Goal: Task Accomplishment & Management: Manage account settings

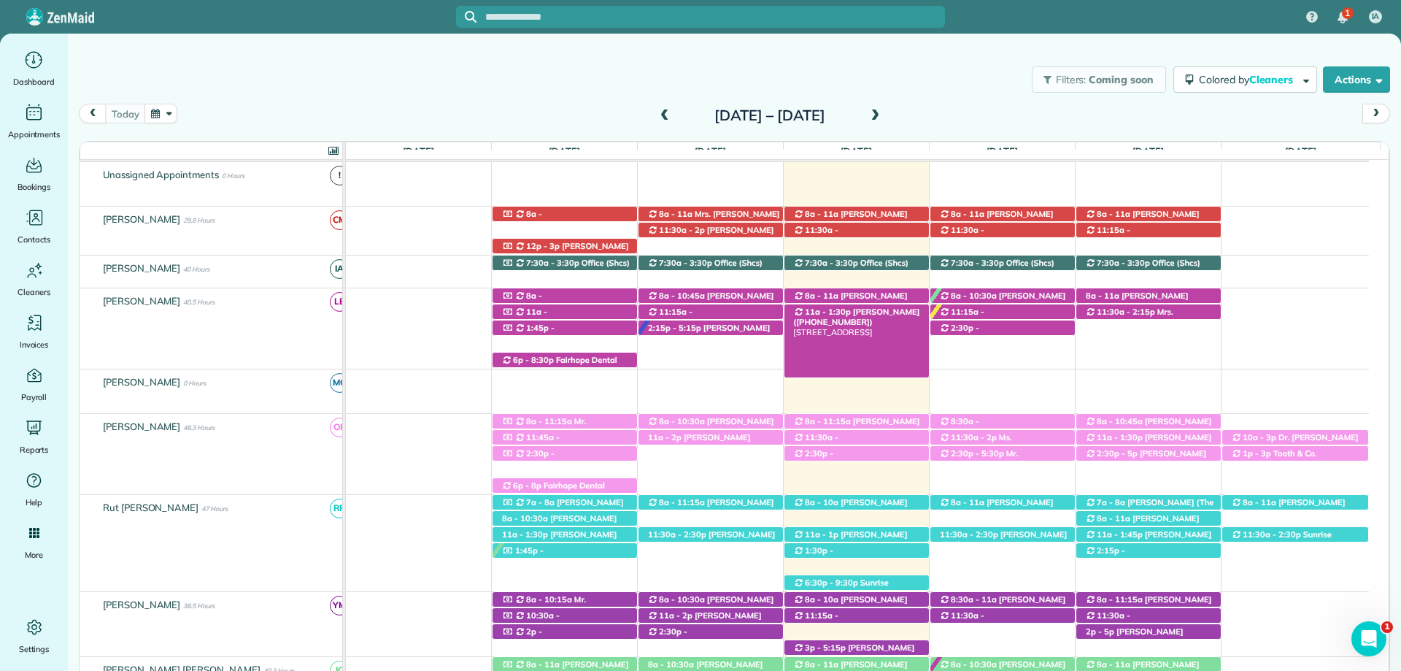
click at [864, 310] on span "Carlos Serrano (+12566093009)" at bounding box center [856, 316] width 126 height 20
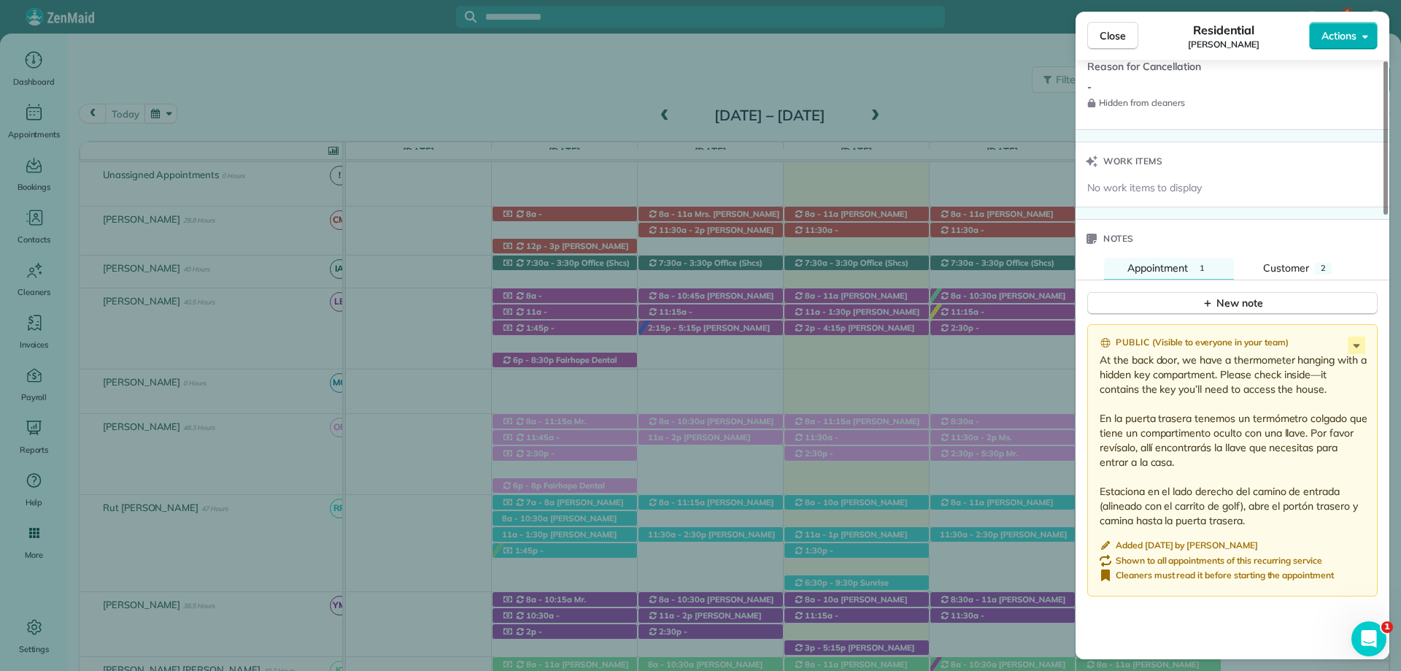
scroll to position [1314, 0]
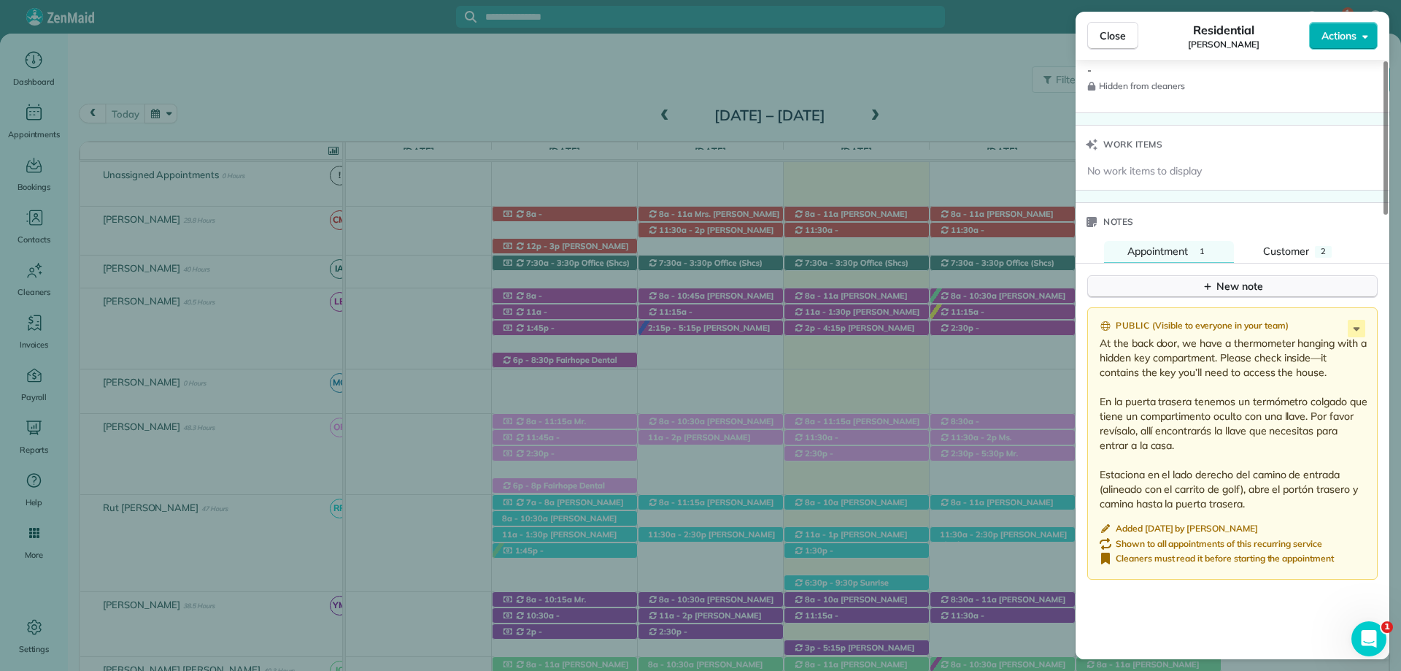
click at [1199, 275] on button "New note" at bounding box center [1232, 286] width 290 height 23
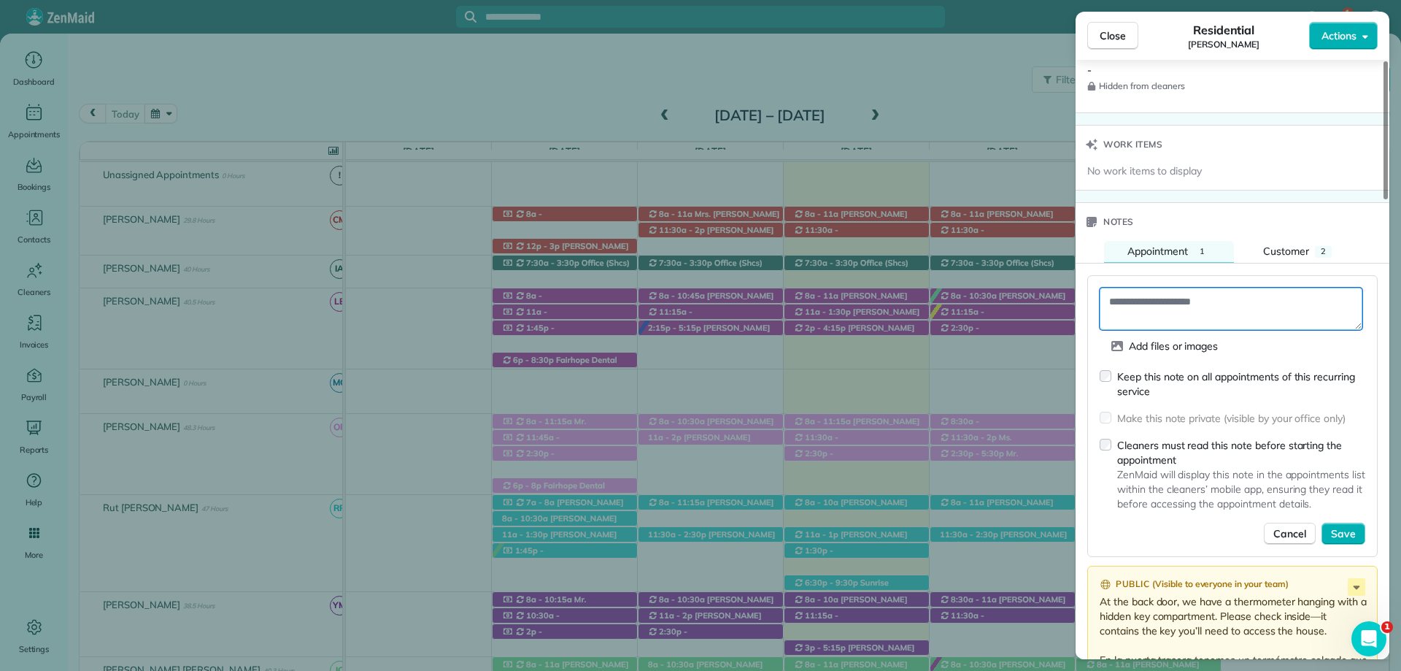
click at [1128, 307] on textarea at bounding box center [1231, 309] width 263 height 42
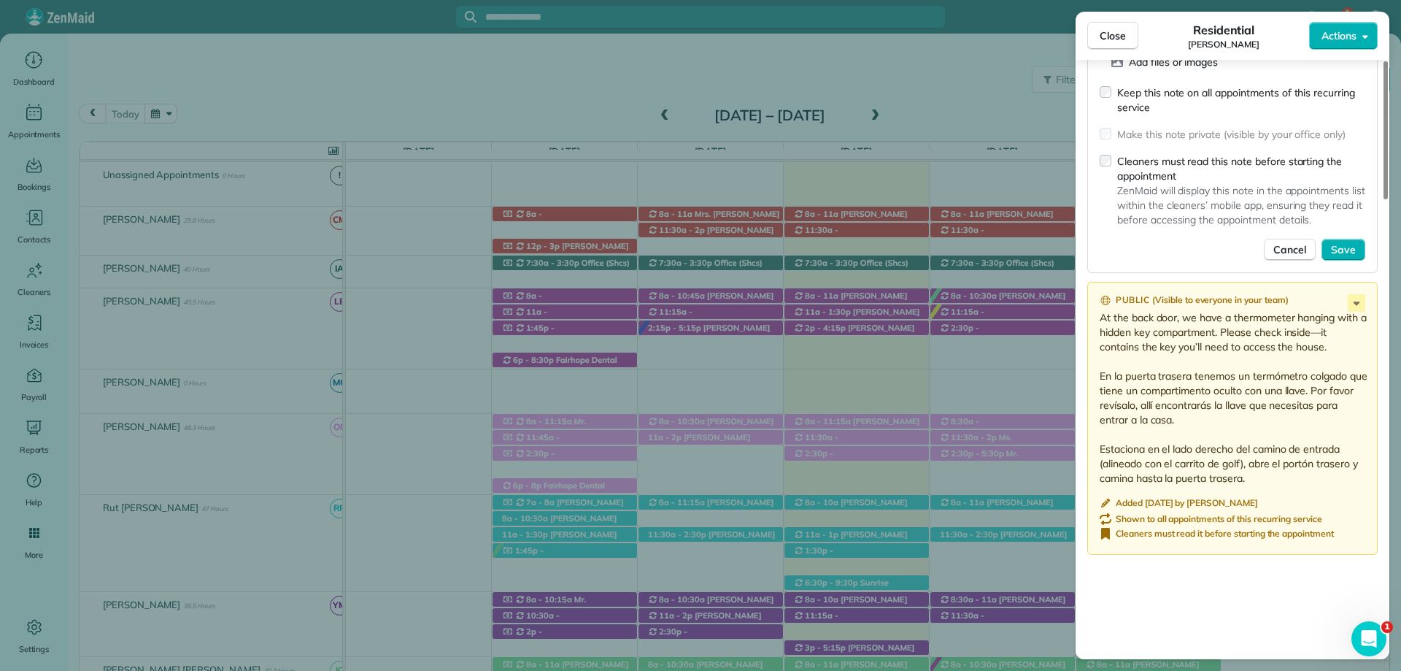
scroll to position [1605, 0]
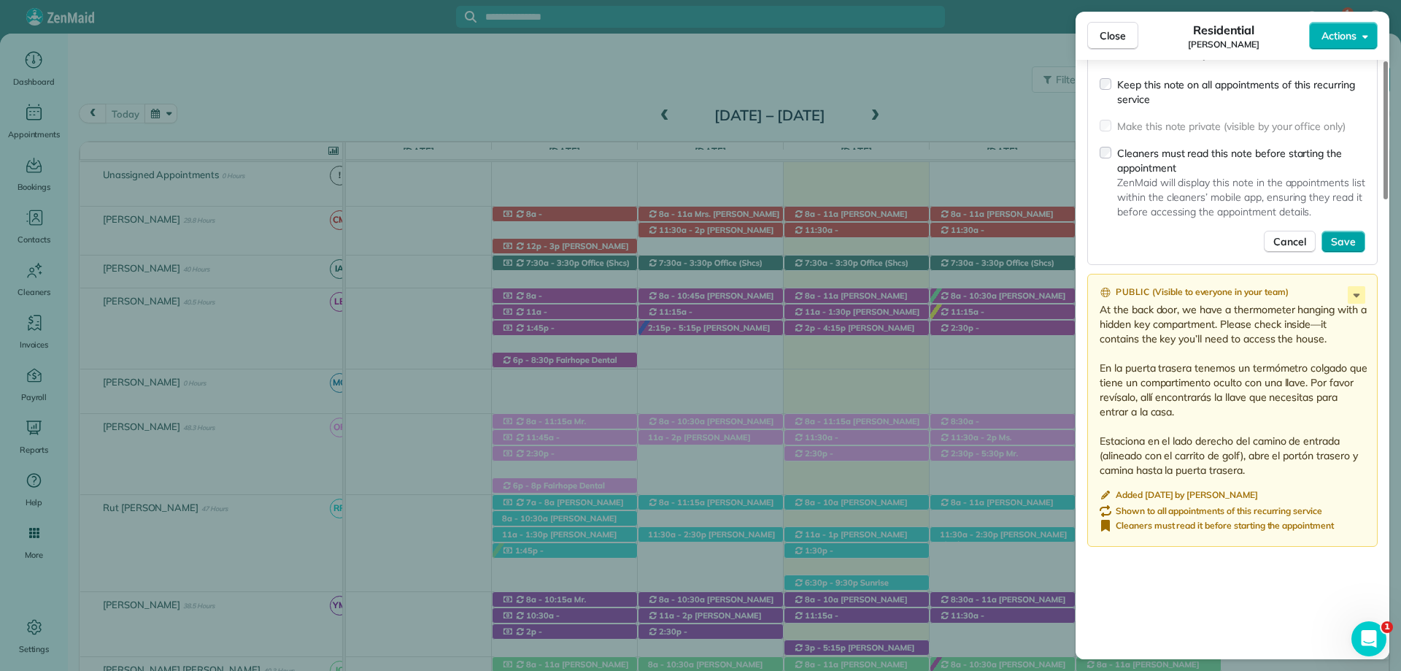
type textarea "**********"
click at [1340, 234] on span "Save" at bounding box center [1343, 241] width 25 height 15
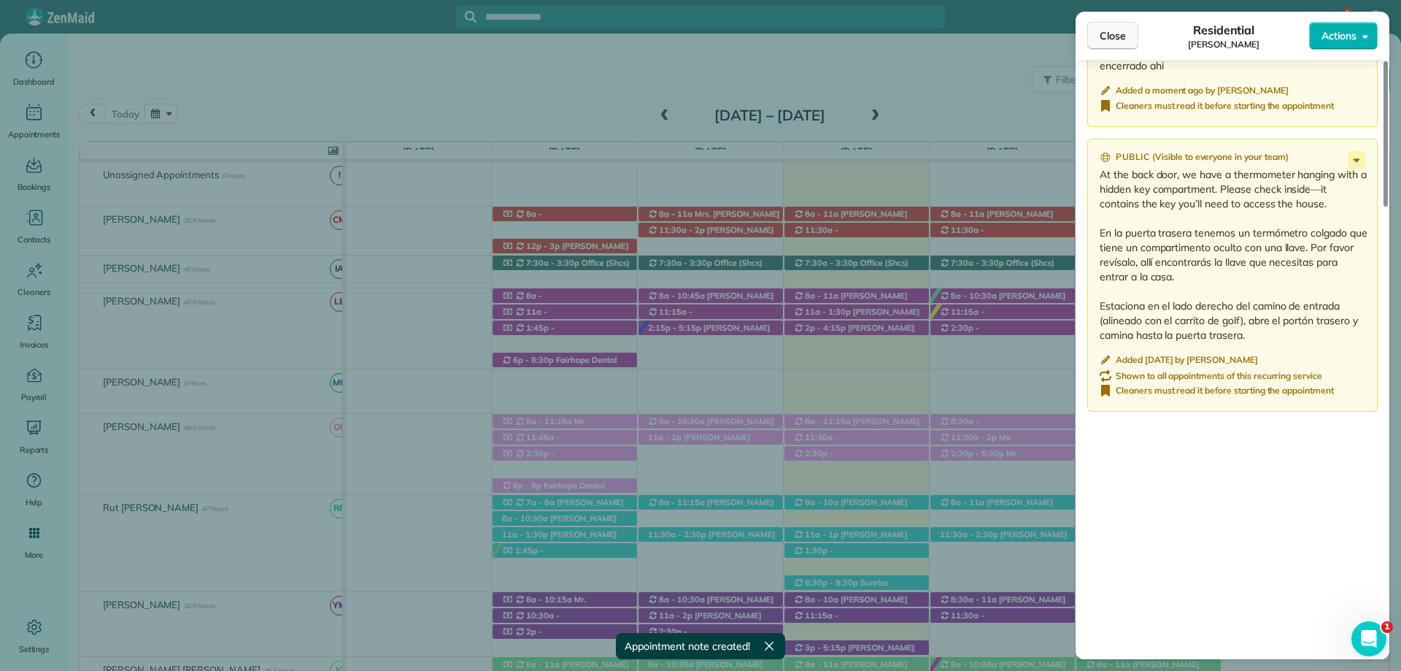
click at [1096, 36] on button "Close" at bounding box center [1112, 36] width 51 height 28
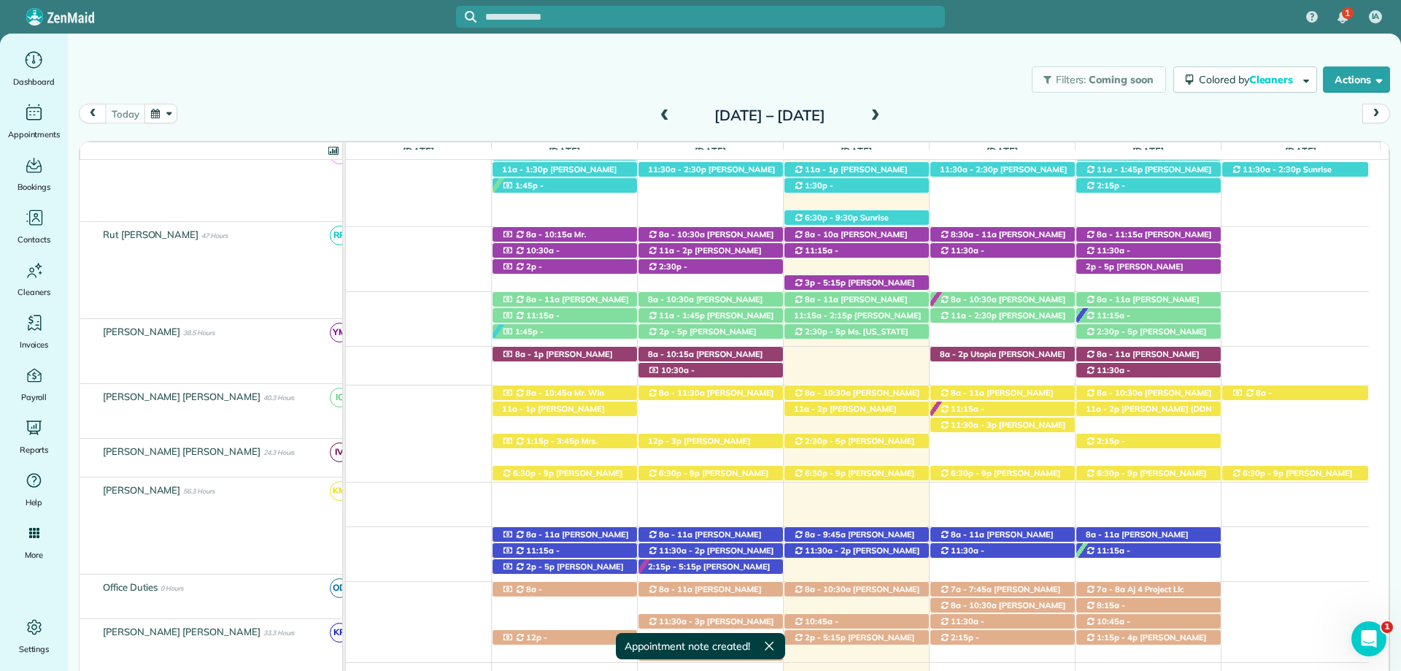
scroll to position [544, 0]
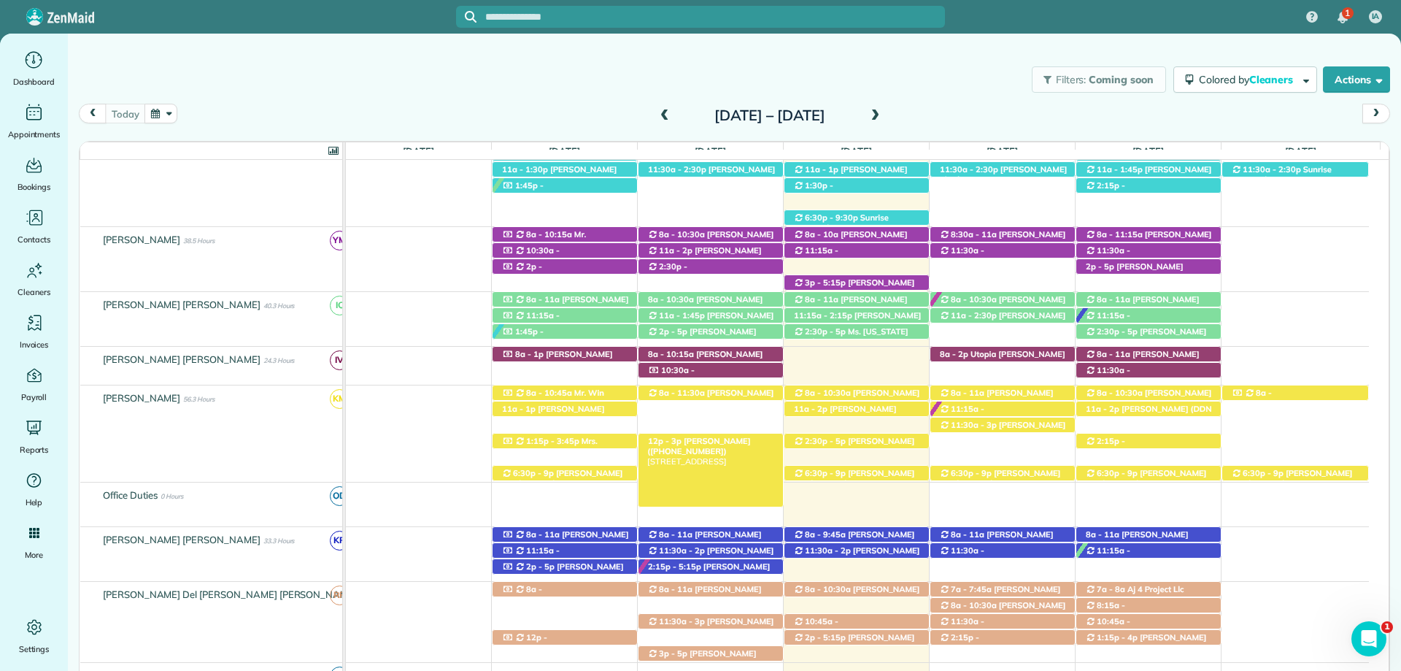
click at [668, 437] on span "12p - 3p" at bounding box center [664, 441] width 35 height 10
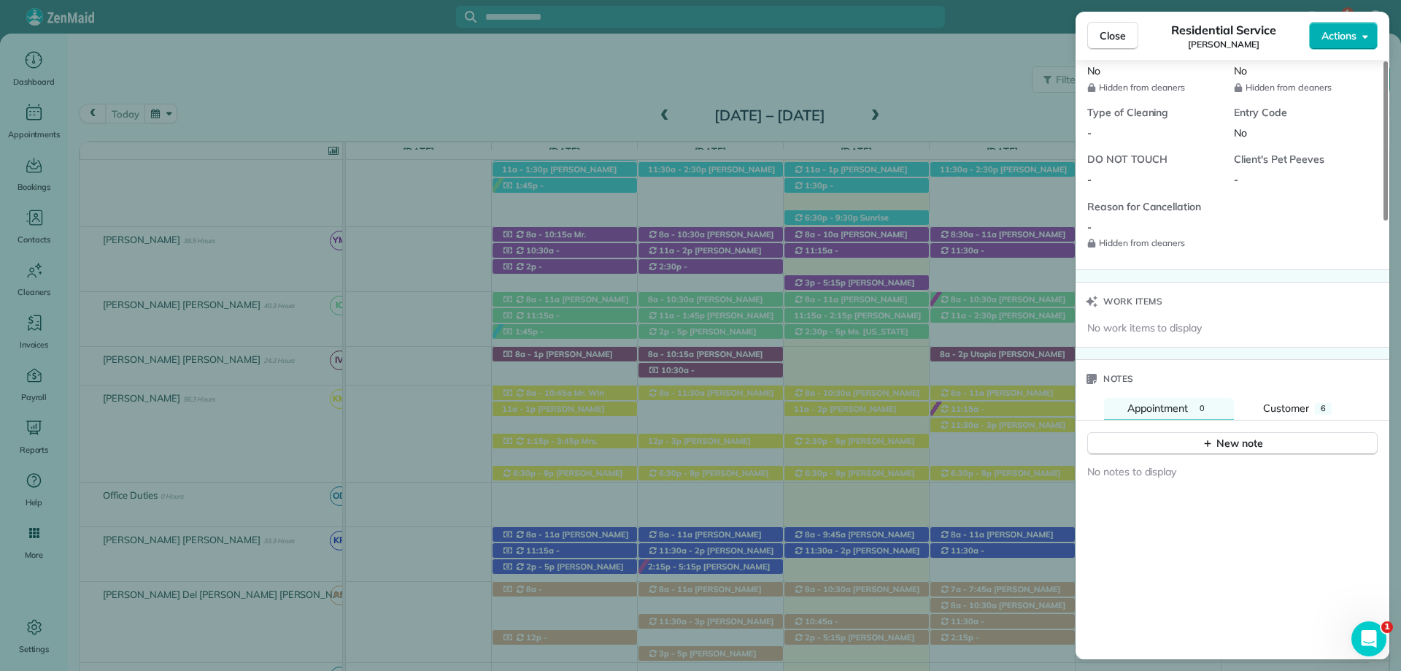
scroll to position [1168, 0]
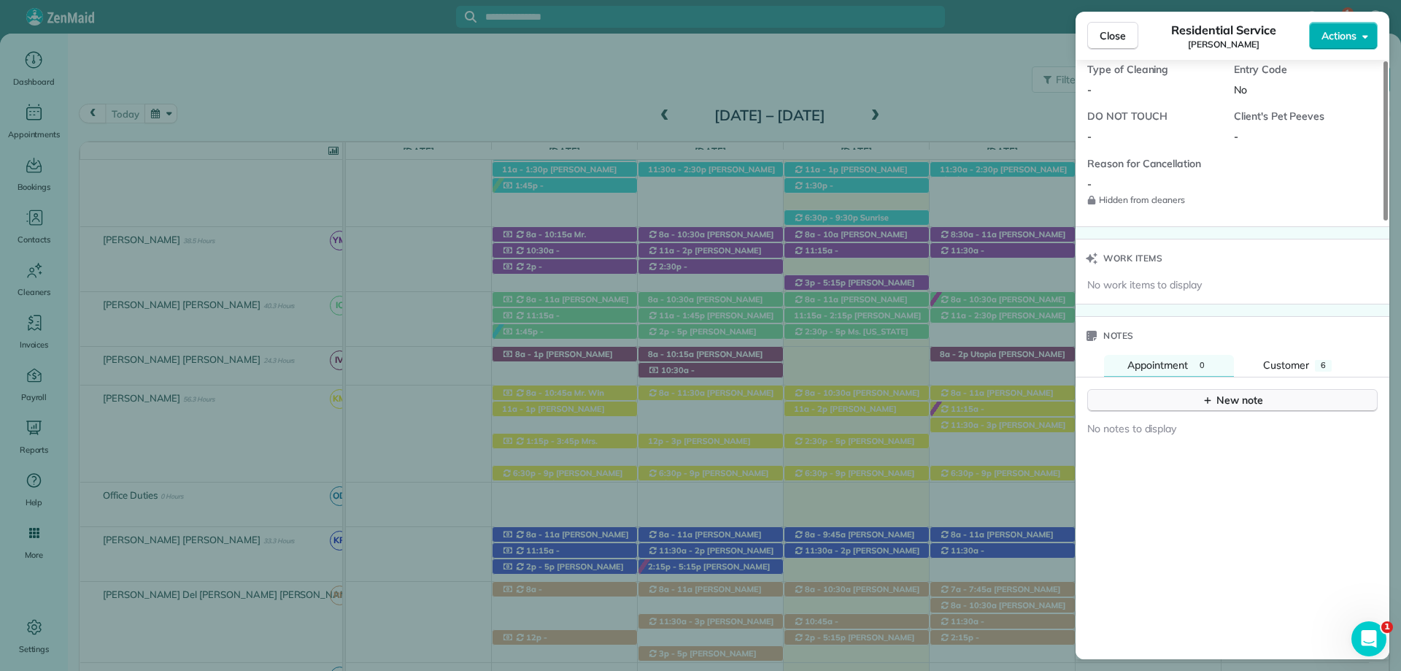
click at [1188, 401] on button "New note" at bounding box center [1232, 400] width 290 height 23
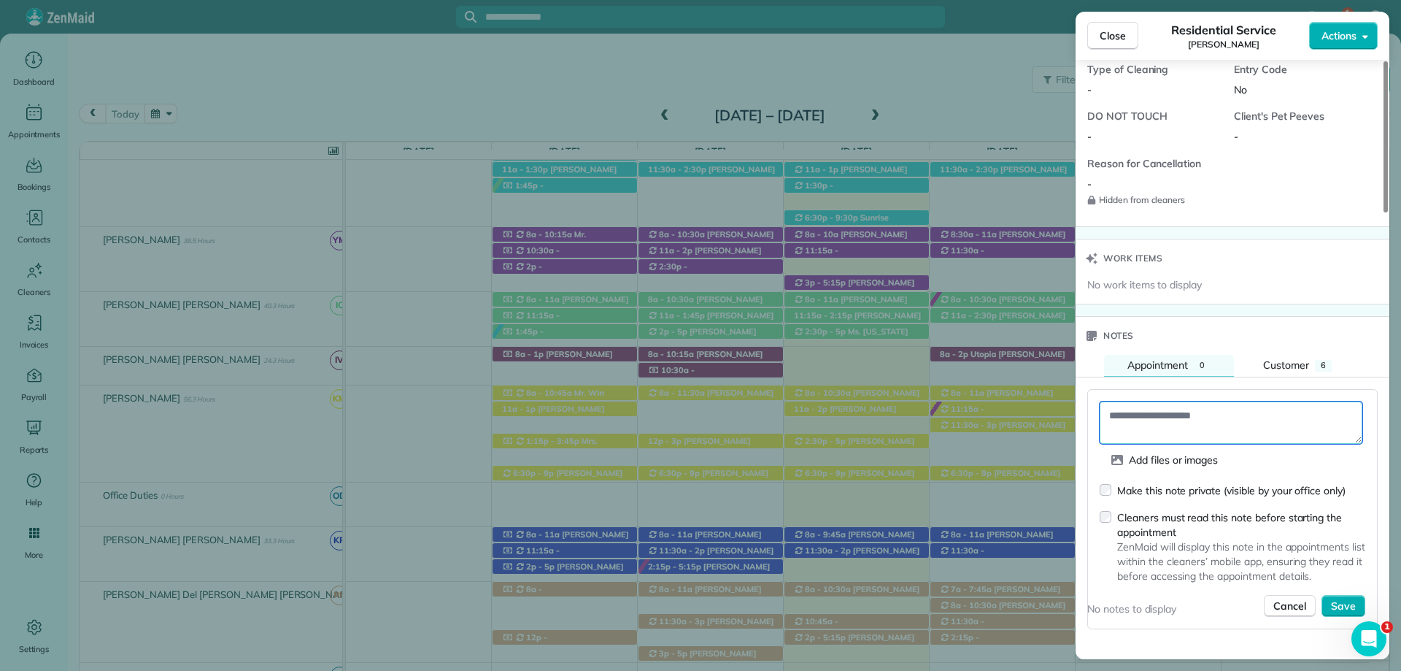
click at [1175, 423] on textarea at bounding box center [1231, 422] width 263 height 42
type textarea "**********"
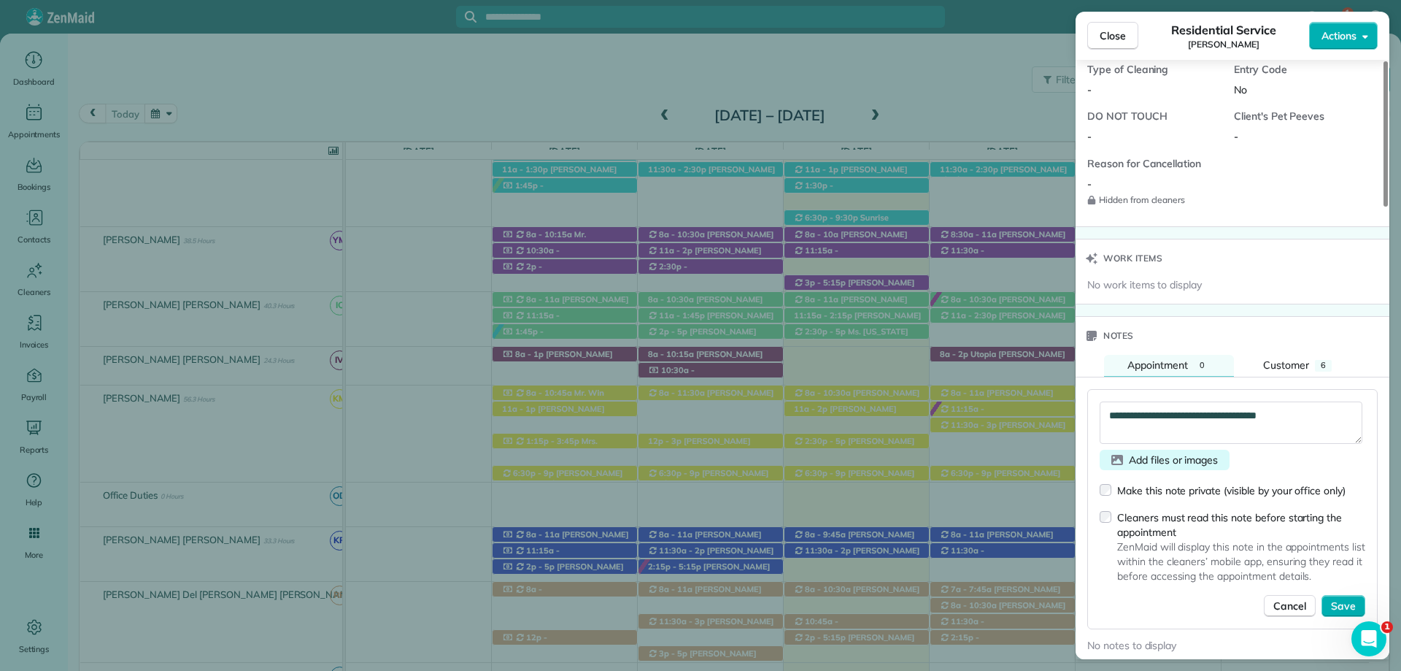
click at [1140, 462] on span "Add files or images" at bounding box center [1173, 459] width 89 height 15
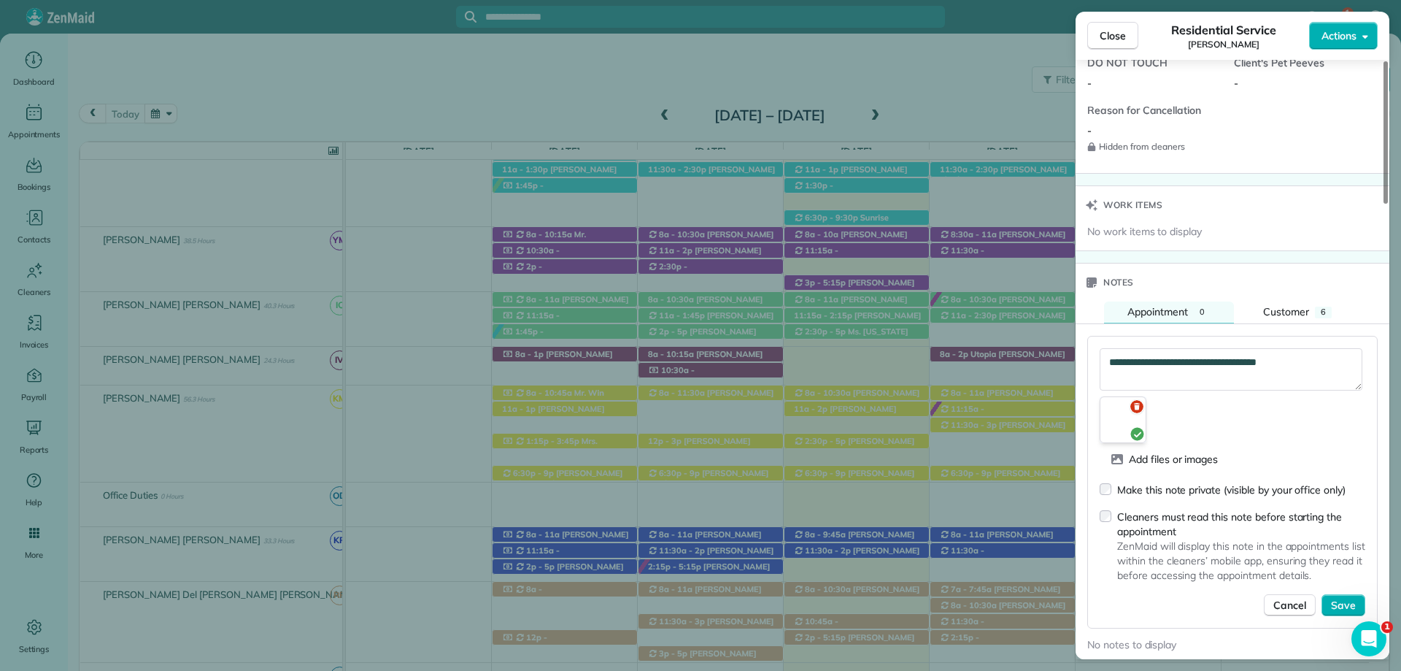
scroll to position [1241, 0]
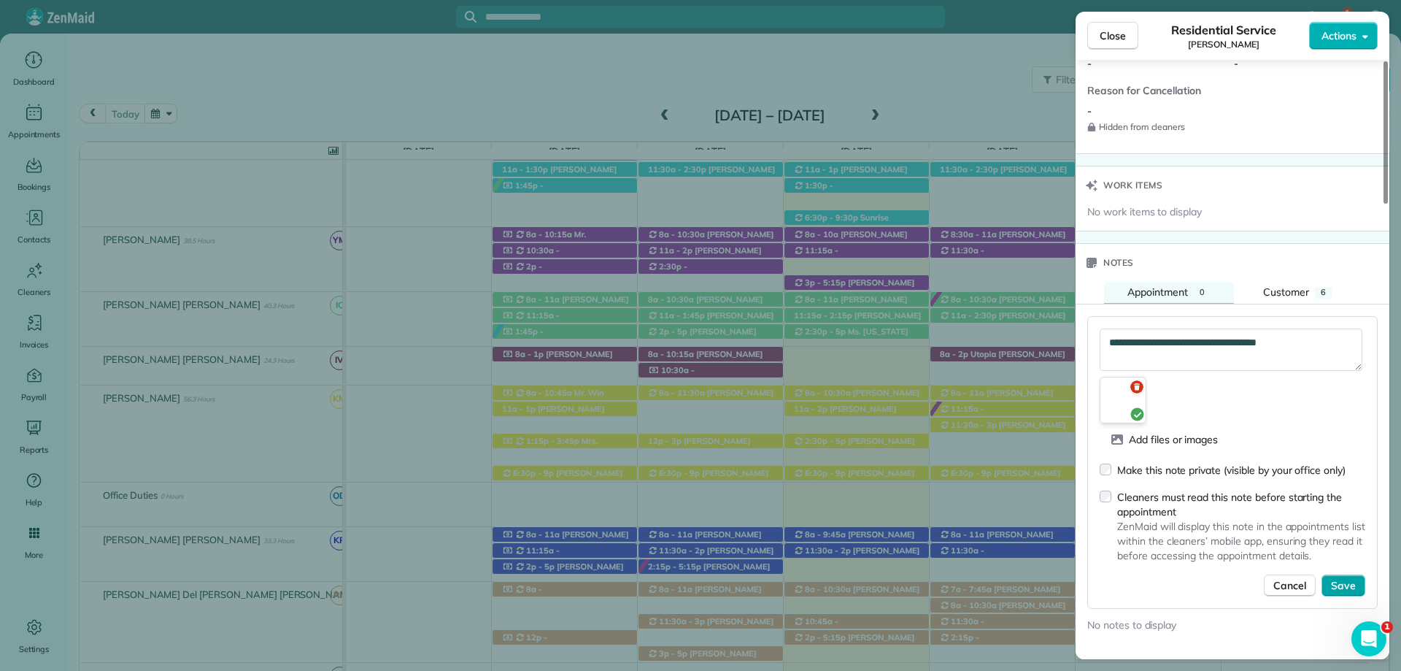
click at [1350, 584] on span "Save" at bounding box center [1343, 585] width 25 height 15
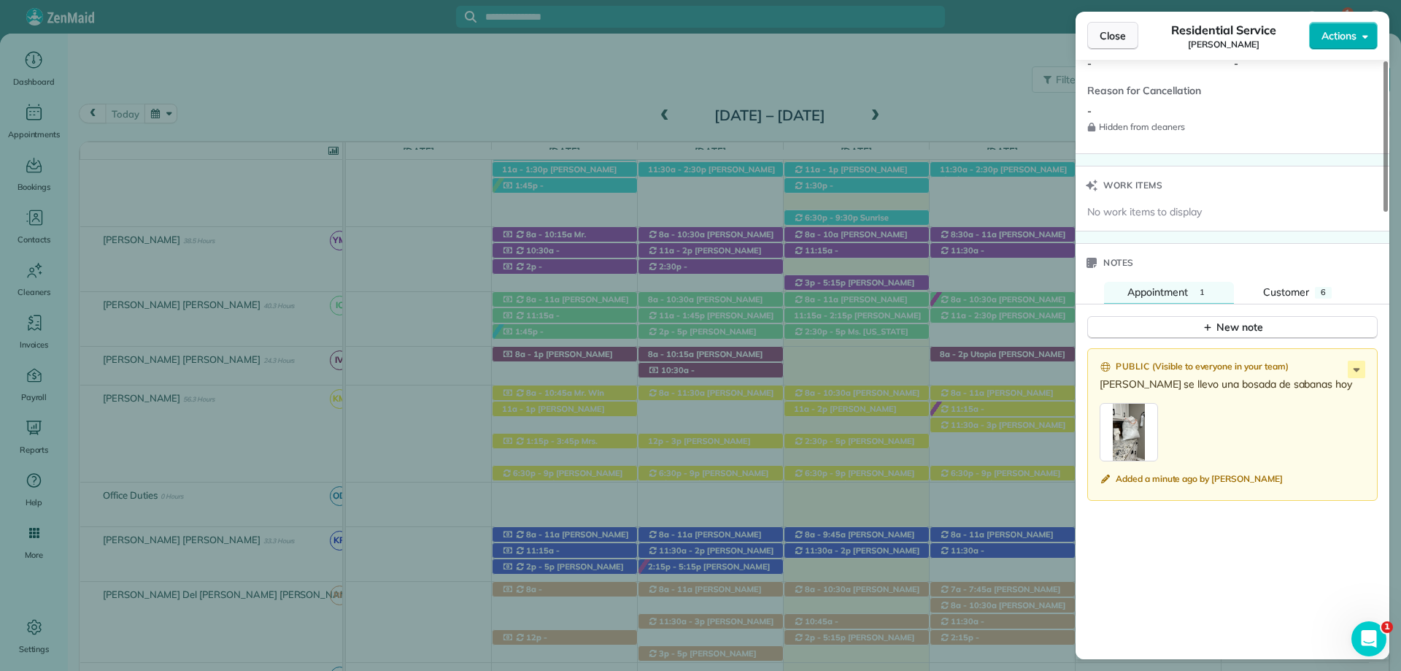
click at [1100, 32] on span "Close" at bounding box center [1113, 35] width 26 height 15
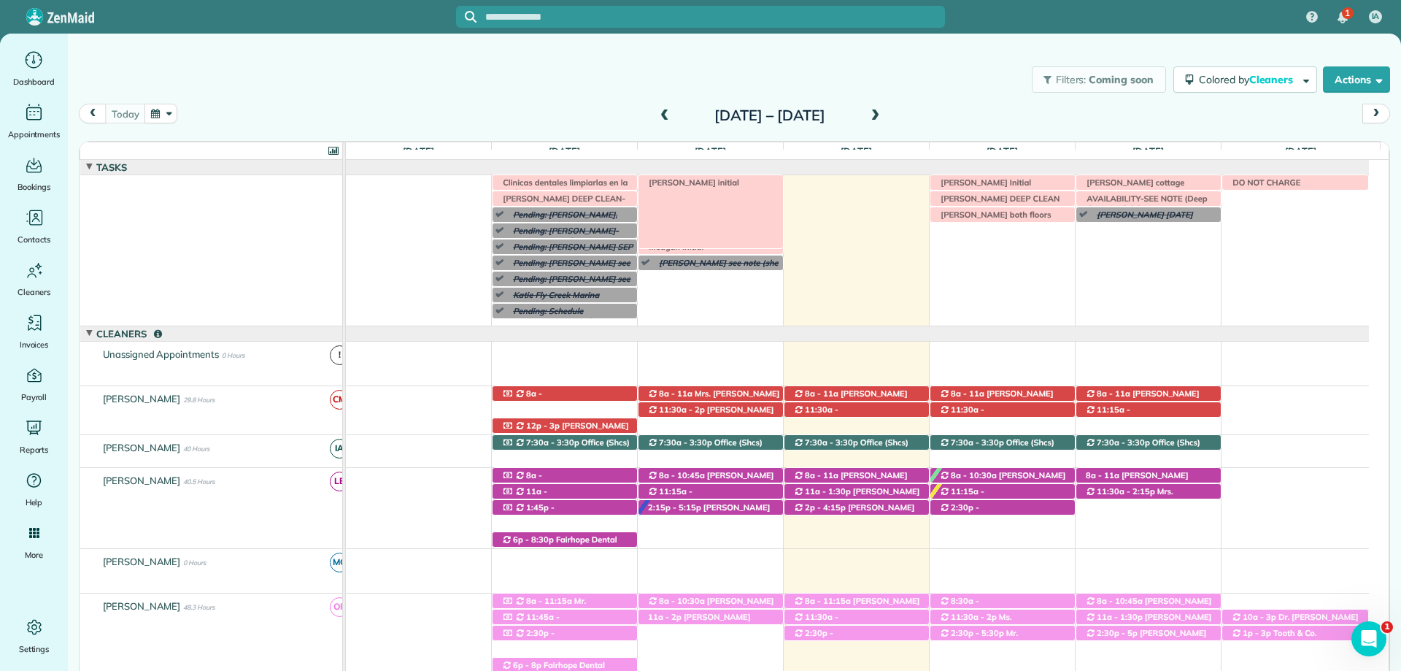
click at [720, 183] on span "[PERSON_NAME] initial" at bounding box center [690, 182] width 99 height 10
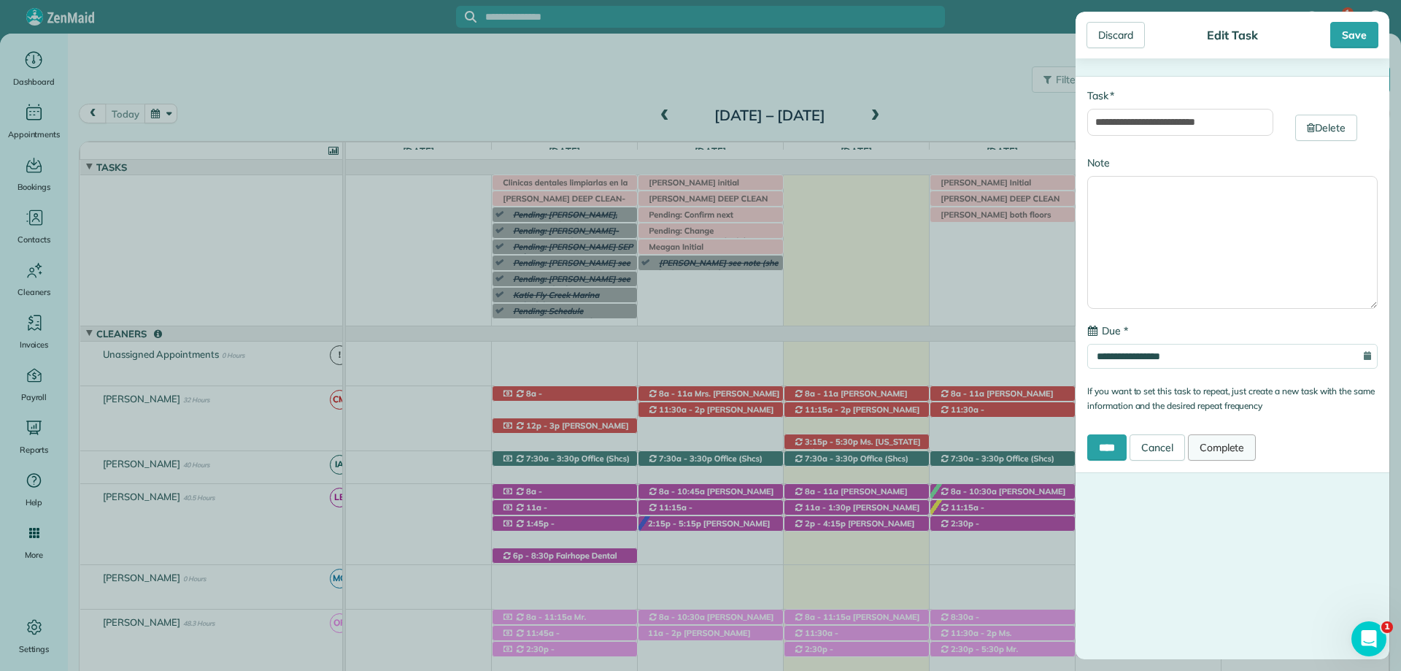
click at [1219, 447] on link "Complete" at bounding box center [1222, 447] width 69 height 26
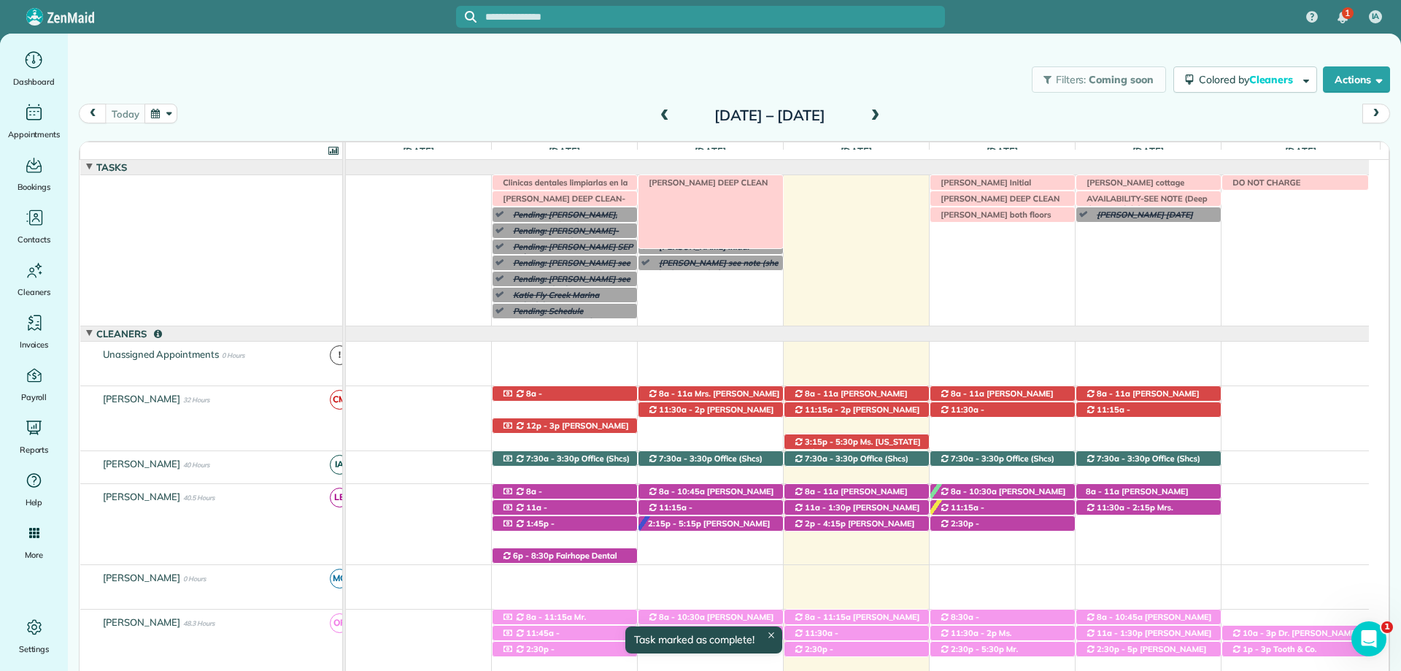
click at [717, 181] on span "[PERSON_NAME] DEEP CLEAN" at bounding box center [704, 182] width 127 height 10
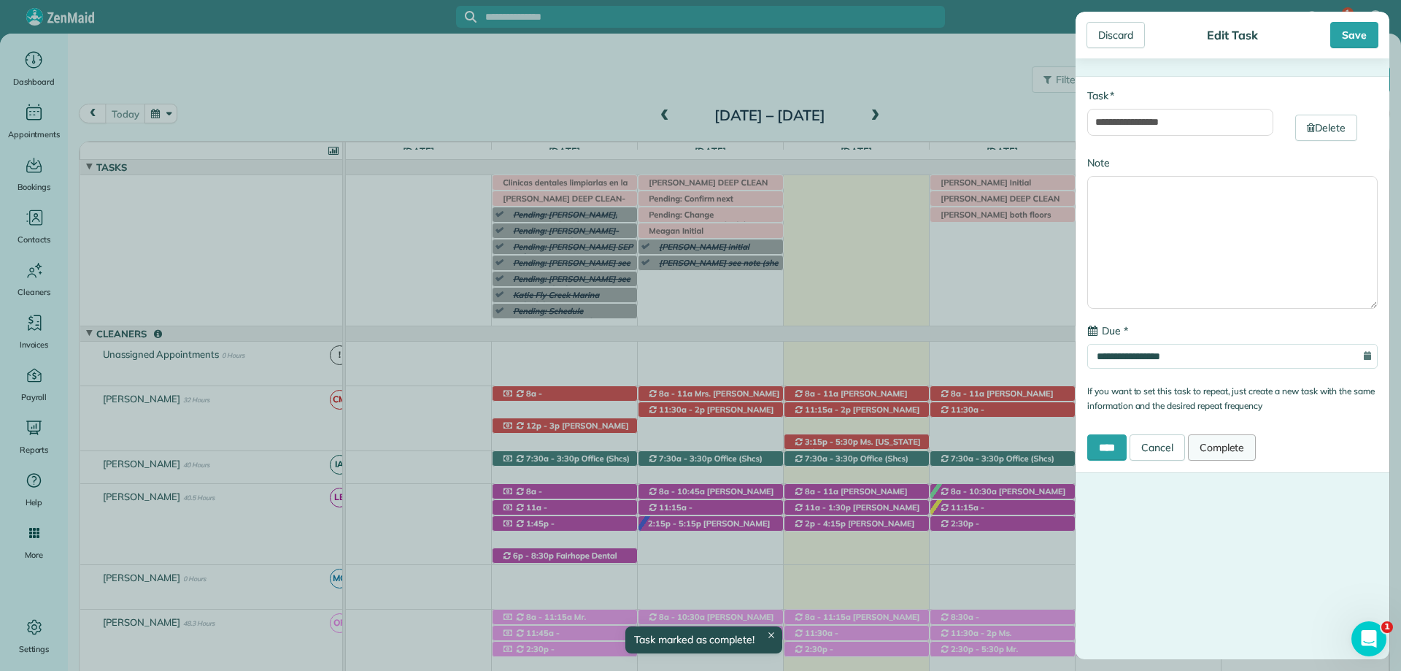
click at [1221, 442] on link "Complete" at bounding box center [1222, 447] width 69 height 26
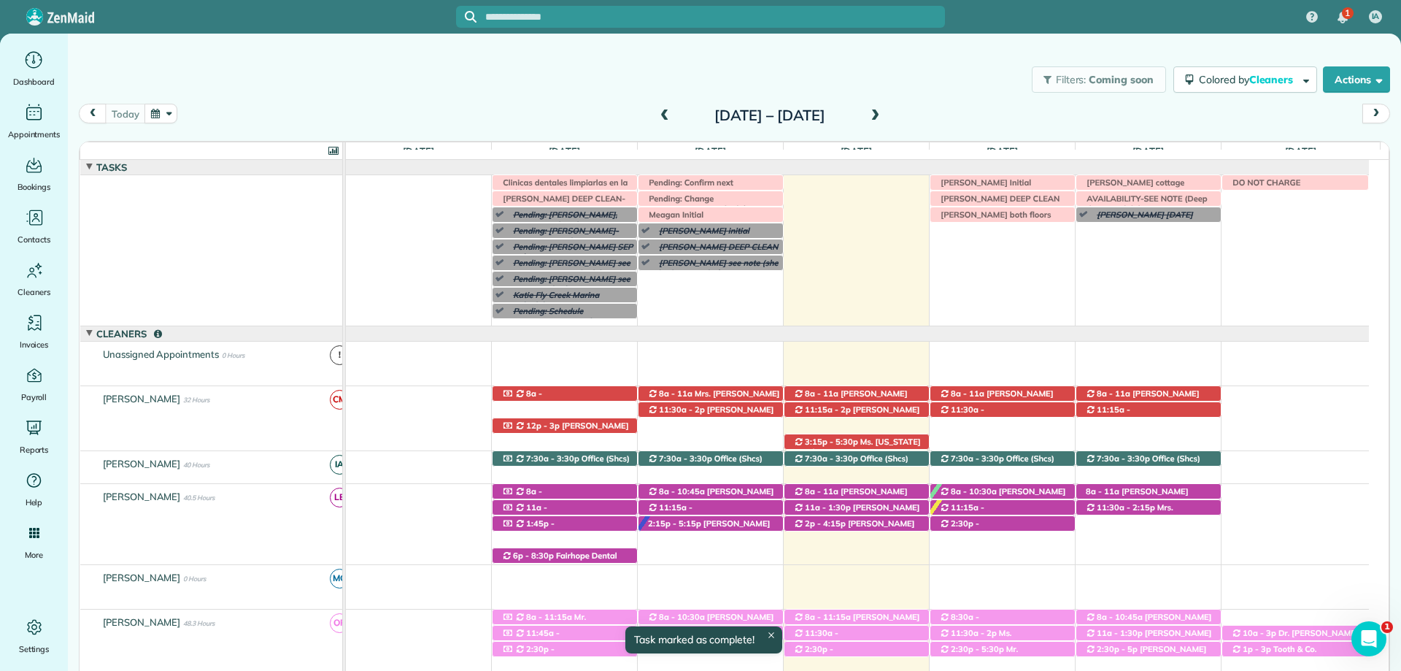
scroll to position [73, 0]
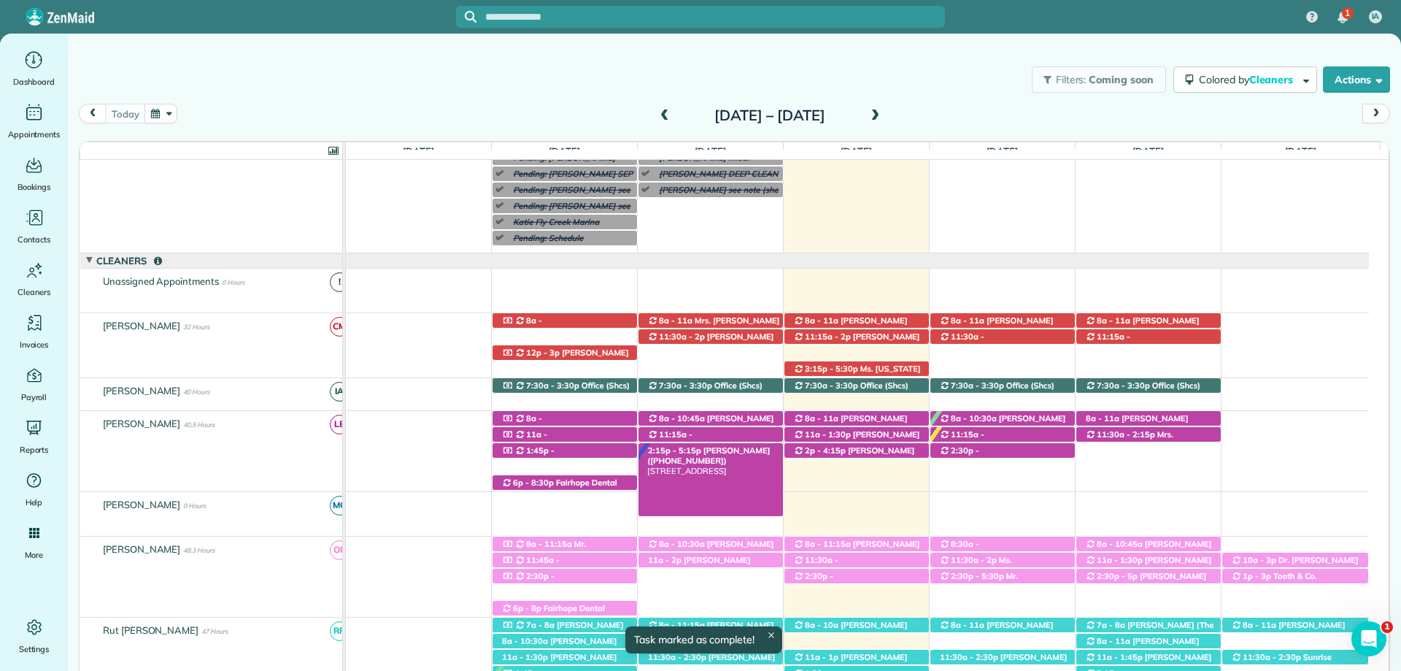
click at [713, 450] on span "Meagan Severt (+18506073663)" at bounding box center [708, 455] width 123 height 20
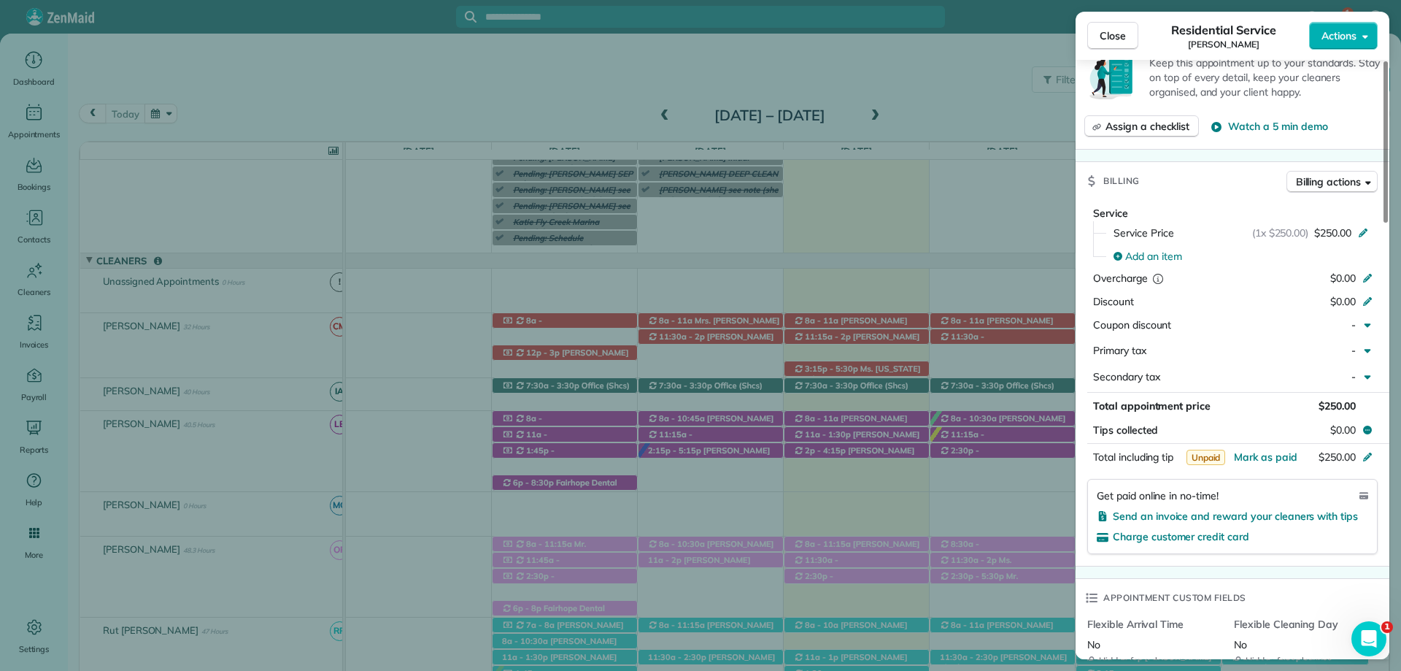
scroll to position [730, 0]
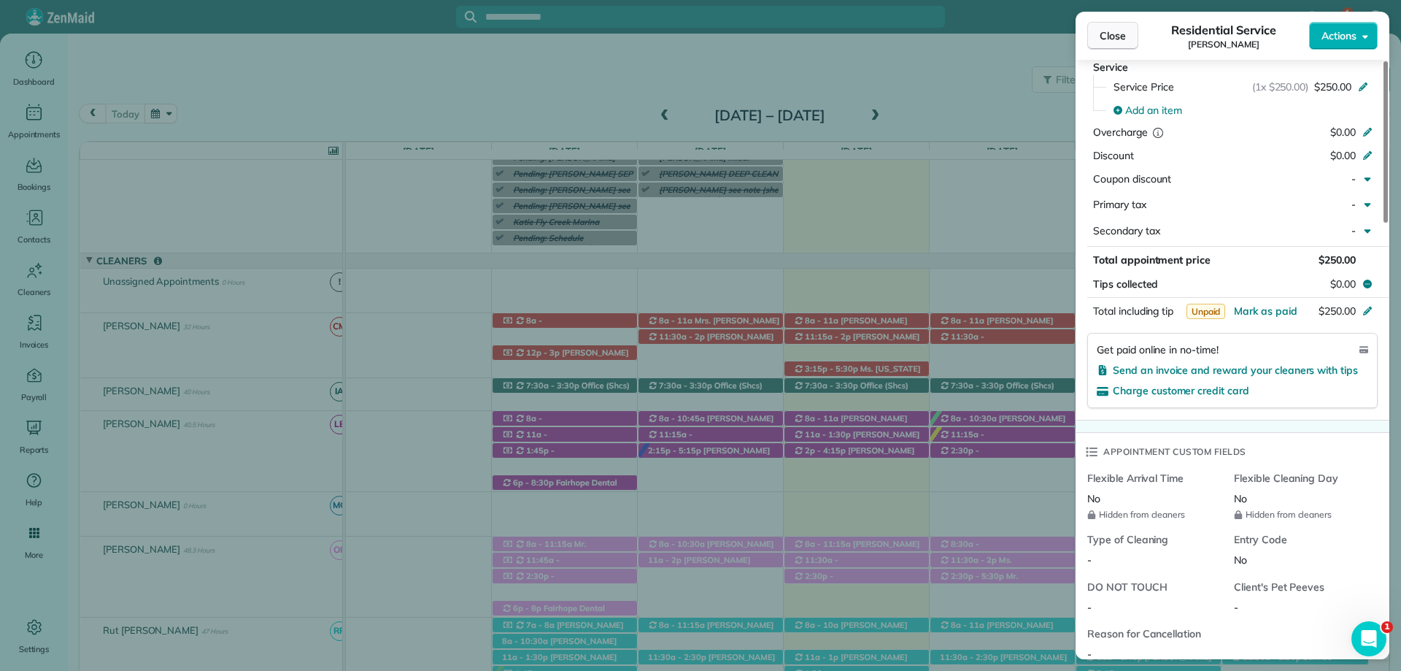
click at [1124, 42] on span "Close" at bounding box center [1113, 35] width 26 height 15
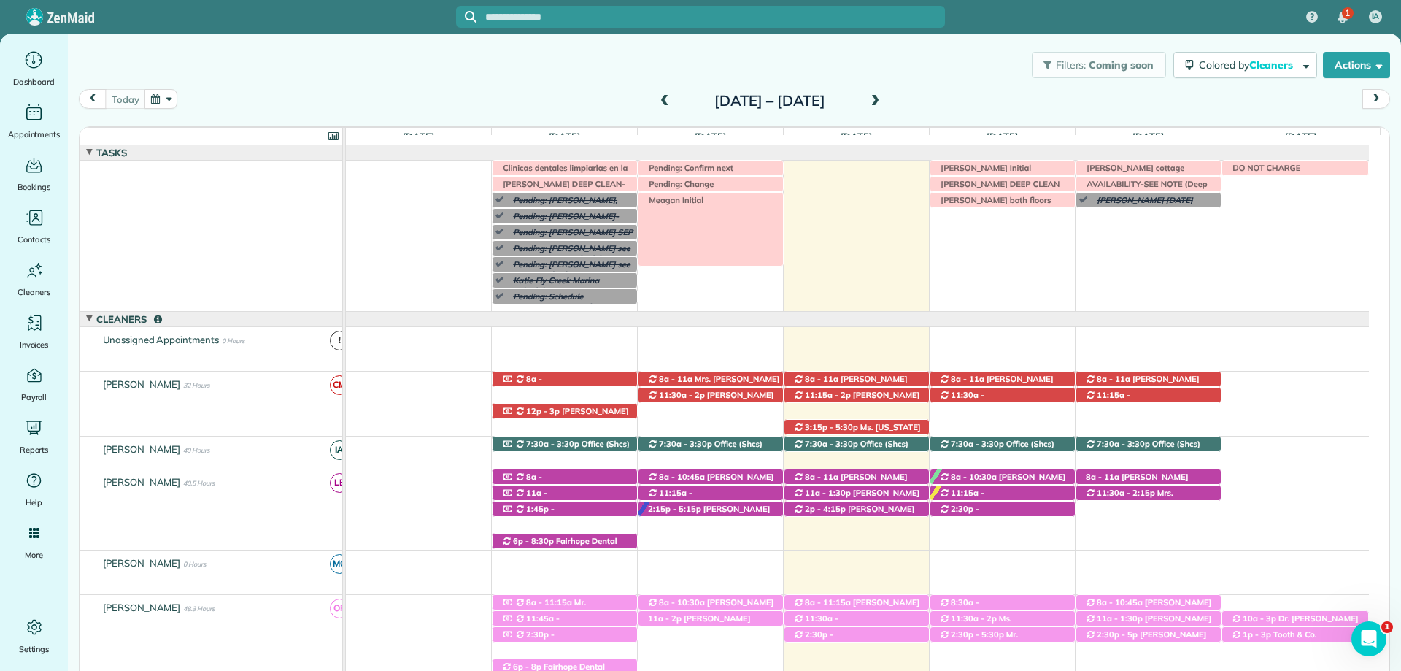
click at [688, 200] on span "Meagan Initial" at bounding box center [672, 200] width 63 height 10
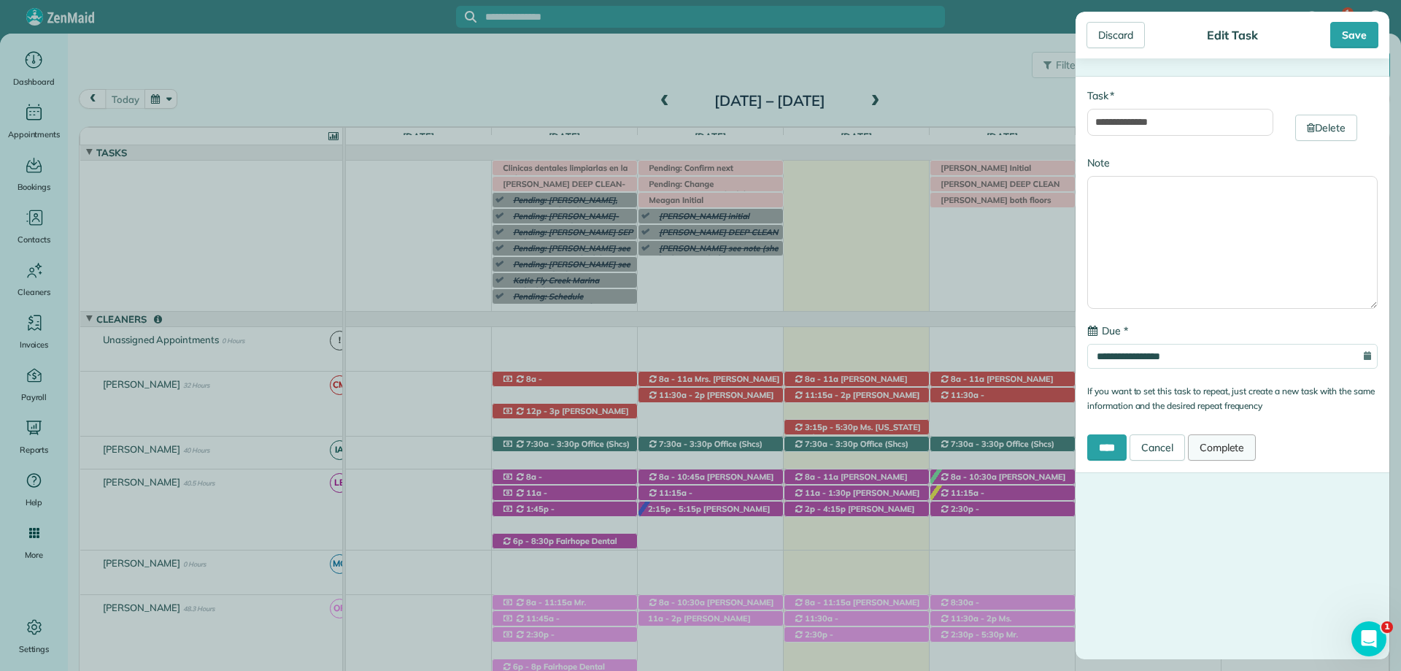
click at [1217, 444] on link "Complete" at bounding box center [1222, 447] width 69 height 26
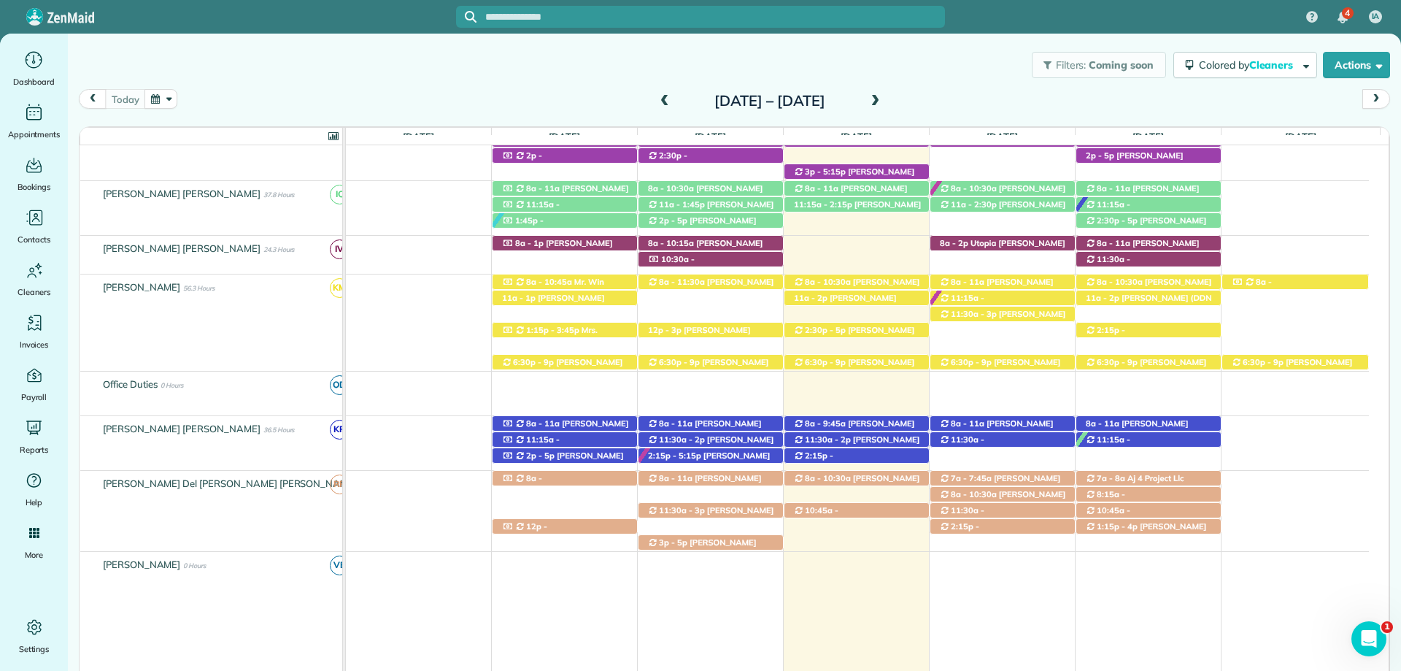
click at [840, 47] on div "Filters: Coming soon Colored by Cleaners Color by Cleaner Color by Team Color b…" at bounding box center [734, 65] width 1333 height 48
click at [703, 478] on span "[PERSON_NAME] ([PHONE_NUMBER])" at bounding box center [704, 483] width 114 height 20
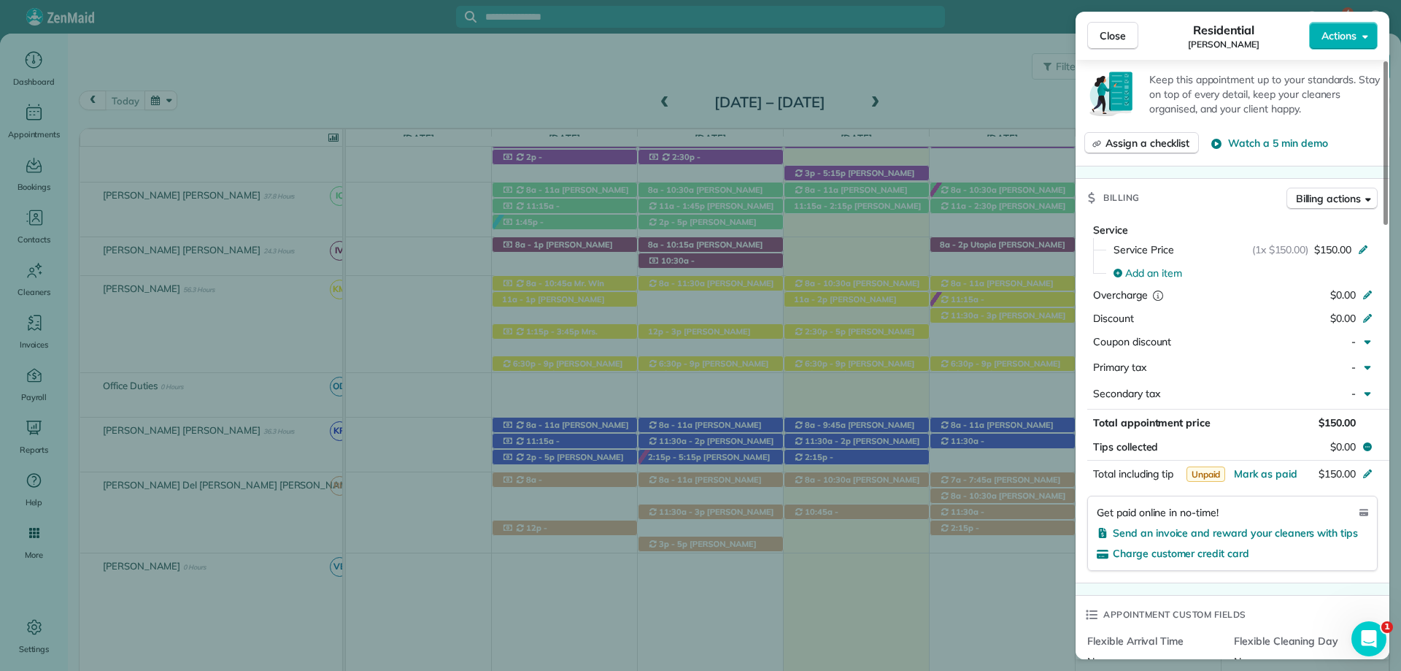
scroll to position [438, 0]
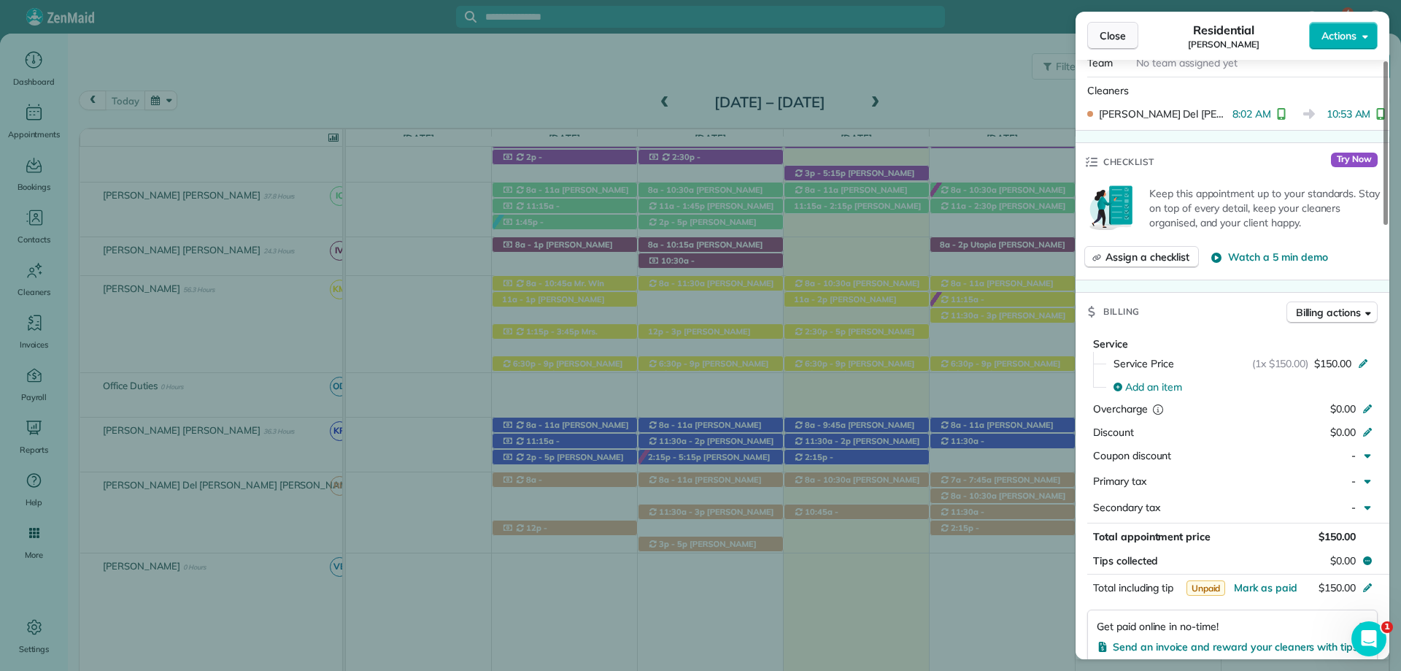
click at [1114, 36] on span "Close" at bounding box center [1113, 35] width 26 height 15
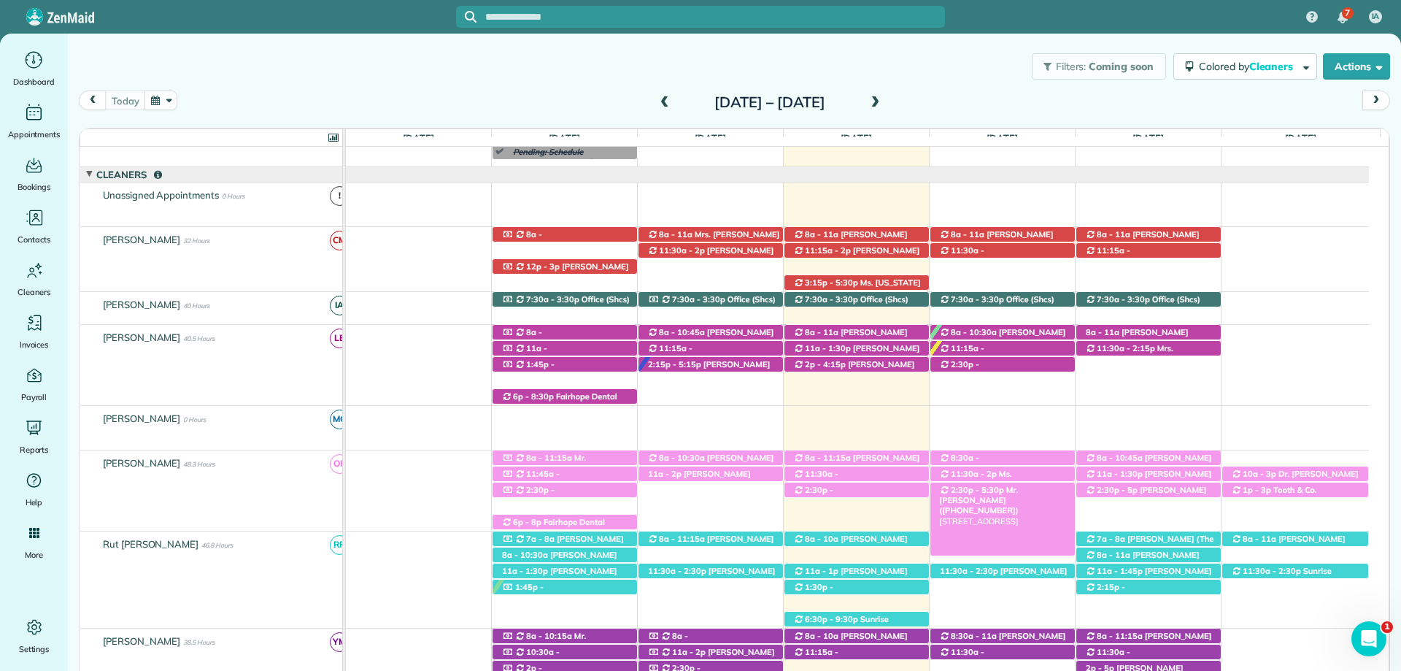
scroll to position [292, 0]
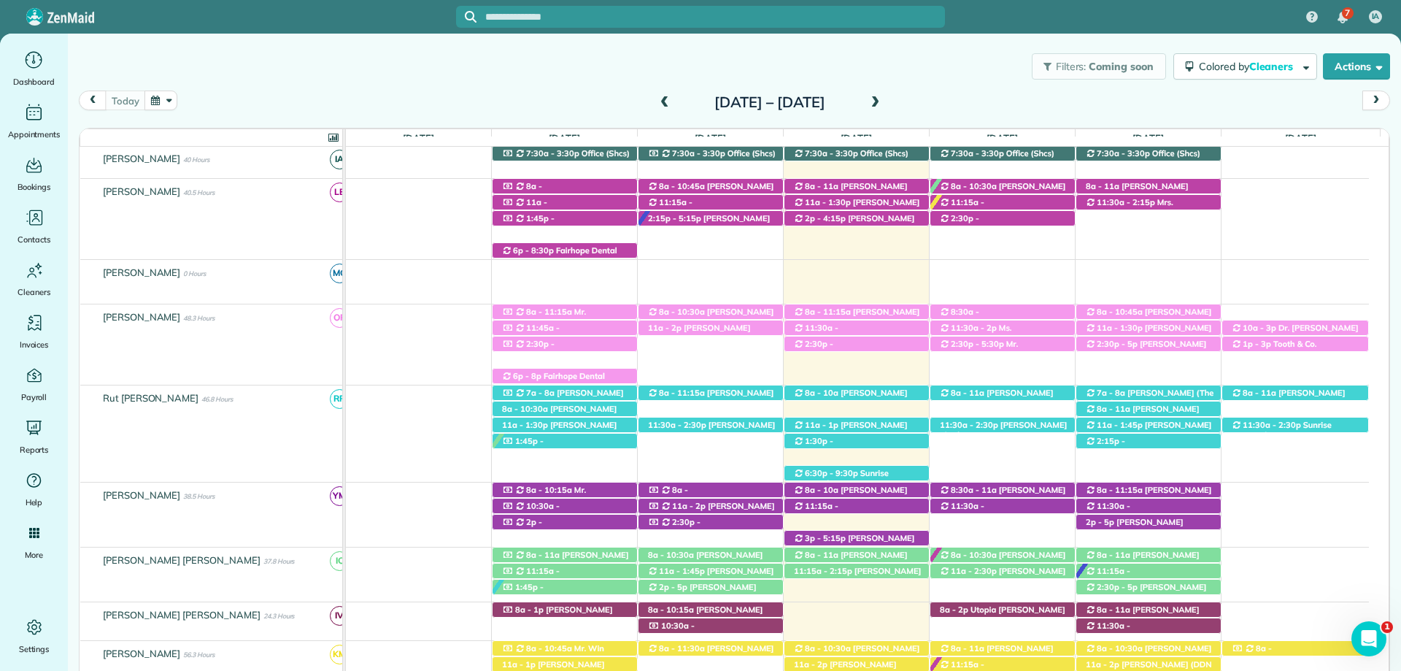
click at [693, 42] on div "Filters: Coming soon Colored by Cleaners Color by Cleaner Color by Team Color b…" at bounding box center [734, 66] width 1333 height 48
click at [887, 305] on link "8a - 11:15a Margie Butler (+13184195144) 806 Pinewood Court - Daphne, AL, 36526" at bounding box center [857, 341] width 146 height 74
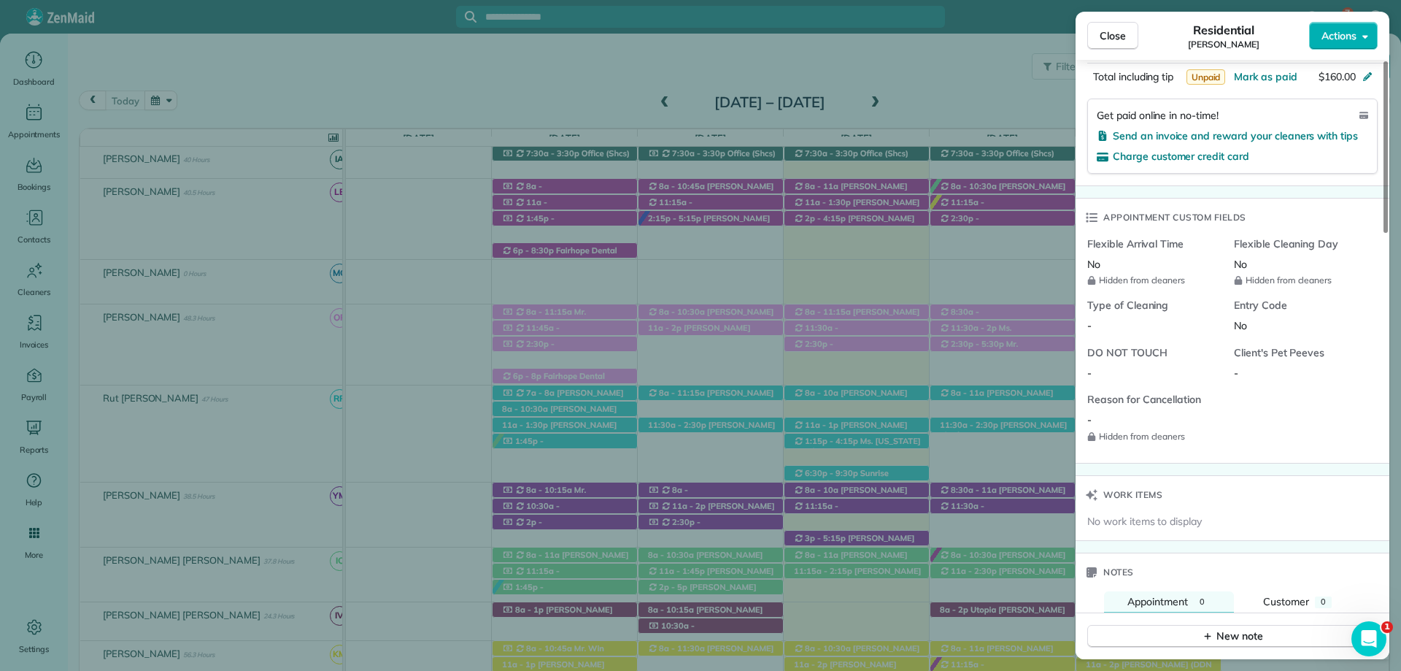
scroll to position [1241, 0]
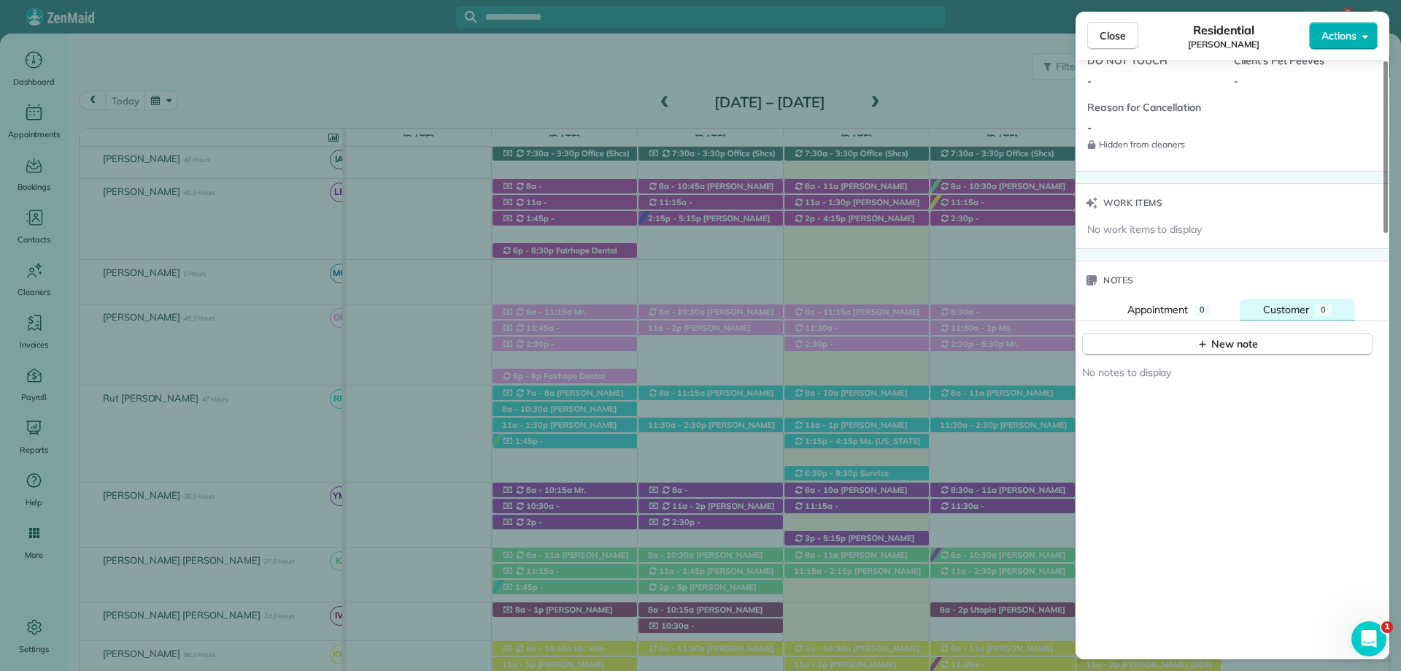
click at [1306, 310] on span "Customer" at bounding box center [1286, 309] width 46 height 13
click at [1142, 296] on div "Notes" at bounding box center [1109, 280] width 67 height 38
click at [1149, 301] on button "Appointment 0" at bounding box center [1169, 310] width 130 height 22
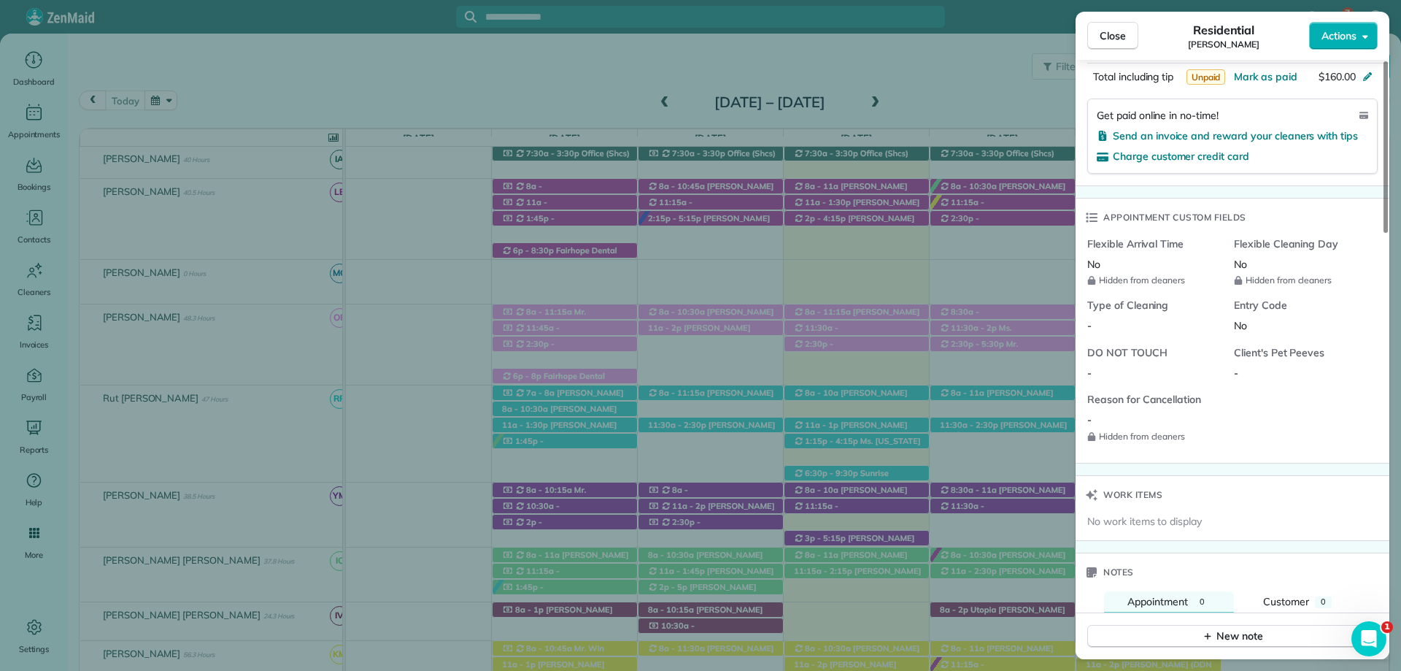
scroll to position [1095, 0]
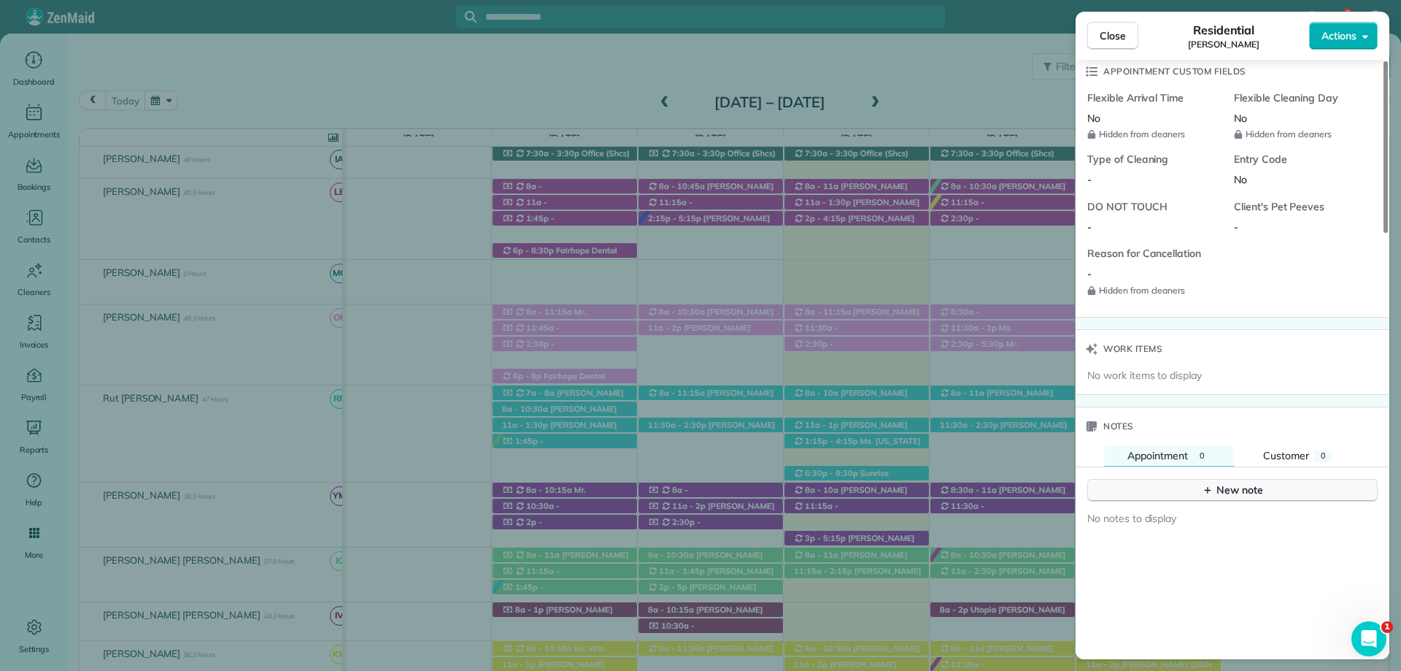
click at [1188, 485] on button "New note" at bounding box center [1232, 490] width 290 height 23
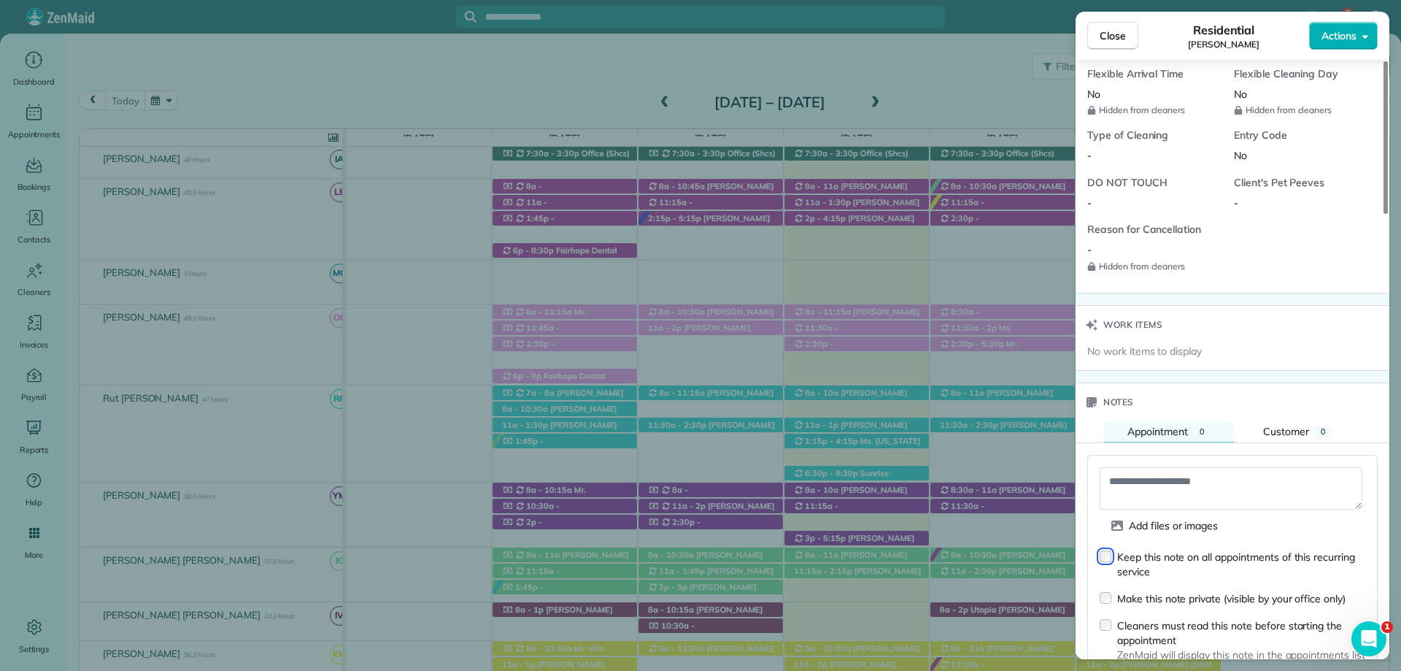
scroll to position [1168, 0]
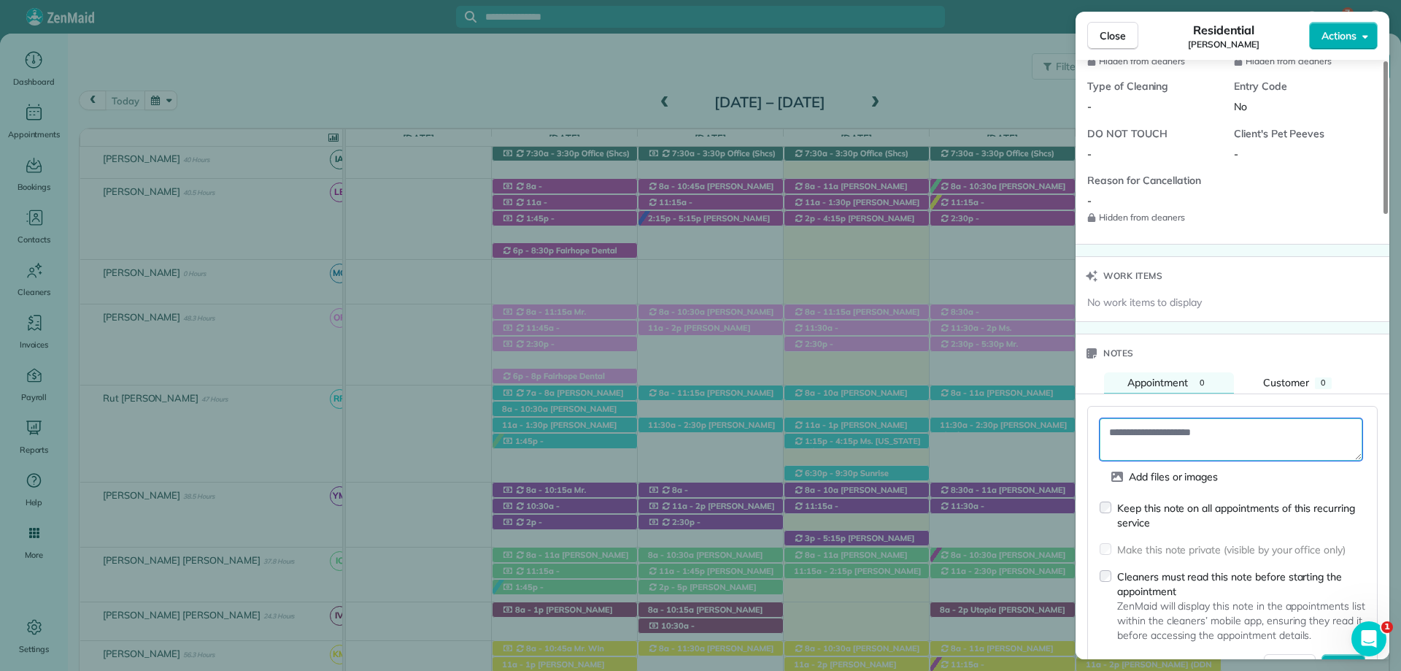
click at [1160, 439] on textarea at bounding box center [1231, 439] width 263 height 42
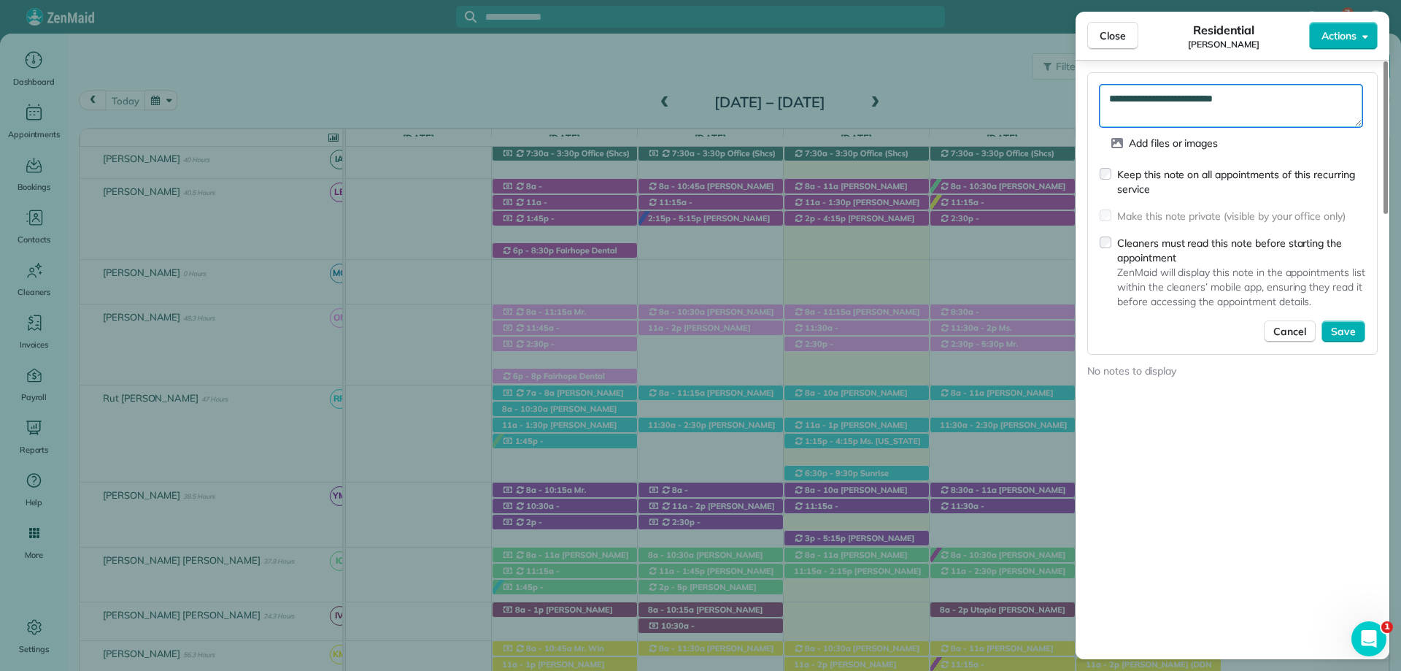
scroll to position [1605, 0]
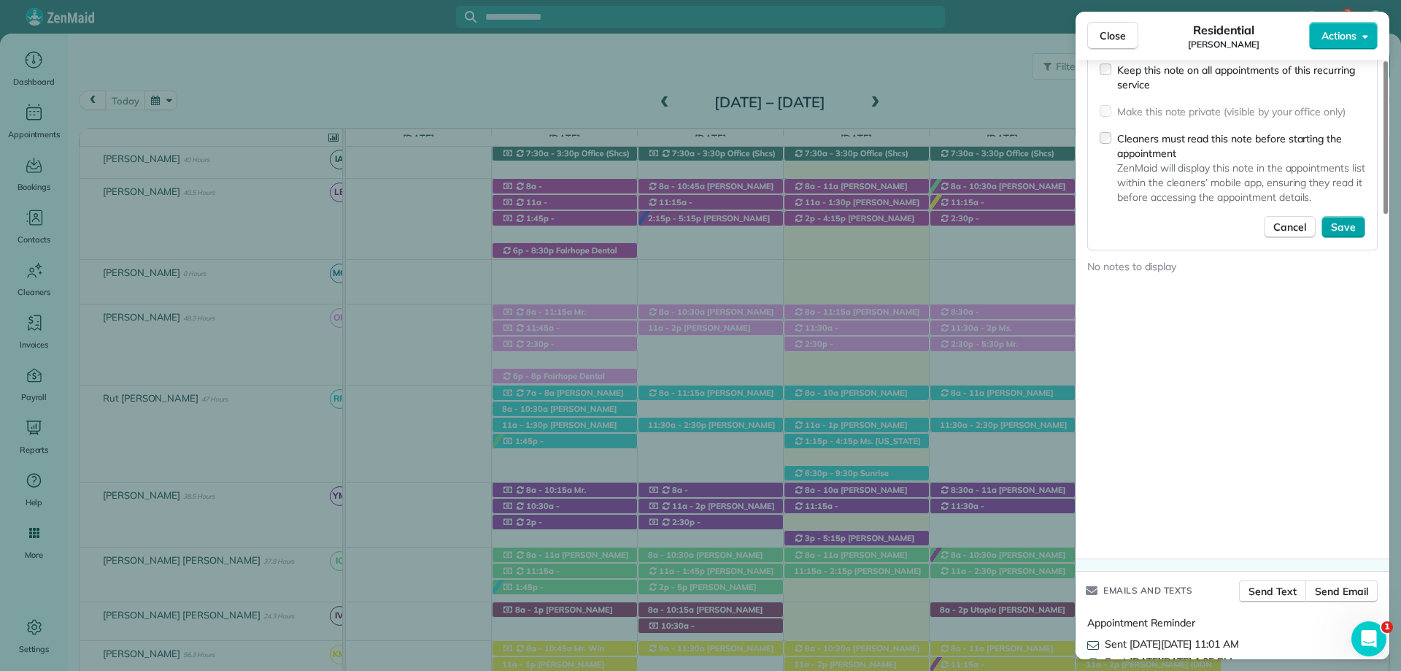
type textarea "**********"
click at [1352, 223] on span "Save" at bounding box center [1343, 227] width 25 height 15
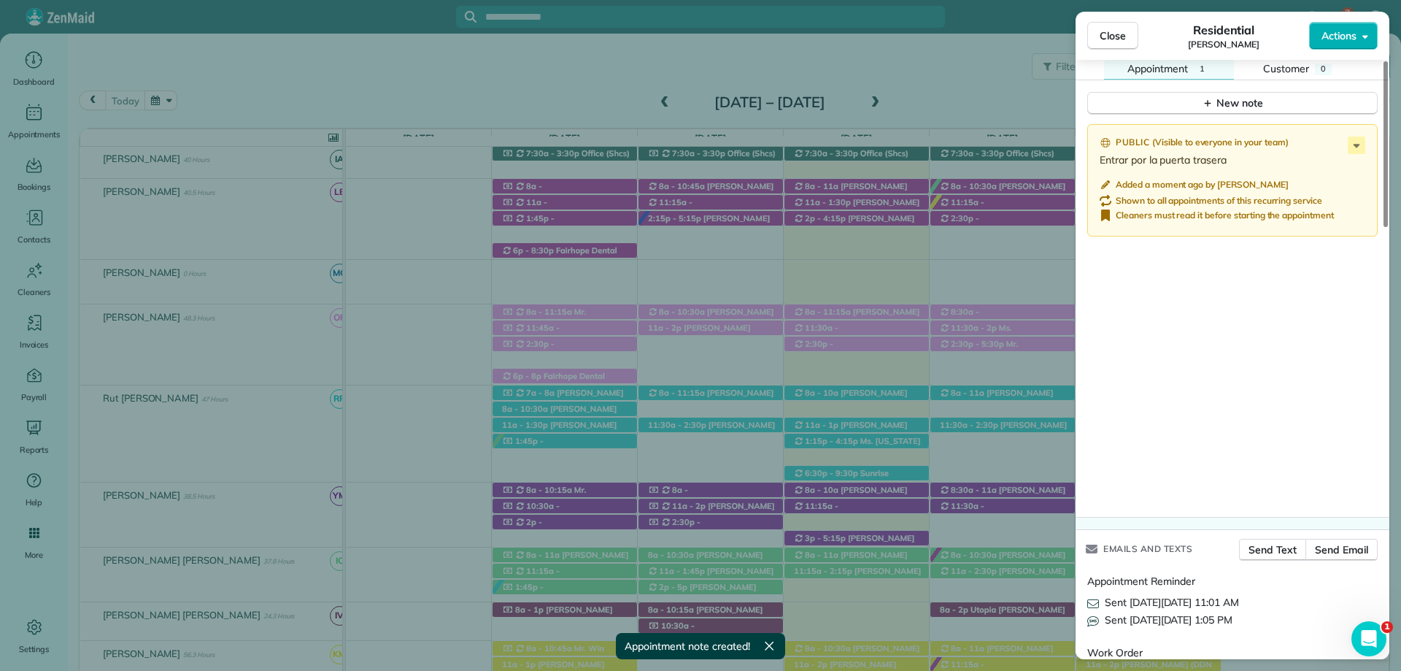
scroll to position [1495, 0]
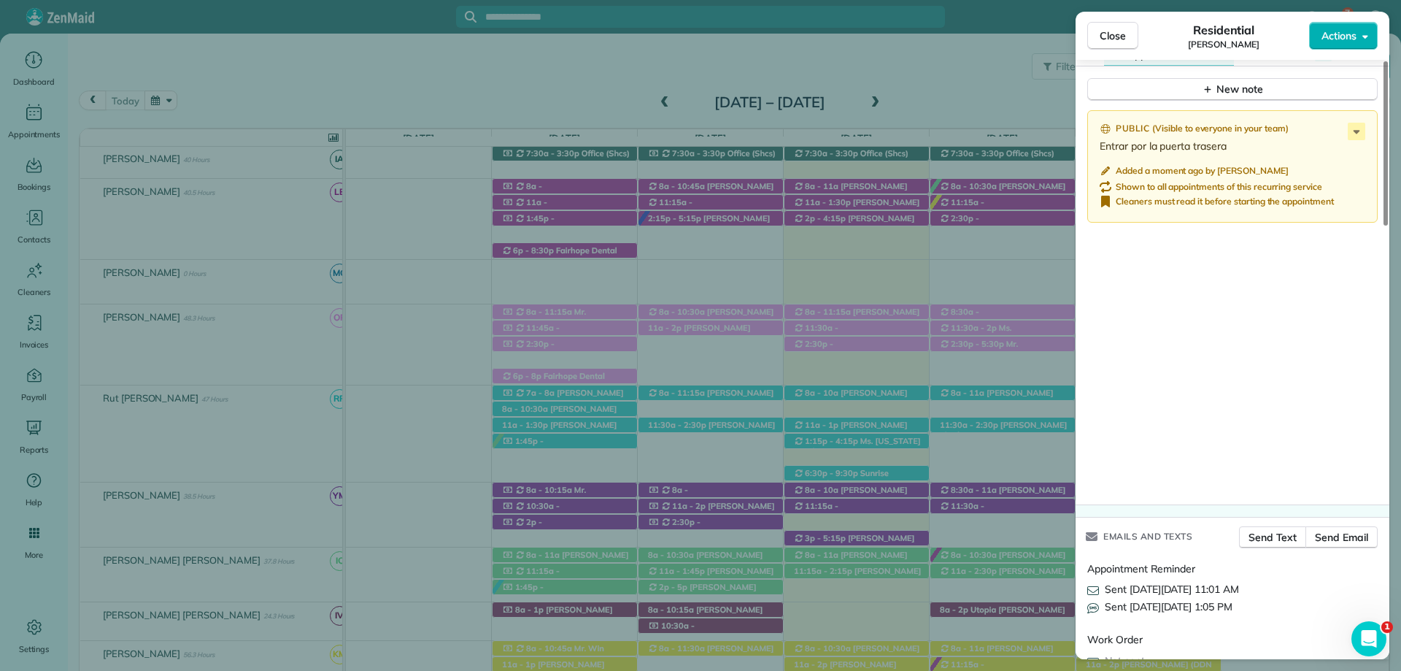
click at [1120, 26] on button "Close" at bounding box center [1112, 36] width 51 height 28
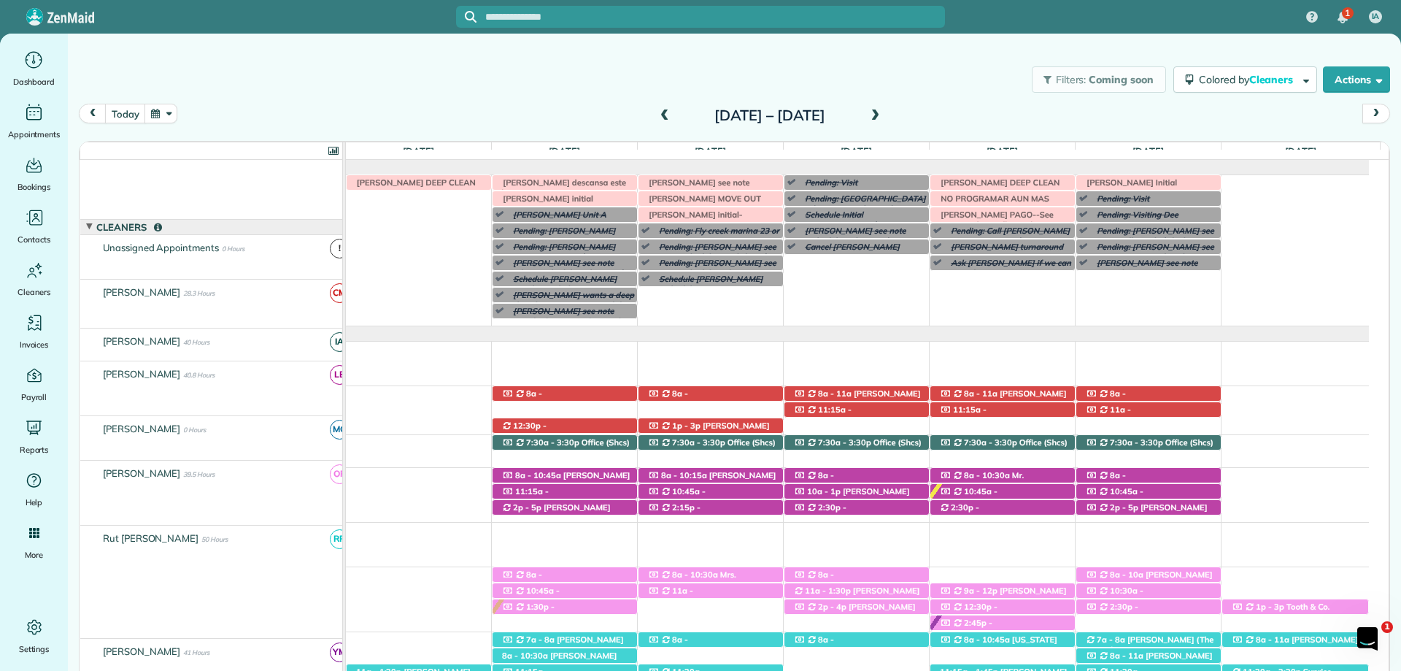
scroll to position [107, 0]
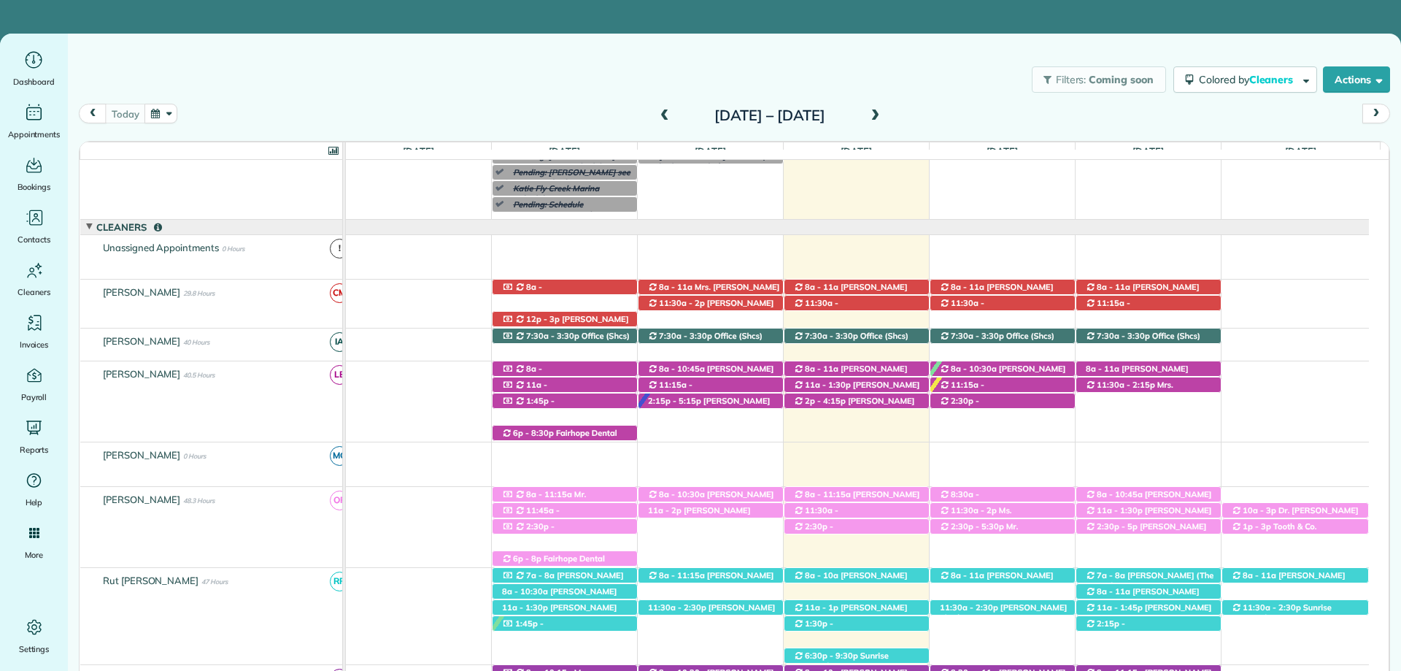
scroll to position [107, 0]
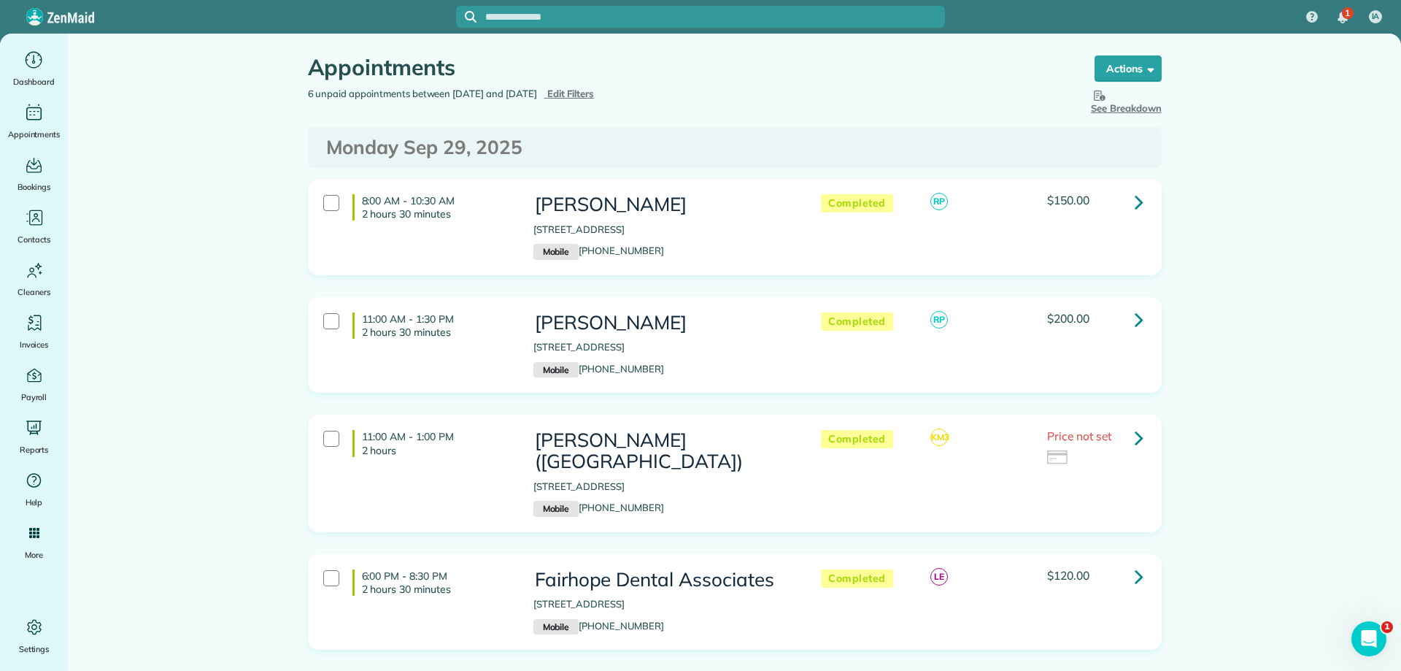
click at [595, 96] on span "Edit Filters" at bounding box center [570, 94] width 47 height 12
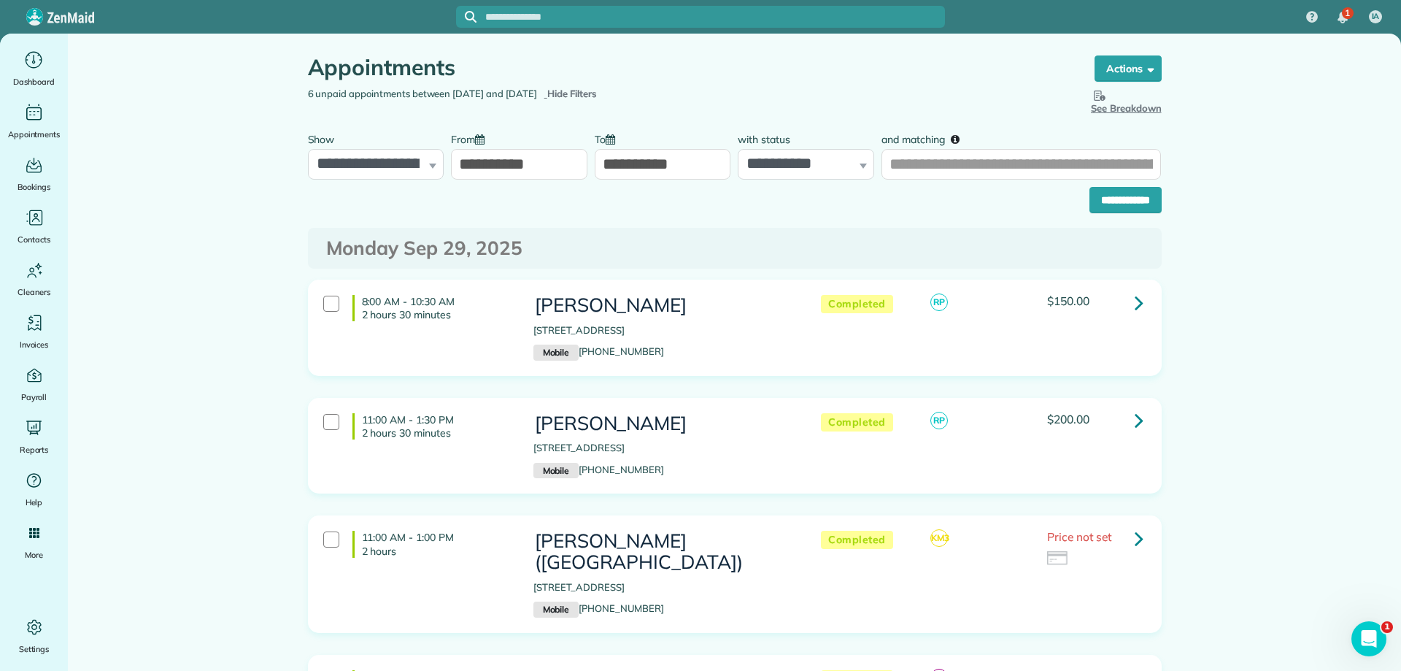
click at [509, 159] on input "**********" at bounding box center [519, 164] width 136 height 31
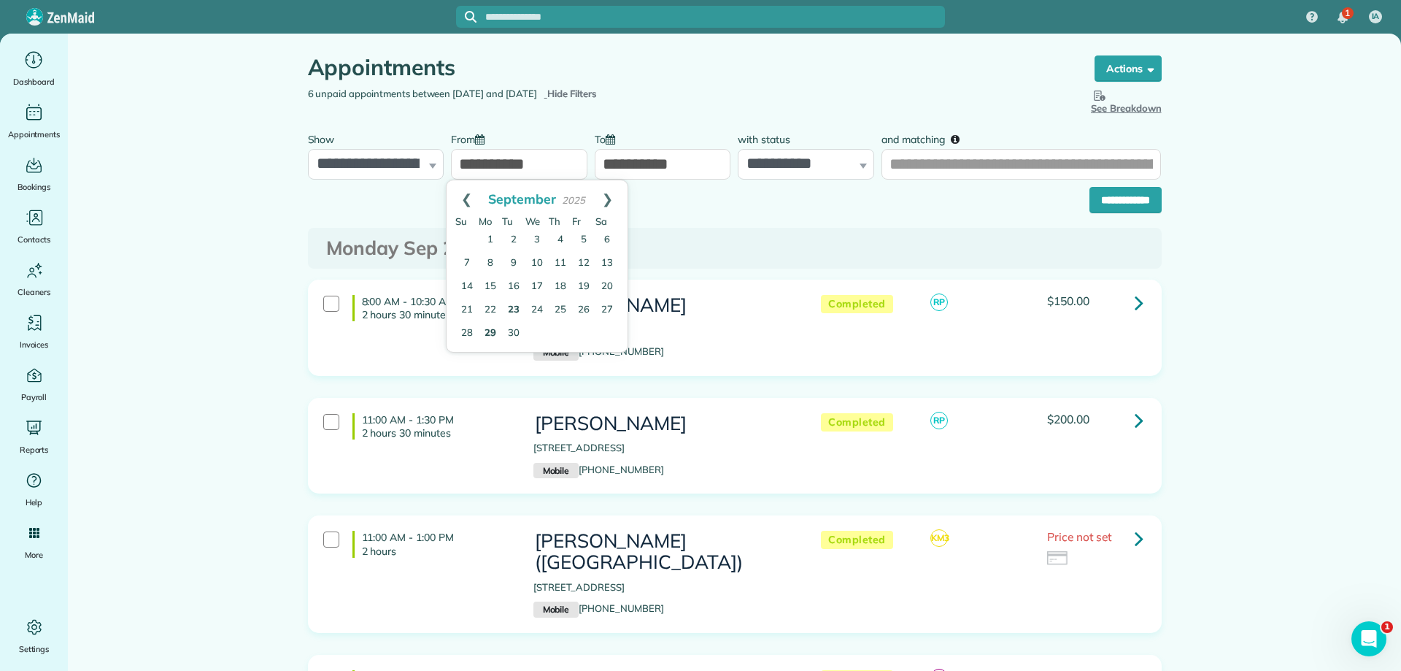
click at [519, 303] on link "23" at bounding box center [513, 309] width 23 height 23
type input "**********"
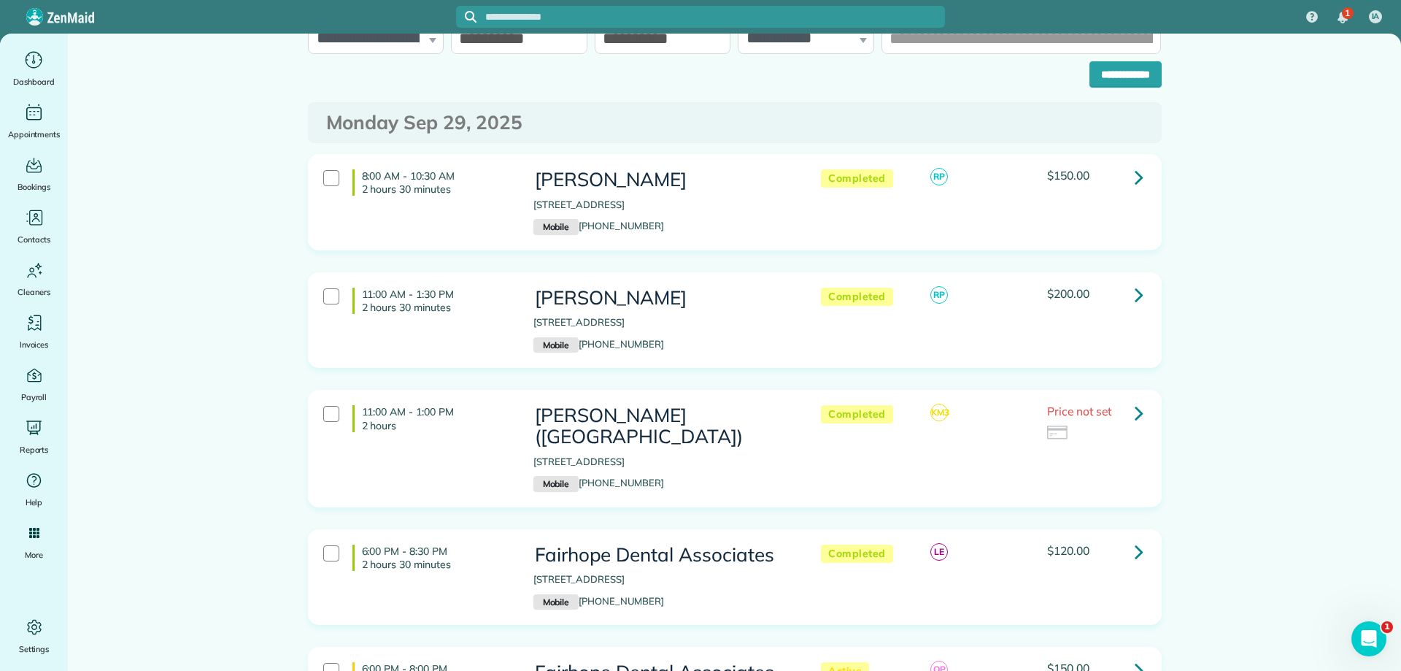
scroll to position [71, 0]
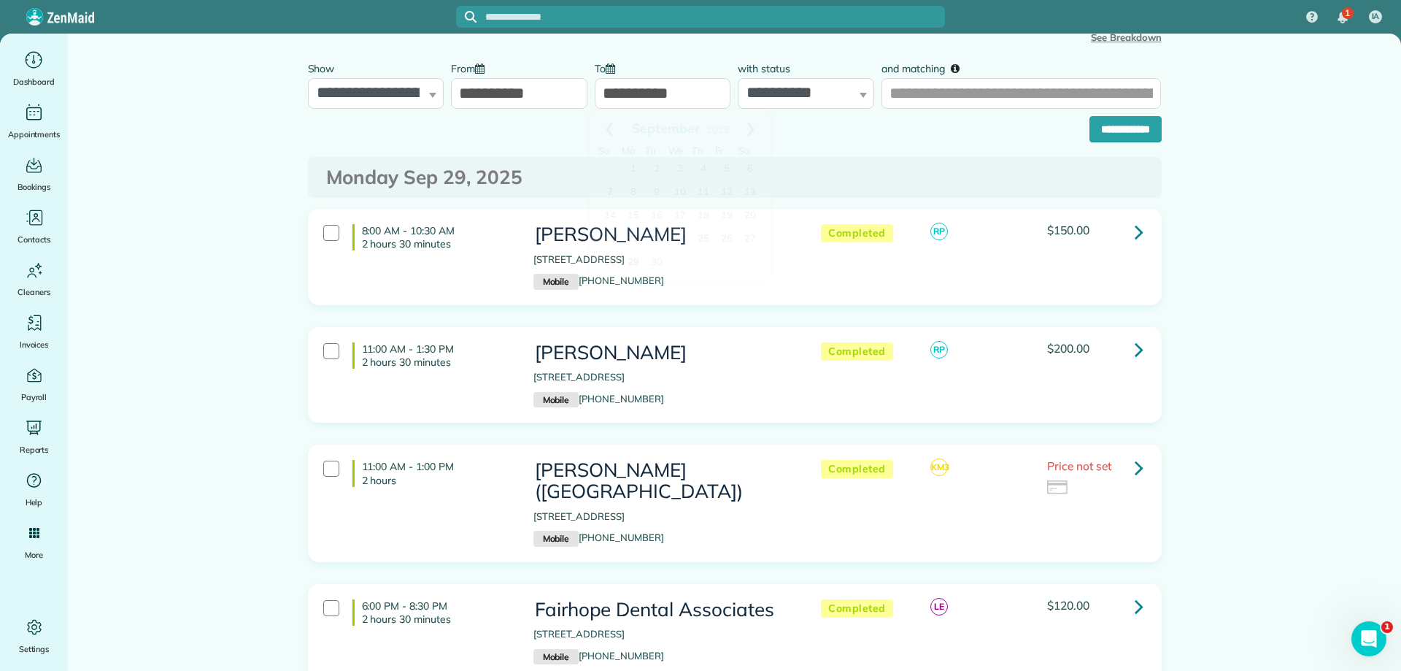
click at [641, 90] on input "**********" at bounding box center [663, 93] width 136 height 31
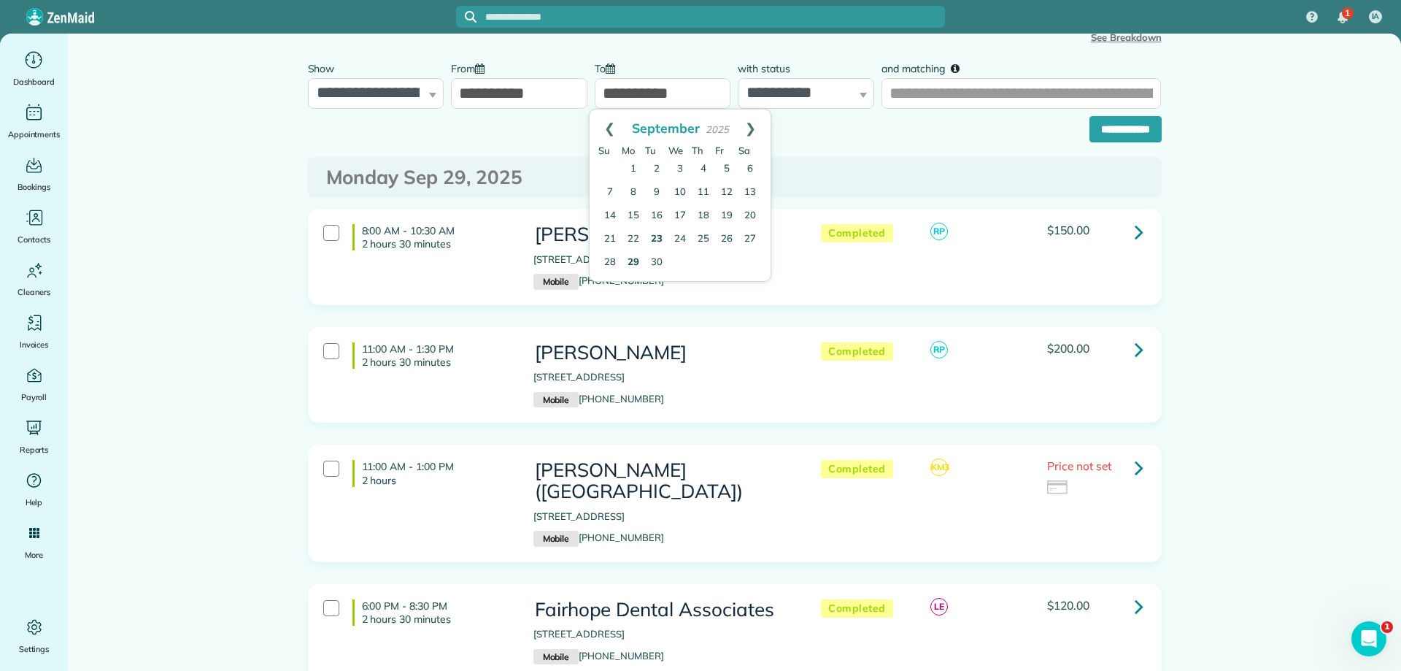
click at [657, 236] on link "23" at bounding box center [656, 239] width 23 height 23
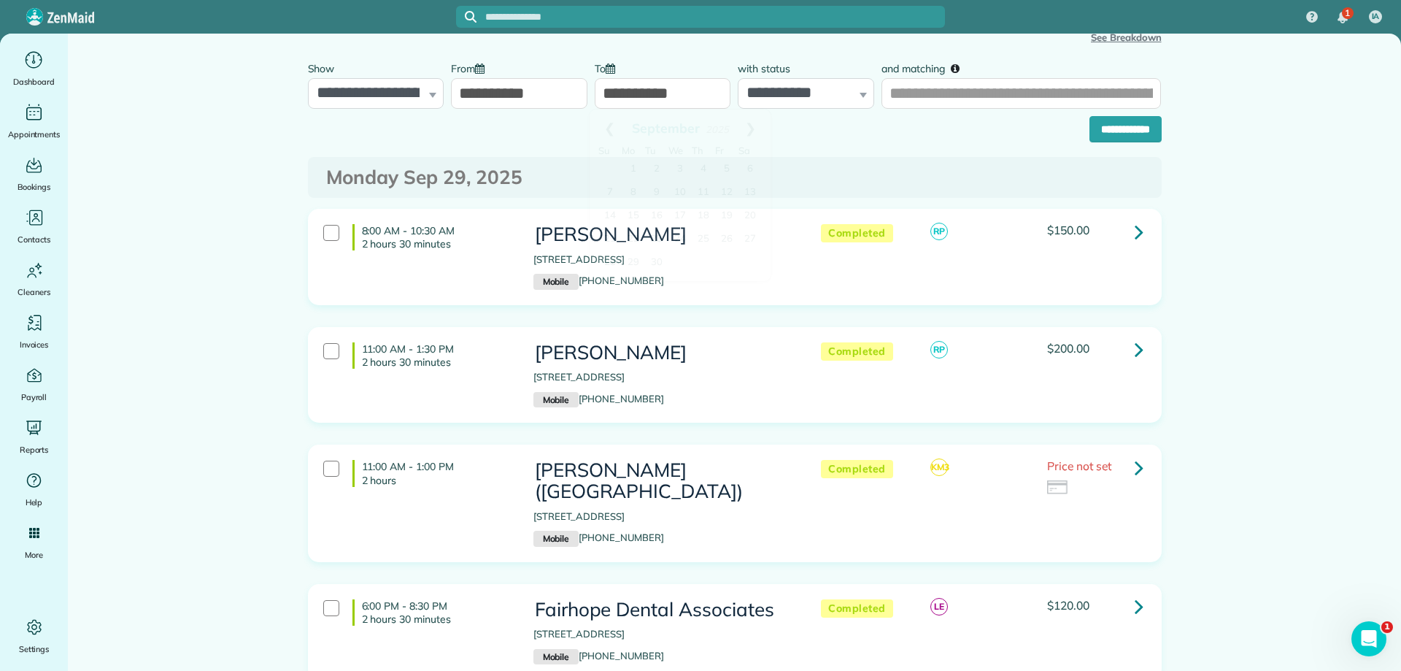
click at [644, 92] on input "**********" at bounding box center [663, 93] width 136 height 31
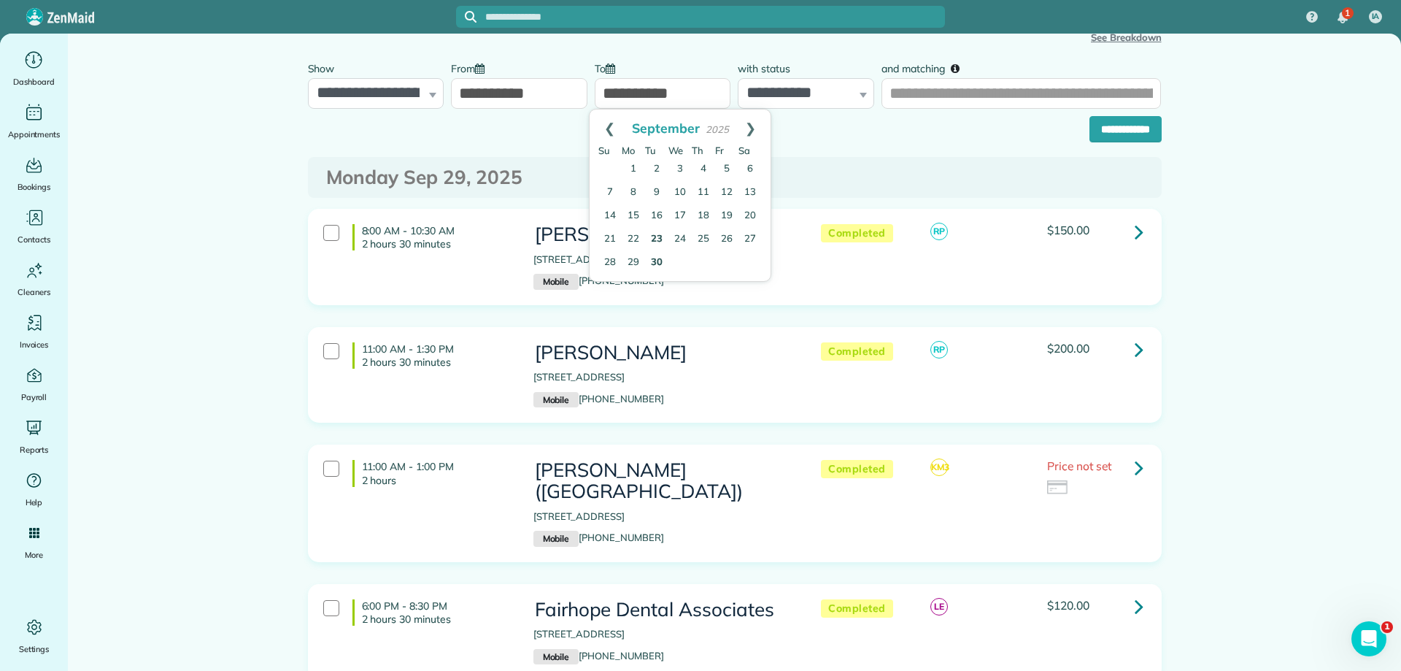
click at [657, 254] on link "30" at bounding box center [656, 262] width 23 height 23
type input "**********"
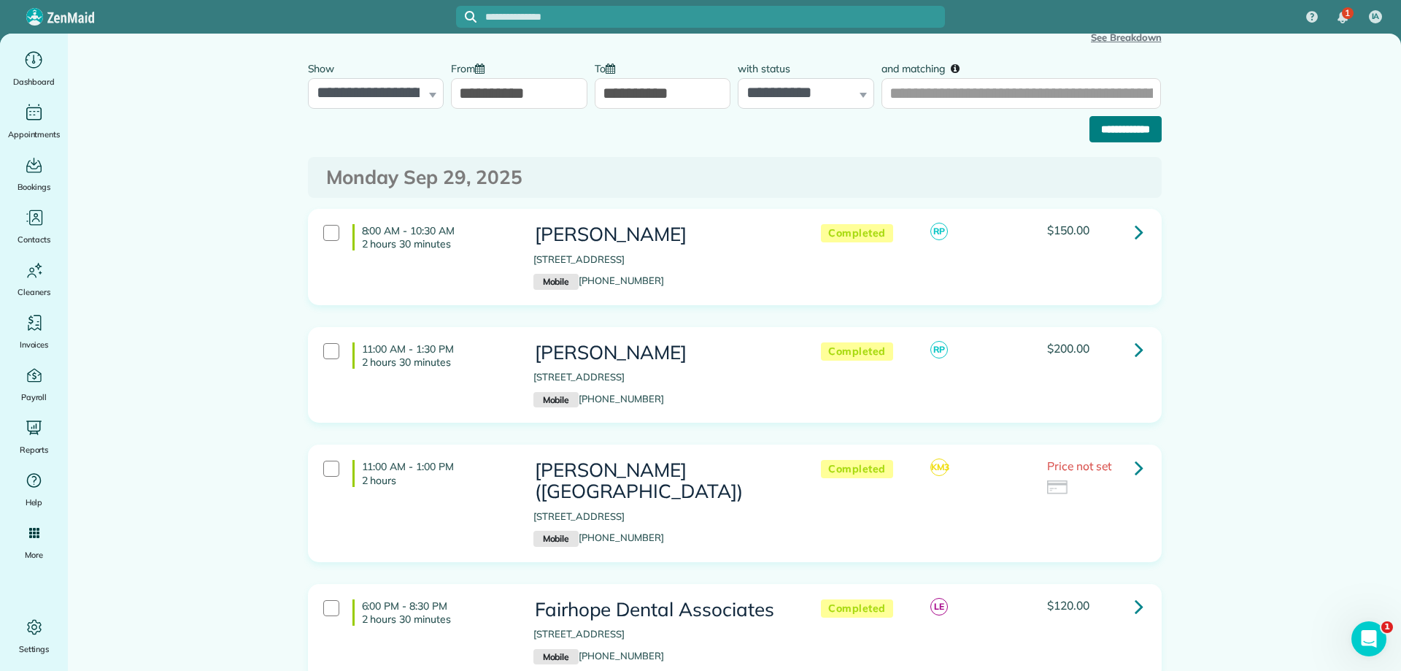
click at [1108, 133] on input "**********" at bounding box center [1126, 129] width 72 height 26
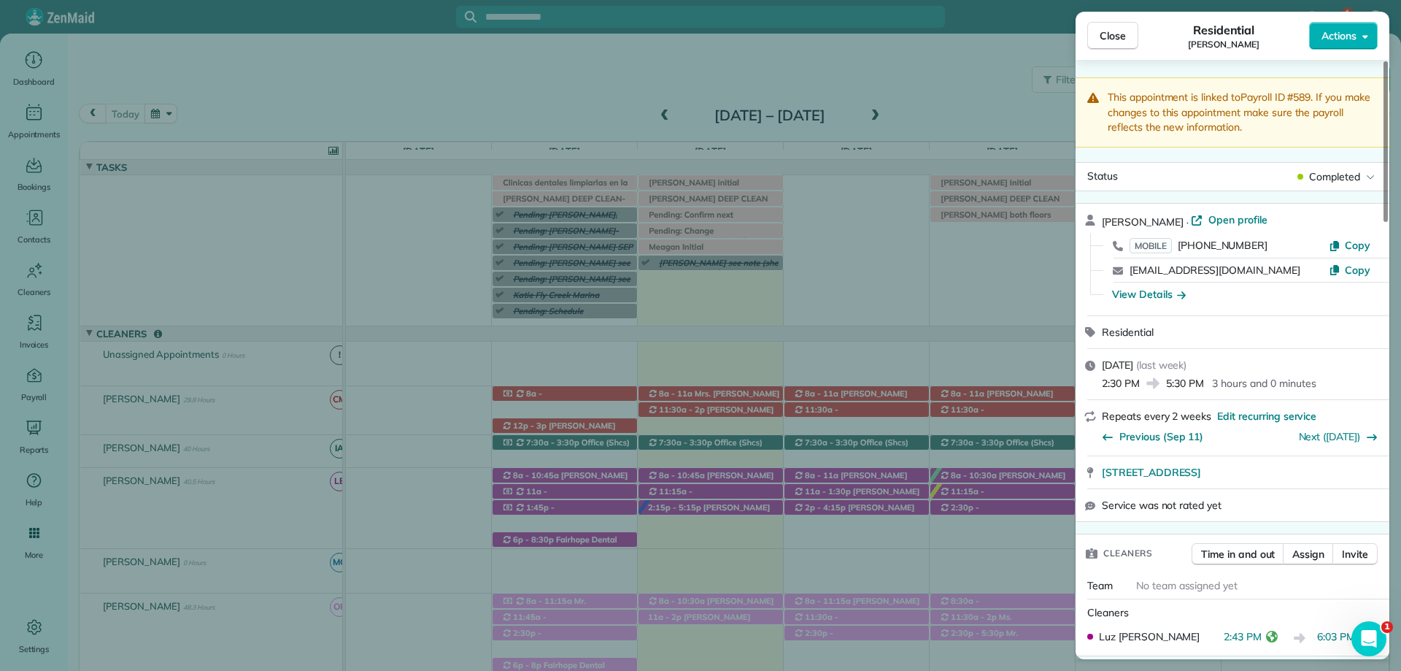
scroll to position [107, 0]
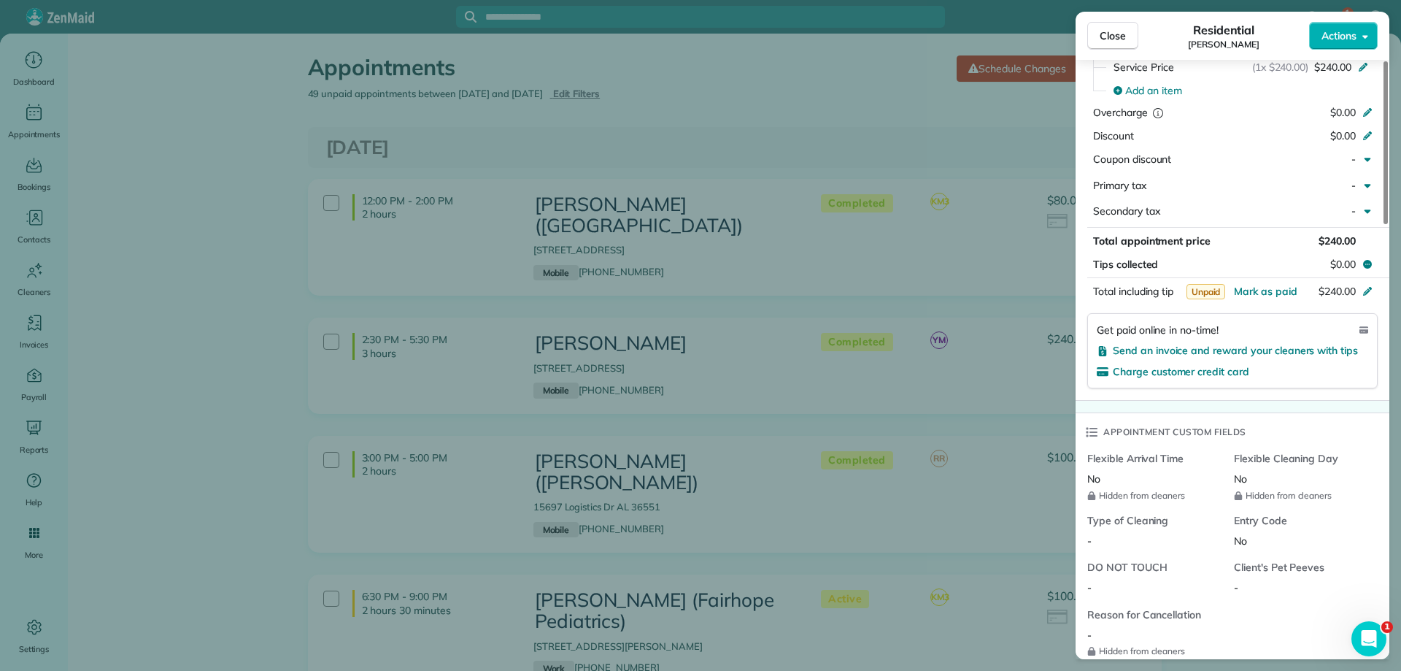
scroll to position [881, 0]
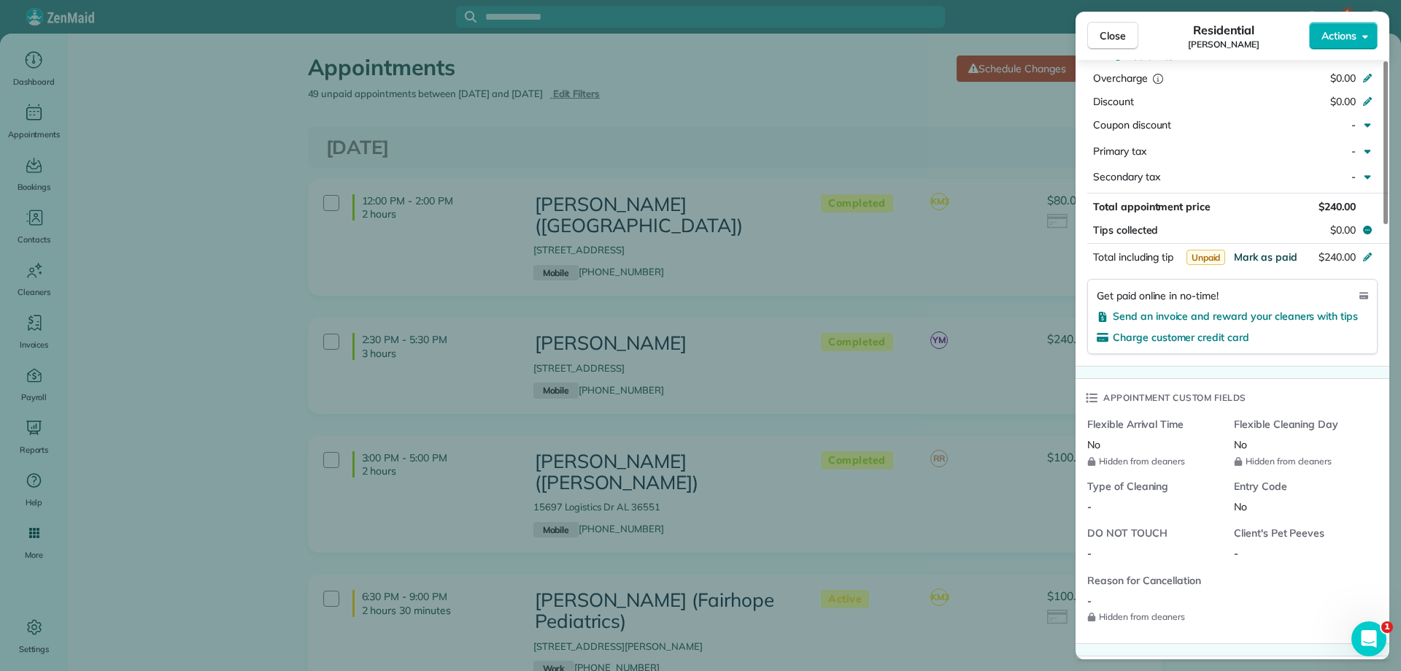
click at [1270, 254] on span "Mark as paid" at bounding box center [1265, 256] width 63 height 13
click at [1108, 28] on button "Close" at bounding box center [1112, 36] width 51 height 28
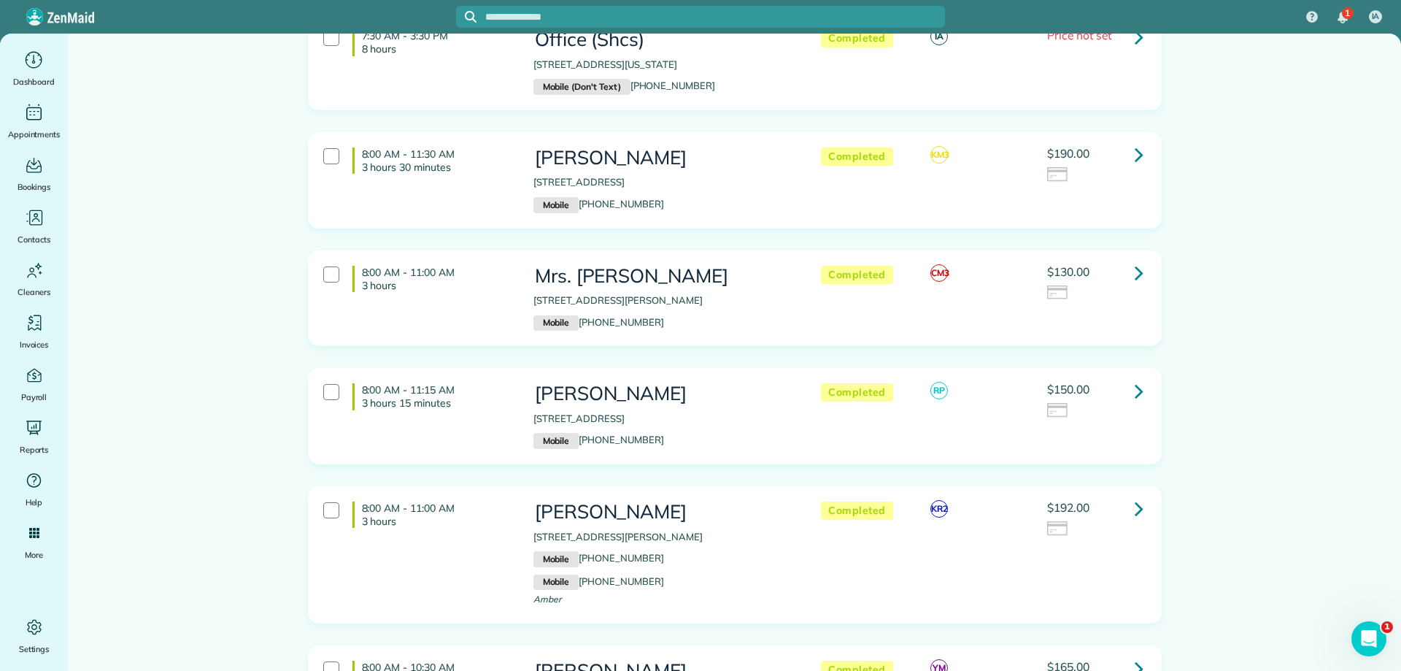
scroll to position [3430, 0]
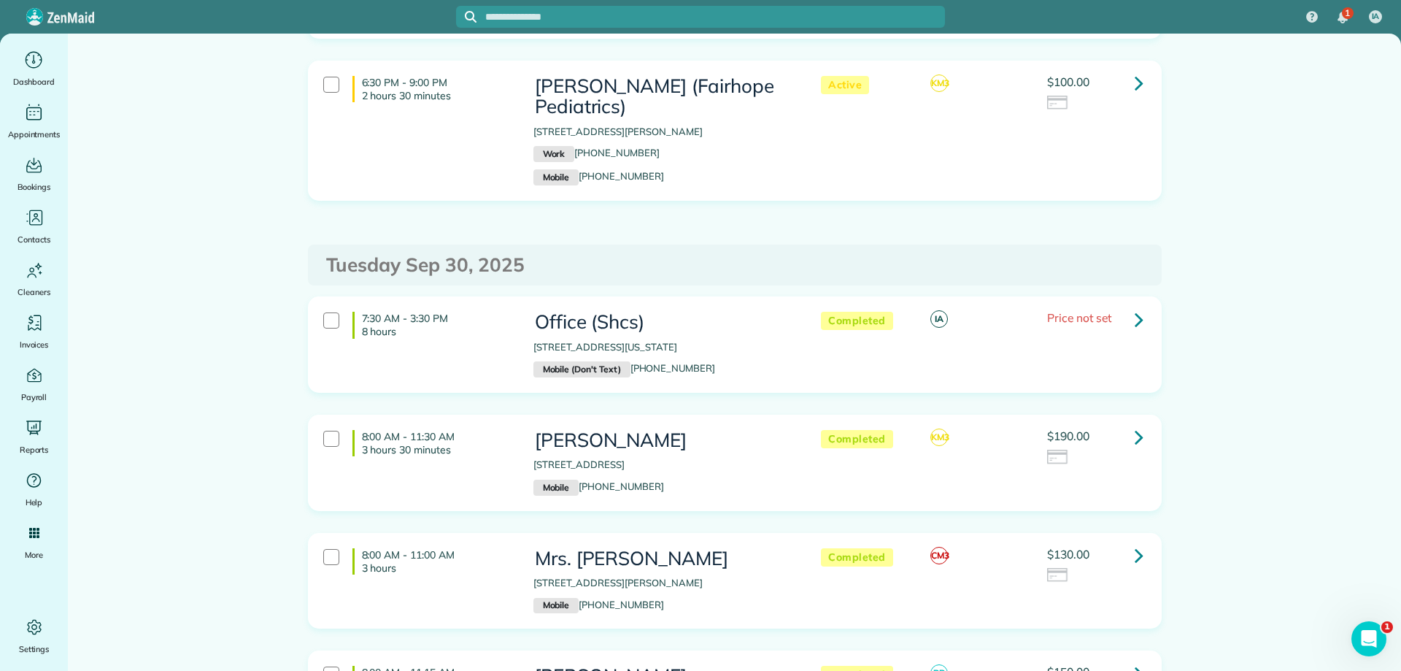
click at [1135, 306] on icon at bounding box center [1139, 319] width 9 height 26
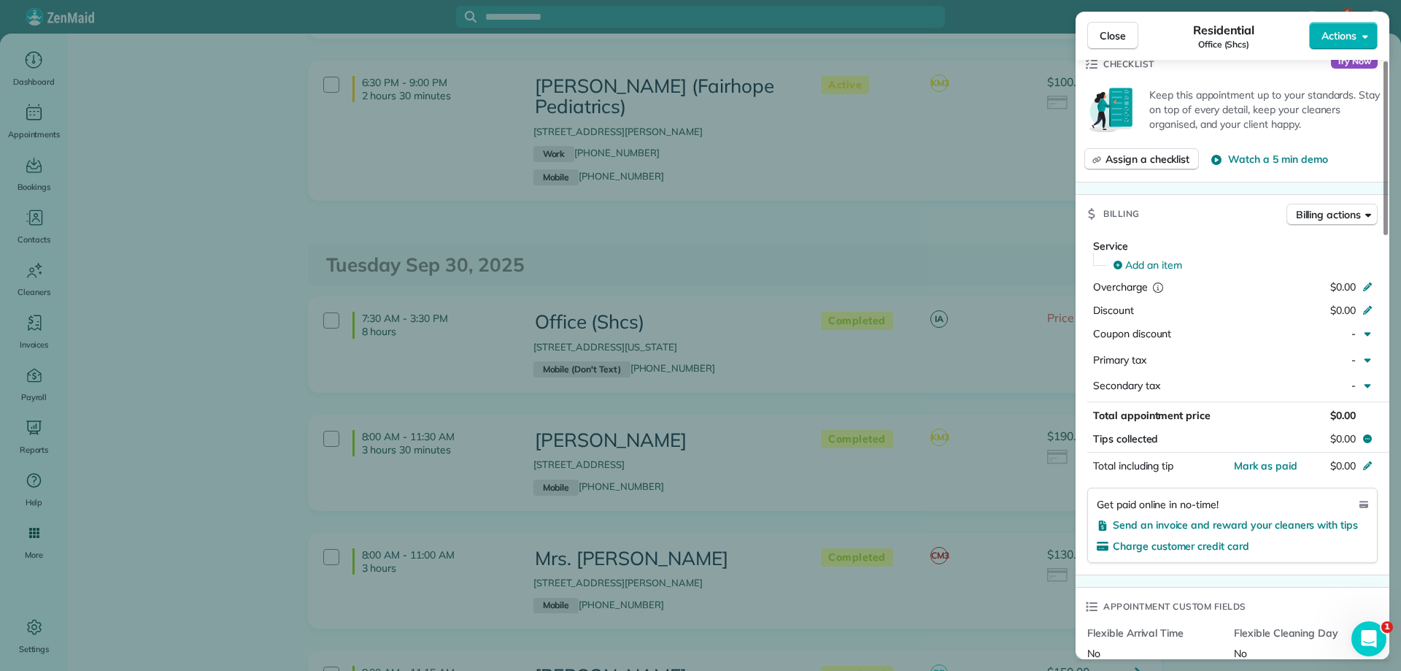
scroll to position [730, 0]
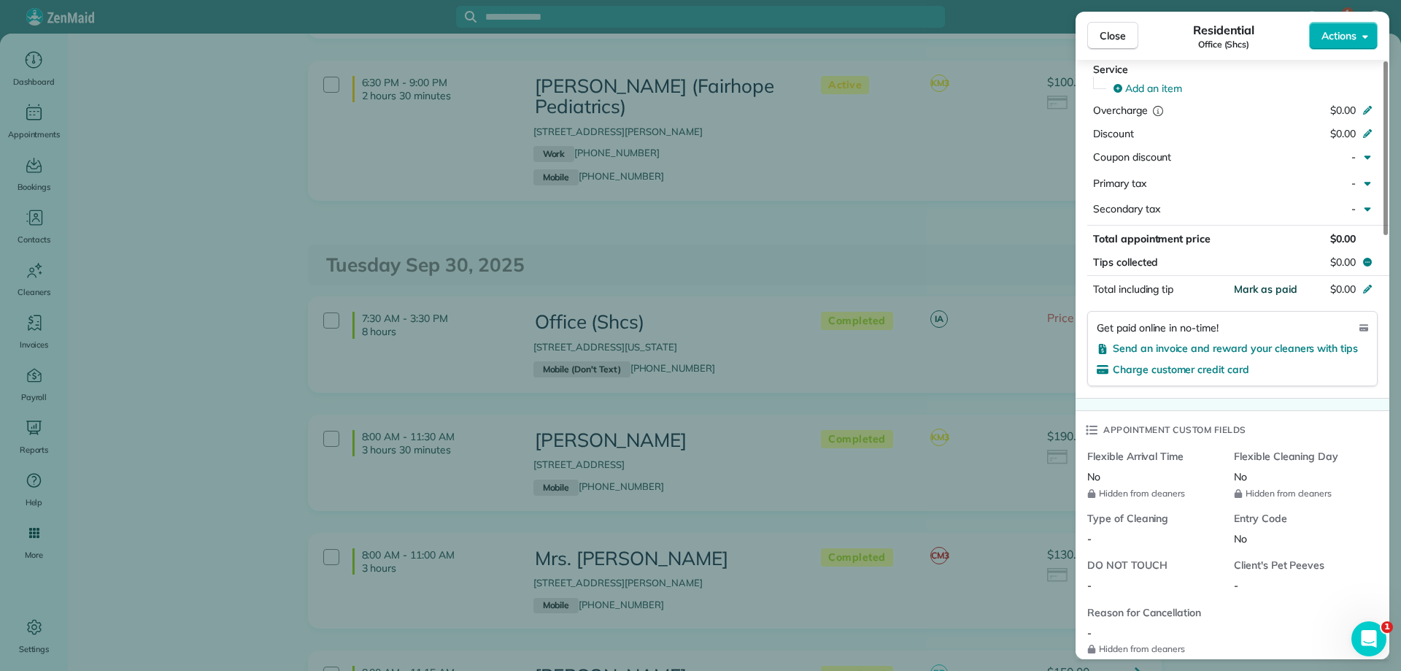
click at [1263, 282] on span "Mark as paid" at bounding box center [1265, 288] width 63 height 13
click at [1112, 36] on span "Close" at bounding box center [1113, 35] width 26 height 15
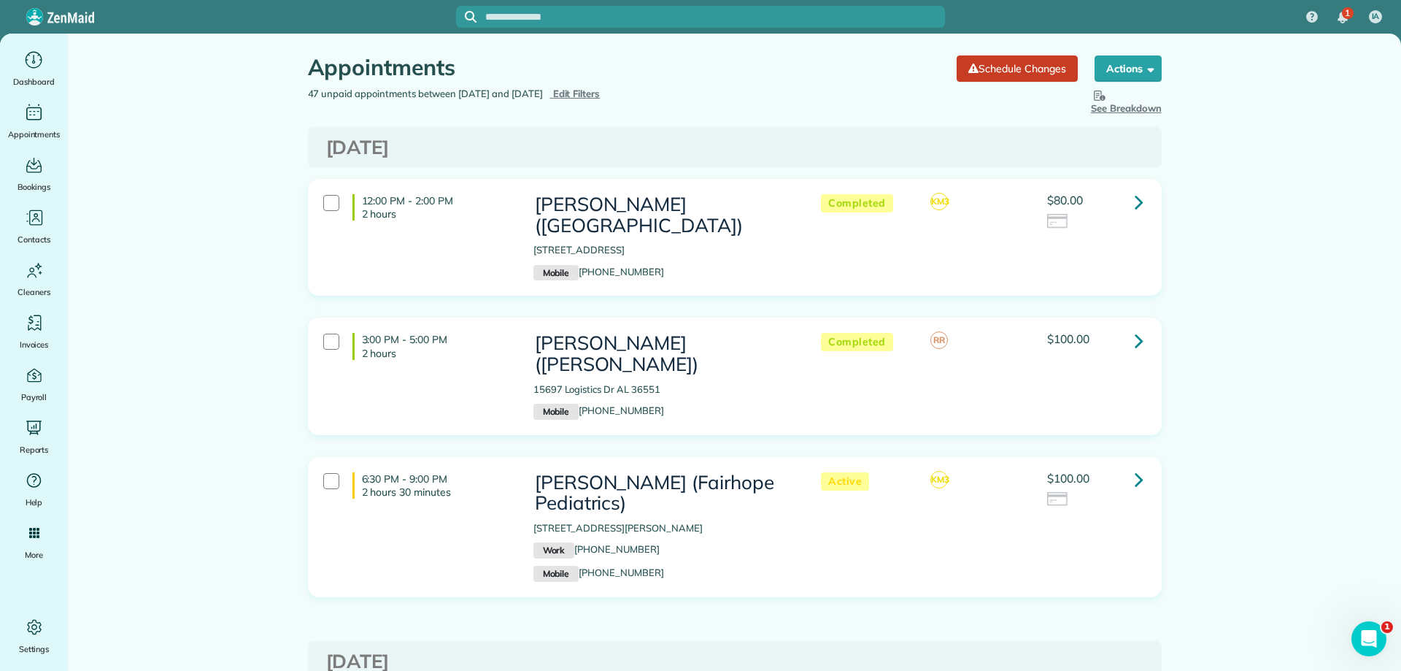
click at [596, 93] on span "Edit Filters" at bounding box center [576, 94] width 47 height 12
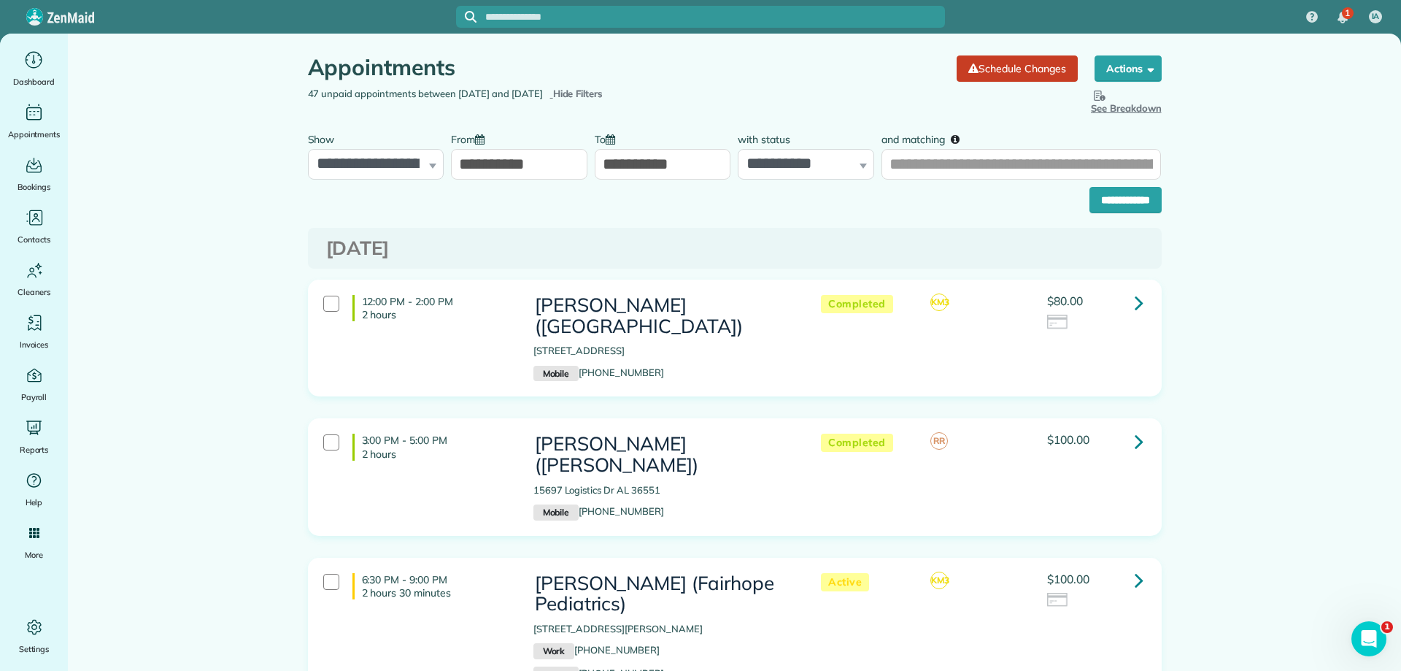
click at [504, 167] on input "**********" at bounding box center [519, 164] width 136 height 31
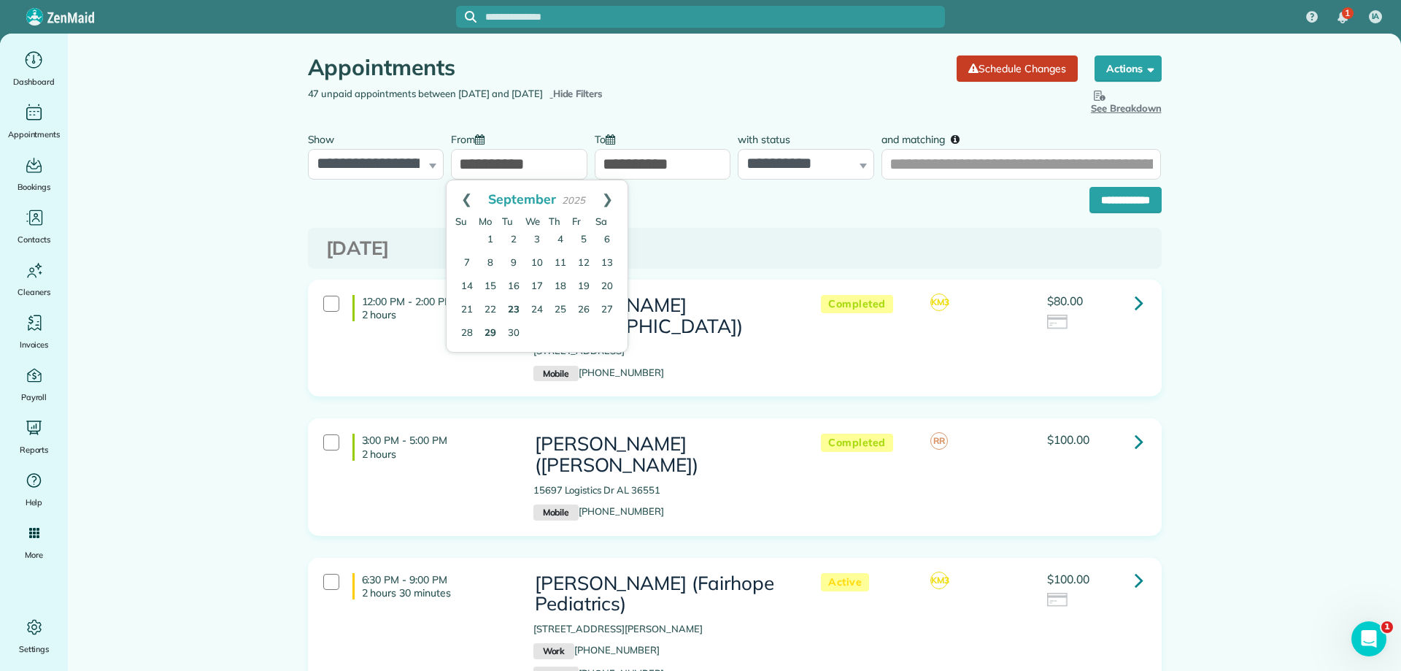
click at [484, 323] on link "29" at bounding box center [490, 333] width 23 height 23
type input "**********"
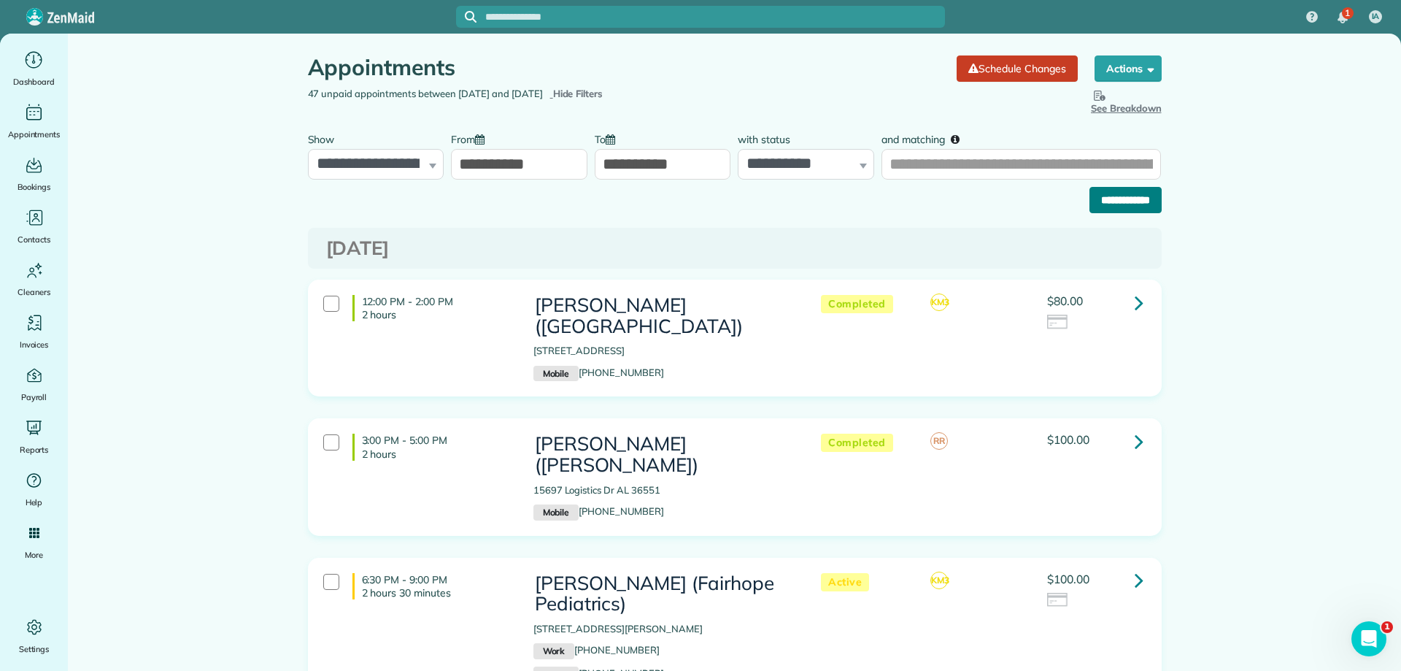
click at [1122, 200] on input "**********" at bounding box center [1126, 200] width 72 height 26
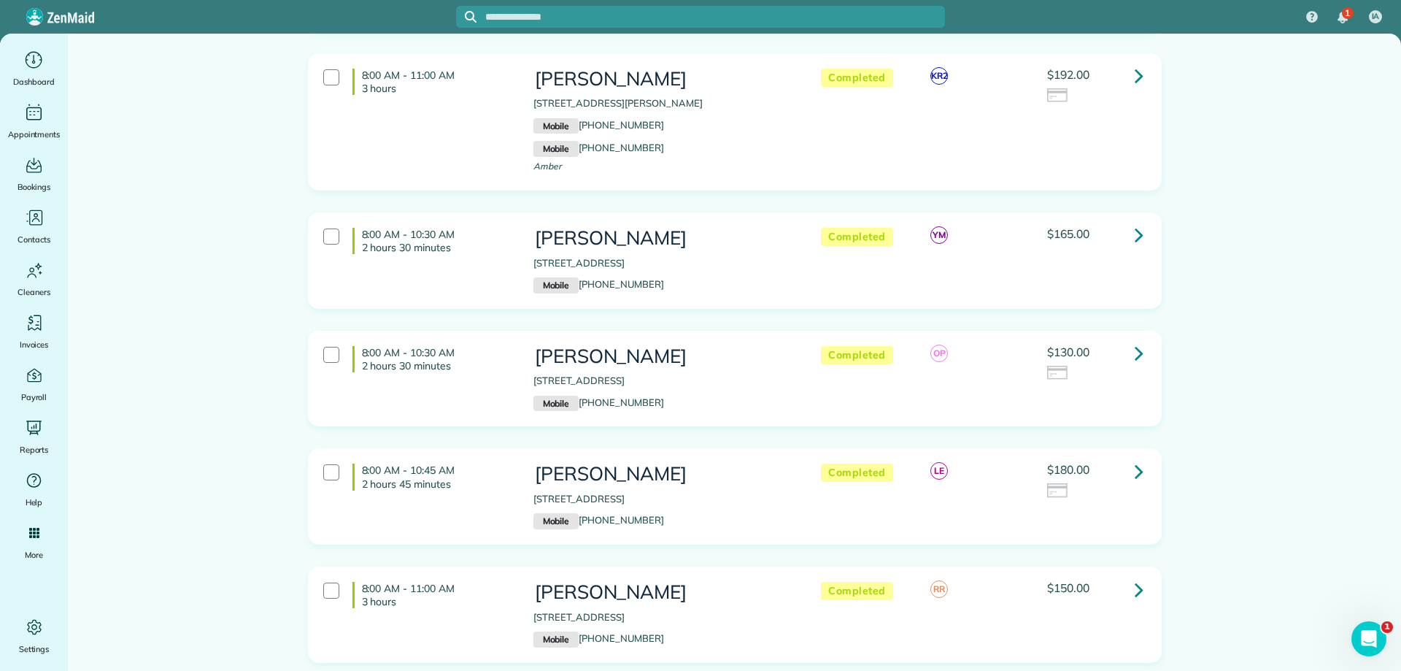
scroll to position [1387, 0]
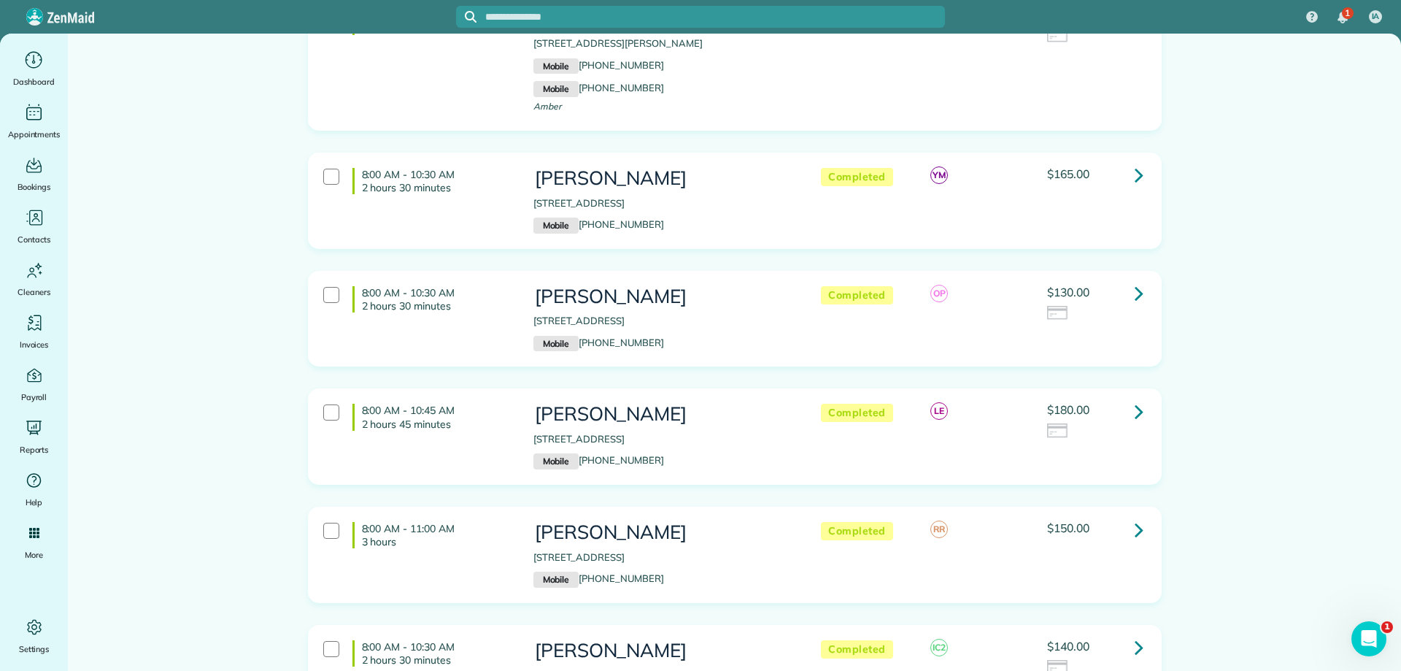
click at [1135, 169] on icon at bounding box center [1139, 175] width 9 height 26
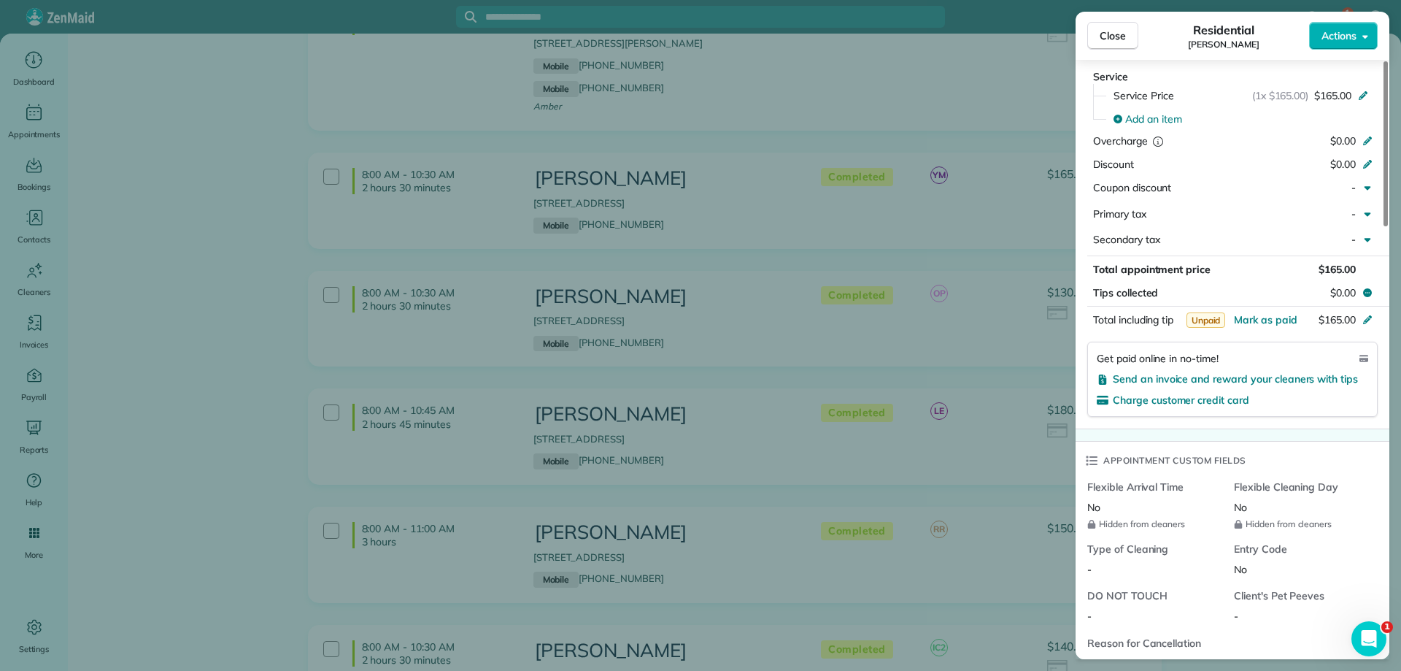
scroll to position [730, 0]
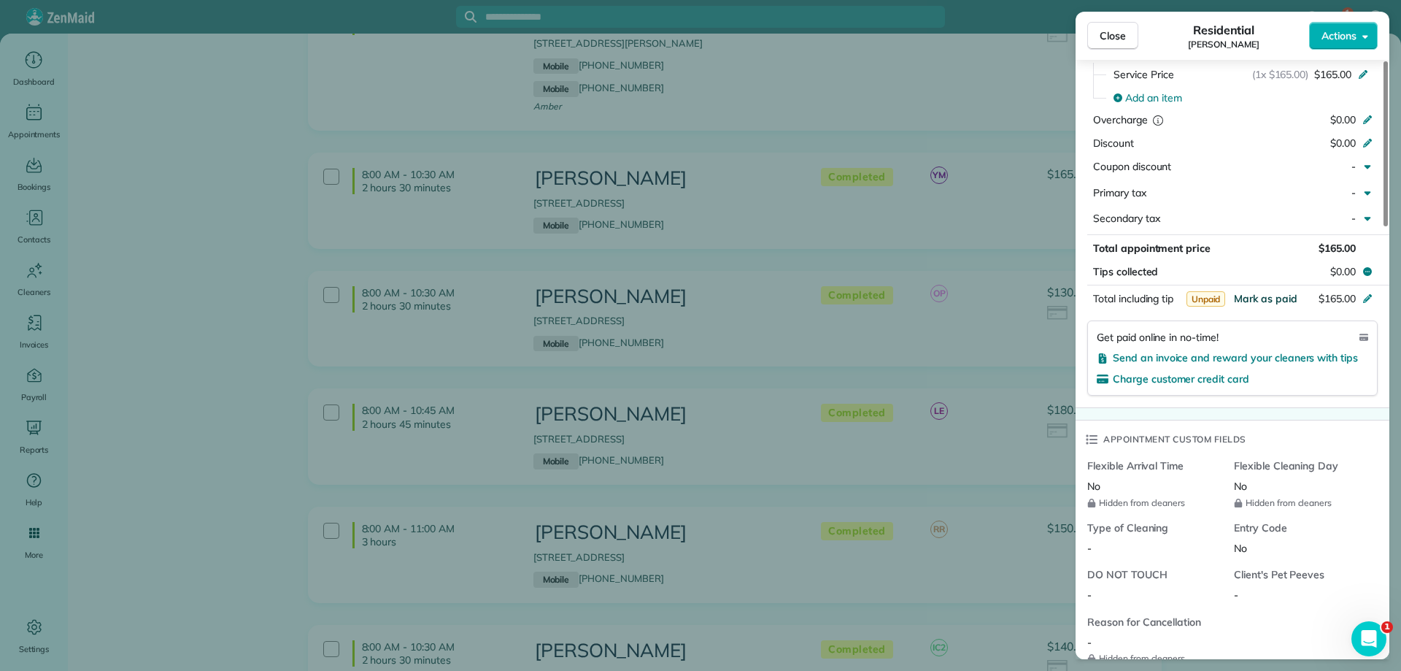
click at [1266, 299] on span "Mark as paid" at bounding box center [1265, 298] width 63 height 13
click at [1109, 40] on span "Close" at bounding box center [1113, 35] width 26 height 15
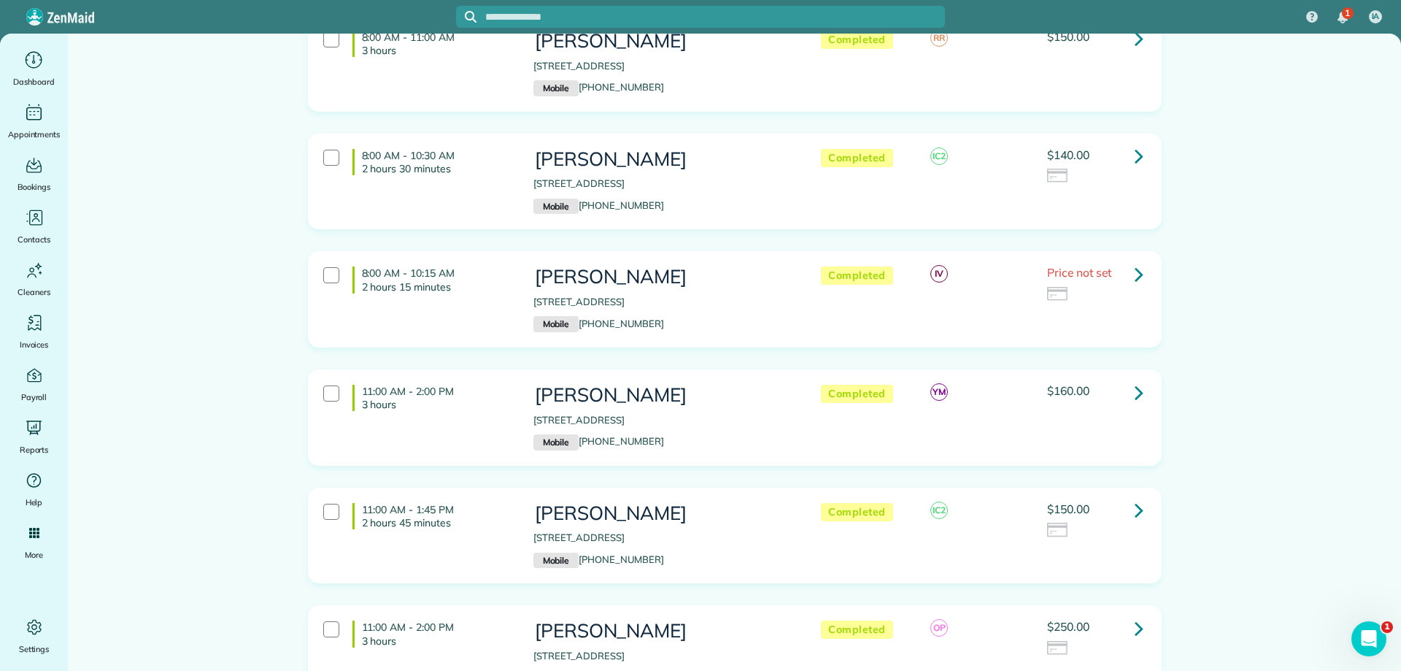
scroll to position [1897, 0]
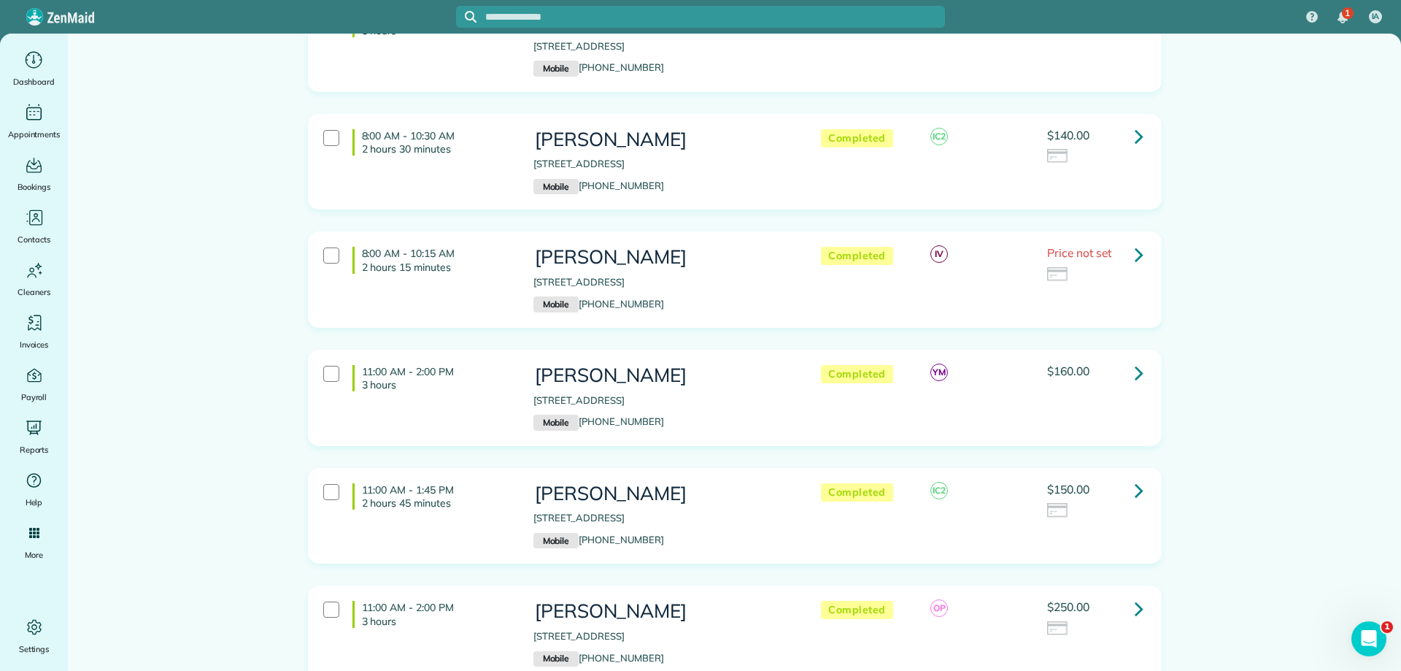
click at [1138, 372] on link at bounding box center [1139, 372] width 29 height 29
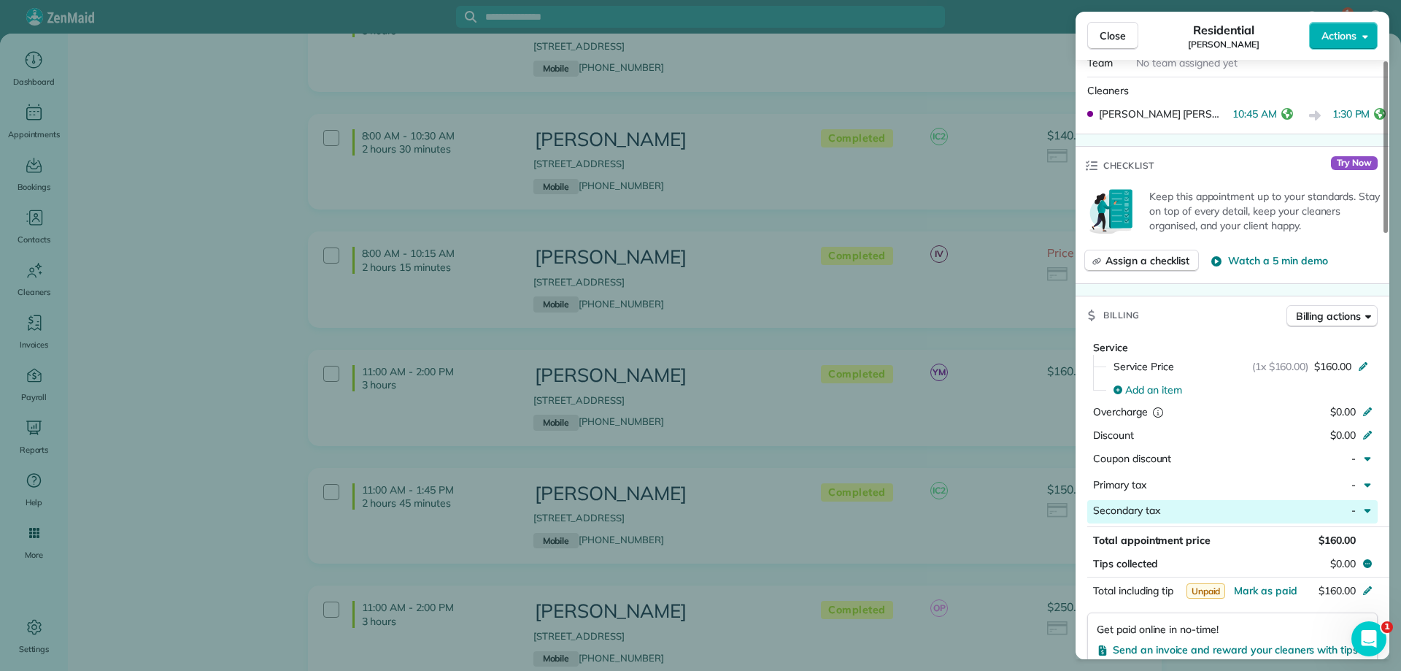
scroll to position [876, 0]
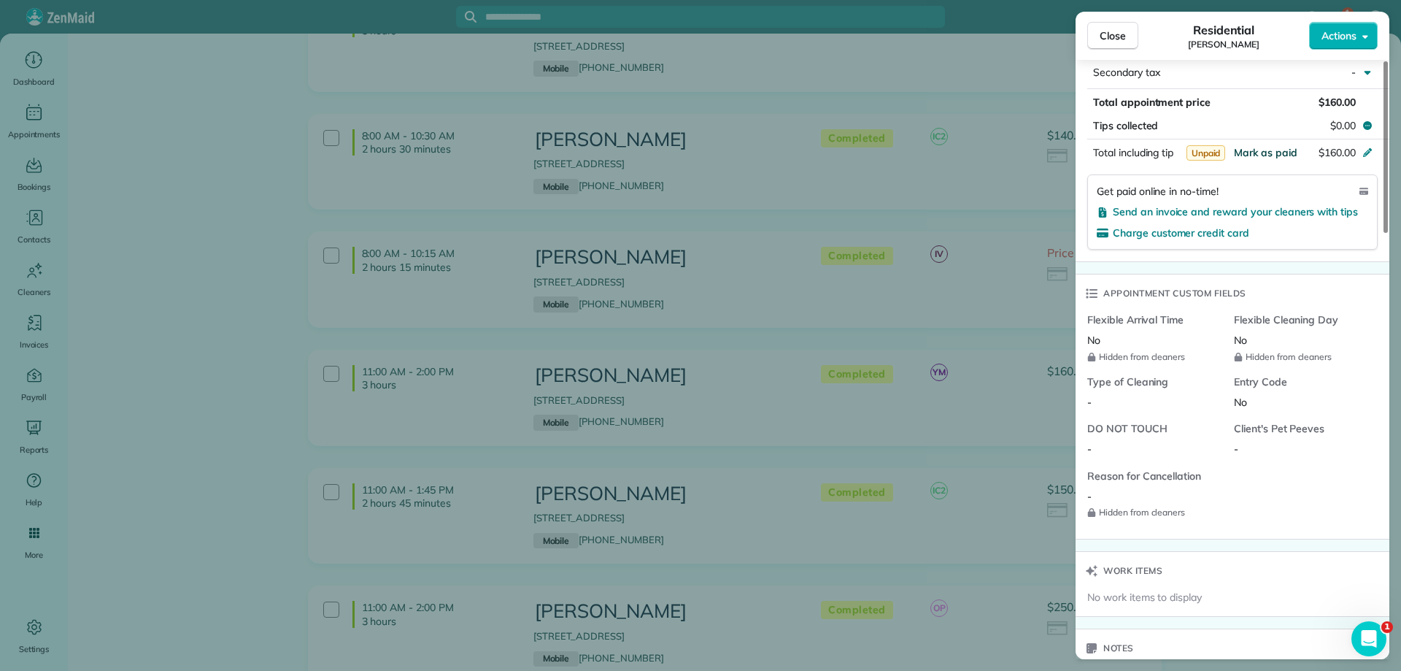
click at [1265, 151] on span "Mark as paid" at bounding box center [1265, 152] width 63 height 13
click at [1105, 37] on span "Close" at bounding box center [1113, 35] width 26 height 15
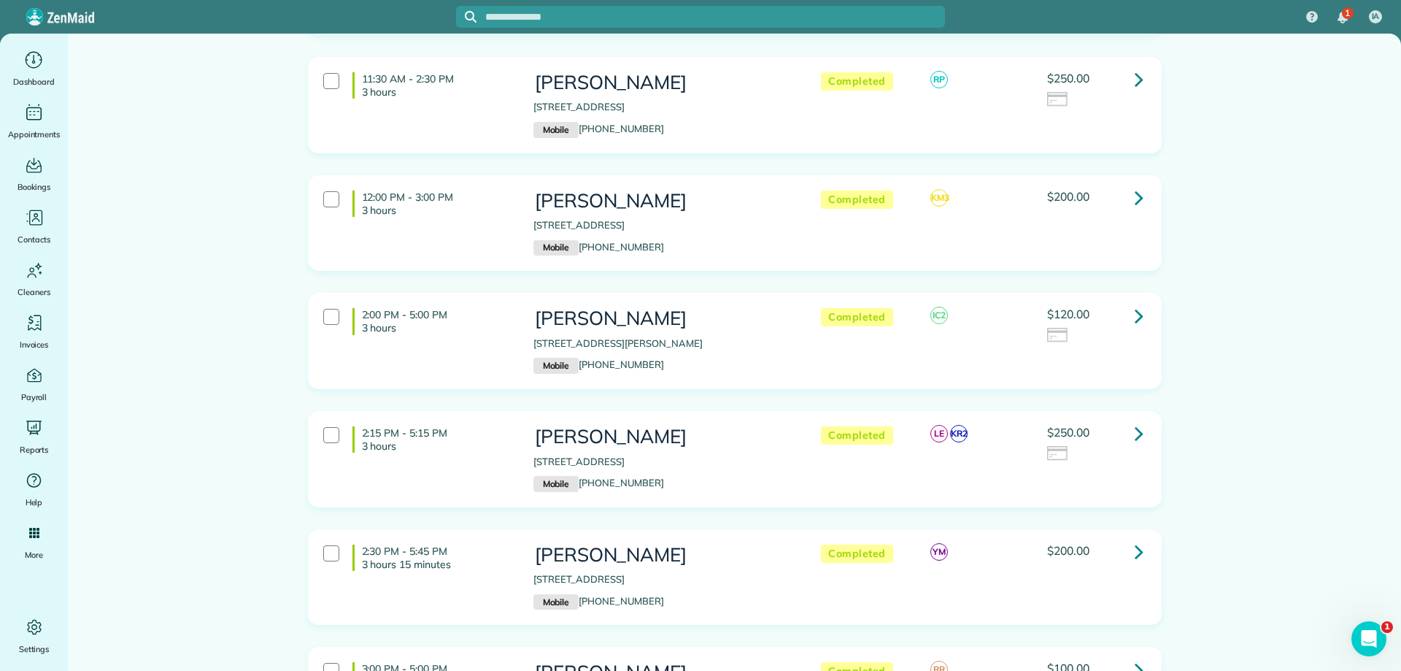
scroll to position [3065, 0]
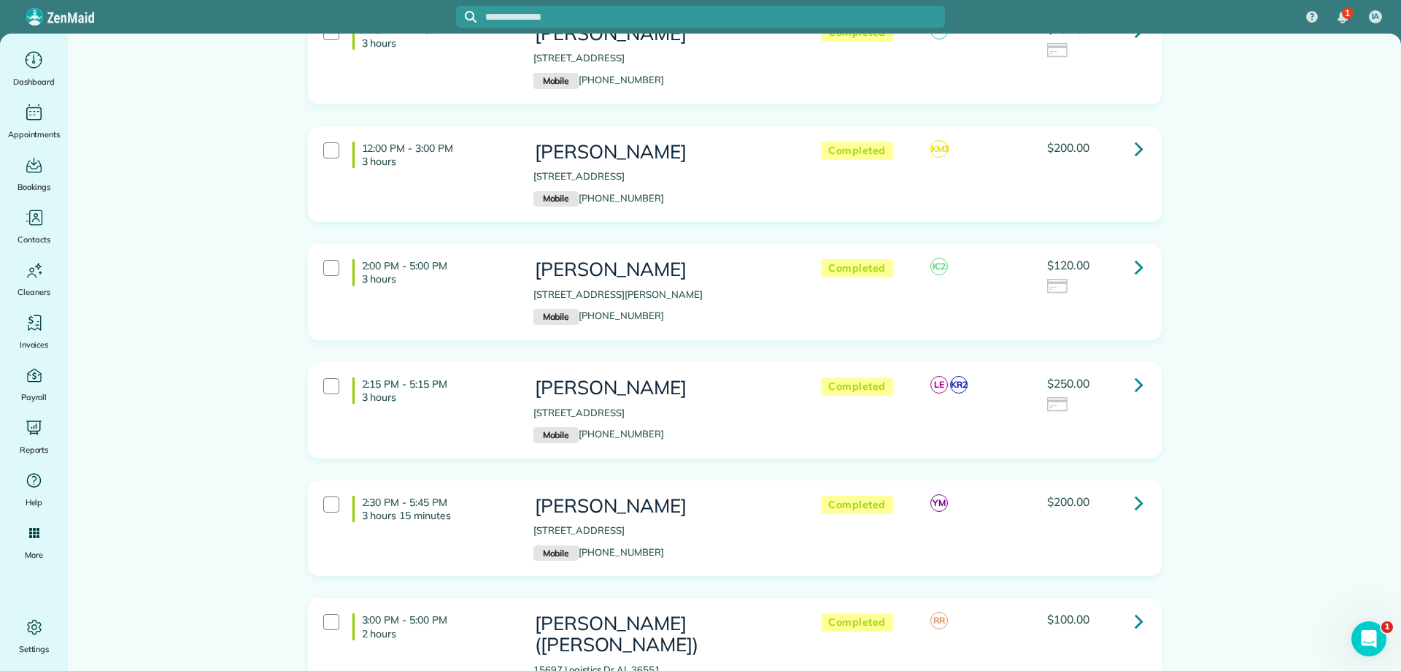
click at [1136, 498] on icon at bounding box center [1139, 503] width 9 height 26
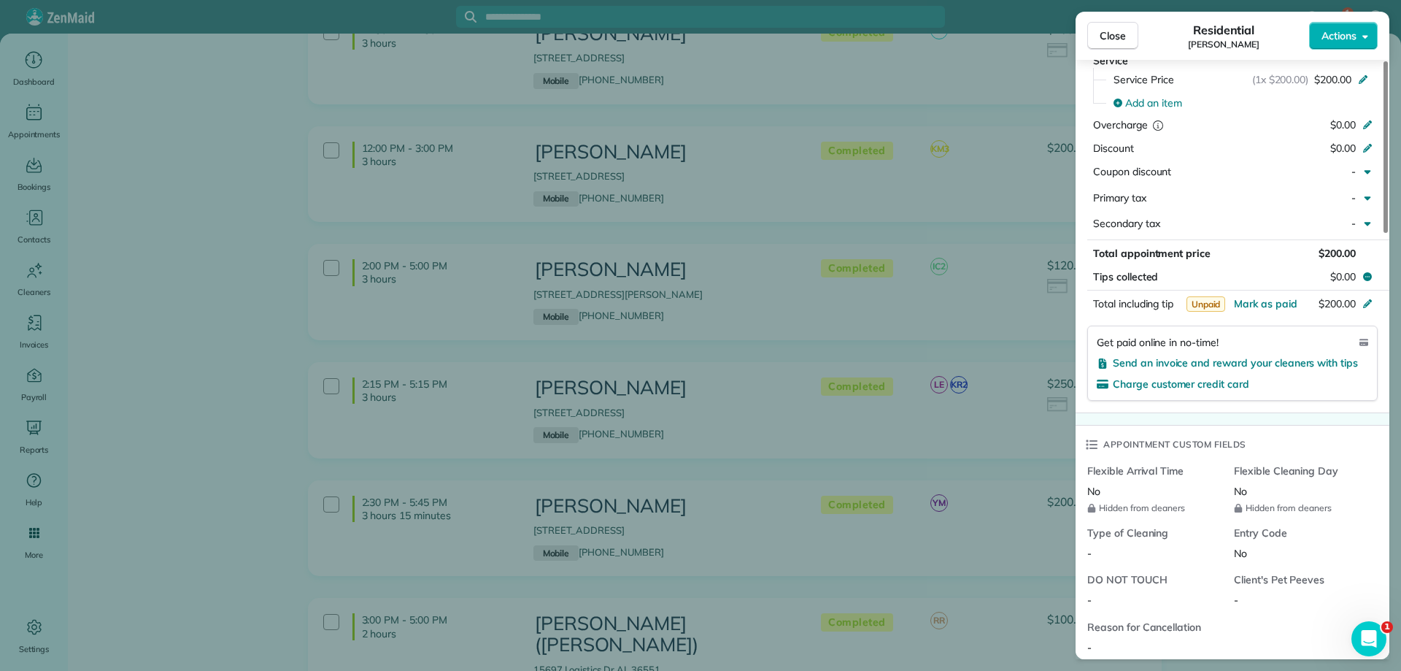
scroll to position [730, 0]
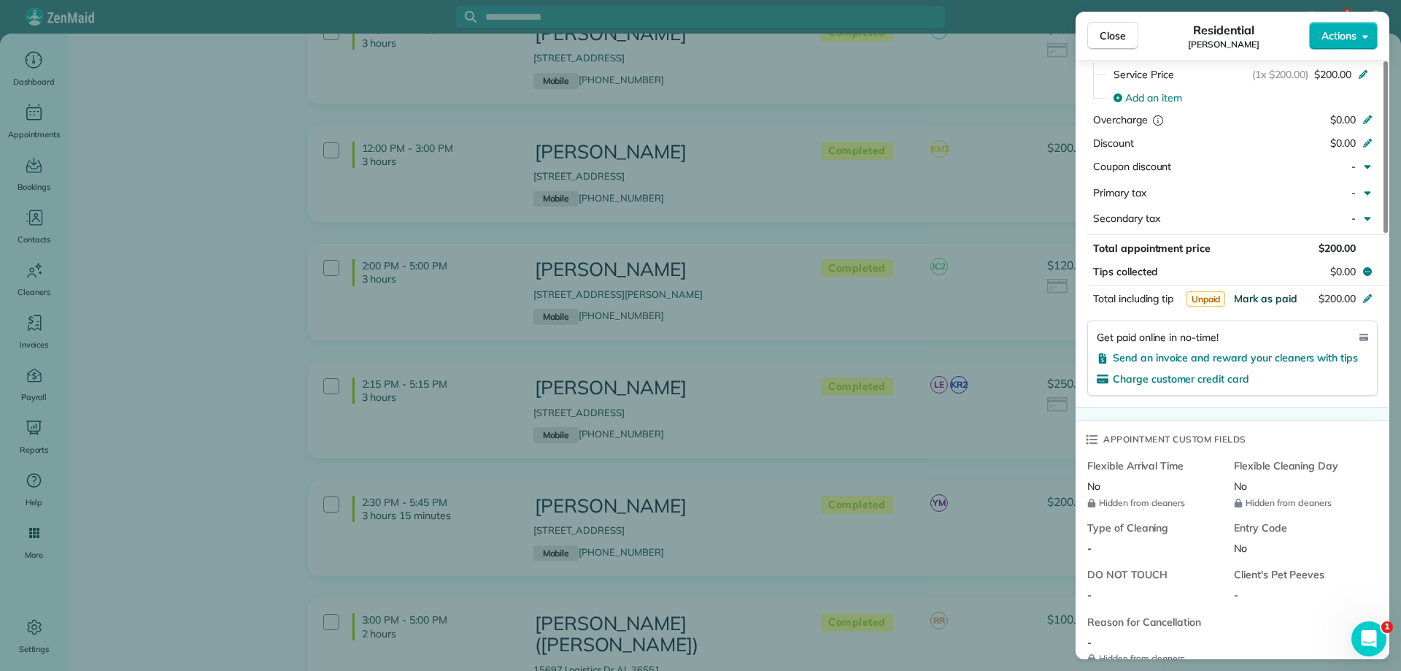
click at [1252, 294] on span "Mark as paid" at bounding box center [1265, 298] width 63 height 13
click at [1114, 29] on span "Close" at bounding box center [1113, 35] width 26 height 15
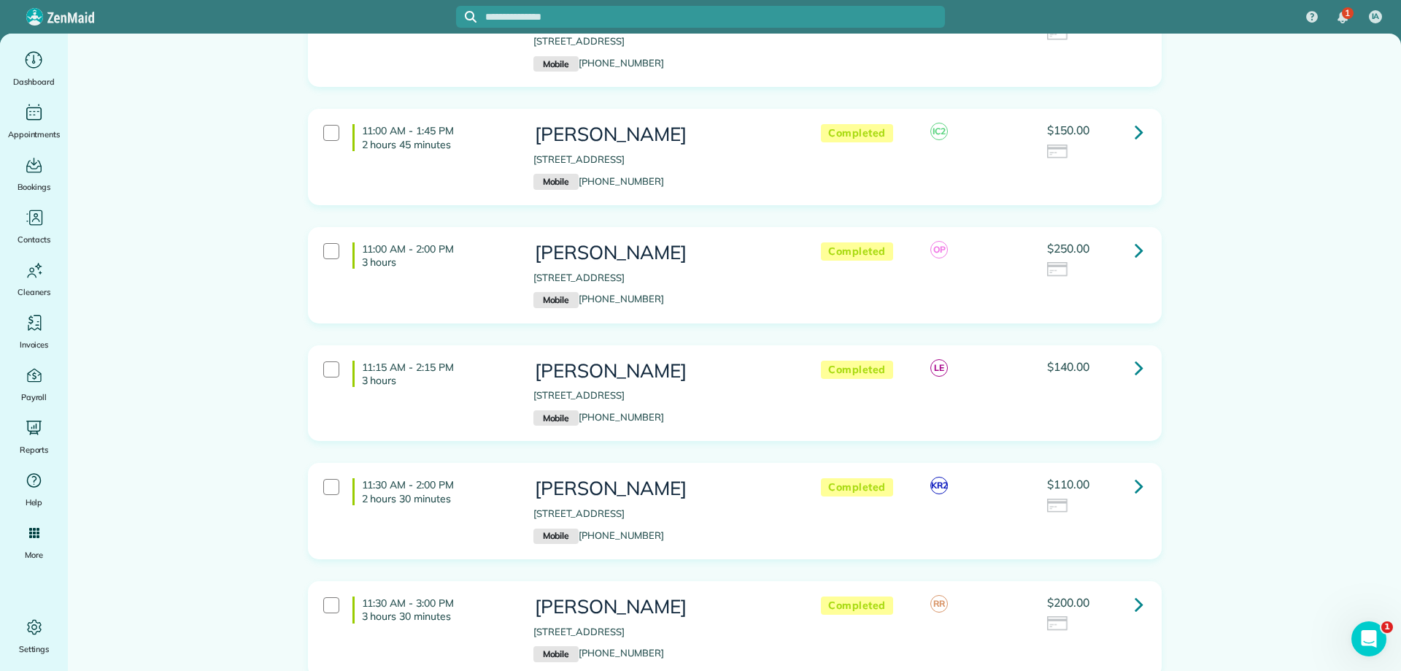
scroll to position [2043, 0]
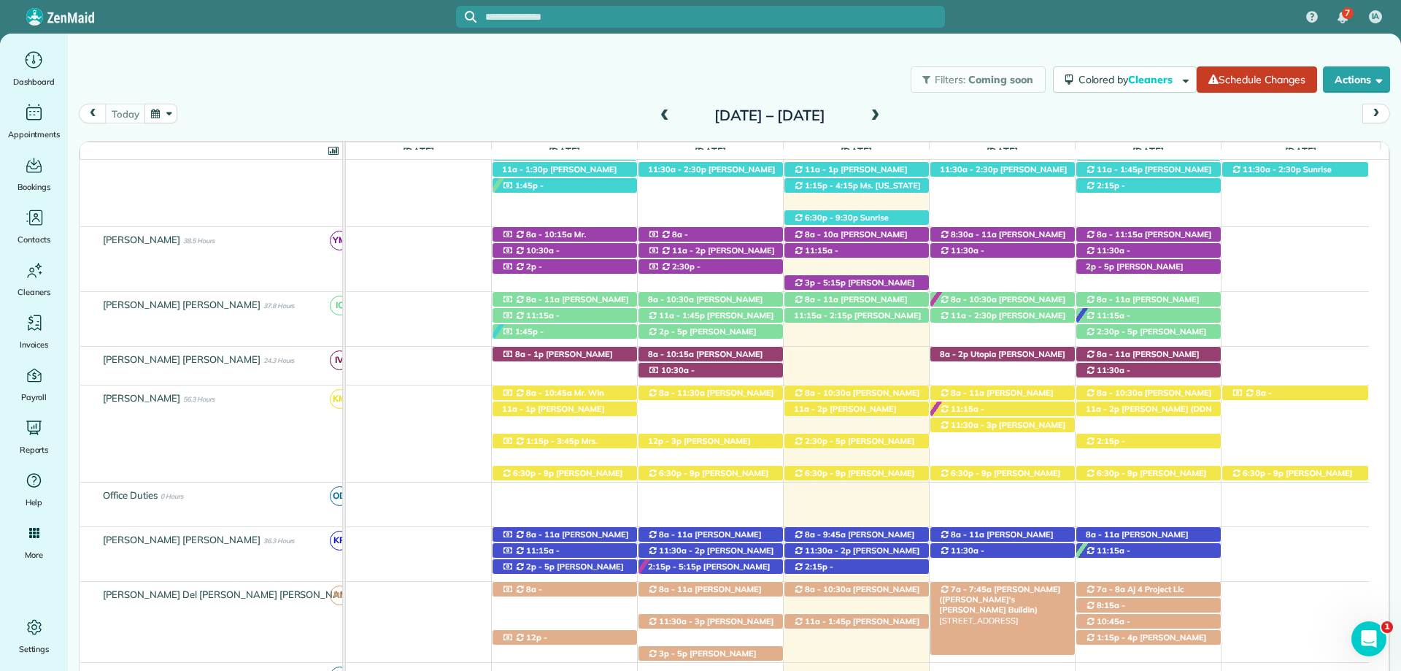
scroll to position [471, 0]
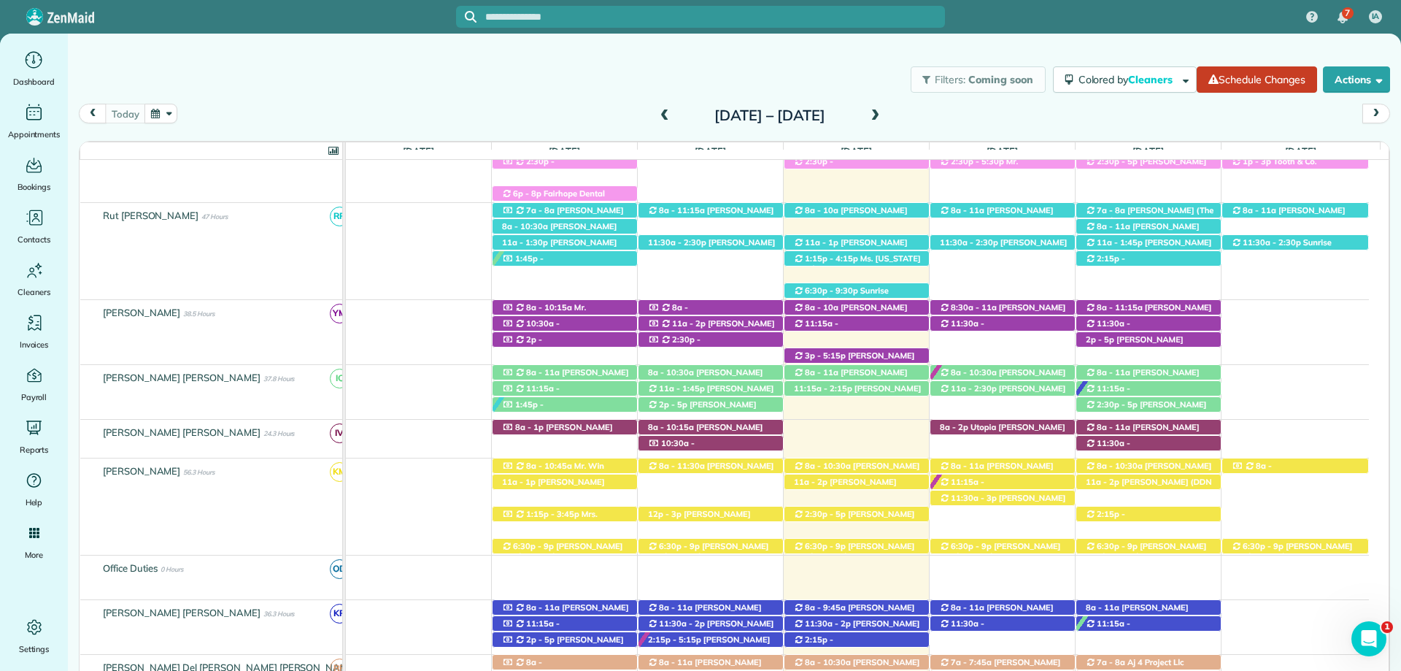
click at [727, 44] on div "Filters: Coming soon Colored by Cleaners Color by Cleaner Color by Team Color b…" at bounding box center [734, 352] width 1333 height 636
click at [848, 263] on span "1:15p - 4:15p" at bounding box center [831, 258] width 55 height 10
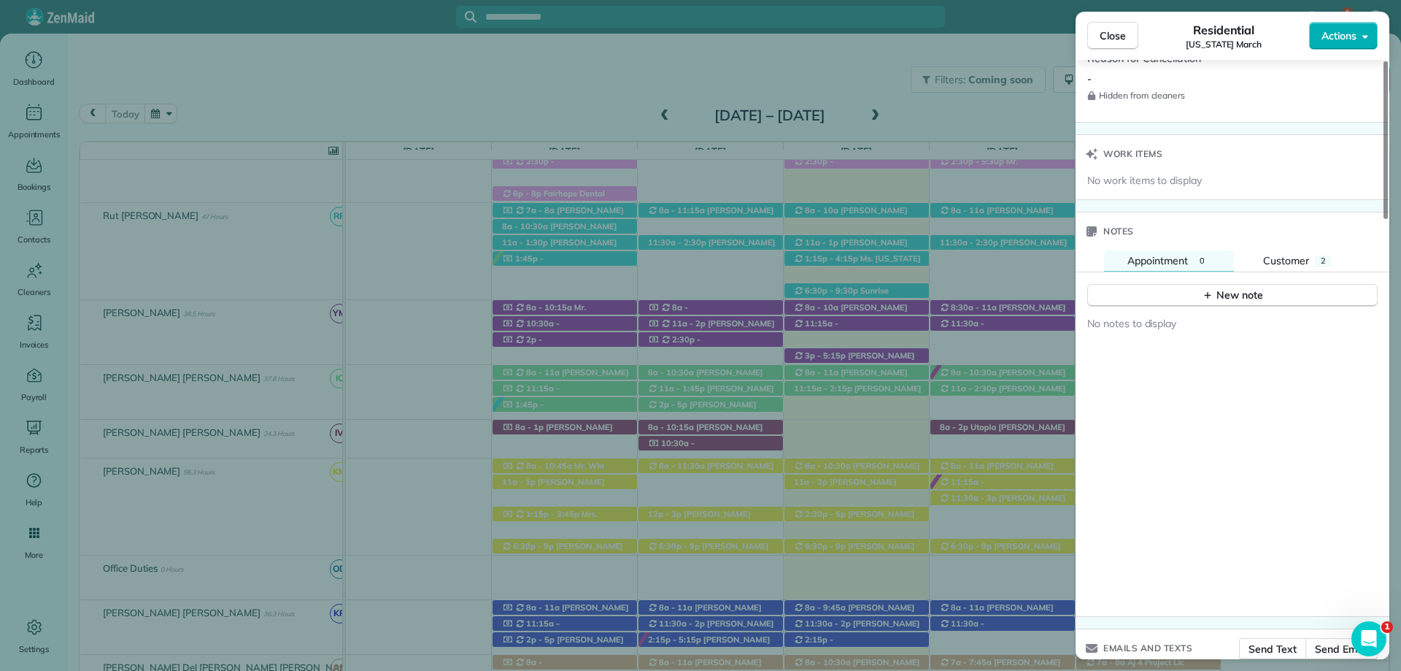
scroll to position [1314, 0]
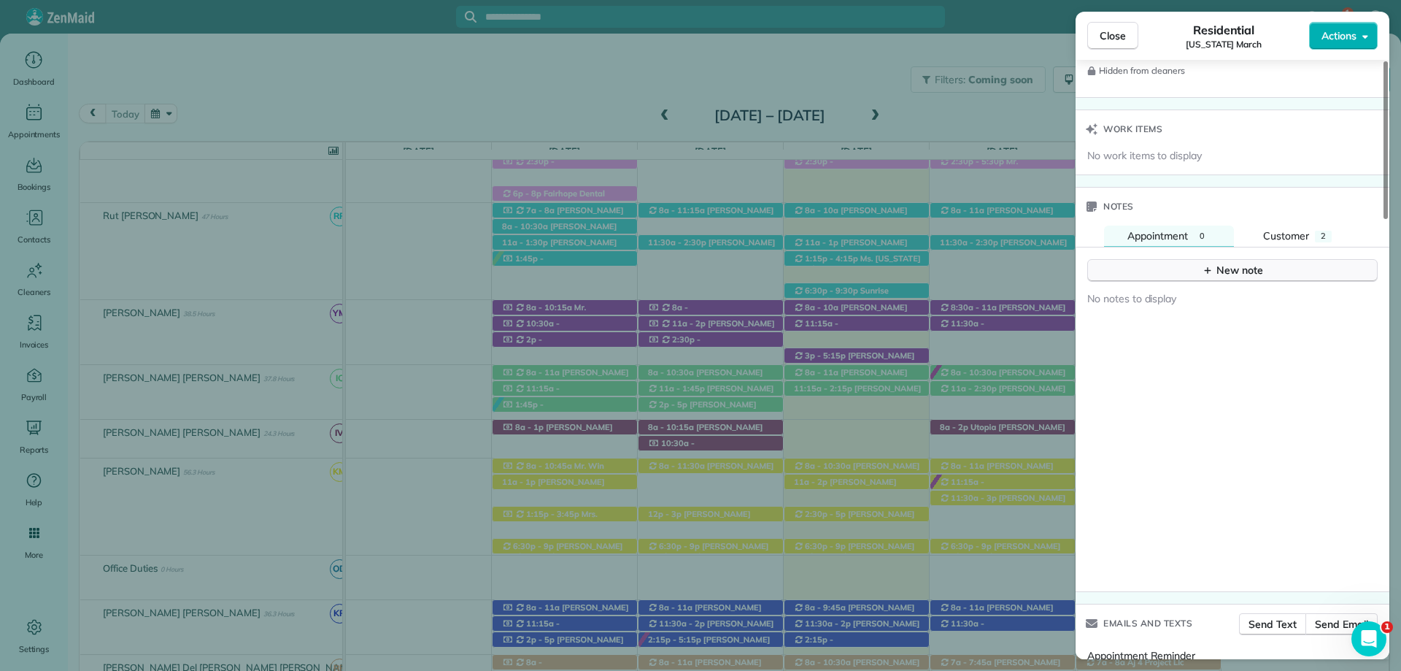
click at [1213, 264] on icon "button" at bounding box center [1208, 270] width 12 height 12
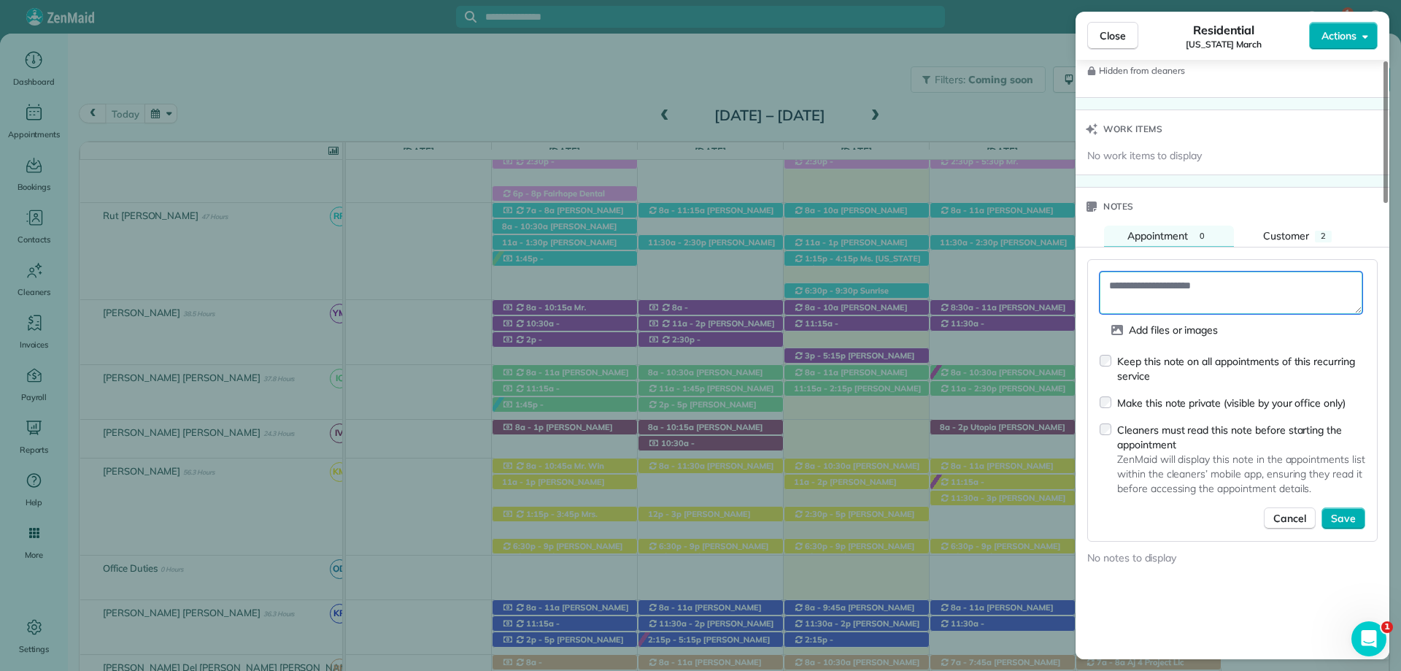
paste textarea "**********"
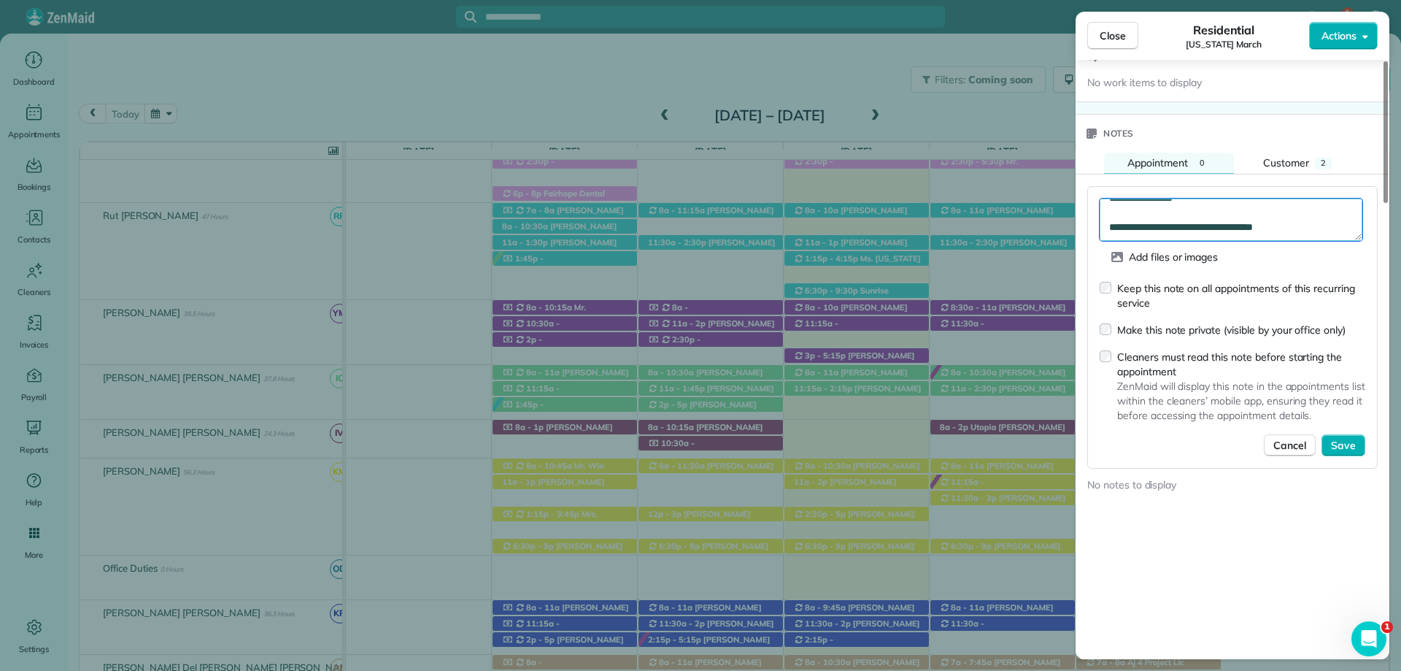
scroll to position [0, 0]
type textarea "**********"
drag, startPoint x: 1289, startPoint y: 223, endPoint x: 992, endPoint y: 150, distance: 306.4
click at [1008, 160] on div "Close Residential Virginia March Actions Status Active Virginia March · Open pr…" at bounding box center [700, 335] width 1401 height 671
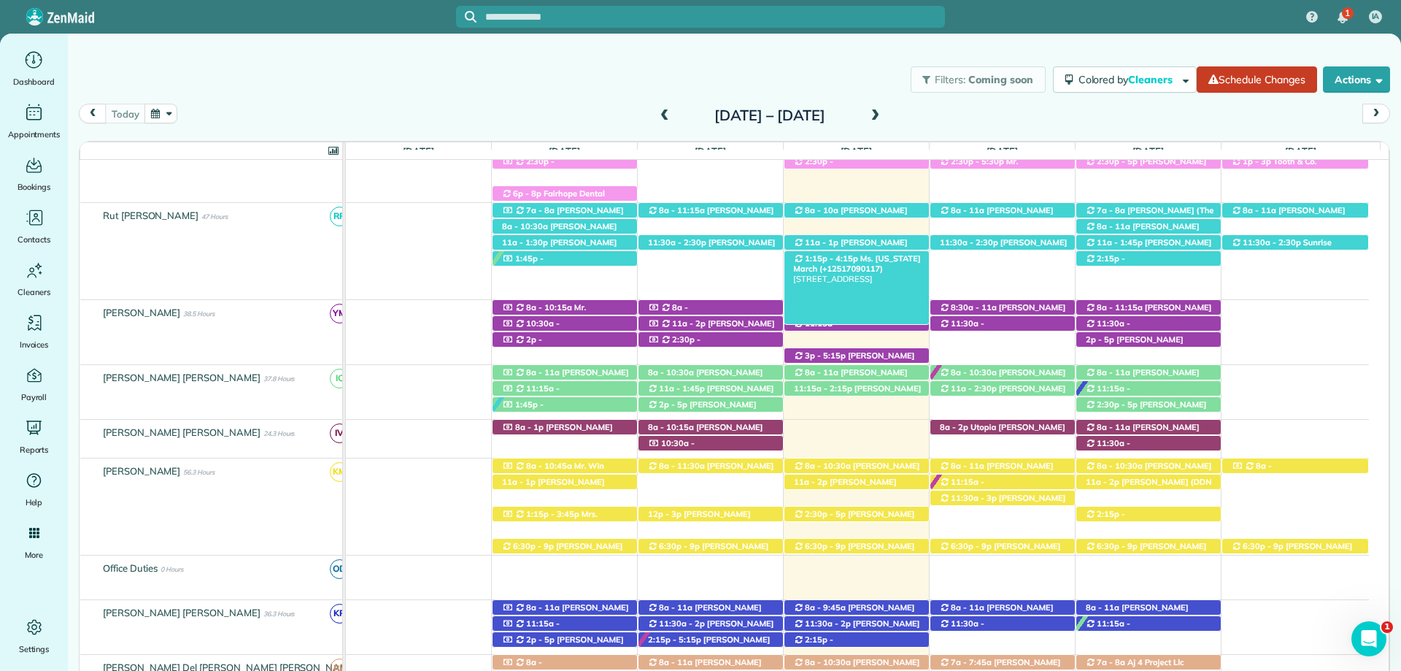
click at [844, 256] on span "1:15p - 4:15p" at bounding box center [831, 258] width 55 height 10
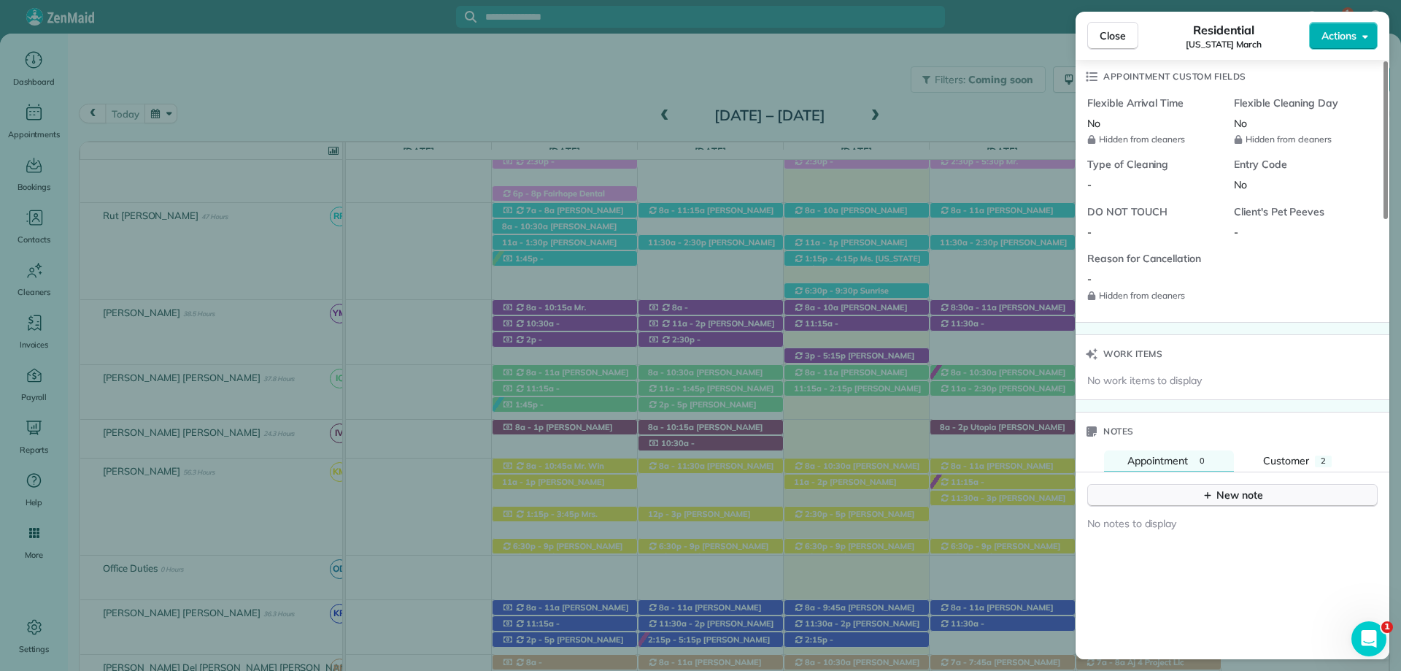
click at [1184, 496] on button "New note" at bounding box center [1232, 495] width 290 height 23
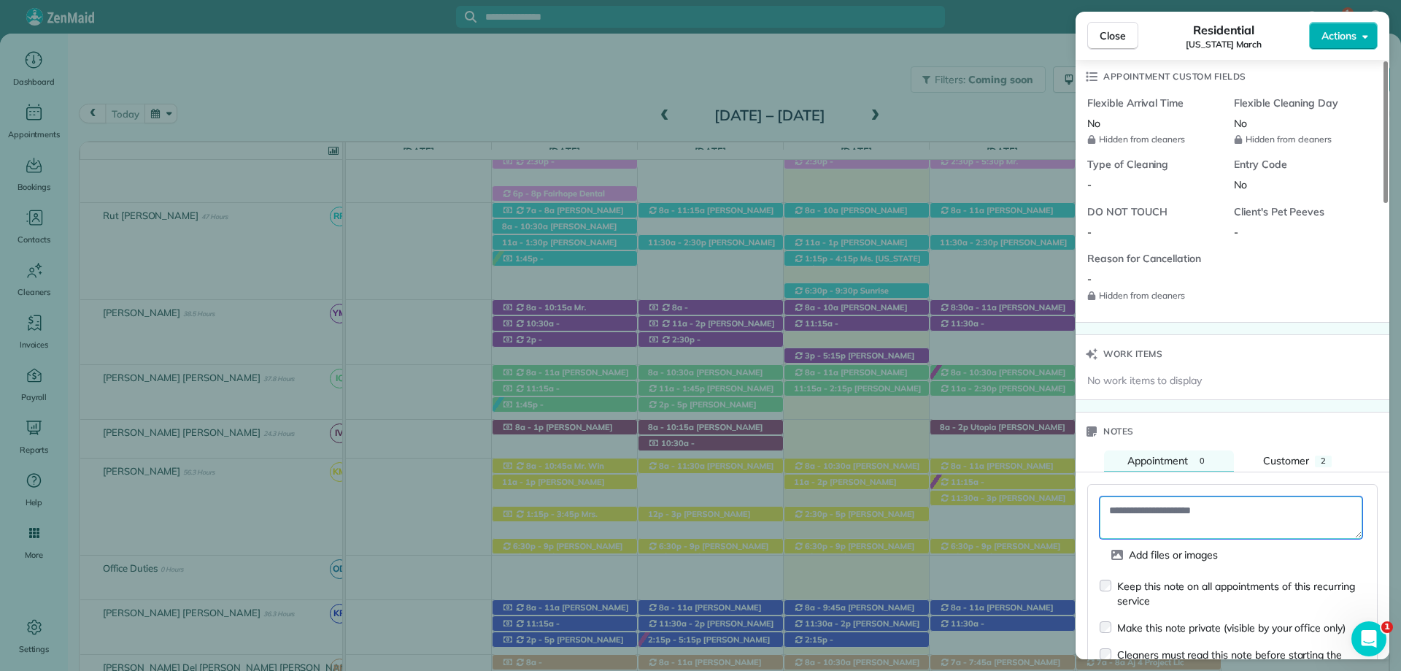
paste textarea "**********"
type textarea "**********"
click at [1115, 582] on div "Keep this note on all appointments of this recurring service" at bounding box center [1233, 593] width 266 height 30
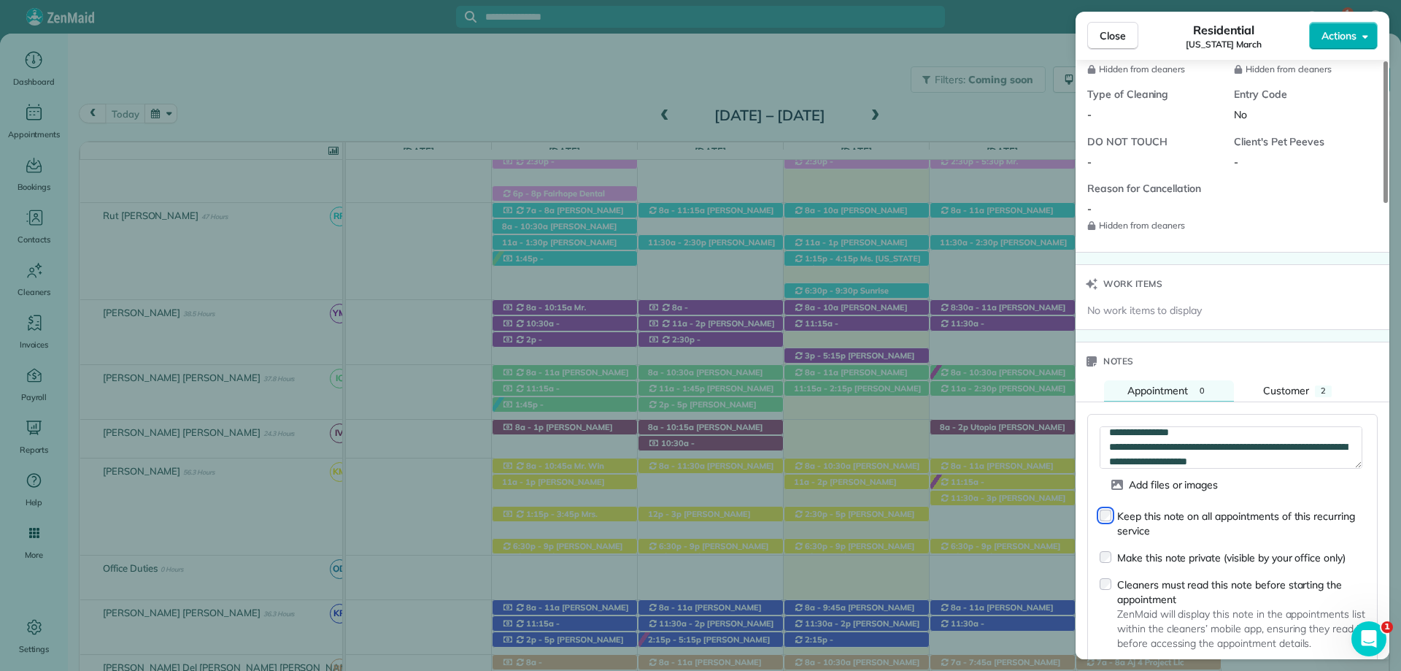
scroll to position [1235, 0]
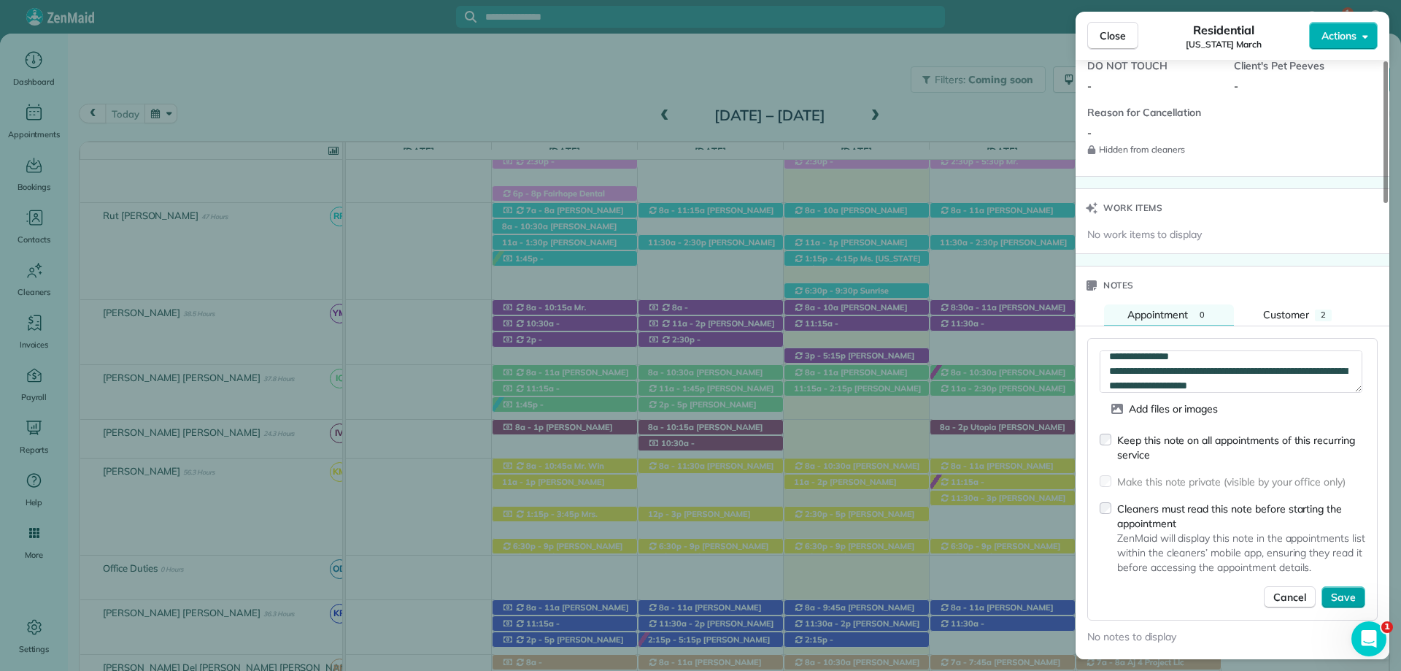
click at [1357, 600] on button "Save" at bounding box center [1344, 597] width 44 height 22
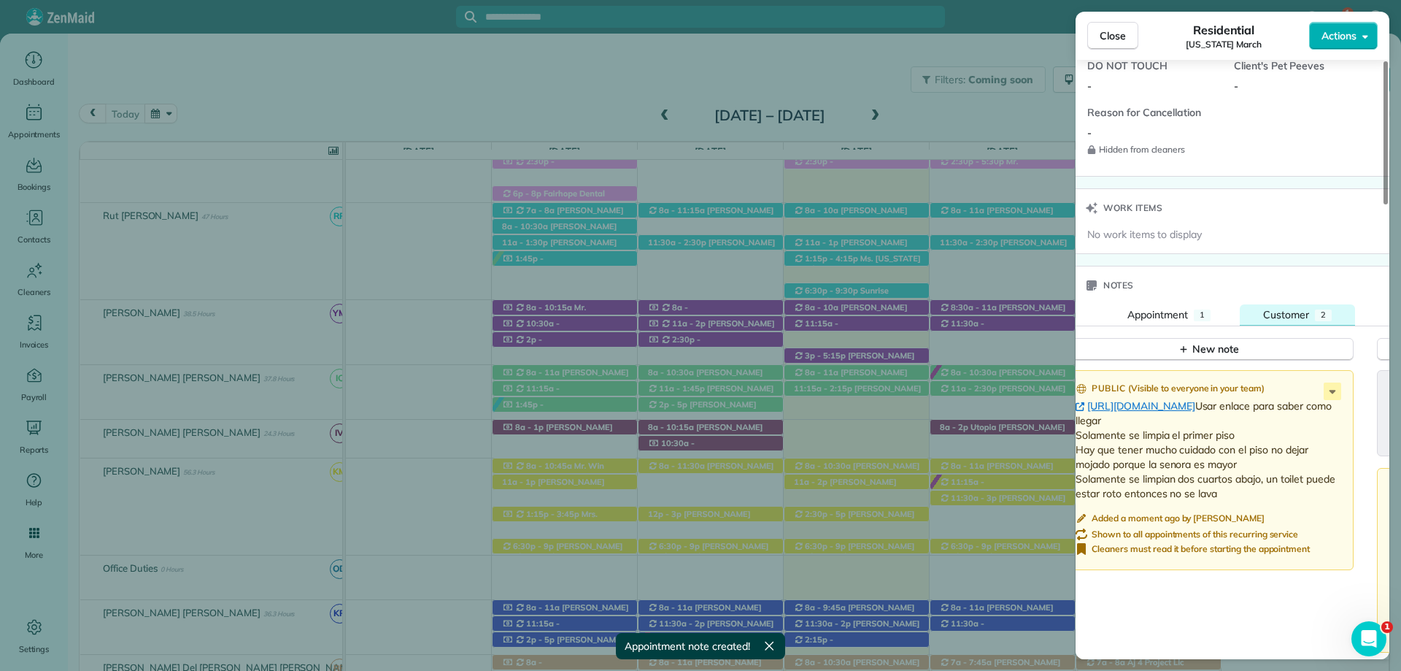
click at [1314, 318] on button "Customer 2" at bounding box center [1297, 315] width 115 height 22
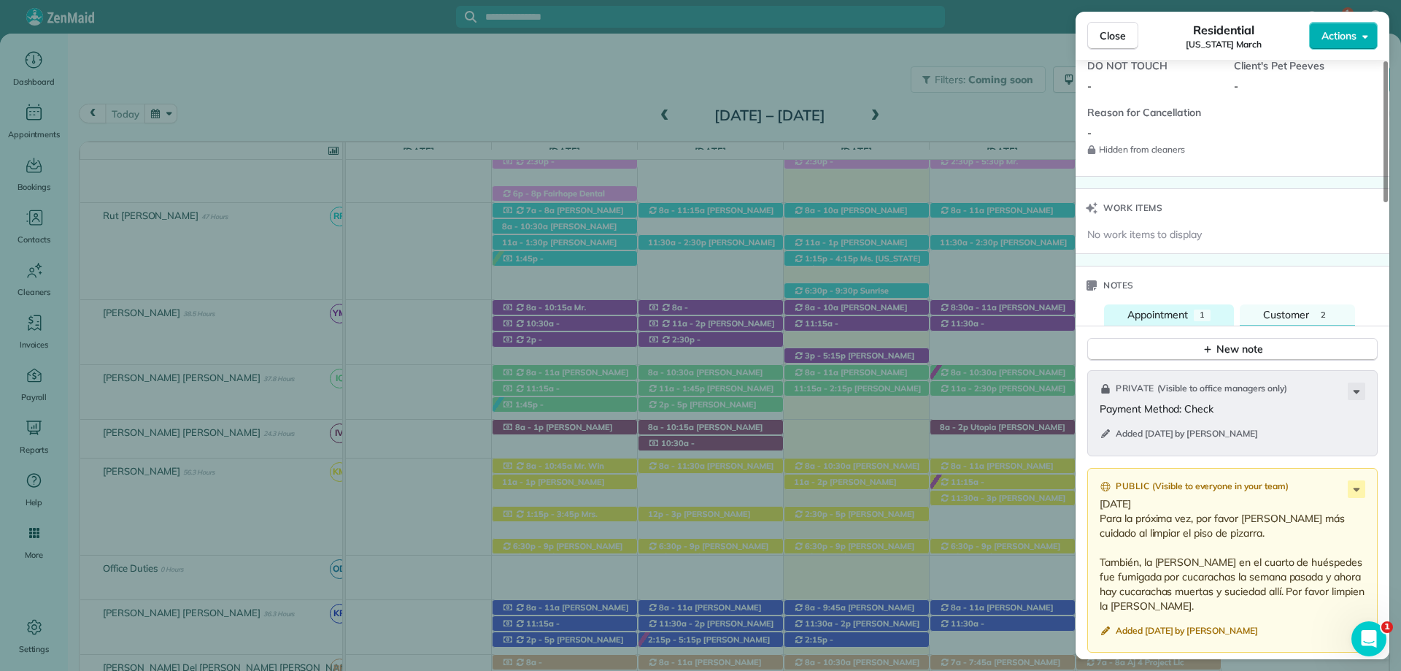
click at [1191, 309] on button "Appointment 1" at bounding box center [1169, 315] width 130 height 22
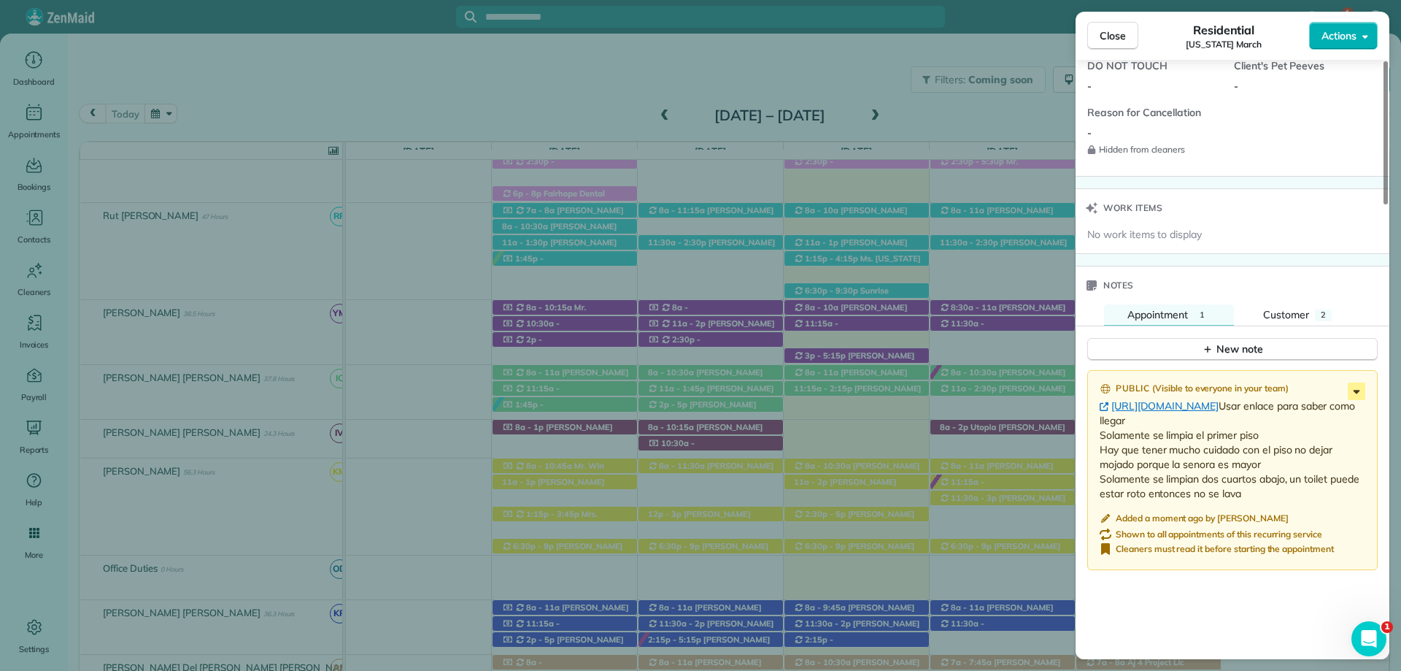
click at [1360, 394] on icon at bounding box center [1357, 391] width 18 height 18
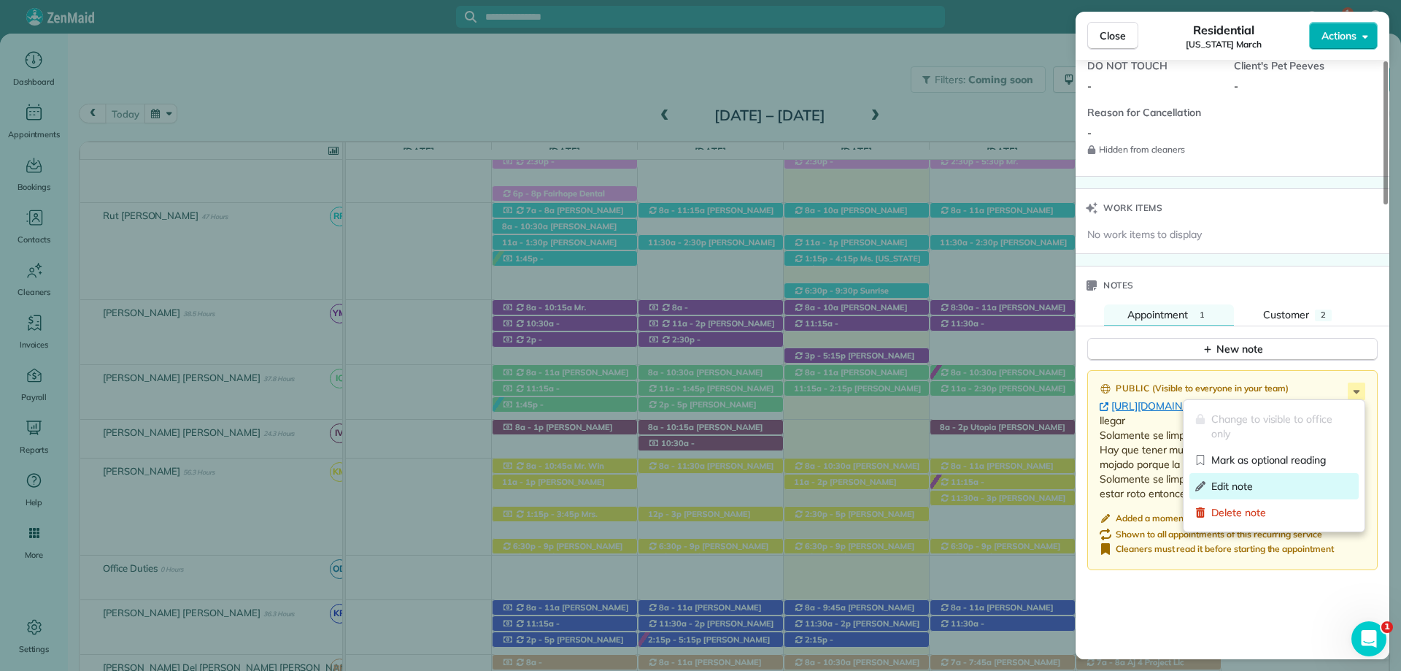
click at [1278, 487] on span "Edit note" at bounding box center [1282, 486] width 142 height 15
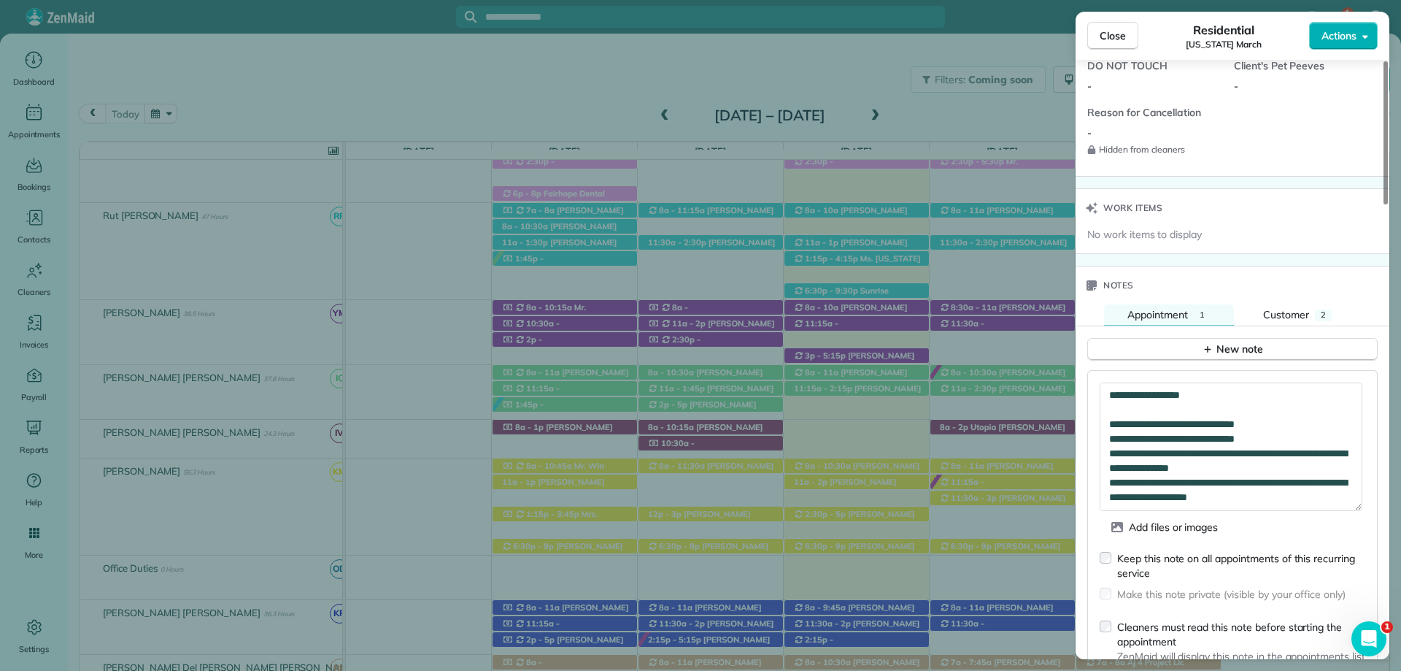
scroll to position [0, 0]
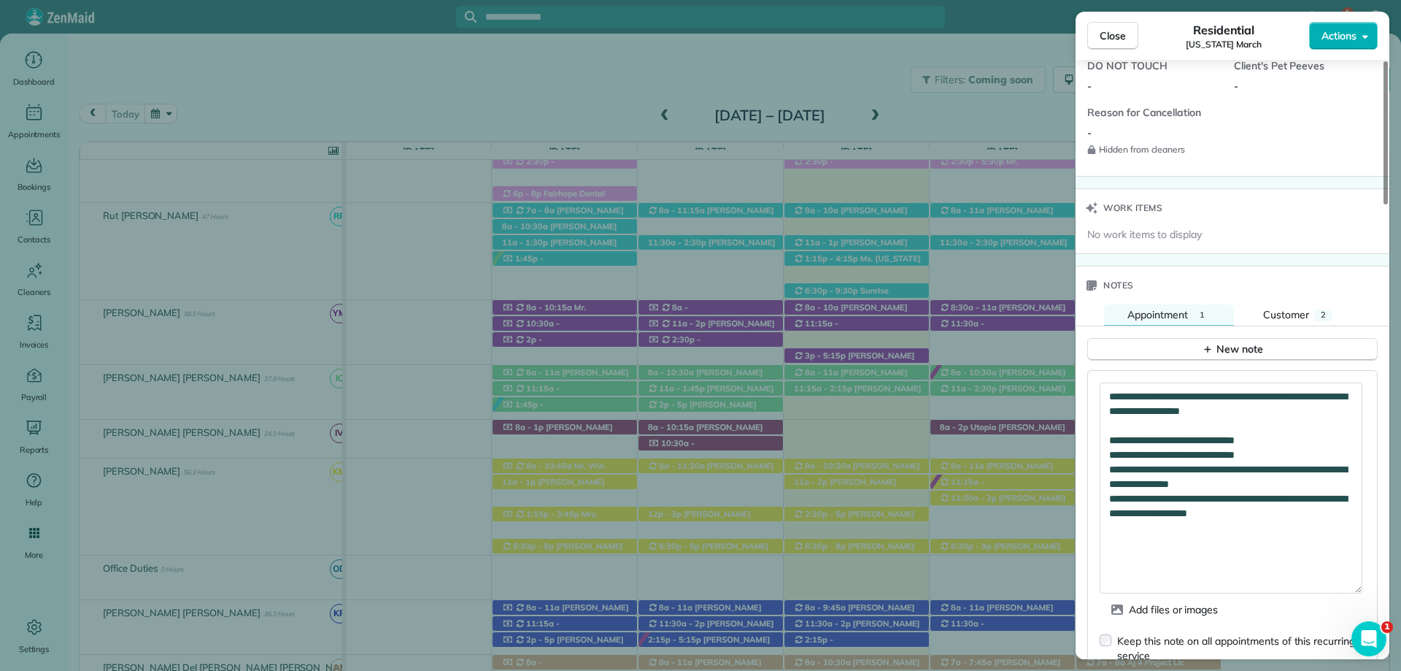
drag, startPoint x: 1360, startPoint y: 419, endPoint x: 1341, endPoint y: 601, distance: 183.4
click at [1341, 593] on textarea "**********" at bounding box center [1231, 487] width 263 height 211
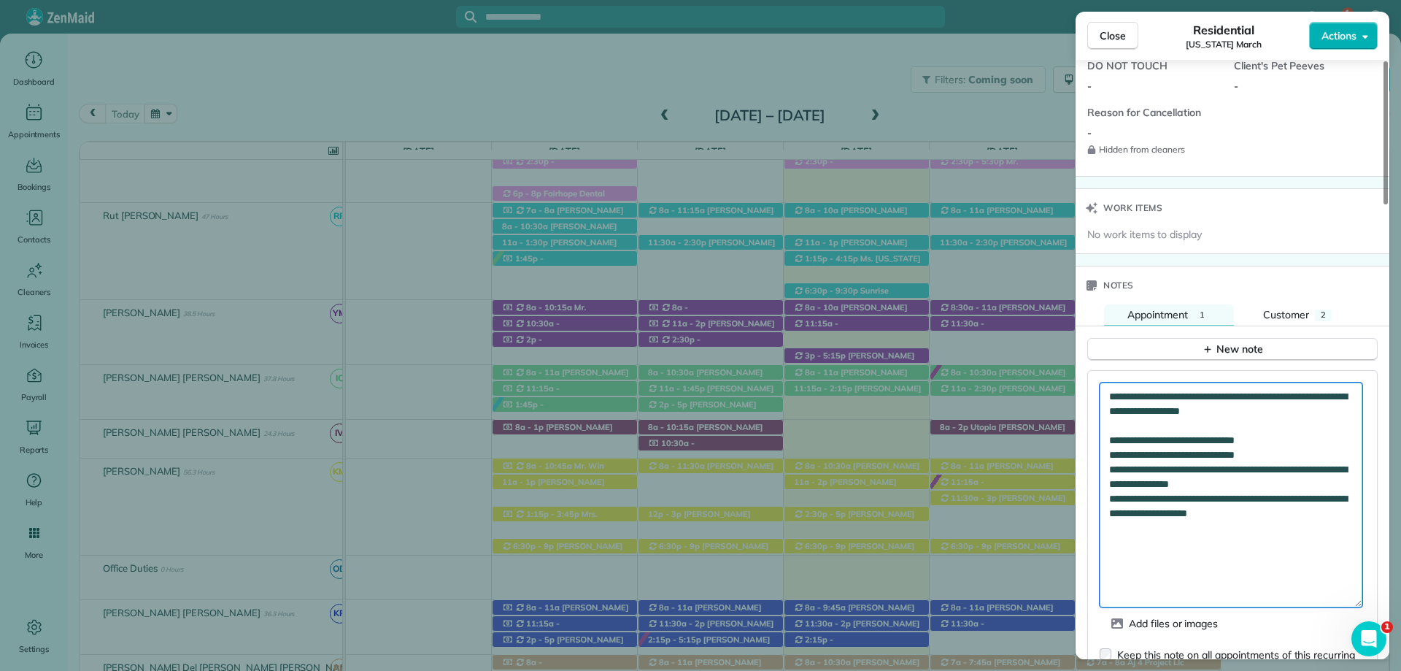
click at [1306, 468] on textarea "**********" at bounding box center [1231, 494] width 263 height 225
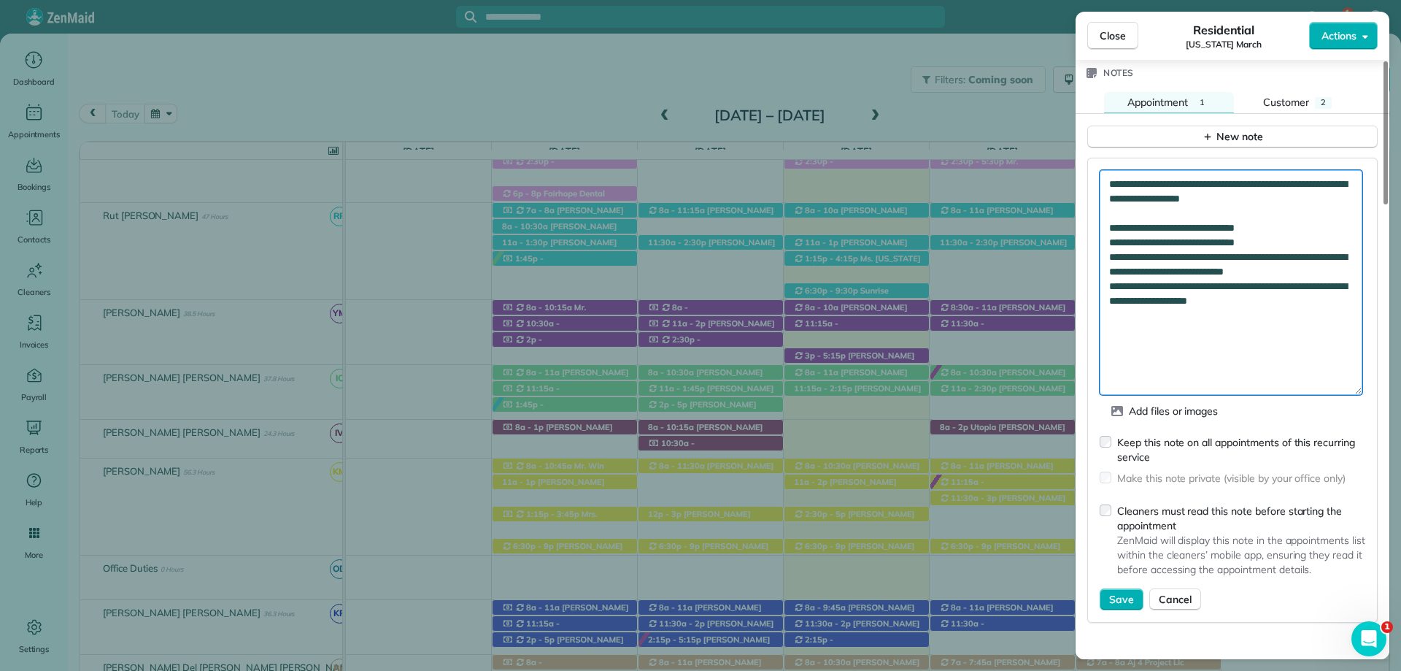
scroll to position [1454, 0]
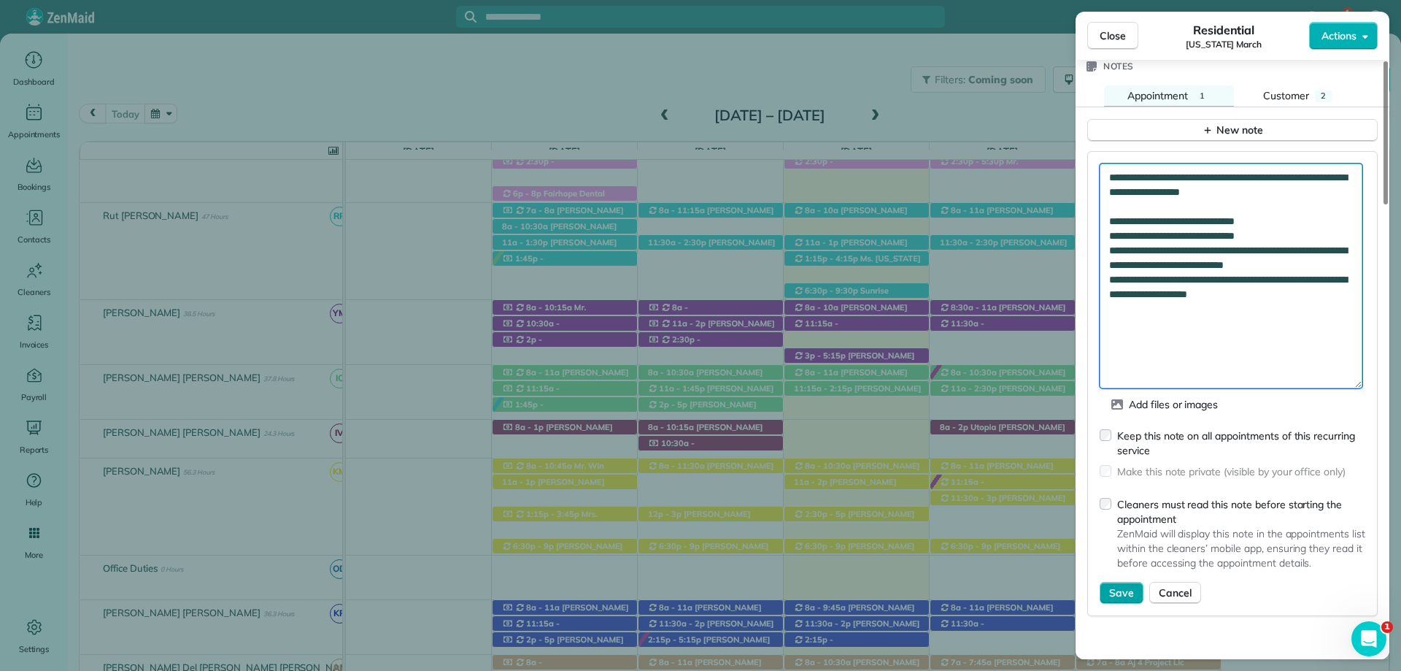
type textarea "**********"
click at [1110, 593] on span "Save" at bounding box center [1121, 592] width 25 height 15
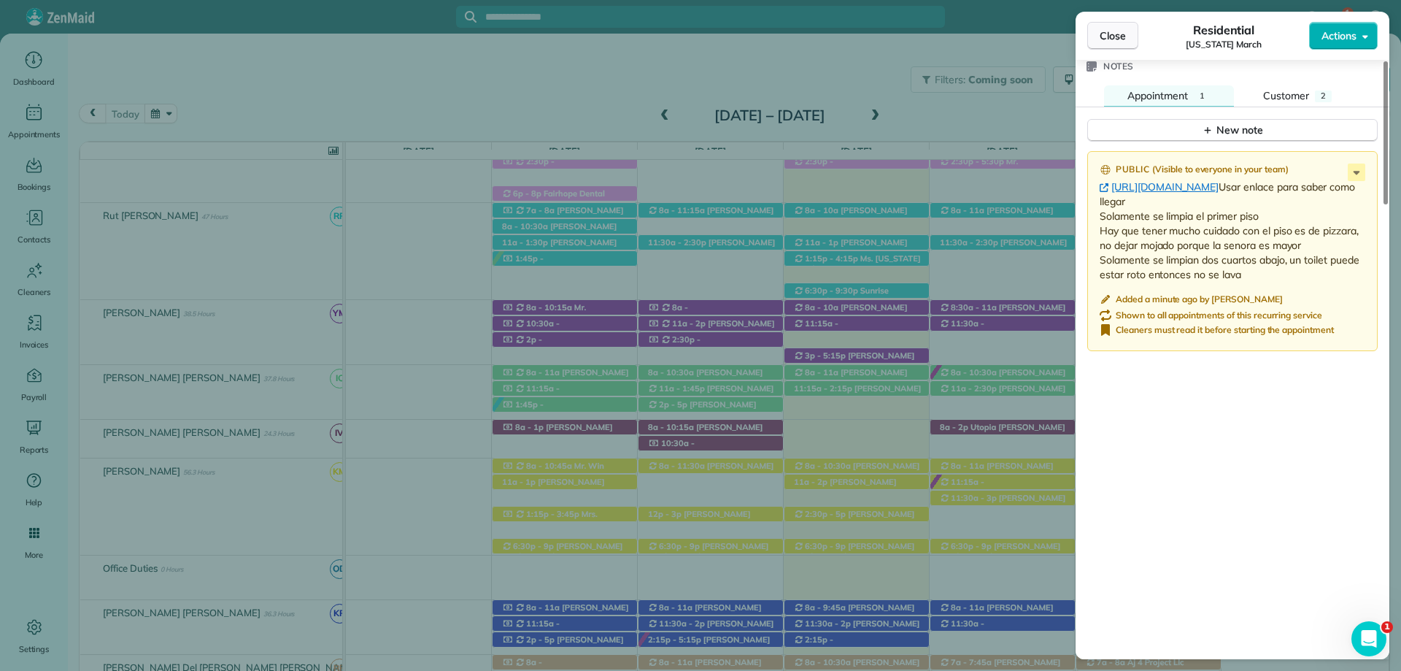
click at [1118, 33] on span "Close" at bounding box center [1113, 35] width 26 height 15
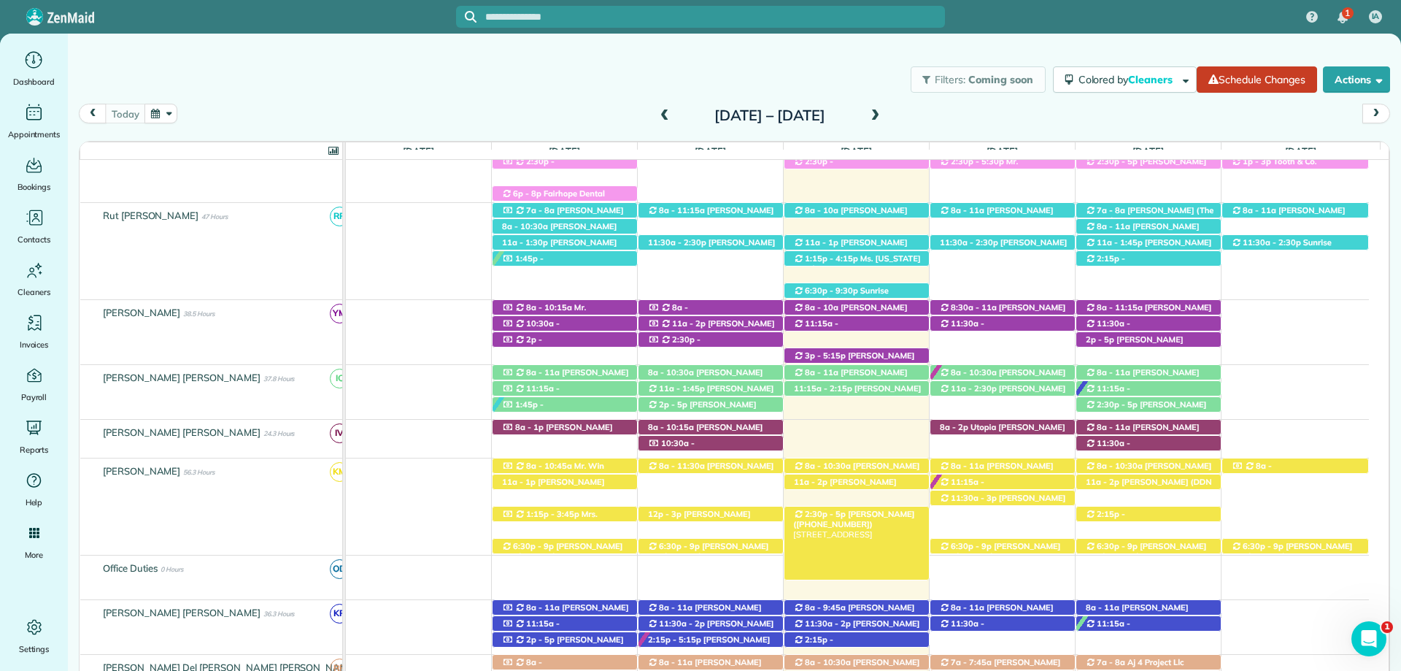
scroll to position [617, 0]
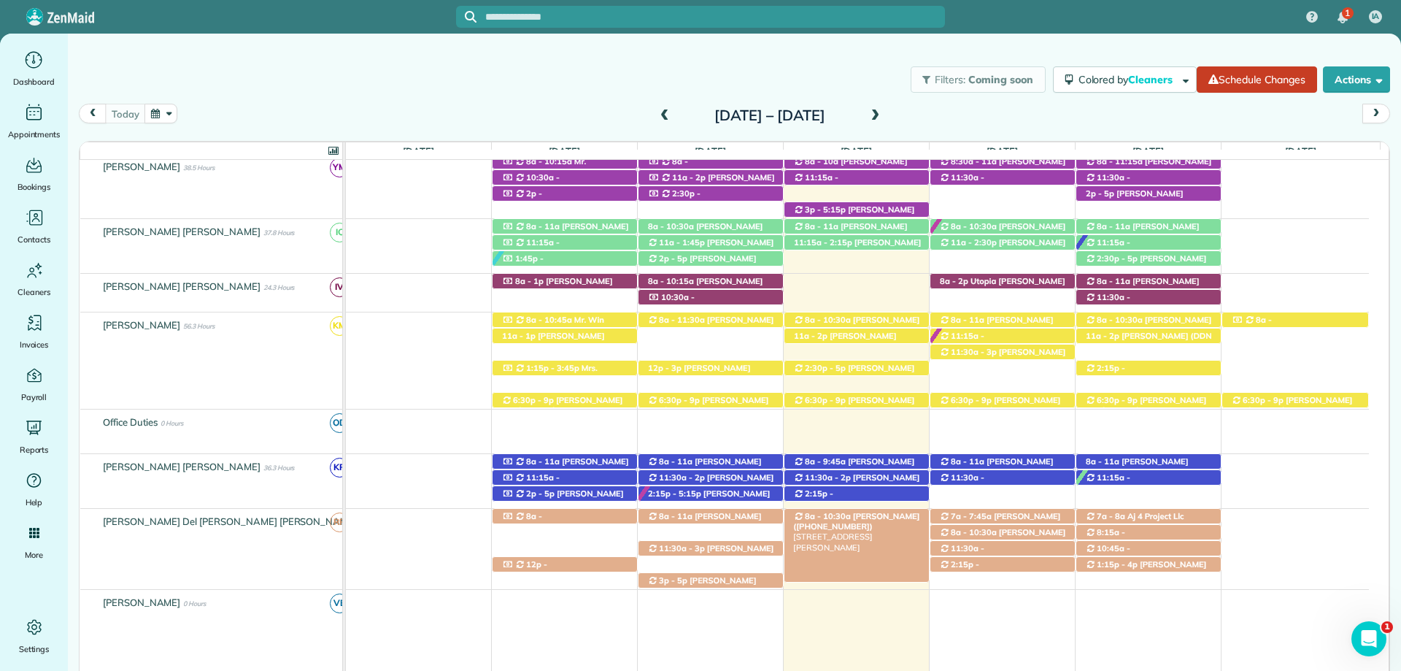
click at [880, 510] on div "8a - 10:30a Linda Young (+12515107051) 28483 Beau Chene Court - Daphne, AL, 365…" at bounding box center [856, 516] width 144 height 15
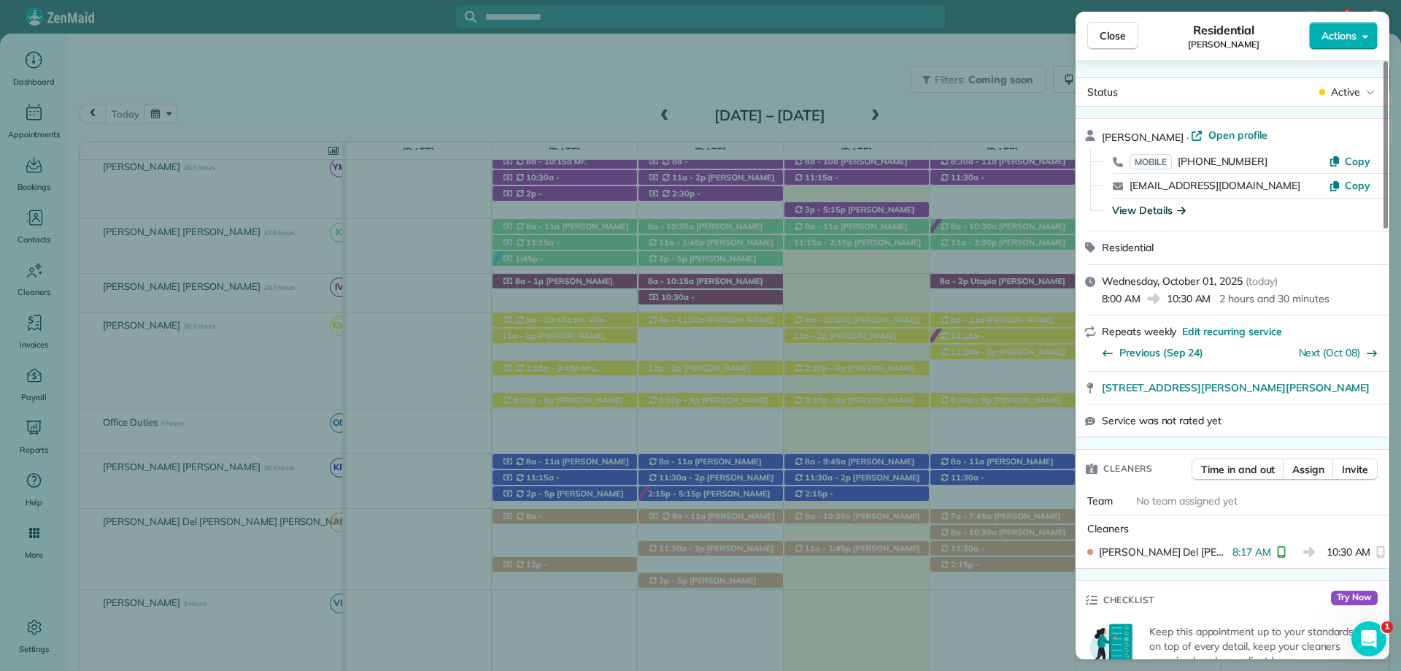
click at [1153, 208] on div "View Details" at bounding box center [1149, 210] width 74 height 15
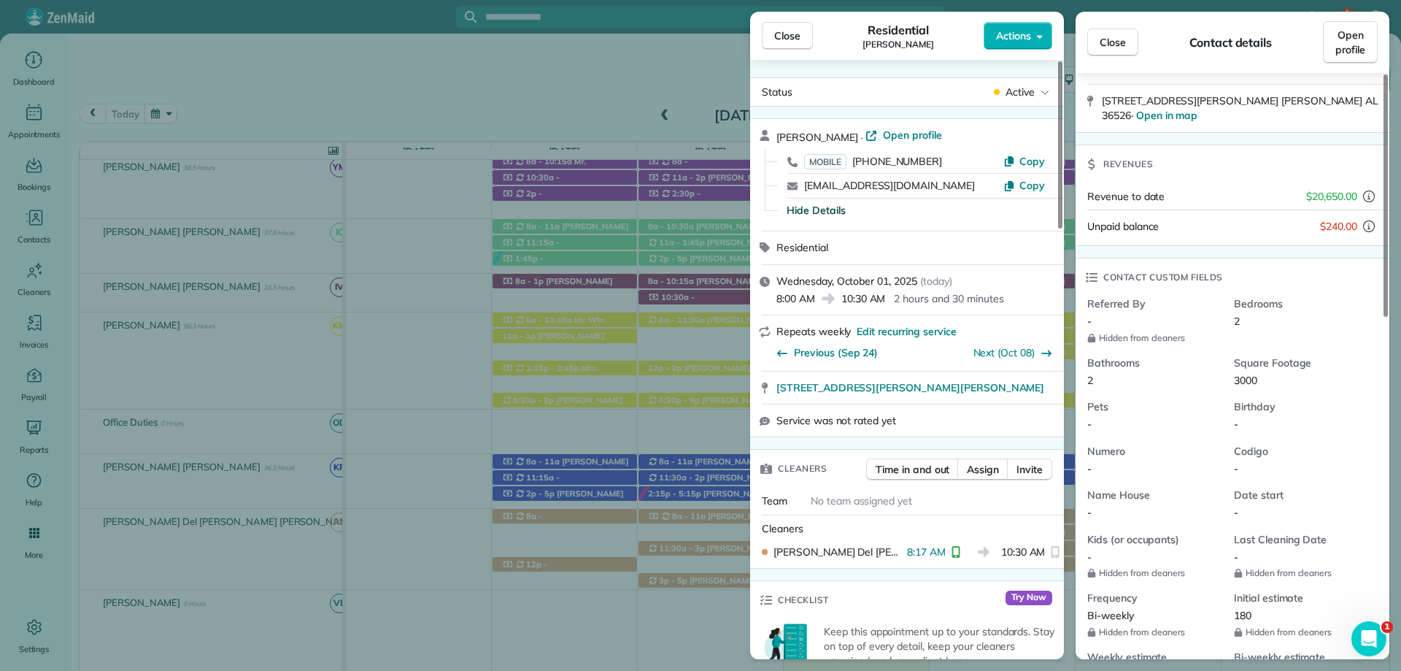
scroll to position [219, 0]
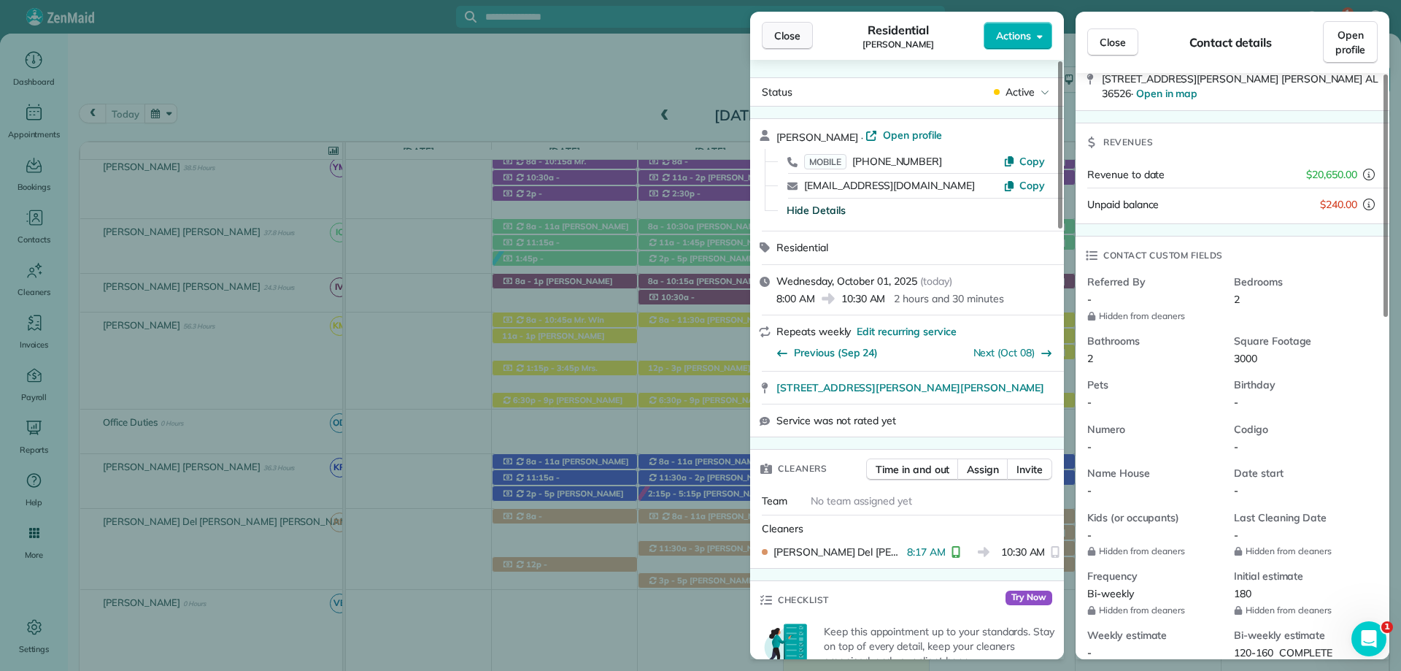
click at [786, 45] on button "Close" at bounding box center [787, 36] width 51 height 28
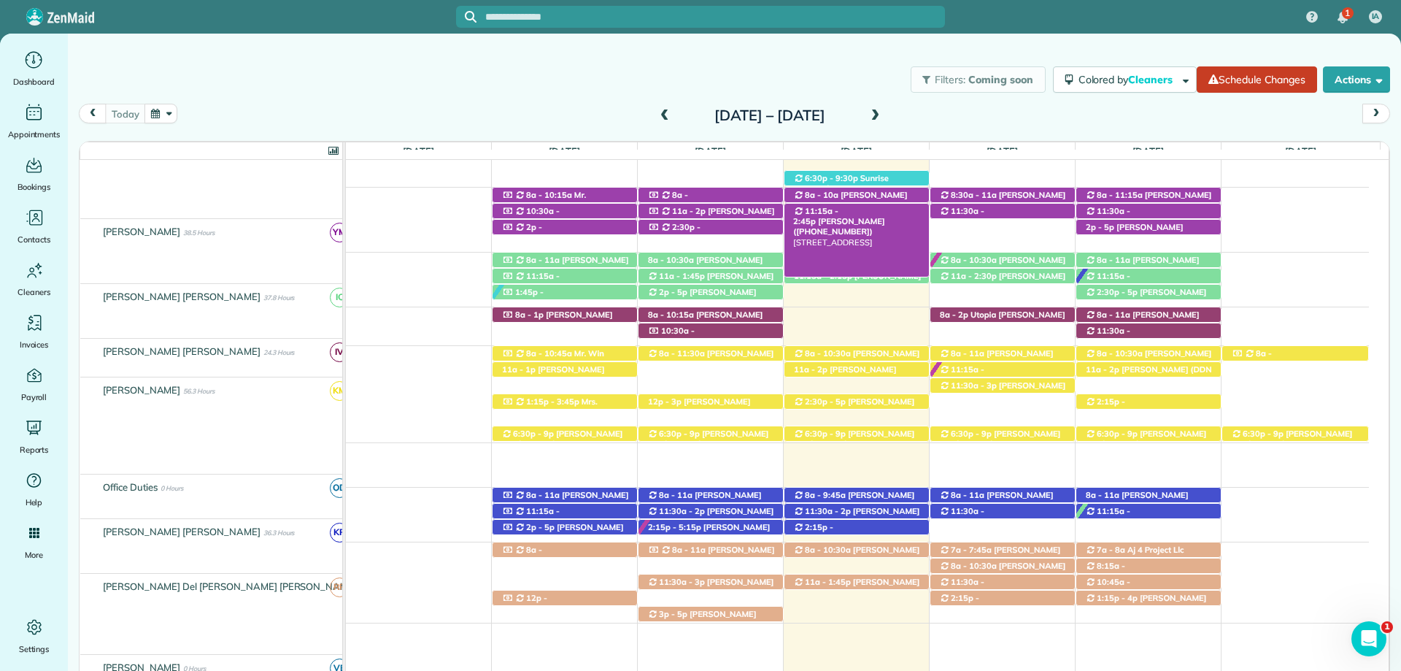
scroll to position [584, 0]
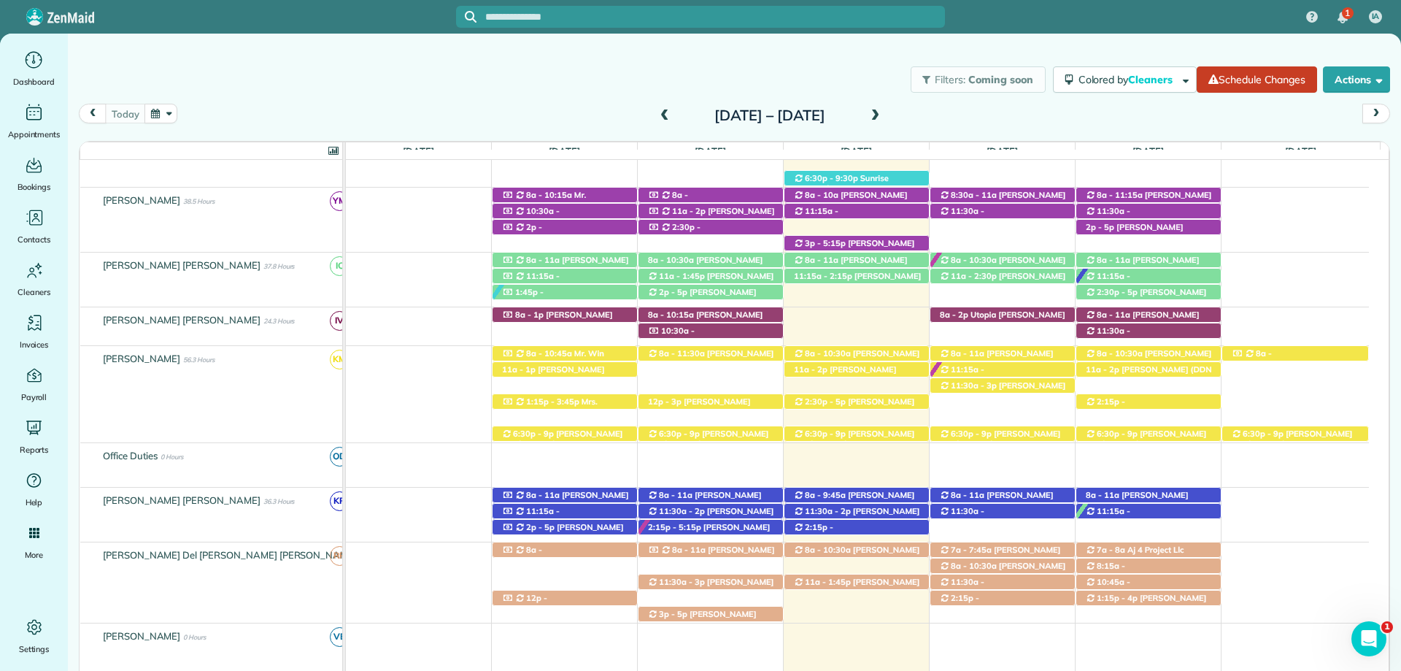
click at [810, 63] on div "Filters: Coming soon Colored by Cleaners Color by Cleaner Color by Team Color b…" at bounding box center [734, 79] width 1333 height 48
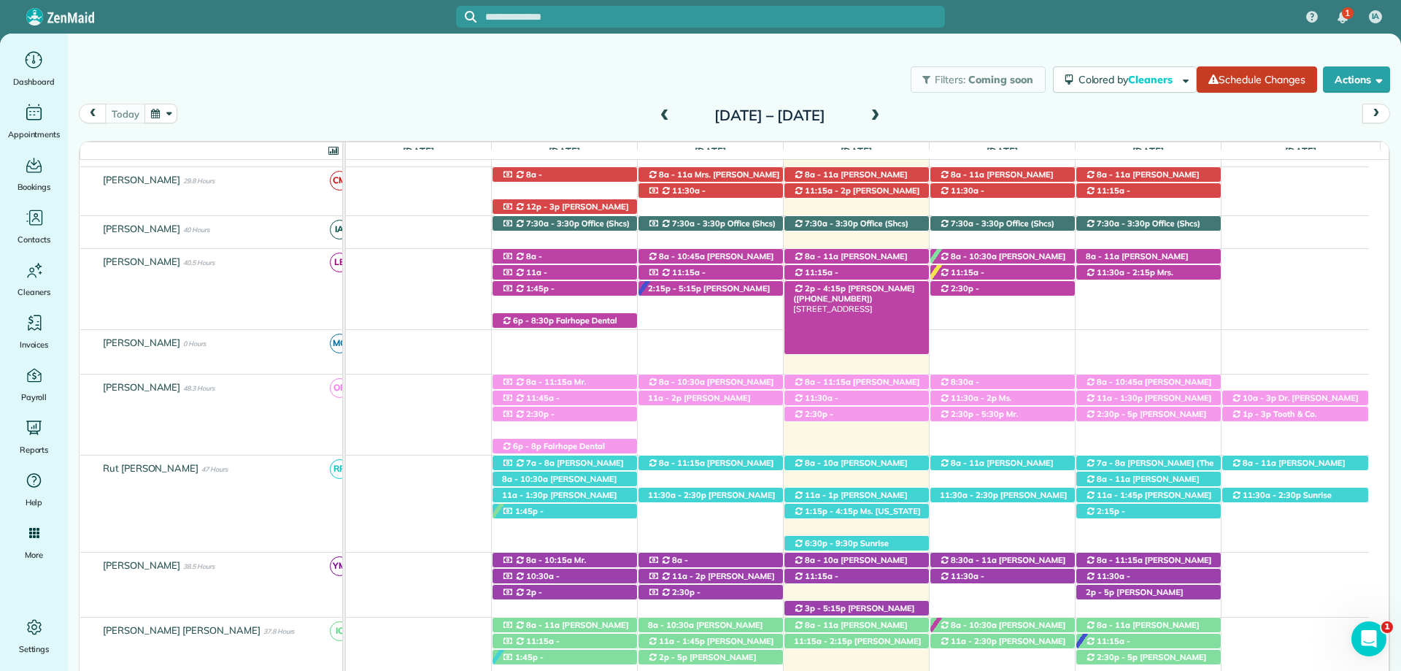
scroll to position [0, 0]
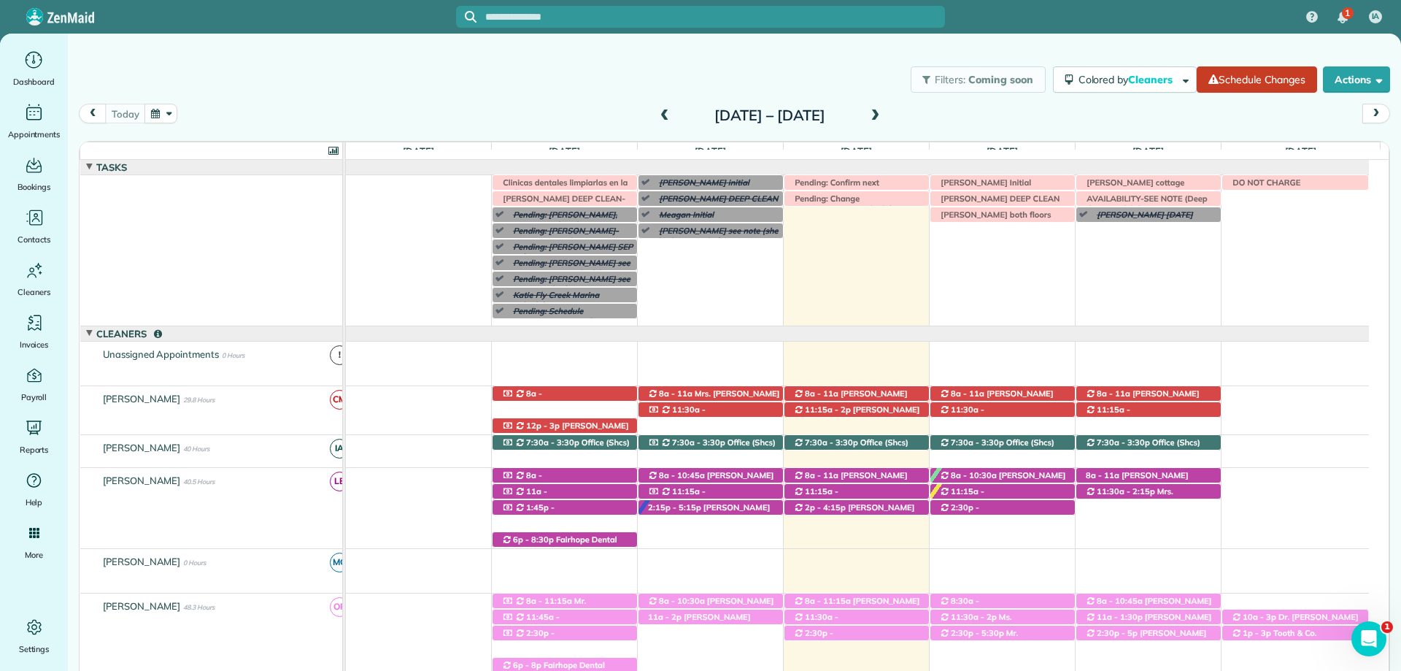
click at [776, 71] on div "Filters: Coming soon Colored by Cleaners Color by Cleaner Color by Team Color b…" at bounding box center [734, 79] width 1333 height 48
click at [783, 57] on div "Filters: Coming soon Colored by Cleaners Color by Cleaner Color by Team Color b…" at bounding box center [734, 79] width 1333 height 48
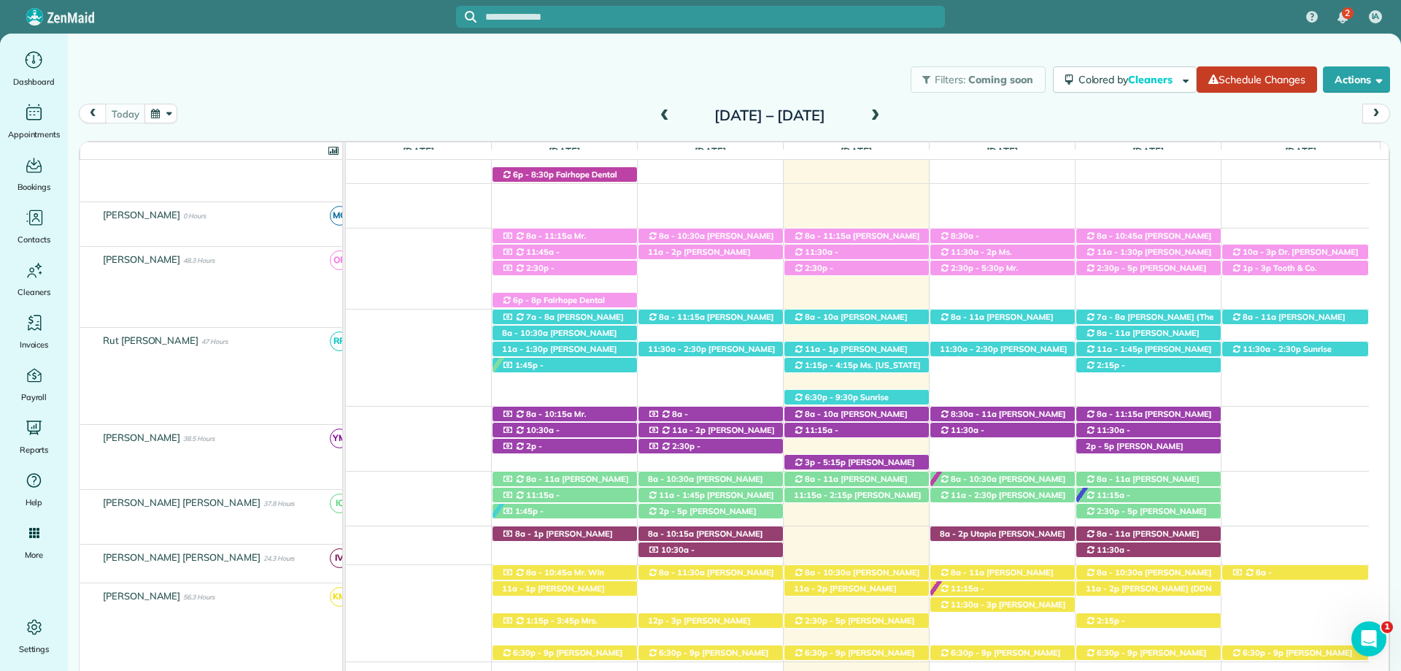
scroll to position [365, 0]
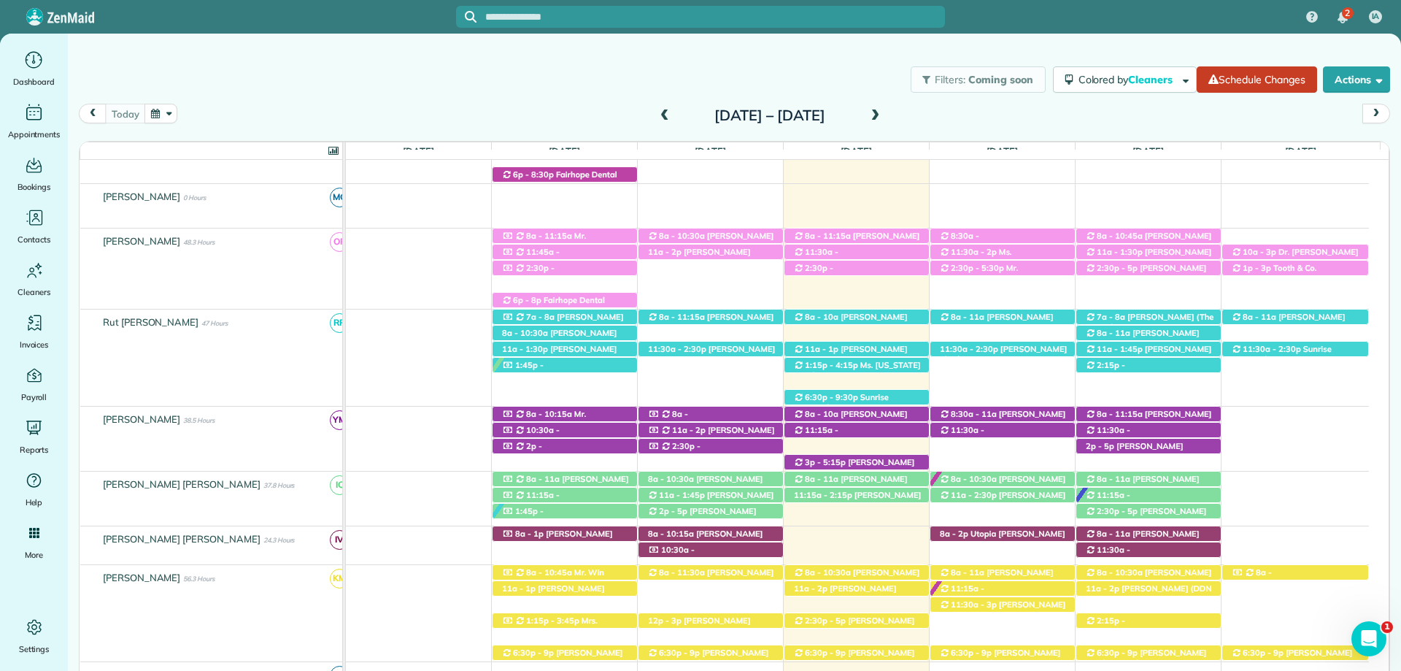
drag, startPoint x: 831, startPoint y: 85, endPoint x: 927, endPoint y: 117, distance: 100.8
click at [831, 85] on div "Filters: Coming soon Colored by Cleaners Color by Cleaner Color by Team Color b…" at bounding box center [734, 79] width 1333 height 48
click at [883, 116] on span at bounding box center [875, 115] width 16 height 13
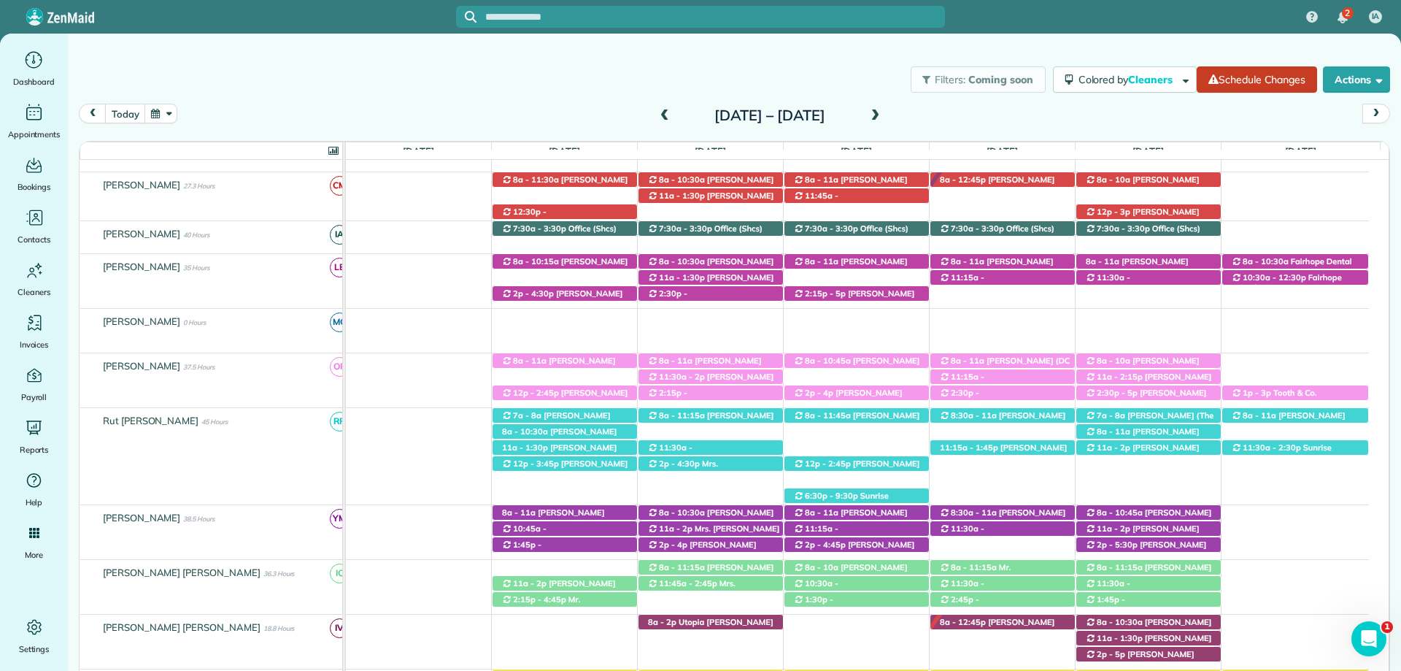
scroll to position [146, 0]
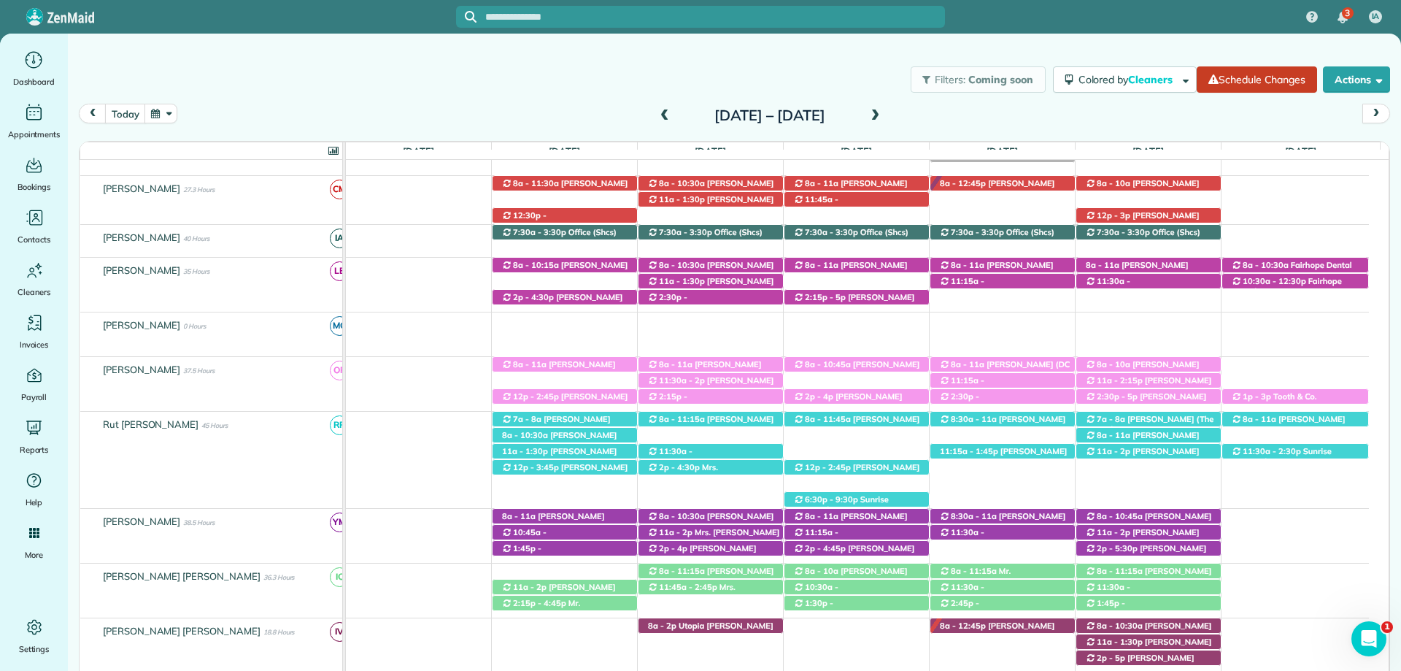
click at [883, 113] on span at bounding box center [875, 115] width 16 height 13
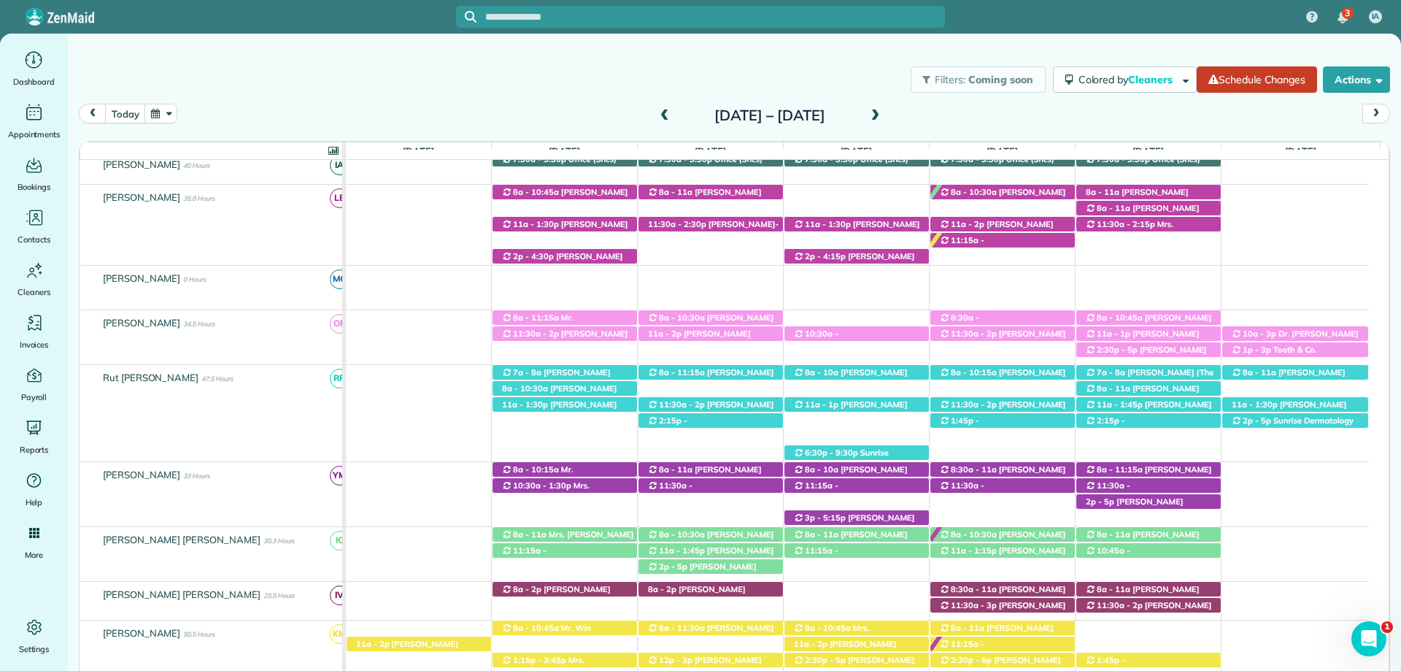
scroll to position [140, 0]
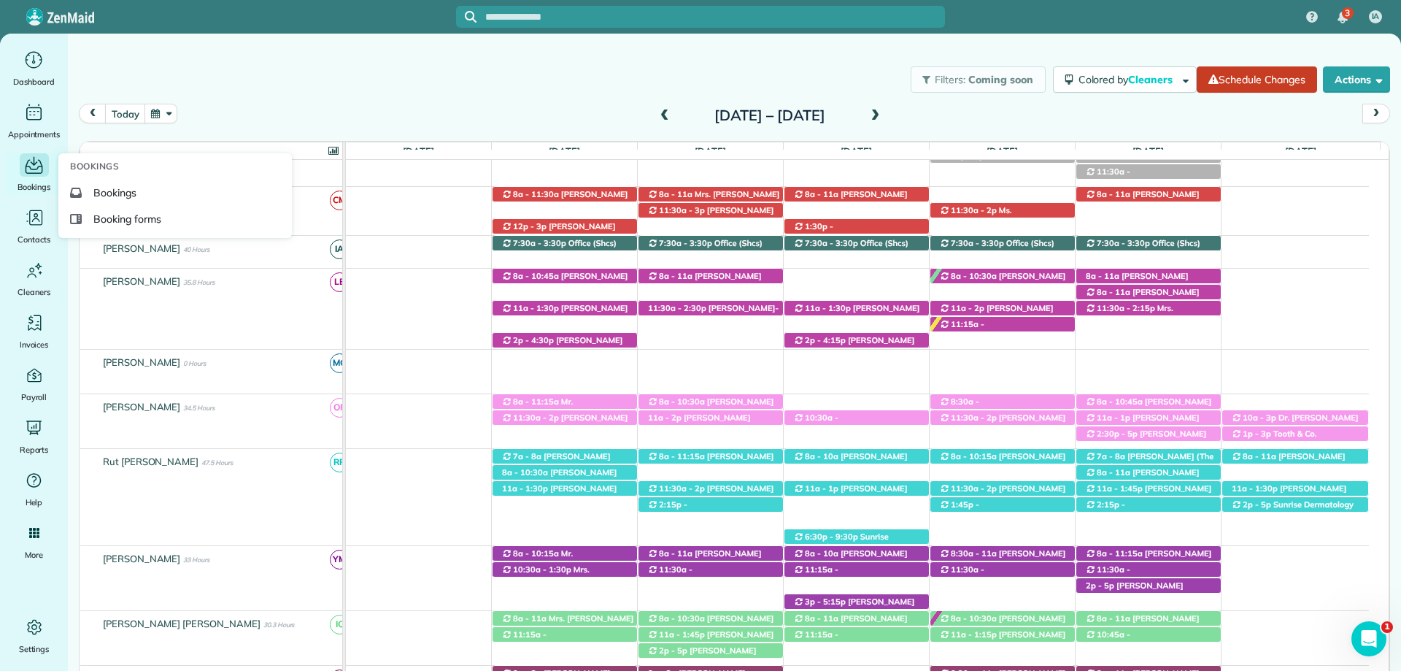
click at [41, 180] on span "Bookings" at bounding box center [35, 187] width 34 height 15
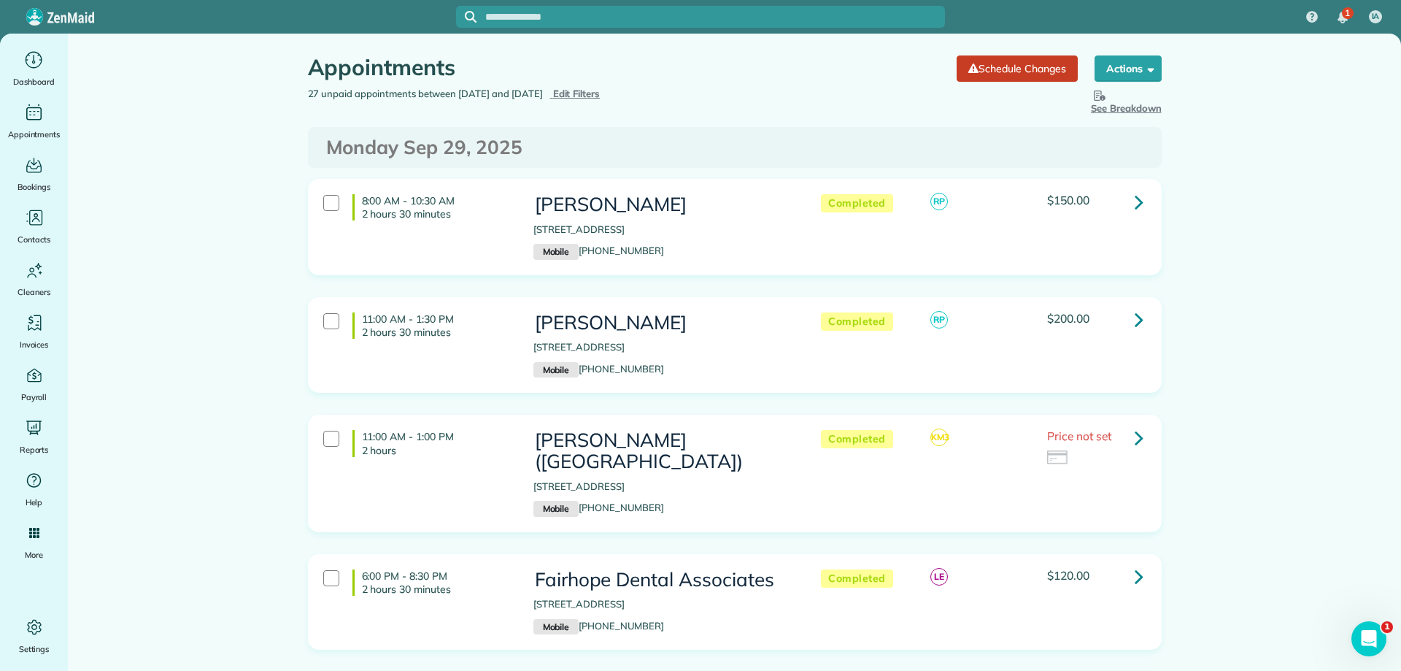
scroll to position [2043, 0]
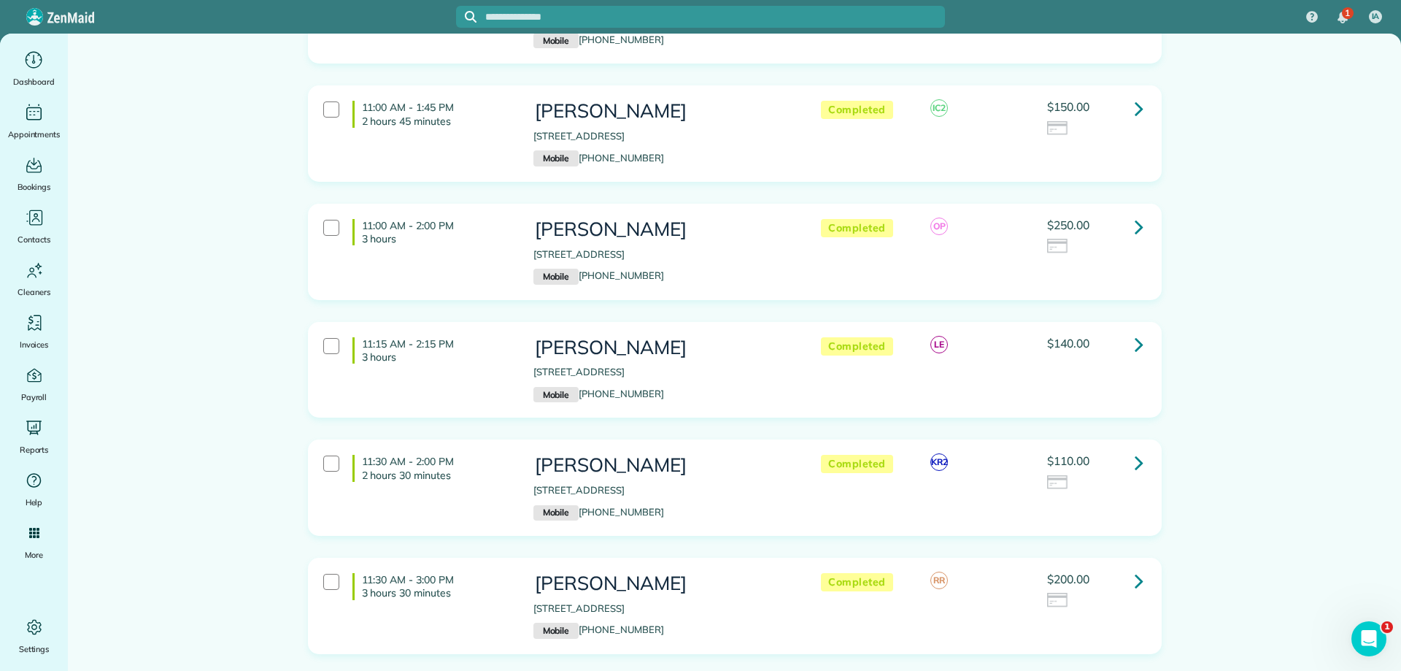
click at [1135, 350] on icon at bounding box center [1139, 344] width 9 height 26
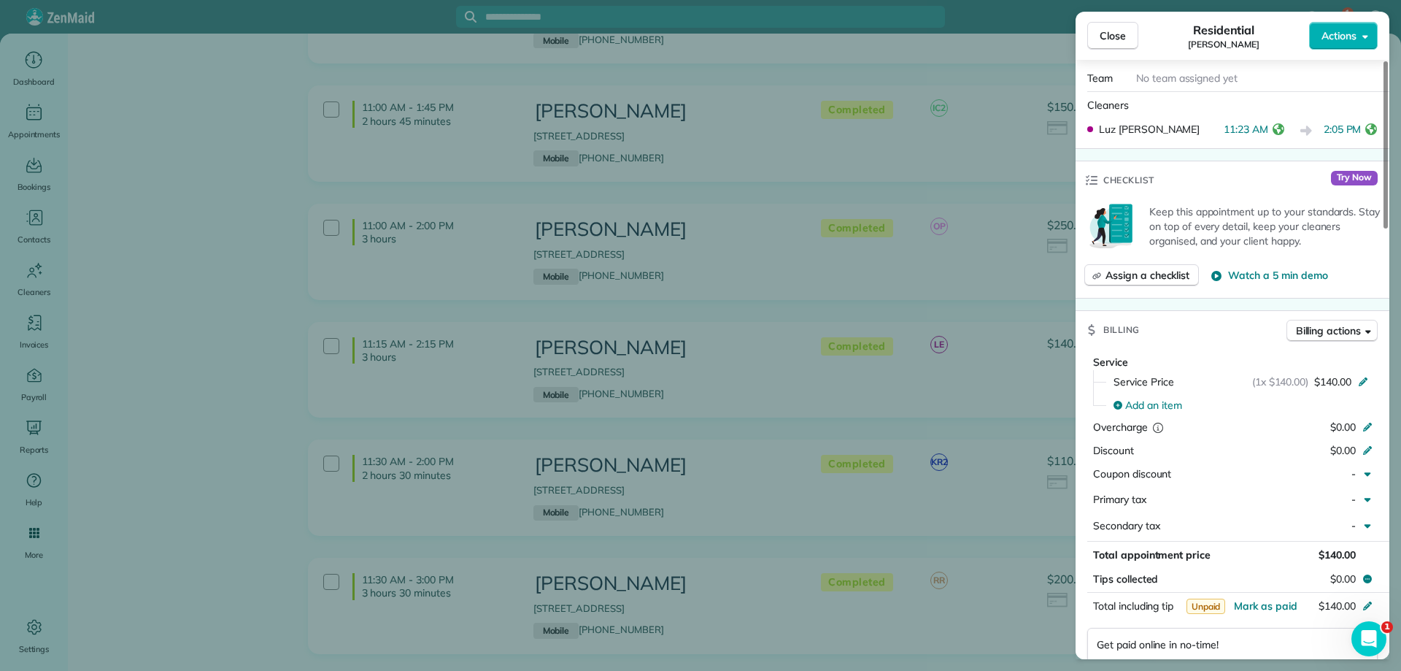
scroll to position [730, 0]
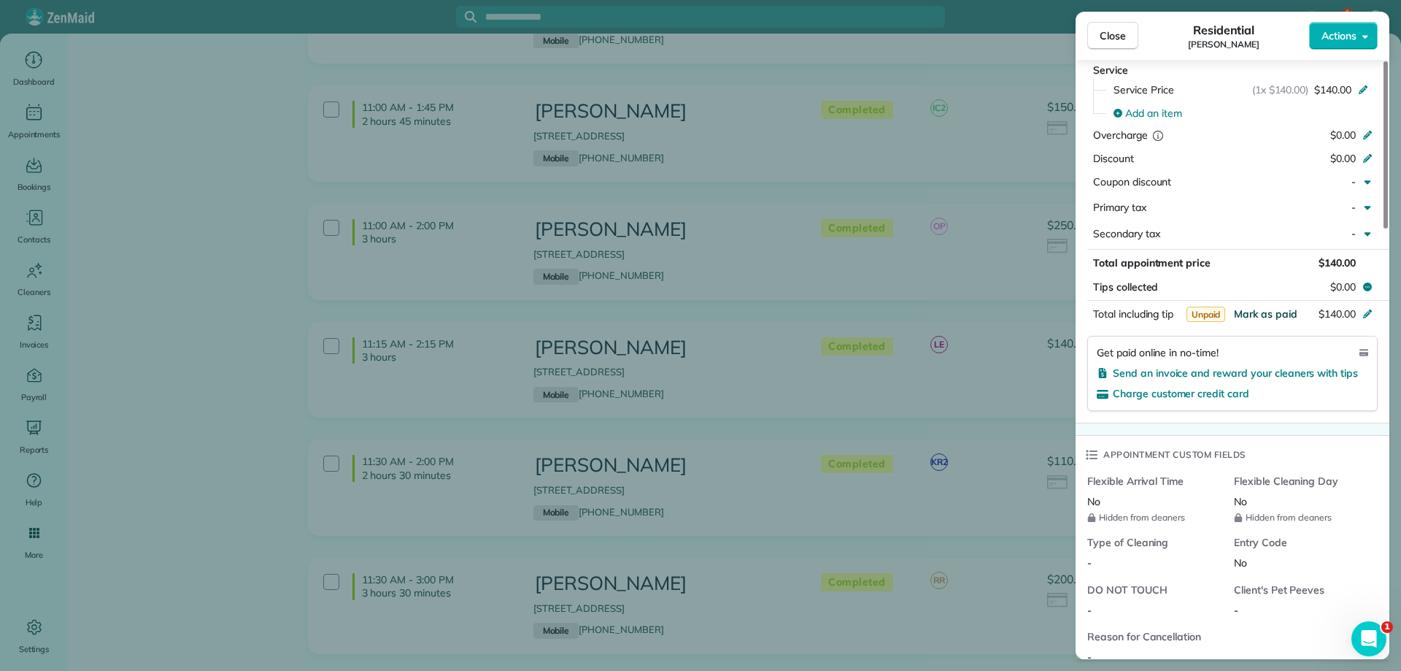
click at [1251, 307] on span "Mark as paid" at bounding box center [1265, 313] width 63 height 13
click at [1117, 38] on span "Close" at bounding box center [1113, 35] width 26 height 15
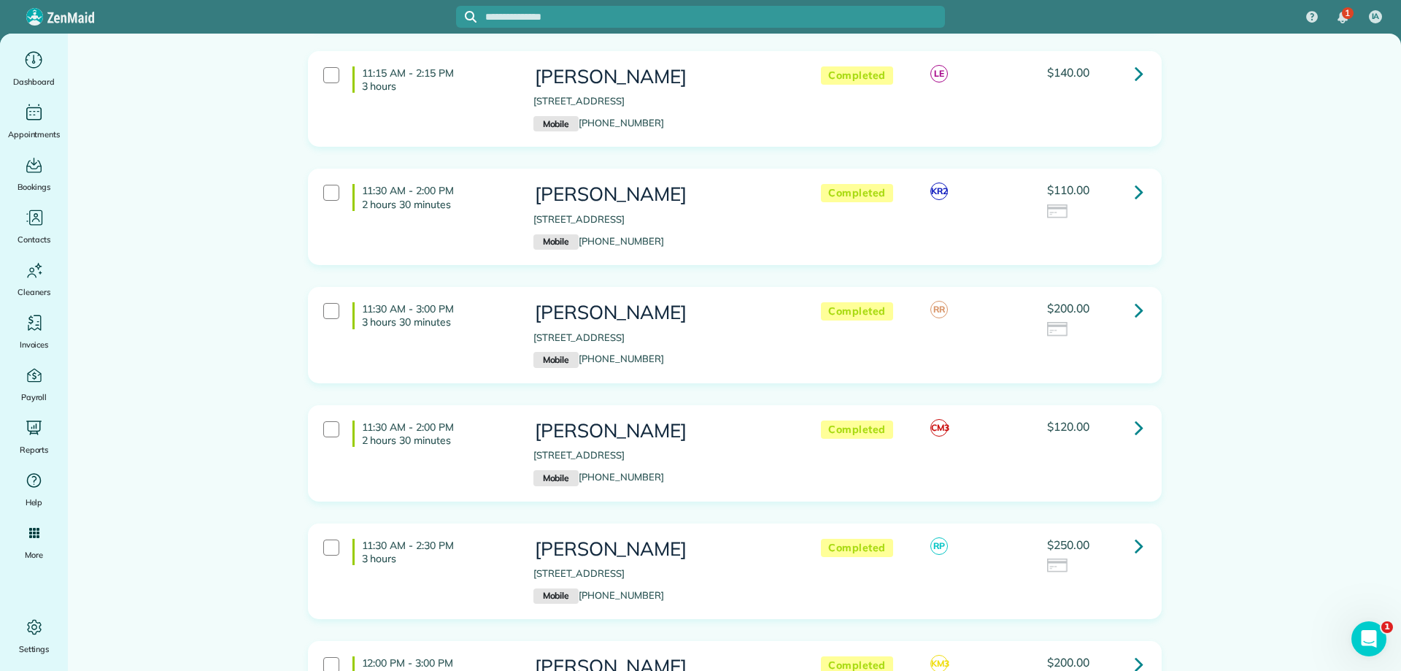
scroll to position [2408, 0]
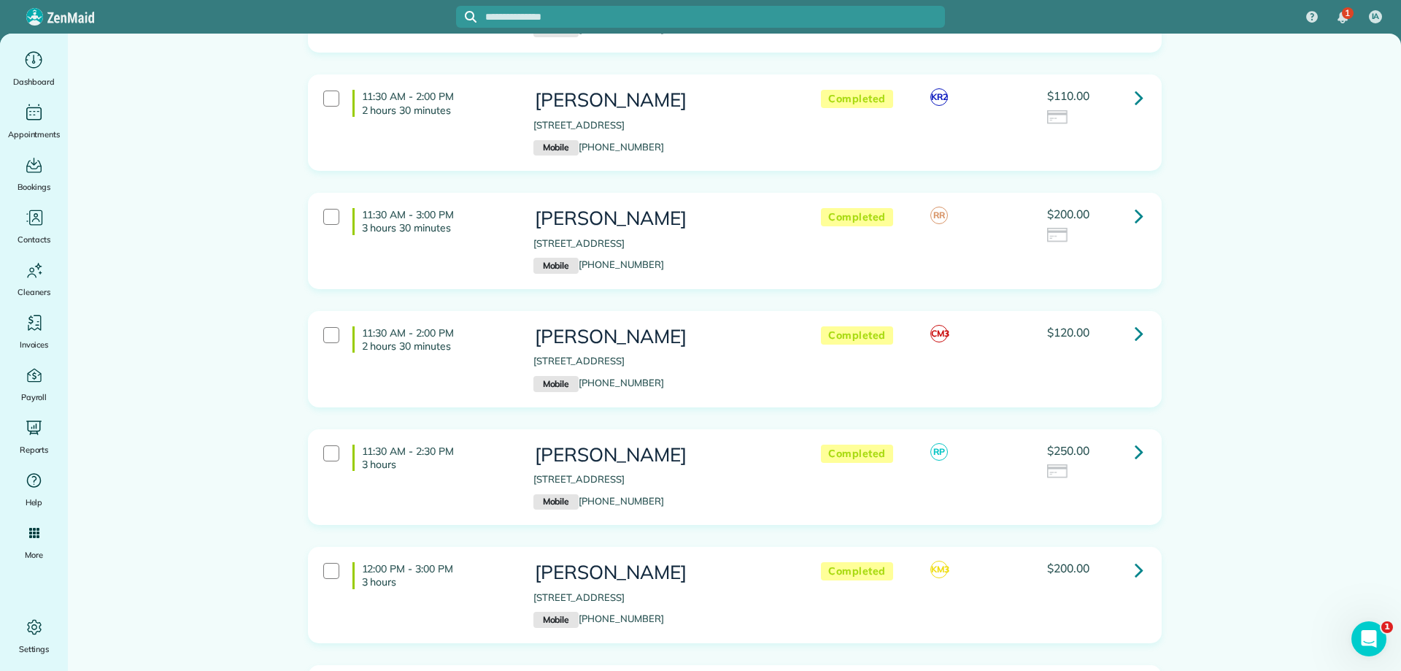
click at [1135, 327] on icon at bounding box center [1139, 333] width 9 height 26
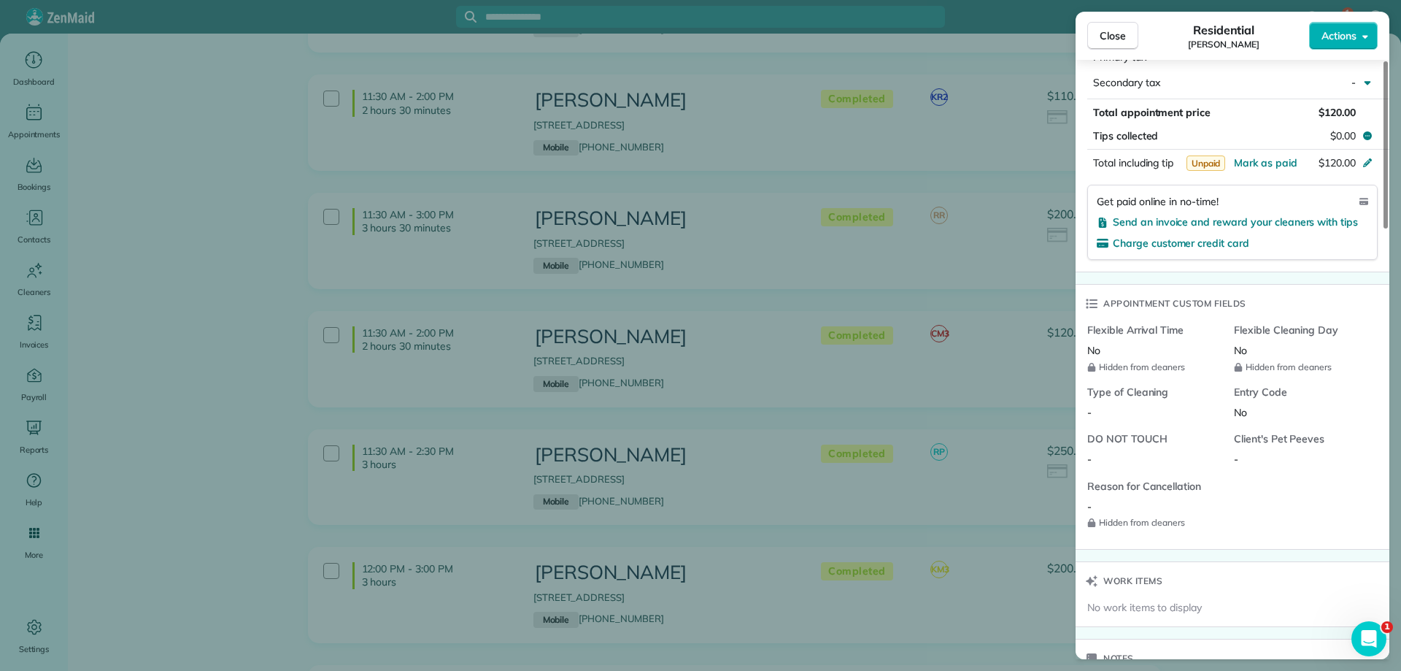
scroll to position [876, 0]
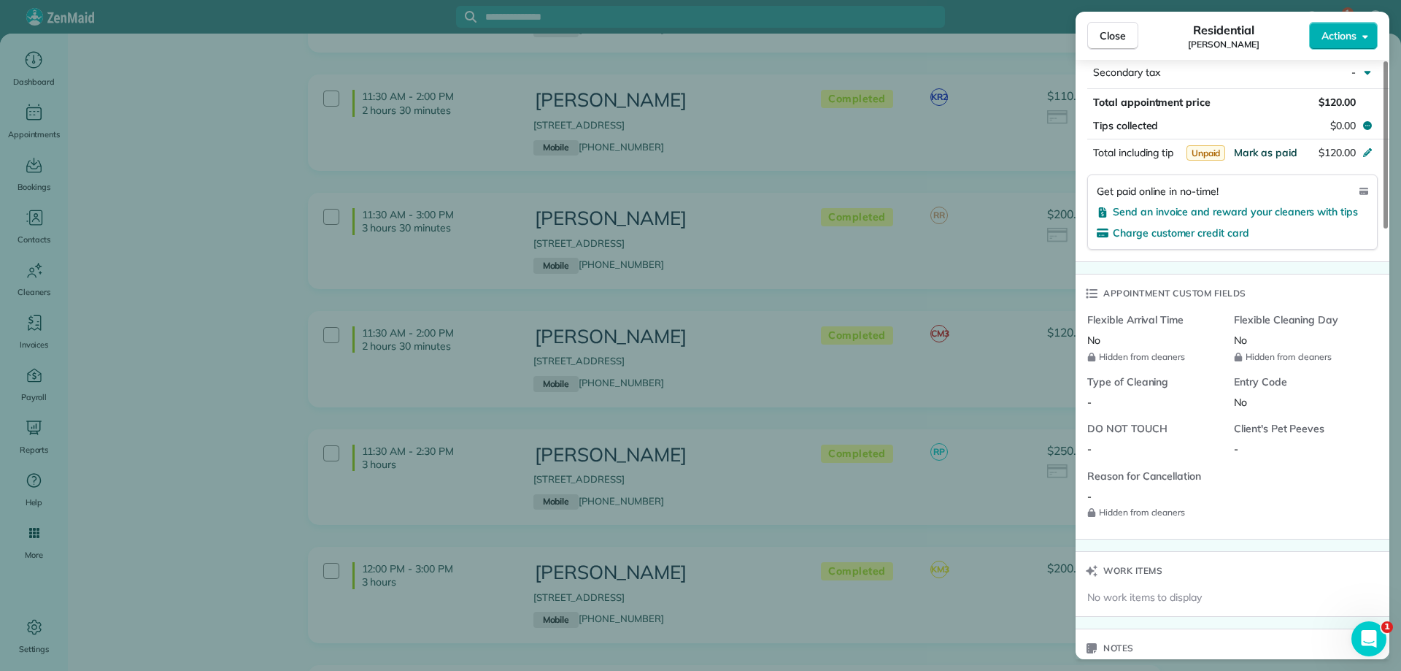
click at [1264, 150] on span "Mark as paid" at bounding box center [1265, 152] width 63 height 13
click at [1118, 36] on span "Close" at bounding box center [1113, 35] width 26 height 15
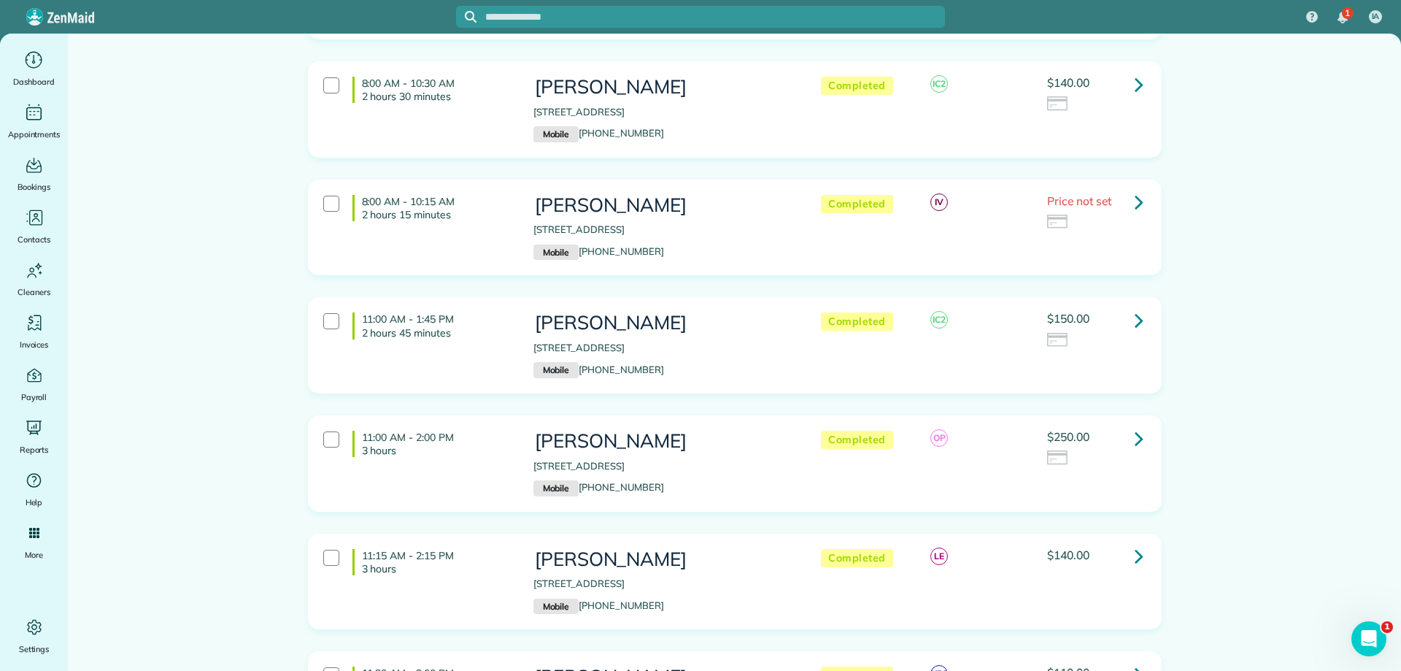
scroll to position [1824, 0]
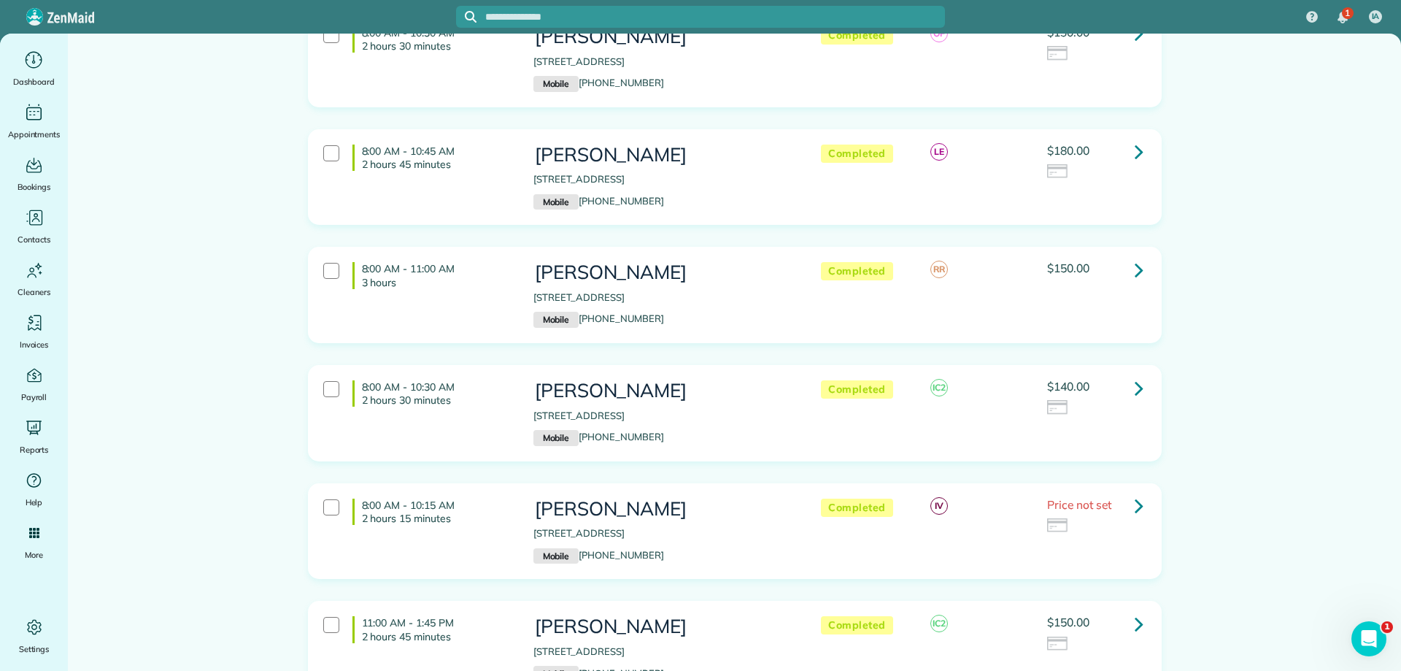
scroll to position [1495, 0]
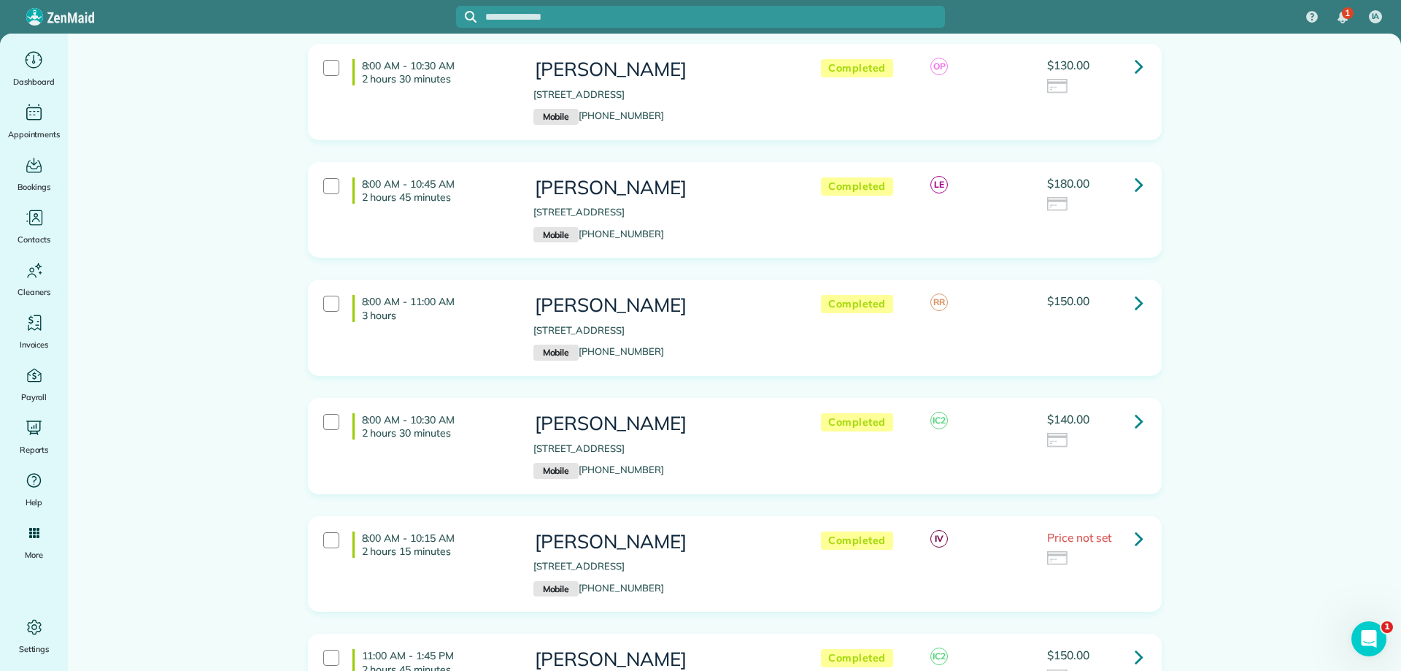
click at [1125, 298] on link at bounding box center [1139, 302] width 29 height 29
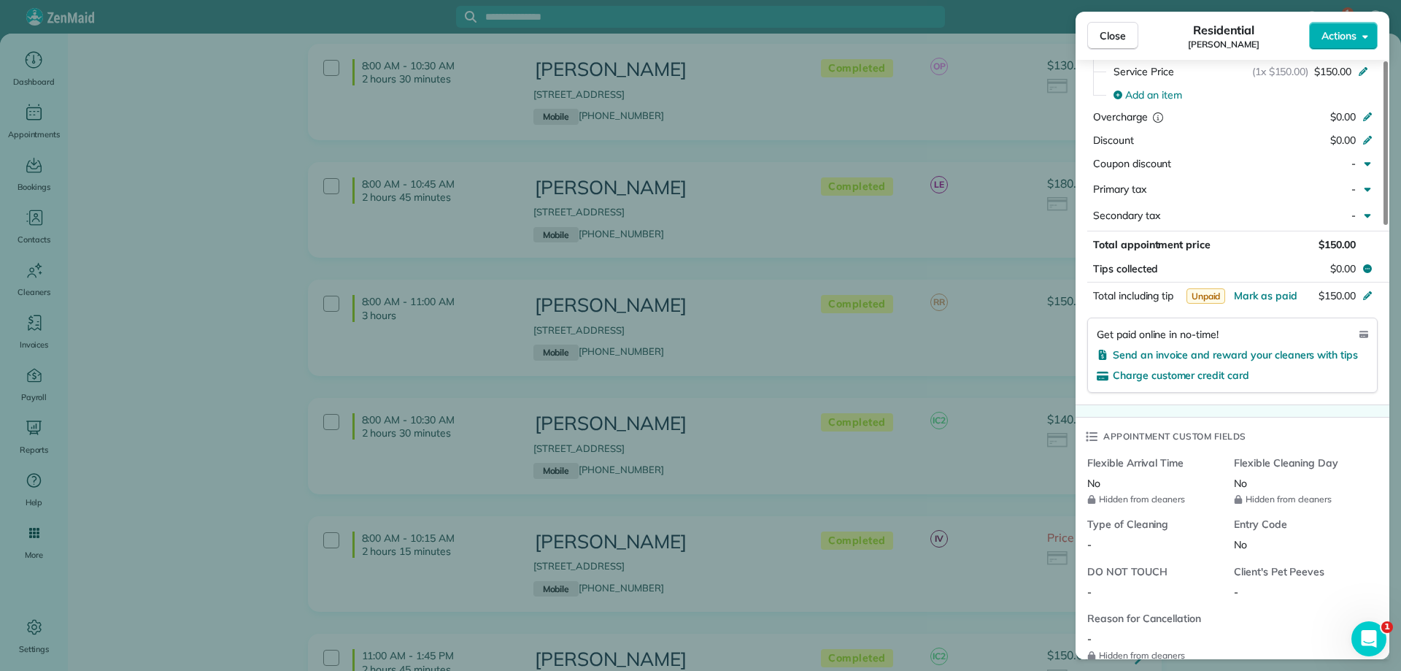
scroll to position [803, 0]
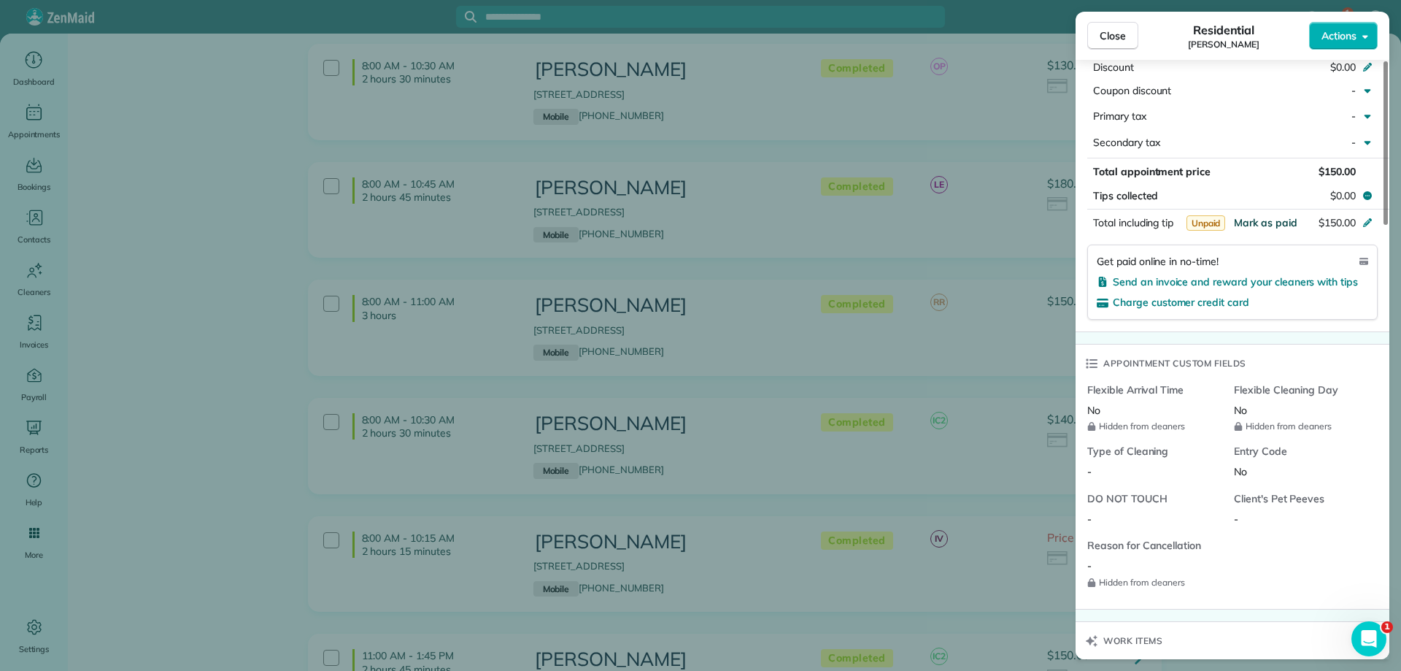
click at [1281, 224] on span "Mark as paid" at bounding box center [1265, 222] width 63 height 13
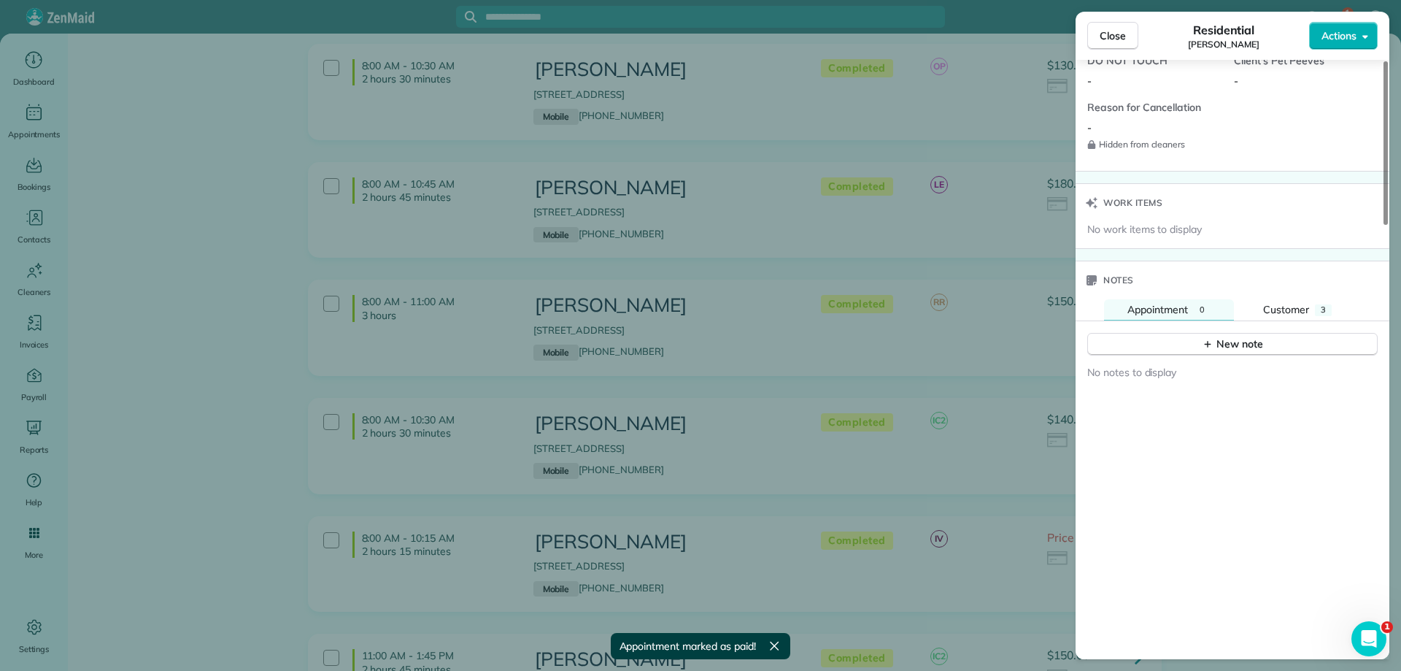
scroll to position [1460, 0]
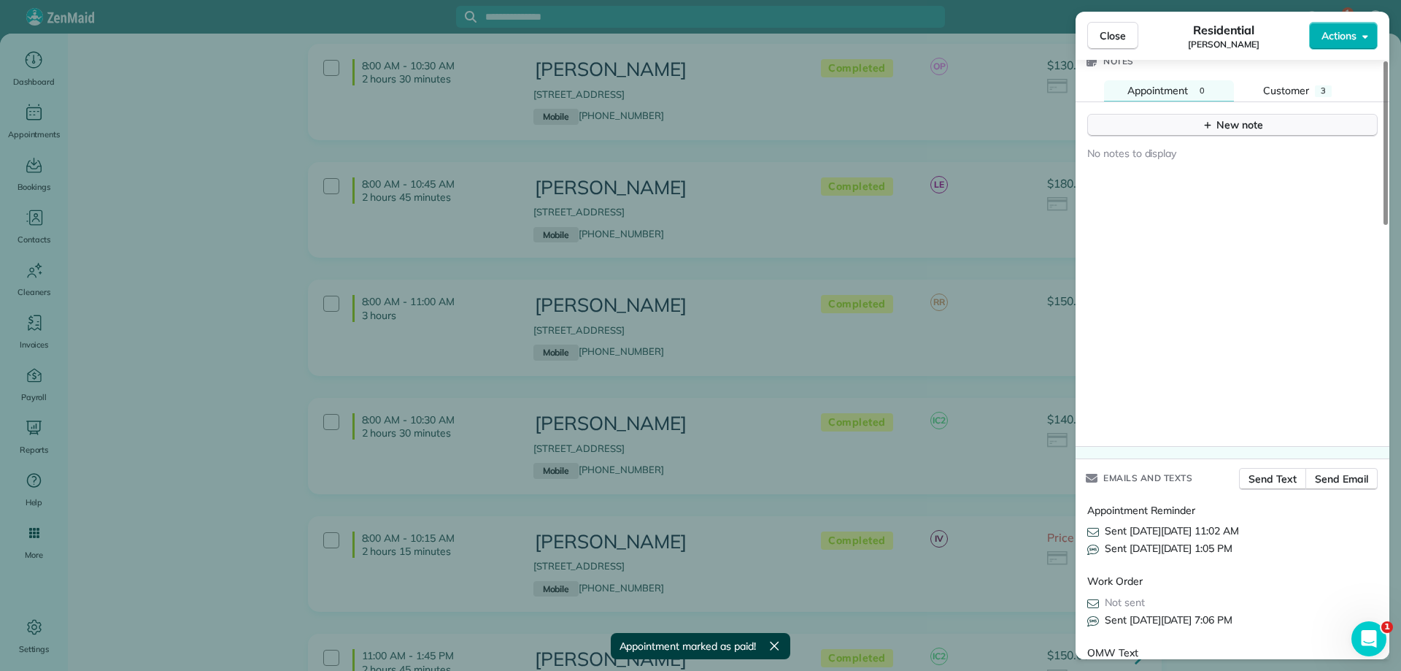
click at [1184, 120] on button "New note" at bounding box center [1232, 125] width 290 height 23
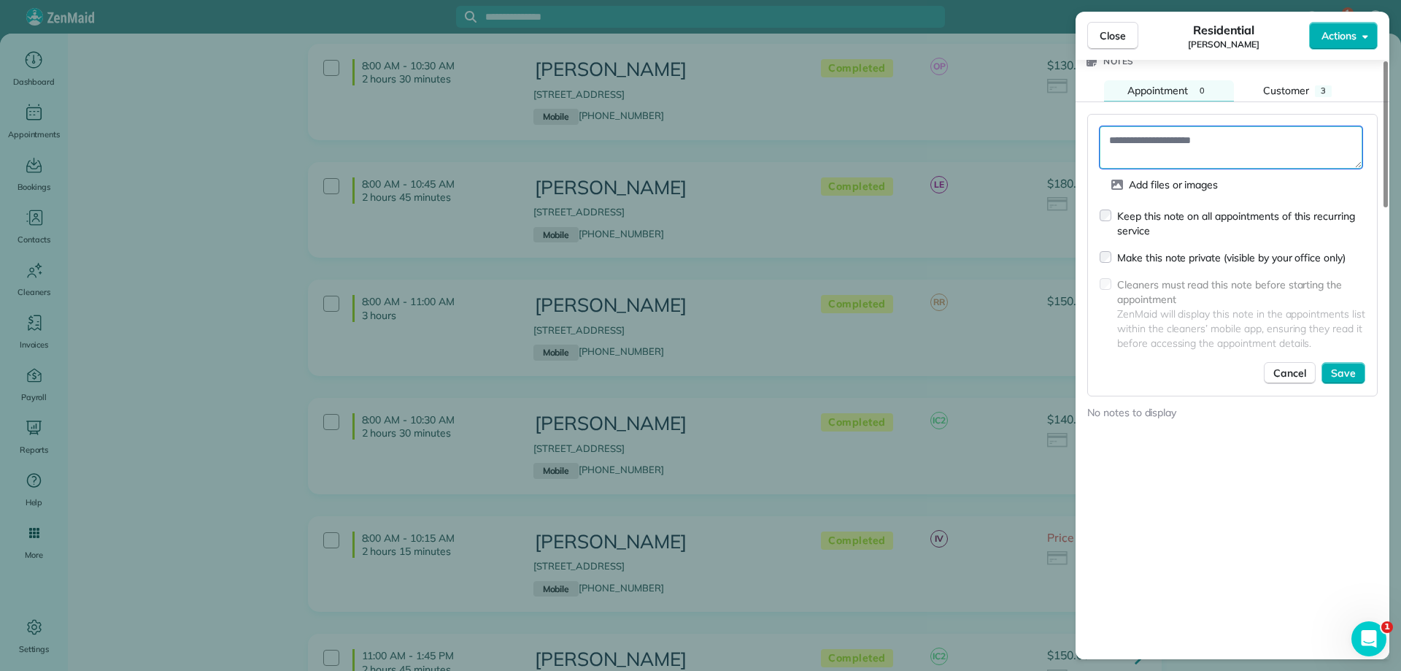
click at [1187, 157] on textarea at bounding box center [1231, 147] width 263 height 42
type textarea "**********"
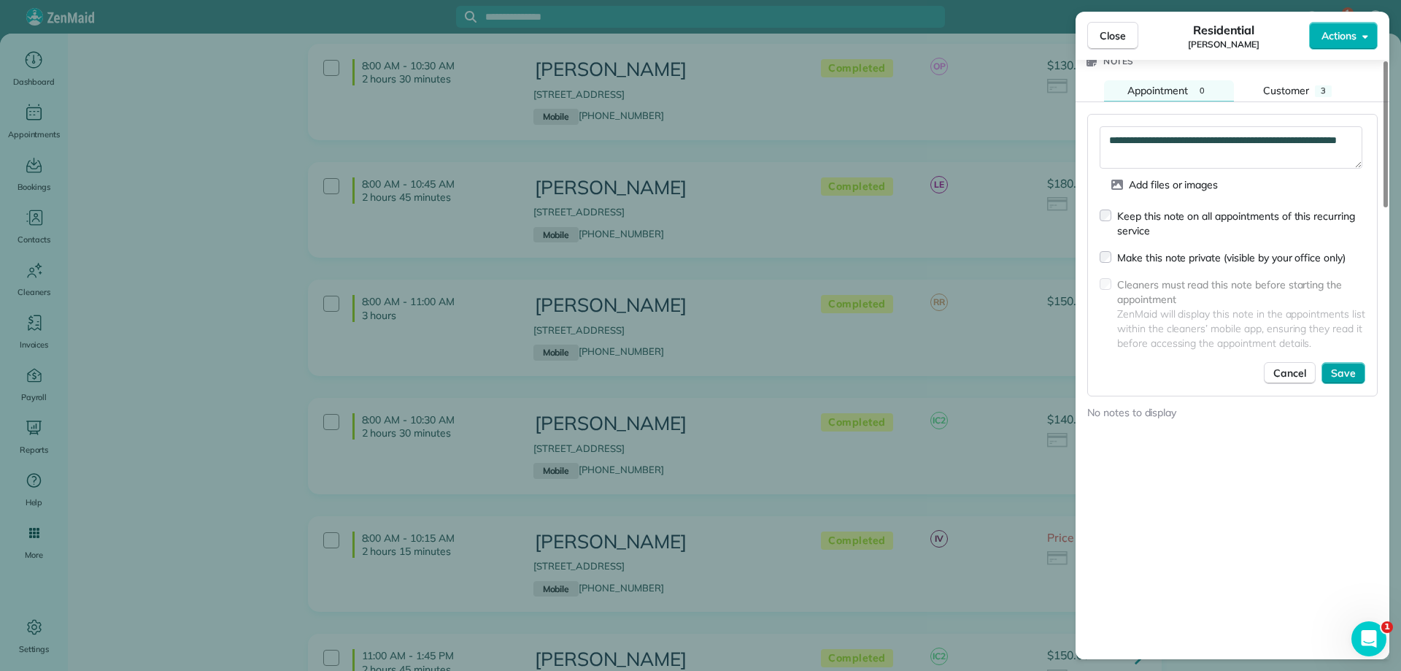
click at [1351, 369] on span "Save" at bounding box center [1343, 373] width 25 height 15
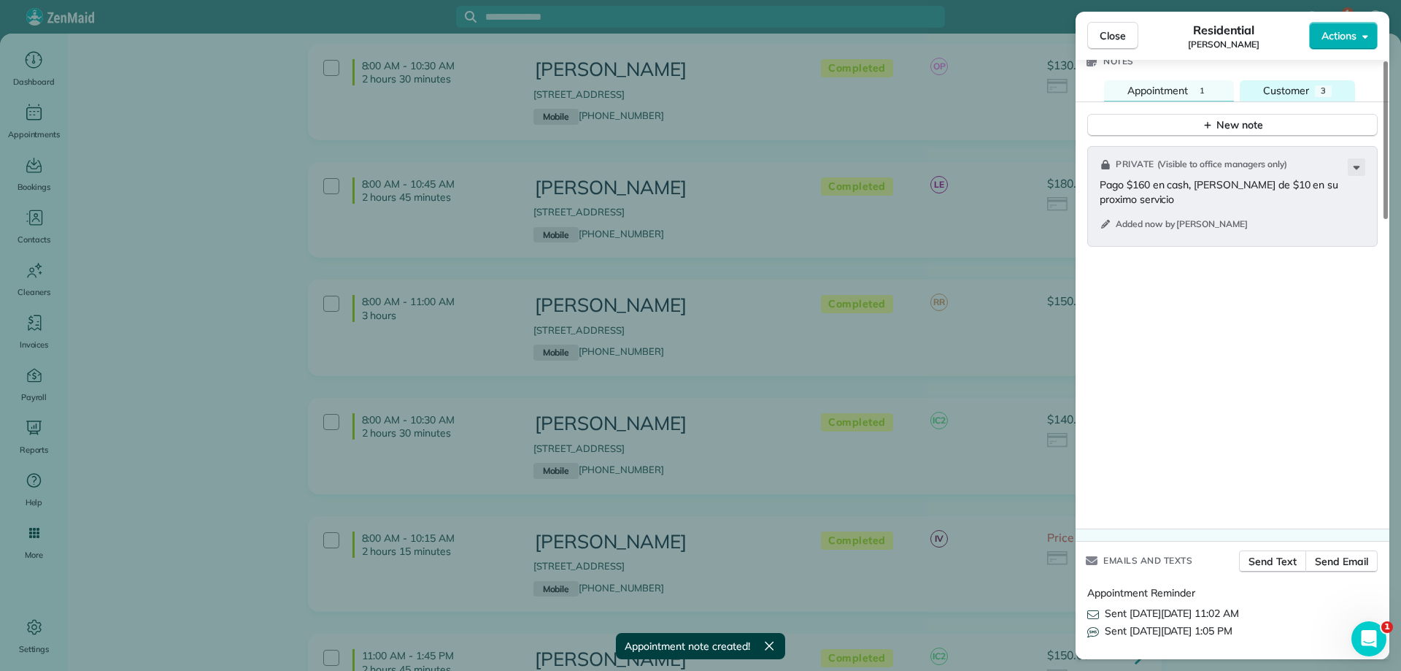
click at [1277, 89] on span "Customer" at bounding box center [1286, 90] width 46 height 13
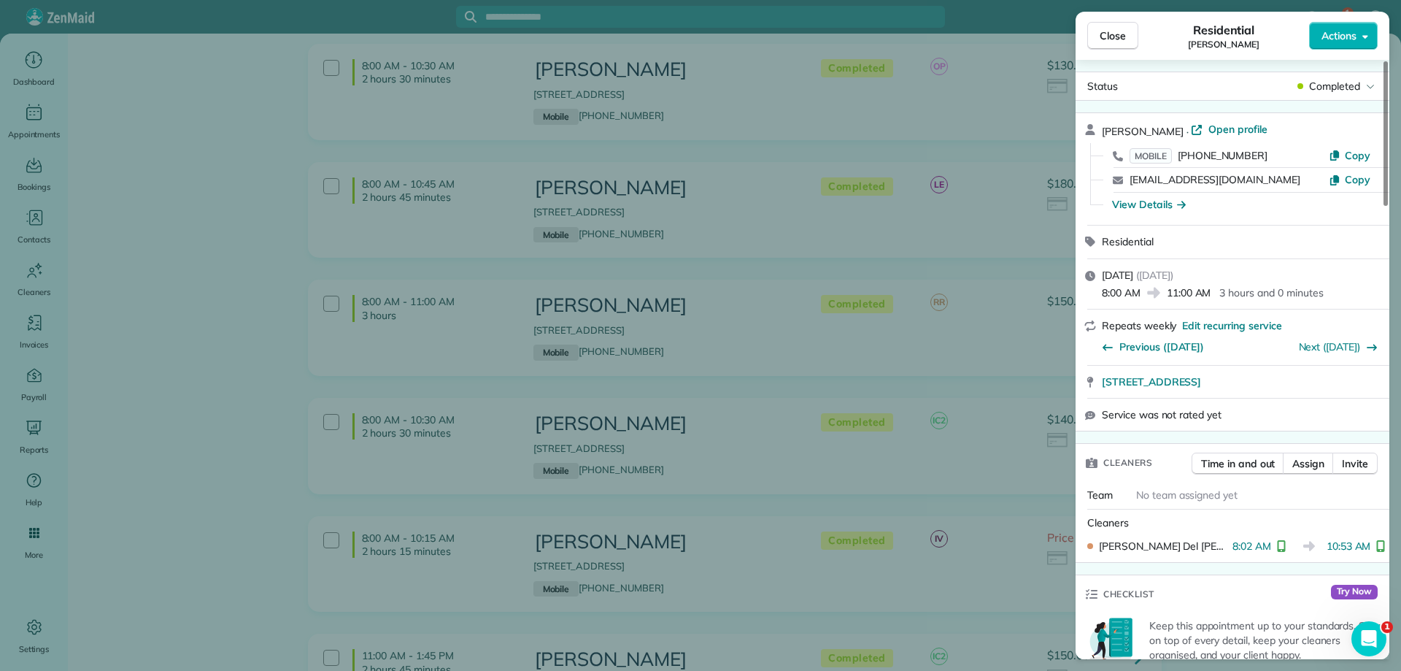
scroll to position [0, 0]
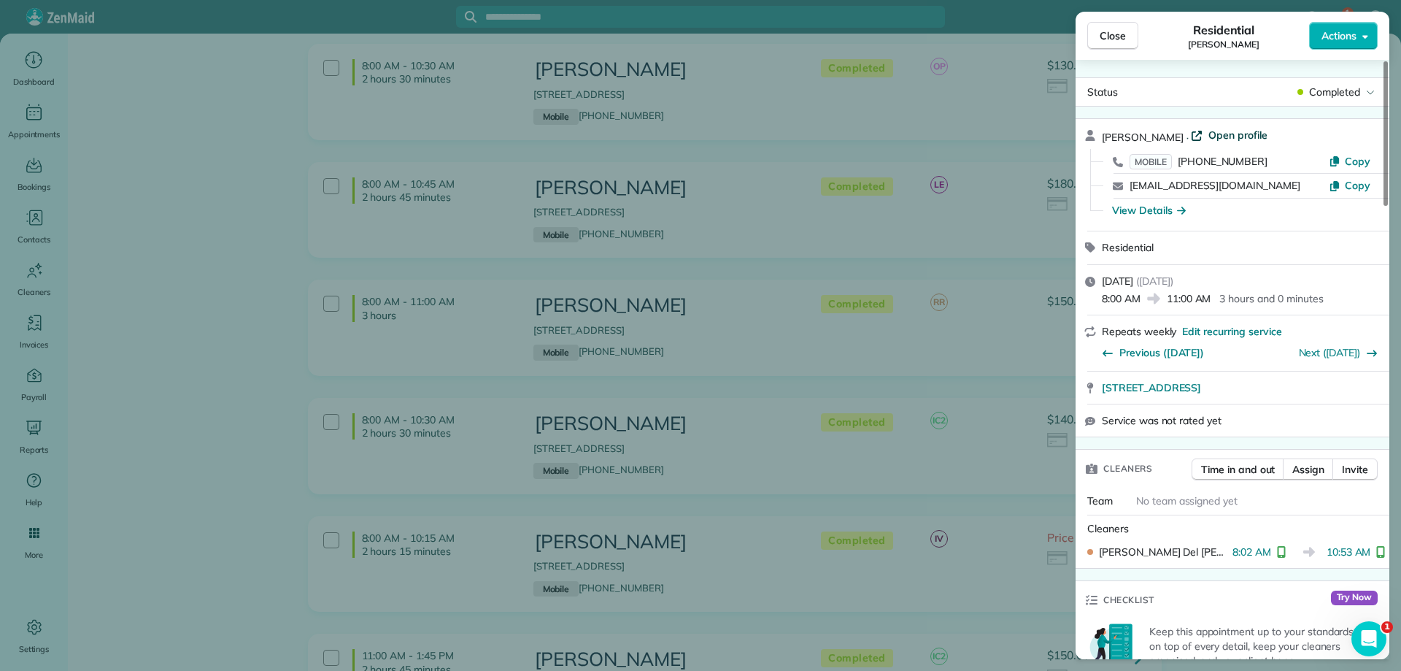
click at [1208, 132] on span "Open profile" at bounding box center [1237, 135] width 59 height 15
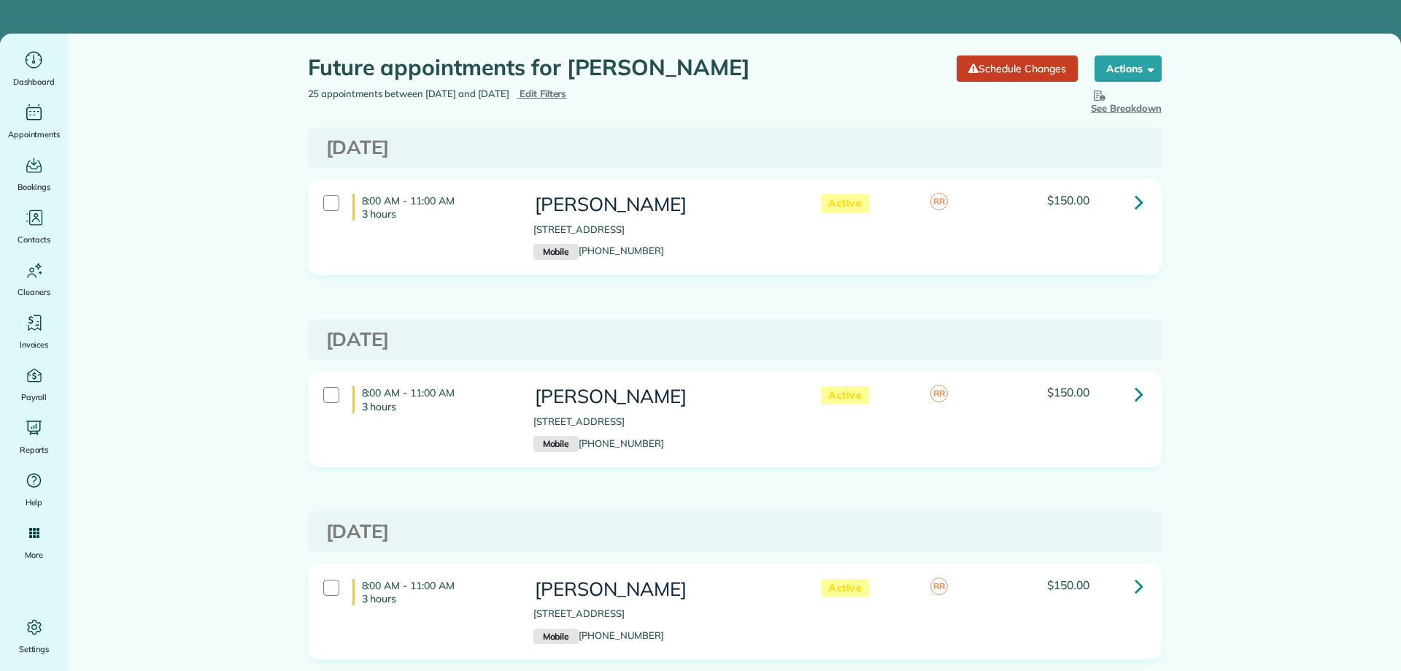
click at [1127, 199] on link at bounding box center [1139, 201] width 29 height 29
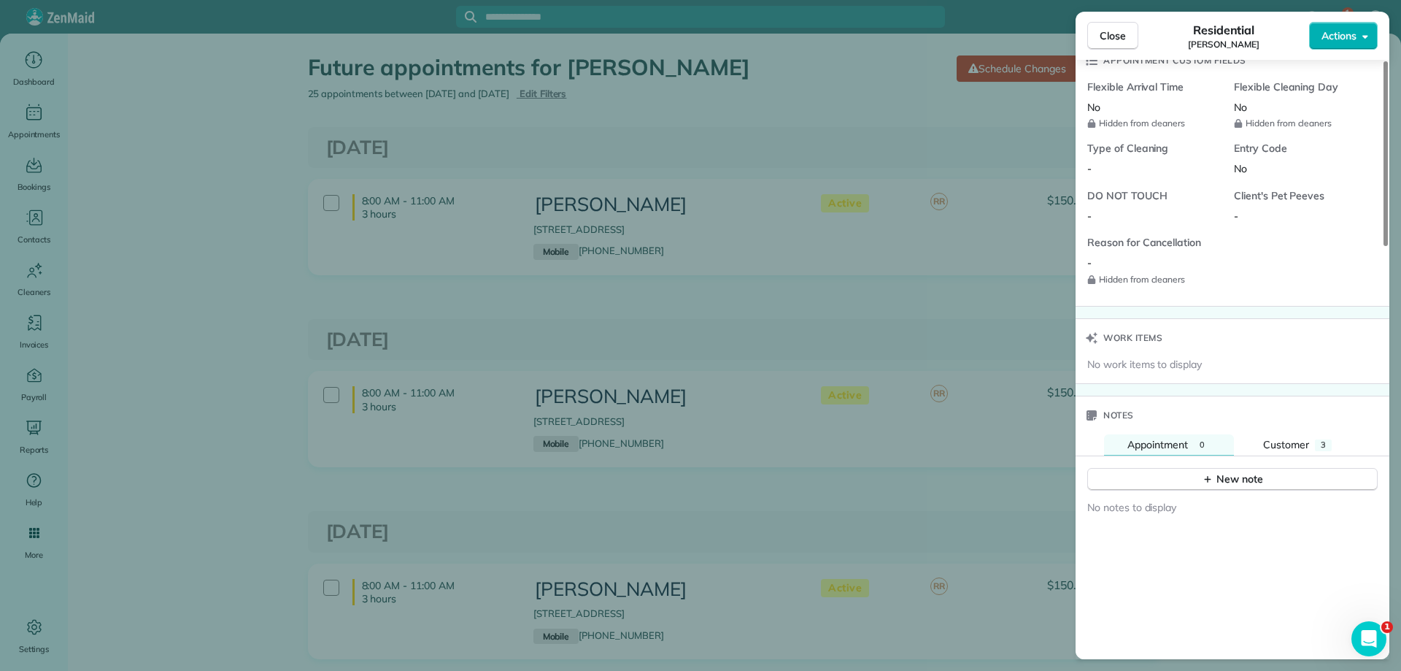
scroll to position [1211, 0]
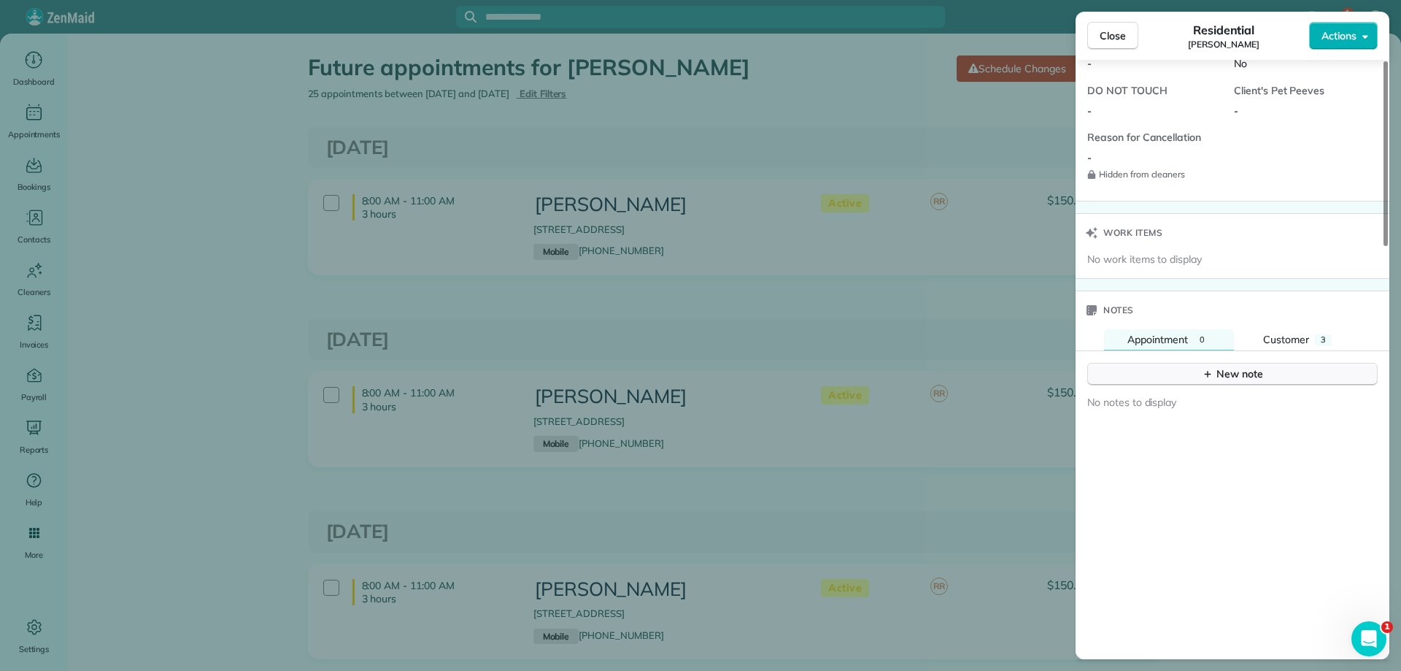
click at [1233, 377] on div "New note" at bounding box center [1232, 373] width 61 height 15
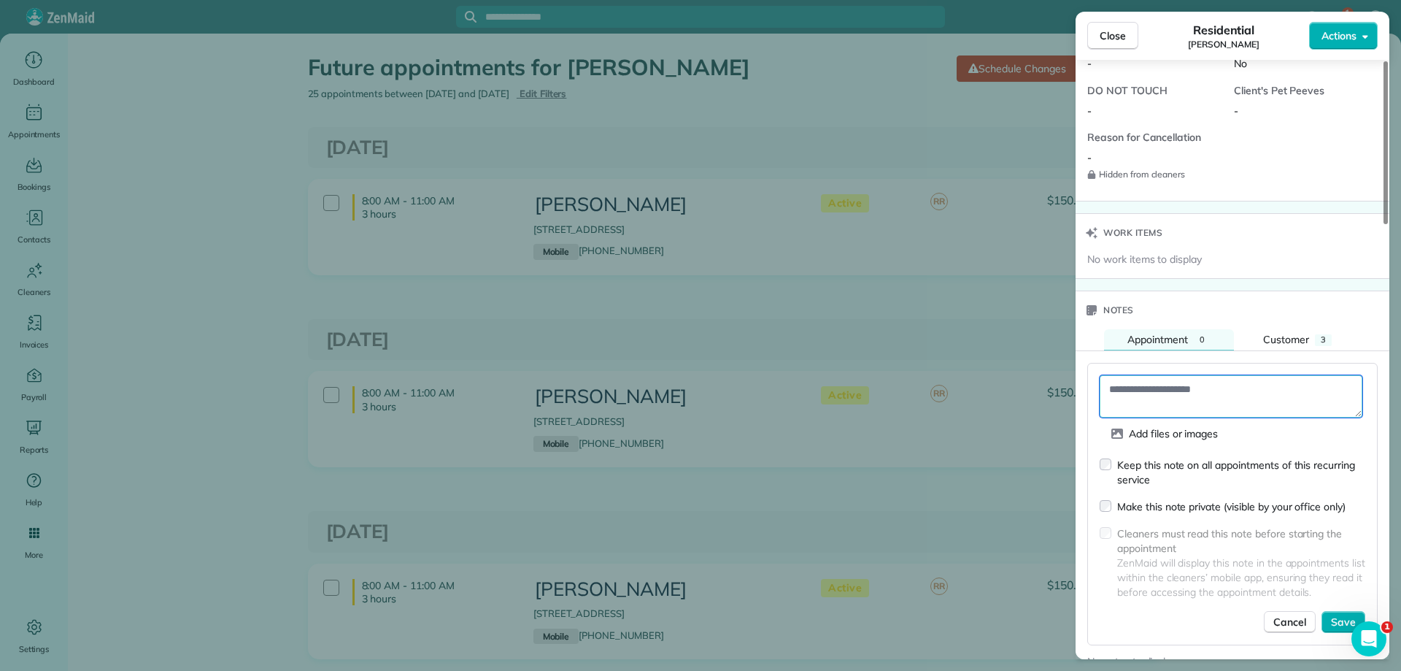
click at [1135, 401] on textarea at bounding box center [1231, 396] width 263 height 42
type textarea "**********"
click at [1347, 617] on span "Save" at bounding box center [1343, 621] width 25 height 15
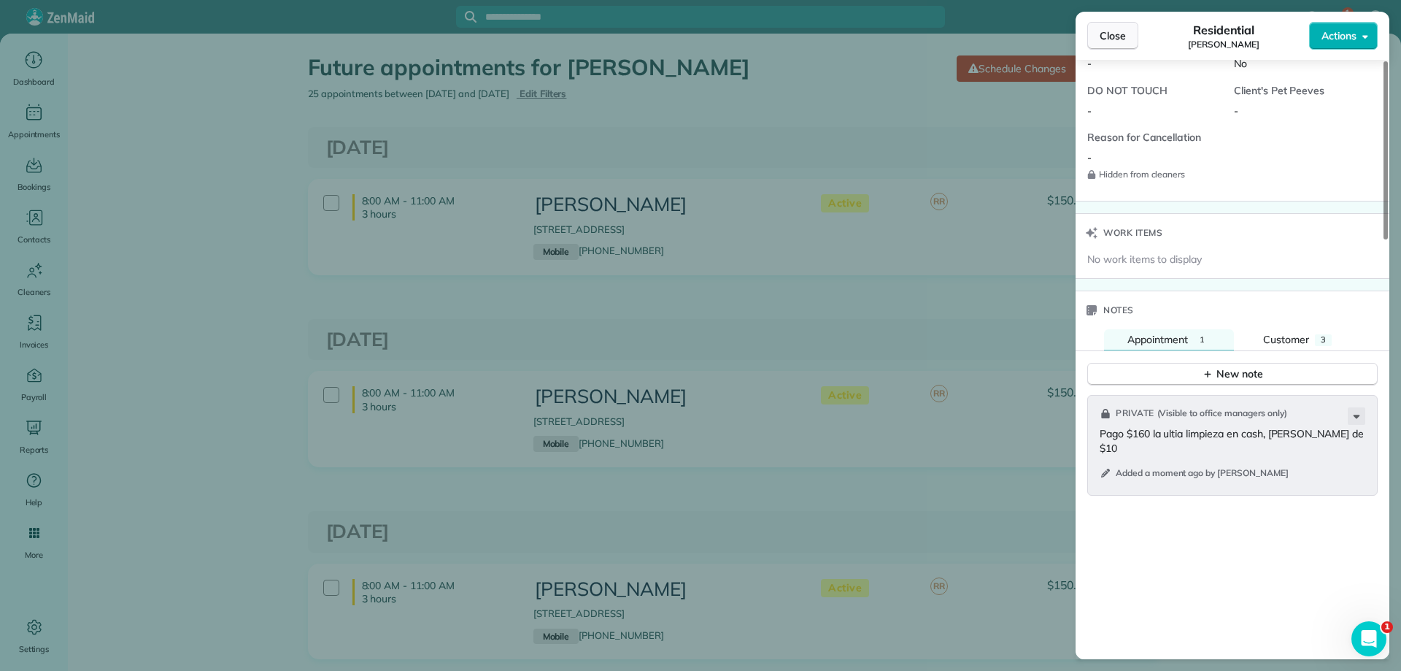
click at [1101, 39] on span "Close" at bounding box center [1113, 35] width 26 height 15
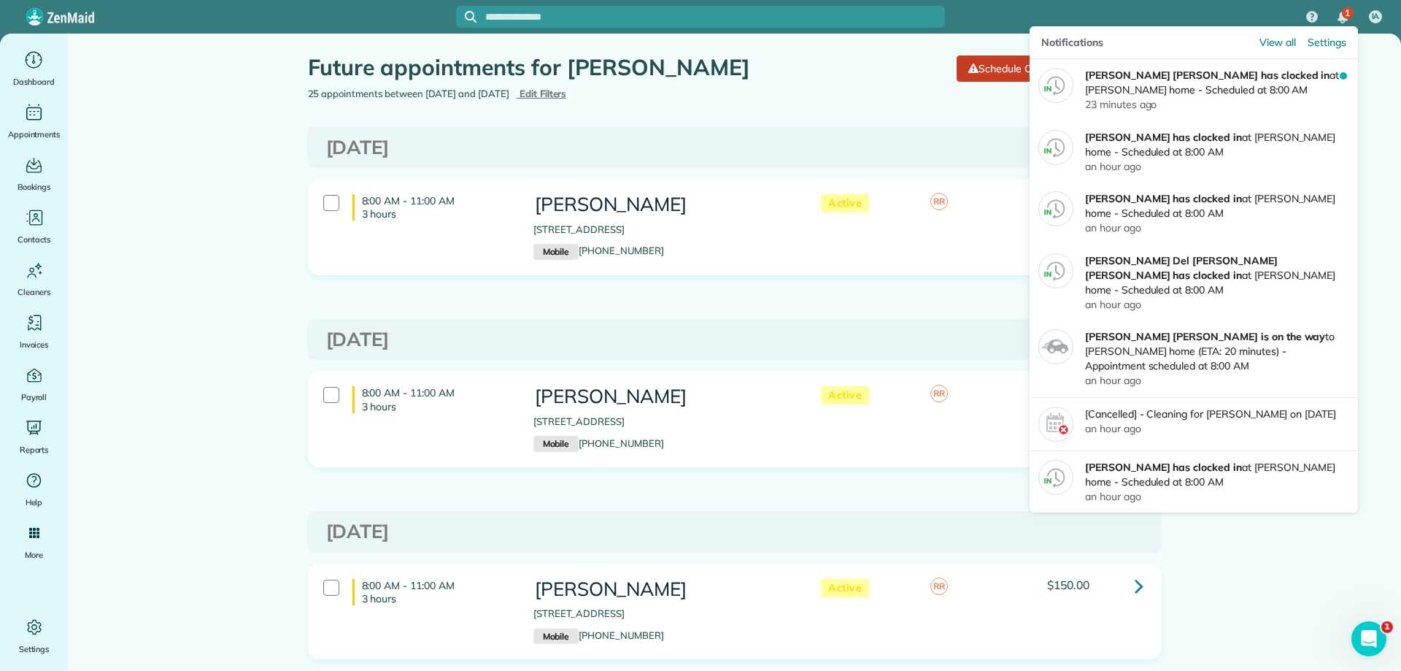
click at [1338, 9] on div "1" at bounding box center [1342, 17] width 31 height 32
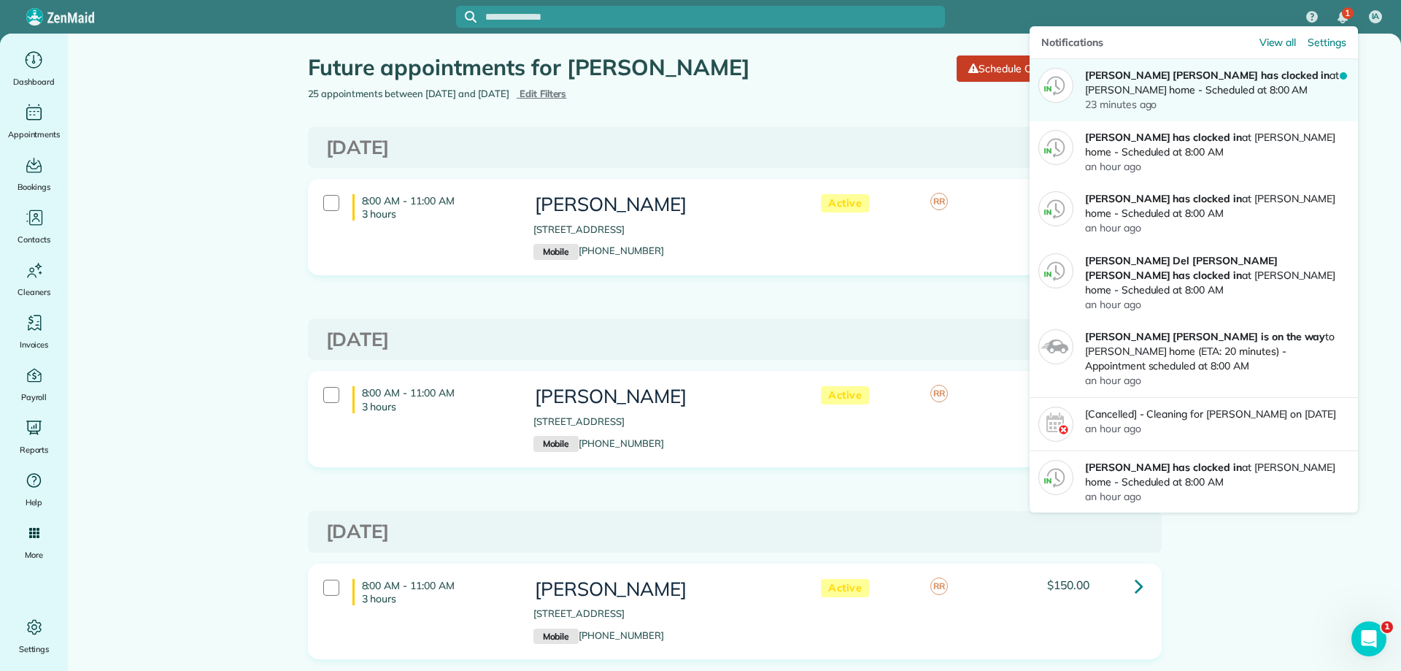
click at [1327, 81] on p "Kellin Merari Reyes has clocked in at DeLane Coggins's home - Scheduled at 8:00…" at bounding box center [1212, 82] width 255 height 29
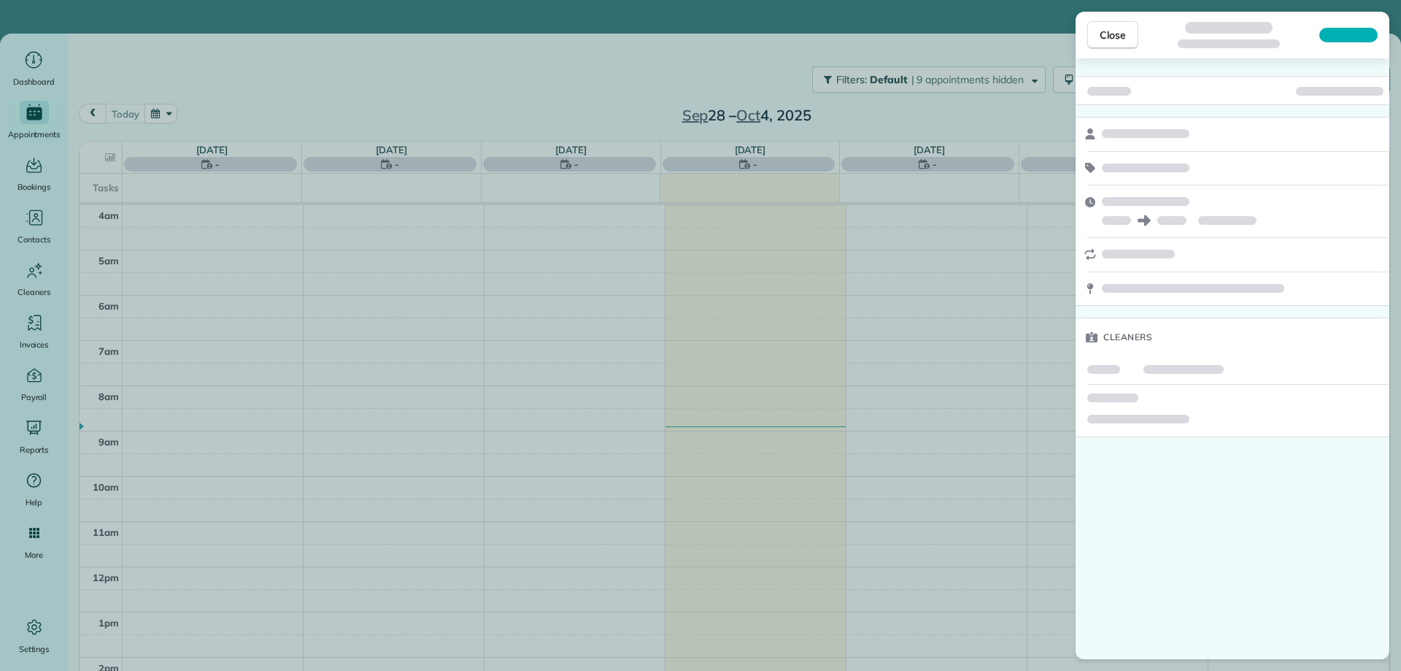
click at [1115, 26] on button "Close" at bounding box center [1112, 35] width 51 height 28
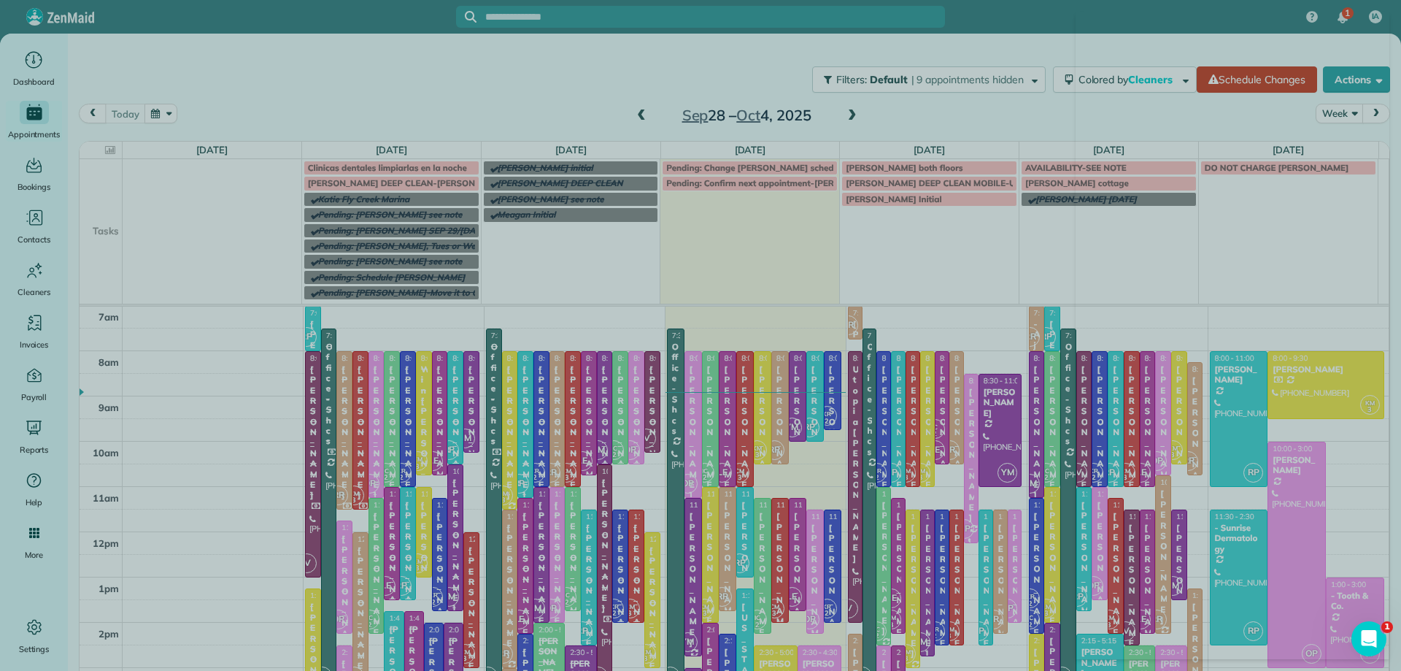
click at [316, 112] on div at bounding box center [700, 335] width 1401 height 671
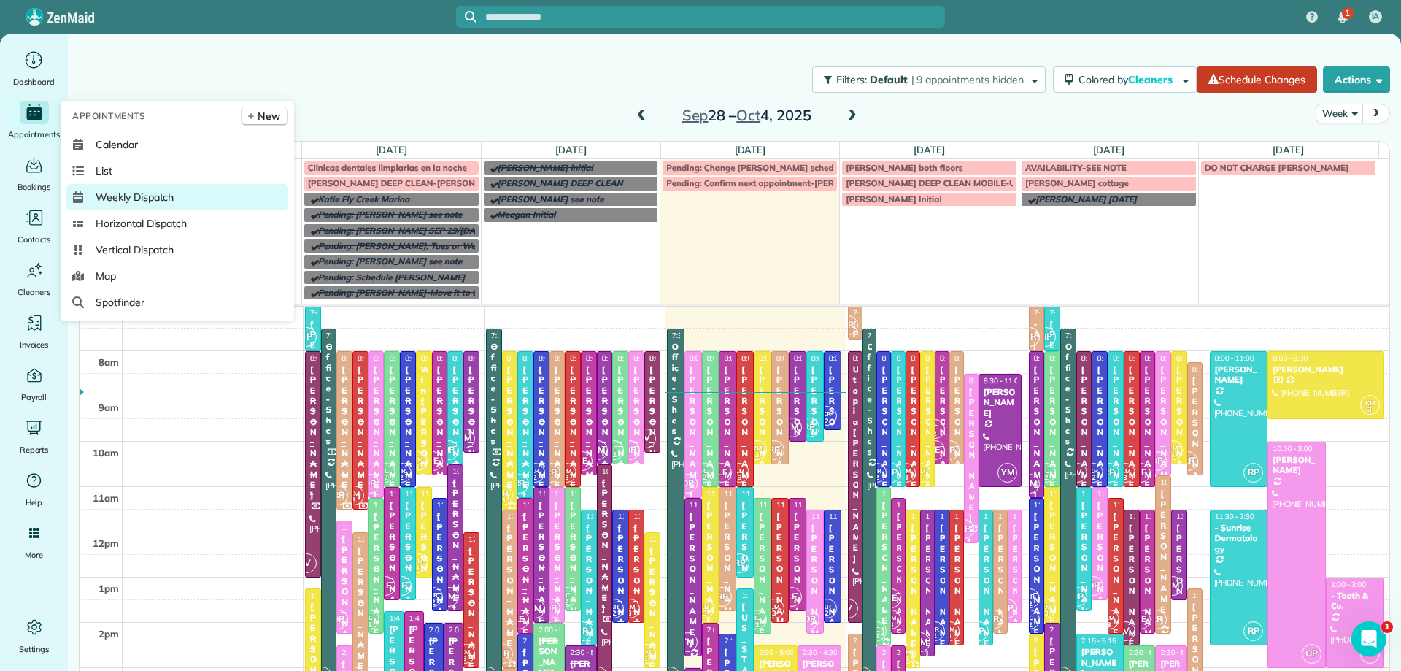
click at [159, 193] on span "Weekly Dispatch" at bounding box center [135, 197] width 78 height 15
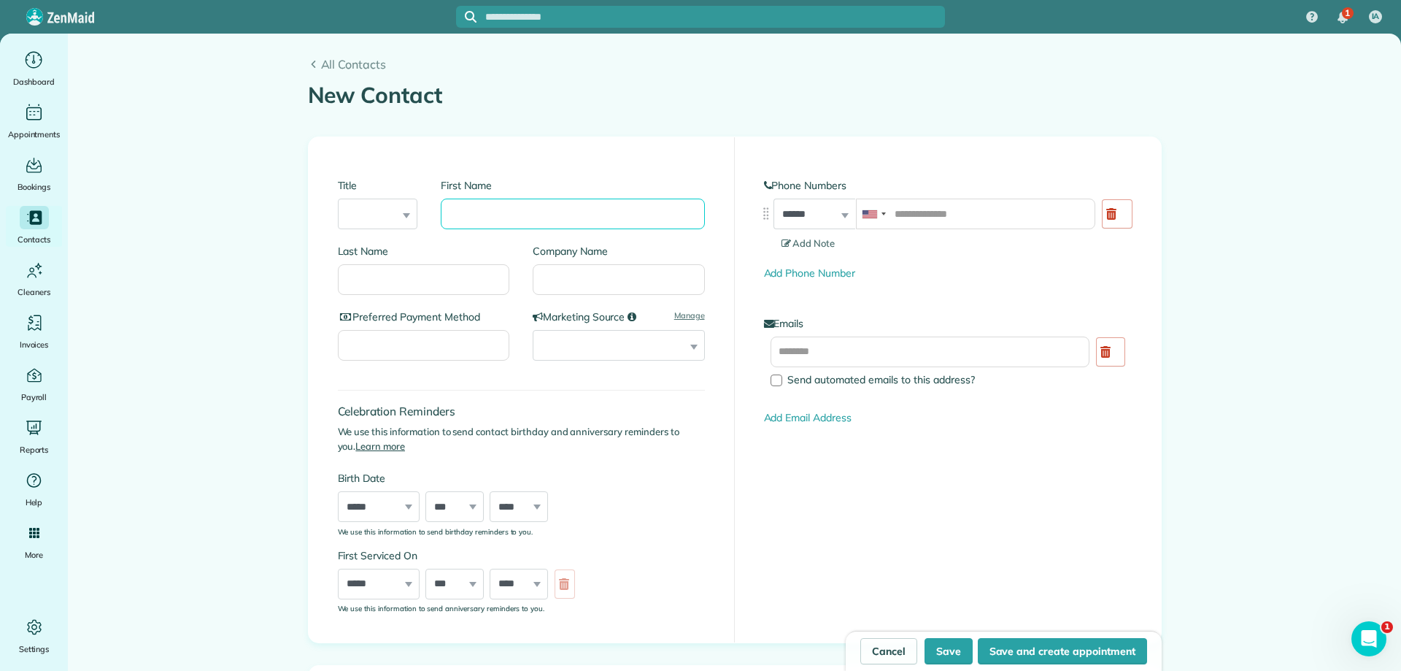
click at [502, 218] on input "First Name" at bounding box center [572, 213] width 263 height 31
type input "*****"
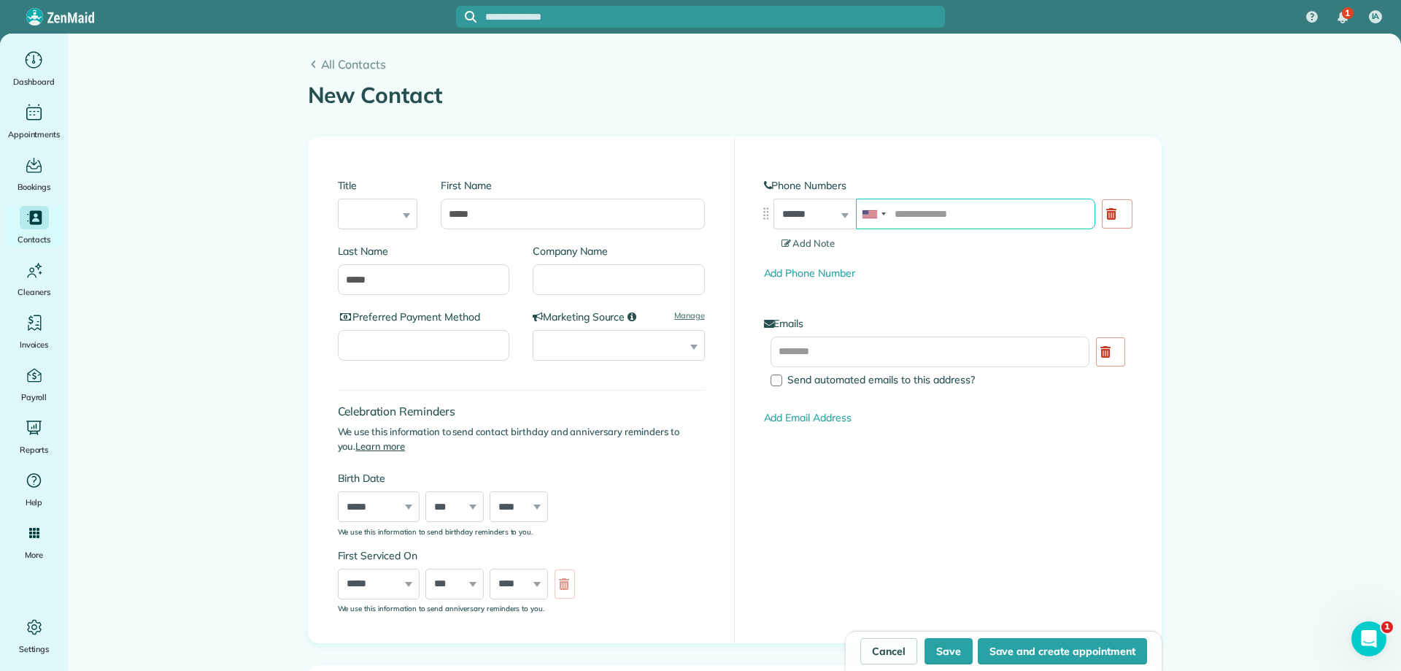
click at [928, 227] on input "tel" at bounding box center [975, 213] width 239 height 31
paste input "**********"
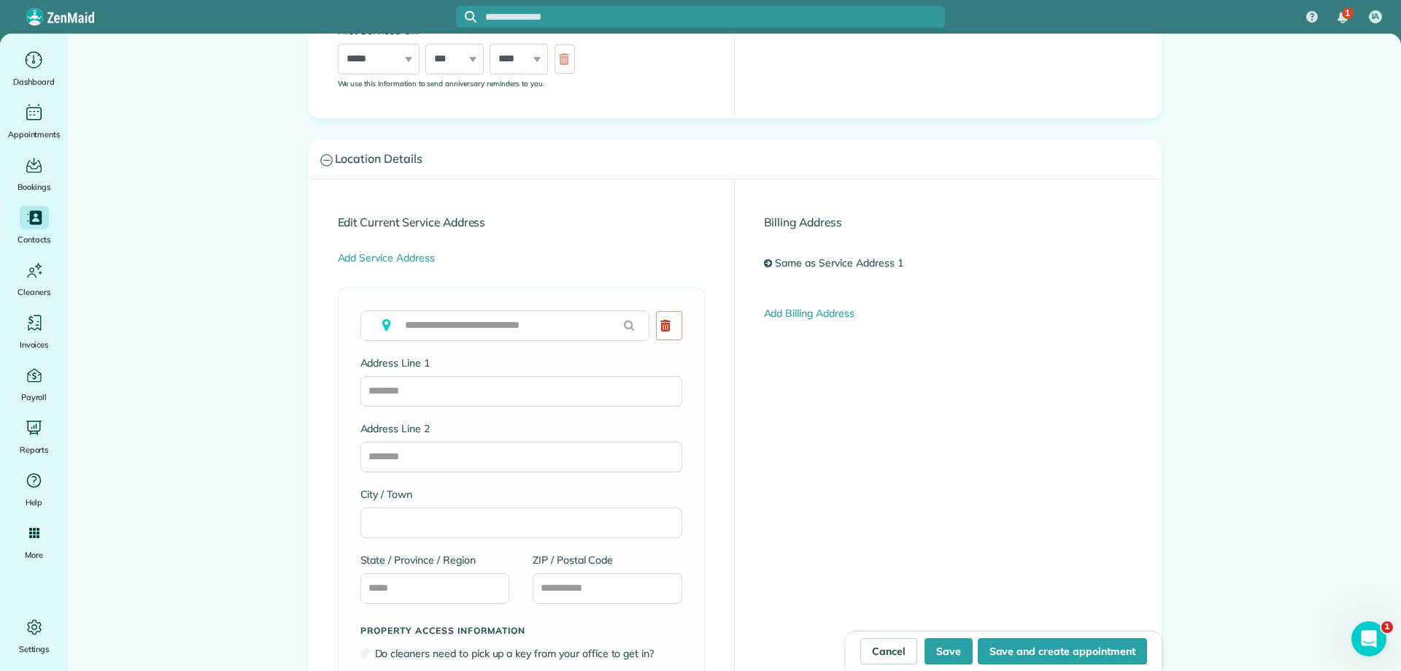
scroll to position [657, 0]
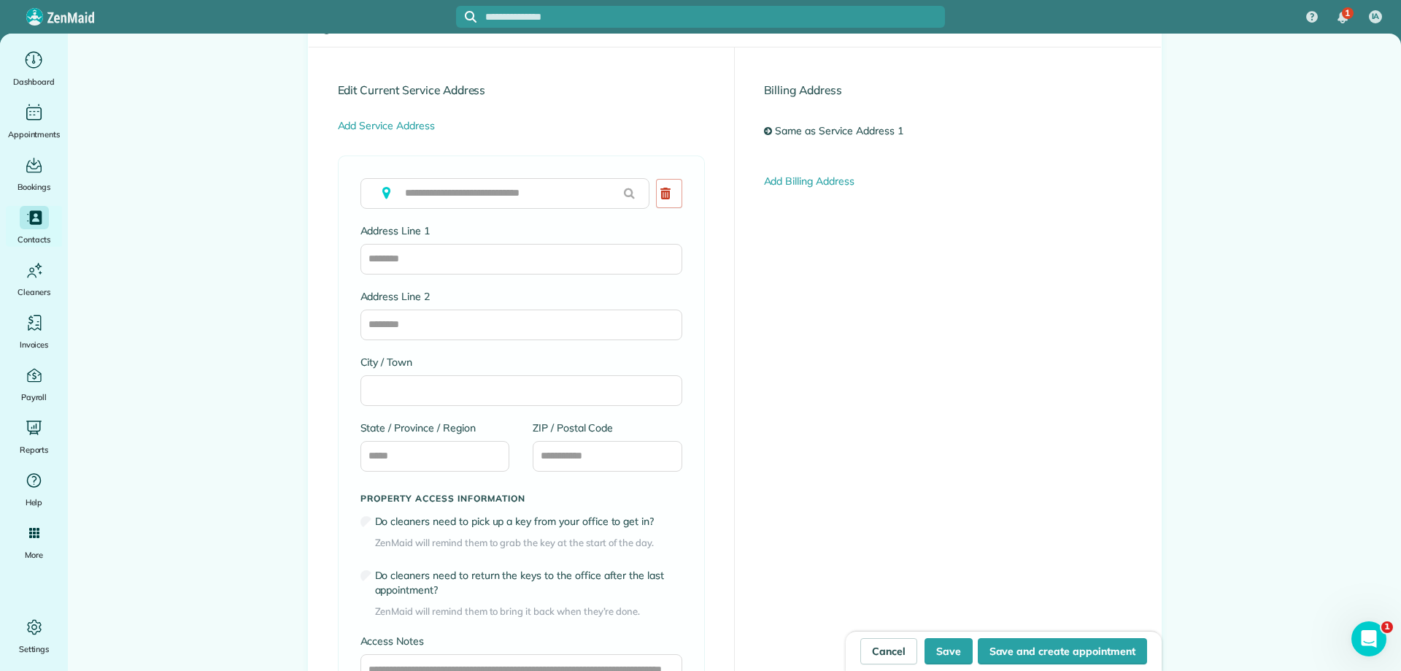
type input "**********"
click at [435, 253] on input "Address Line 1" at bounding box center [521, 259] width 322 height 31
paste input "**********"
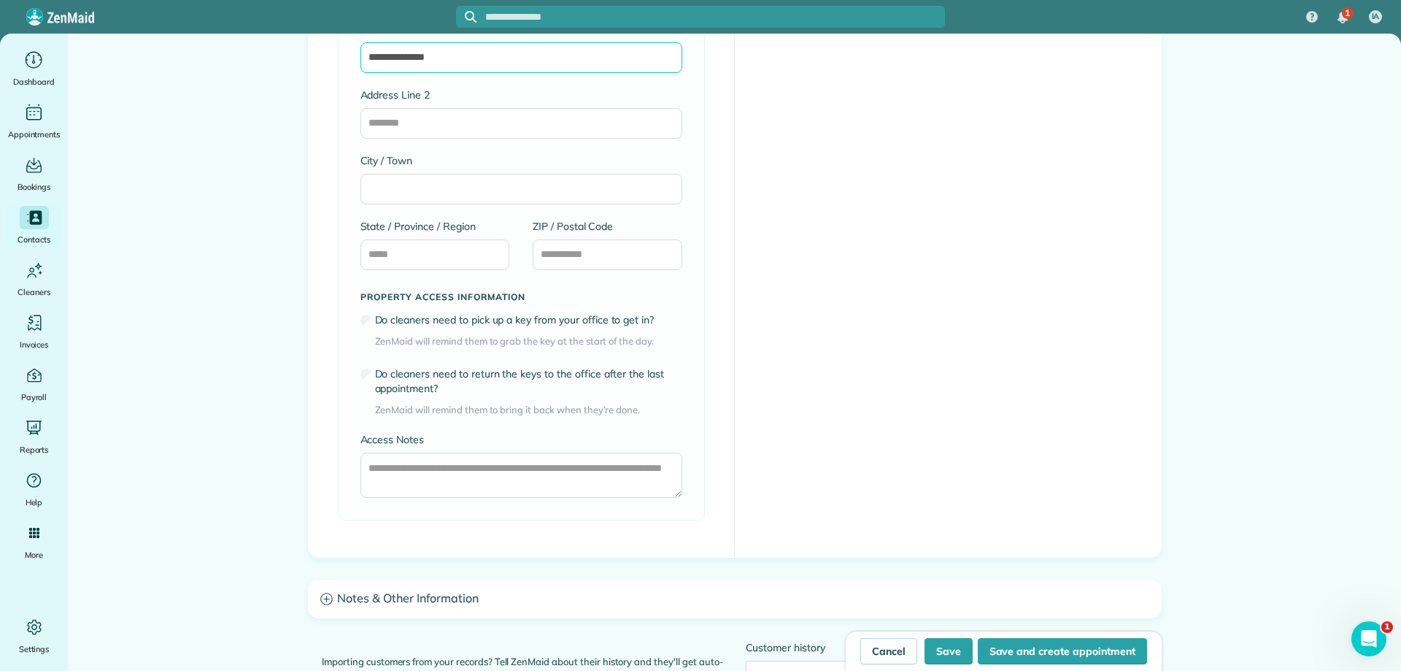
scroll to position [876, 0]
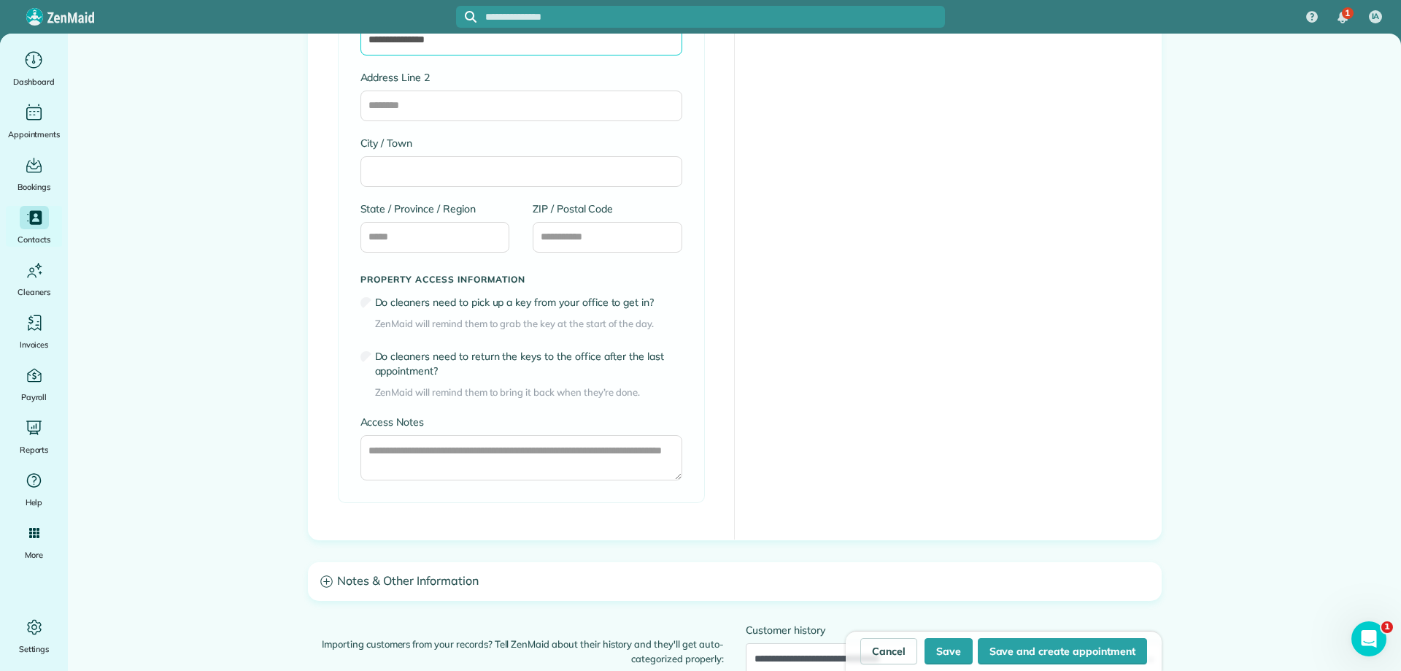
type input "**********"
click at [404, 169] on input "City / Town" at bounding box center [521, 171] width 322 height 31
type input "********"
type input "**"
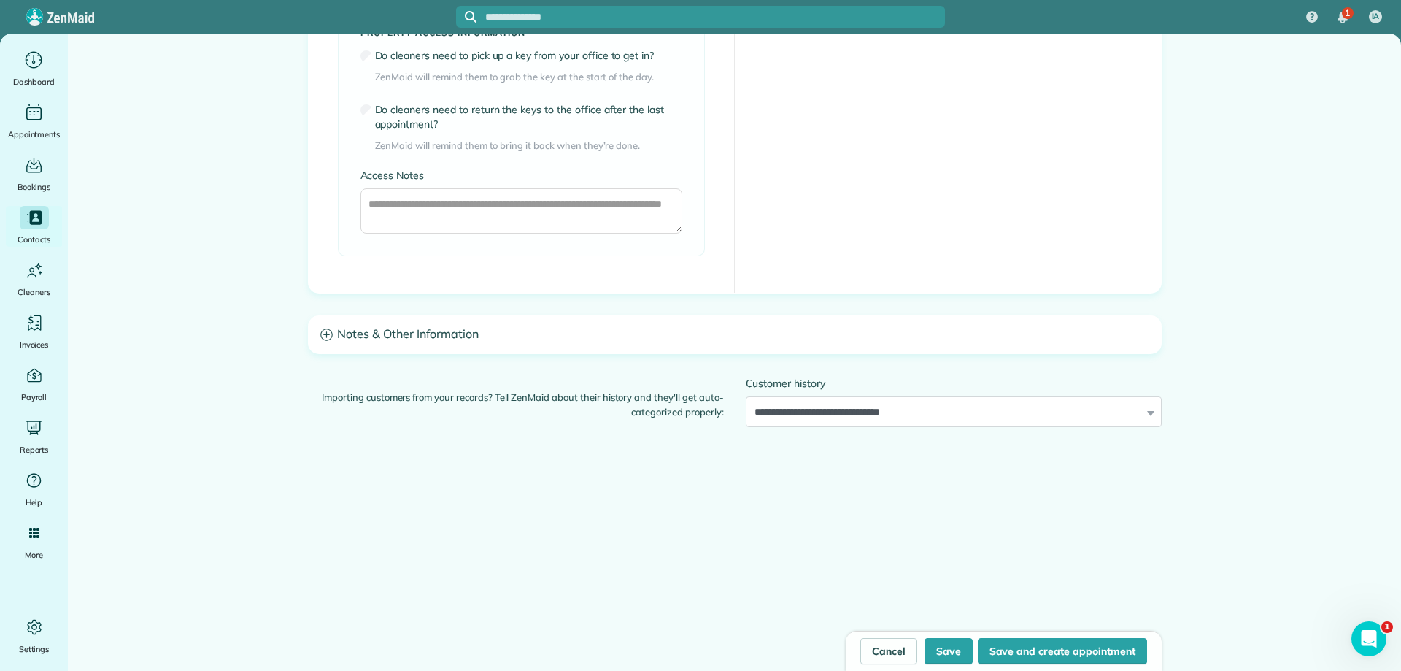
type input "*****"
click at [365, 328] on h3 "Notes & Other Information" at bounding box center [735, 334] width 852 height 37
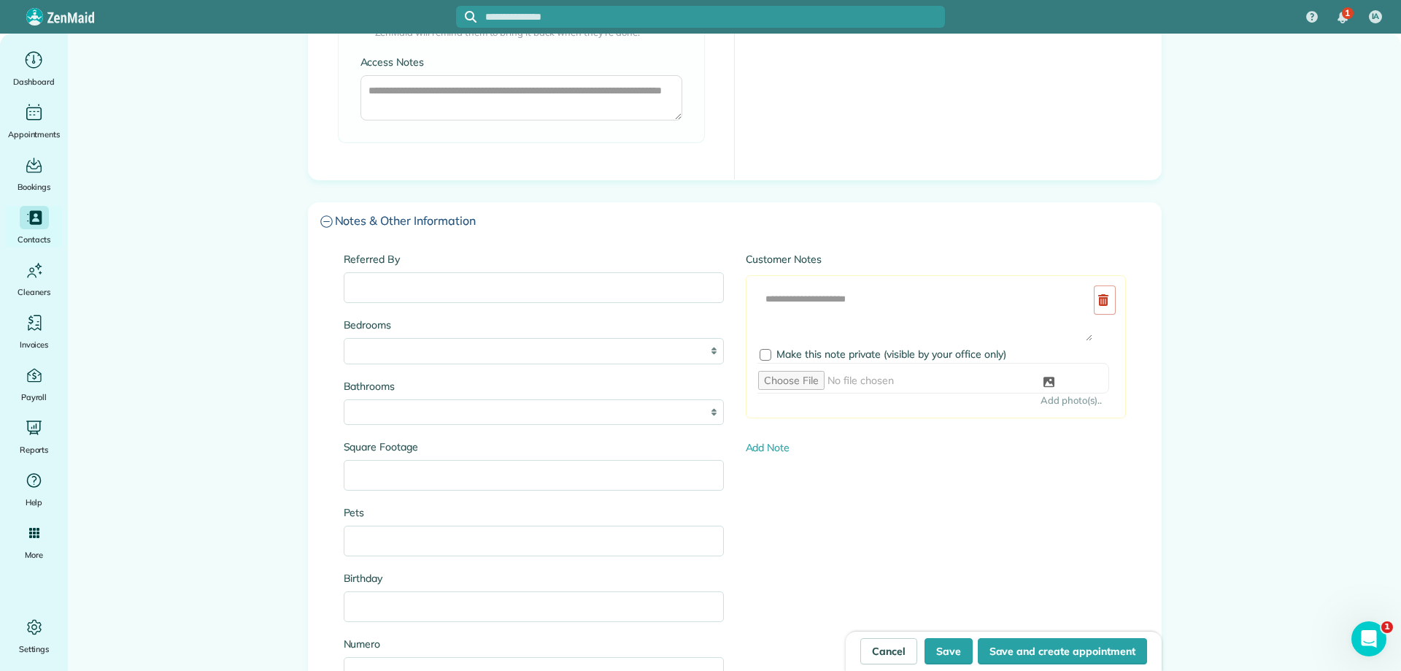
scroll to position [1268, 0]
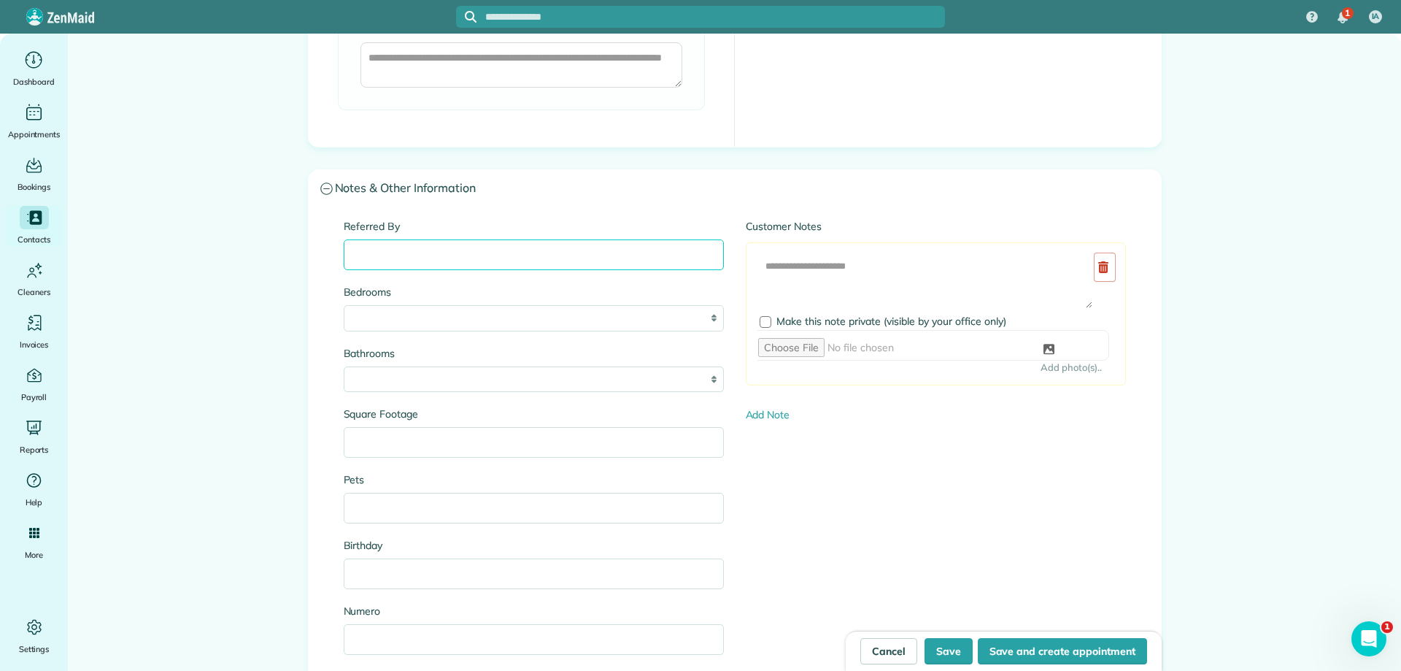
click at [371, 263] on input "Referred By" at bounding box center [534, 254] width 380 height 31
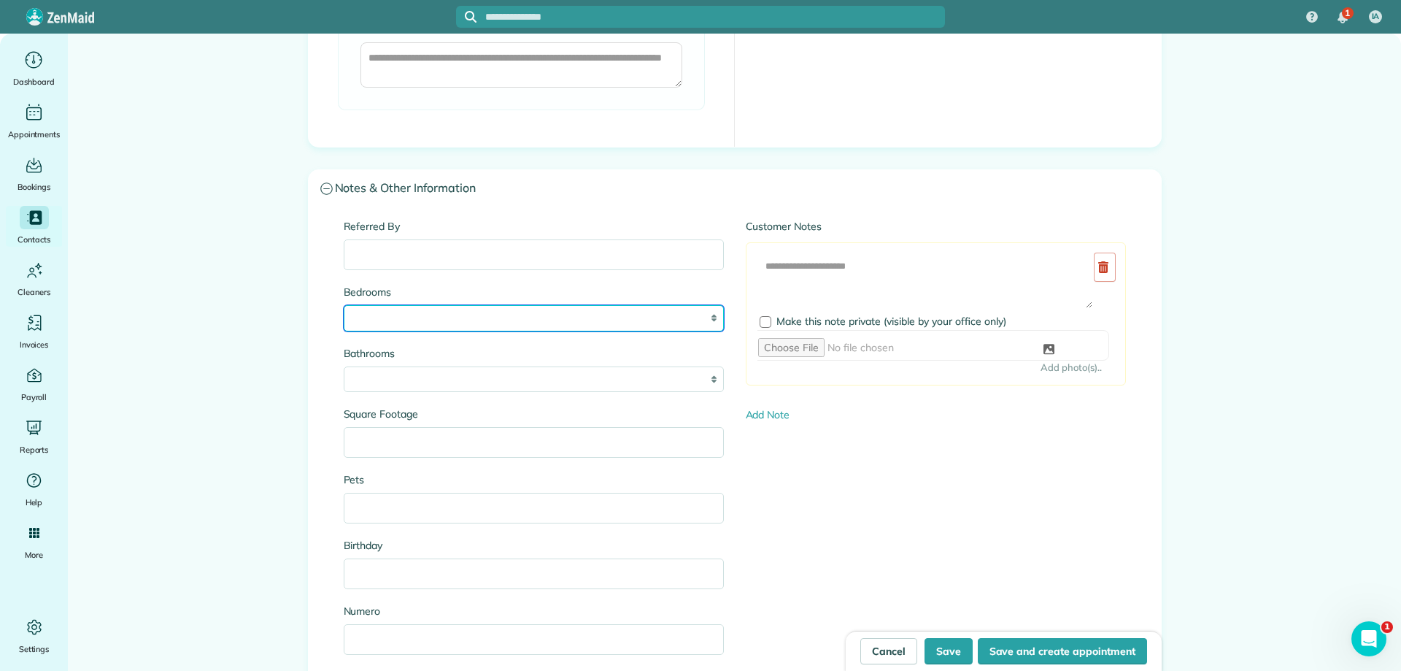
select select "*"
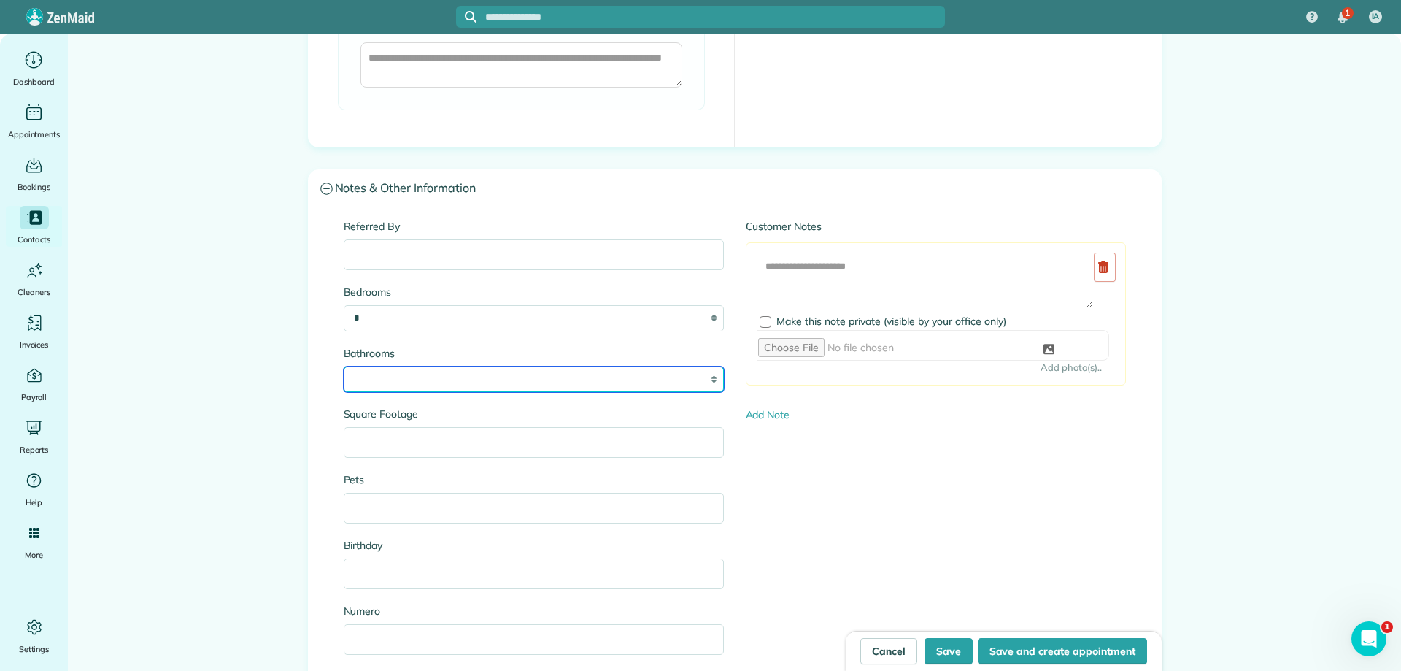
select select "*"
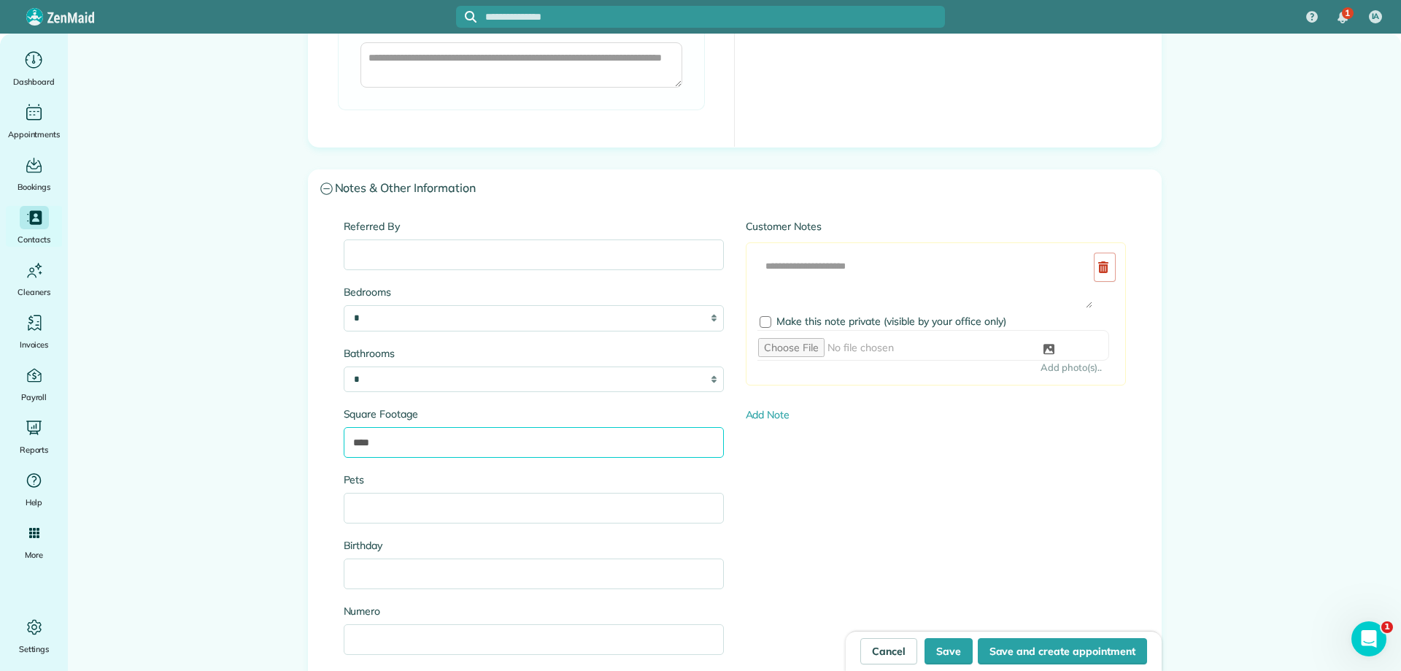
type input "****"
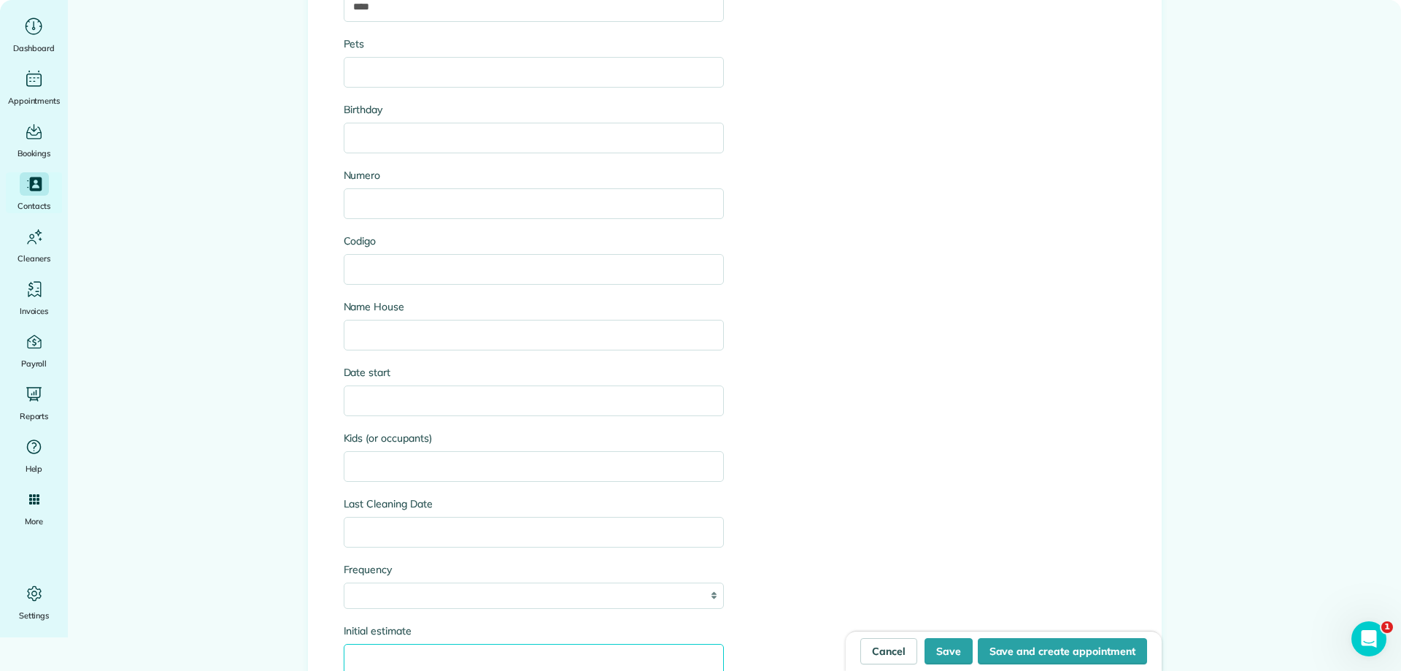
scroll to position [1674, 0]
type input "**********"
click at [949, 644] on button "Save" at bounding box center [949, 651] width 48 height 26
type input "**********"
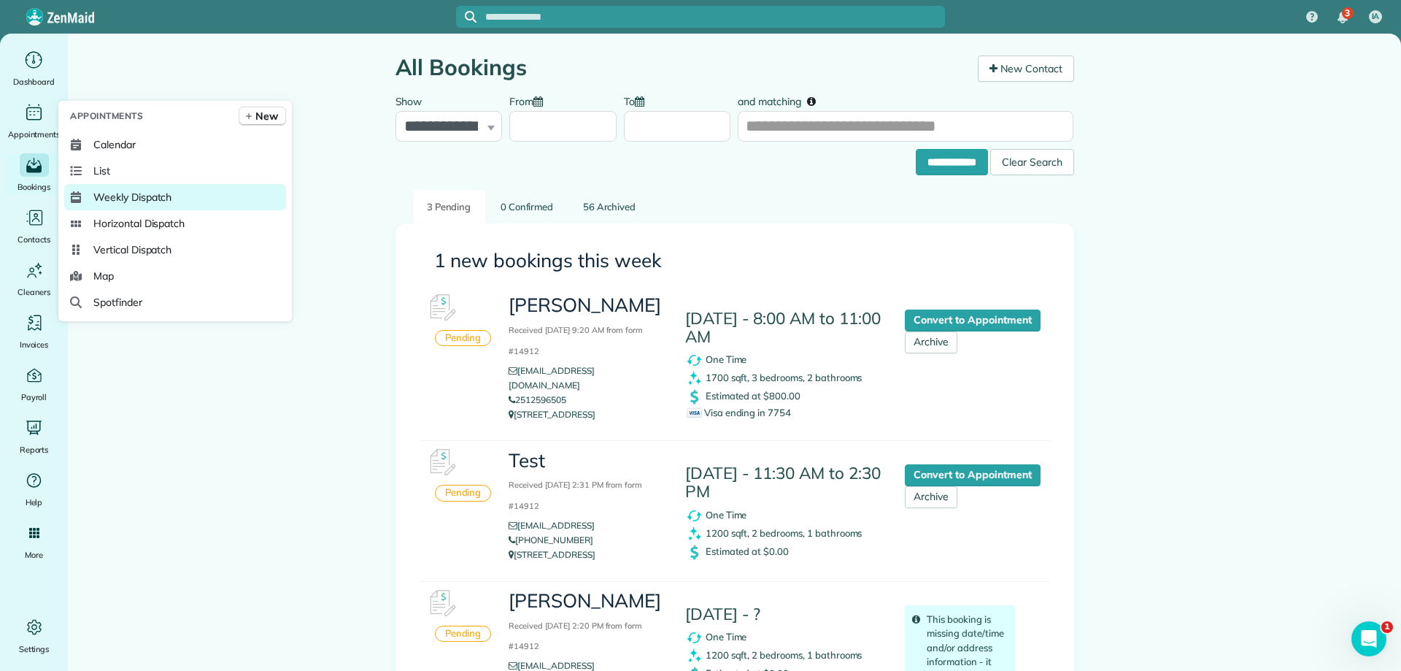
click at [166, 193] on span "Weekly Dispatch" at bounding box center [132, 197] width 78 height 15
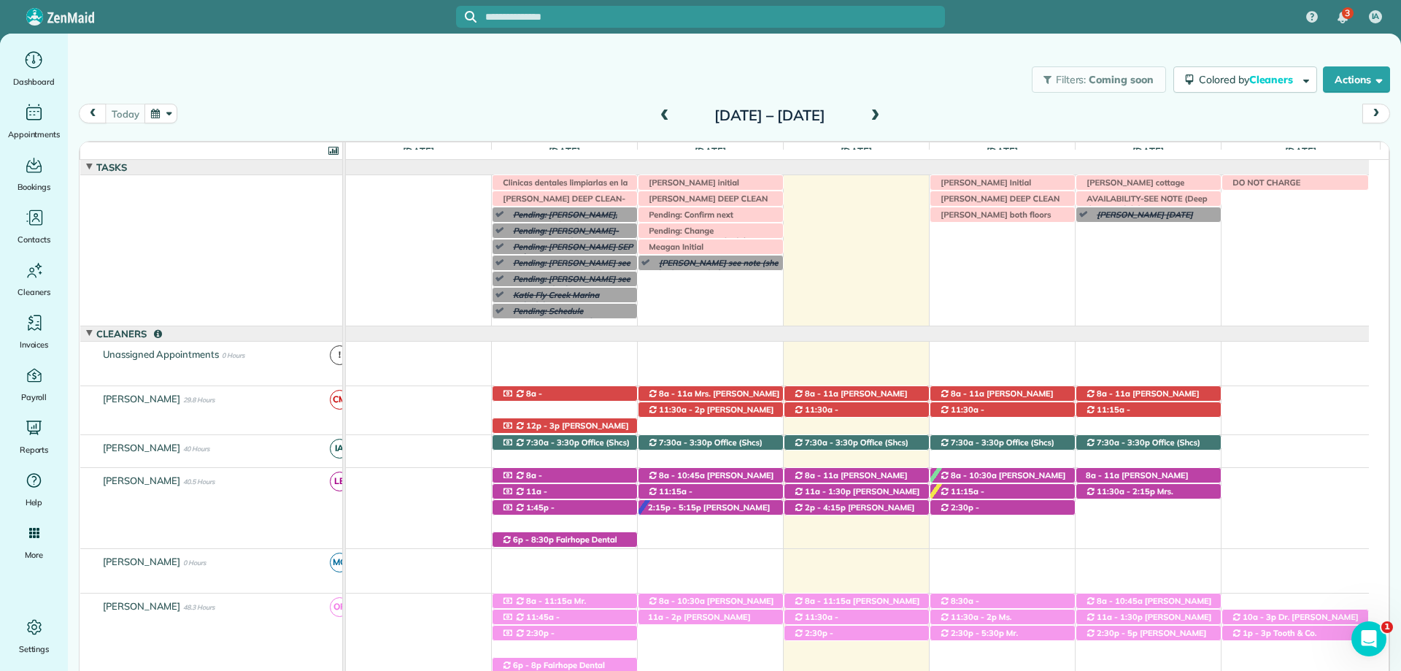
click at [883, 115] on span at bounding box center [875, 115] width 16 height 13
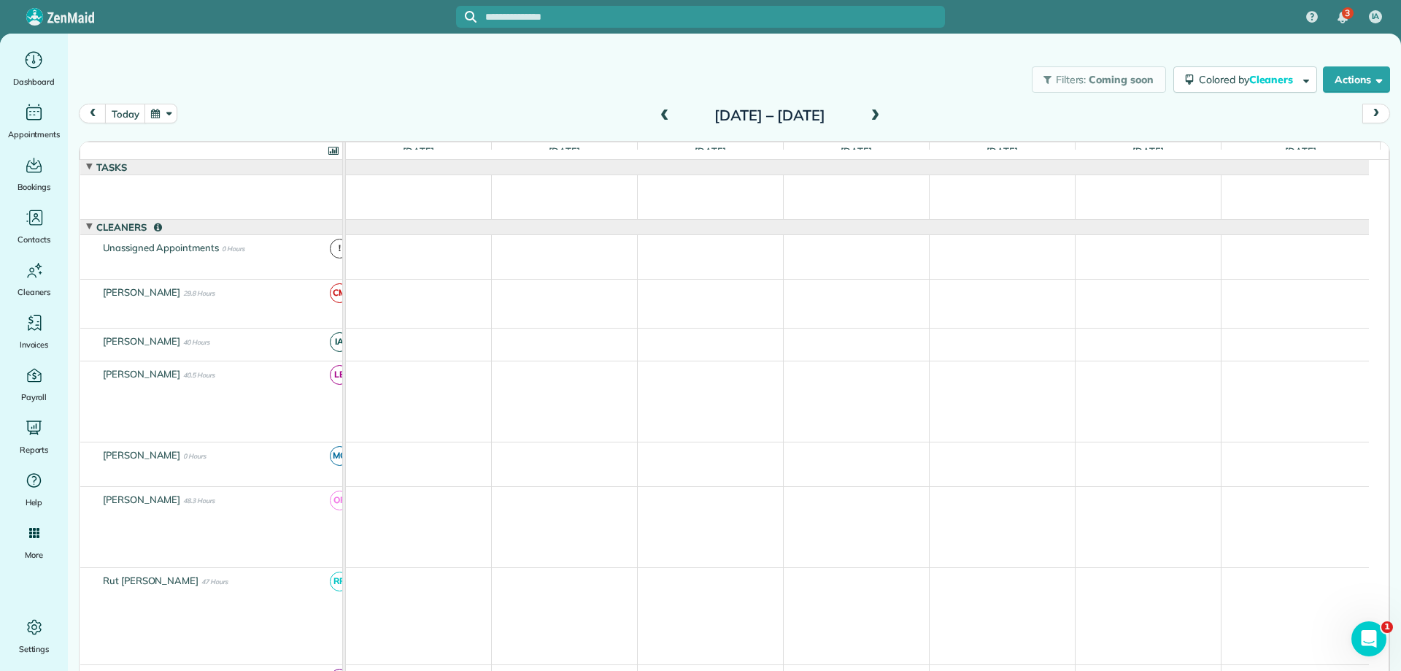
click at [883, 115] on span at bounding box center [875, 115] width 16 height 13
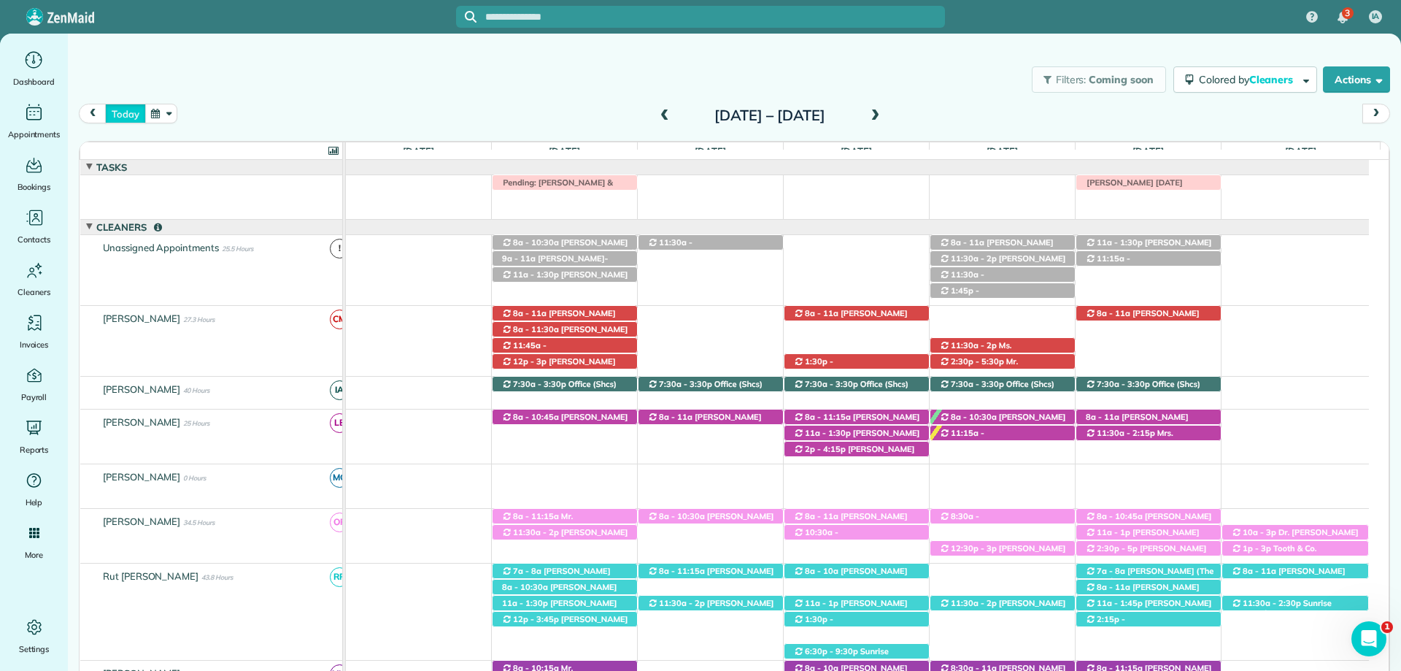
click at [126, 108] on button "today" at bounding box center [125, 114] width 40 height 20
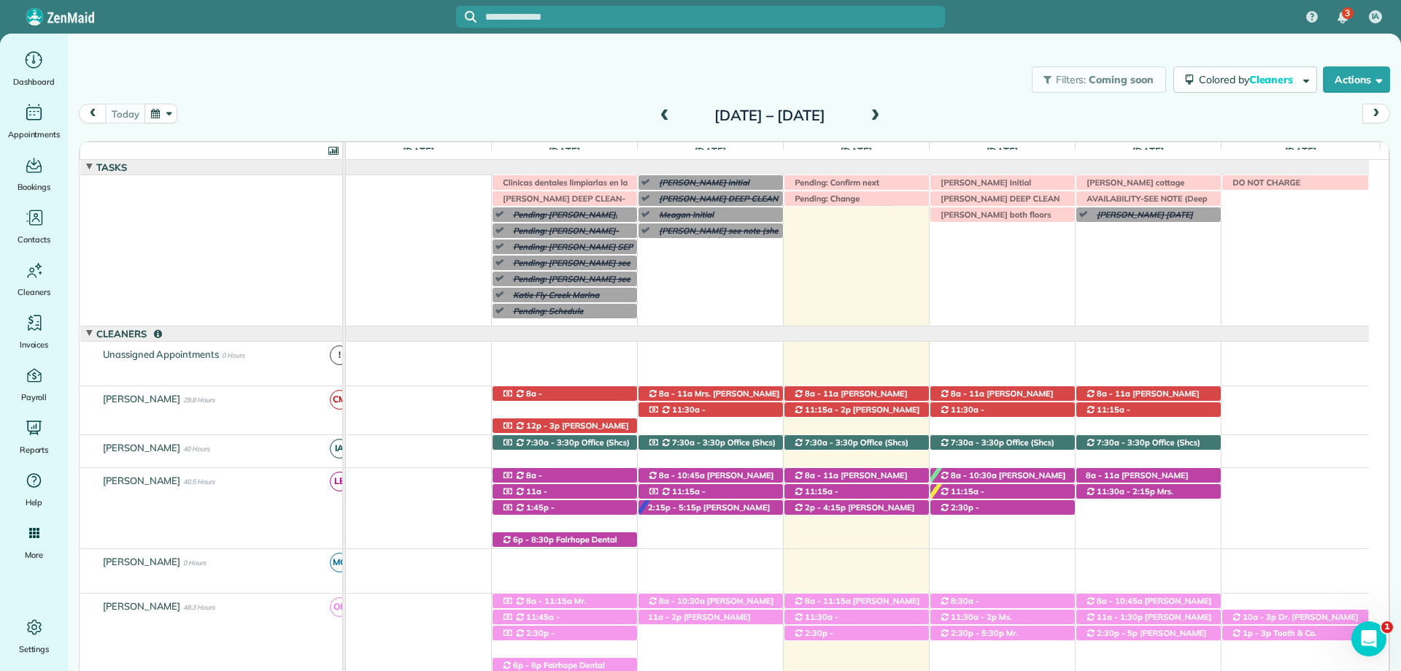
click at [887, 109] on div "[DATE] – [DATE]" at bounding box center [770, 115] width 234 height 23
click at [883, 109] on span at bounding box center [875, 115] width 16 height 13
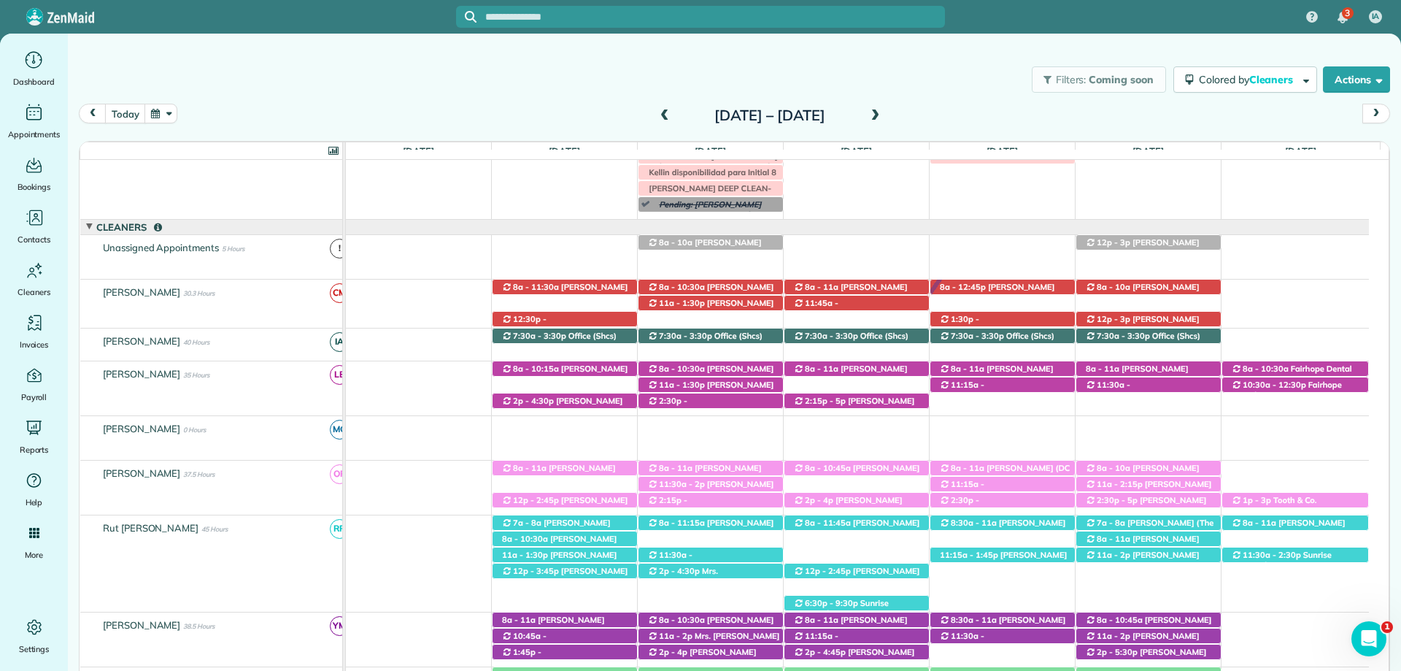
click at [883, 111] on span at bounding box center [875, 115] width 16 height 13
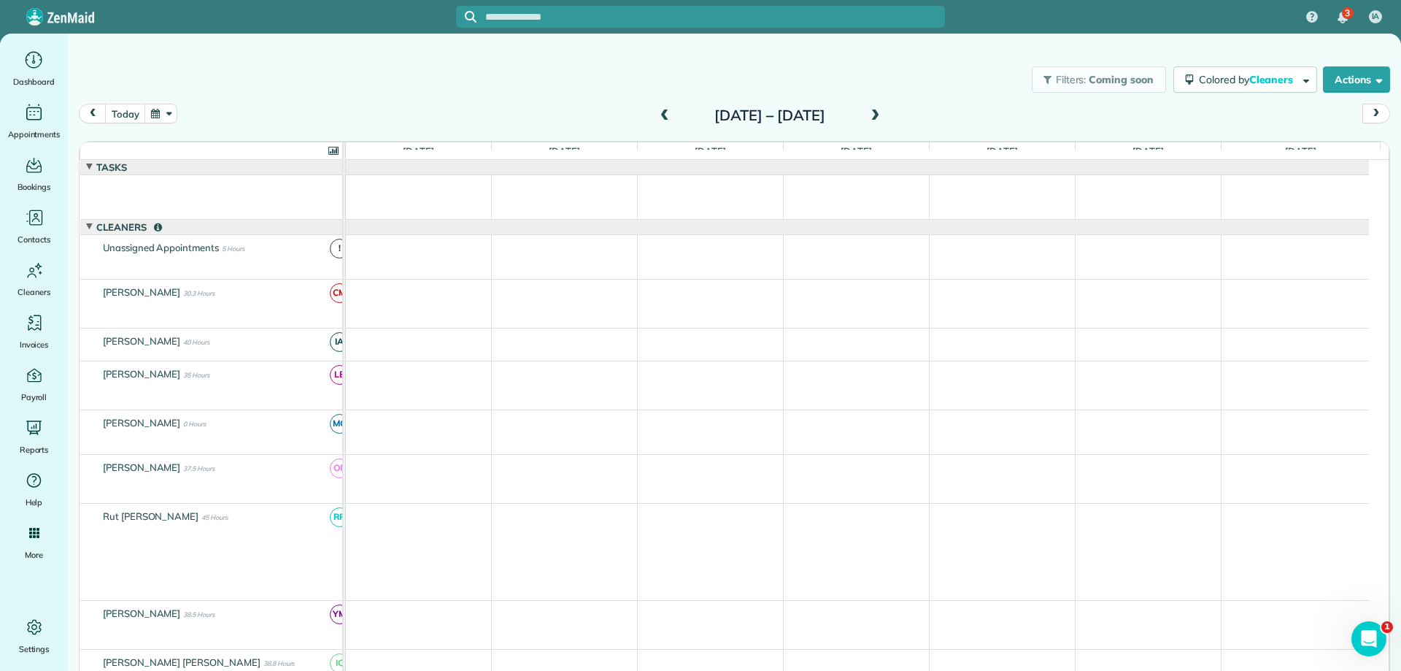
click at [883, 111] on span at bounding box center [875, 115] width 16 height 13
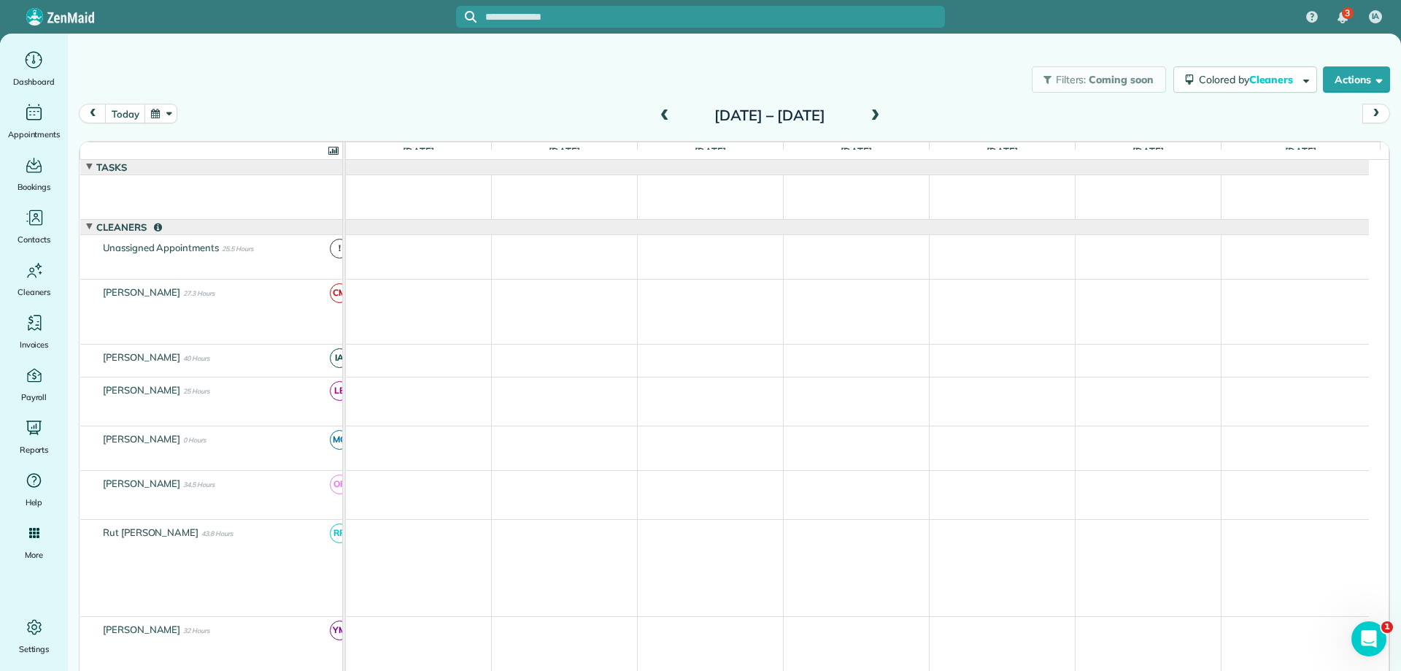
click at [657, 116] on span at bounding box center [665, 115] width 16 height 13
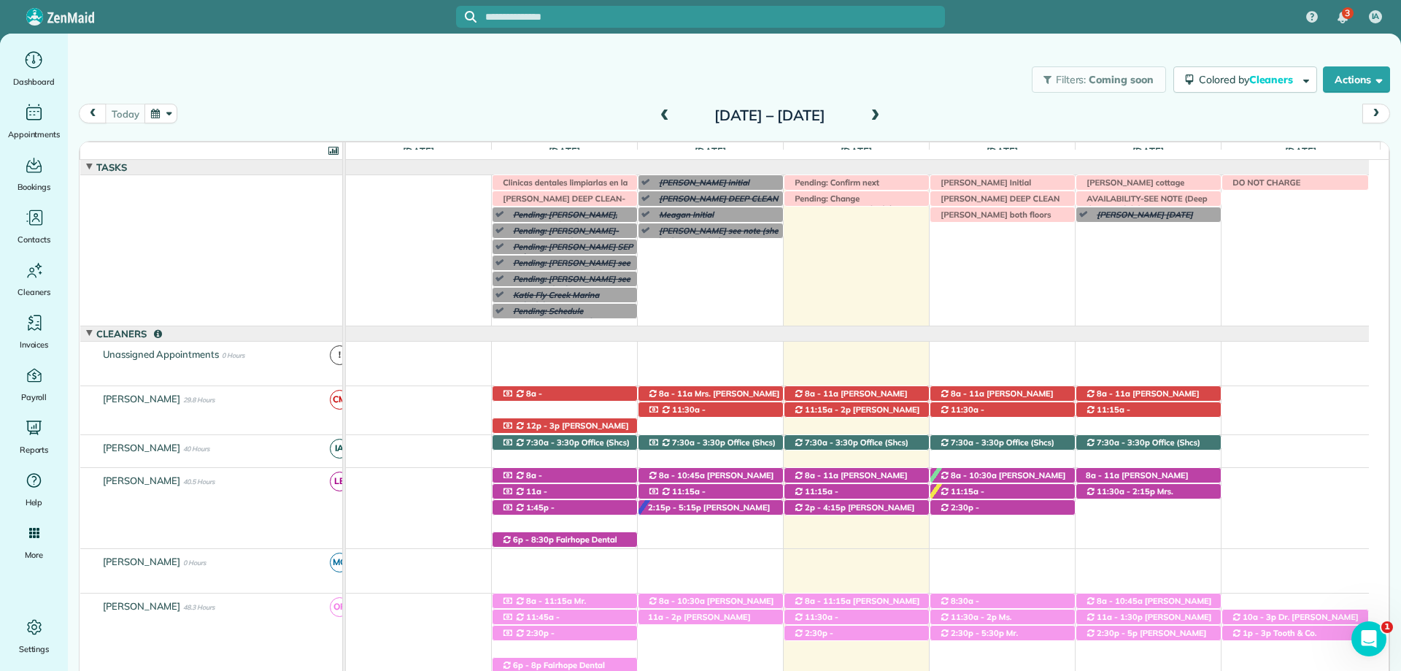
scroll to position [107, 0]
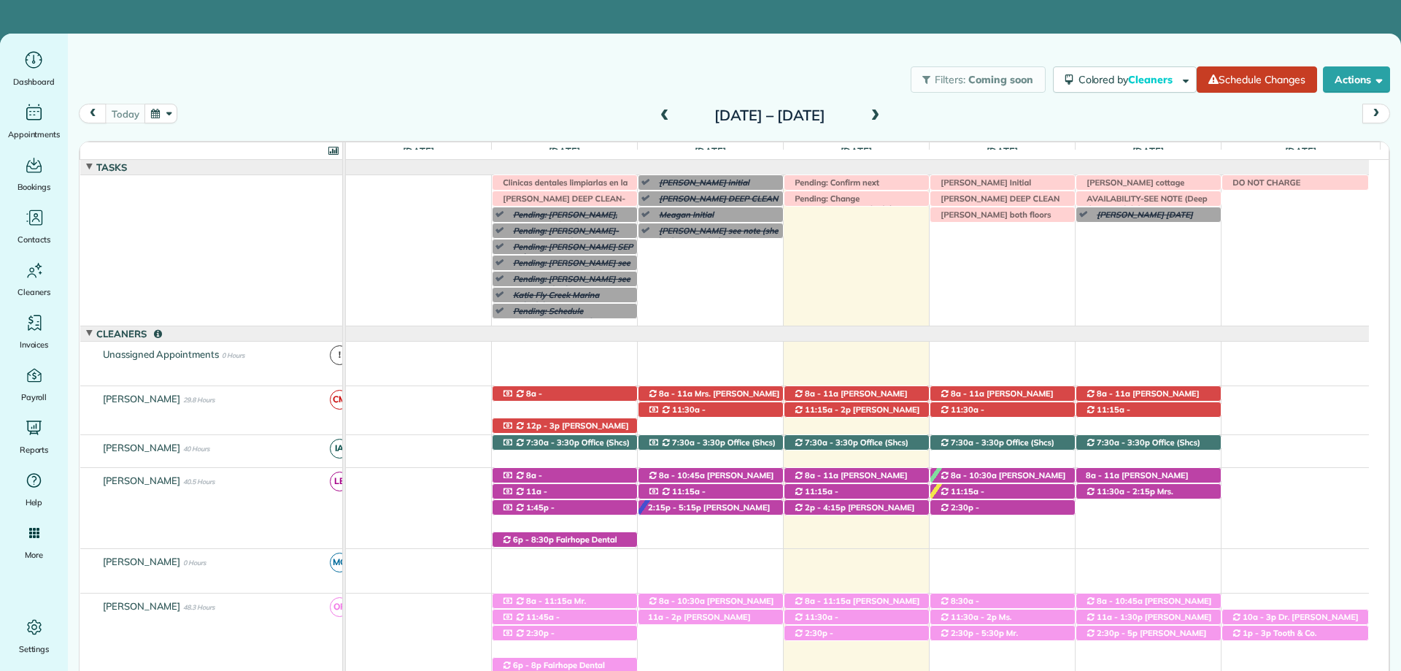
scroll to position [107, 0]
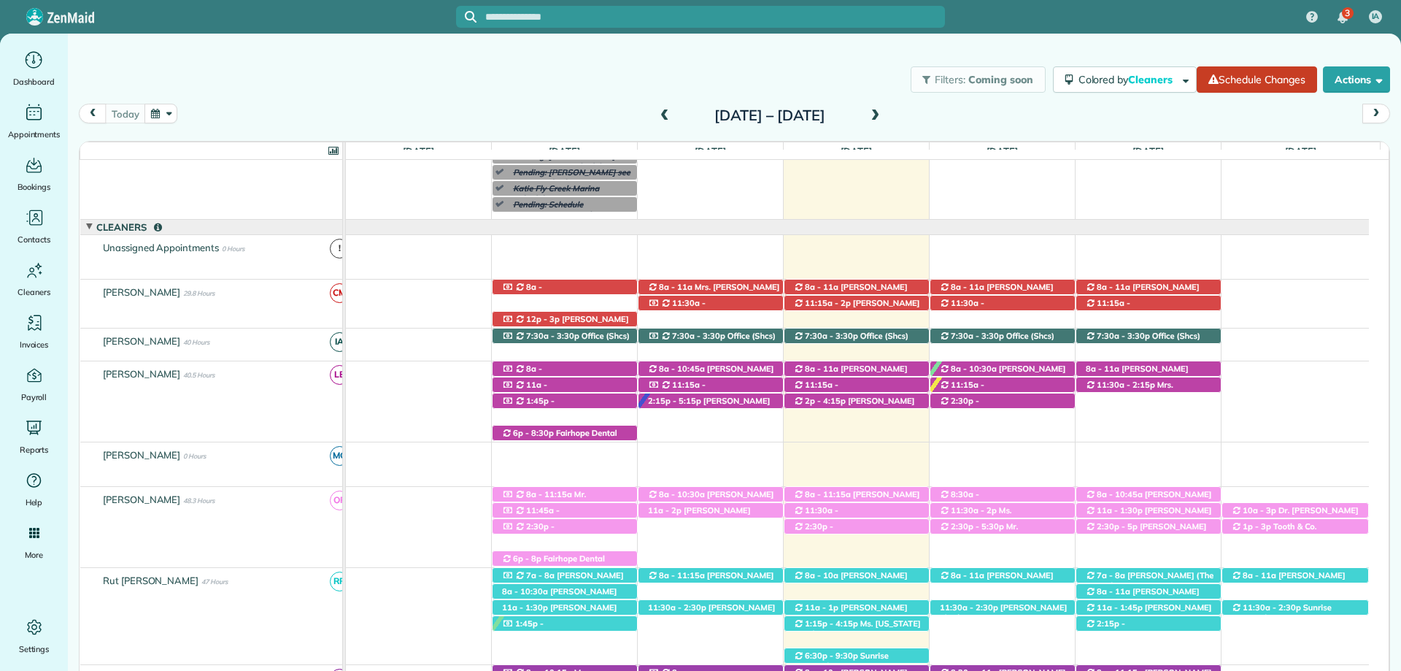
click at [883, 114] on span at bounding box center [875, 115] width 16 height 13
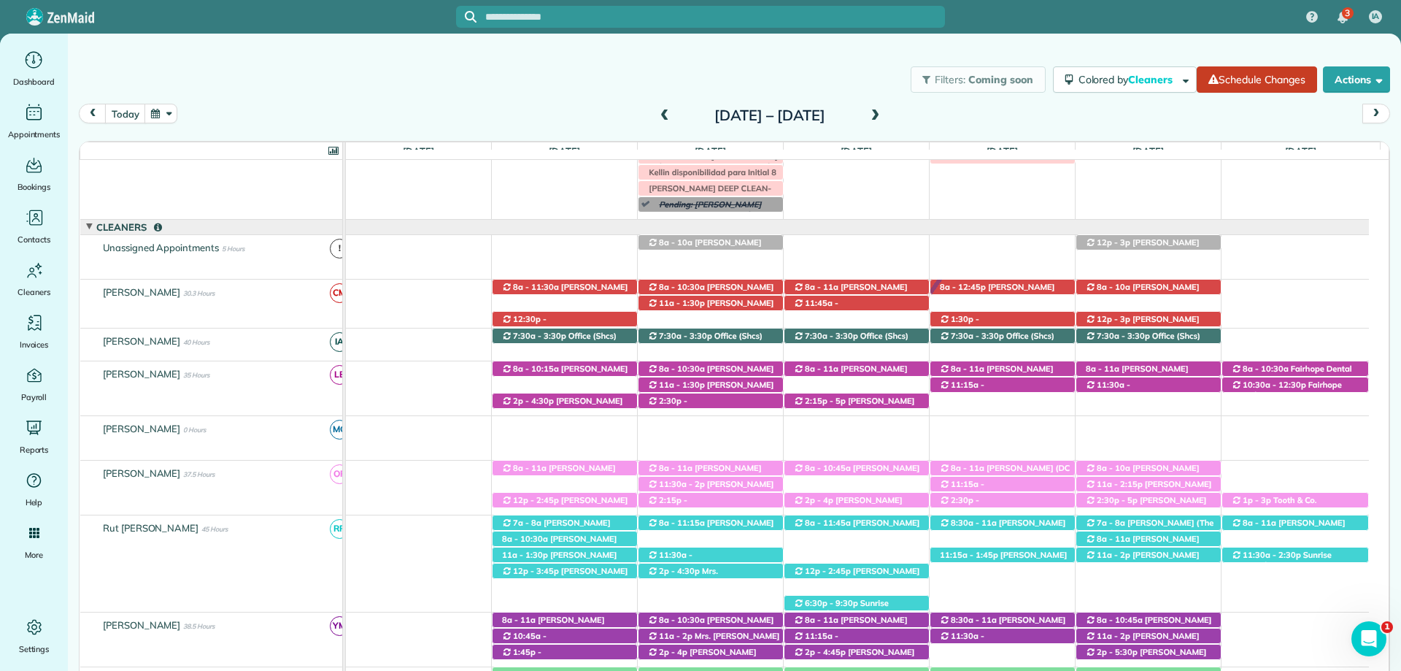
scroll to position [0, 0]
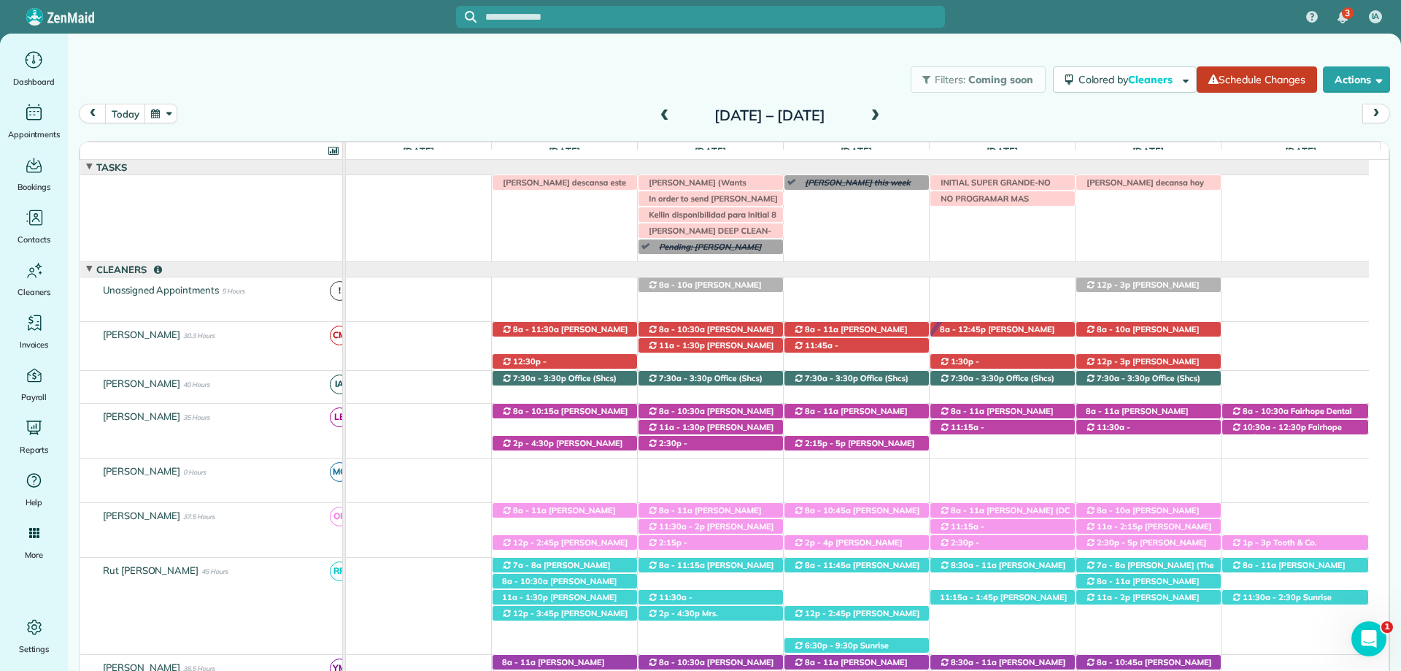
click at [883, 115] on span at bounding box center [875, 115] width 16 height 13
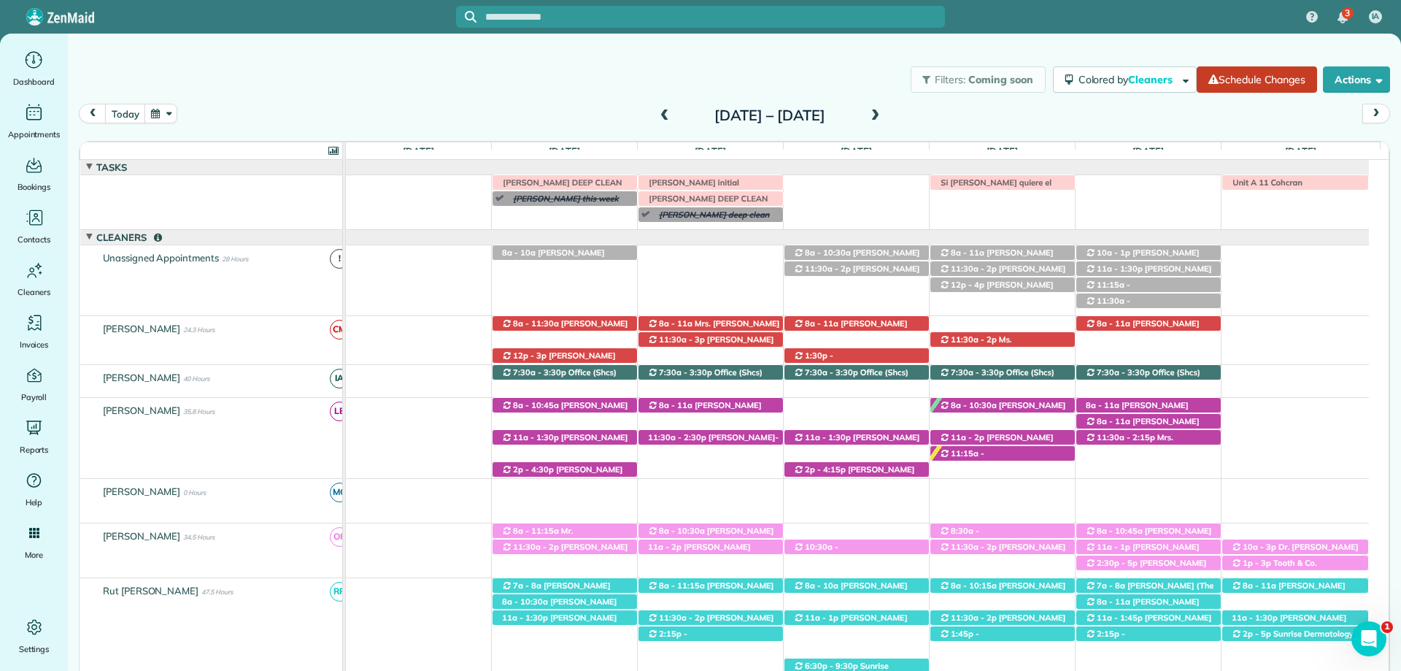
scroll to position [10, 0]
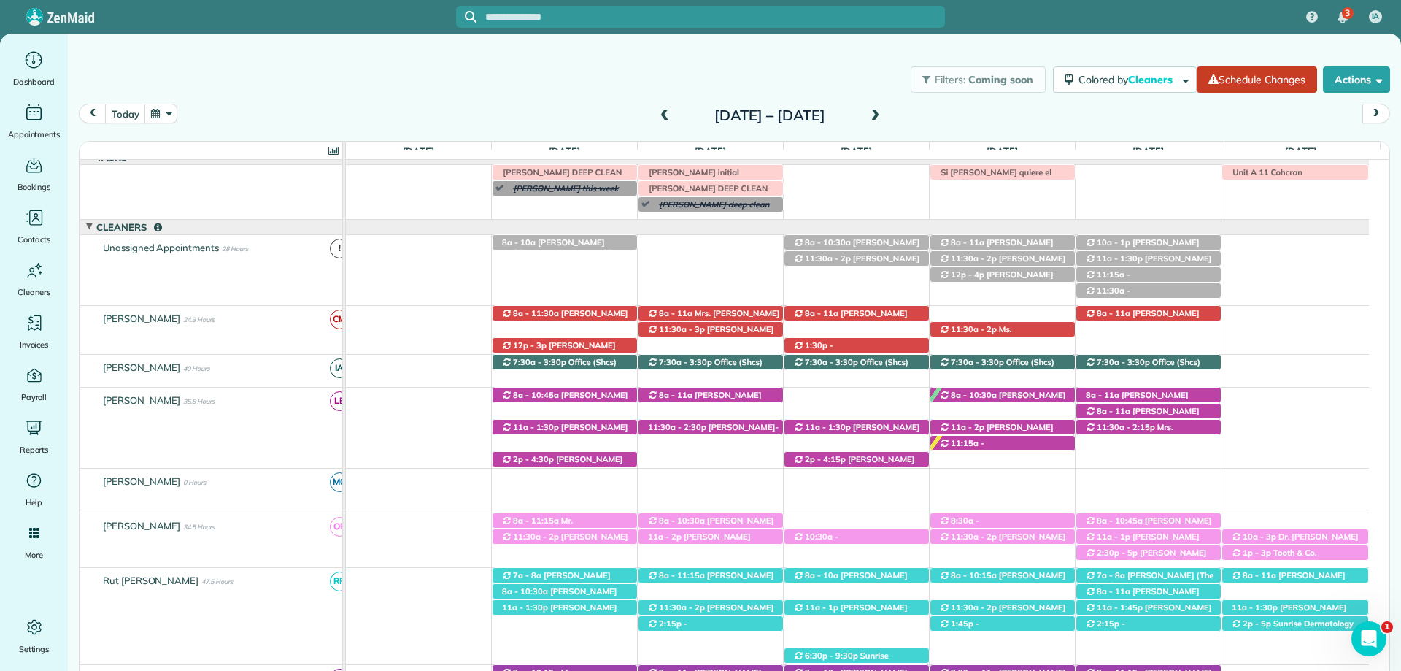
click at [883, 115] on span at bounding box center [875, 115] width 16 height 13
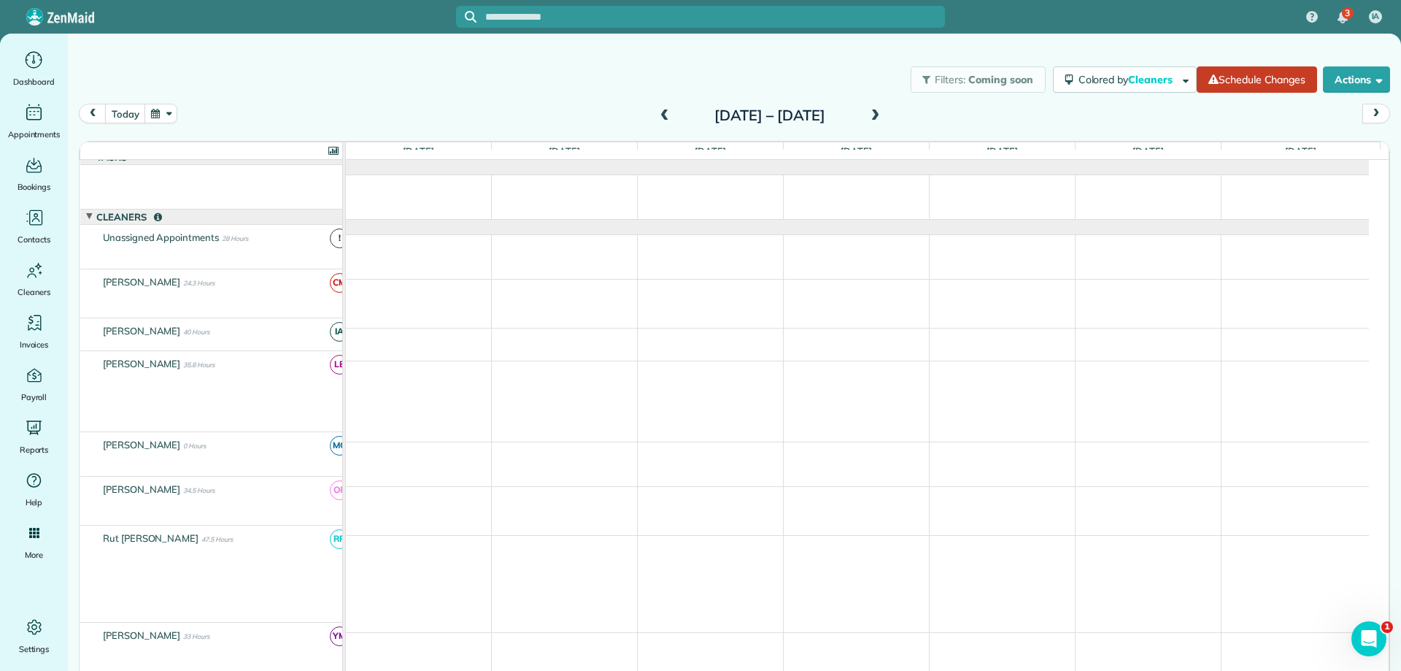
scroll to position [0, 0]
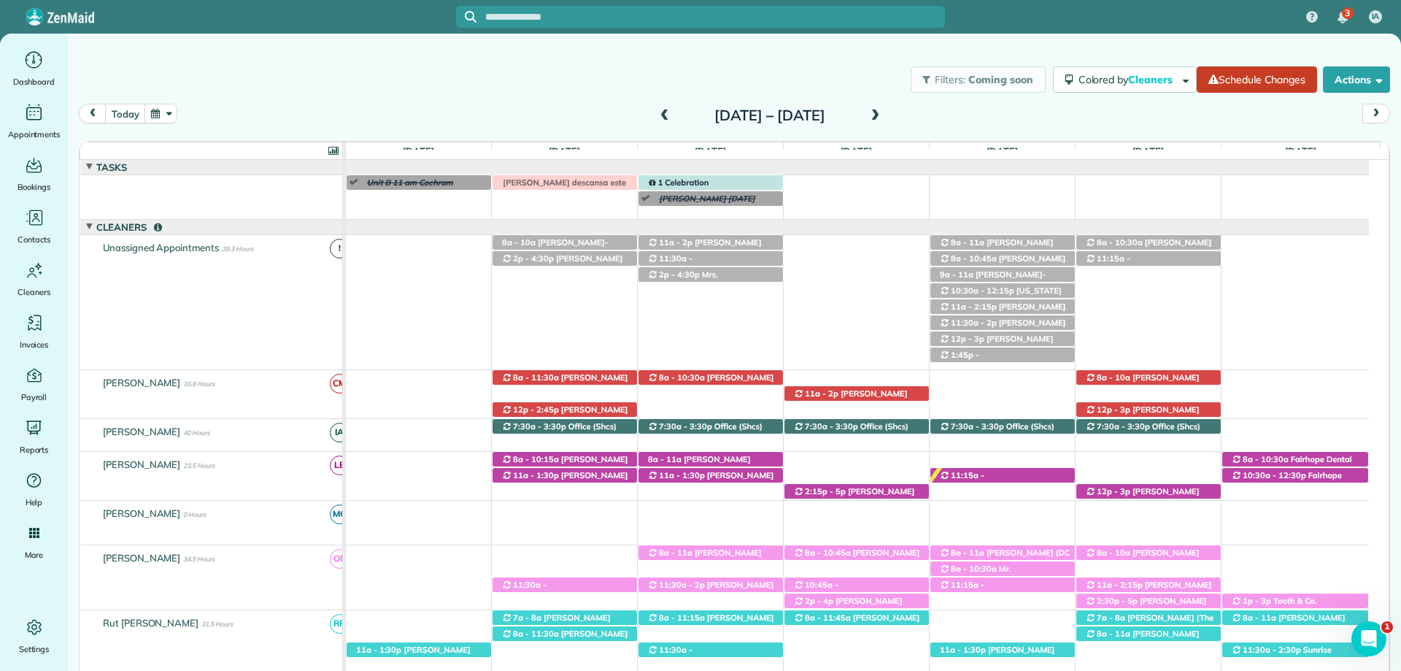
click at [883, 115] on span at bounding box center [875, 115] width 16 height 13
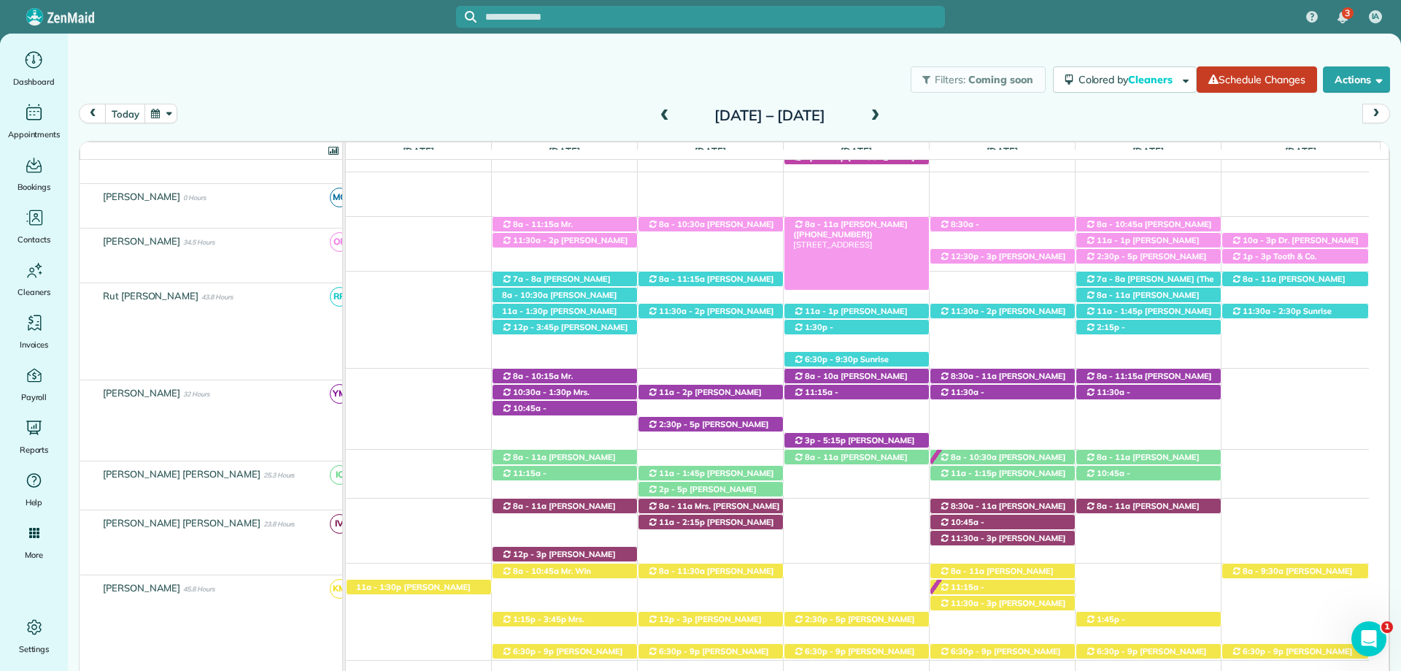
scroll to position [292, 0]
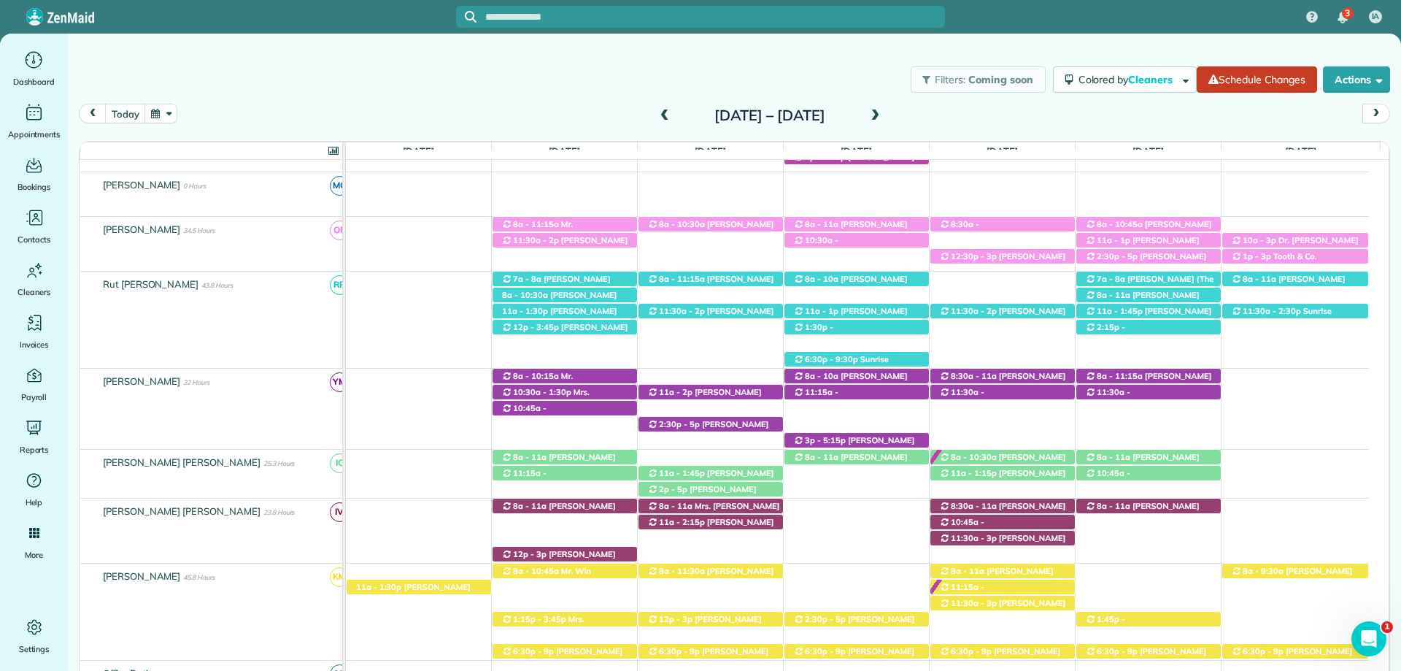
click at [811, 57] on div "Filters: Coming soon Colored by Cleaners Color by Cleaner Color by Team Color b…" at bounding box center [734, 79] width 1333 height 48
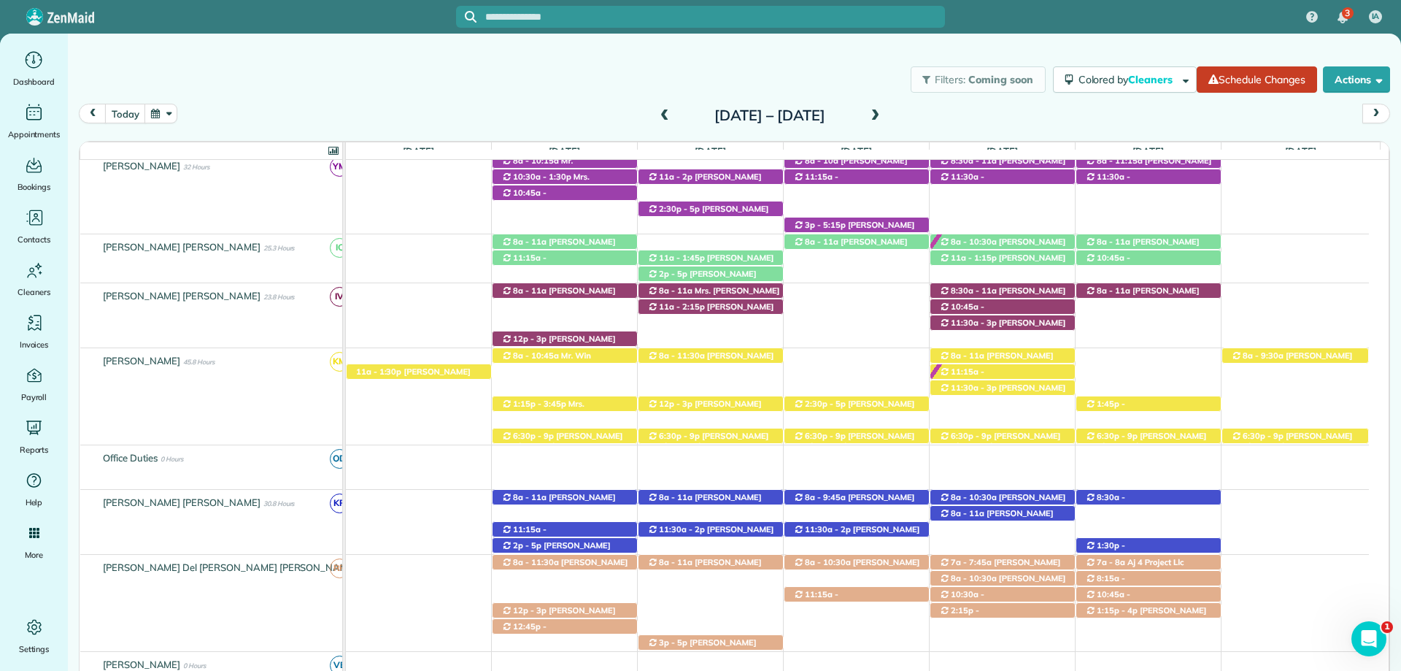
scroll to position [511, 0]
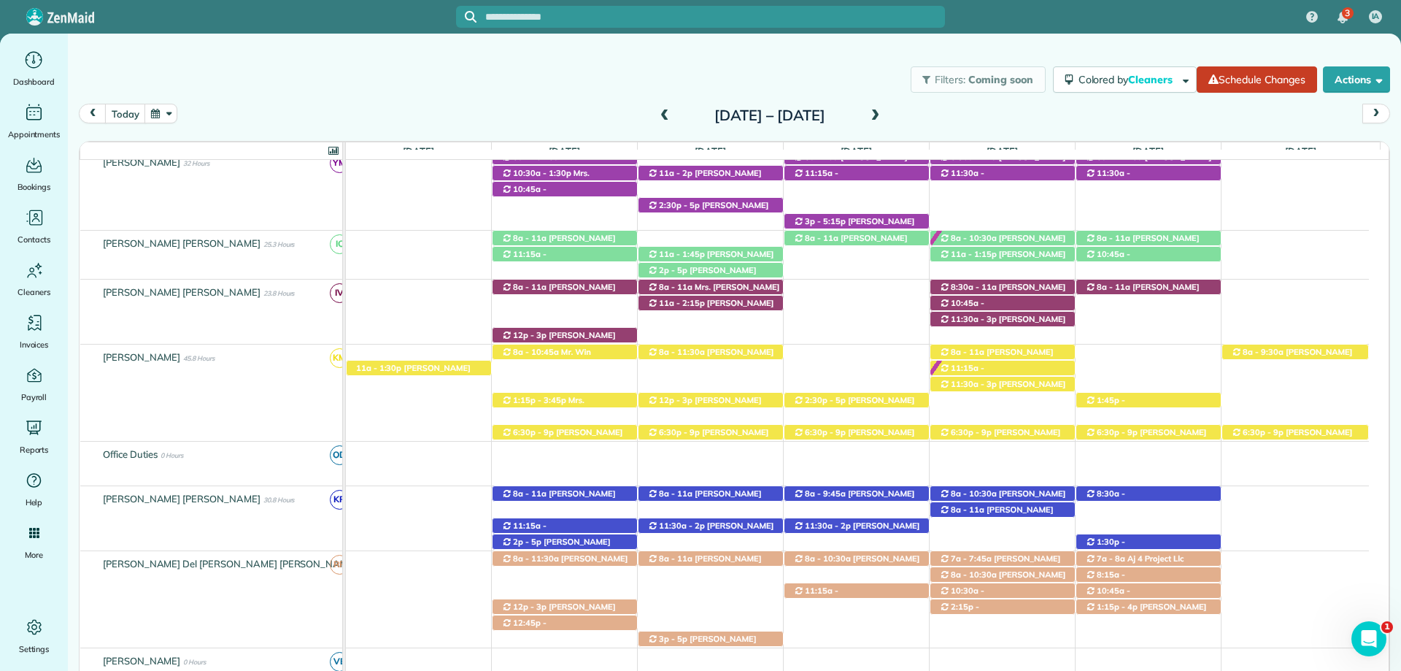
drag, startPoint x: 1002, startPoint y: 44, endPoint x: 1068, endPoint y: 43, distance: 65.7
click at [1002, 44] on div "Filters: Coming soon Colored by Cleaners Color by Cleaner Color by Team Color b…" at bounding box center [734, 352] width 1333 height 636
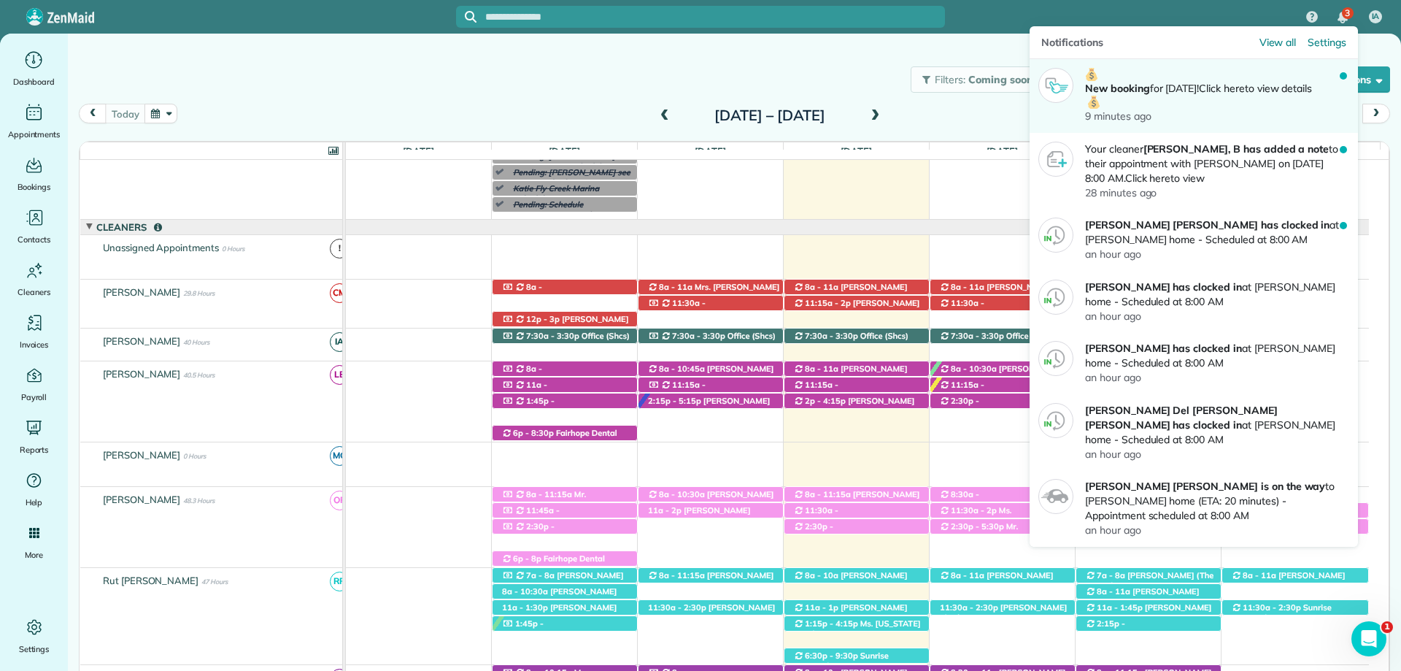
click at [1214, 98] on p "New booking for [DATE]! Click here to view details" at bounding box center [1212, 88] width 255 height 41
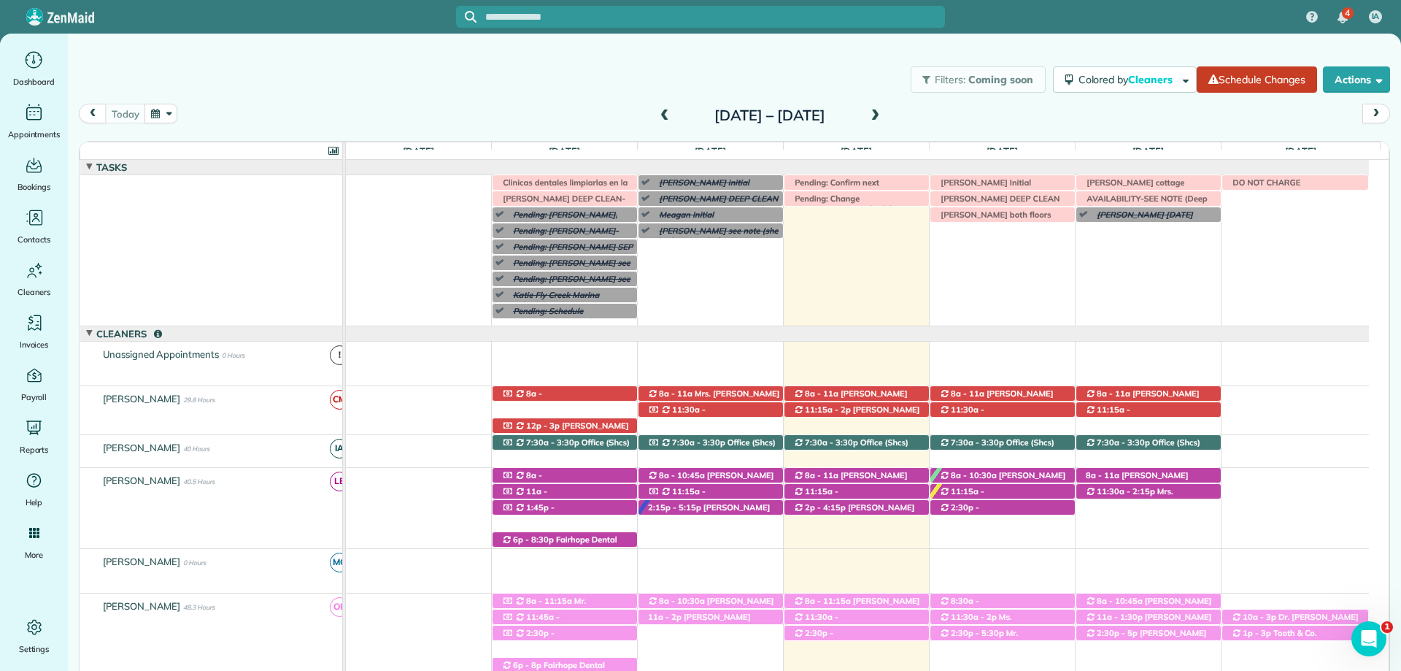
click at [482, 81] on div "Filters: Coming soon Colored by Cleaners Color by Cleaner Color by Team Color b…" at bounding box center [734, 79] width 1333 height 48
click at [997, 14] on div "4 IA" at bounding box center [700, 17] width 1401 height 34
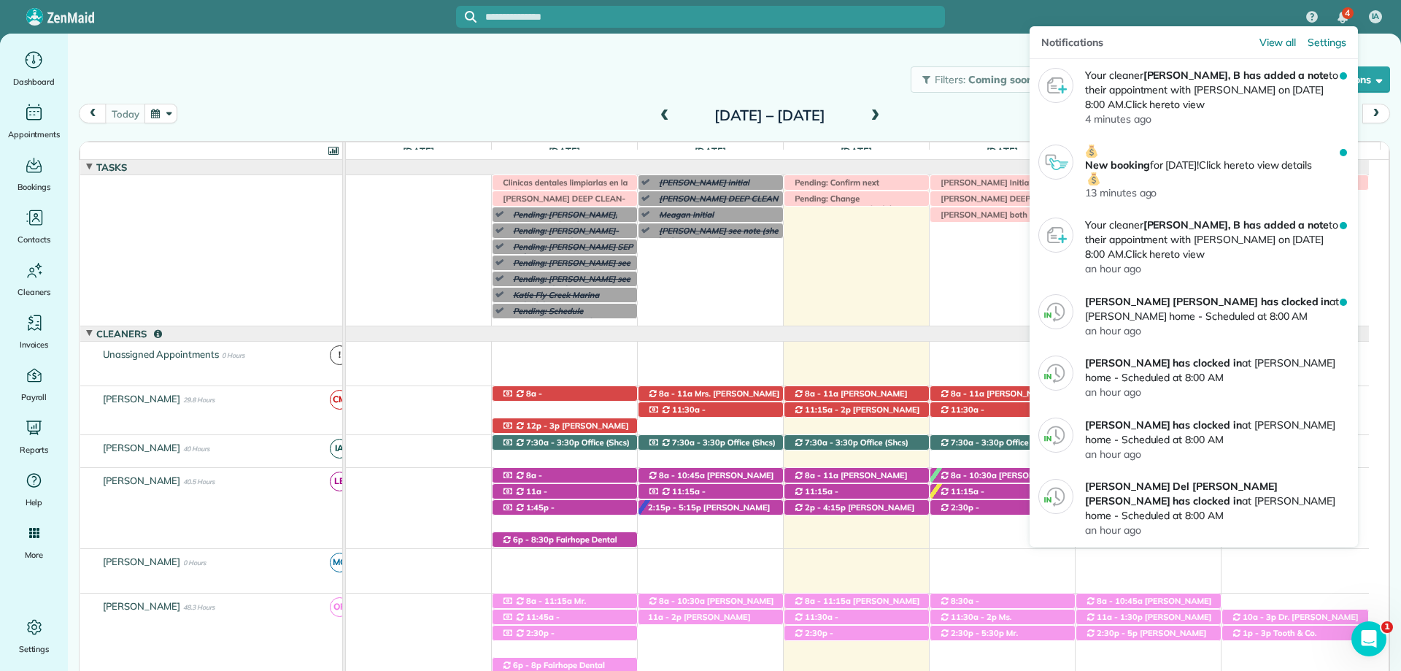
click at [1347, 21] on img "4 unread notifications" at bounding box center [1343, 18] width 10 height 12
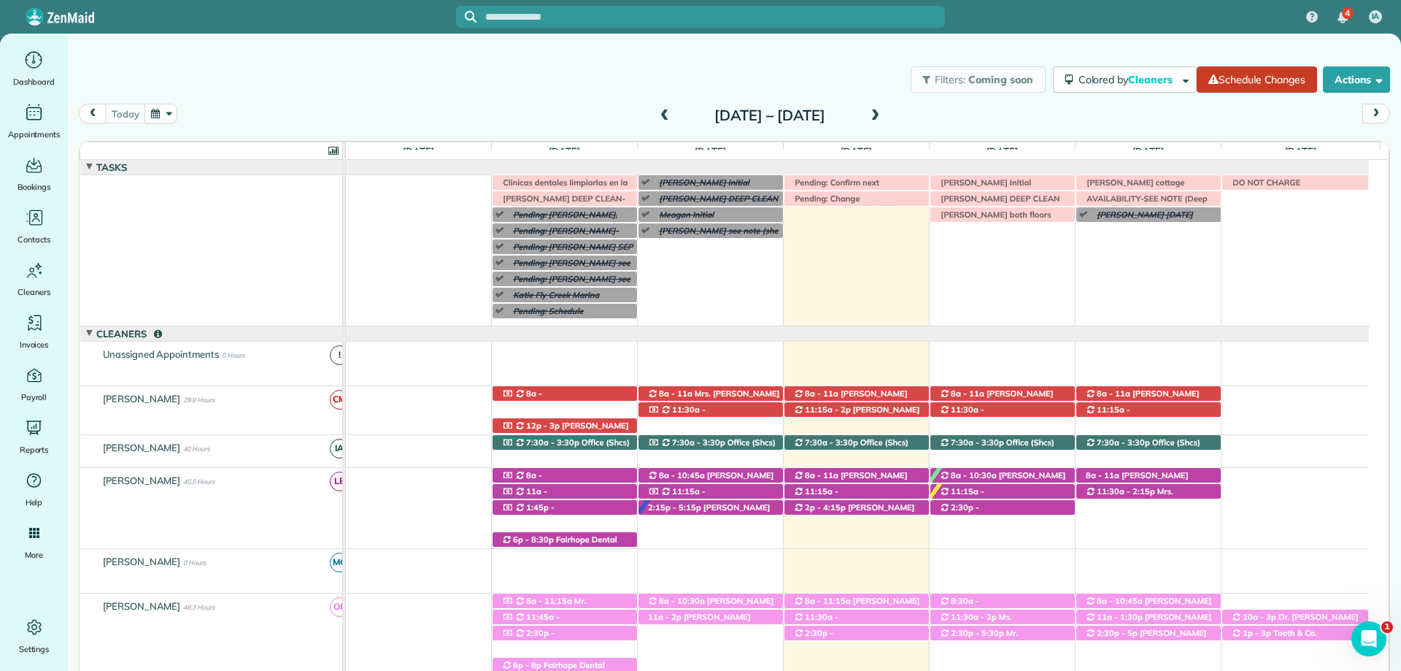
click at [883, 111] on span at bounding box center [875, 115] width 16 height 13
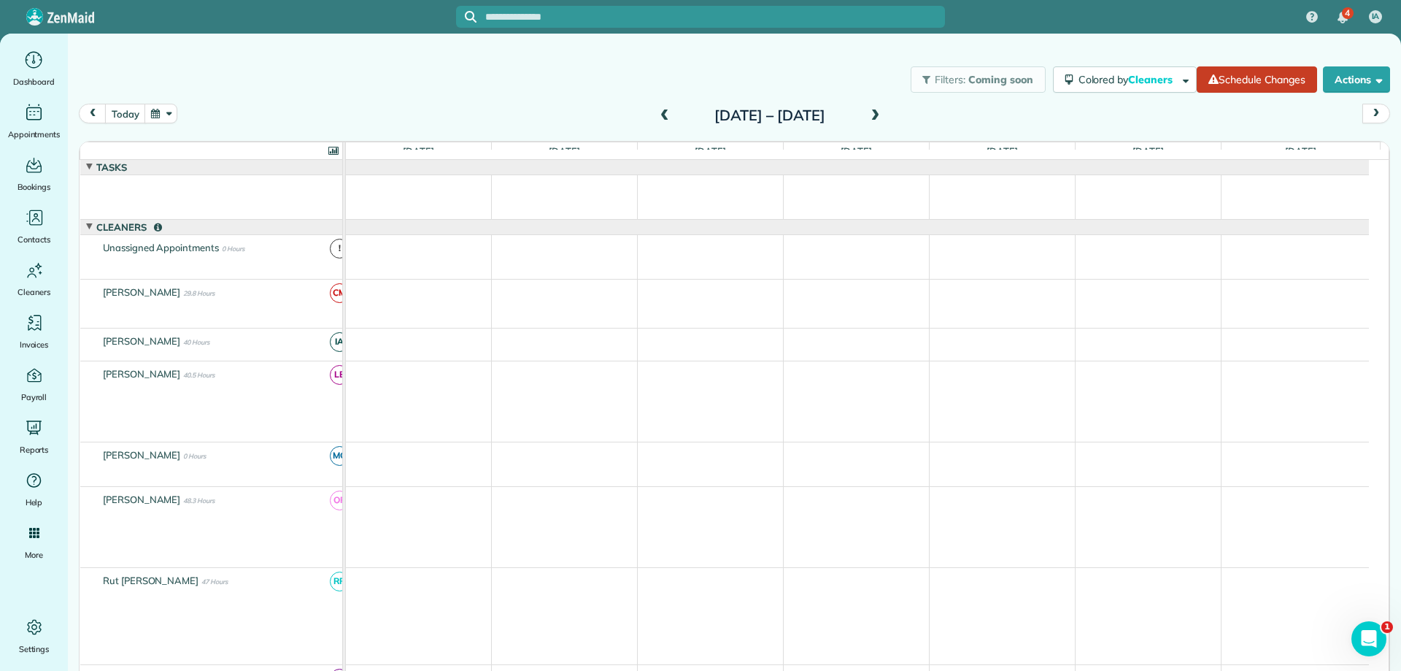
click at [883, 111] on span at bounding box center [875, 115] width 16 height 13
click at [883, 115] on span at bounding box center [875, 115] width 16 height 13
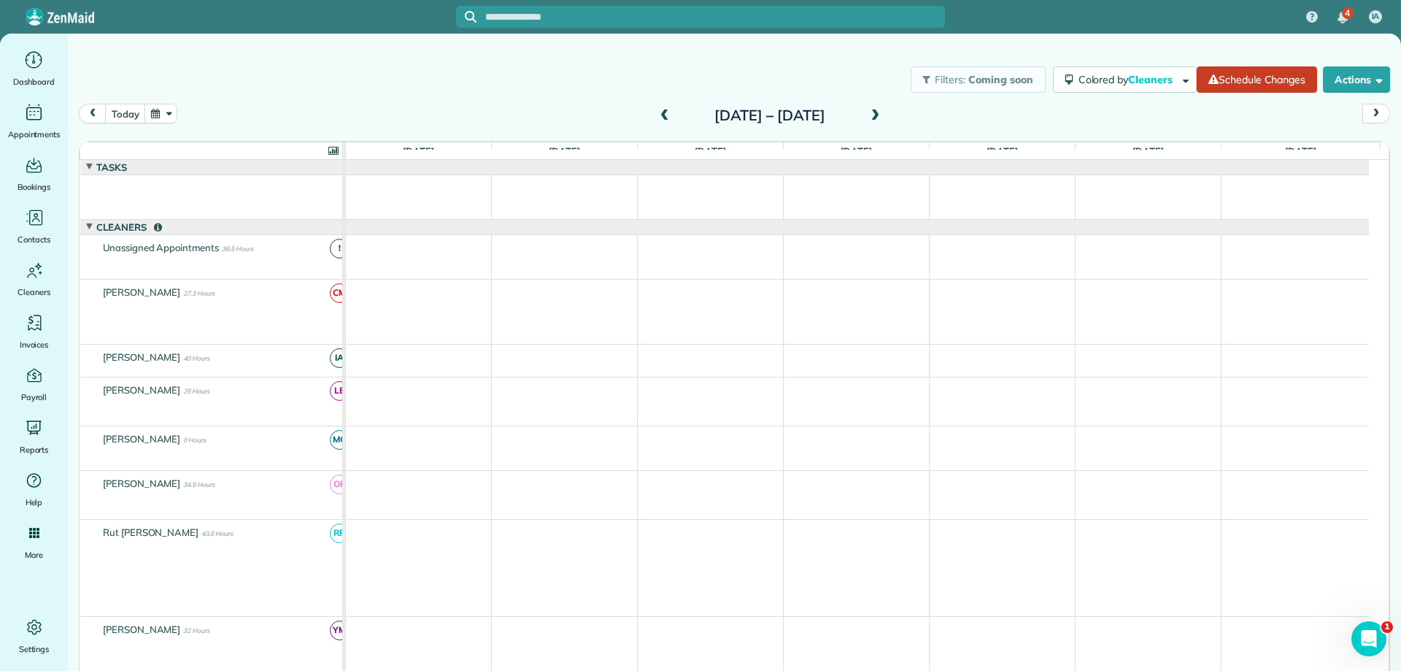
click at [363, 105] on div "today Sunday Oct 26 – Saturday Nov 1, 2025" at bounding box center [734, 118] width 1311 height 28
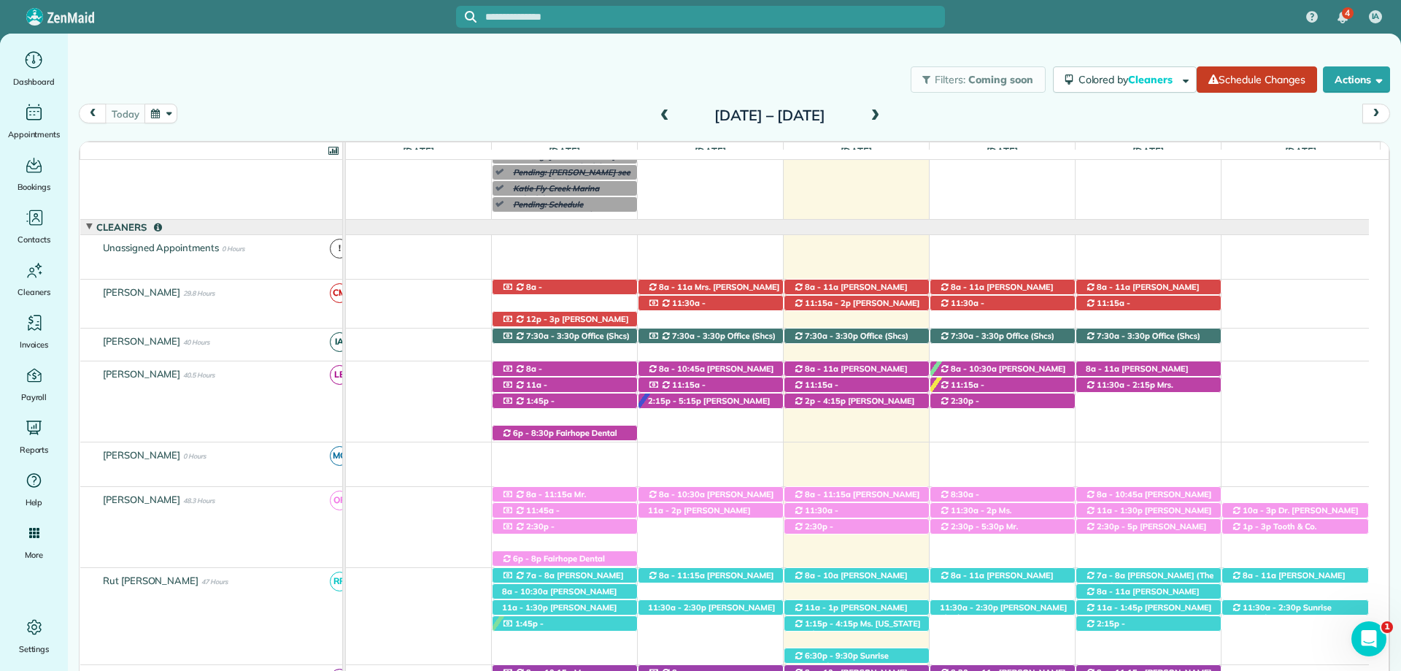
click at [883, 113] on span at bounding box center [875, 115] width 16 height 13
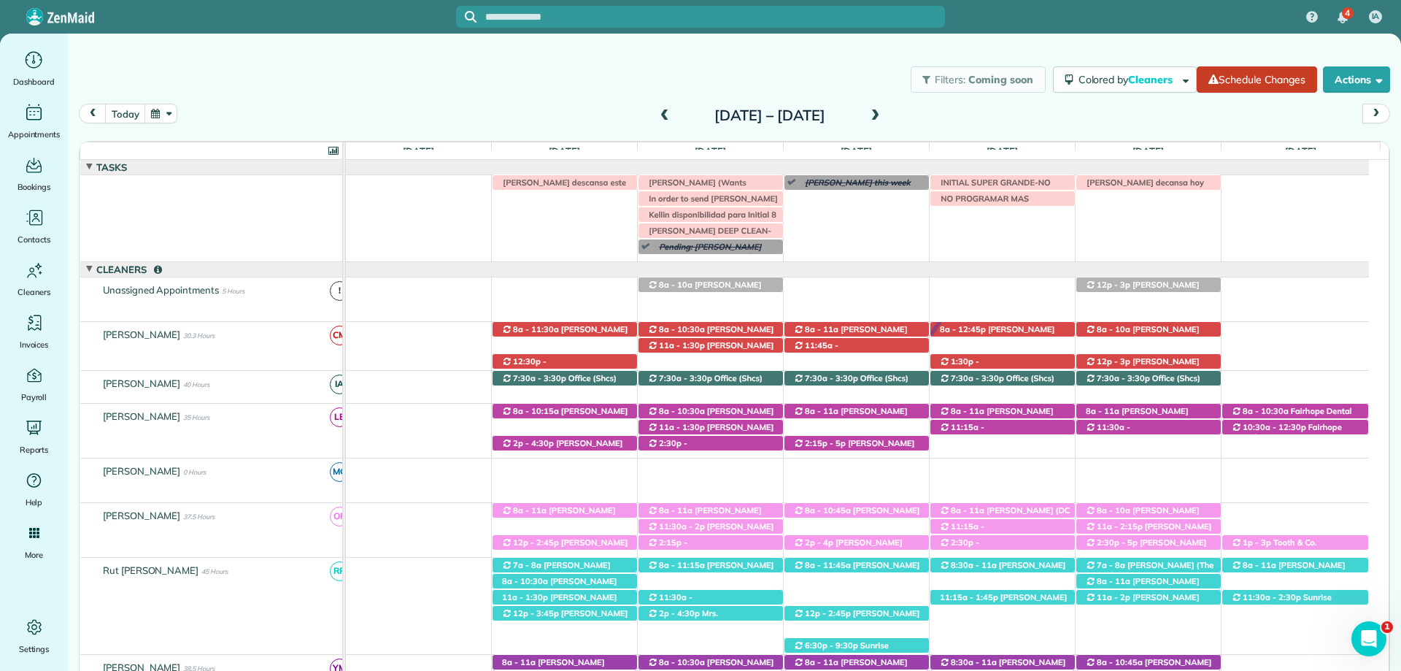
scroll to position [42, 0]
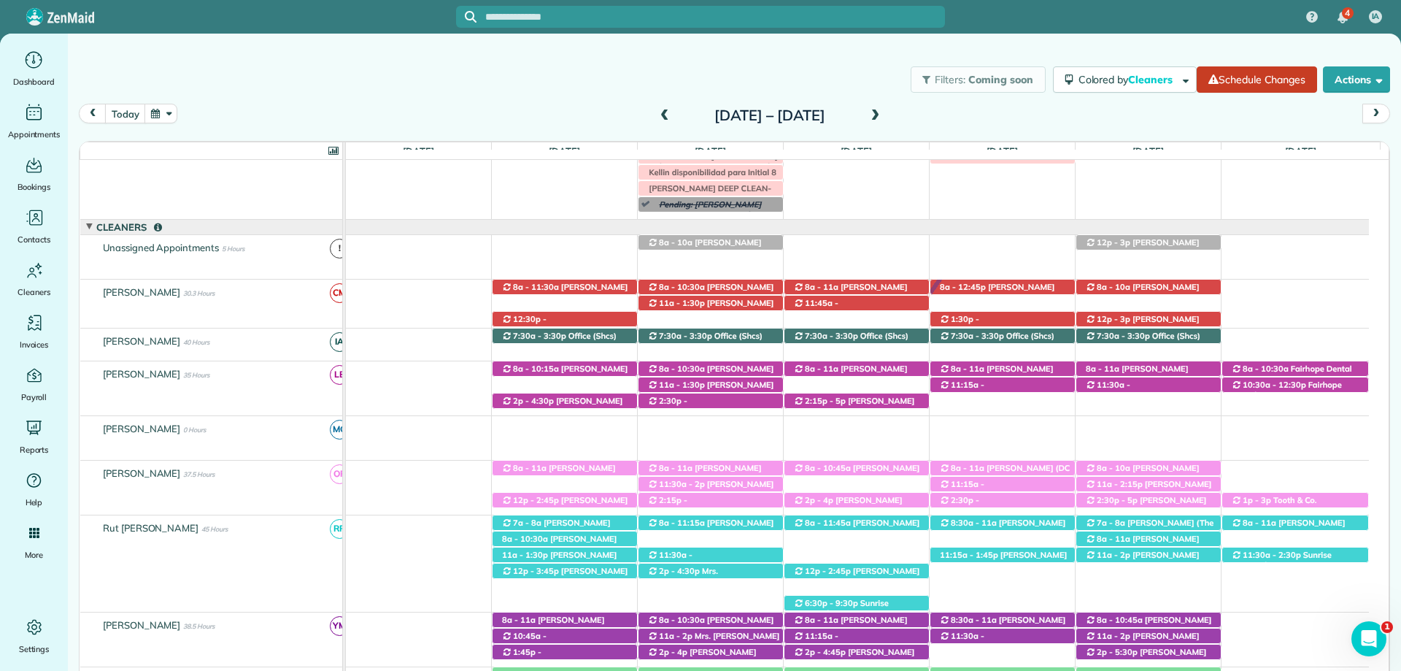
click at [883, 126] on span at bounding box center [875, 116] width 16 height 22
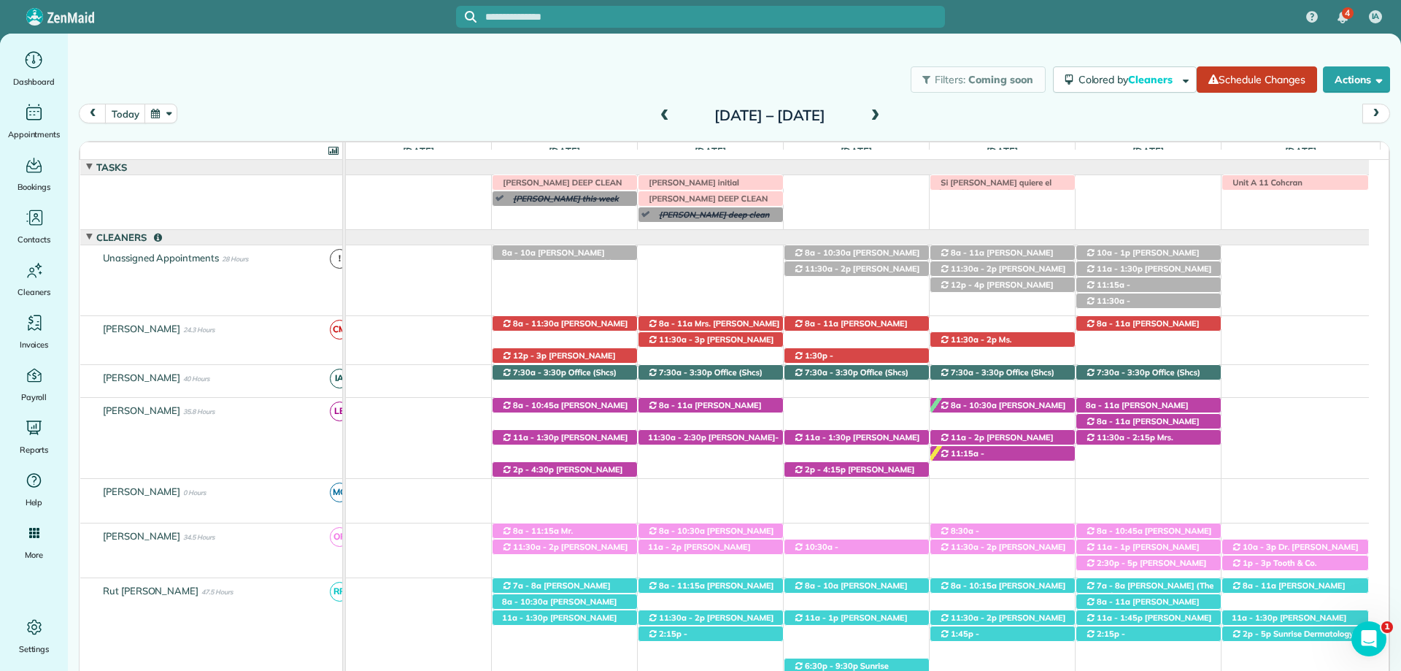
scroll to position [10, 0]
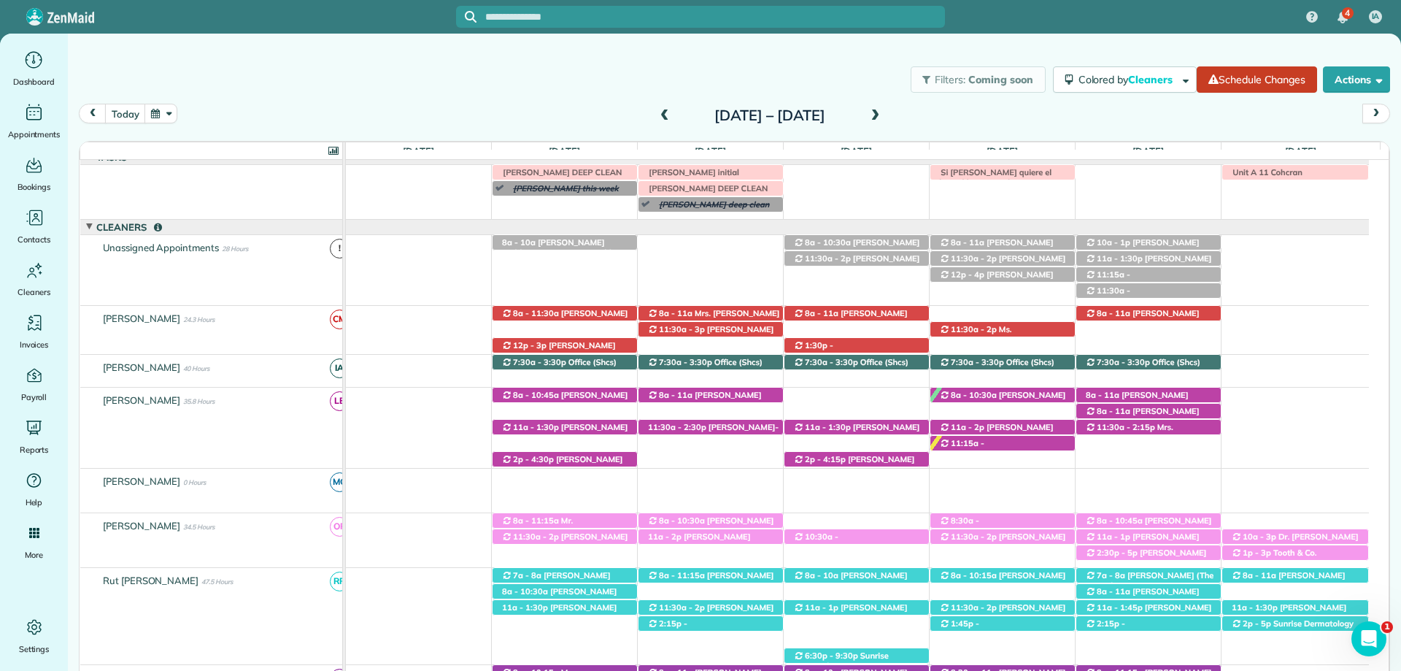
click at [883, 117] on span at bounding box center [875, 115] width 16 height 13
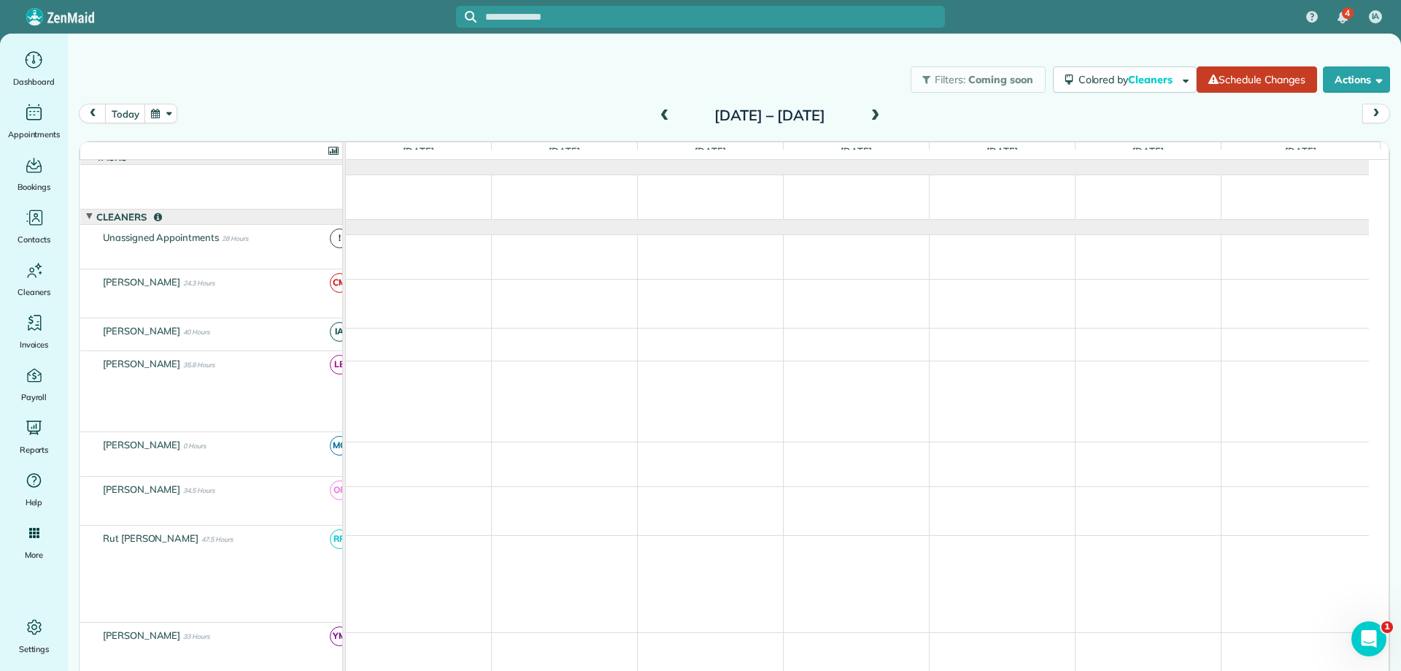
scroll to position [0, 0]
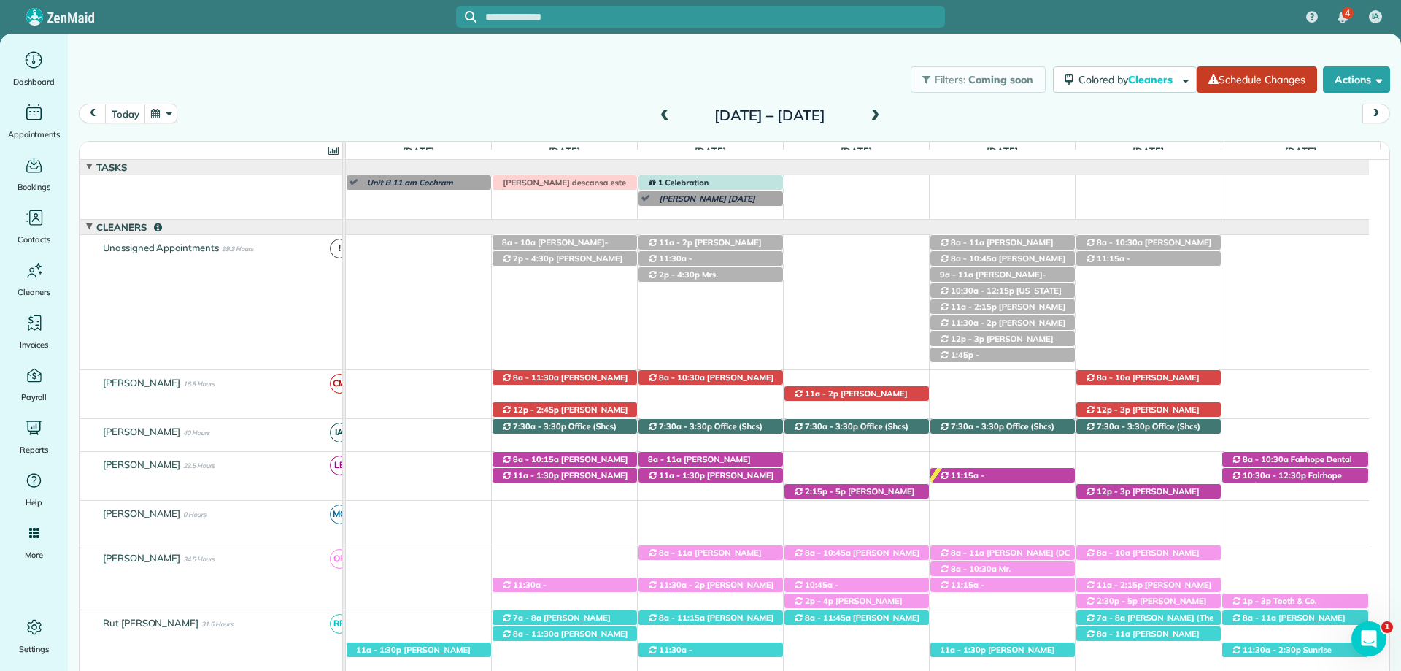
click at [883, 115] on span at bounding box center [875, 115] width 16 height 13
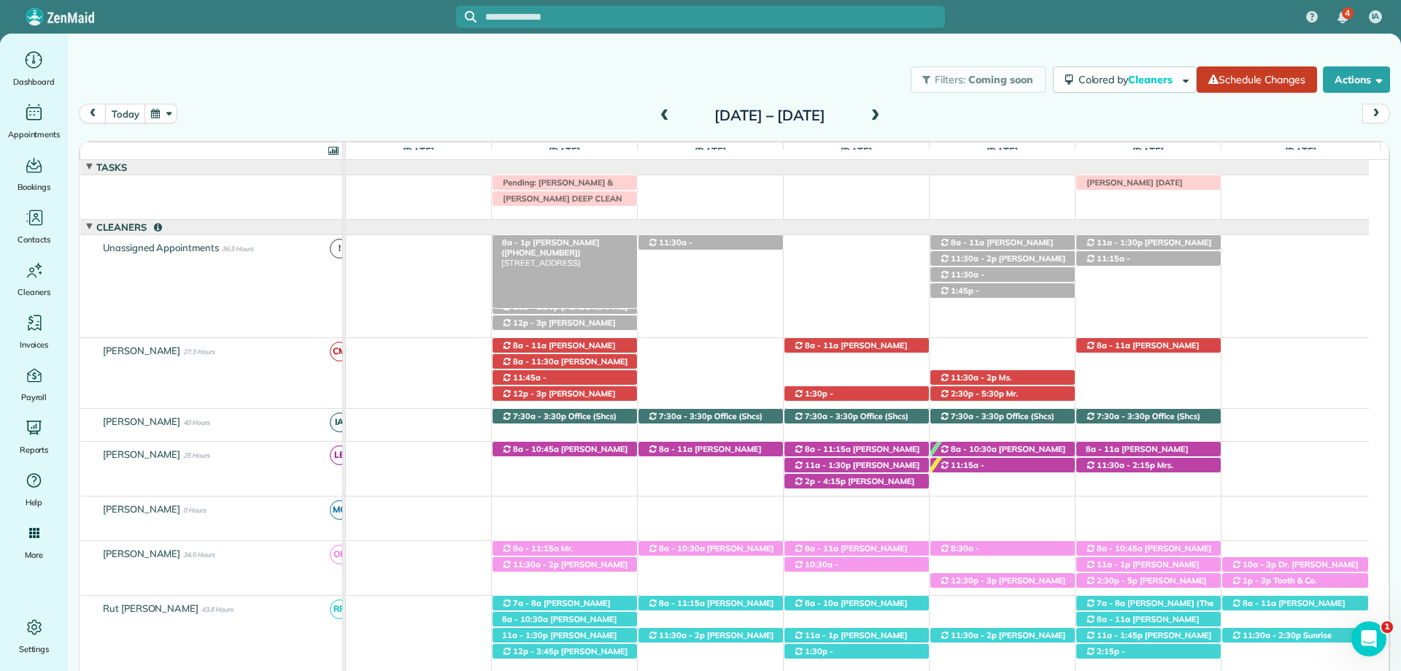
click at [577, 244] on span "[PERSON_NAME] ([PHONE_NUMBER])" at bounding box center [550, 247] width 98 height 20
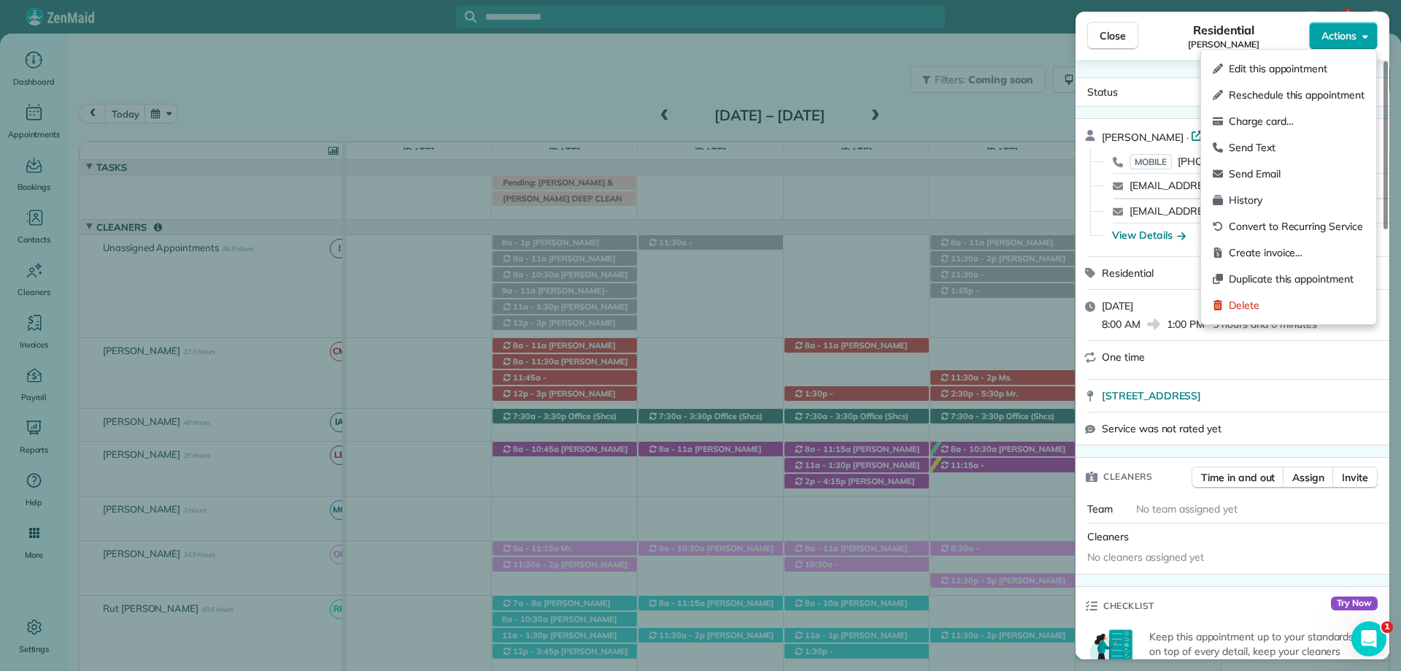
click at [1362, 29] on button "Actions" at bounding box center [1343, 36] width 69 height 28
click at [1294, 121] on span "Charge card…" at bounding box center [1297, 121] width 136 height 15
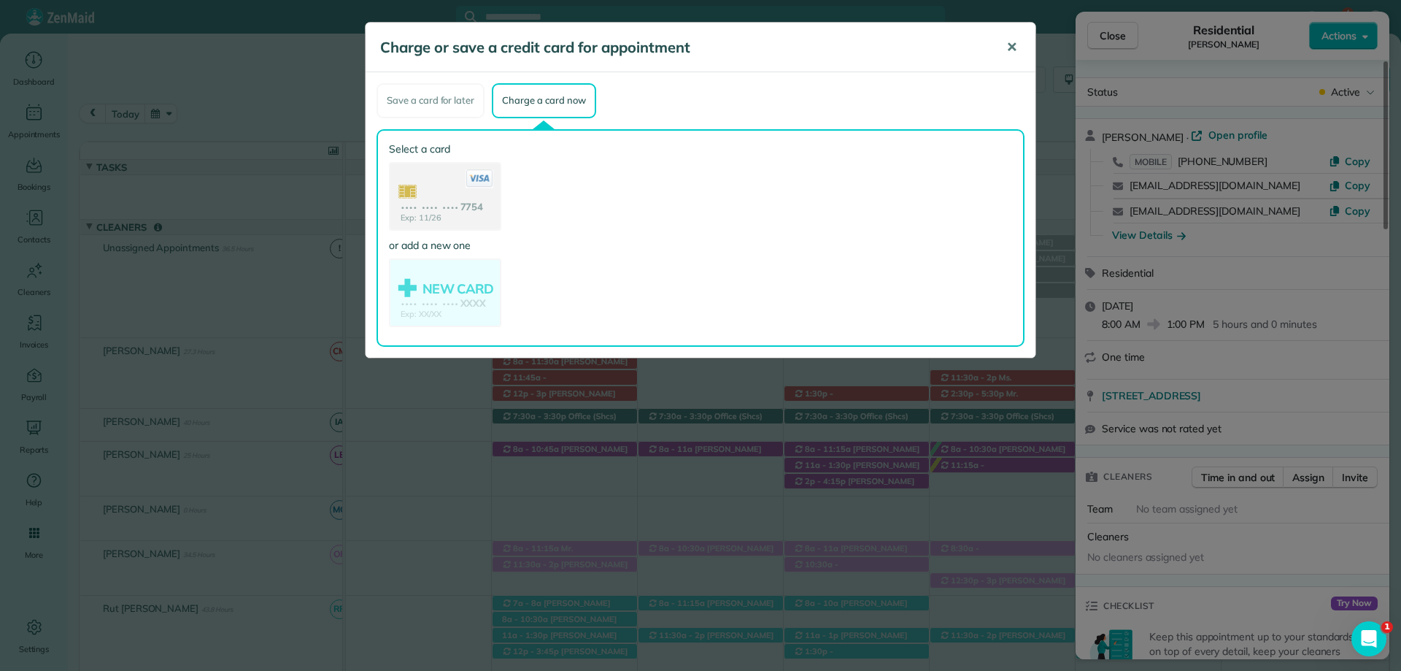
click at [1011, 45] on span "✕" at bounding box center [1011, 47] width 11 height 17
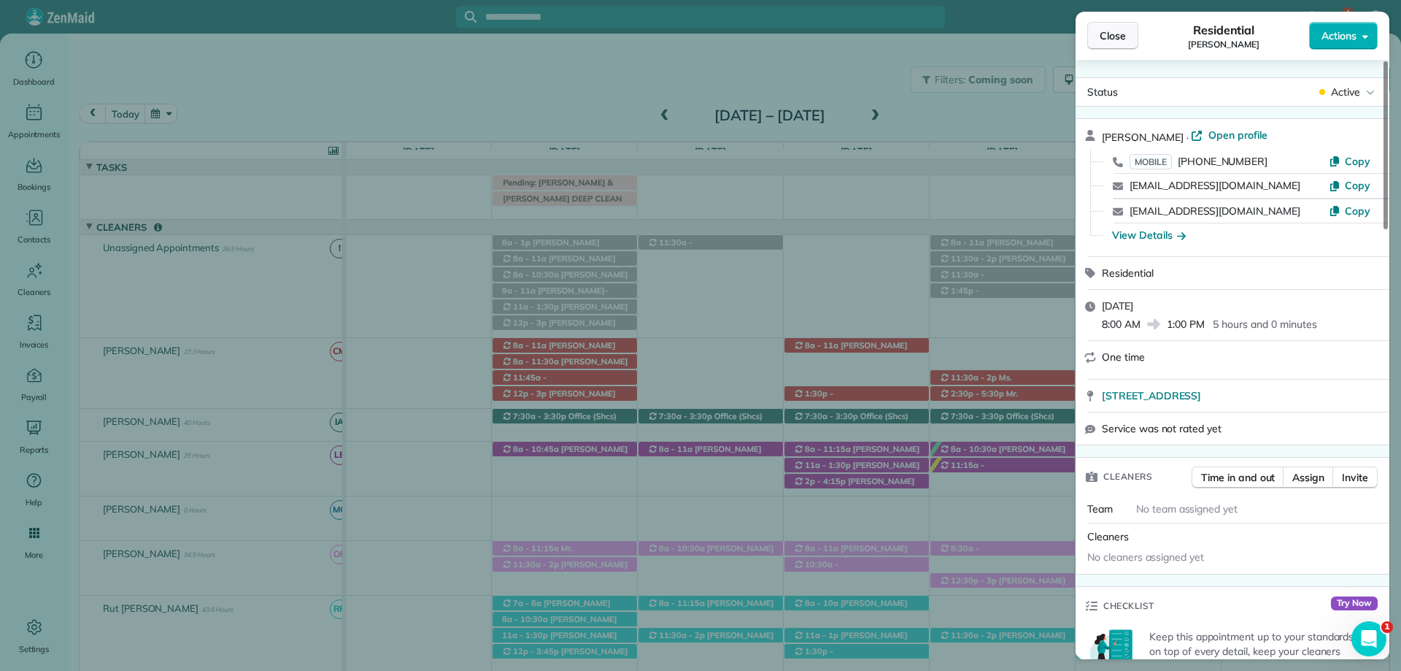
click at [1097, 36] on button "Close" at bounding box center [1112, 36] width 51 height 28
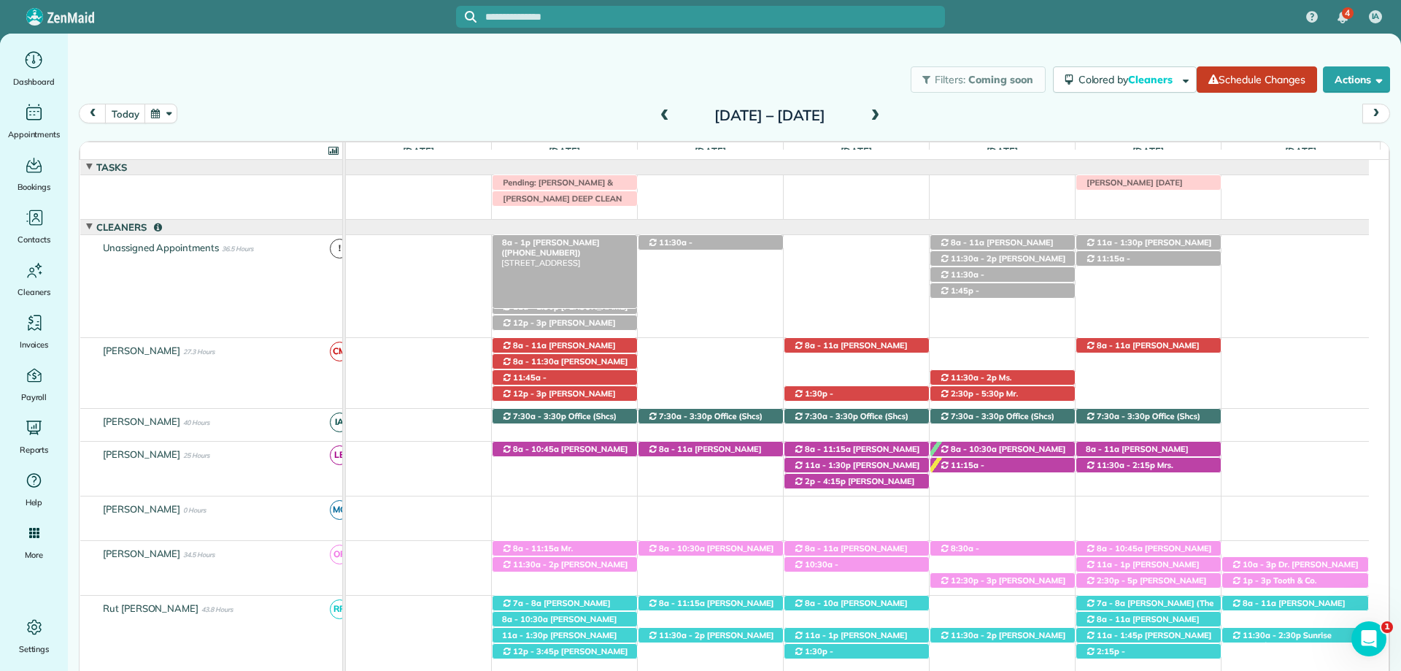
click at [602, 242] on div "8a - 1p Dena Armbrecht (+12512596505) 14450 Chenin Blanc Dr. - Silverhill, AL, …" at bounding box center [565, 242] width 144 height 15
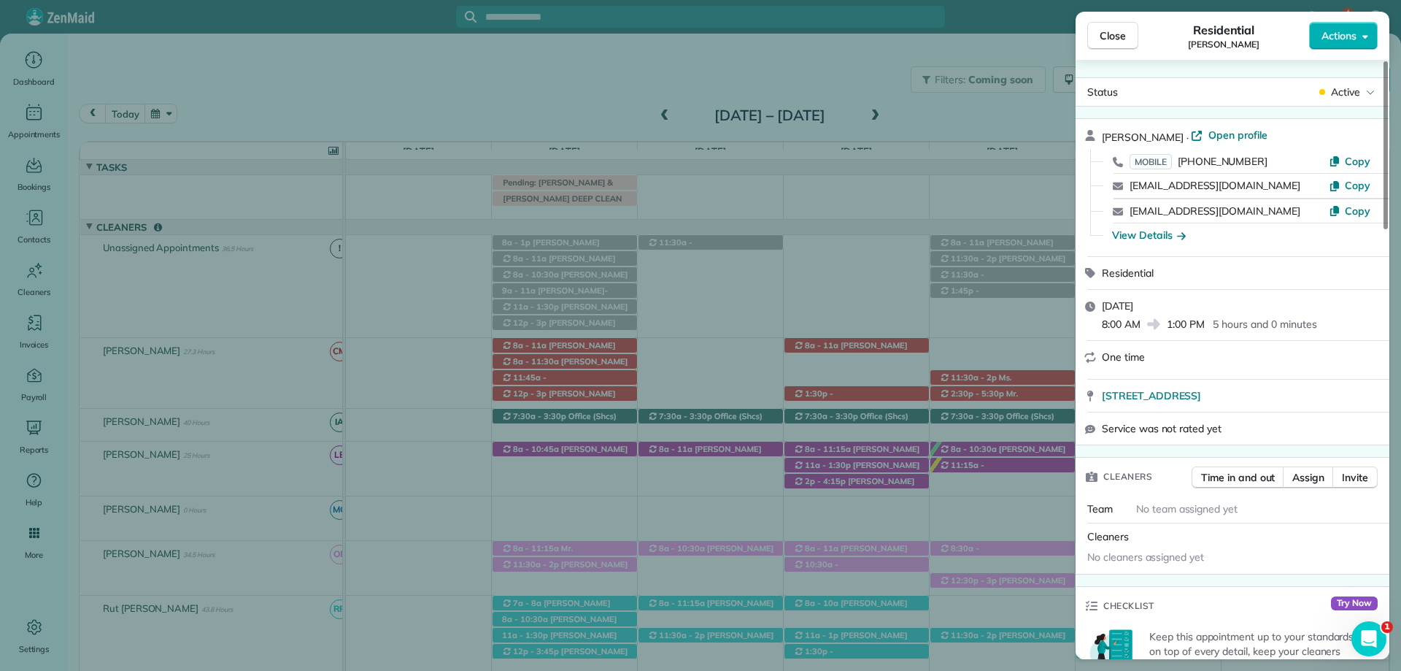
click at [1262, 211] on div "denarmbrecht@yahoo.com" at bounding box center [1229, 211] width 199 height 15
click at [1284, 250] on div "Dena Armbrecht · Open profile MOBILE (251) 259-6505 Copy denaarmbrecht@yahoo.co…" at bounding box center [1233, 187] width 314 height 137
click at [1360, 184] on span "Copy" at bounding box center [1358, 185] width 26 height 13
click at [1120, 31] on span "Close" at bounding box center [1113, 35] width 26 height 15
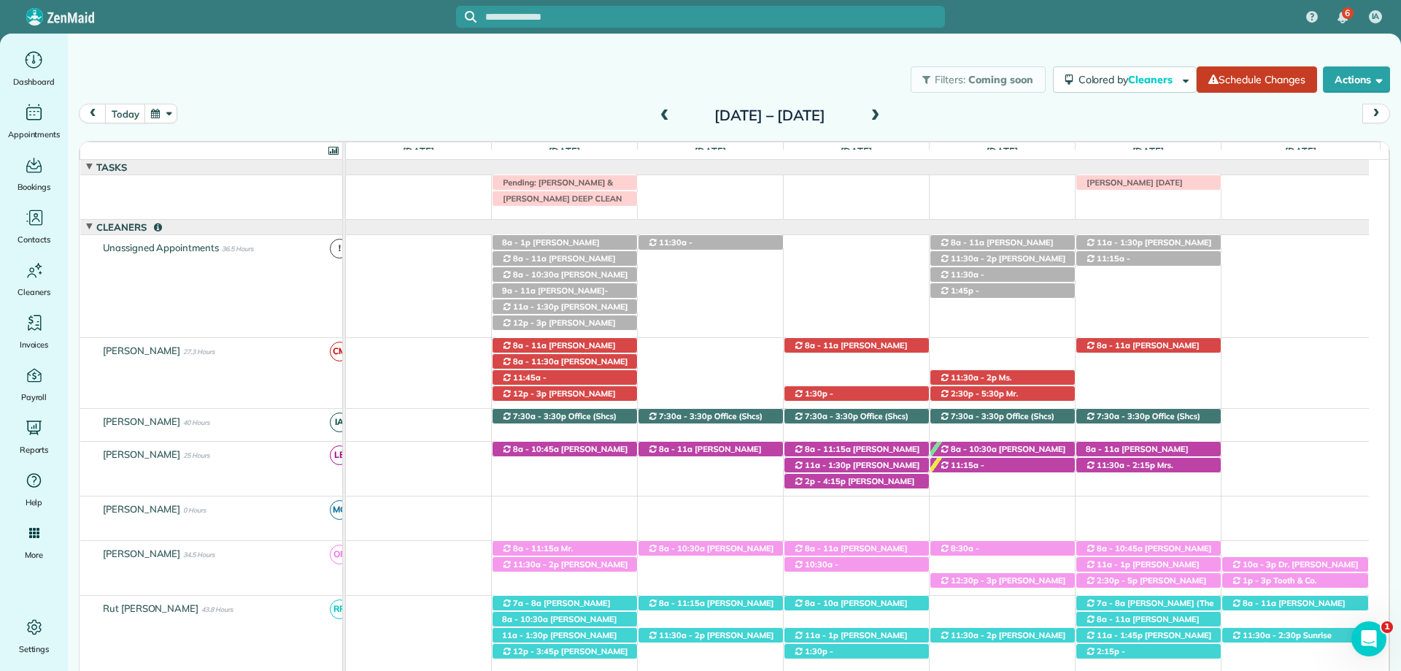
click at [126, 103] on div "Filters: Coming soon Colored by Cleaners Color by Cleaner Color by Team Color b…" at bounding box center [734, 79] width 1333 height 48
click at [131, 117] on button "today" at bounding box center [125, 114] width 40 height 20
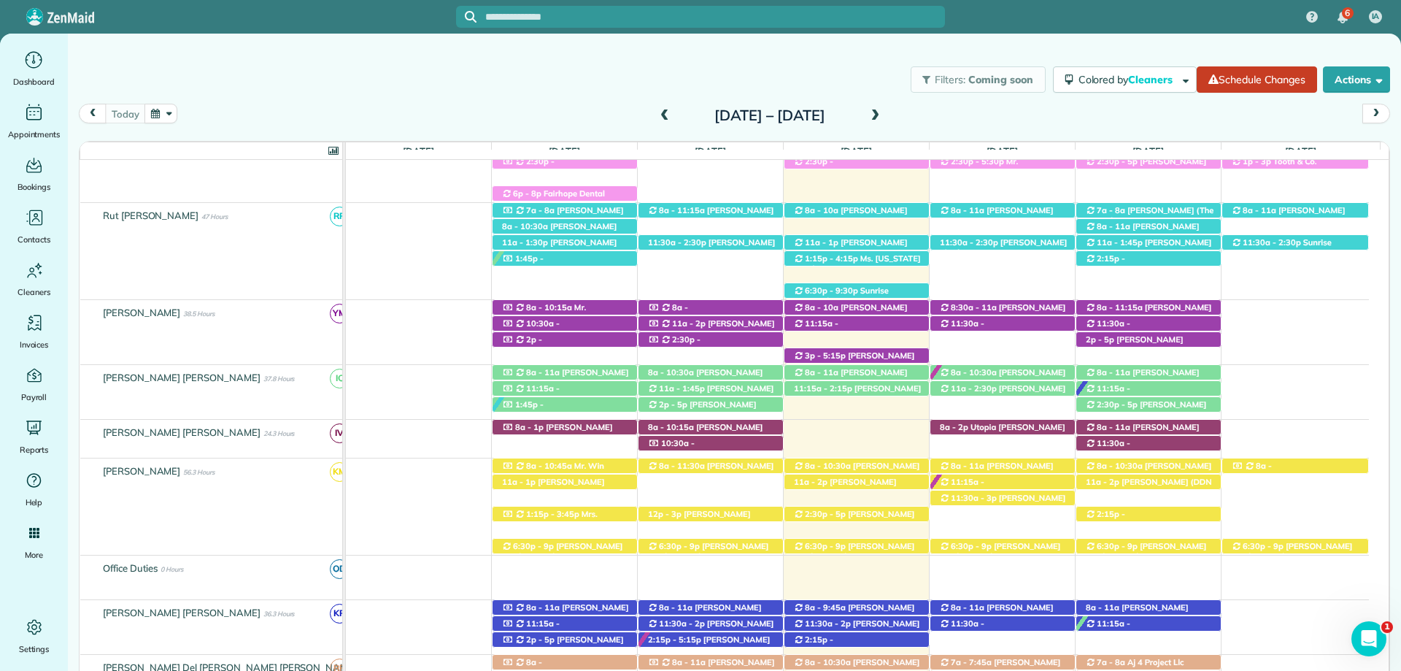
scroll to position [544, 0]
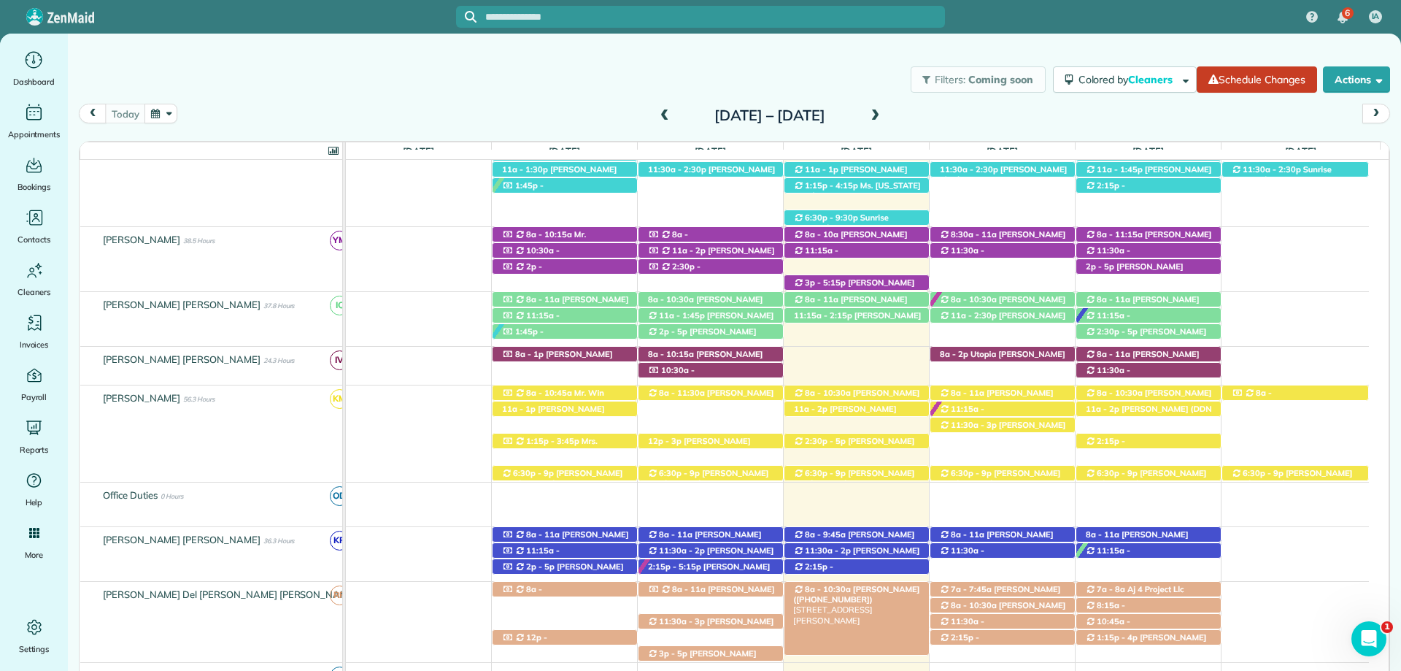
click at [855, 590] on span "[PERSON_NAME] ([PHONE_NUMBER])" at bounding box center [856, 594] width 126 height 20
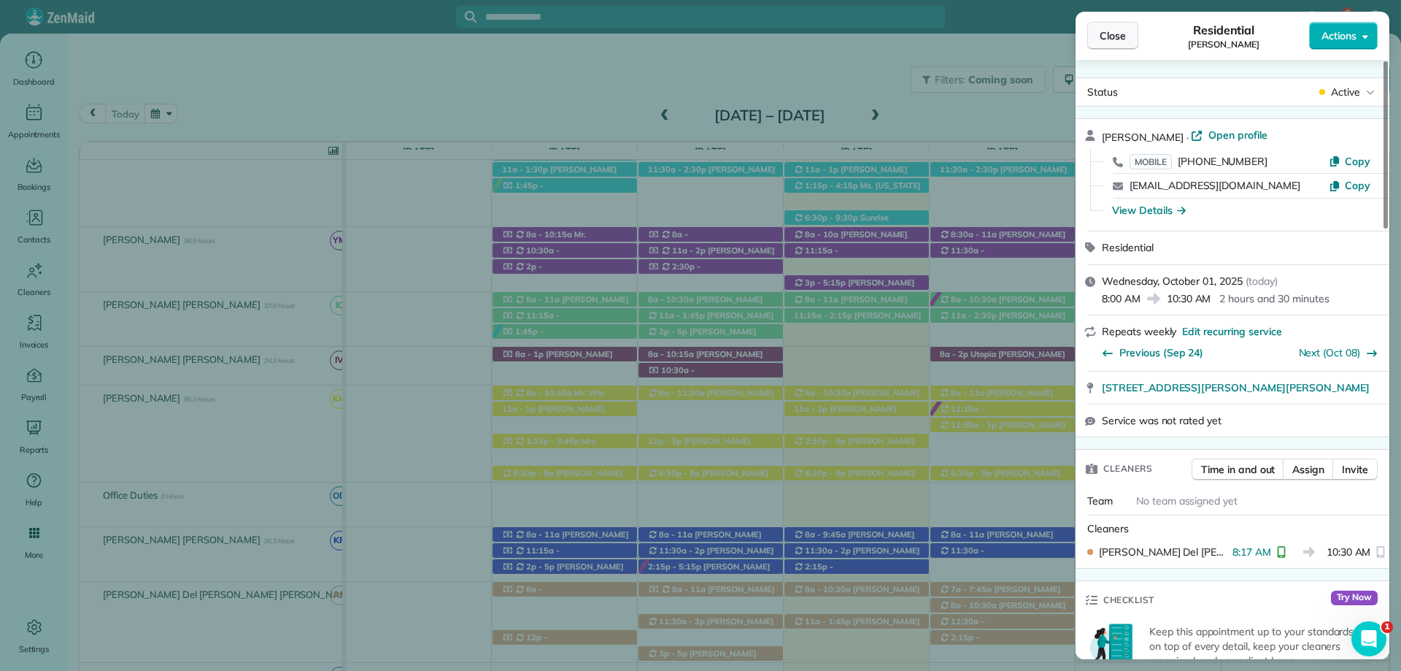
click at [1106, 32] on span "Close" at bounding box center [1113, 35] width 26 height 15
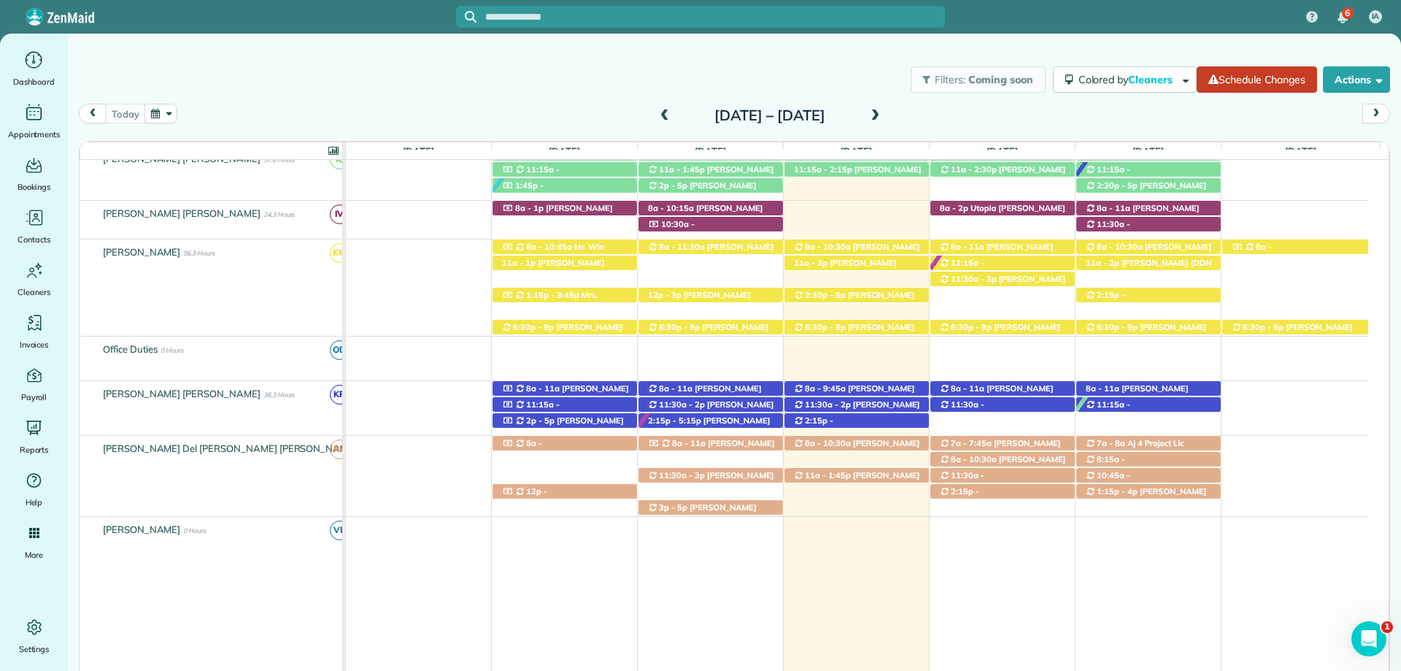
scroll to position [617, 0]
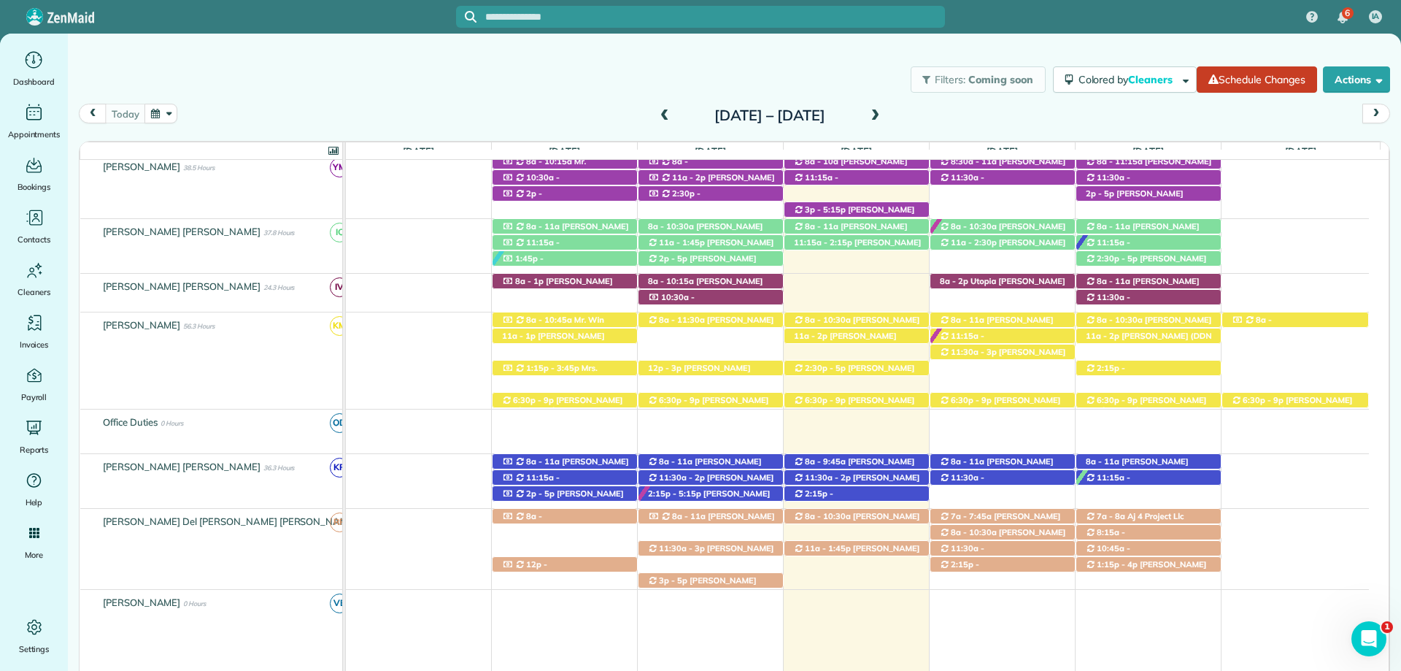
click at [768, 50] on div "Filters: Coming soon Colored by Cleaners Color by Cleaner Color by Team Color b…" at bounding box center [734, 352] width 1333 height 636
click at [774, 26] on div at bounding box center [700, 17] width 489 height 22
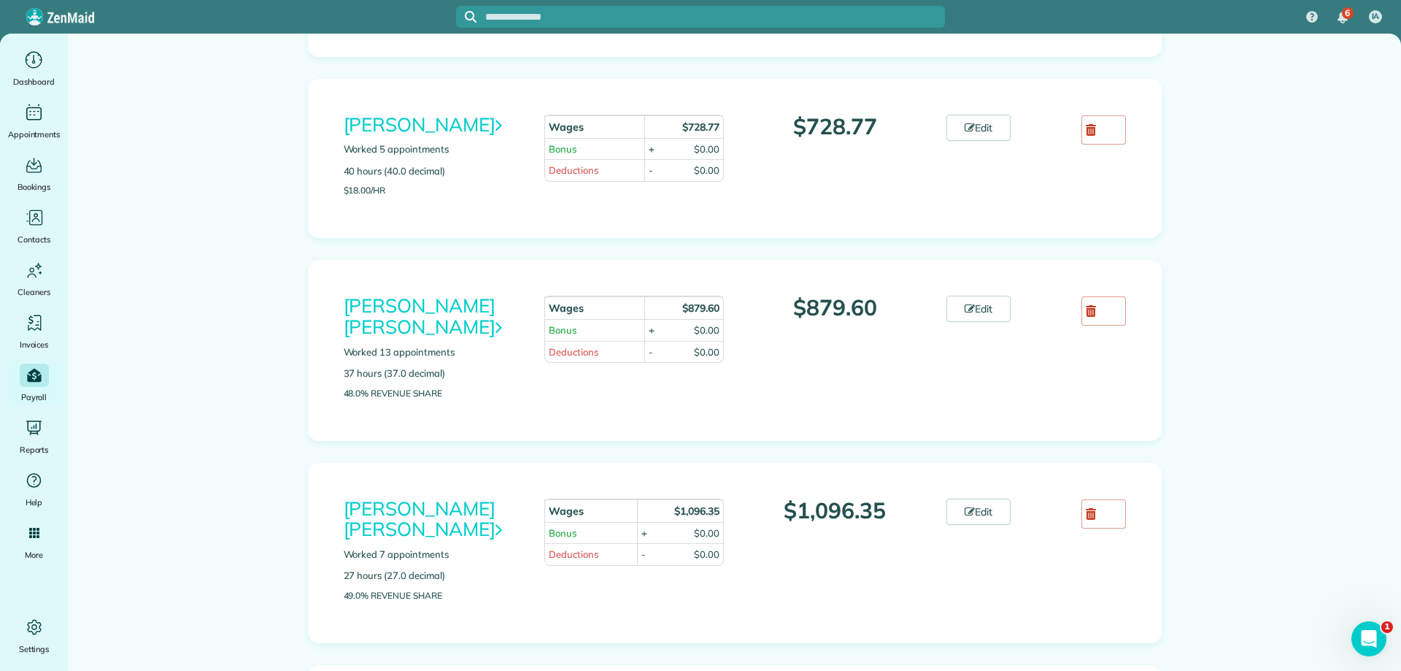
scroll to position [438, 0]
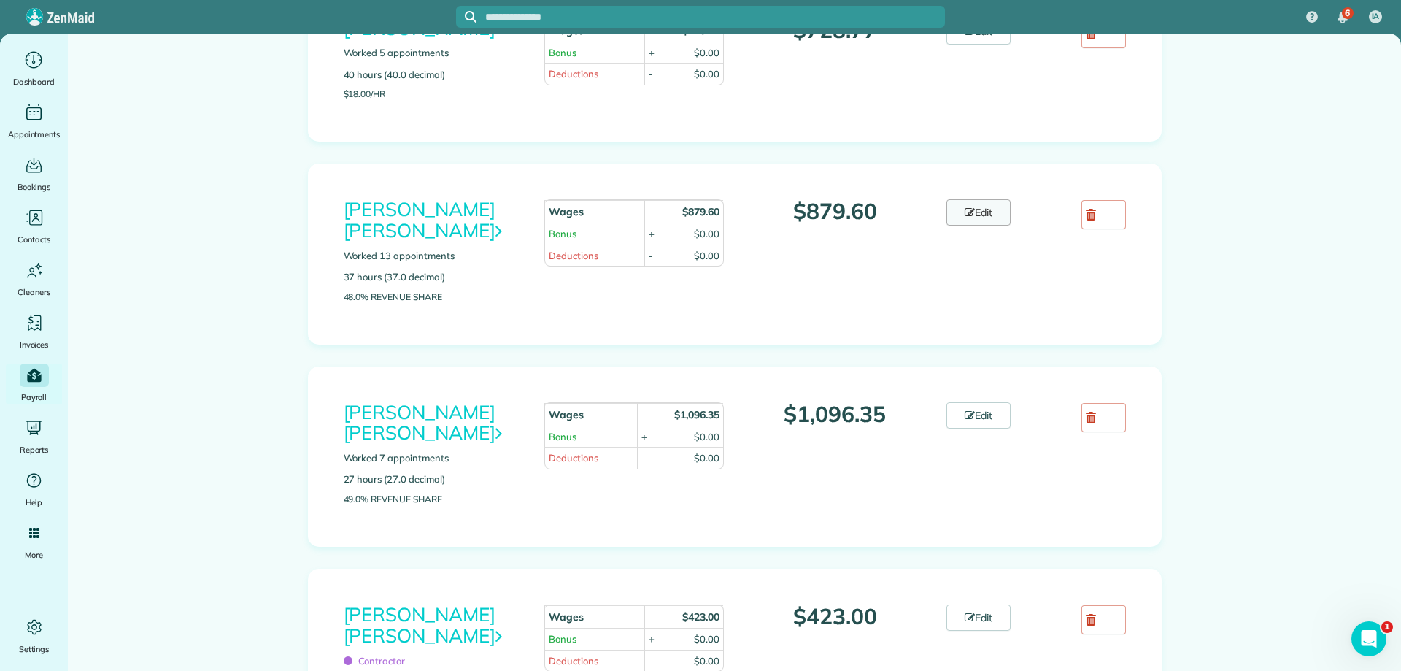
click at [976, 215] on link "Edit" at bounding box center [978, 212] width 64 height 26
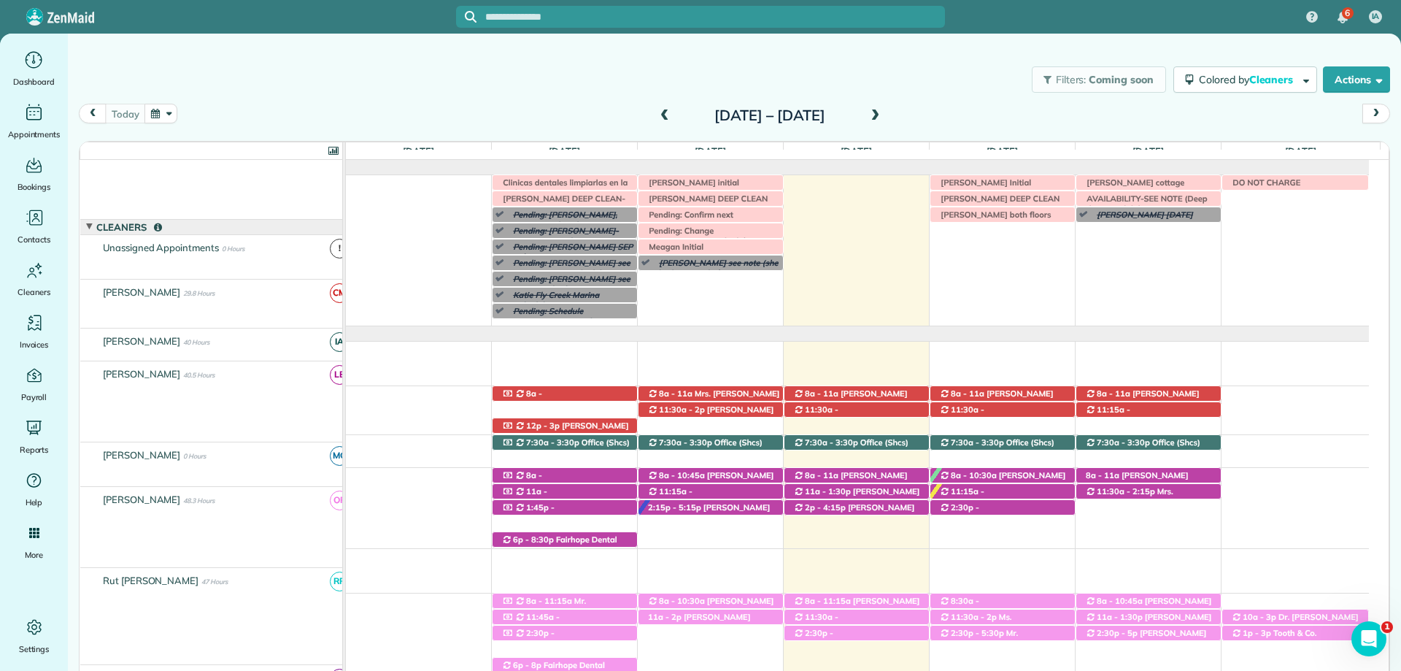
scroll to position [107, 0]
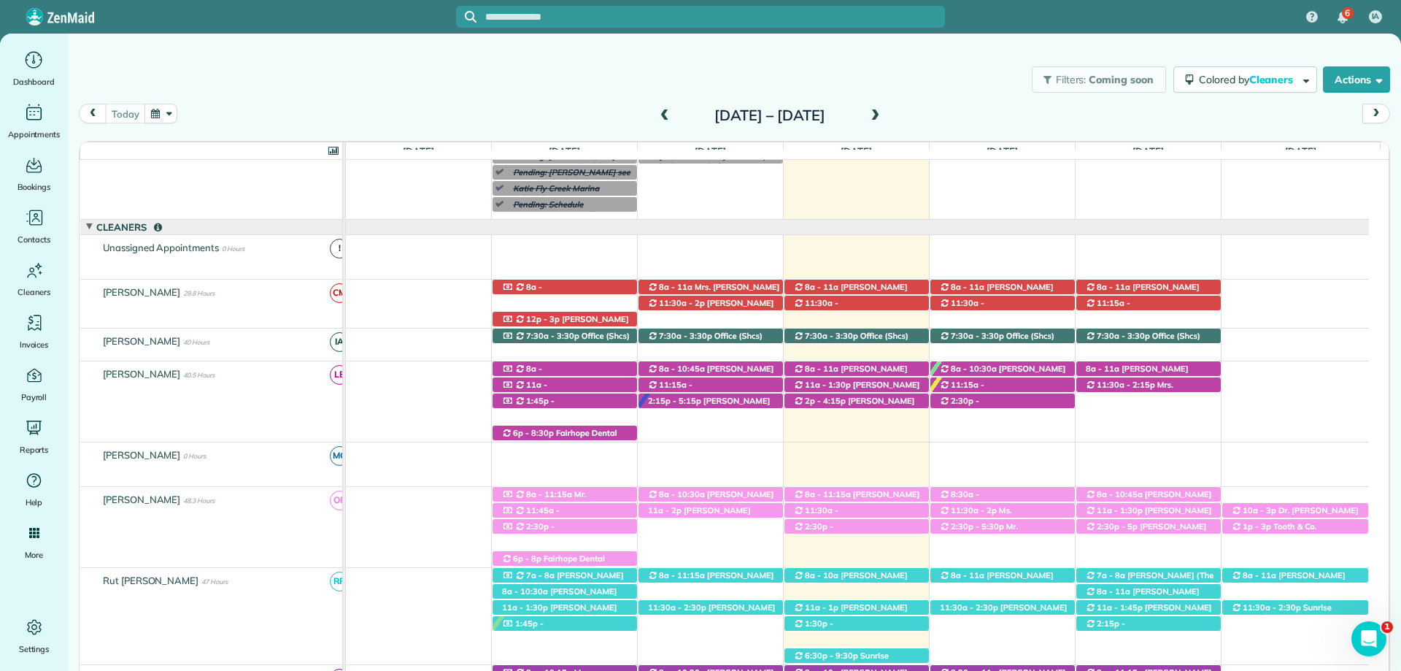
click at [657, 117] on span at bounding box center [665, 115] width 16 height 13
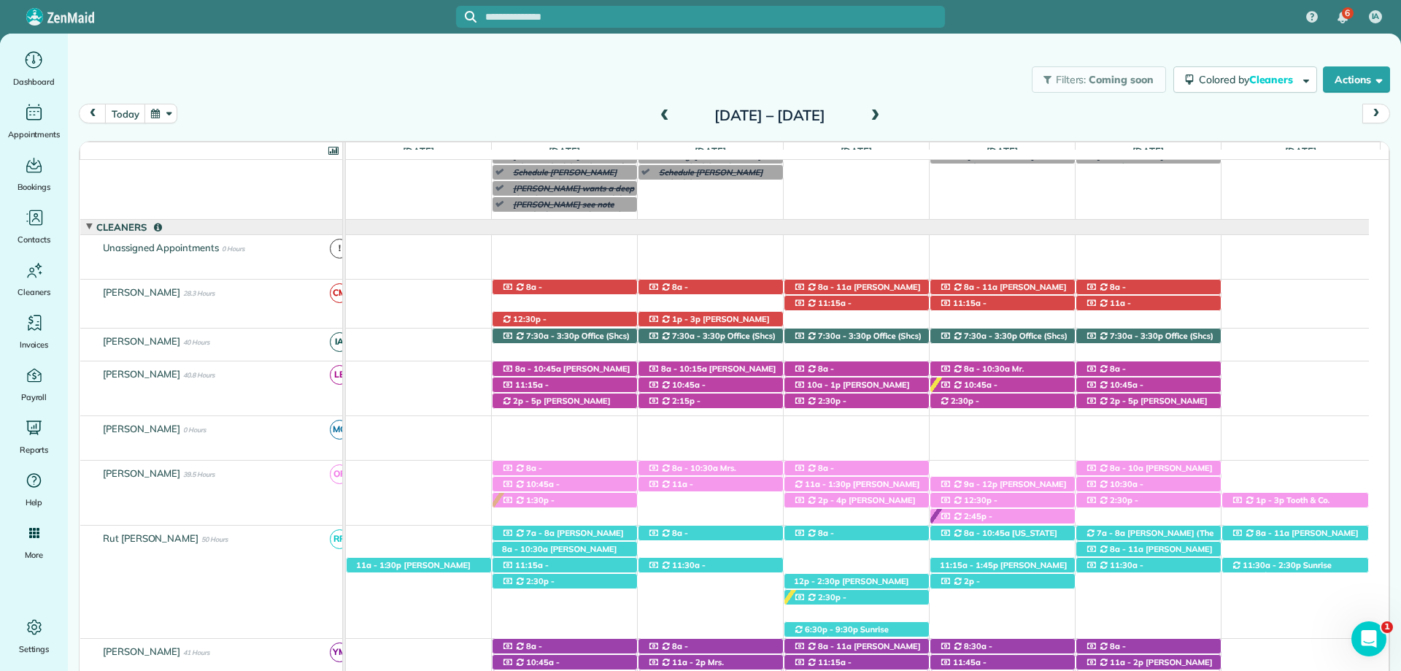
click at [657, 117] on span at bounding box center [665, 115] width 16 height 13
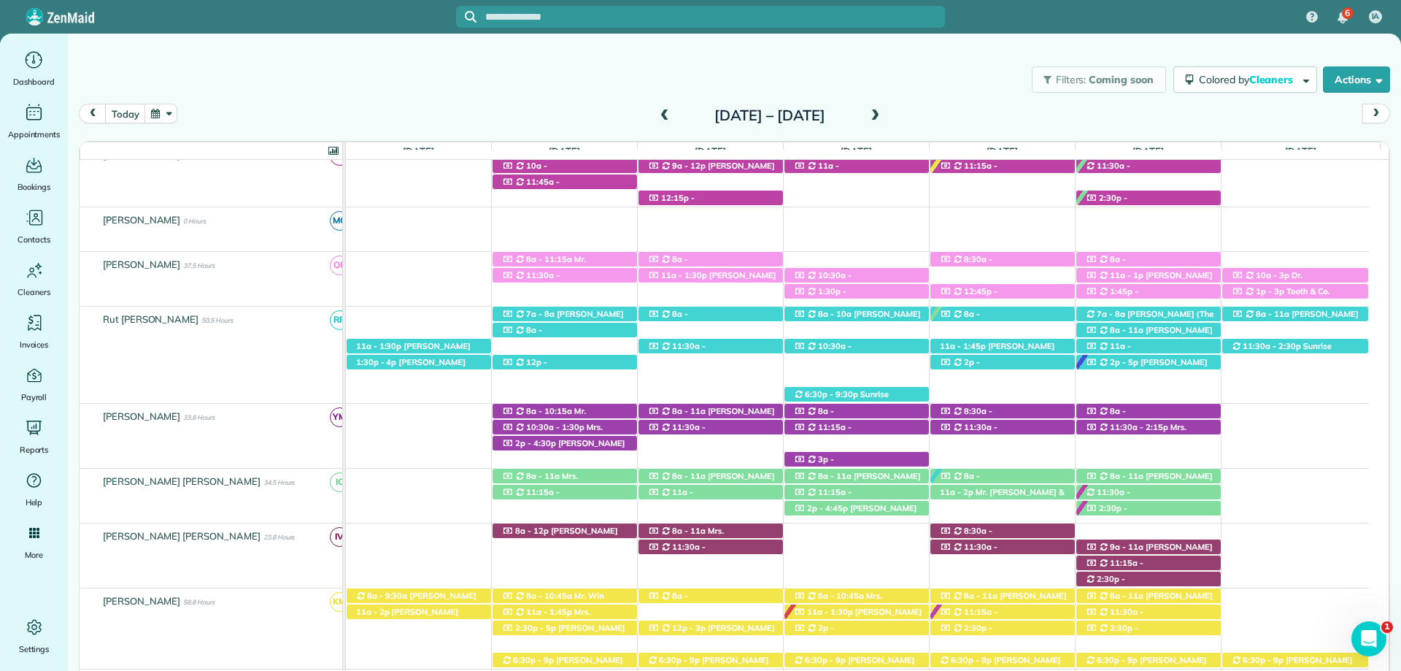
scroll to position [423, 0]
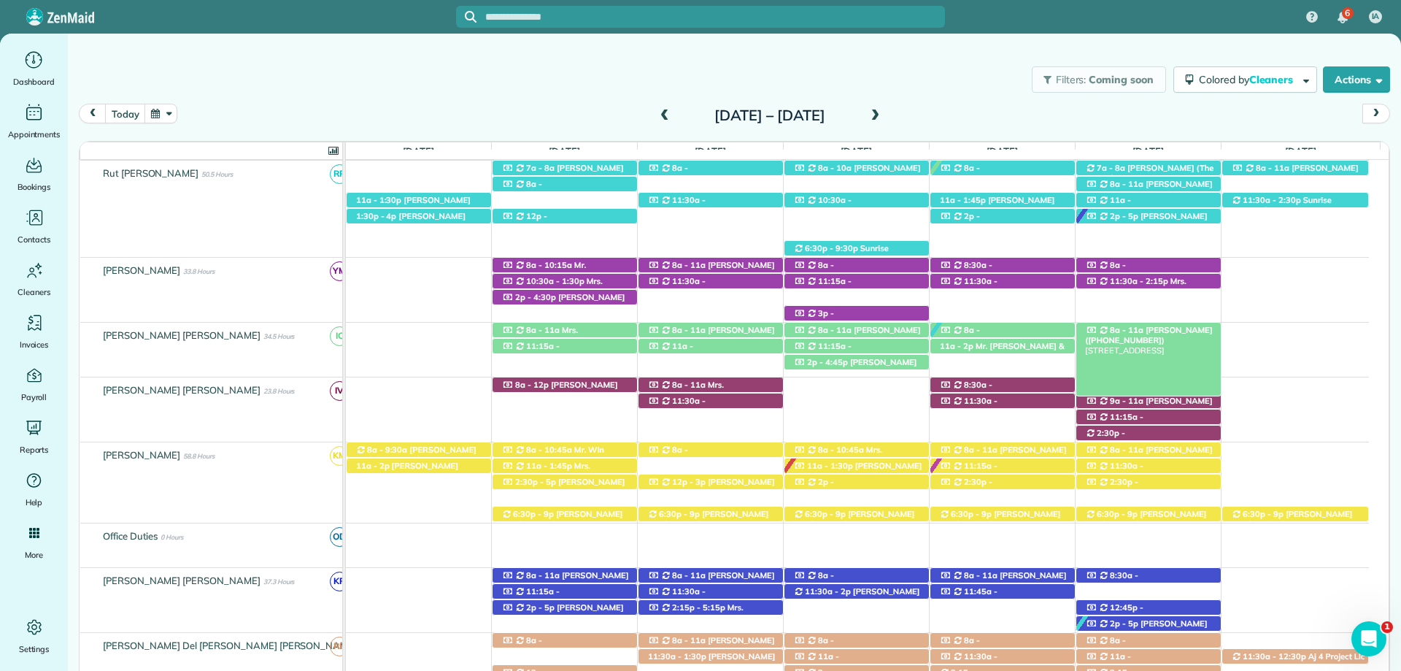
click at [1146, 330] on span "[PERSON_NAME] ([PHONE_NUMBER])" at bounding box center [1148, 335] width 127 height 20
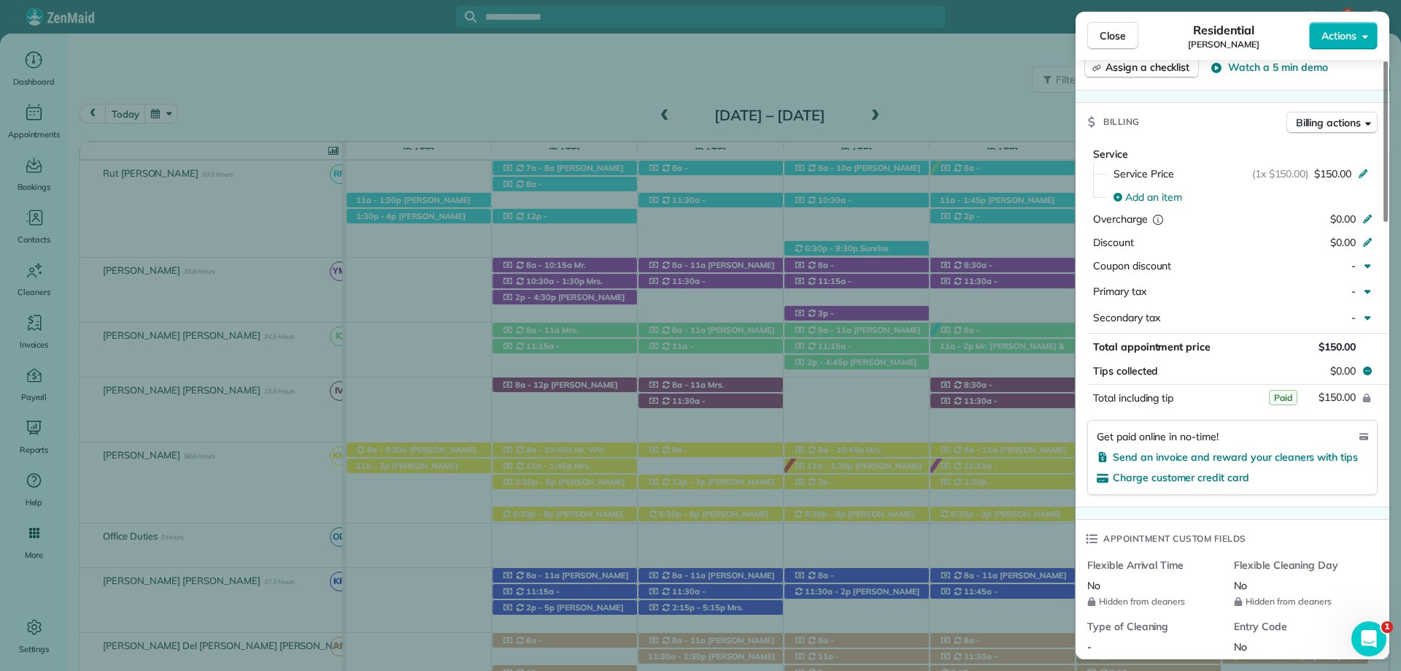
scroll to position [730, 0]
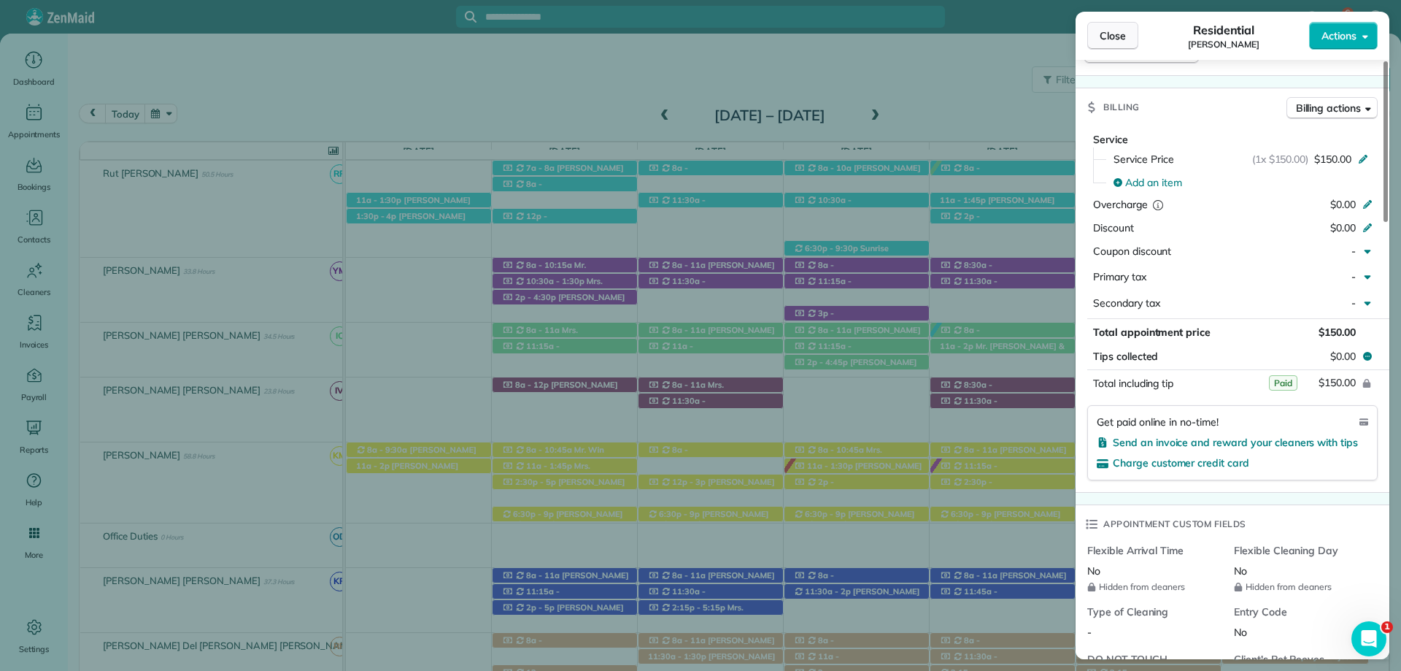
click at [1097, 33] on button "Close" at bounding box center [1112, 36] width 51 height 28
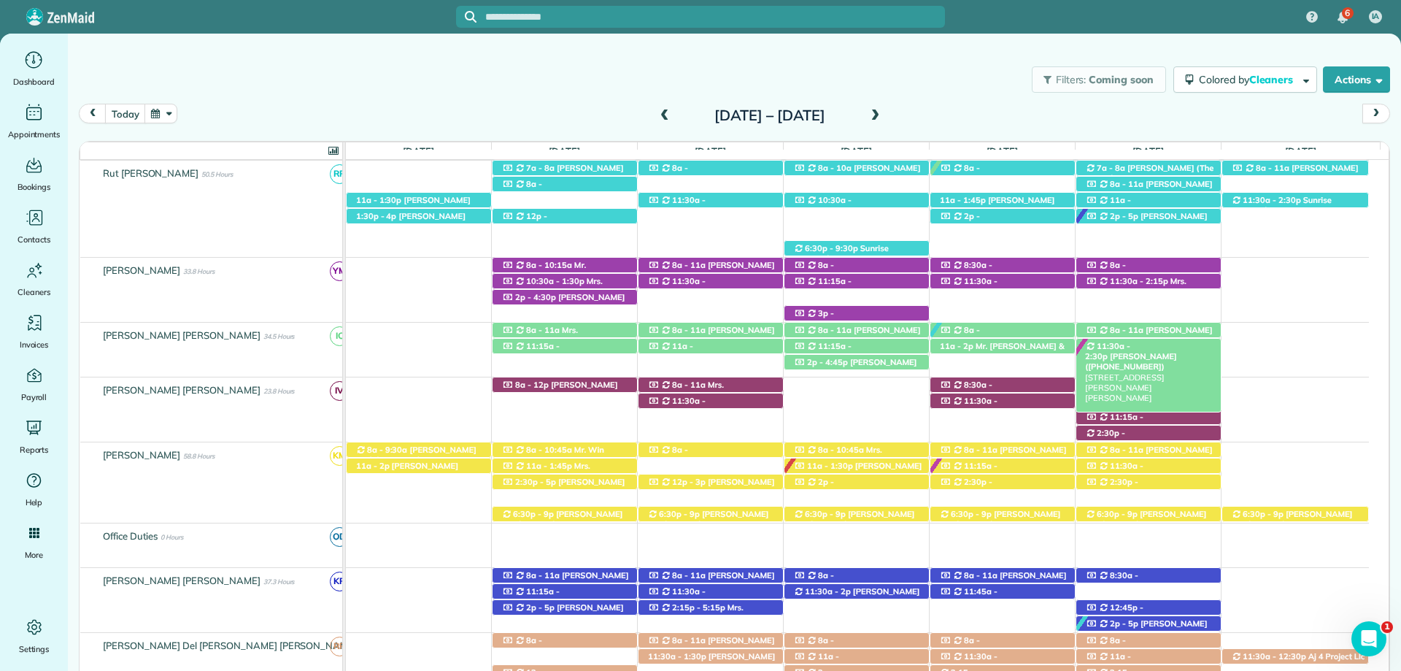
click at [1176, 351] on span "[PERSON_NAME] ([PHONE_NUMBER])" at bounding box center [1130, 361] width 91 height 20
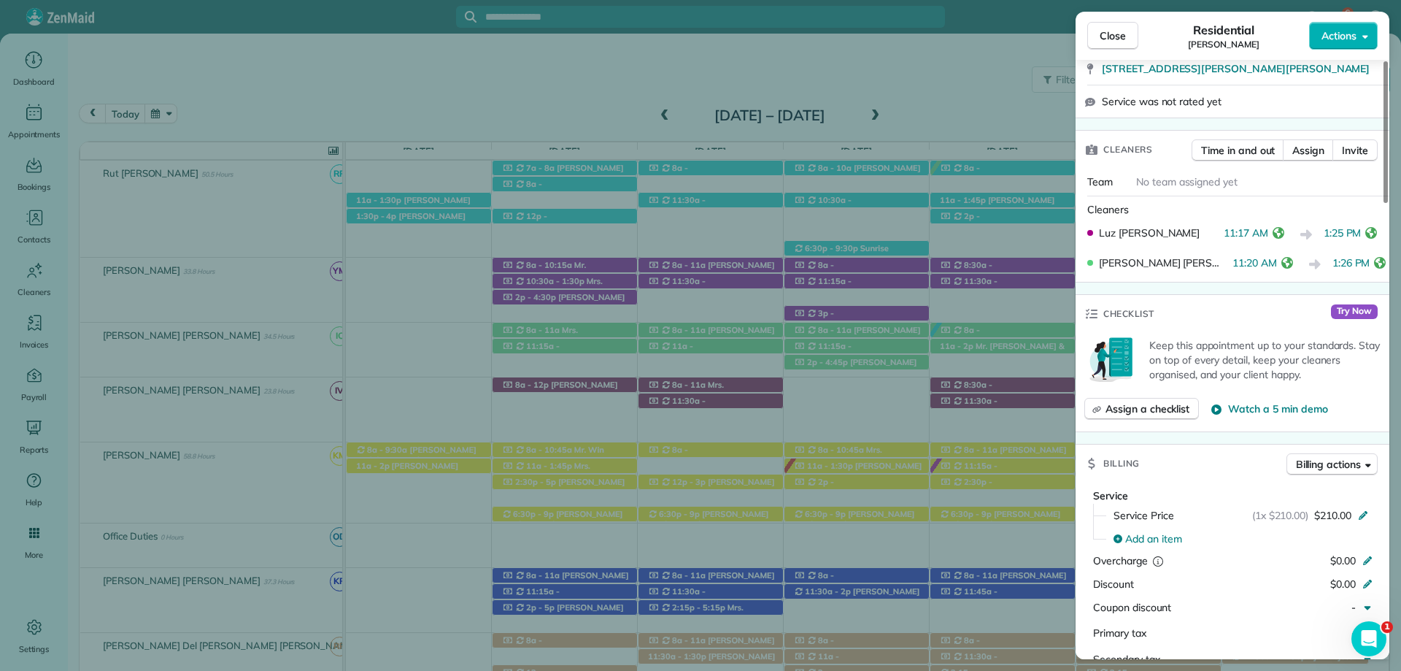
scroll to position [438, 0]
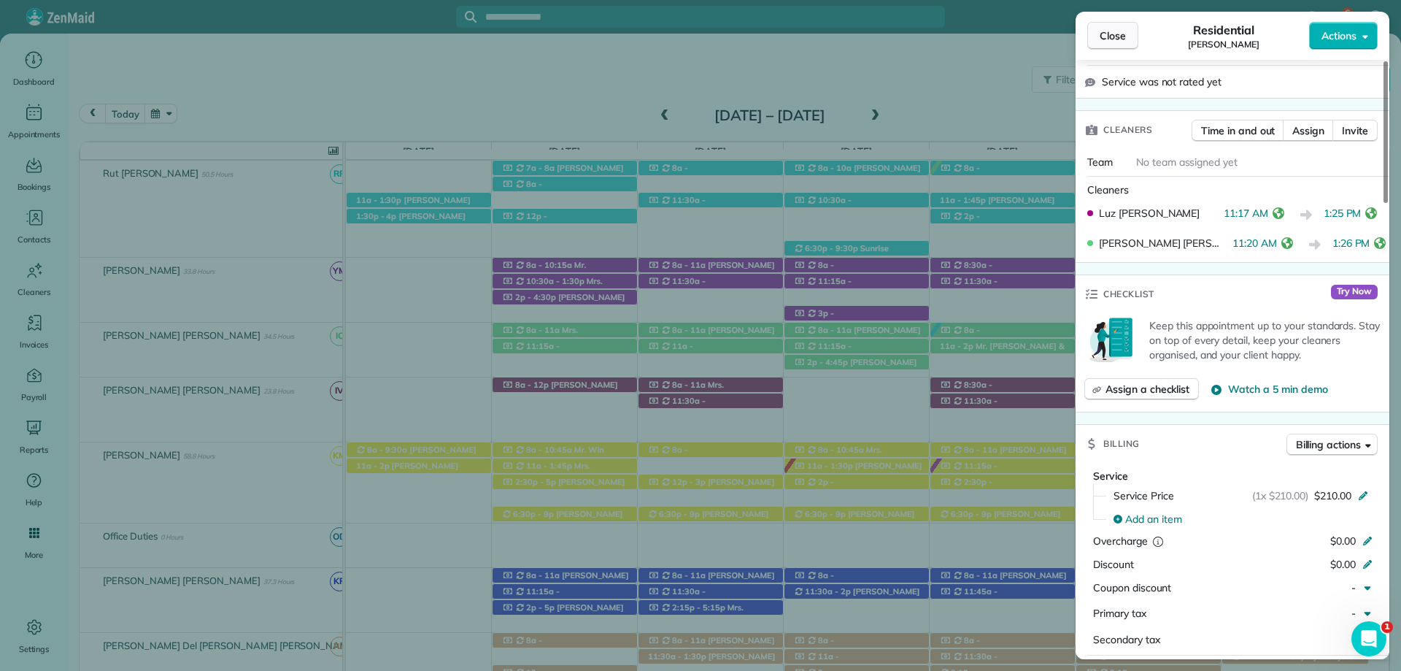
click at [1109, 36] on span "Close" at bounding box center [1113, 35] width 26 height 15
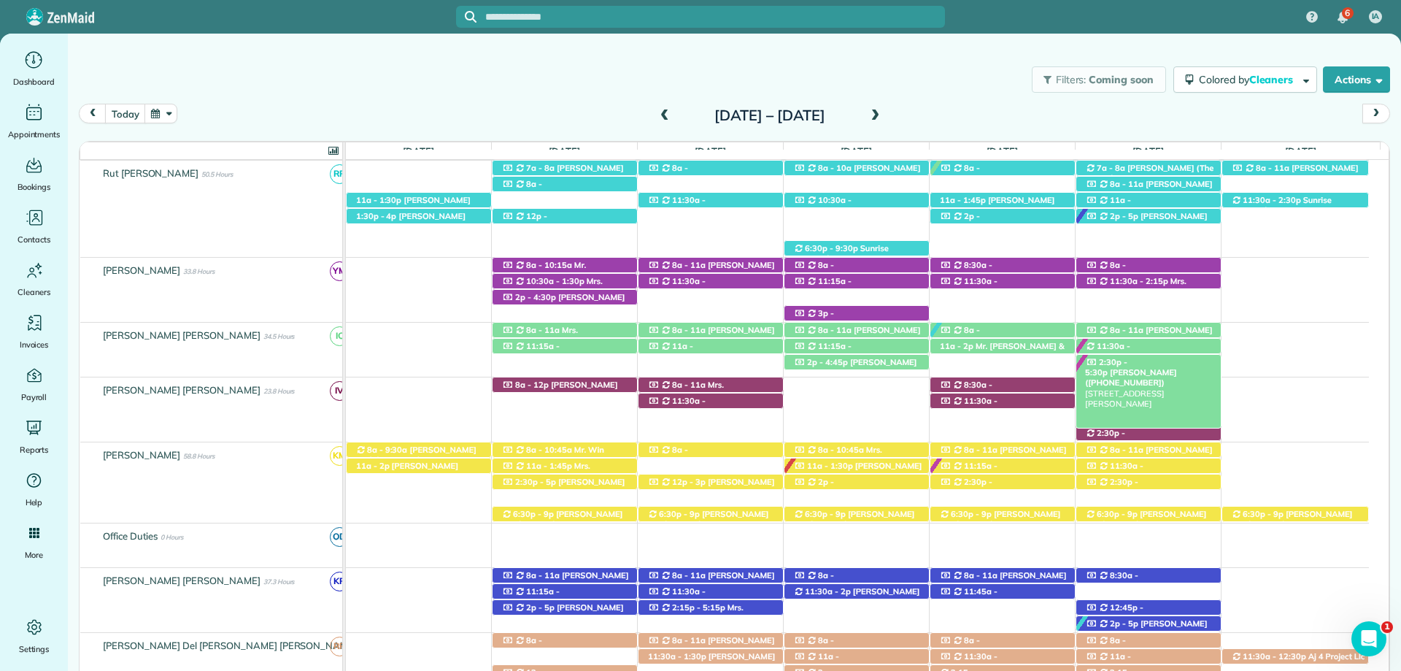
click at [1170, 367] on span "[PERSON_NAME] ([PHONE_NUMBER])" at bounding box center [1130, 377] width 91 height 20
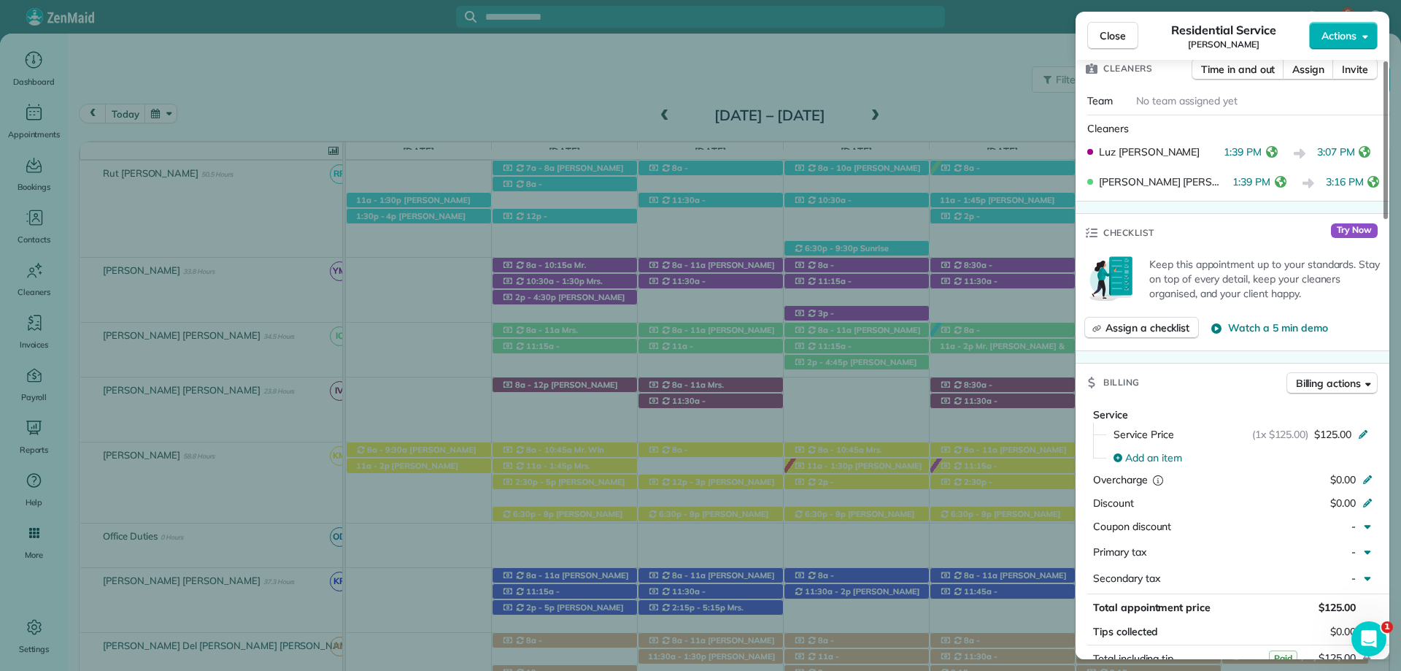
scroll to position [541, 0]
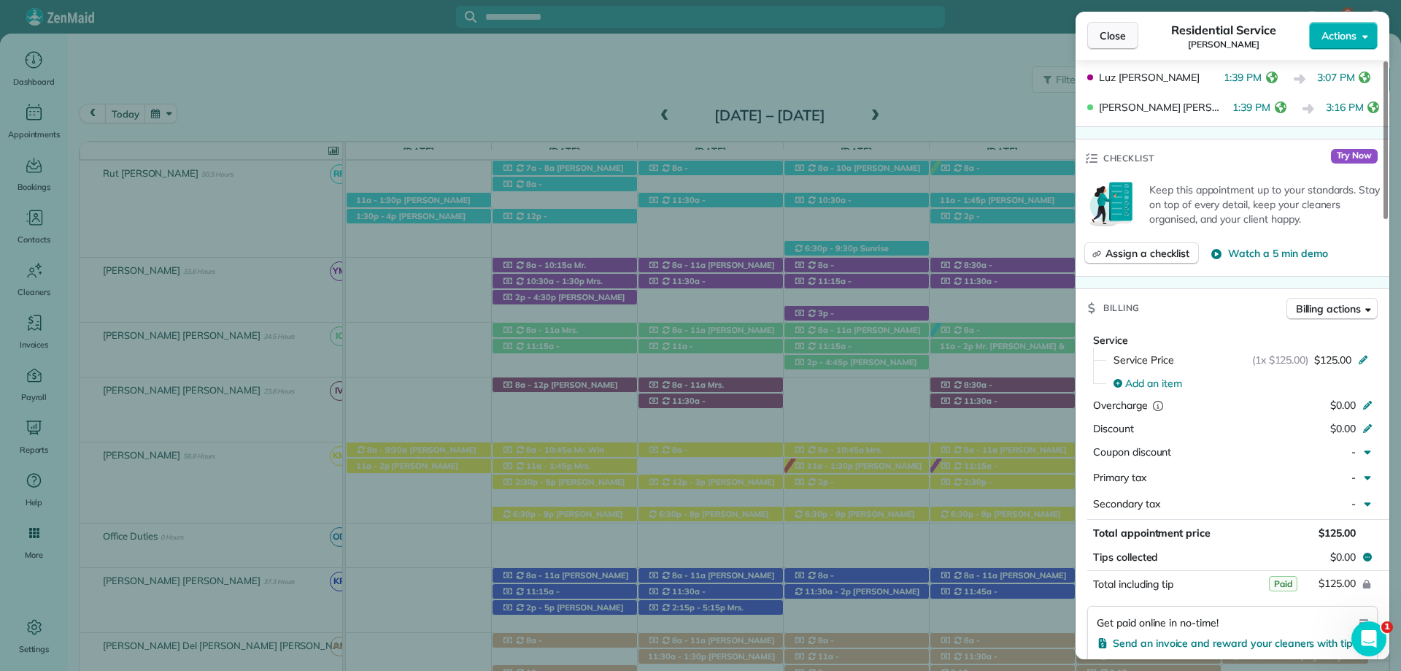
click at [1115, 30] on span "Close" at bounding box center [1113, 35] width 26 height 15
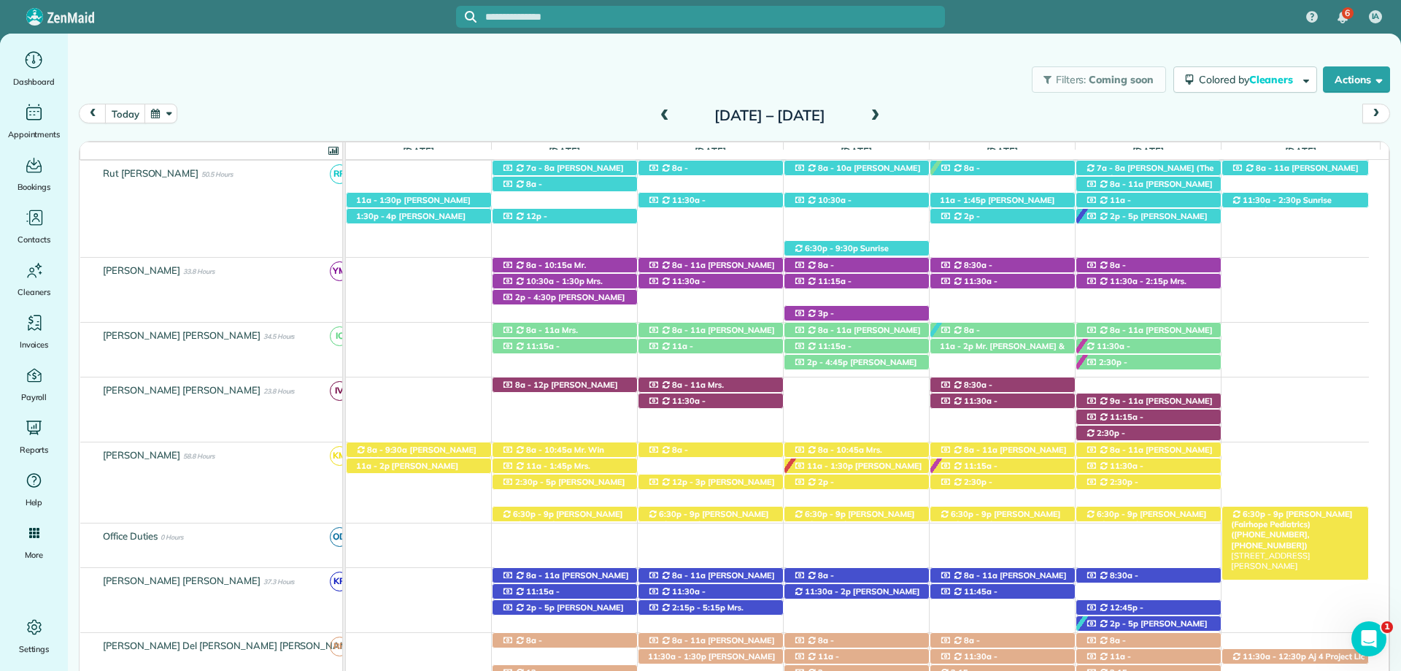
scroll to position [496, 0]
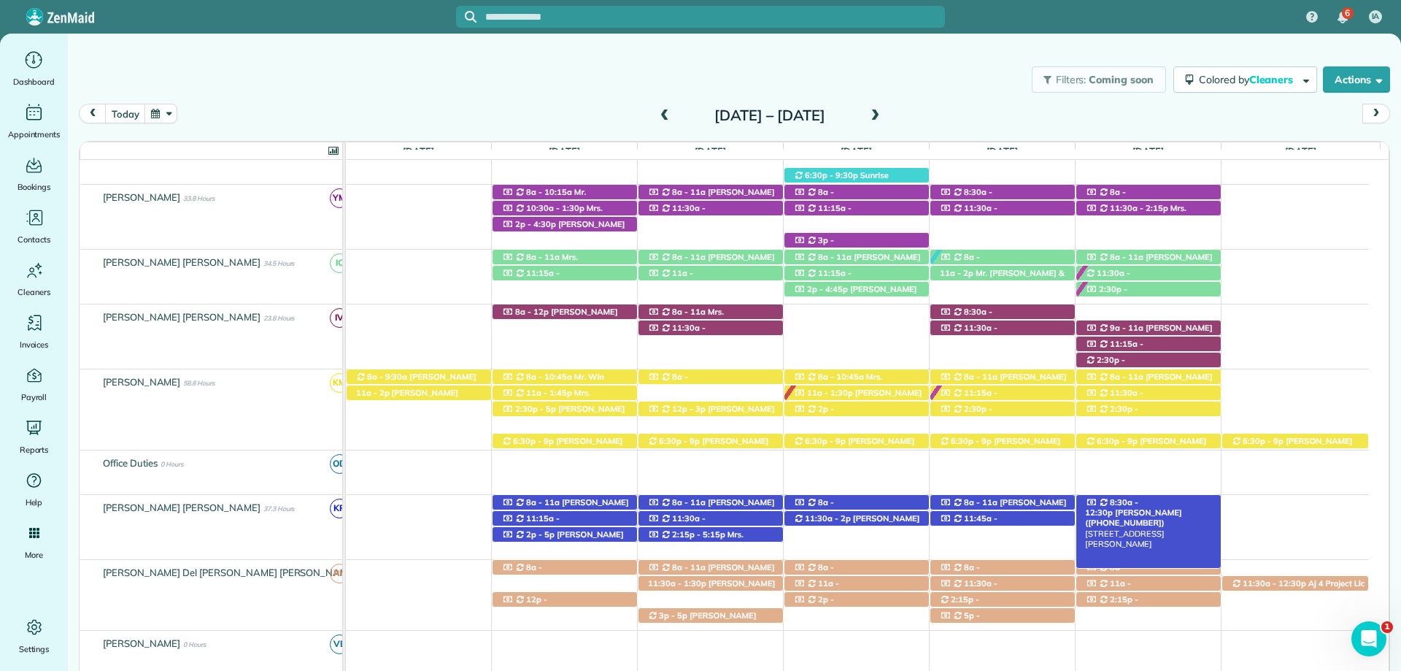
click at [1173, 507] on span "[PERSON_NAME] ([PHONE_NUMBER])" at bounding box center [1133, 517] width 96 height 20
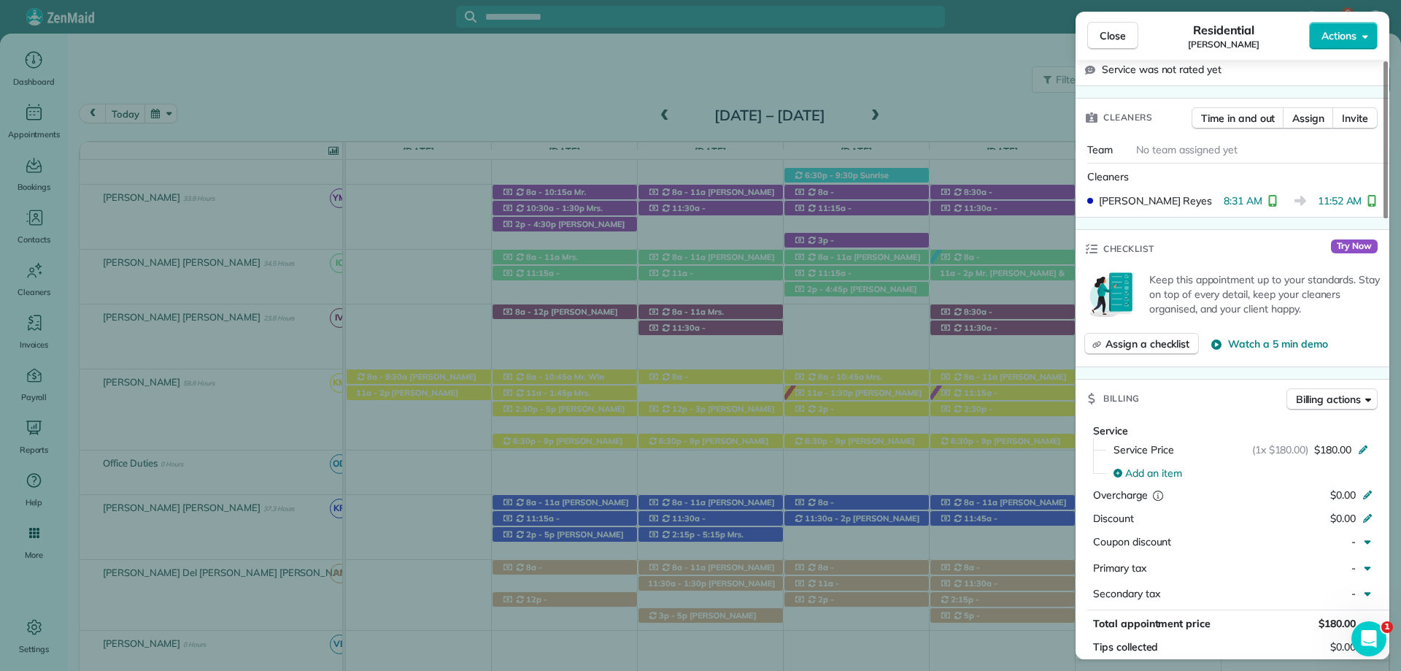
scroll to position [438, 0]
click at [1119, 25] on button "Close" at bounding box center [1112, 36] width 51 height 28
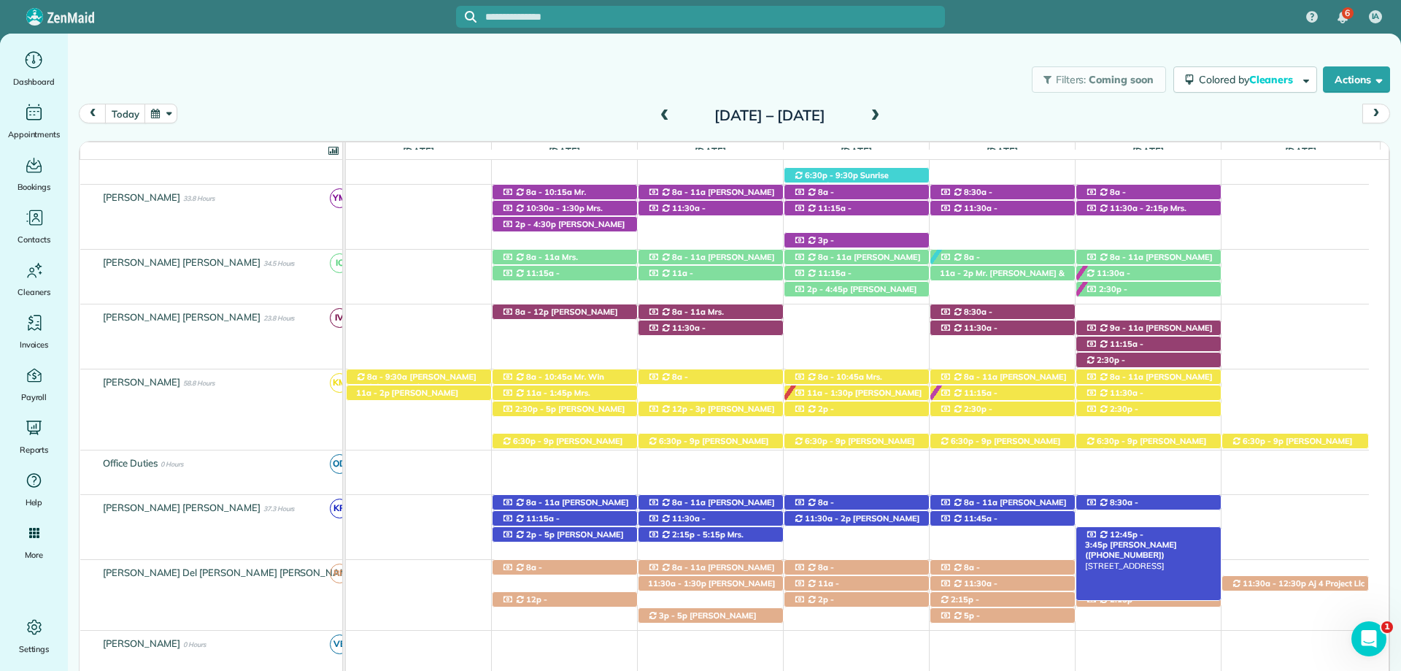
click at [1165, 539] on span "[PERSON_NAME] ([PHONE_NUMBER])" at bounding box center [1130, 549] width 91 height 20
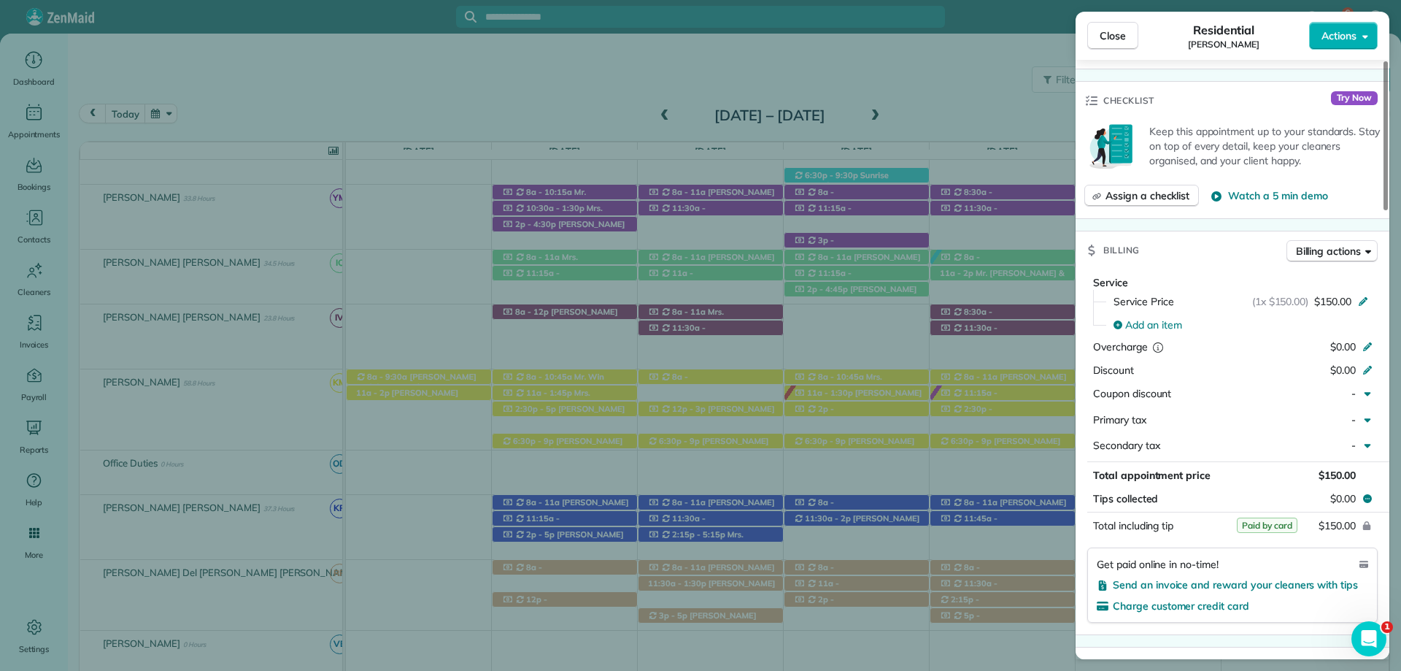
scroll to position [803, 0]
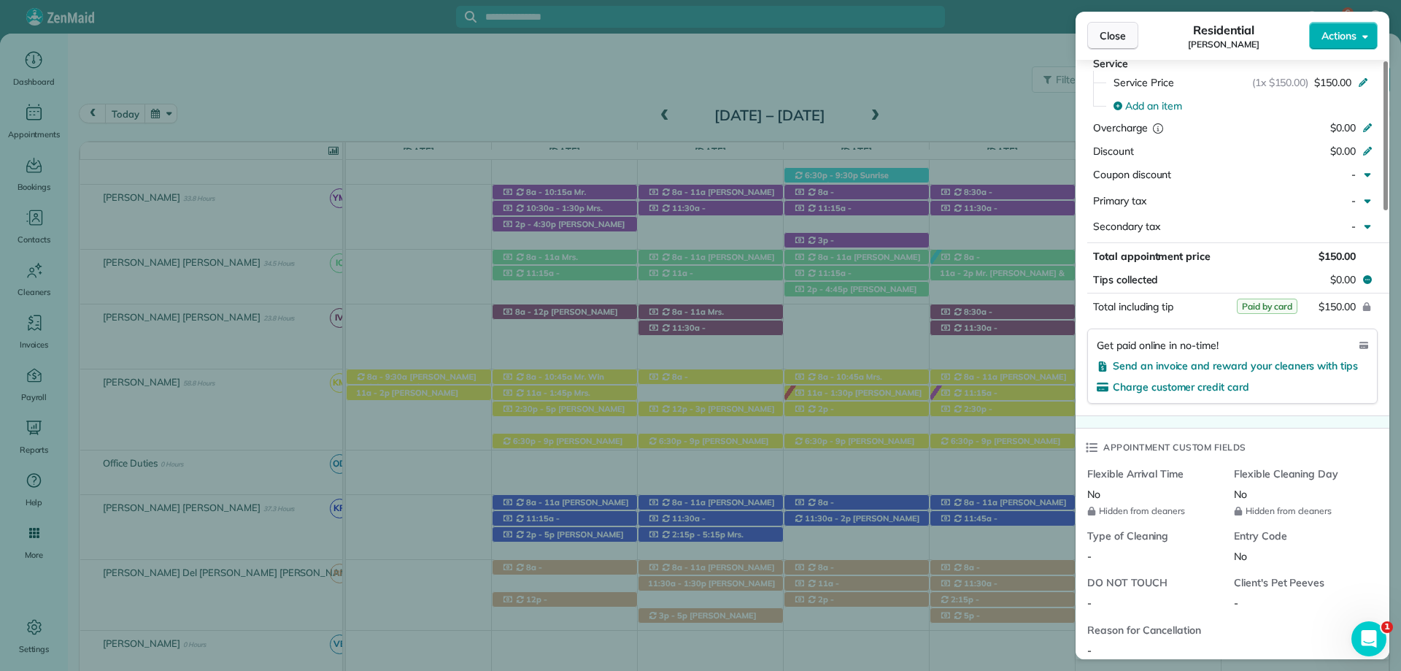
click at [1110, 31] on span "Close" at bounding box center [1113, 35] width 26 height 15
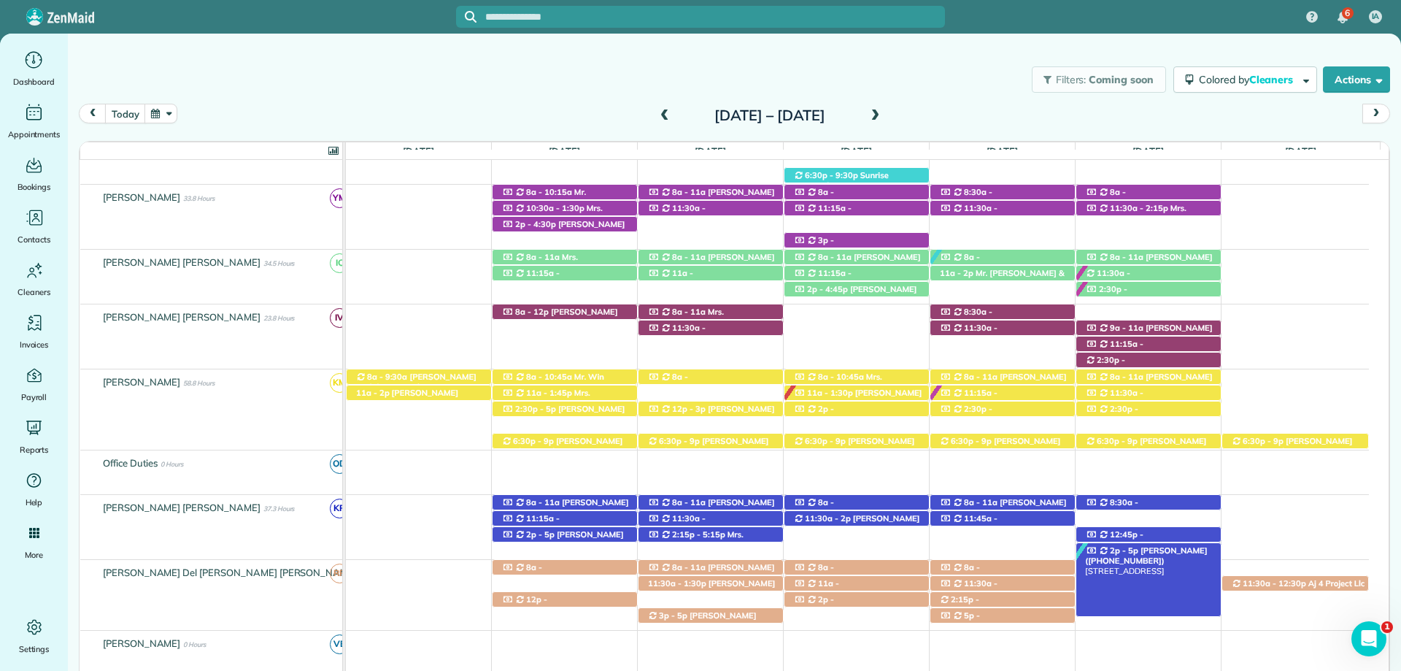
click at [1154, 550] on span "Mrs. Laurel Peakman (+19365371448)" at bounding box center [1146, 555] width 122 height 20
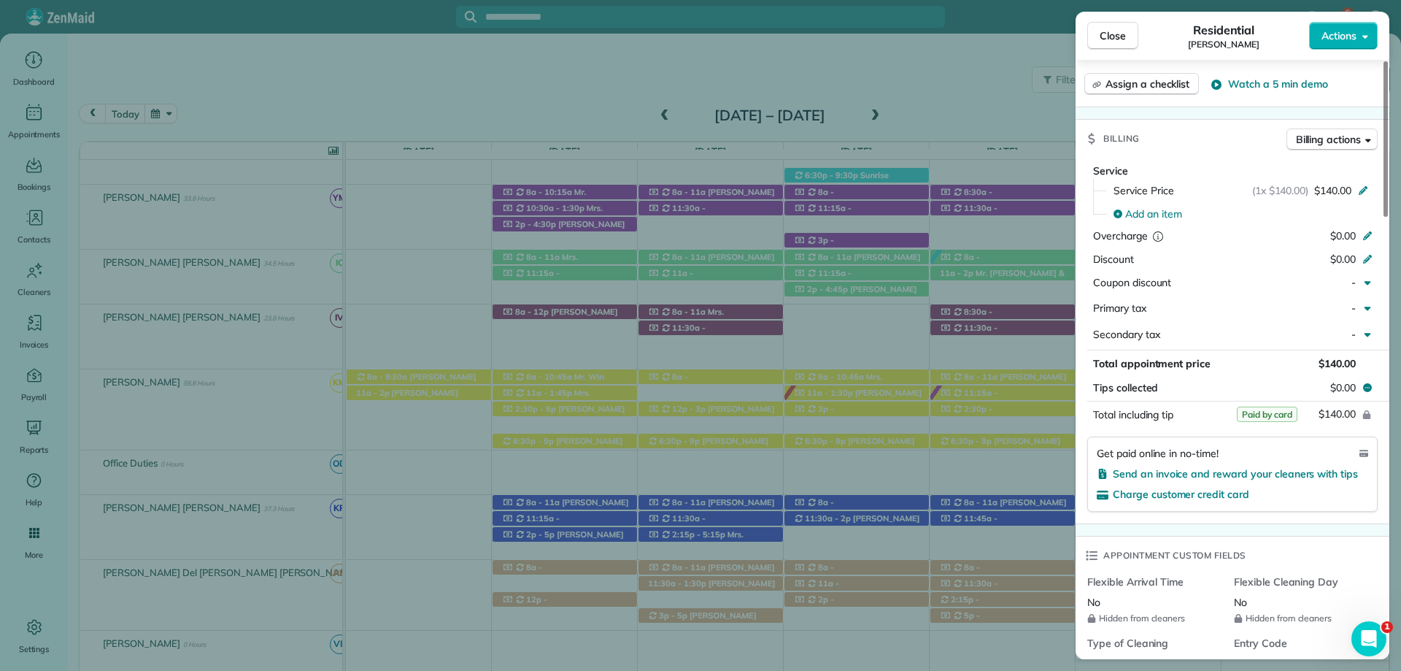
scroll to position [730, 0]
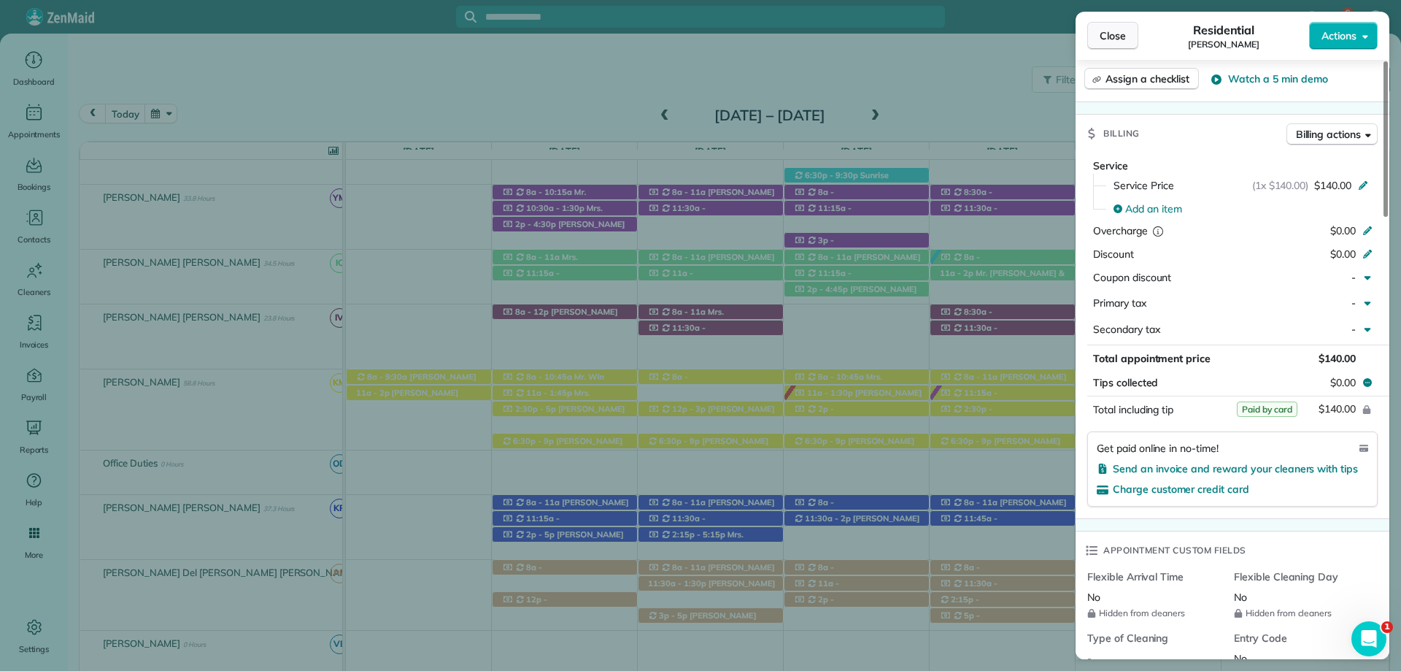
click at [1119, 35] on span "Close" at bounding box center [1113, 35] width 26 height 15
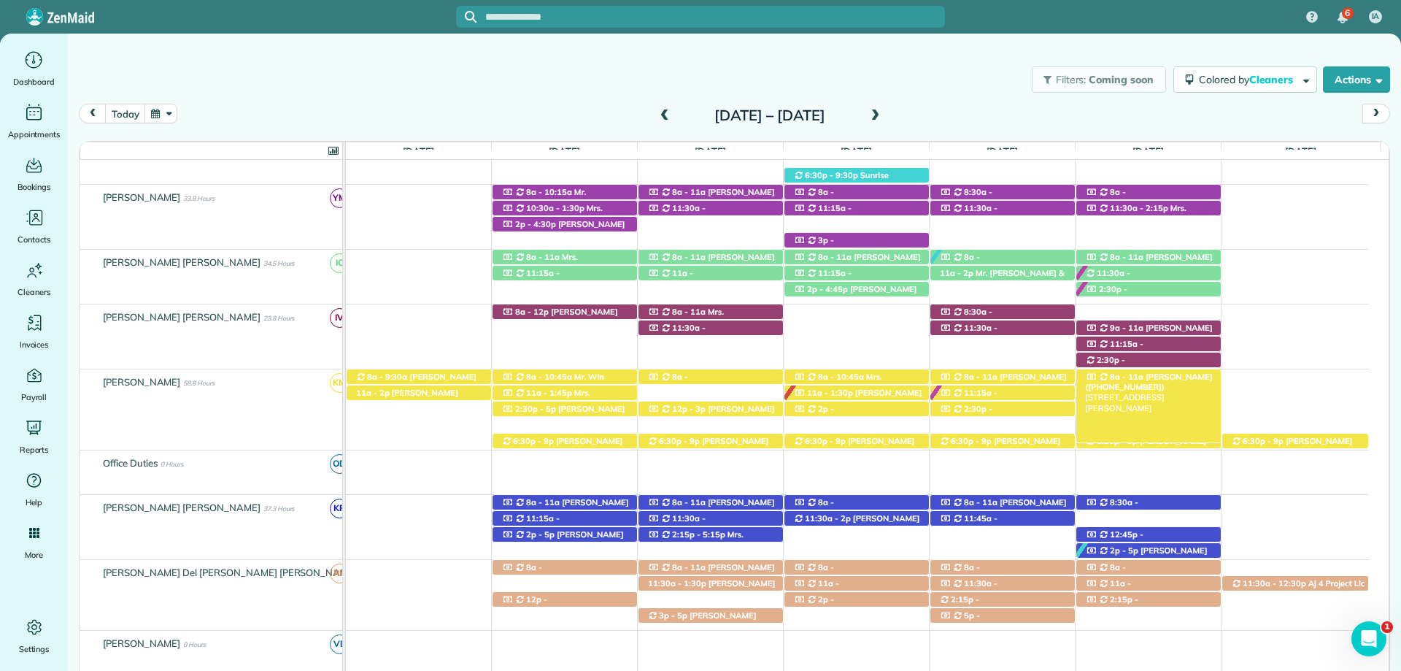
click at [1168, 378] on span "Jessica Cook (+18503462081)" at bounding box center [1148, 381] width 127 height 20
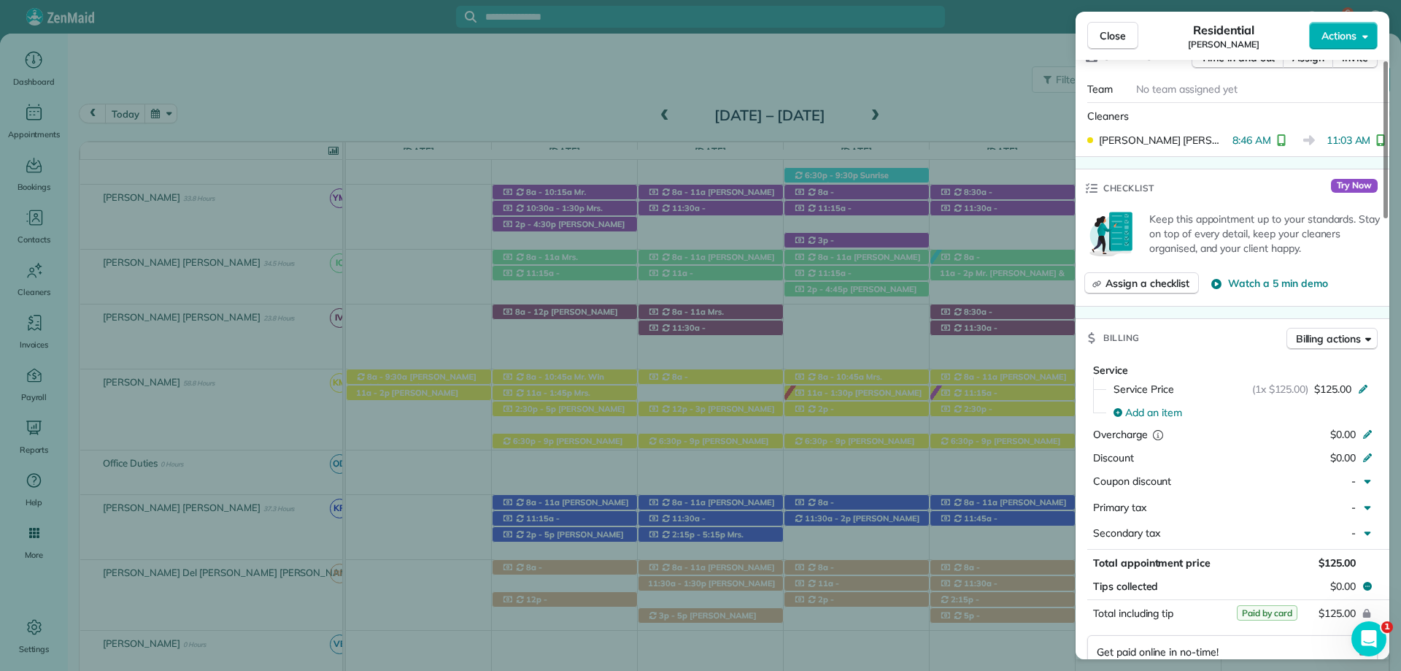
scroll to position [512, 0]
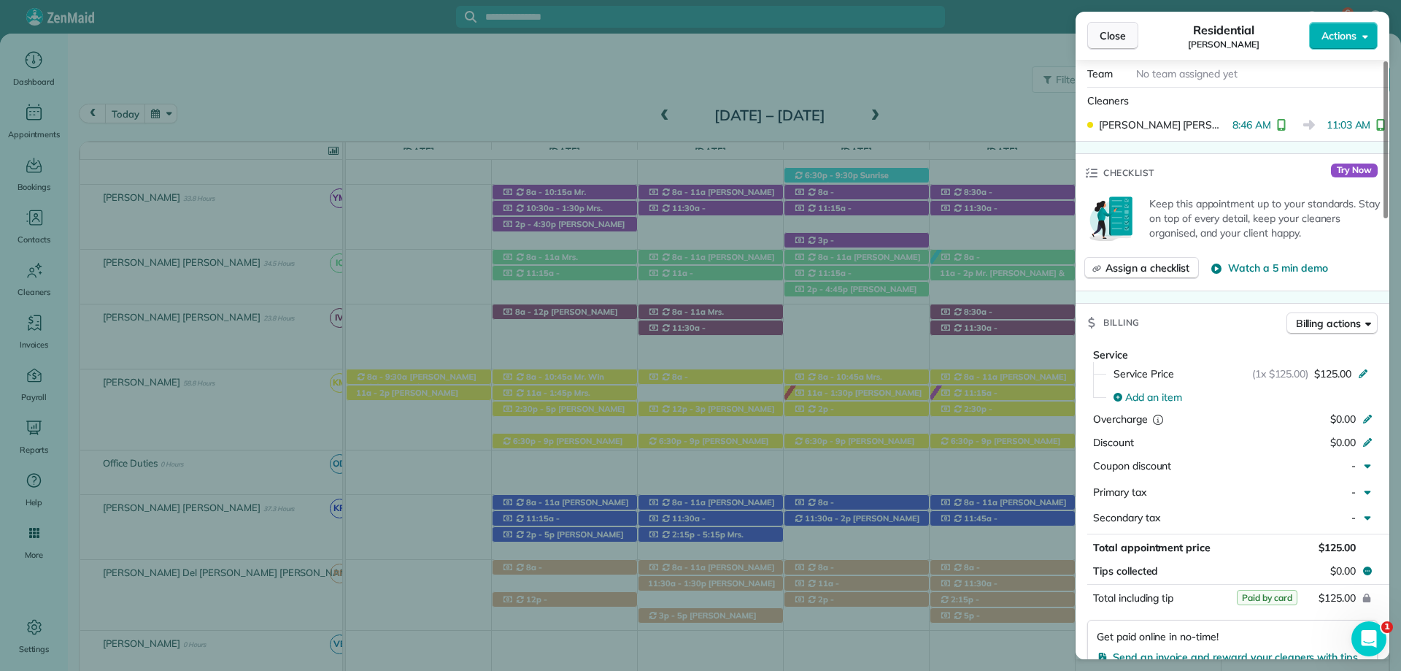
click at [1106, 34] on span "Close" at bounding box center [1113, 35] width 26 height 15
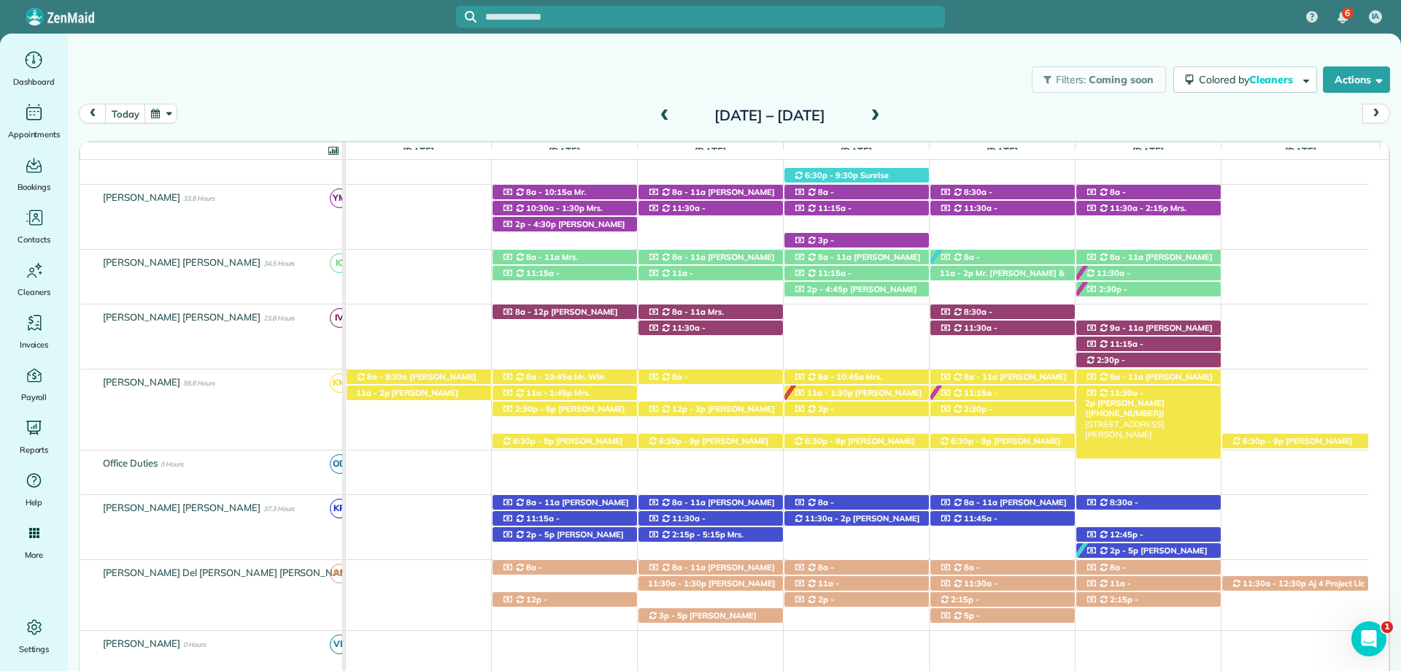
click at [1159, 388] on div "11:30a - 2p Jimmy Benson Sr (+17026824405) 9924 Glover Court - Fairhope, AL, 36…" at bounding box center [1148, 392] width 144 height 15
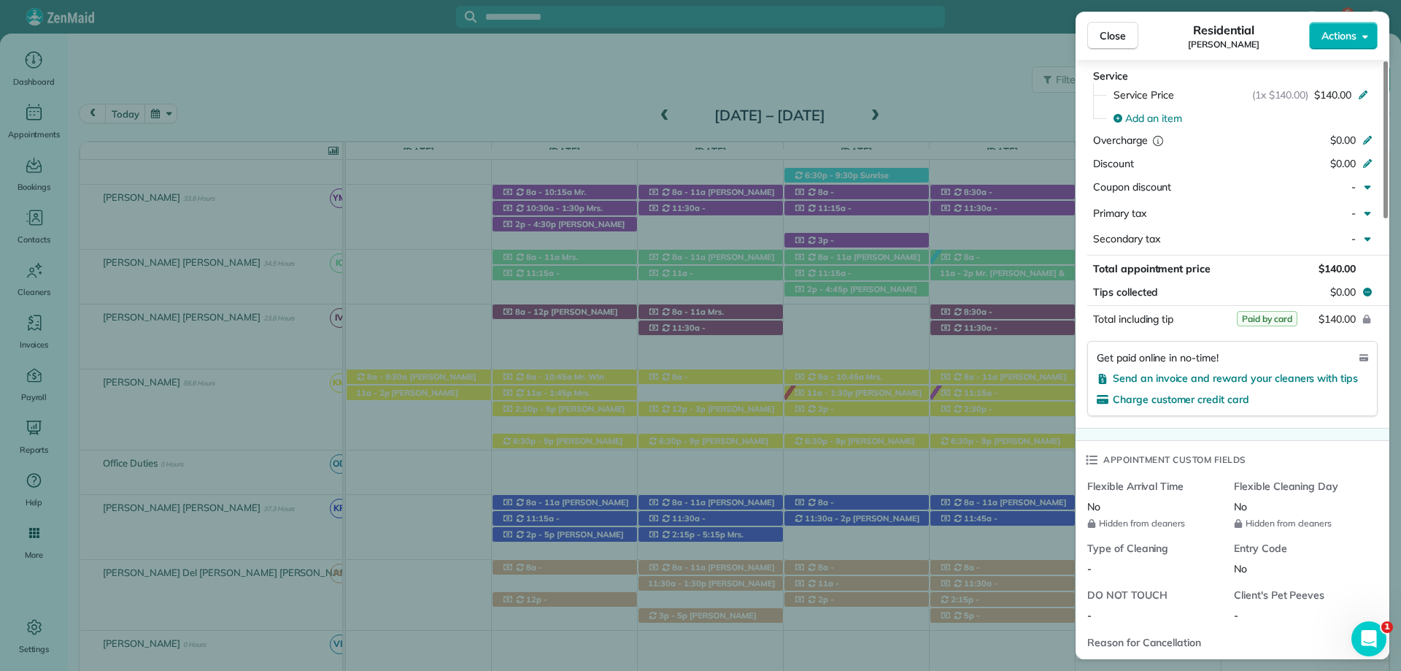
scroll to position [803, 0]
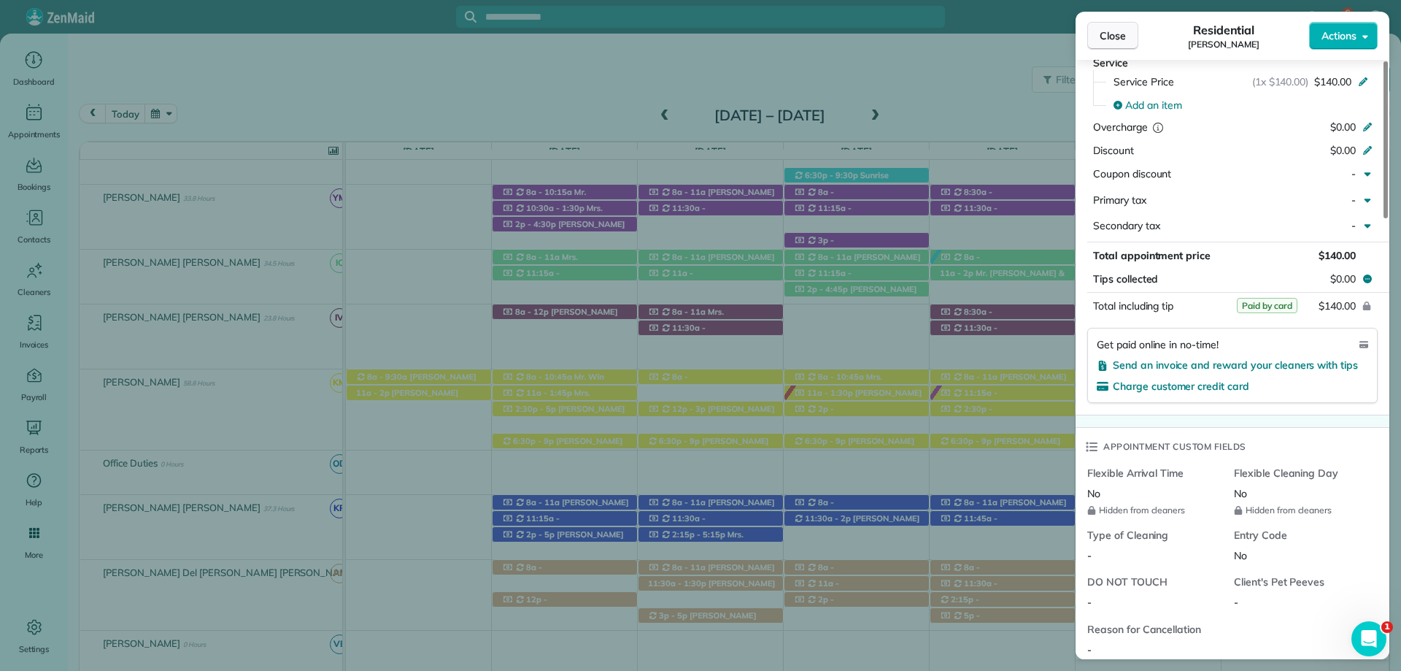
click at [1119, 29] on span "Close" at bounding box center [1113, 35] width 26 height 15
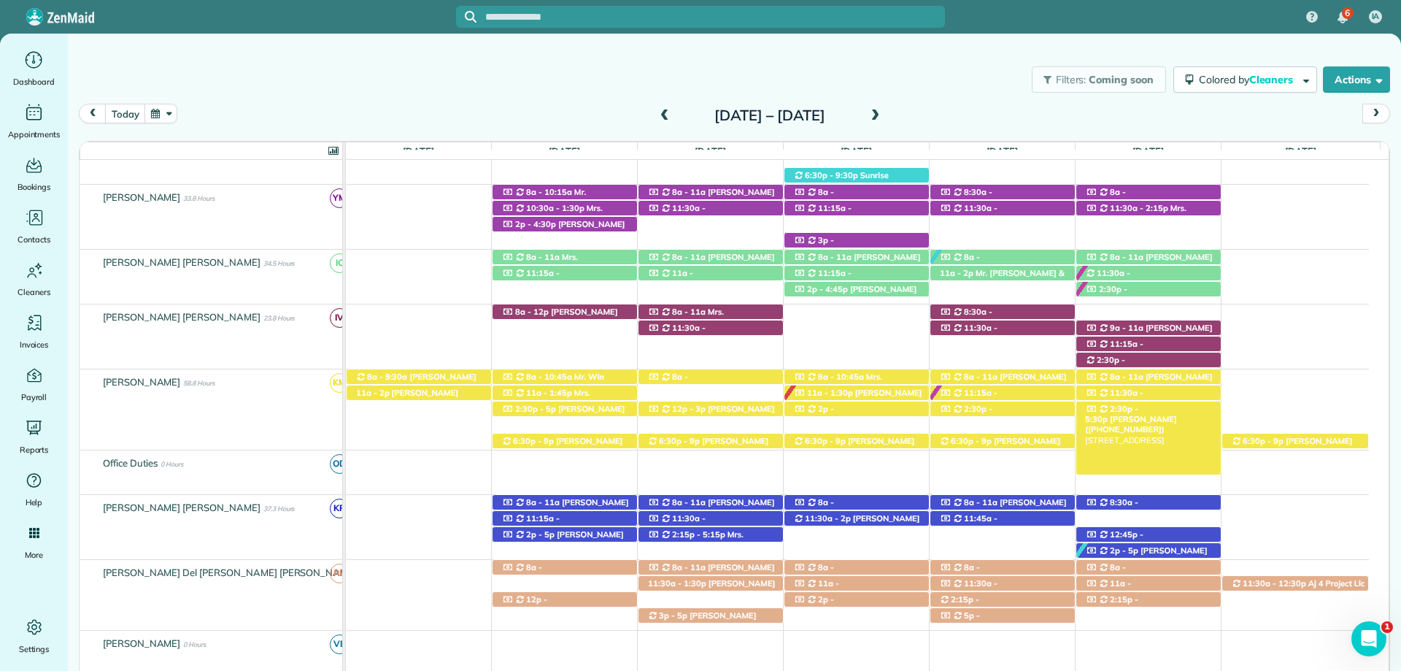
click at [1157, 414] on span "Lauren Clements (+12514021975)" at bounding box center [1130, 424] width 91 height 20
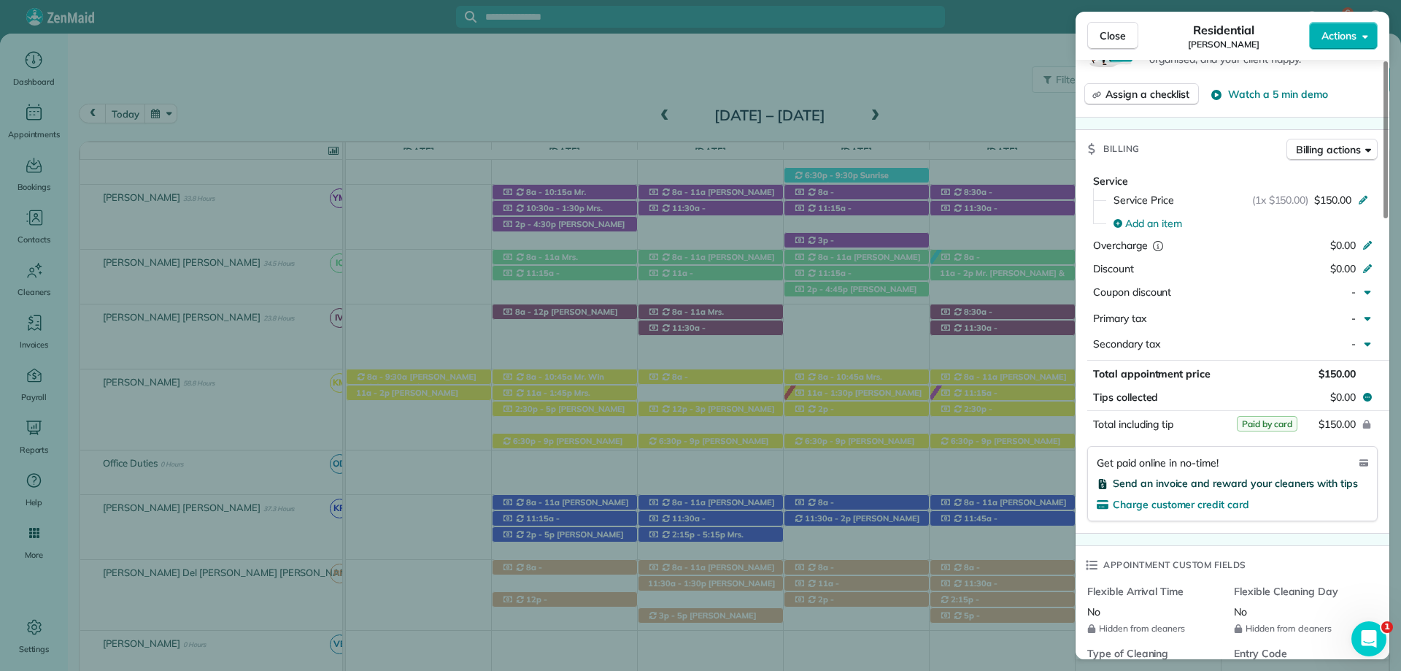
scroll to position [730, 0]
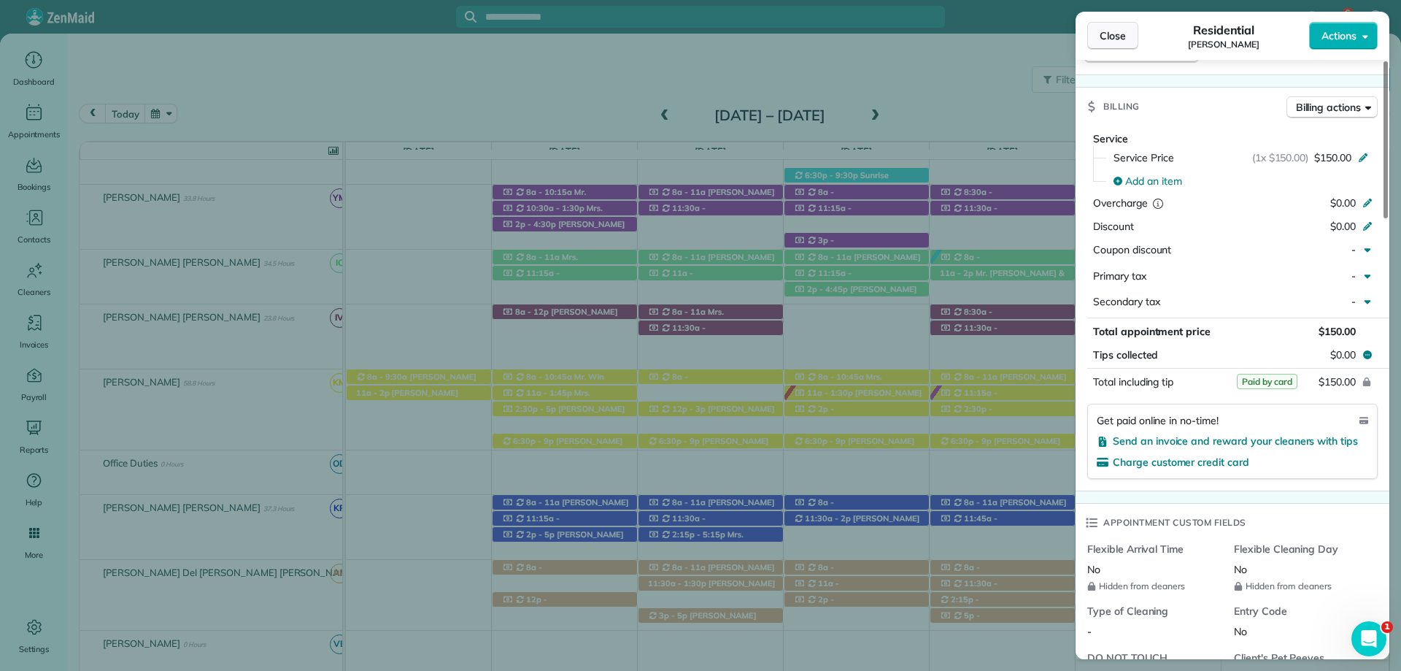
click at [1110, 42] on span "Close" at bounding box center [1113, 35] width 26 height 15
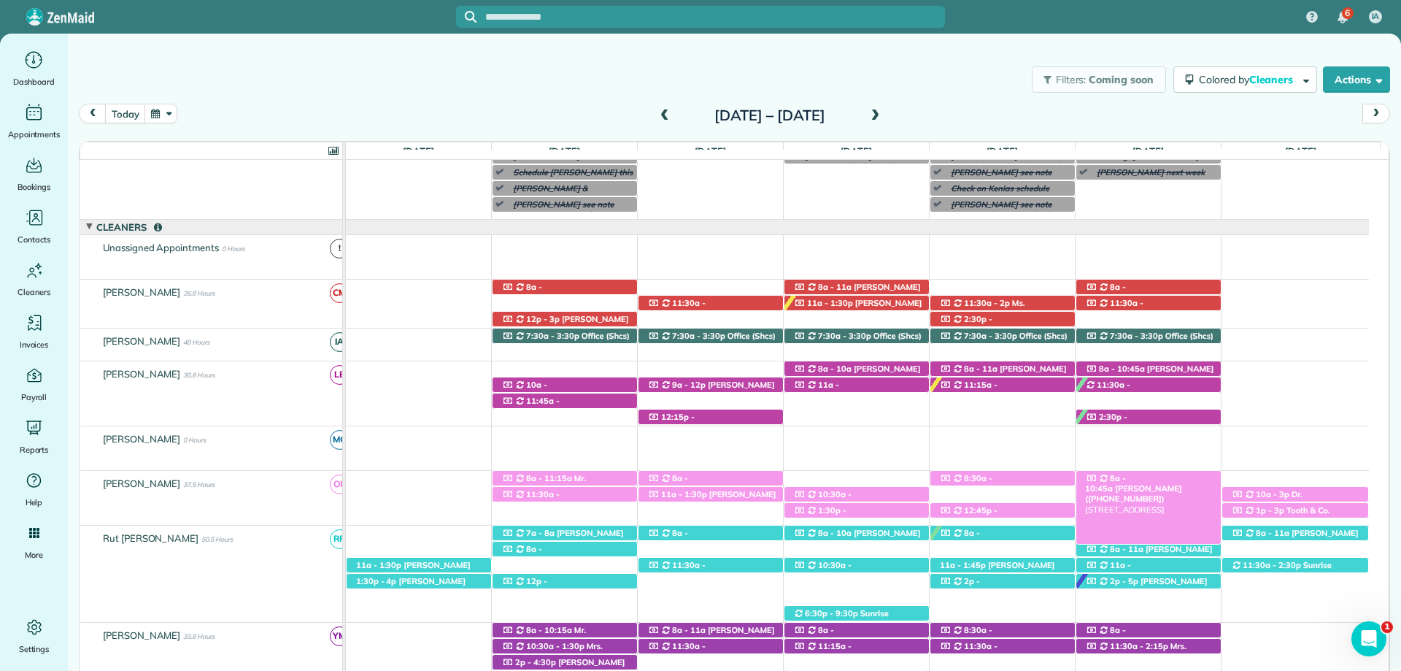
scroll to position [131, 0]
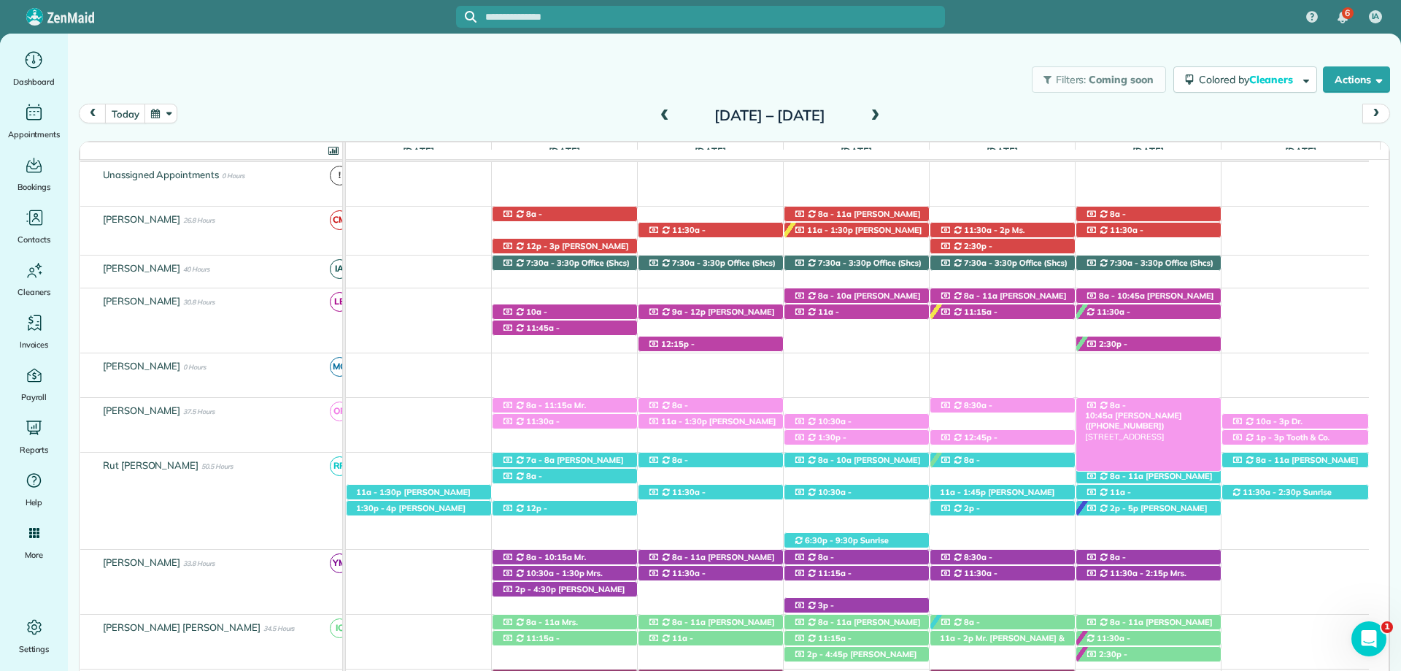
click at [1173, 410] on span "Lindsay Brown (+18509827859)" at bounding box center [1133, 420] width 96 height 20
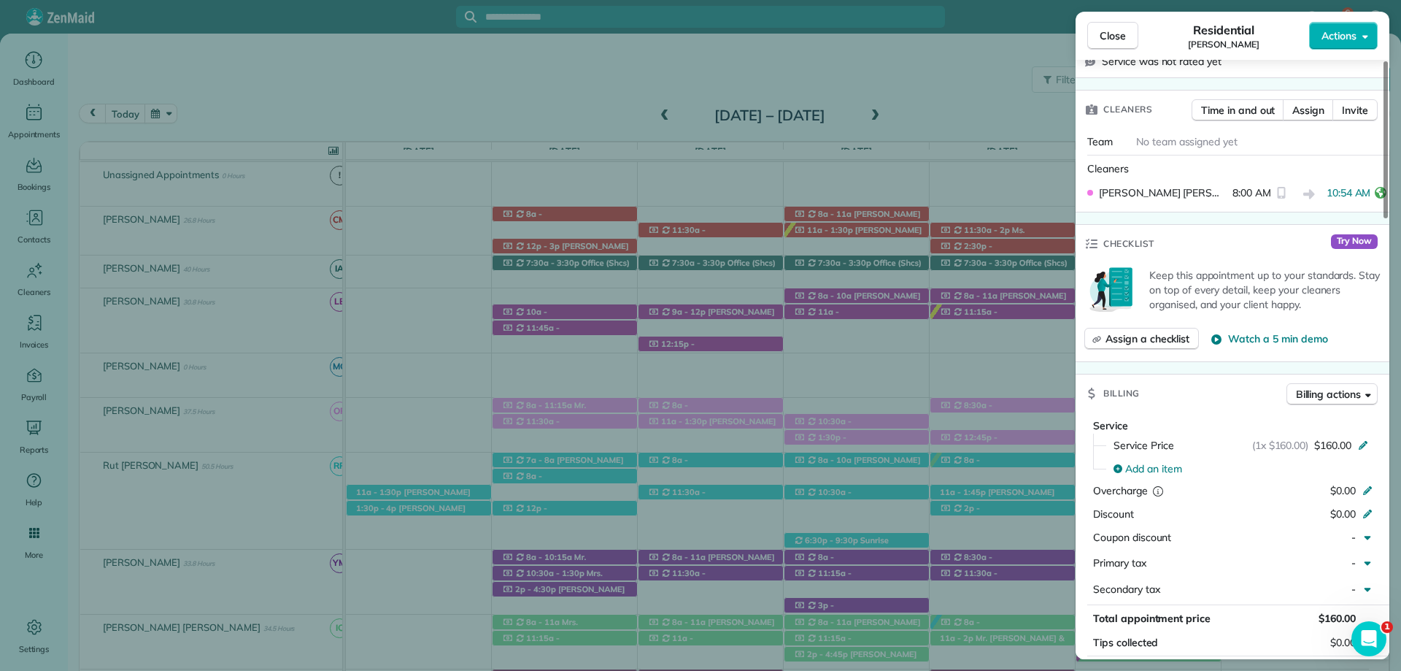
scroll to position [590, 0]
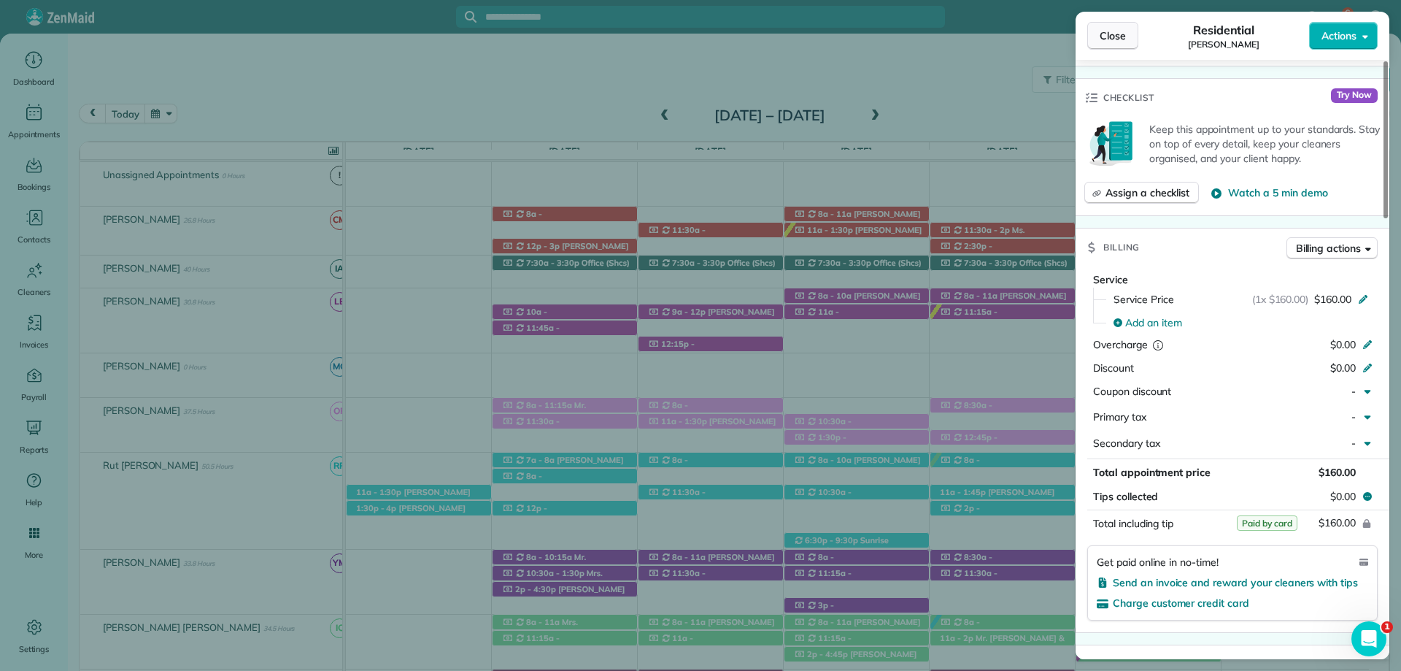
click at [1099, 28] on button "Close" at bounding box center [1112, 36] width 51 height 28
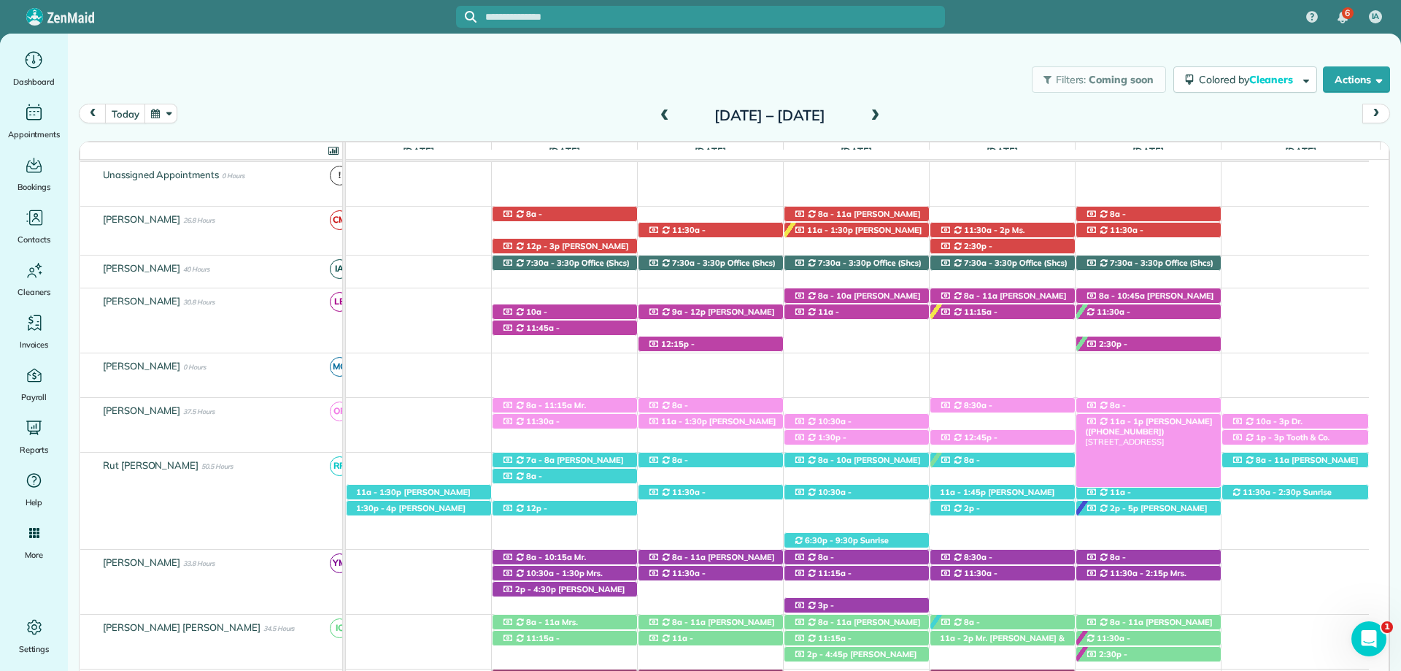
click at [1181, 419] on div "11a - 1p Joni Golde (+19196962048) 27054 Bit and Spur Drive - Daphne, AL, 36526" at bounding box center [1148, 421] width 144 height 15
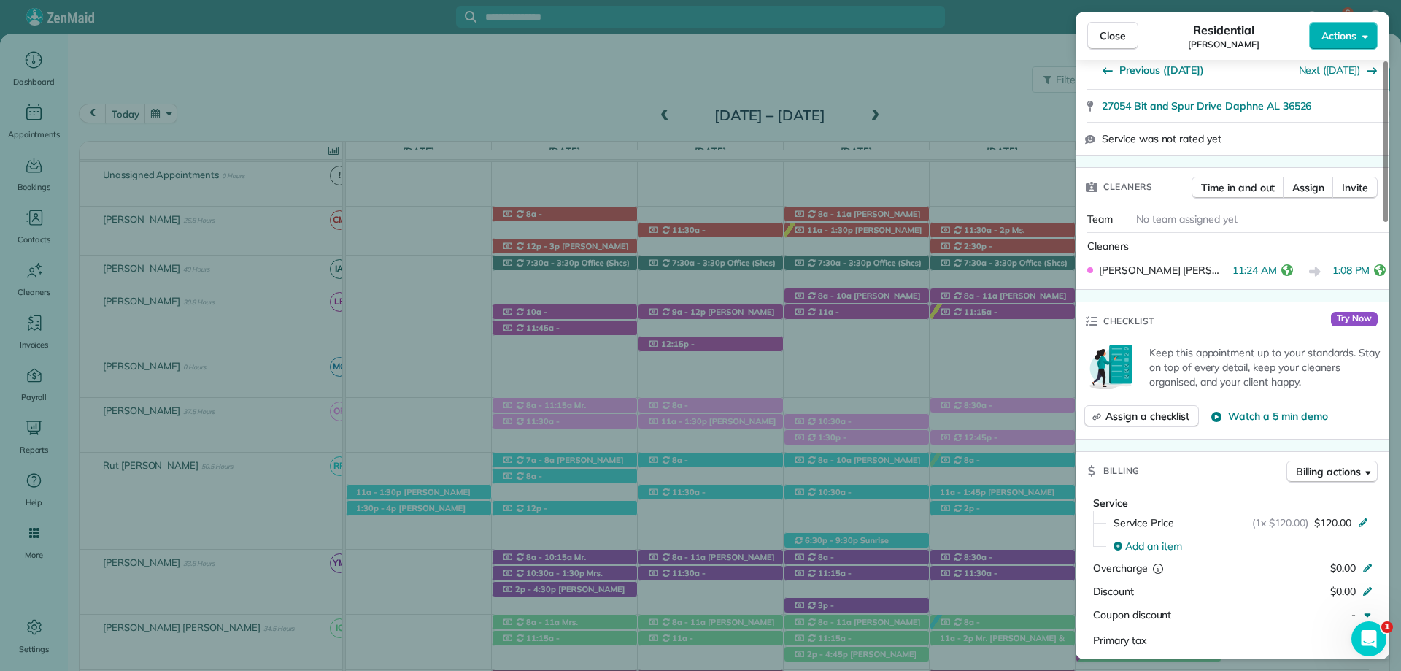
scroll to position [586, 0]
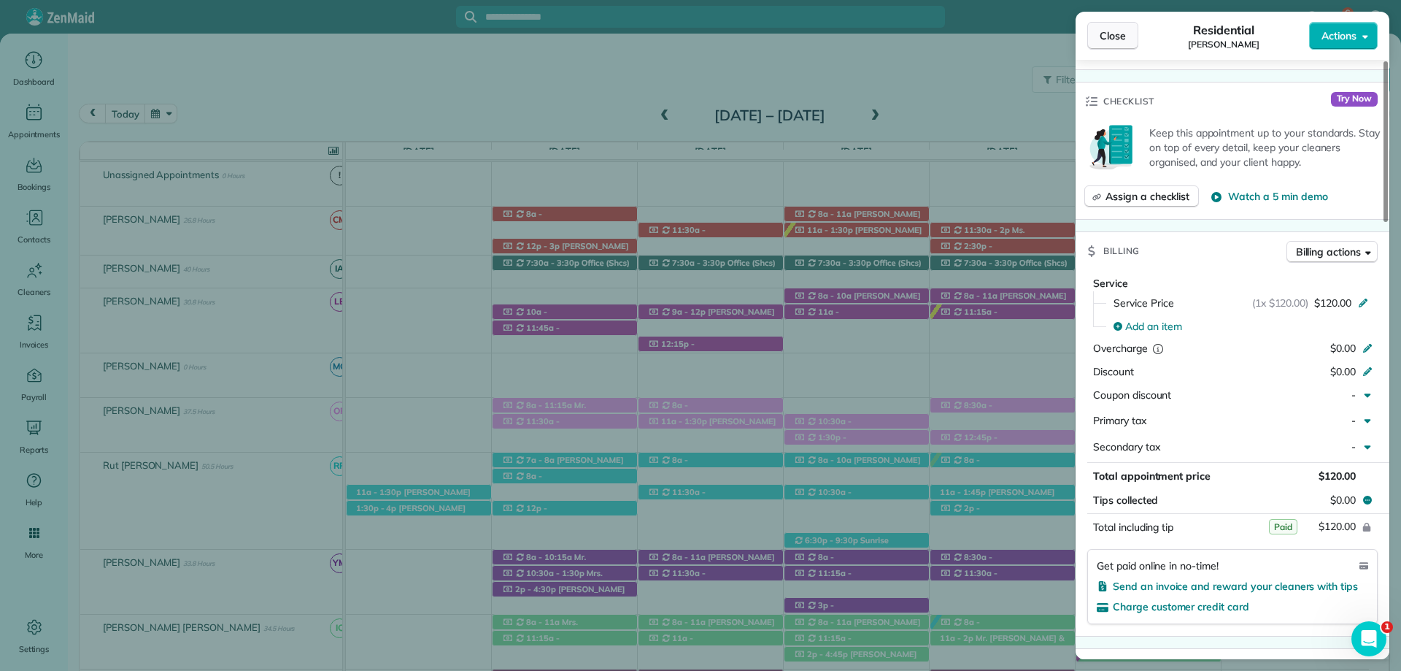
click at [1118, 34] on span "Close" at bounding box center [1113, 35] width 26 height 15
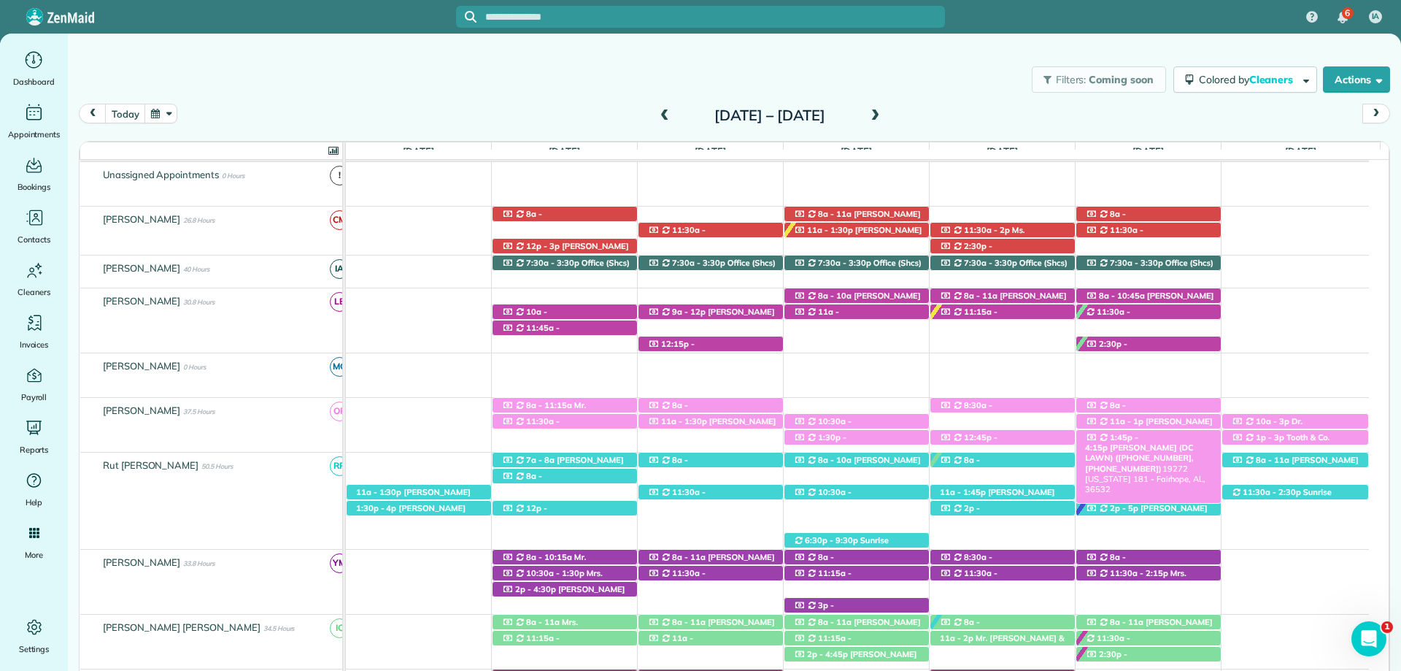
click at [1173, 442] on span "Mandy King (DC LAWN) (+12512709897, +12059027602)" at bounding box center [1139, 457] width 108 height 31
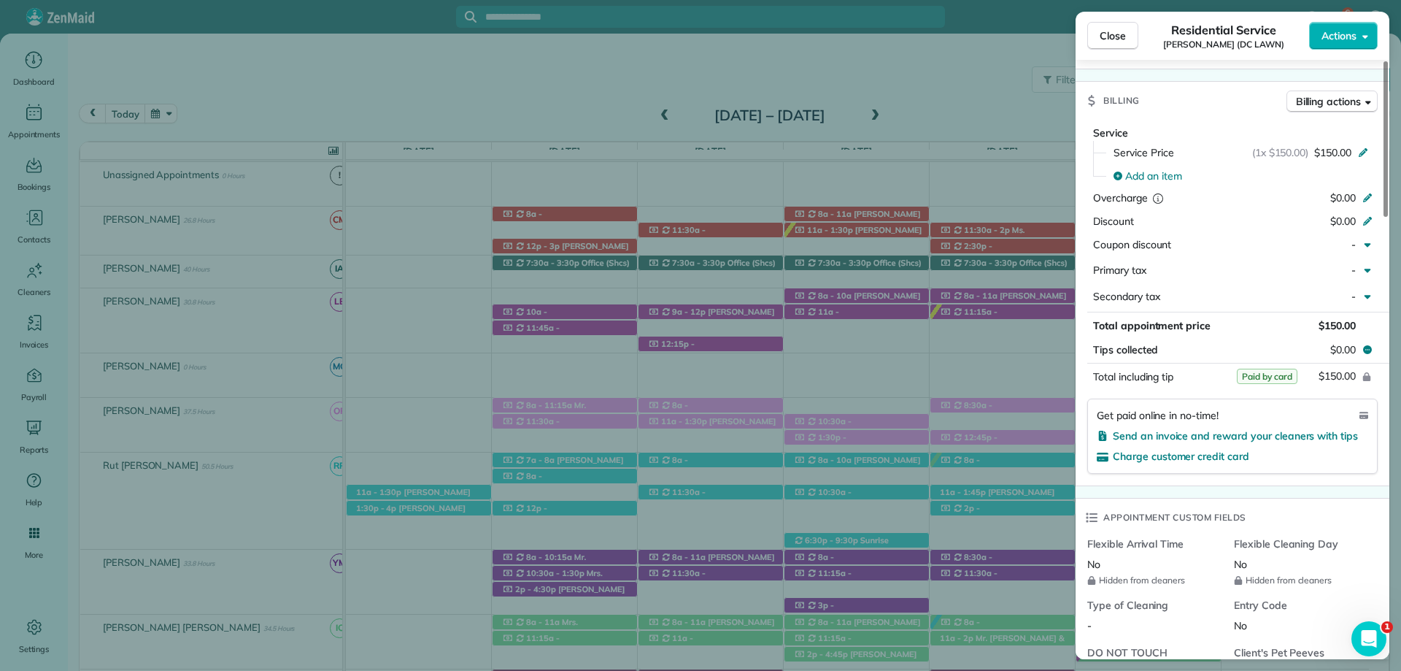
scroll to position [803, 0]
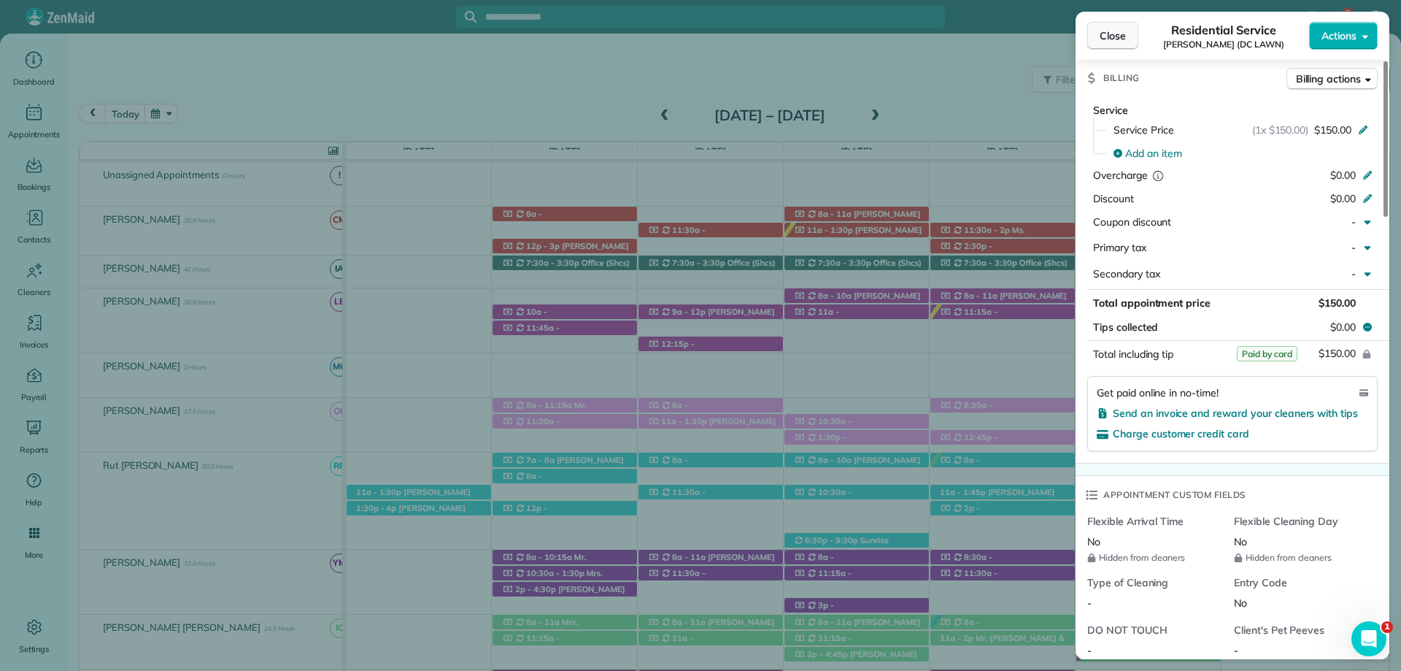
click at [1104, 34] on span "Close" at bounding box center [1113, 35] width 26 height 15
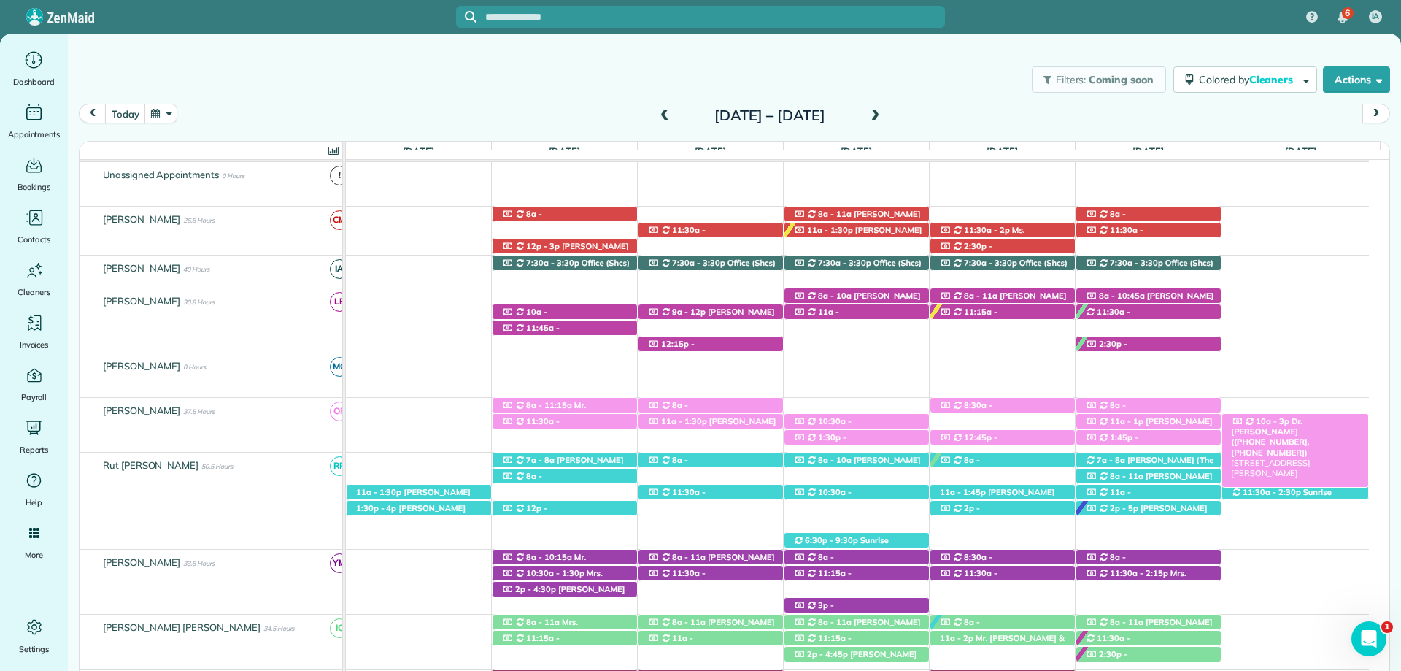
click at [1306, 423] on span "Dr. Furhan Yunus (+19016345549, +19013267263)" at bounding box center [1270, 437] width 78 height 42
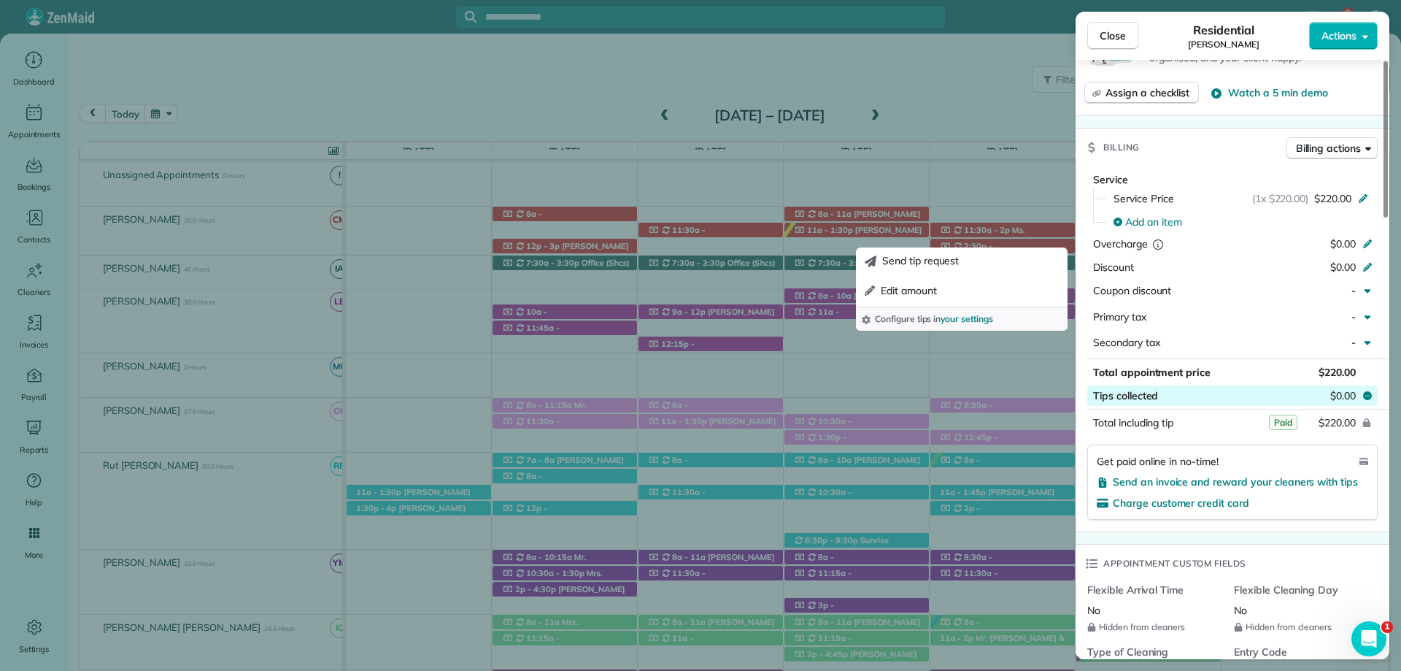
scroll to position [876, 0]
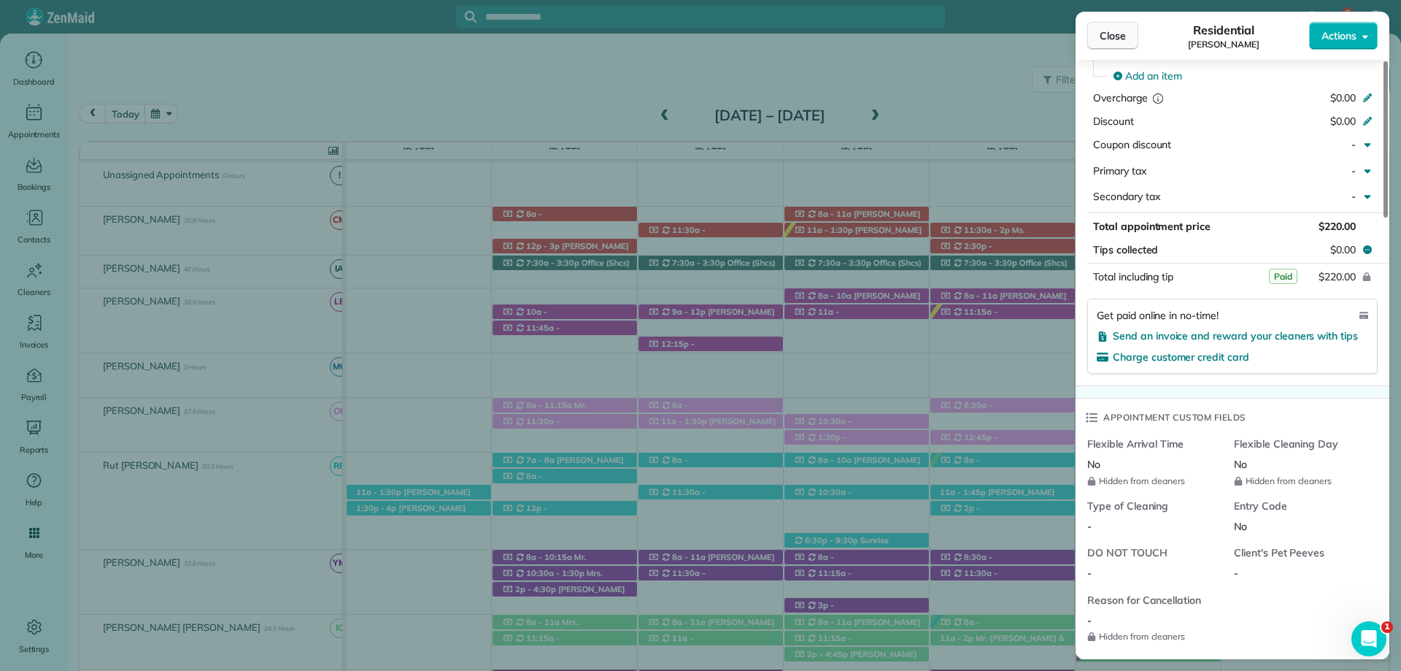
click at [1113, 32] on span "Close" at bounding box center [1113, 35] width 26 height 15
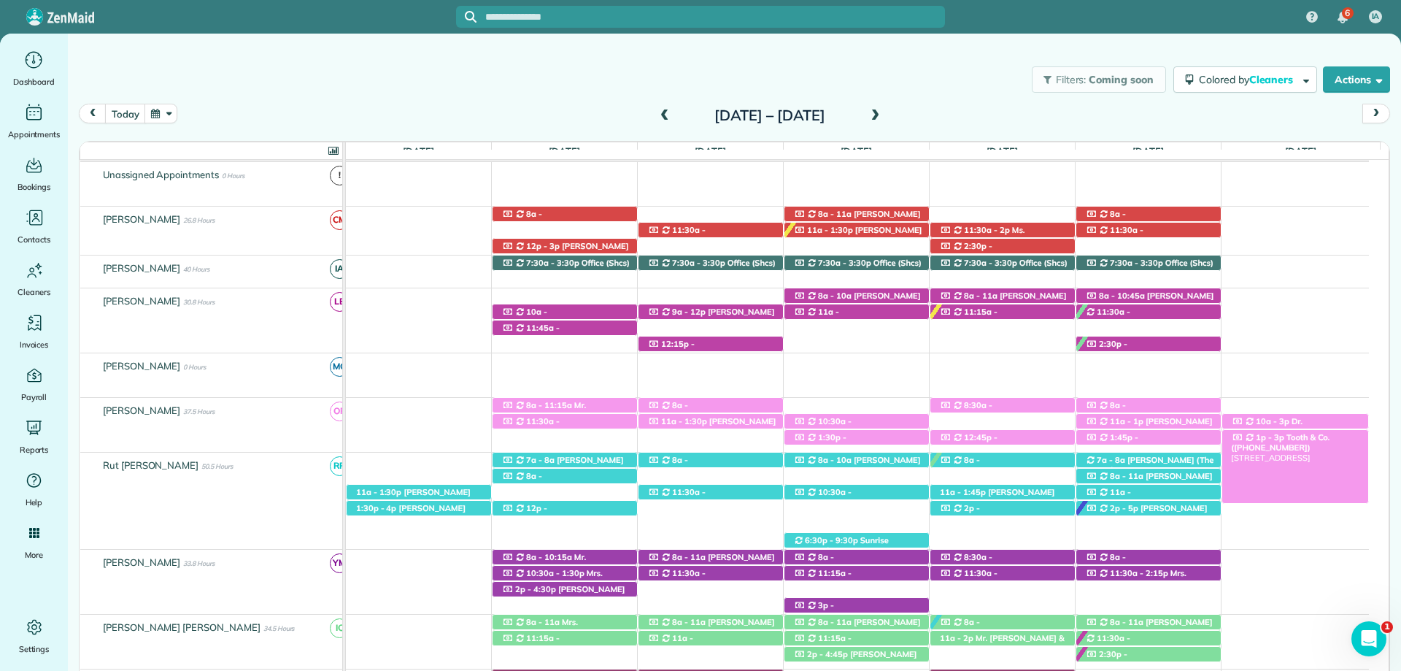
click at [1300, 442] on span "Tooth & Co. (+15073202682)" at bounding box center [1280, 442] width 99 height 20
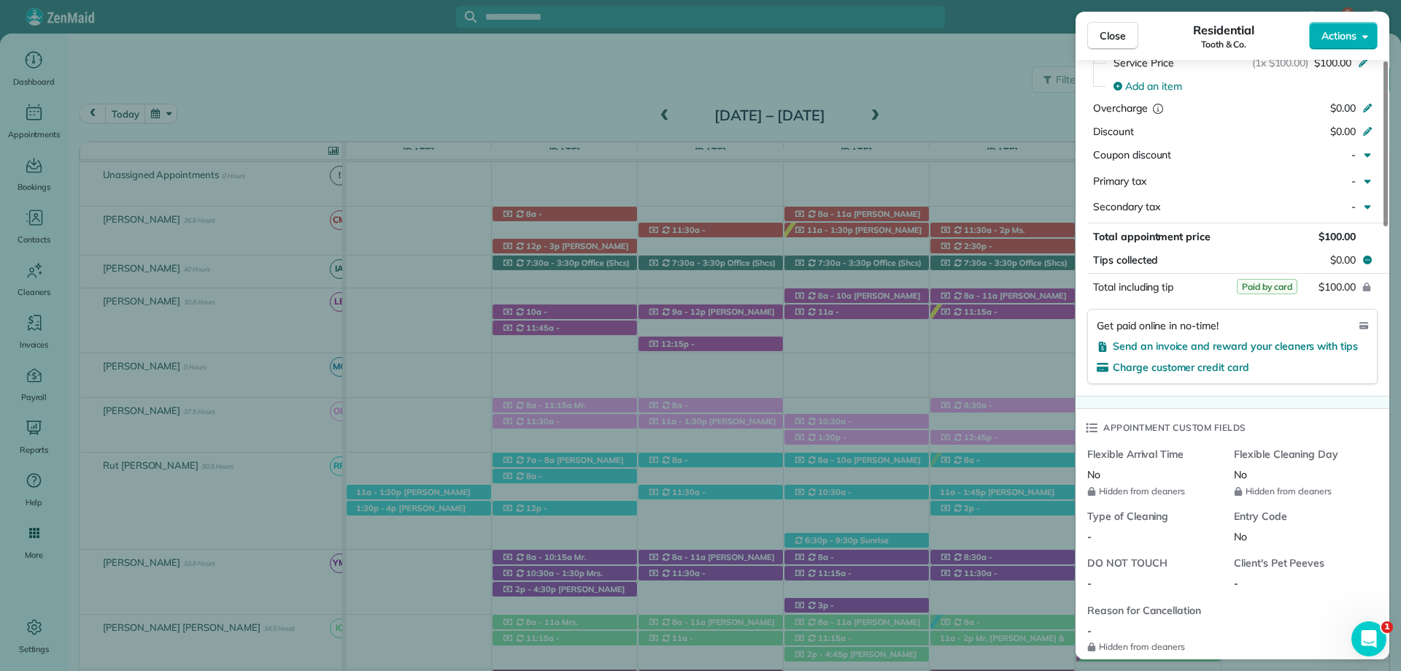
scroll to position [803, 0]
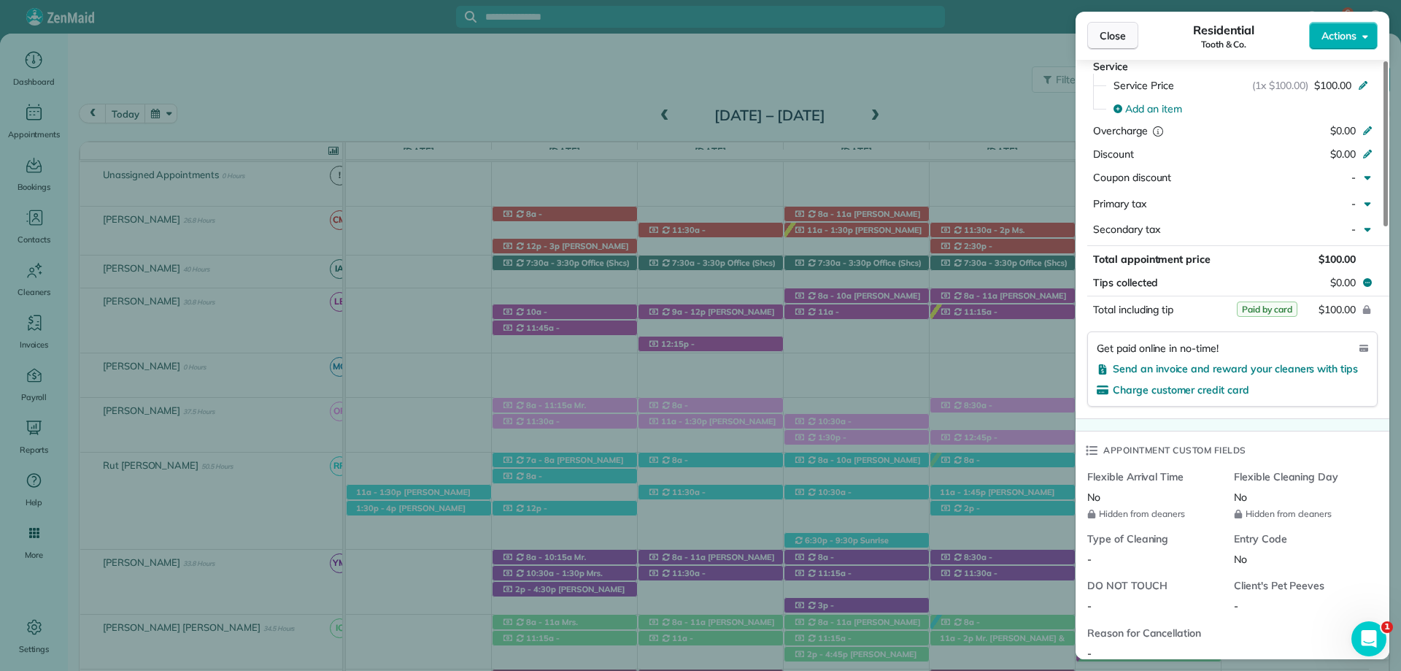
click at [1108, 34] on span "Close" at bounding box center [1113, 35] width 26 height 15
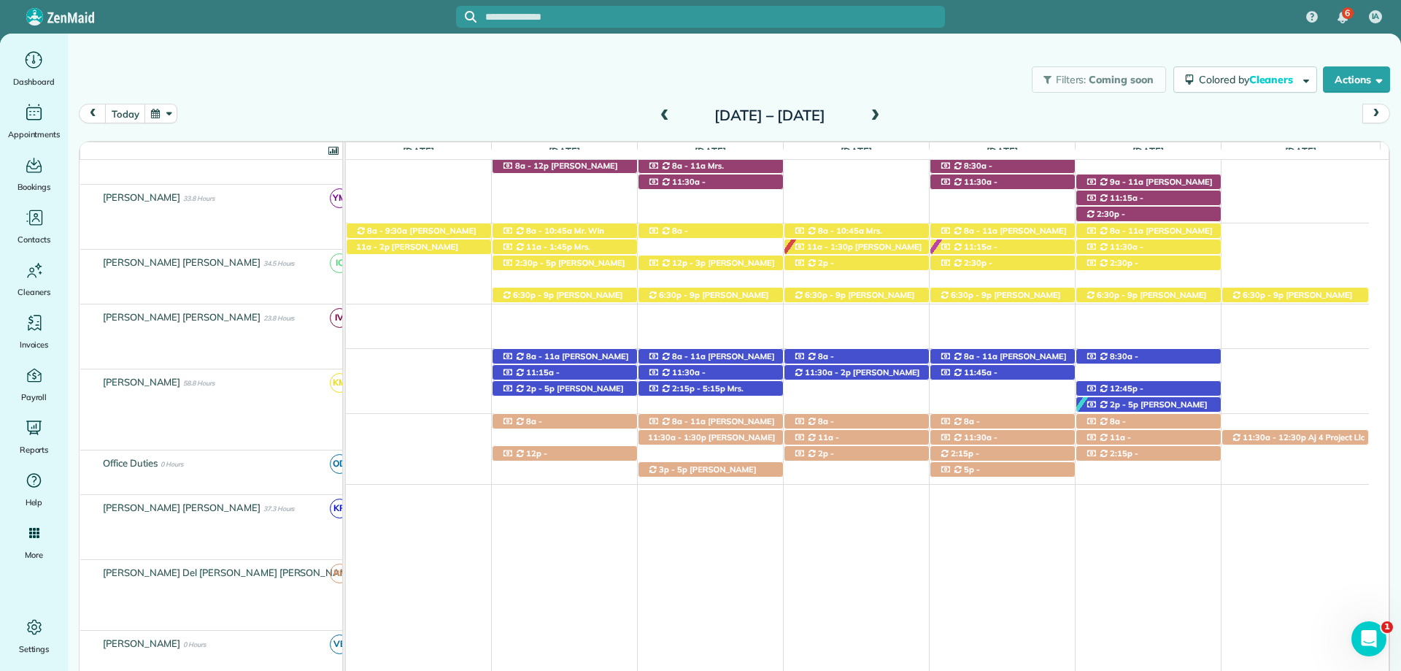
scroll to position [642, 0]
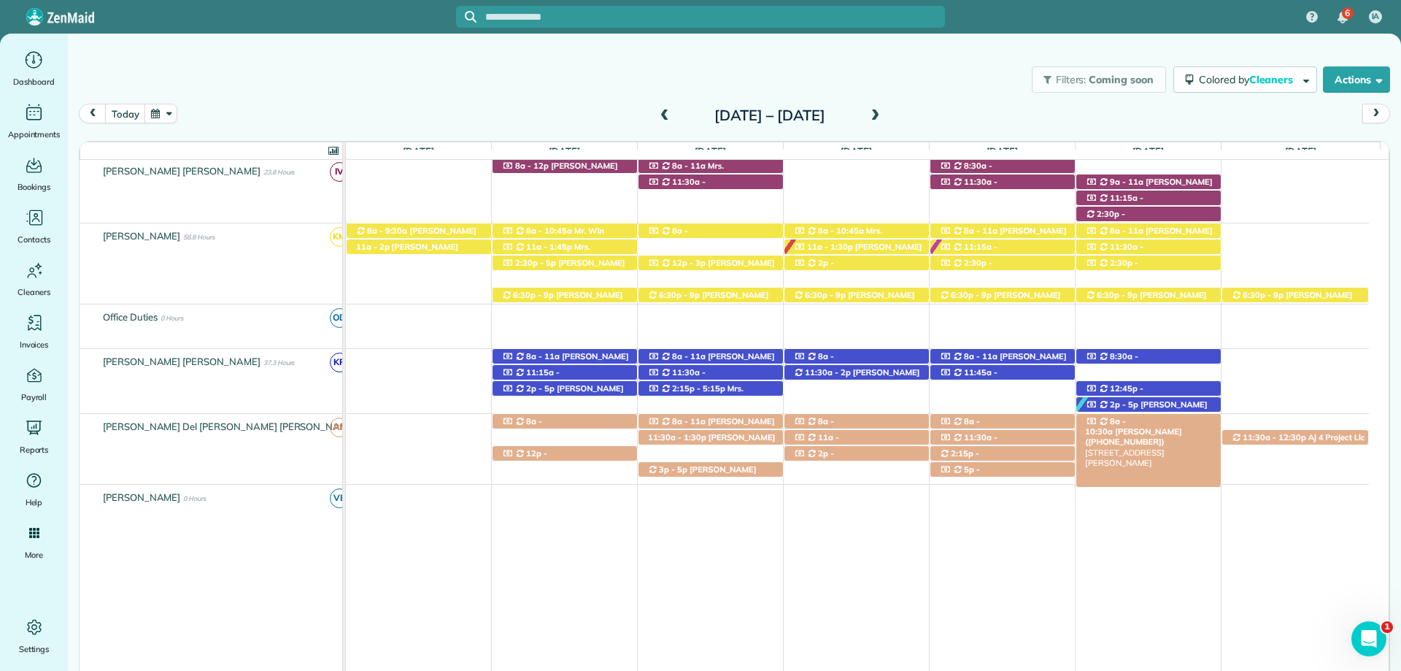
click at [1181, 426] on span "Hannah East (+15738887965)" at bounding box center [1133, 436] width 96 height 20
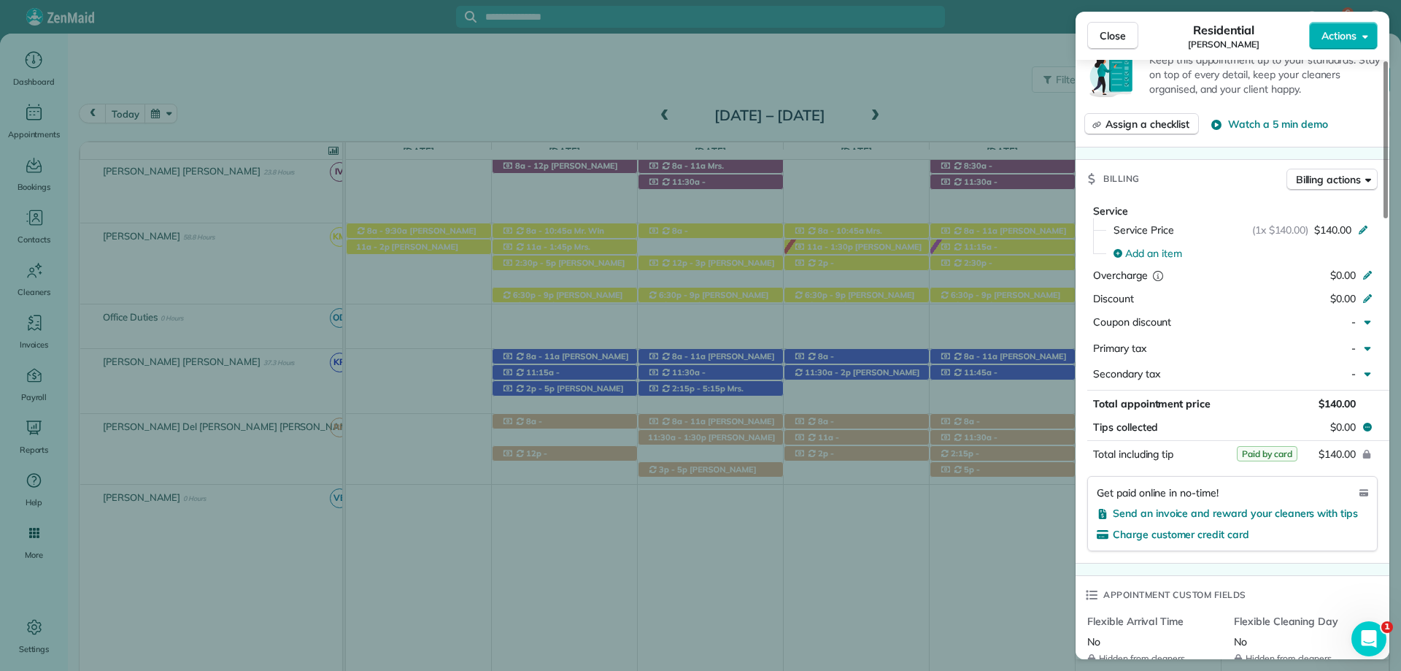
scroll to position [657, 0]
click at [1120, 36] on span "Close" at bounding box center [1113, 35] width 26 height 15
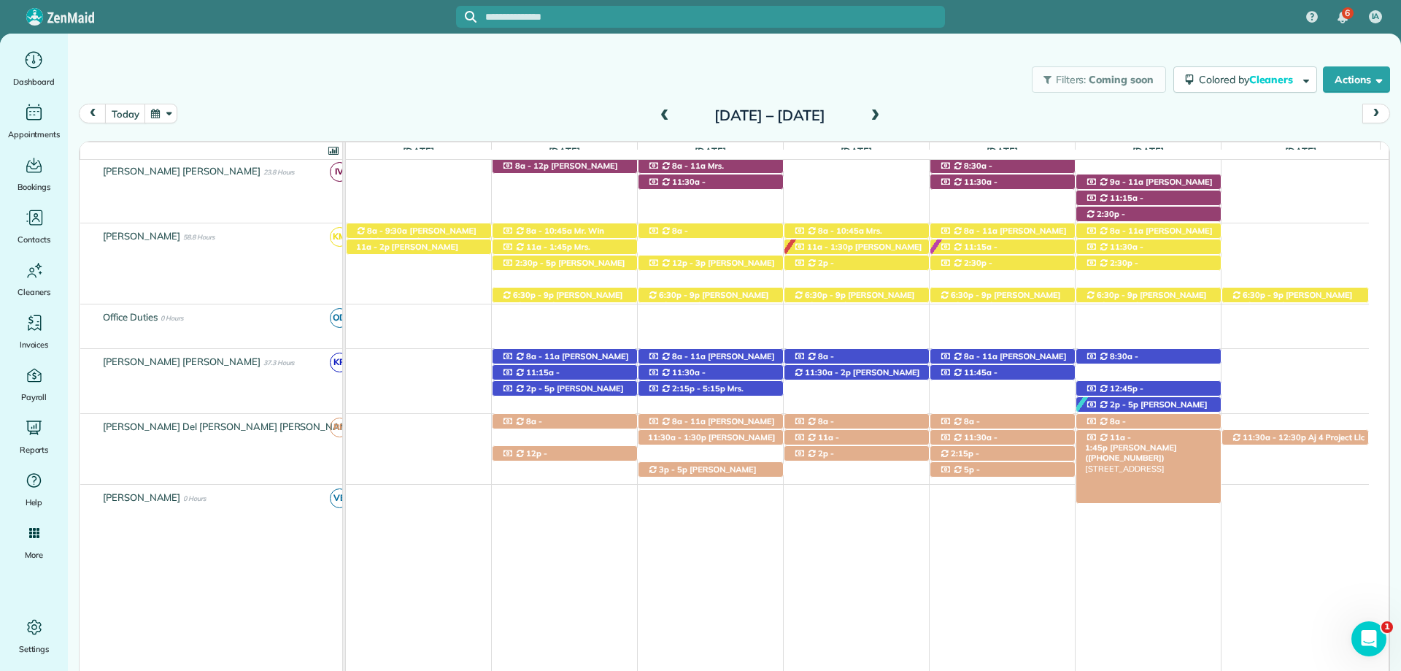
click at [1176, 442] on span "Bianca Ingram (+12513705558)" at bounding box center [1130, 452] width 91 height 20
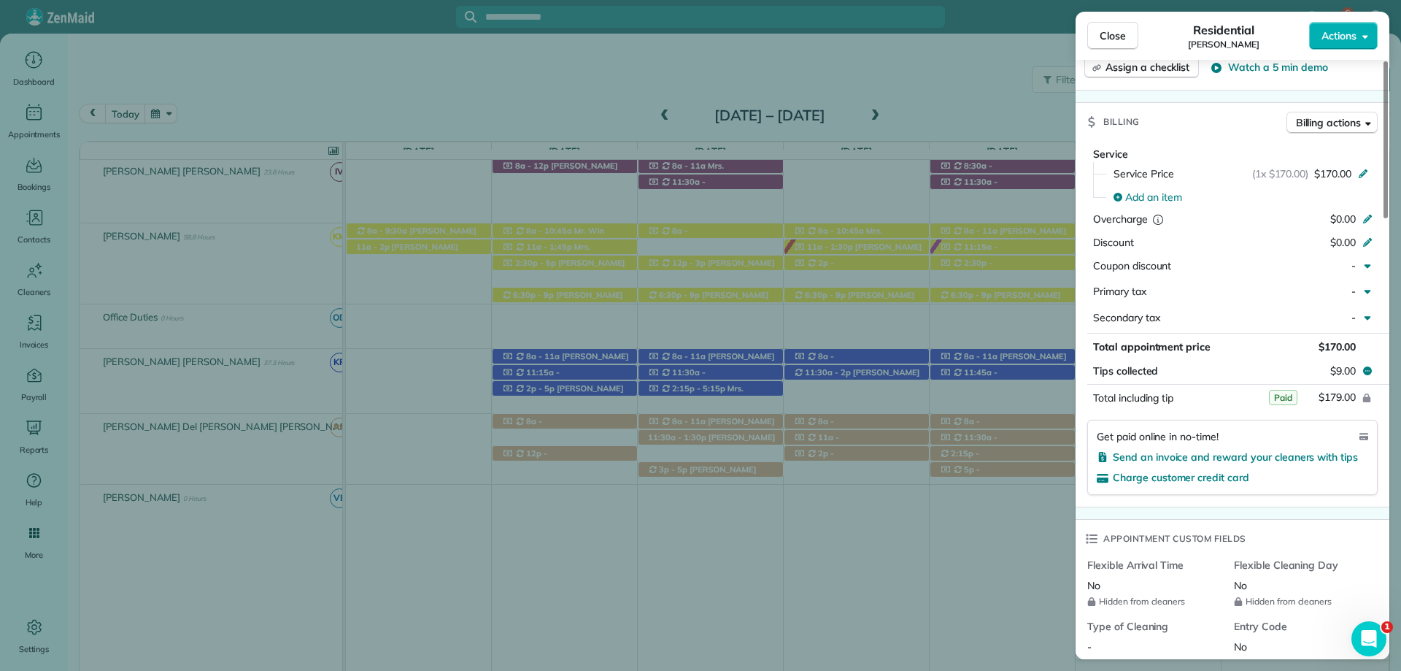
scroll to position [438, 0]
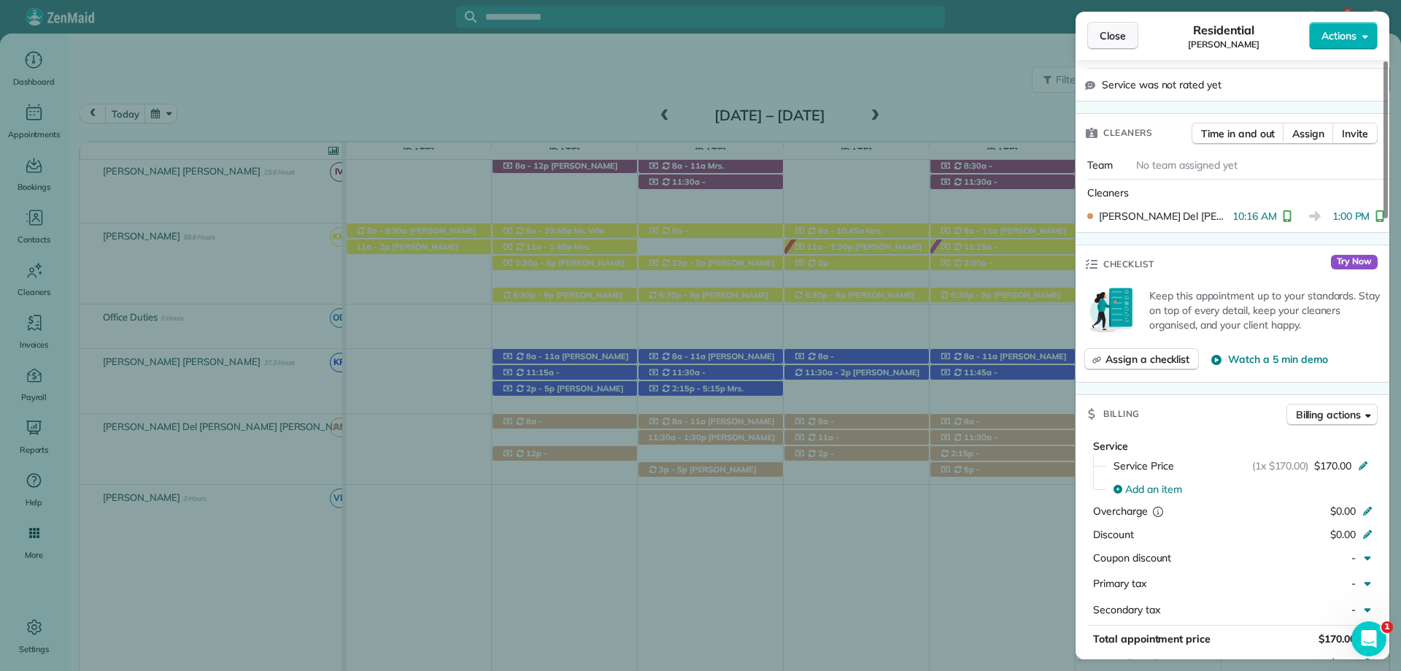
click at [1120, 37] on span "Close" at bounding box center [1113, 35] width 26 height 15
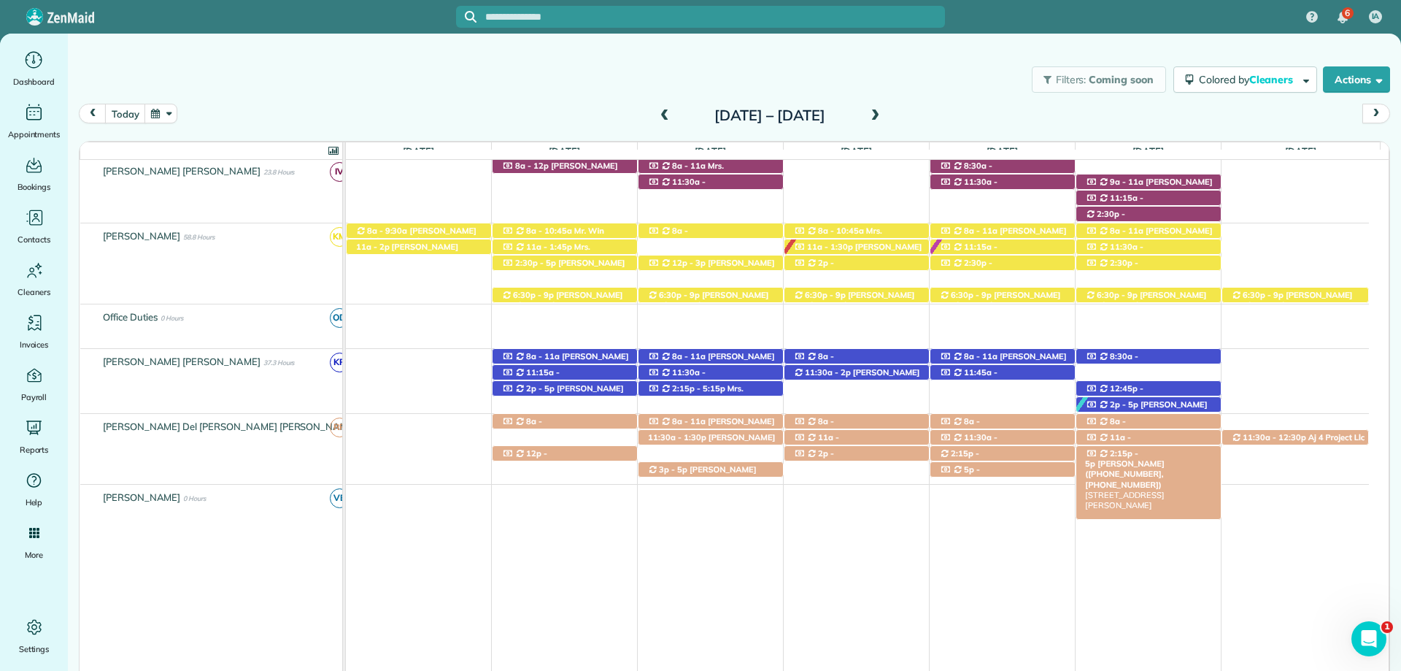
click at [1173, 449] on div "2:15p - 5p Ms. Elizabeth Manci (+12514151609, +12516261290) 711 Captain O'Neal …" at bounding box center [1148, 453] width 144 height 15
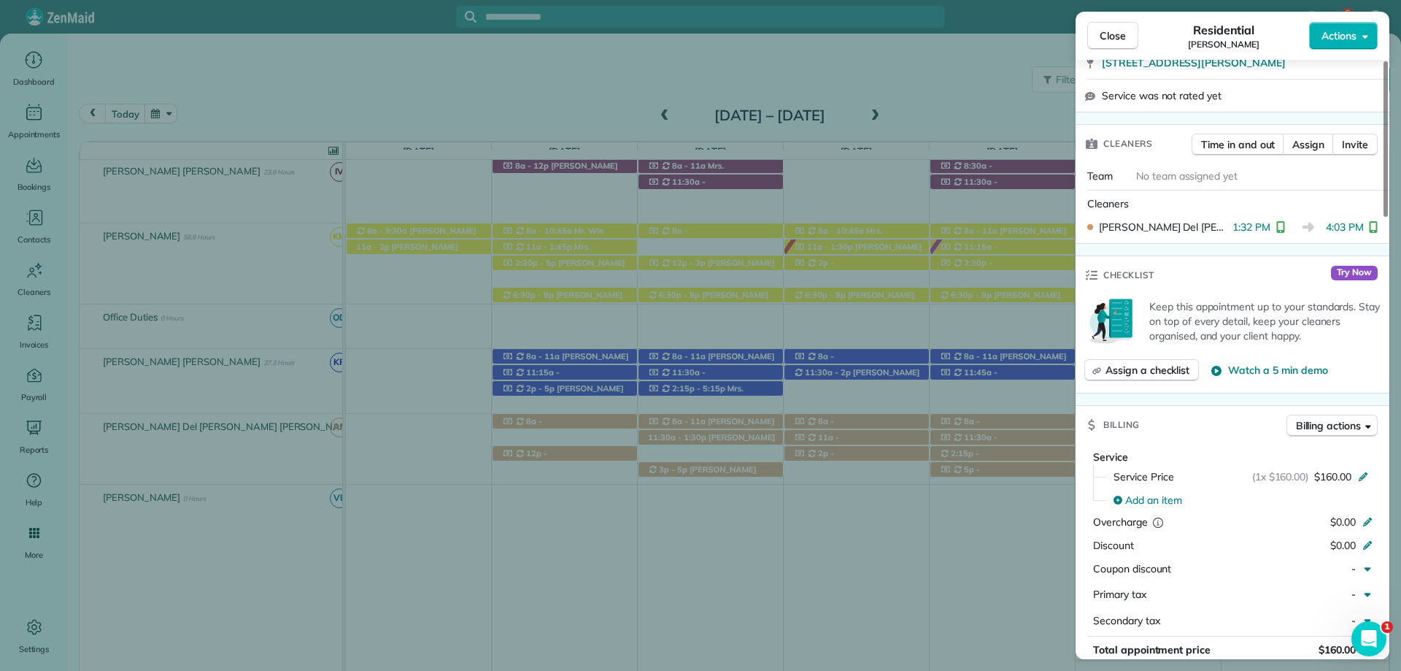
scroll to position [584, 0]
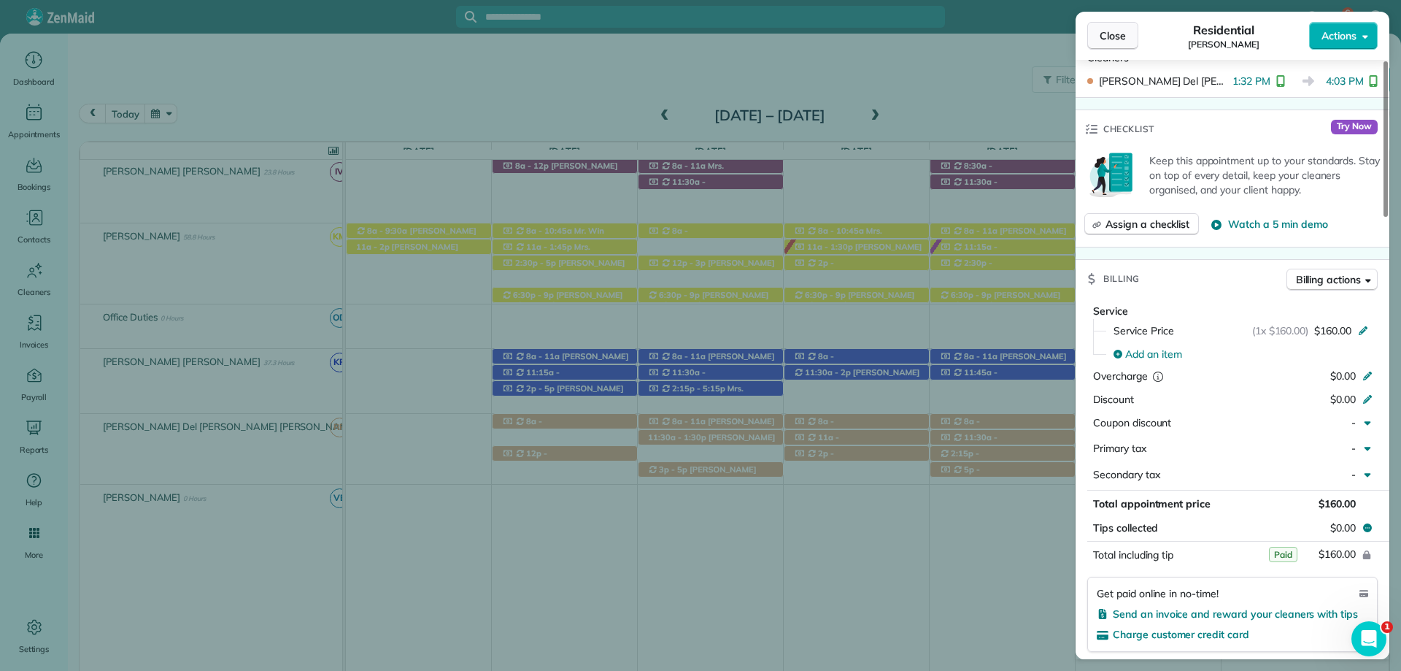
click at [1094, 39] on button "Close" at bounding box center [1112, 36] width 51 height 28
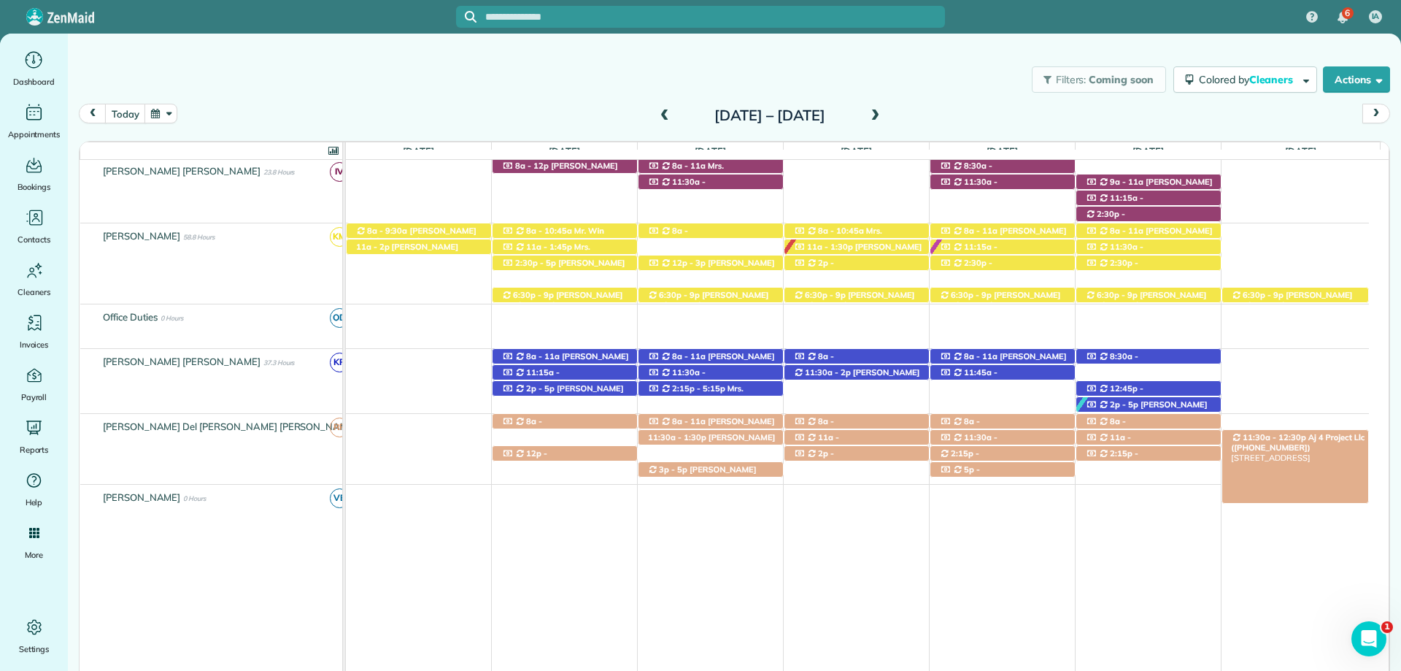
click at [1325, 437] on span "Aj 4 Project Llc ([PHONE_NUMBER])" at bounding box center [1298, 442] width 134 height 20
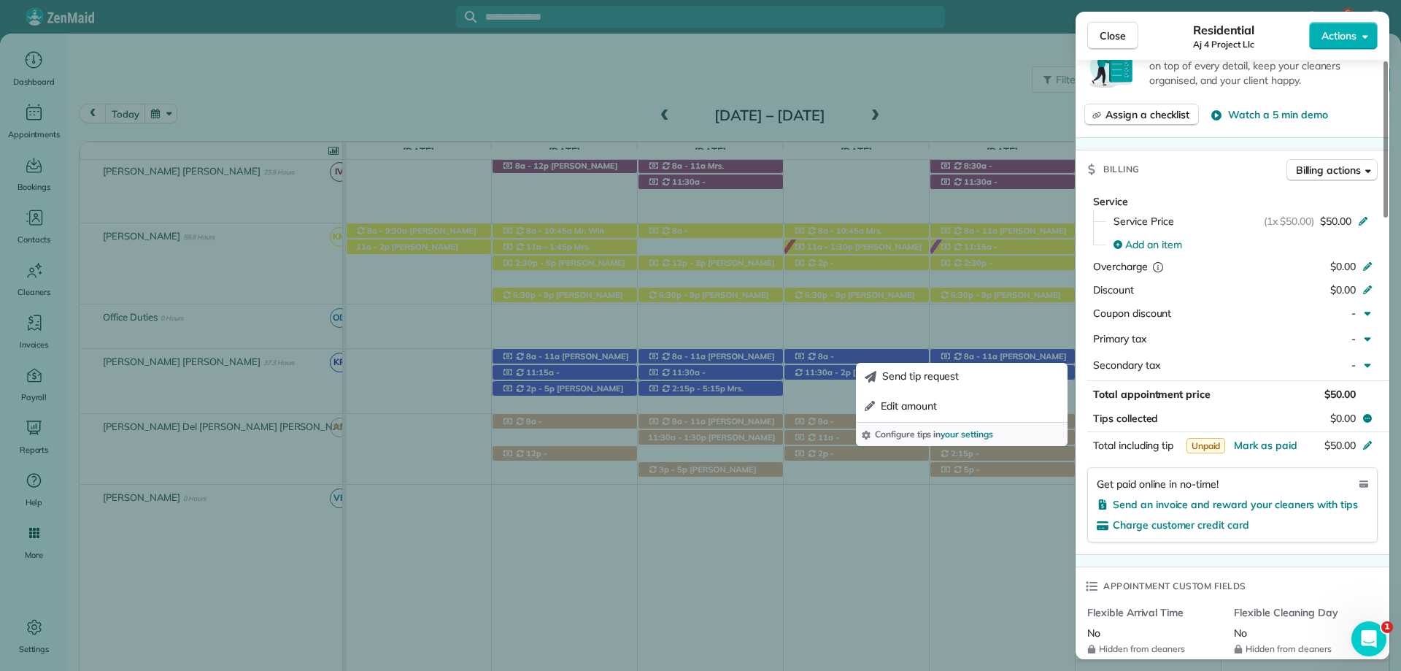
scroll to position [730, 0]
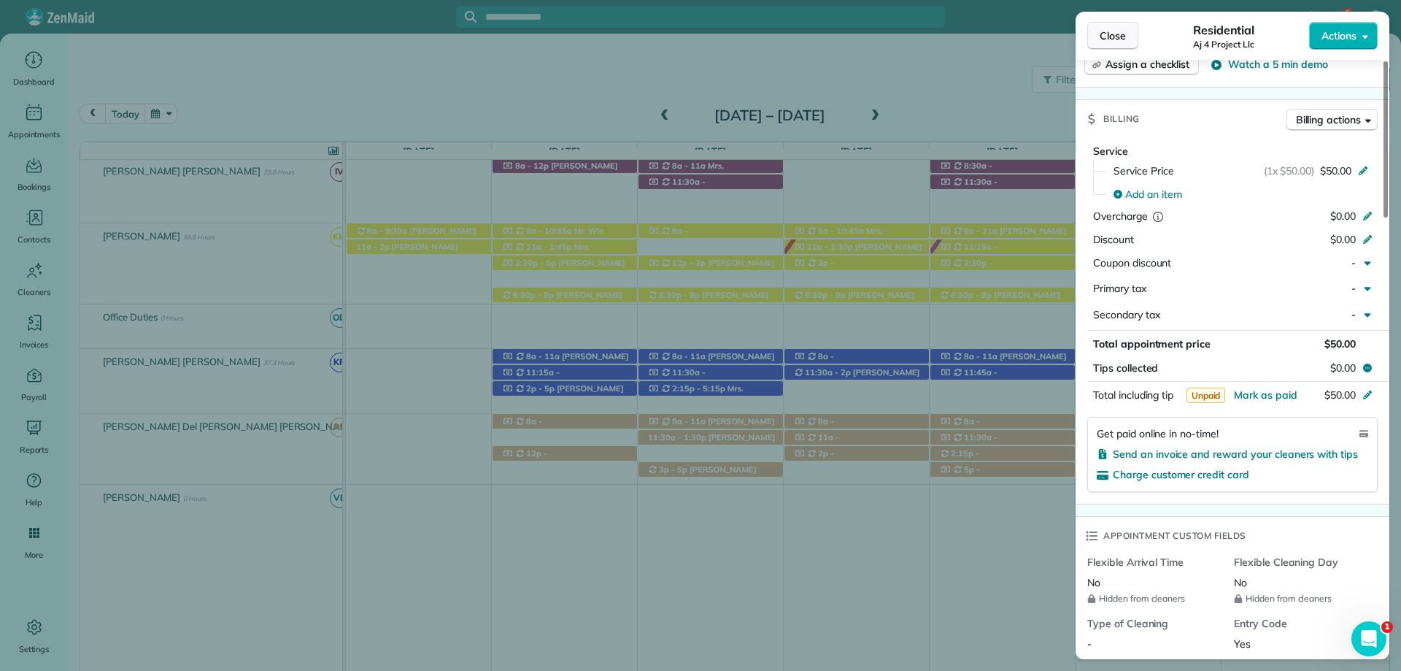
click at [1110, 34] on span "Close" at bounding box center [1113, 35] width 26 height 15
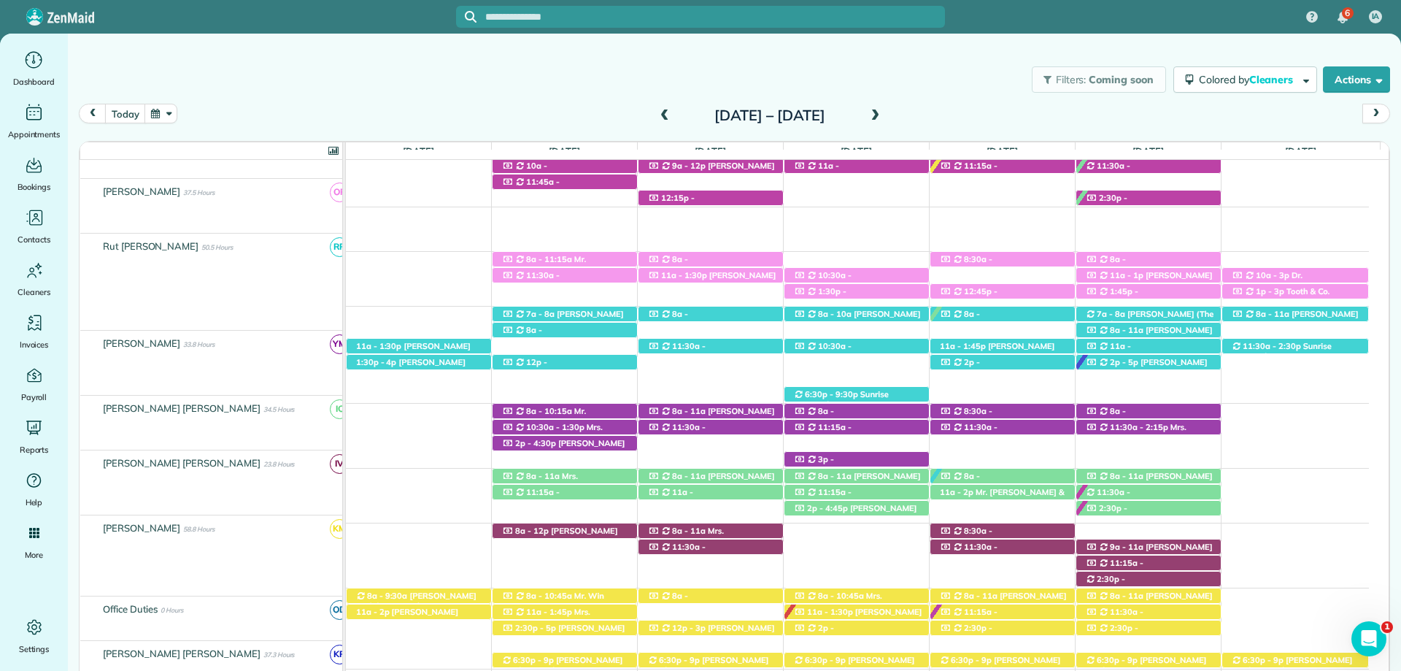
scroll to position [277, 0]
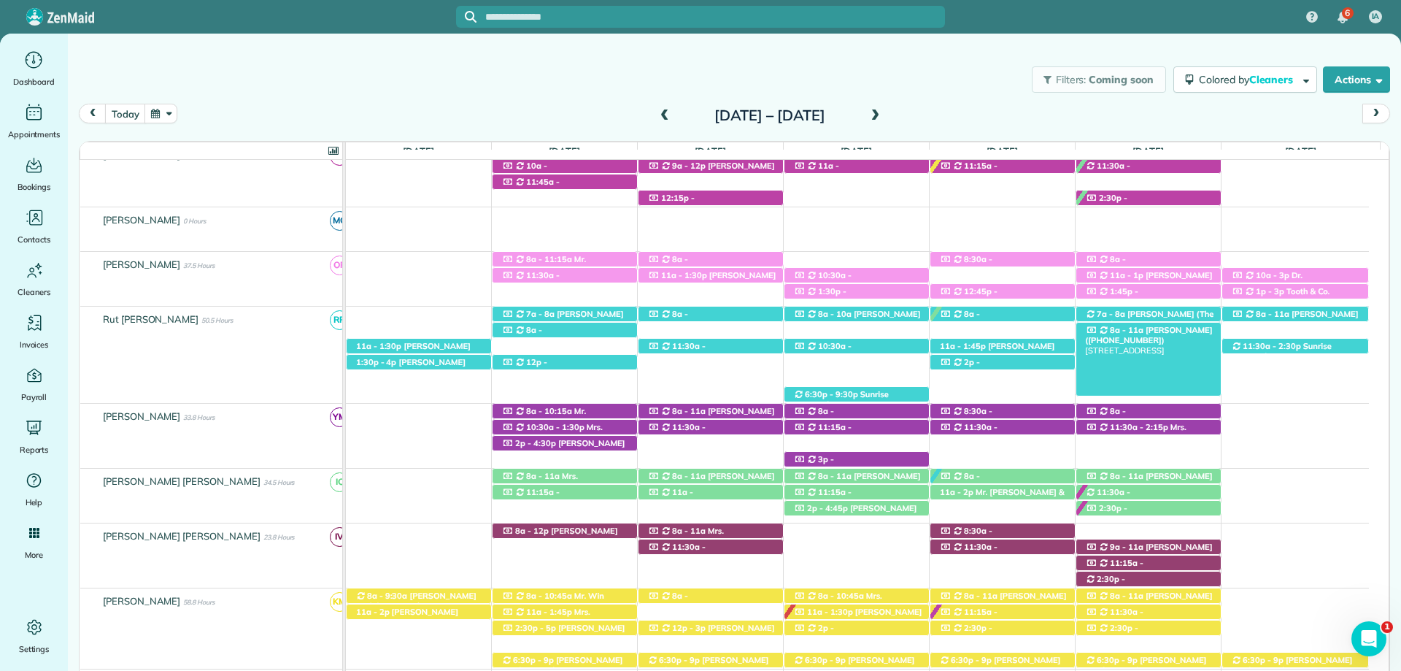
click at [1146, 331] on span "[PERSON_NAME] ([PHONE_NUMBER])" at bounding box center [1148, 335] width 127 height 20
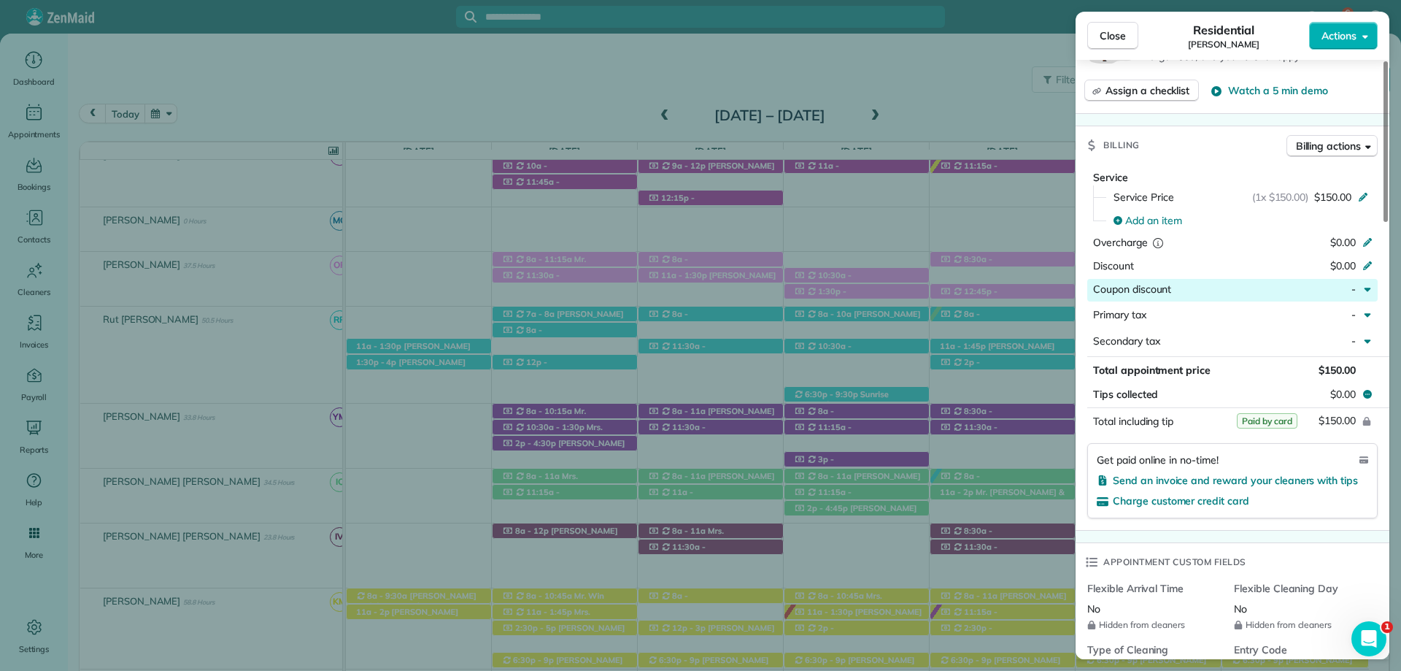
scroll to position [730, 0]
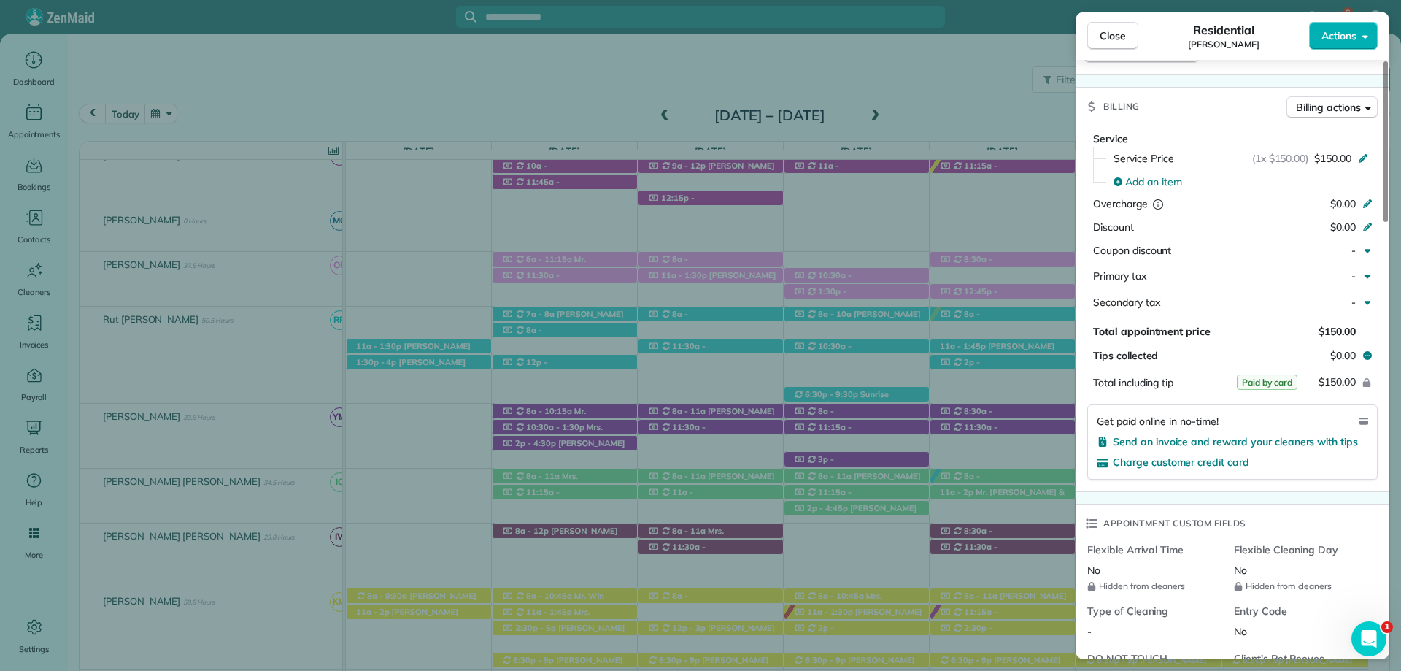
click at [1110, 53] on div "Close Residential Billy Flannigan Actions" at bounding box center [1233, 36] width 314 height 48
click at [1110, 39] on span "Close" at bounding box center [1113, 35] width 26 height 15
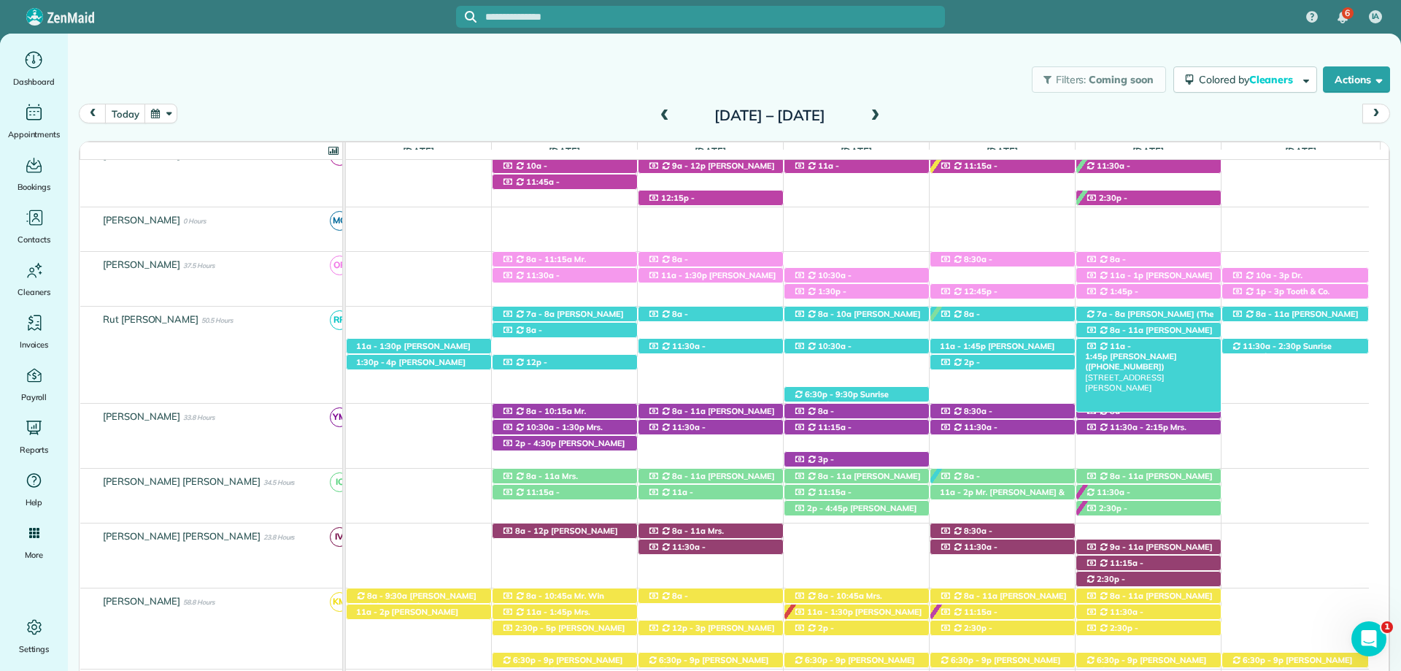
click at [1157, 351] on span "[PERSON_NAME] ([PHONE_NUMBER])" at bounding box center [1130, 361] width 91 height 20
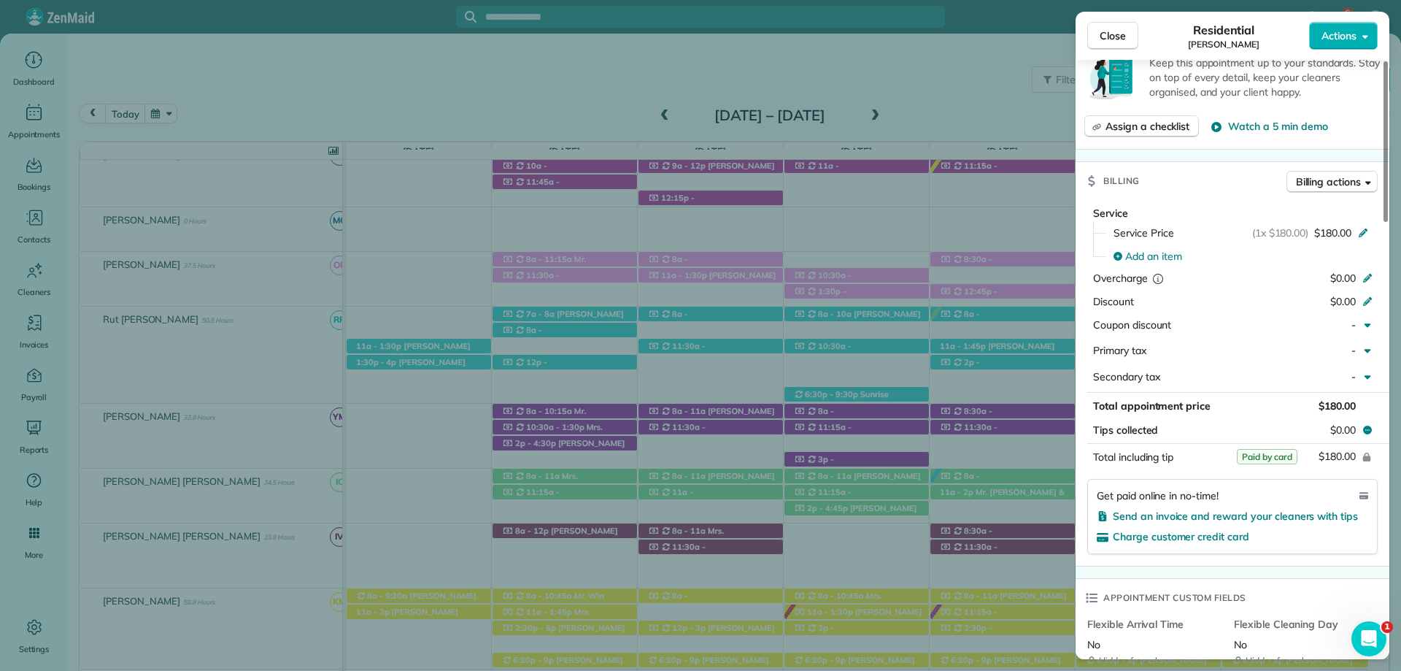
scroll to position [657, 0]
click at [1098, 34] on button "Close" at bounding box center [1112, 36] width 51 height 28
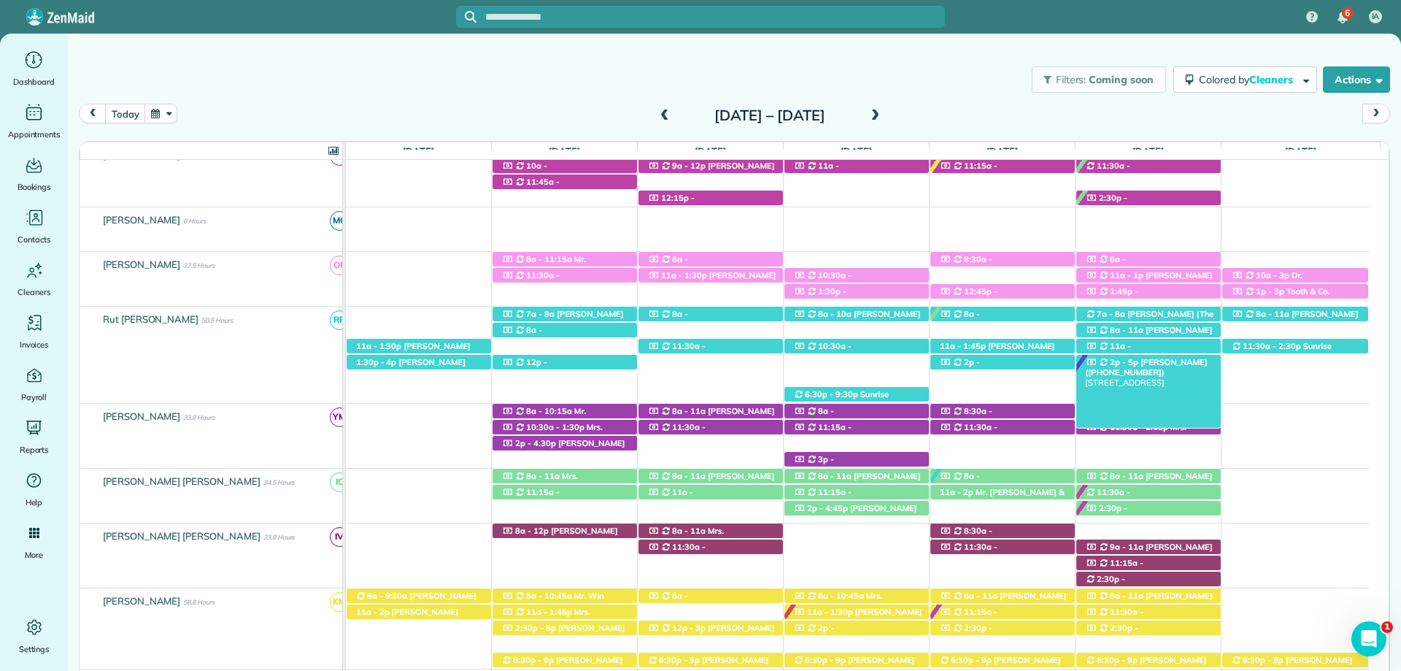
click at [1168, 364] on span "[PERSON_NAME] ([PHONE_NUMBER])" at bounding box center [1146, 367] width 122 height 20
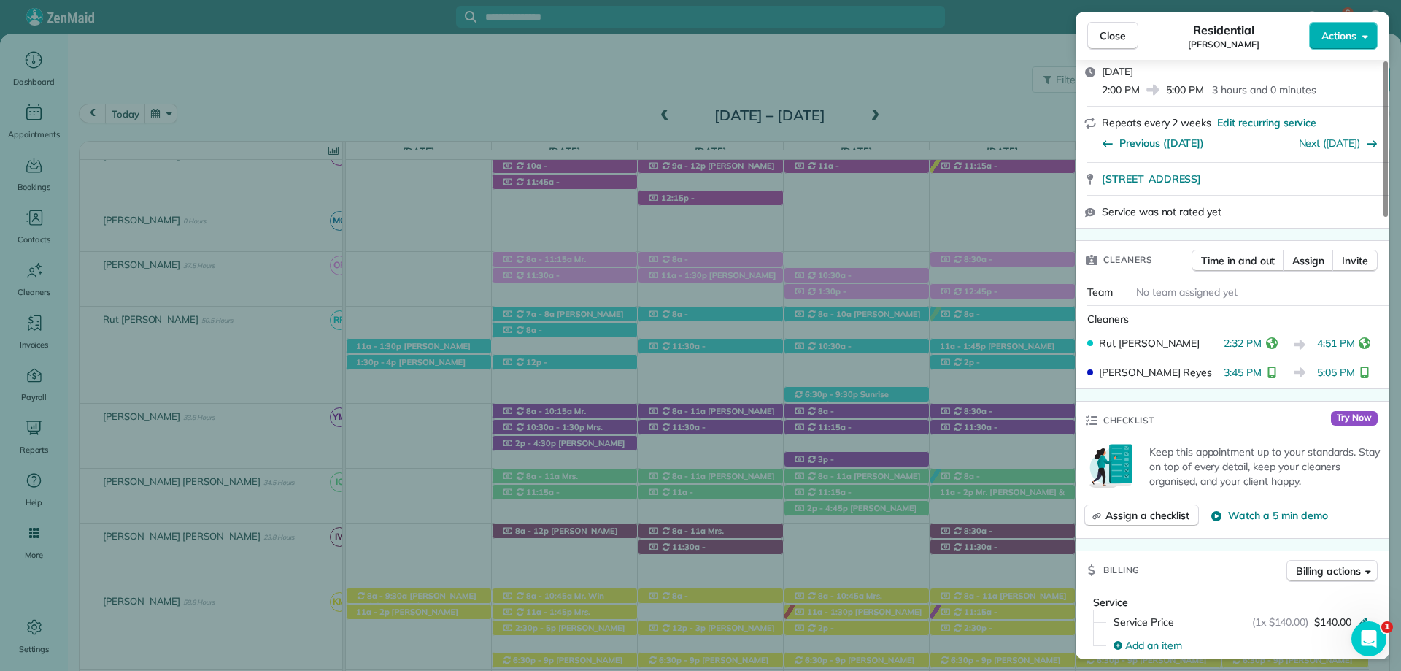
scroll to position [368, 0]
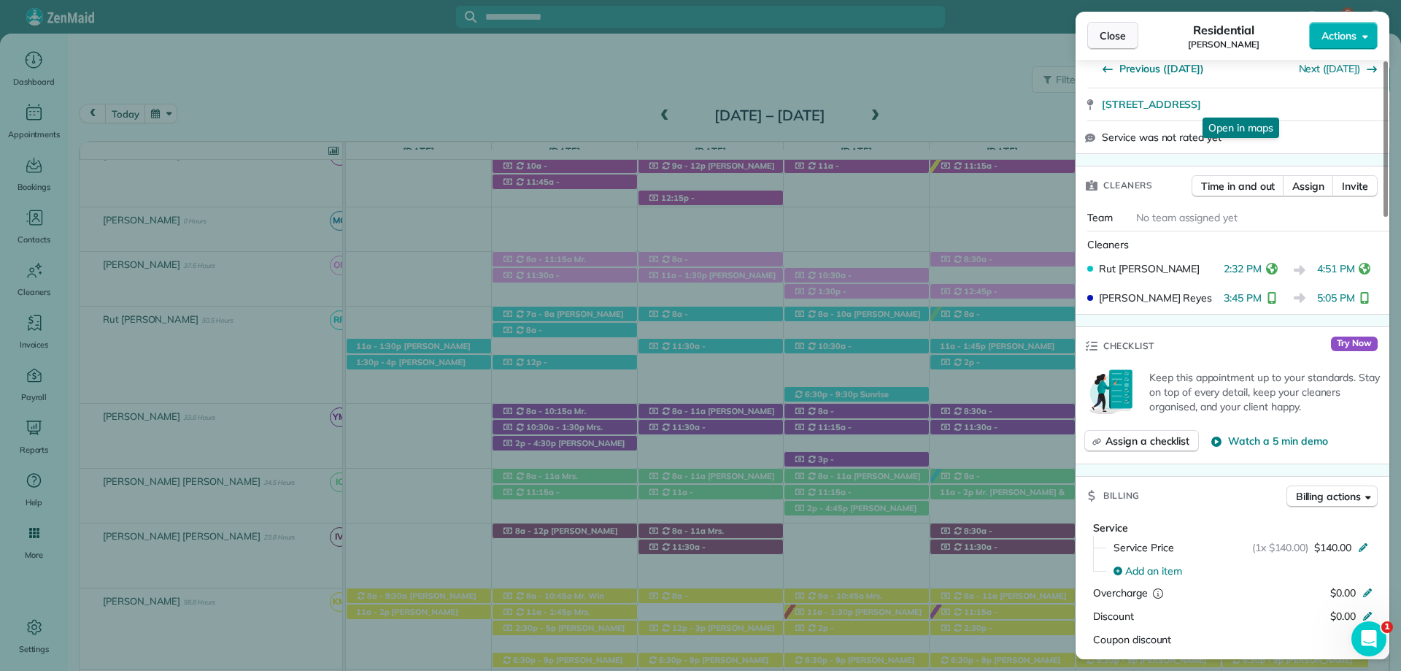
click at [1108, 36] on span "Close" at bounding box center [1113, 35] width 26 height 15
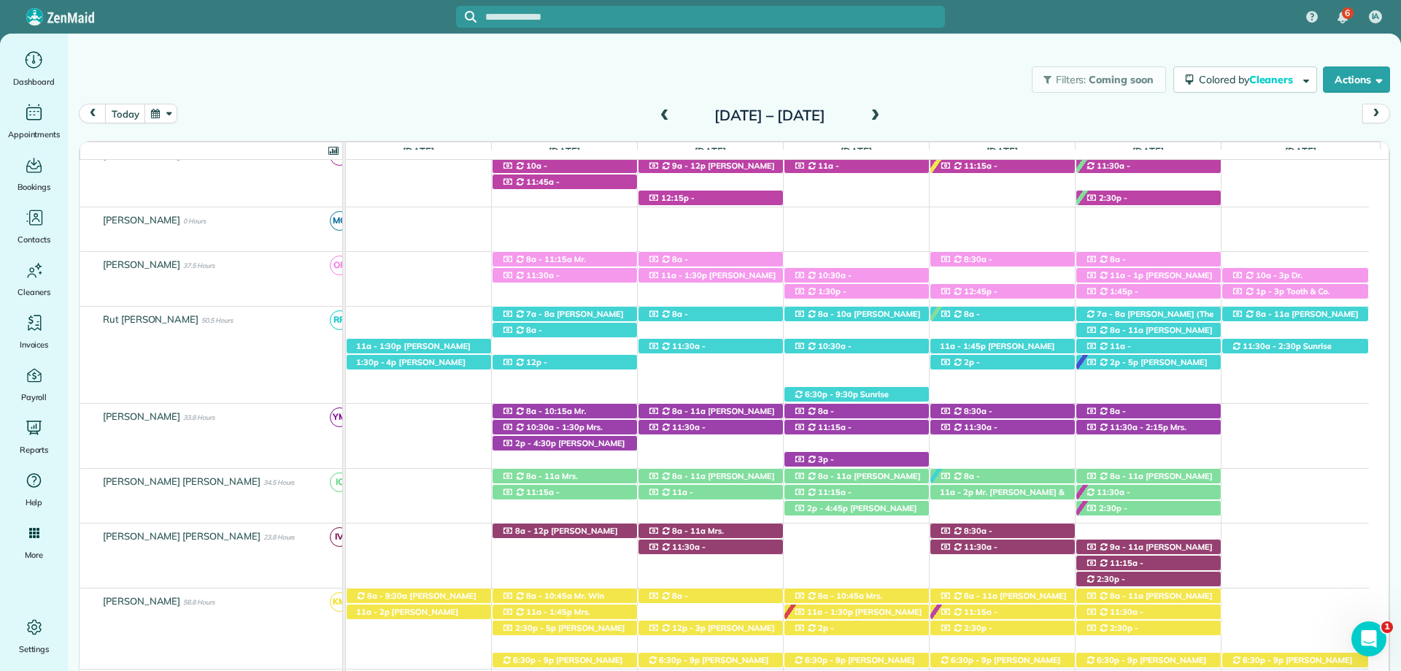
click at [1282, 315] on span "[PERSON_NAME] ([PHONE_NUMBER])" at bounding box center [1294, 319] width 127 height 20
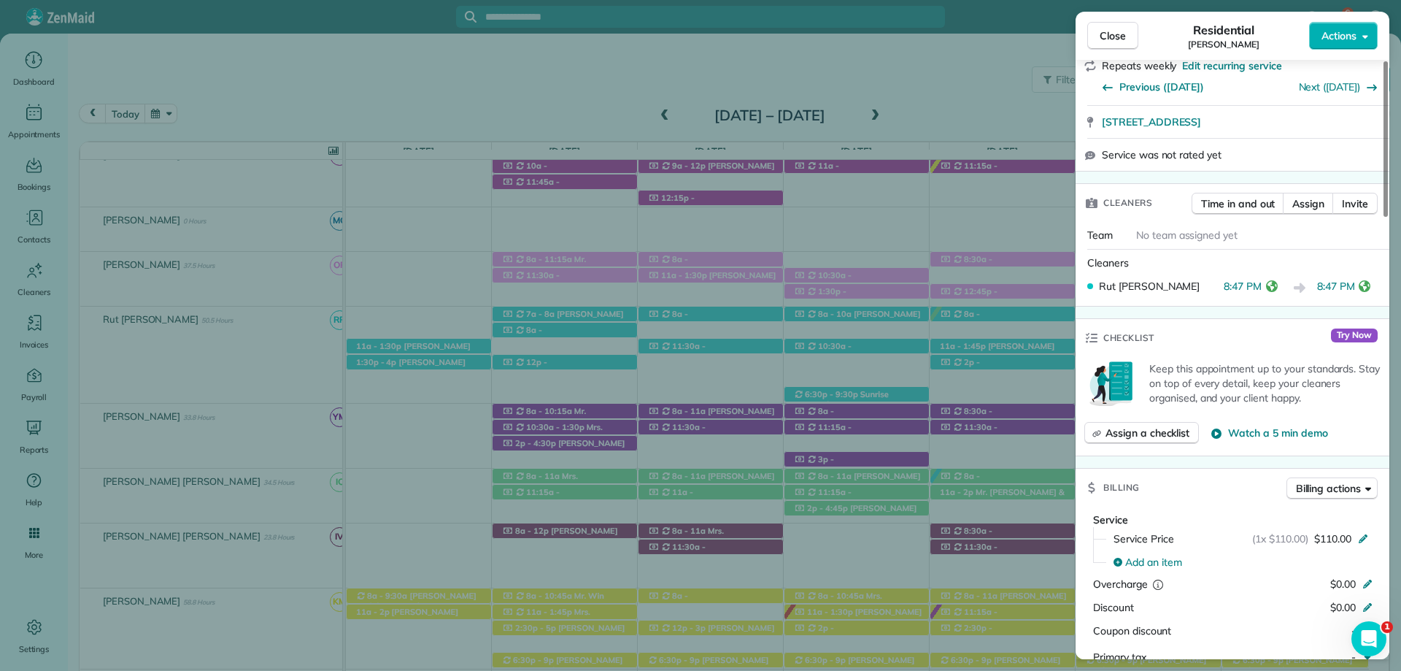
scroll to position [657, 0]
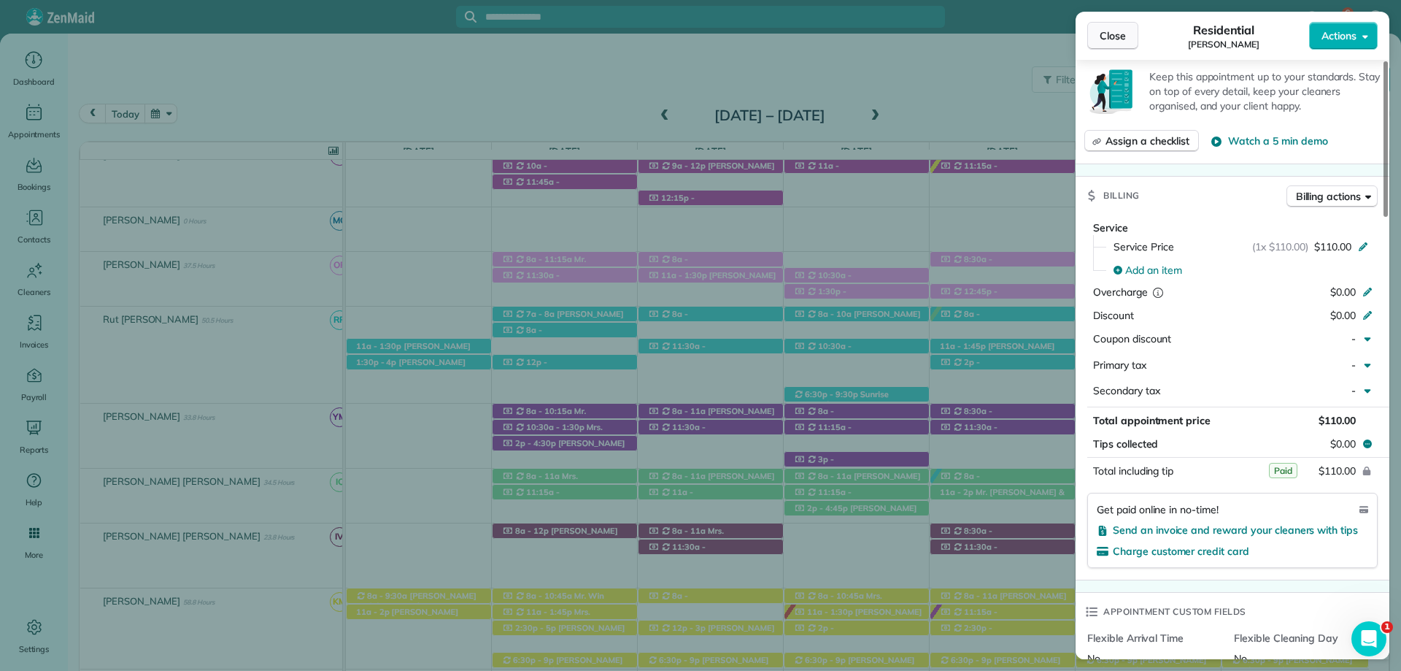
click at [1117, 39] on span "Close" at bounding box center [1113, 35] width 26 height 15
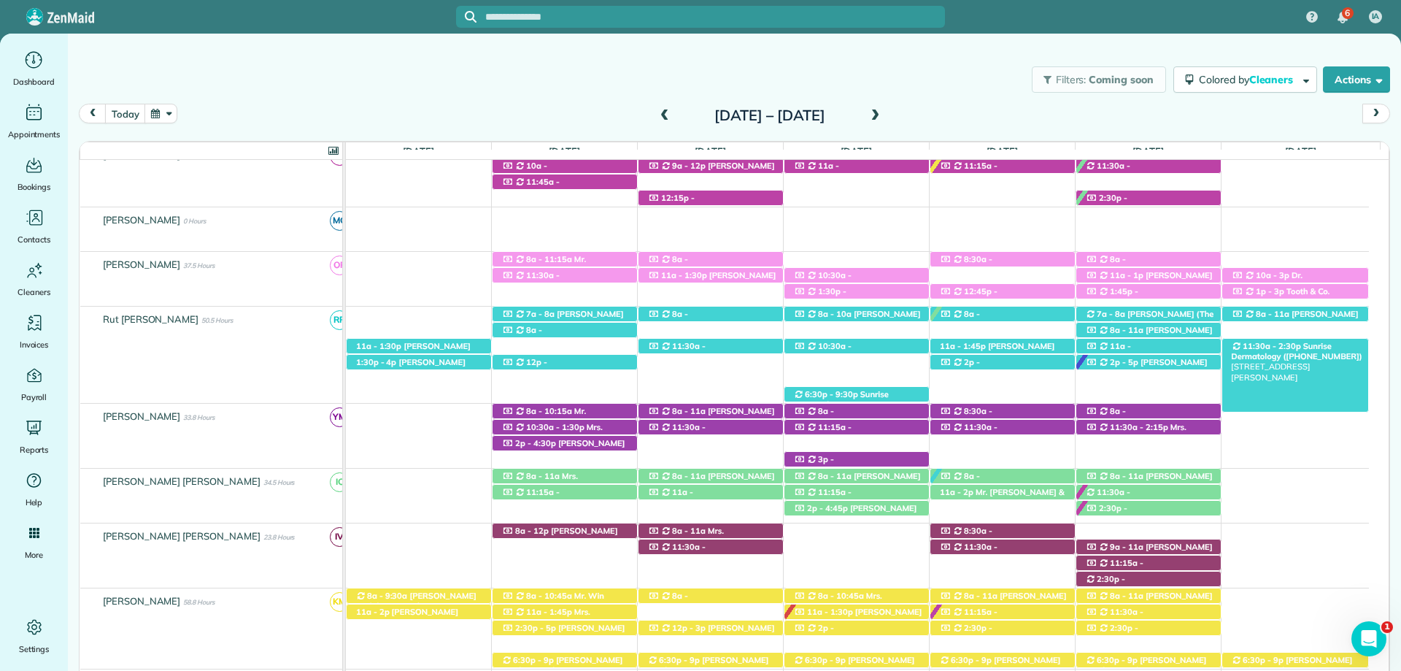
click at [1259, 343] on span "11:30a - 2:30p" at bounding box center [1271, 346] width 59 height 10
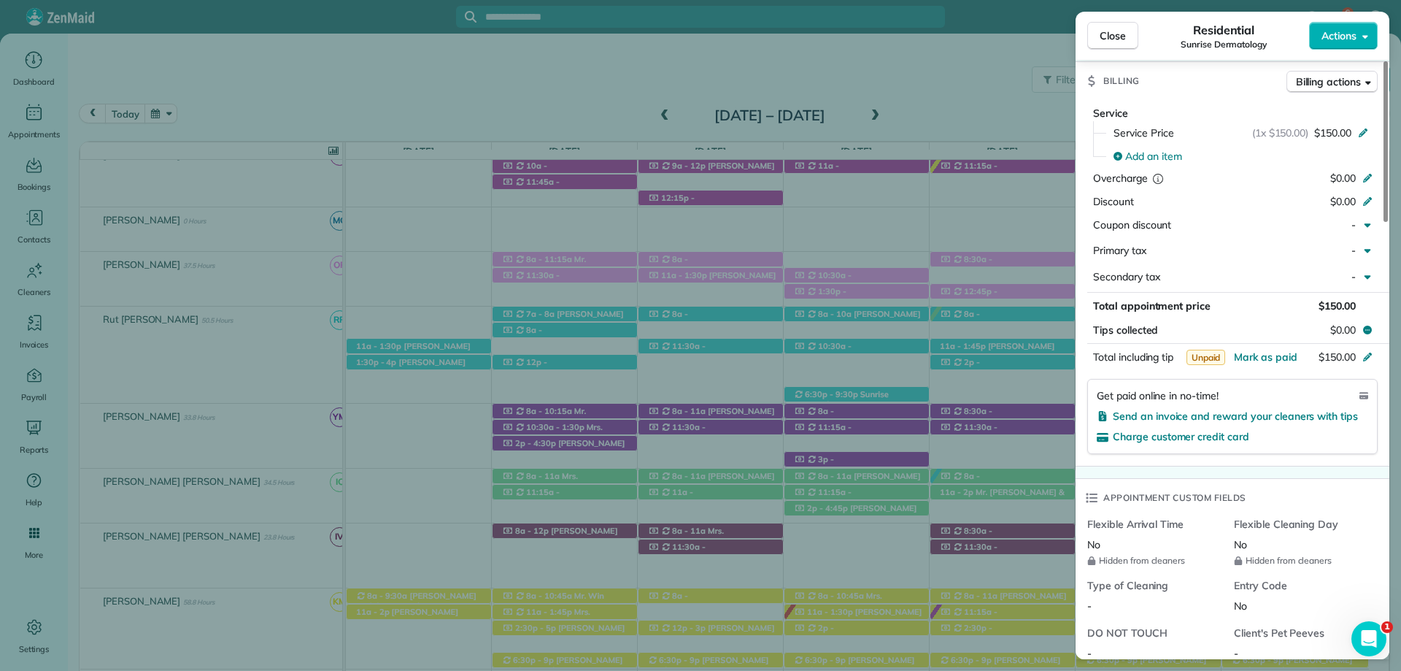
scroll to position [803, 0]
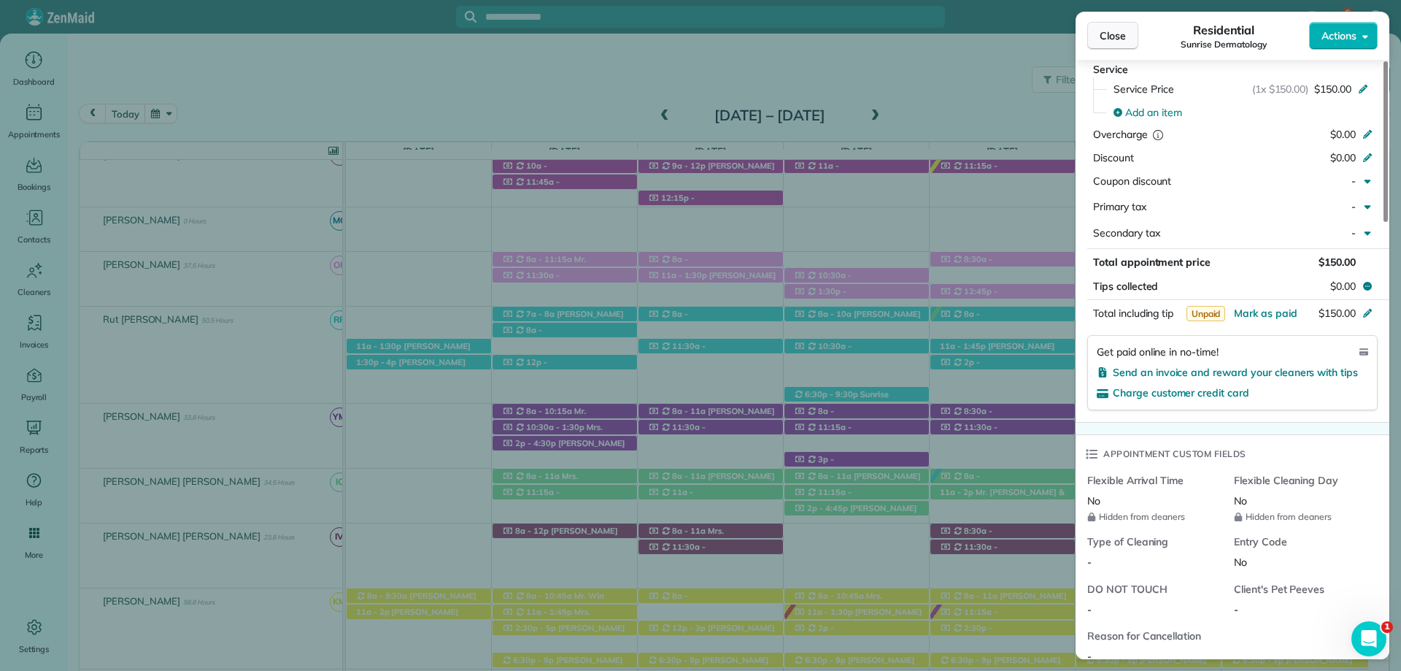
click at [1103, 41] on span "Close" at bounding box center [1113, 35] width 26 height 15
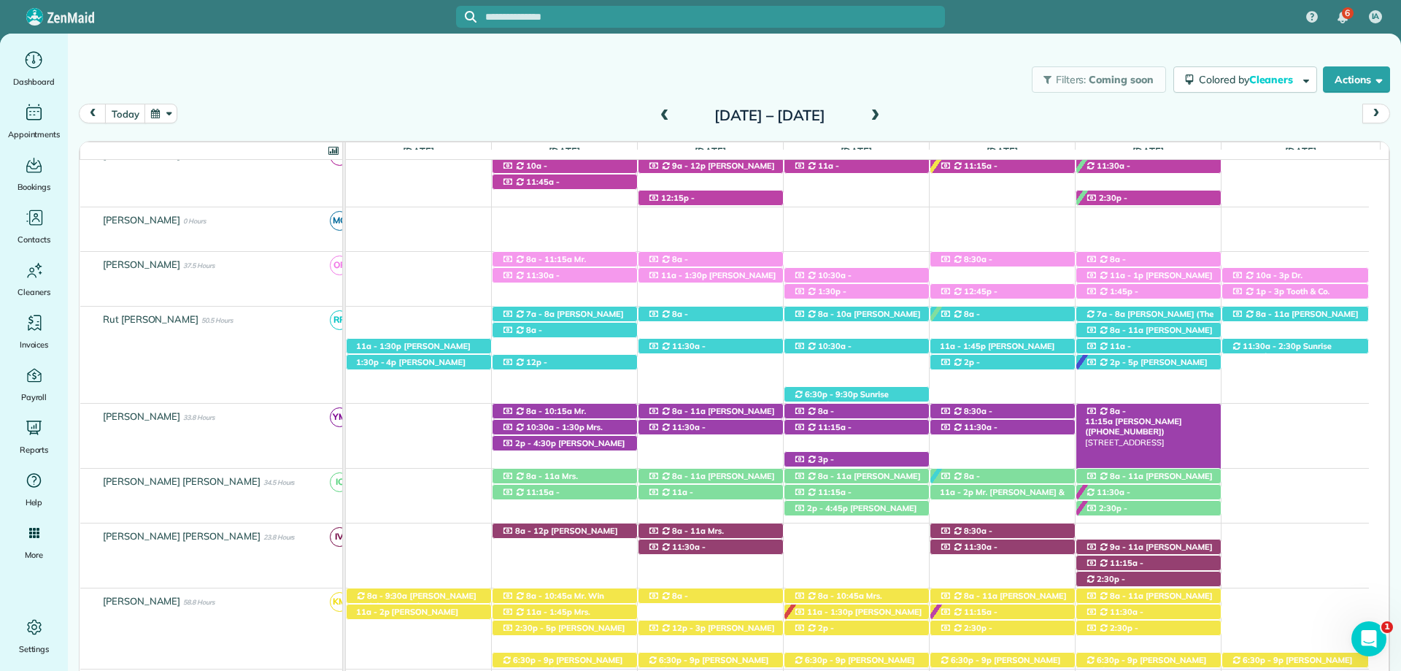
click at [1126, 409] on span "8a - 11:15a" at bounding box center [1105, 416] width 41 height 20
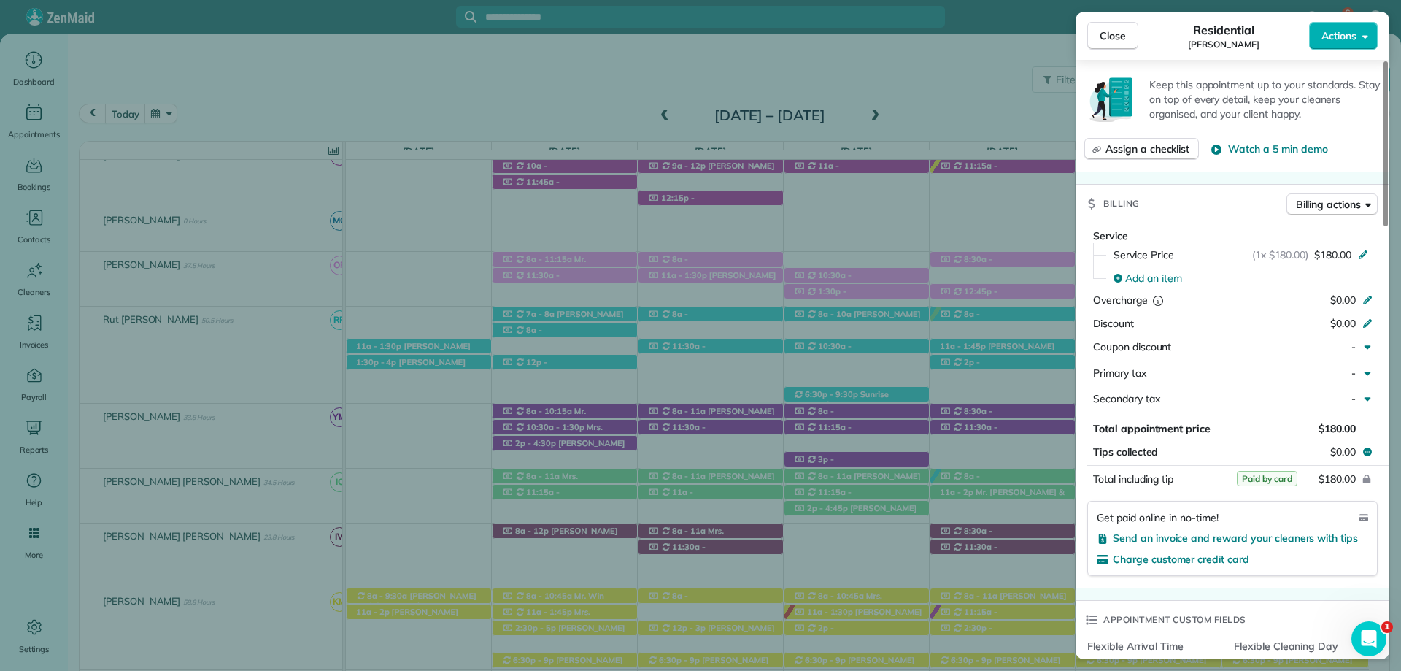
scroll to position [730, 0]
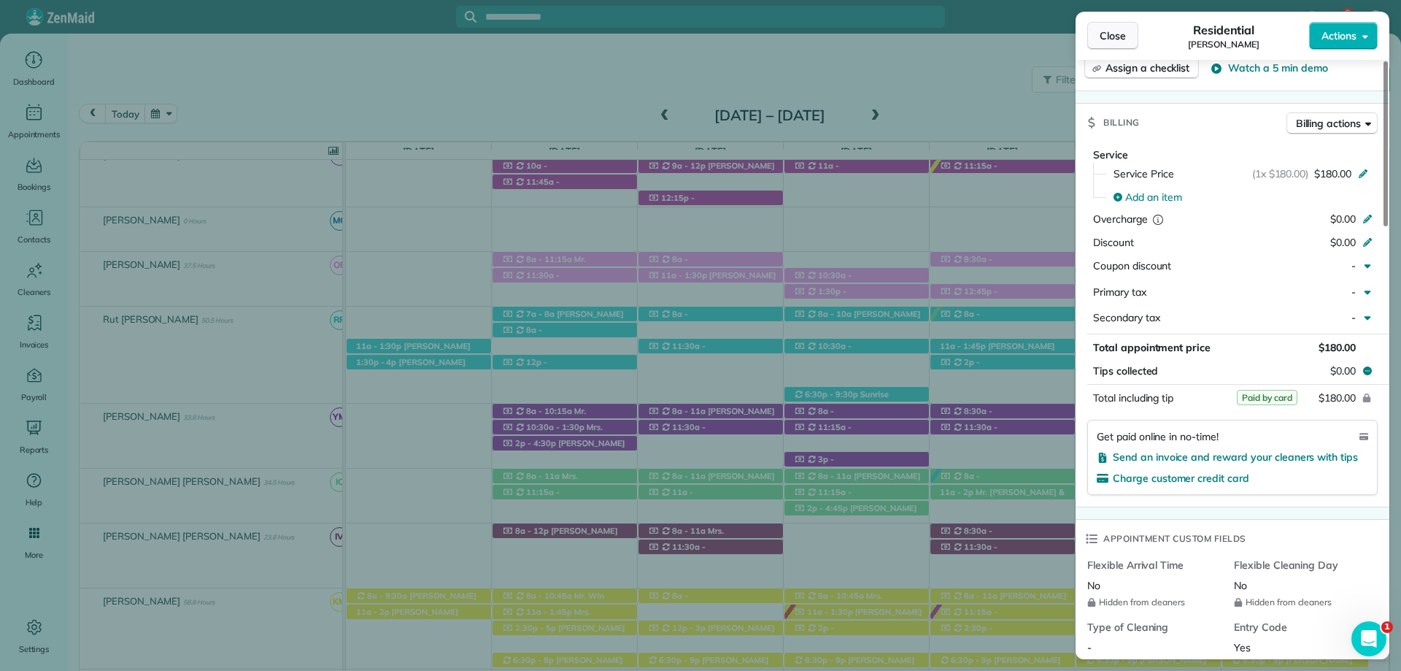
click at [1114, 31] on span "Close" at bounding box center [1113, 35] width 26 height 15
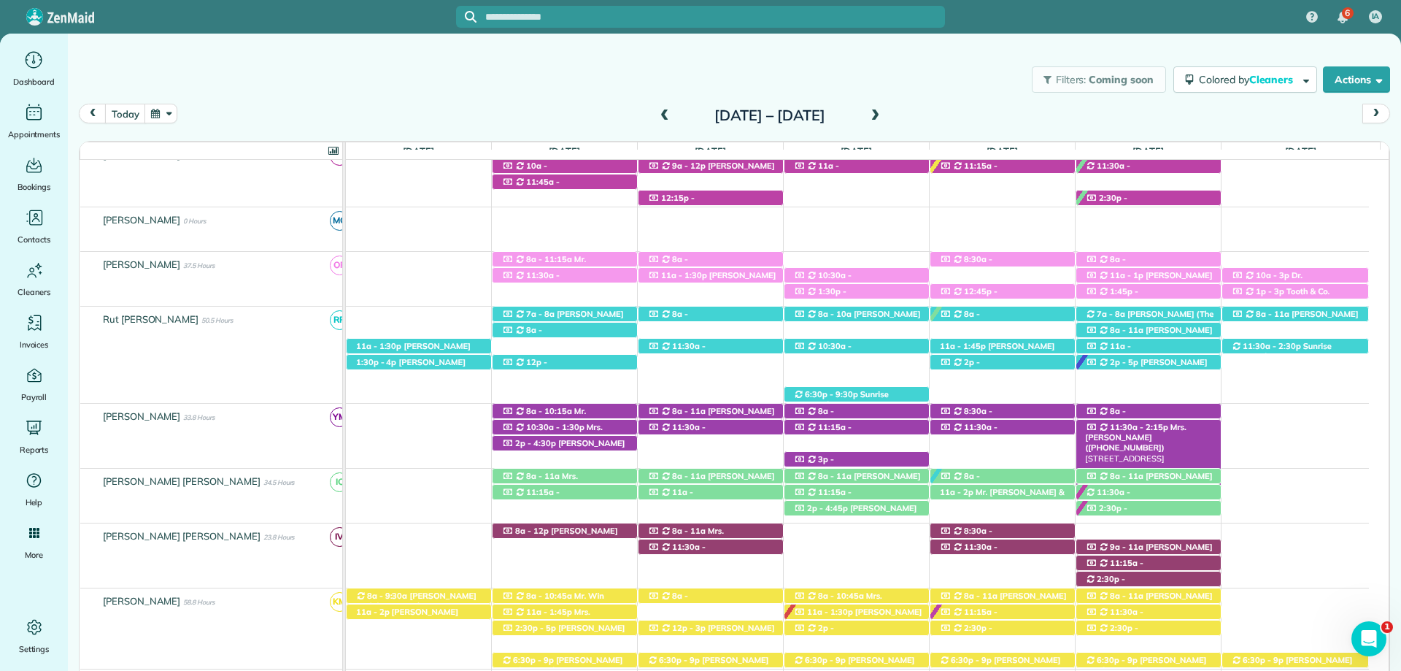
click at [1171, 428] on span "Mrs. [PERSON_NAME] ([PHONE_NUMBER])" at bounding box center [1135, 437] width 101 height 31
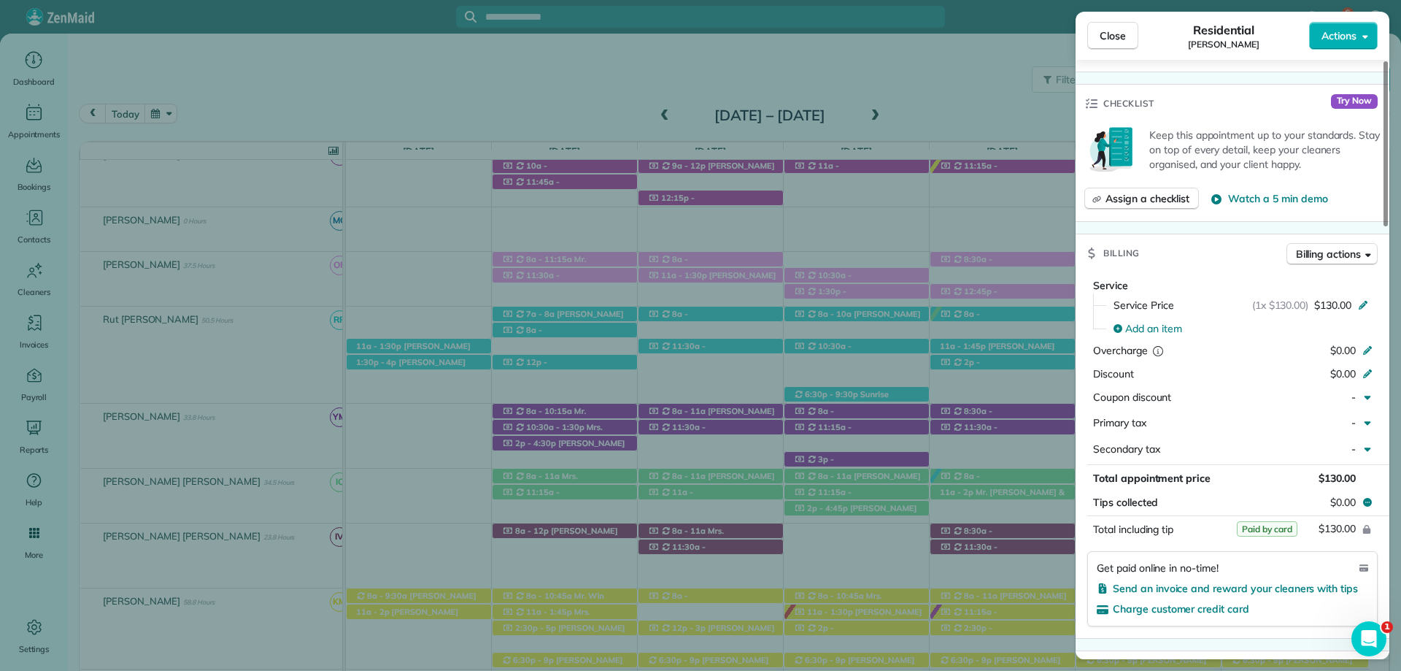
scroll to position [730, 0]
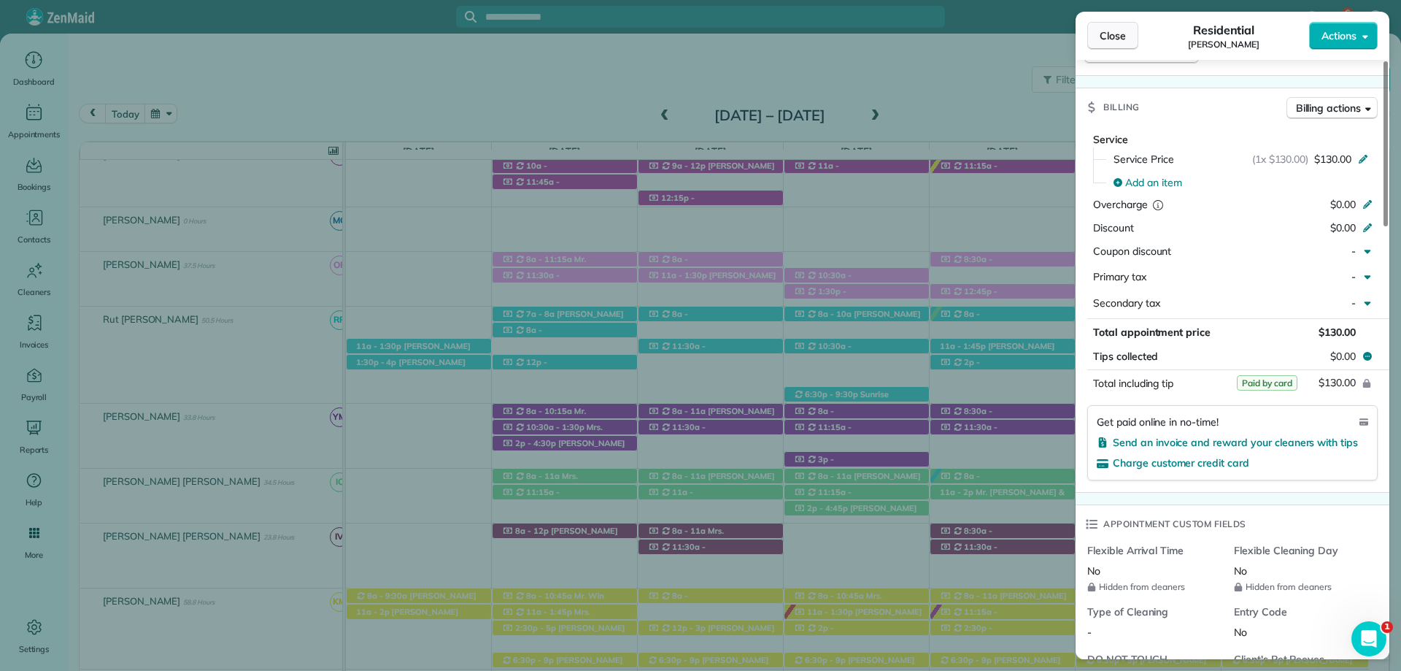
click at [1117, 44] on button "Close" at bounding box center [1112, 36] width 51 height 28
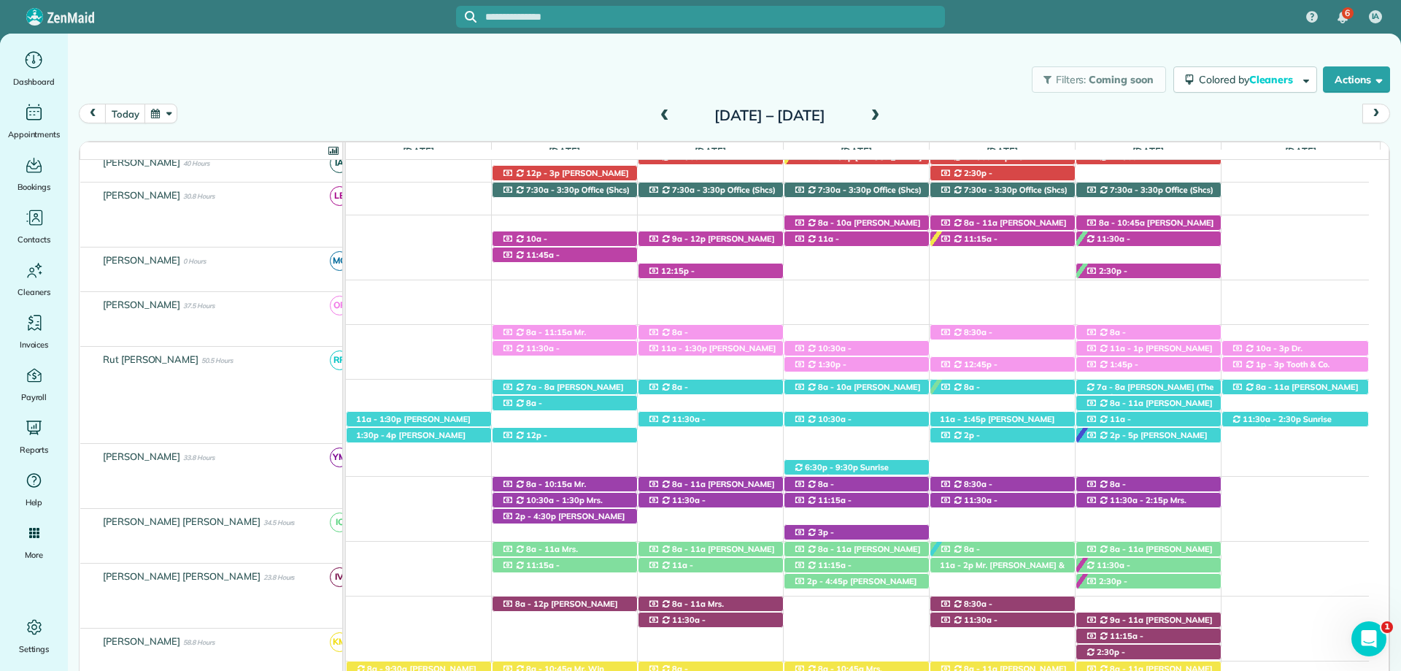
scroll to position [204, 0]
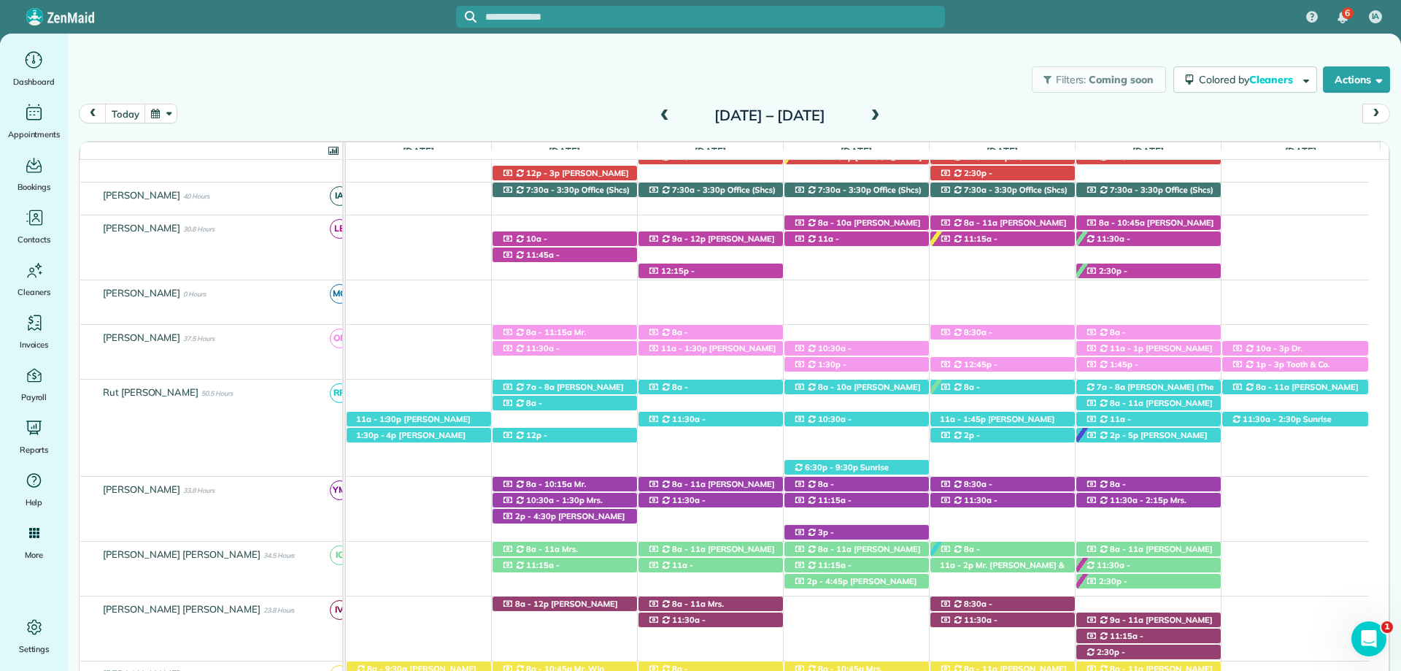
click at [883, 113] on span at bounding box center [875, 115] width 16 height 13
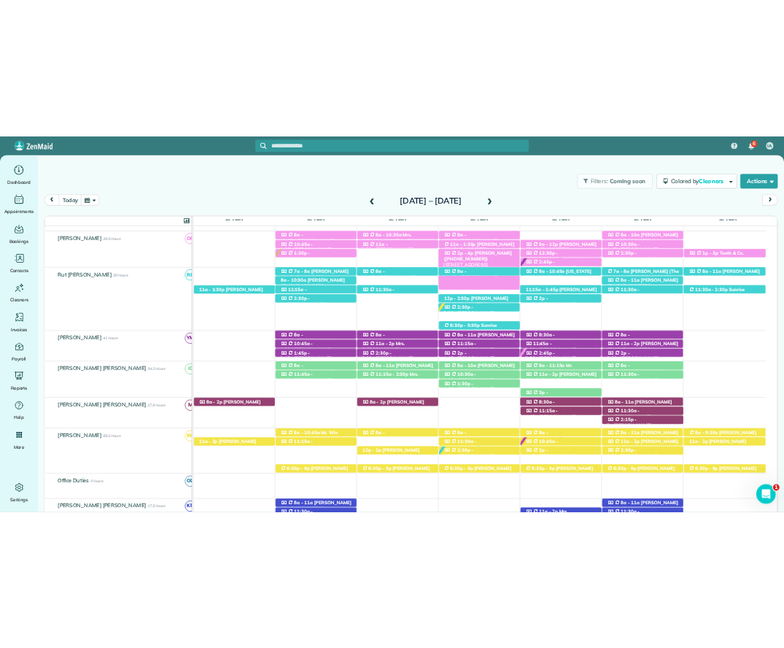
scroll to position [471, 0]
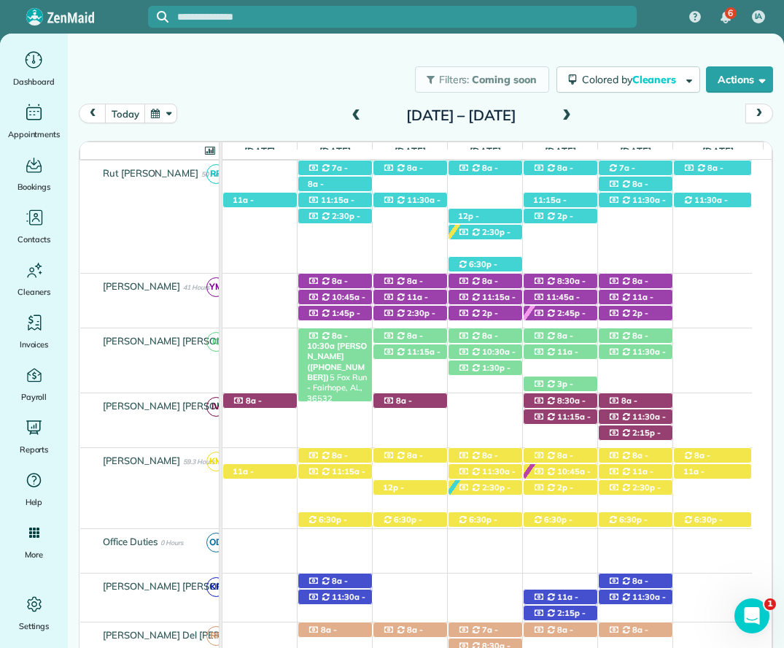
click at [333, 335] on span "8a - 10:30a" at bounding box center [327, 341] width 41 height 20
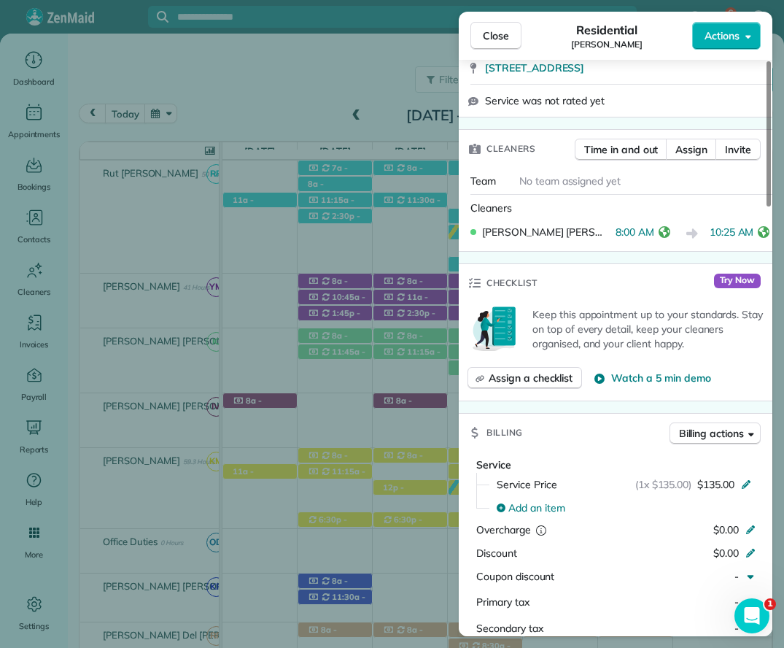
scroll to position [511, 0]
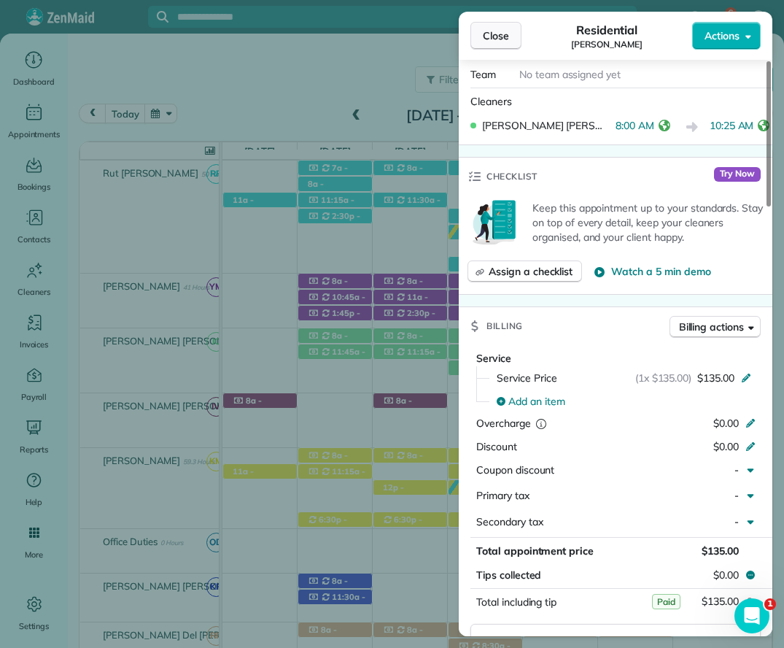
click at [506, 28] on span "Close" at bounding box center [496, 35] width 26 height 15
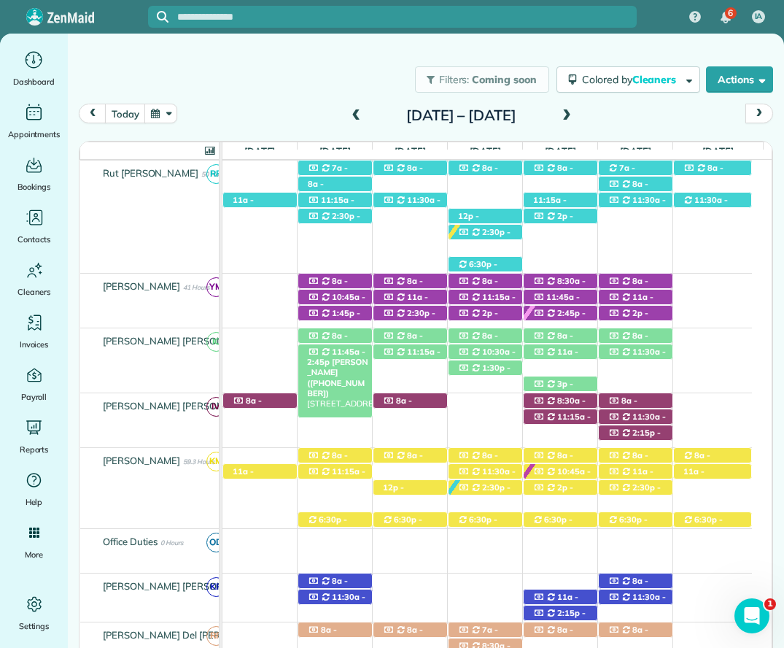
click at [342, 355] on span "11:45a - 2:45p" at bounding box center [336, 357] width 58 height 20
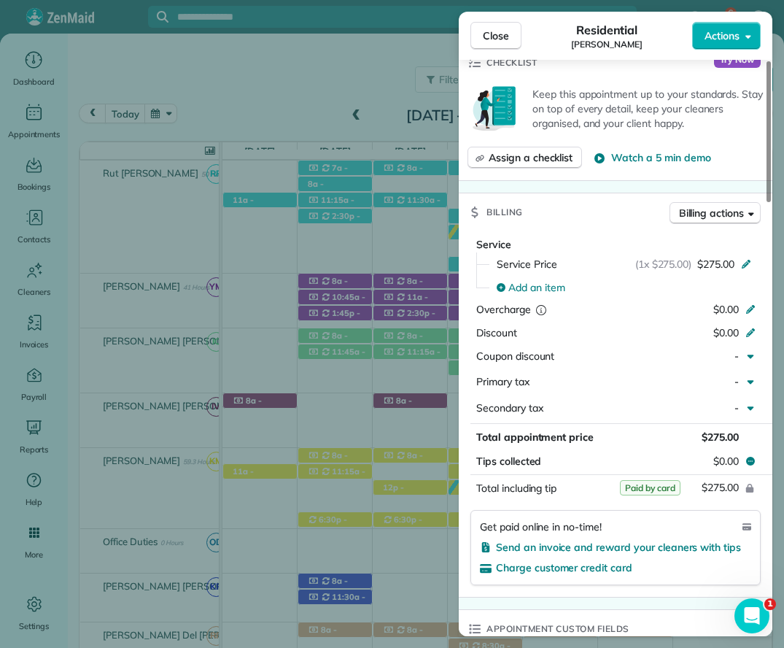
scroll to position [657, 0]
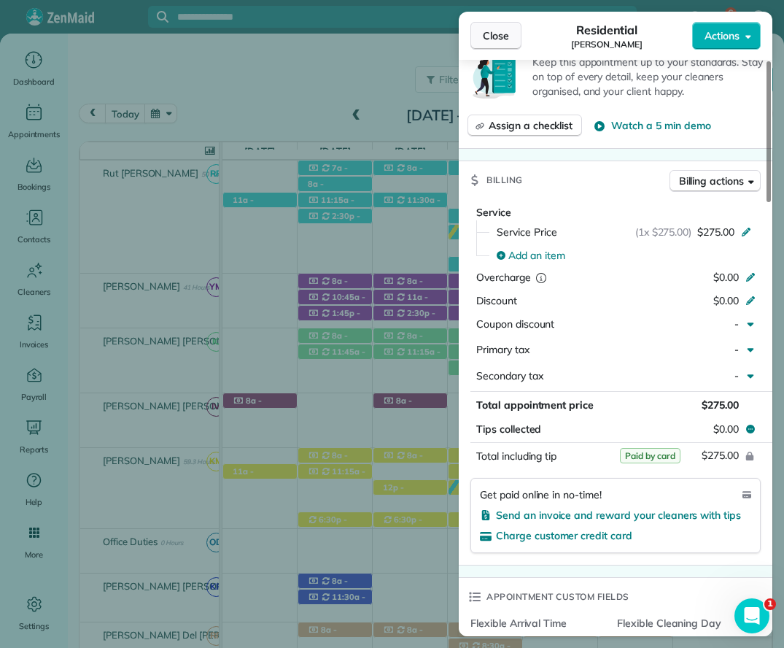
click at [492, 30] on span "Close" at bounding box center [496, 35] width 26 height 15
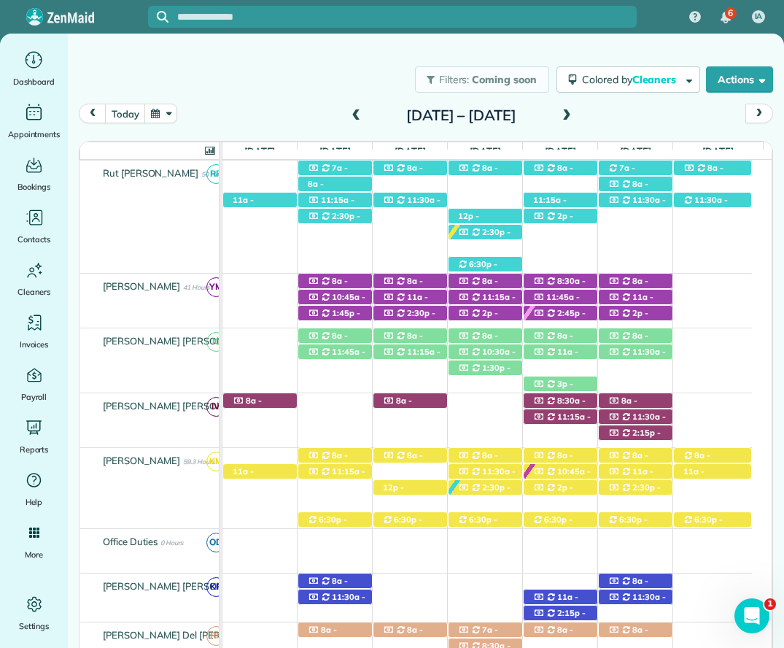
drag, startPoint x: 423, startPoint y: 335, endPoint x: 438, endPoint y: 331, distance: 15.2
click at [424, 335] on div "8a - 11a Udai Sibia (+16614964318) 177 Treadstone Way - Fairhope, AL, 36532" at bounding box center [411, 335] width 74 height 15
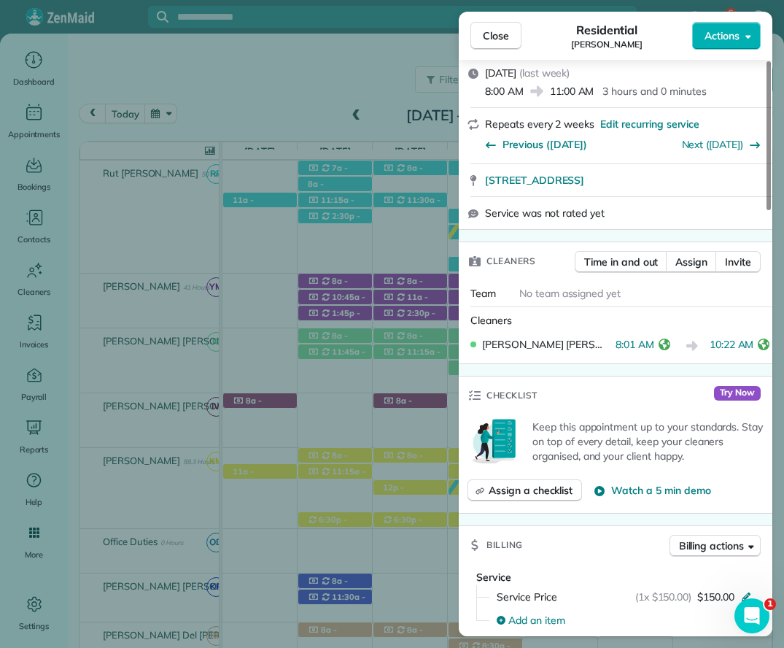
scroll to position [439, 0]
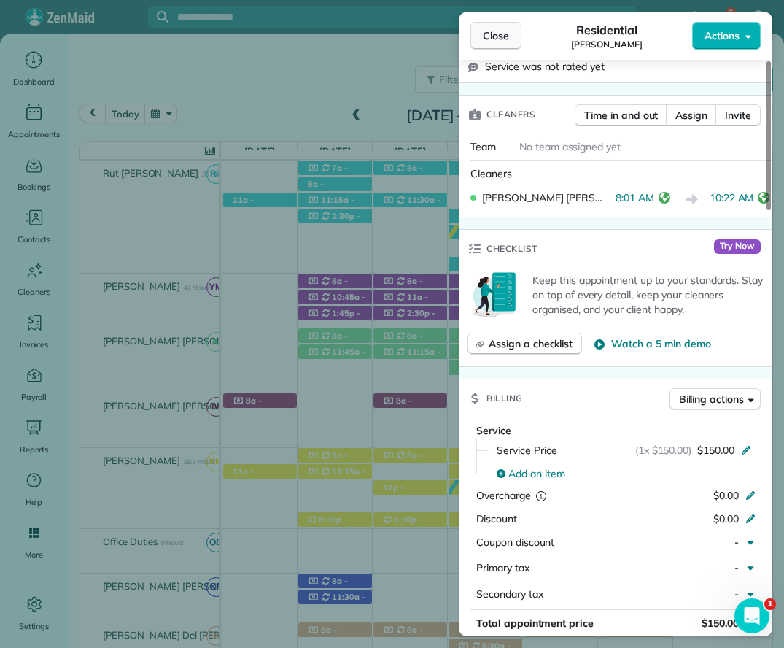
click at [487, 34] on span "Close" at bounding box center [496, 35] width 26 height 15
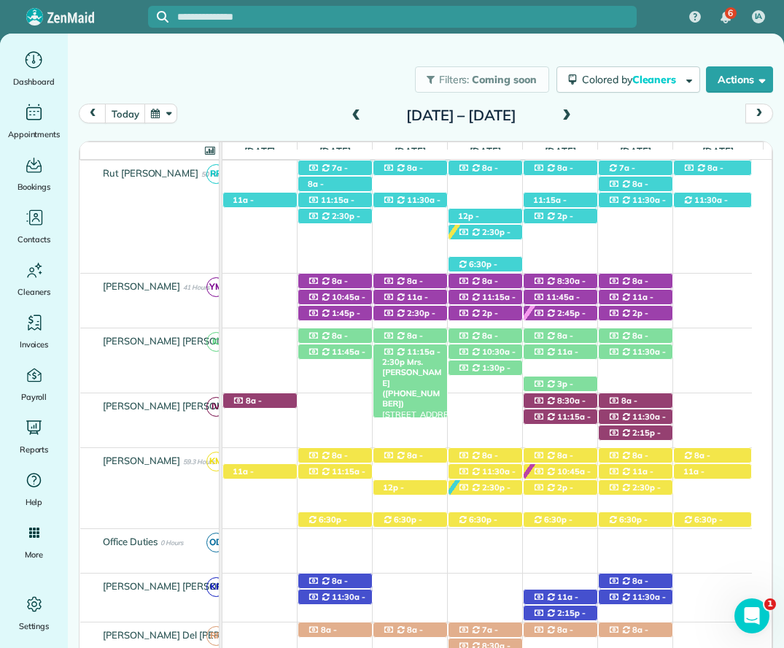
click at [429, 346] on div "11:15a - 2:30p Mrs. Allison Moore (+12515914224) 461 Fortune Drive - Fairhope, …" at bounding box center [411, 351] width 74 height 15
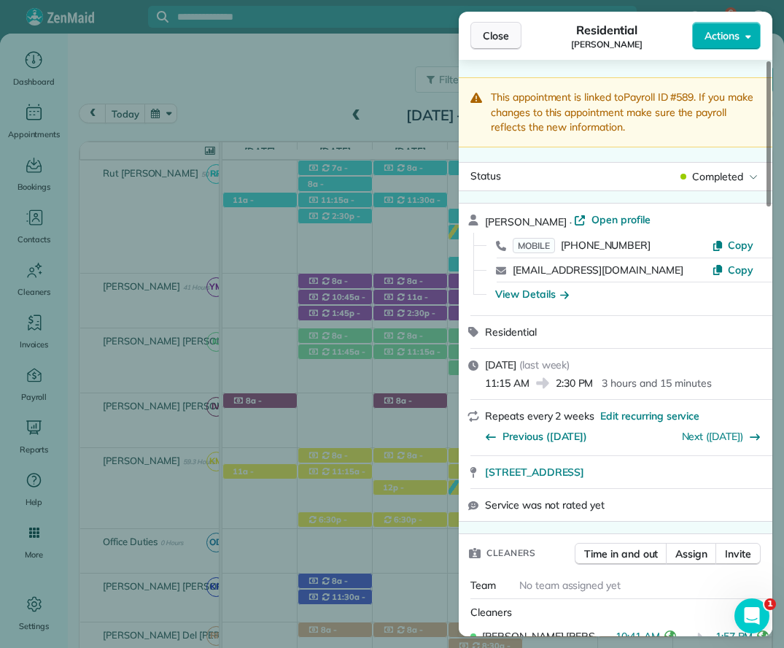
click at [508, 34] on span "Close" at bounding box center [496, 35] width 26 height 15
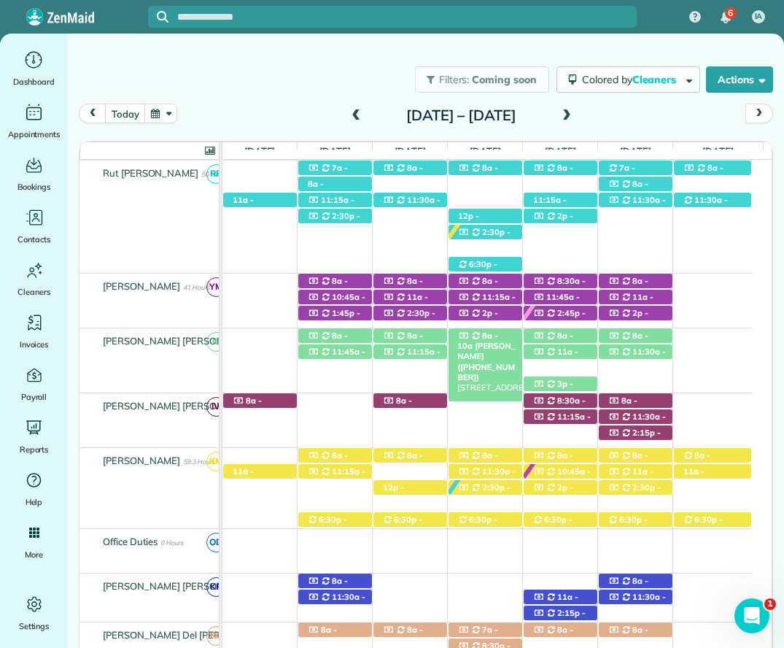
click at [504, 339] on div "8a - 10a Claire Bowman (+12514557588) 865 Creek Drive - Fairhope, AL, 36532" at bounding box center [486, 335] width 74 height 15
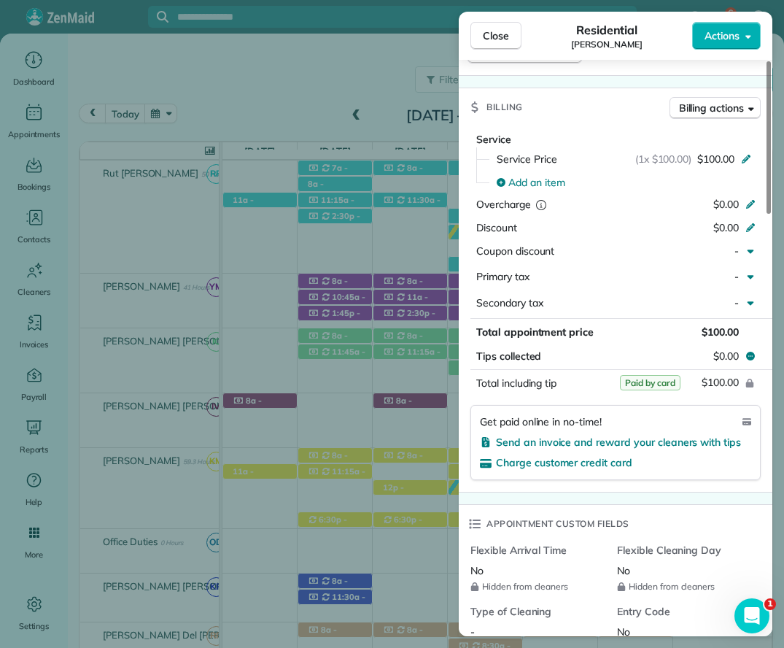
scroll to position [876, 0]
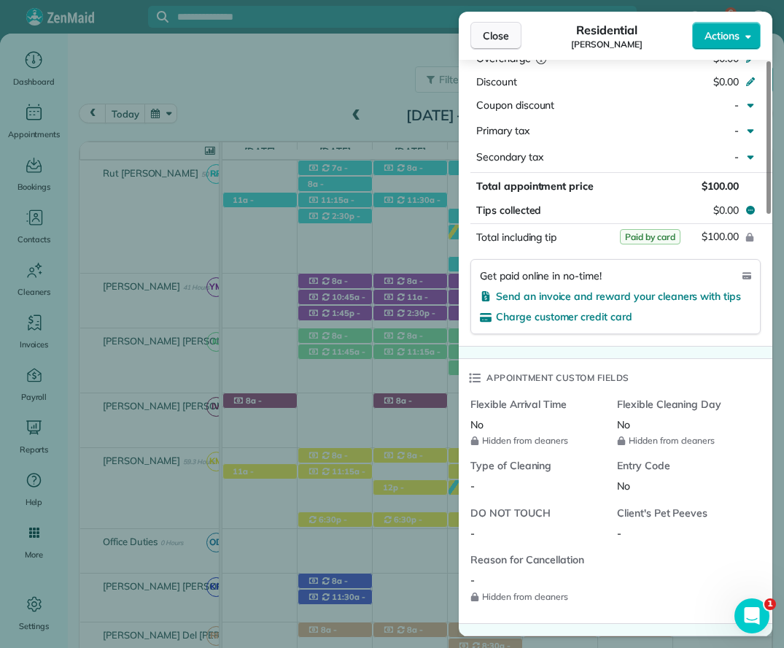
click at [494, 34] on span "Close" at bounding box center [496, 35] width 26 height 15
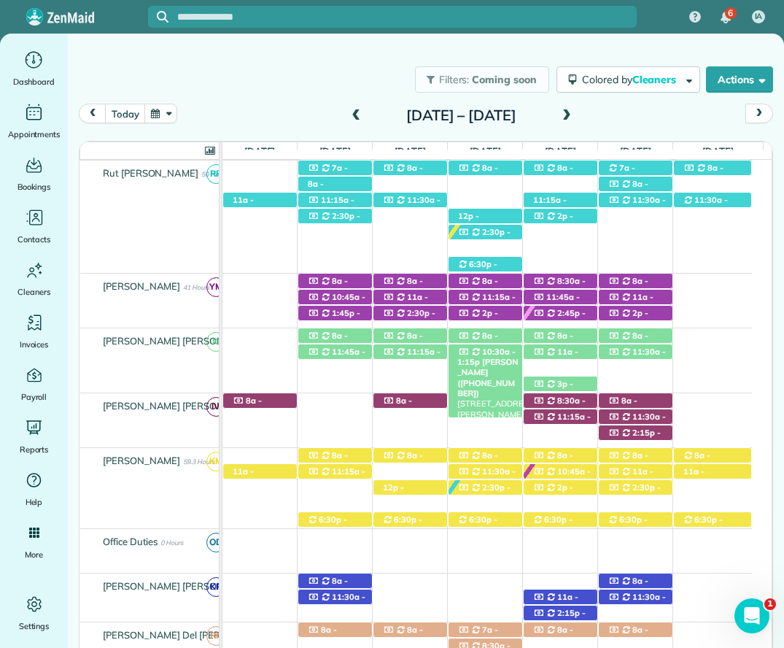
click at [506, 350] on span "10:30a - 1:15p" at bounding box center [487, 357] width 58 height 20
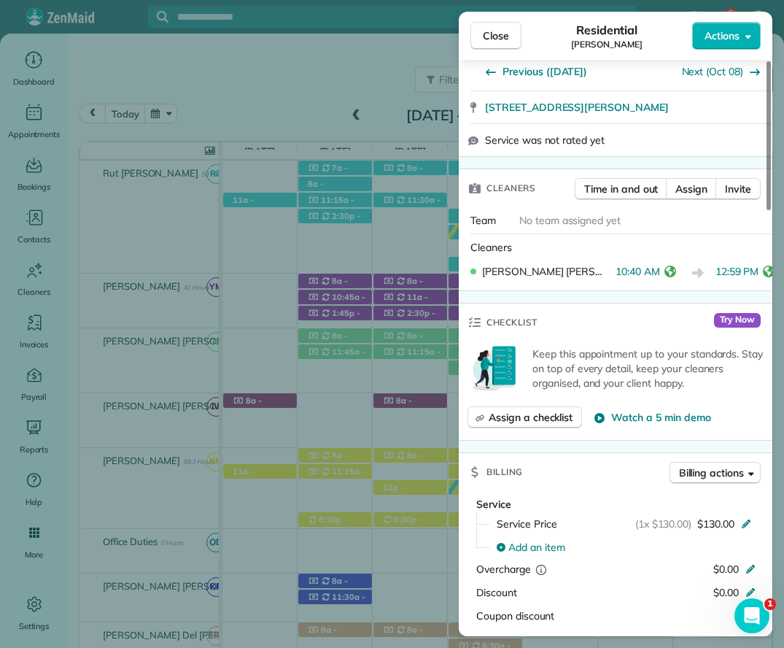
scroll to position [584, 0]
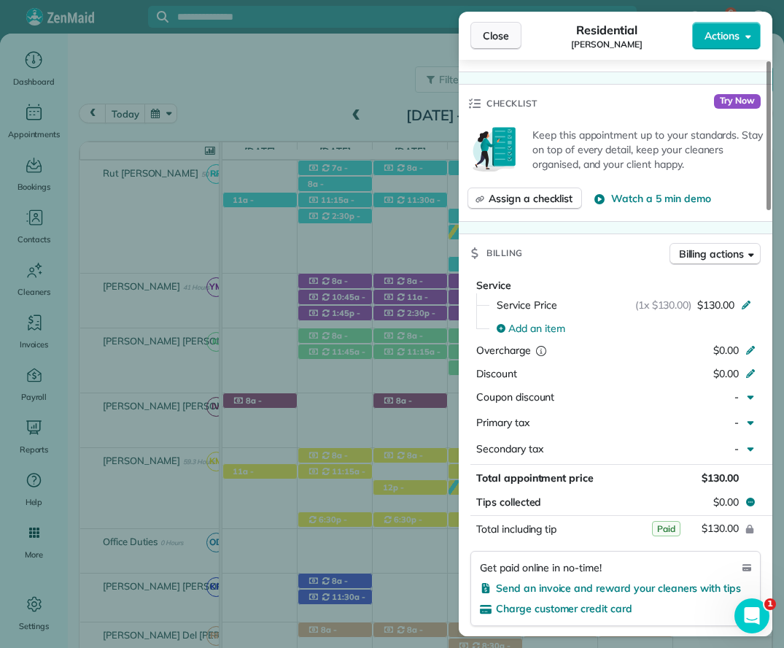
click at [486, 36] on span "Close" at bounding box center [496, 35] width 26 height 15
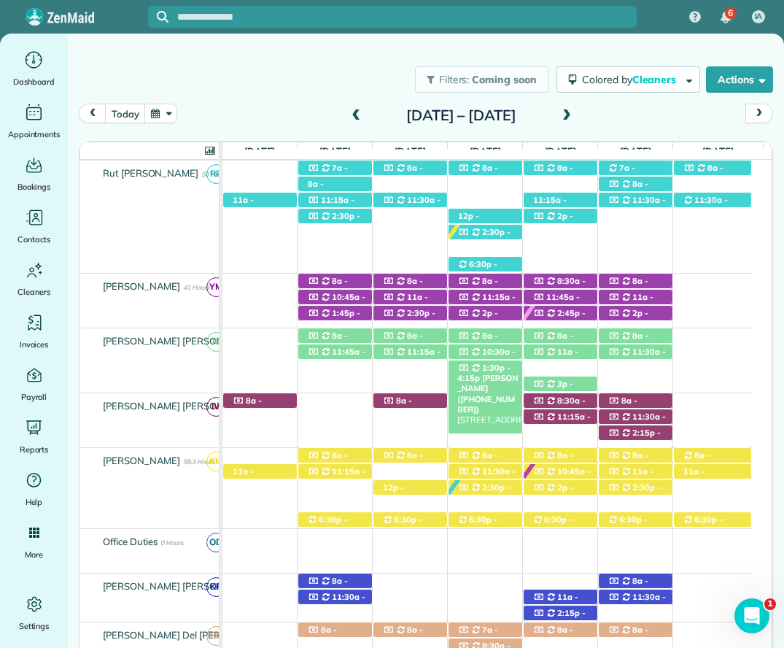
click at [489, 370] on span "1:30p - 4:15p" at bounding box center [484, 373] width 53 height 20
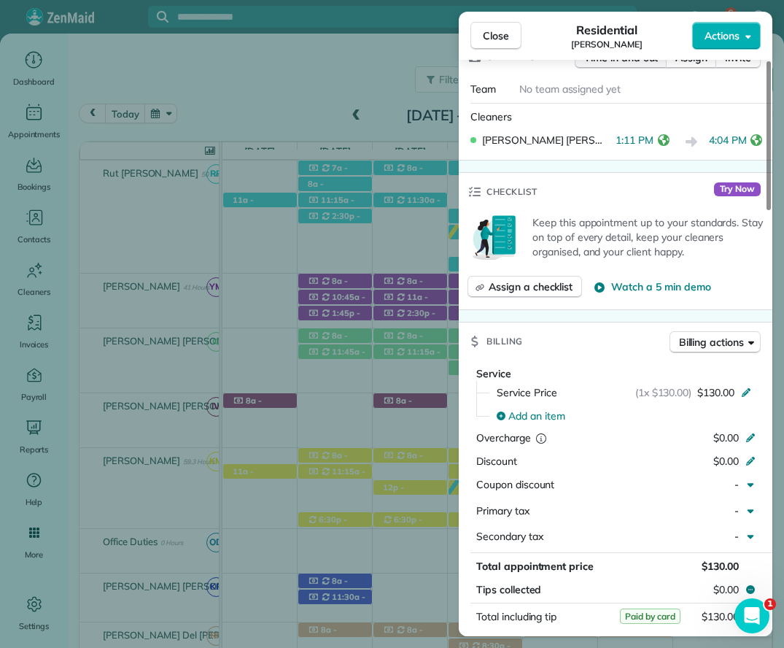
scroll to position [584, 0]
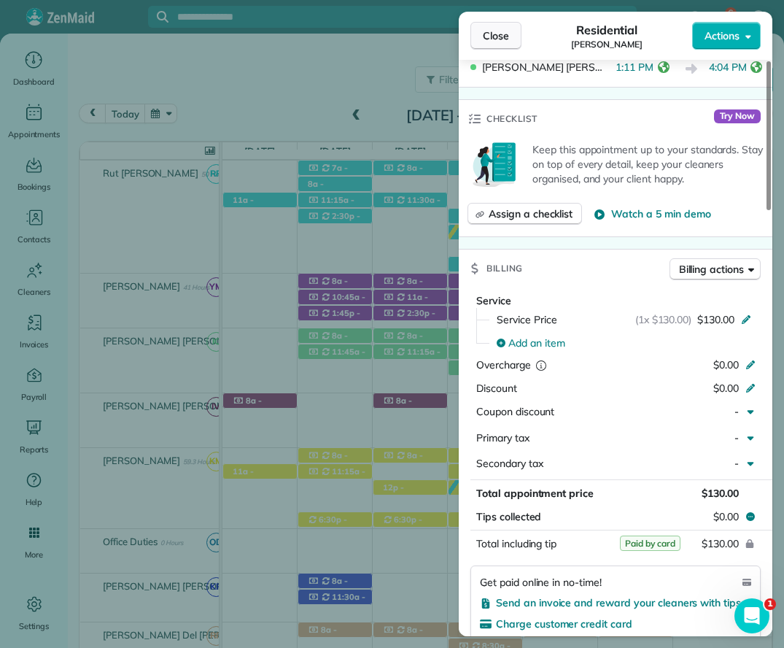
click at [494, 39] on span "Close" at bounding box center [496, 35] width 26 height 15
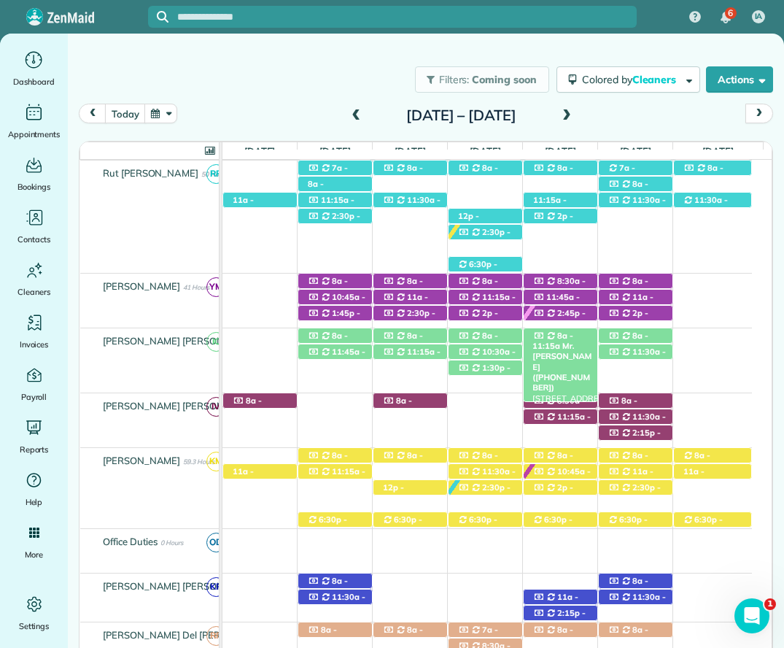
click at [566, 333] on span "8a - 11:15a" at bounding box center [553, 341] width 41 height 20
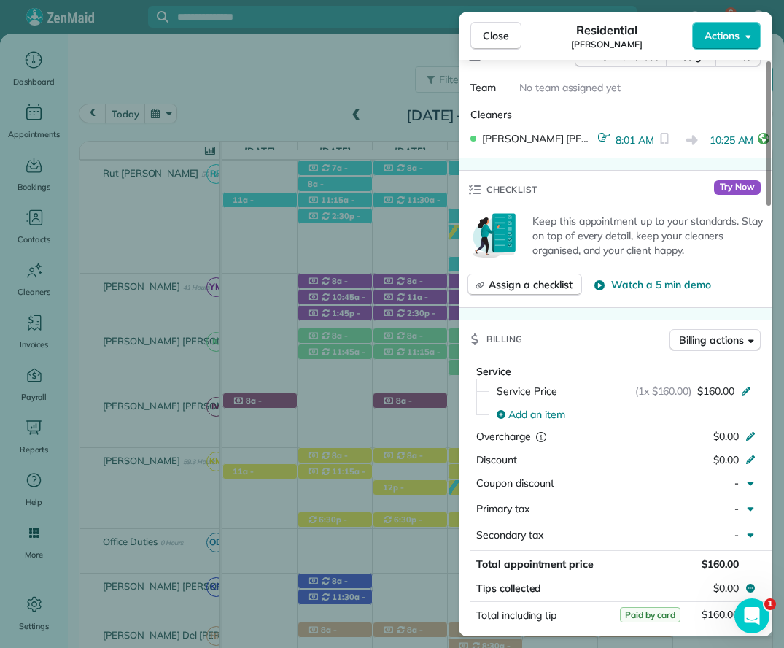
scroll to position [584, 0]
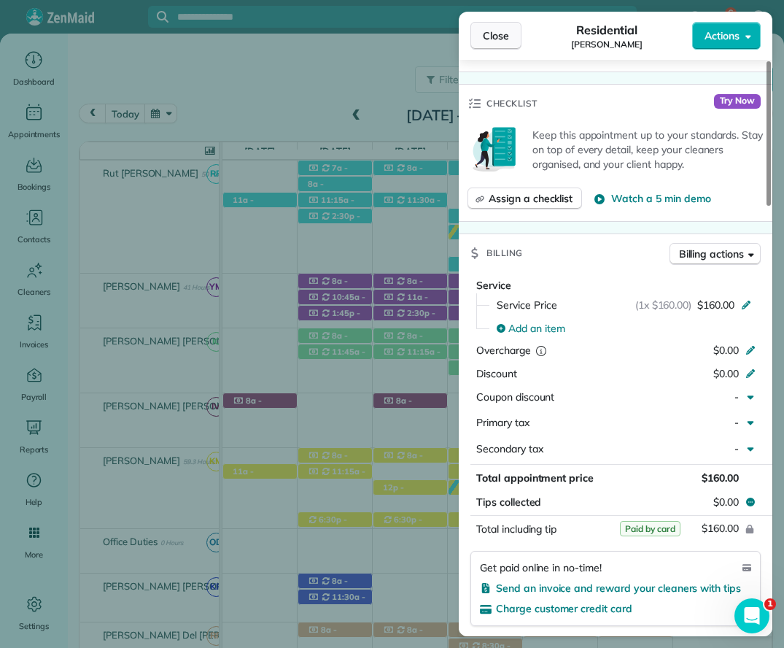
click at [475, 31] on button "Close" at bounding box center [496, 36] width 51 height 28
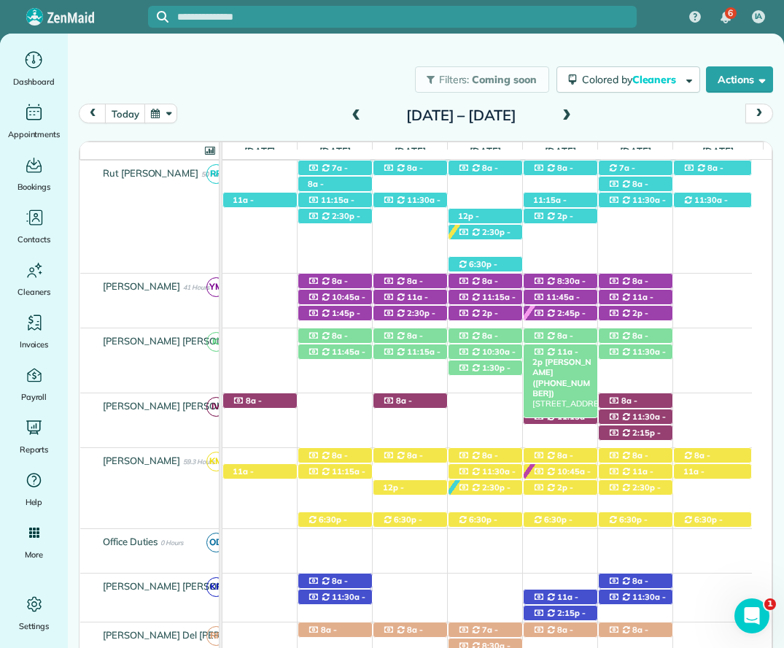
click at [560, 350] on span "11a - 2p" at bounding box center [556, 357] width 46 height 20
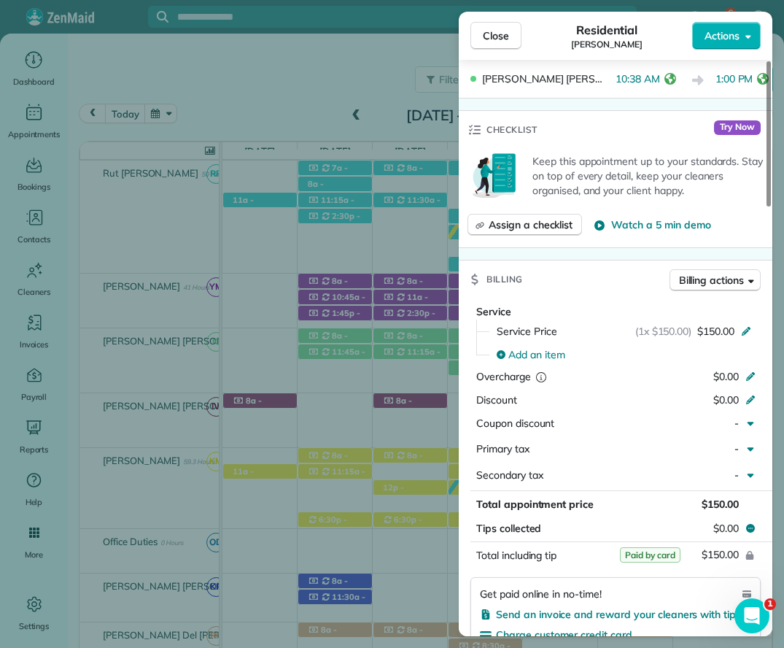
scroll to position [584, 0]
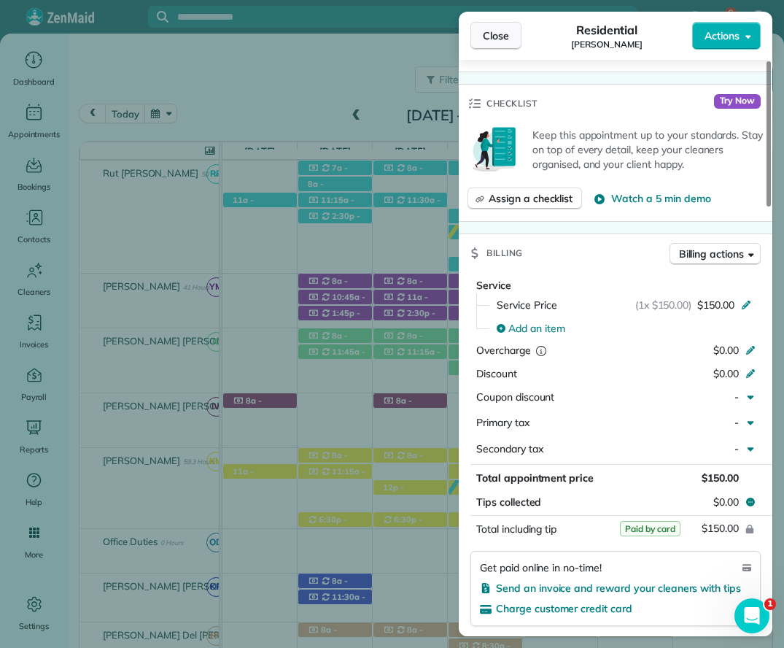
click at [509, 36] on button "Close" at bounding box center [496, 36] width 51 height 28
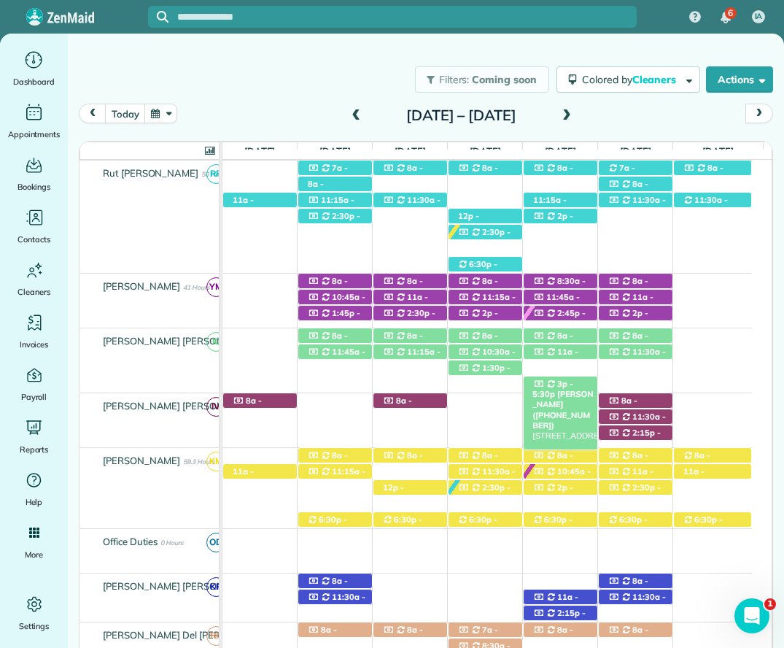
click at [576, 378] on div "3p - 5:30p Mrs. Kim Ambrose (+12057990124) 705 Winesap Drive - Fairhope, AL, 36…" at bounding box center [561, 384] width 74 height 15
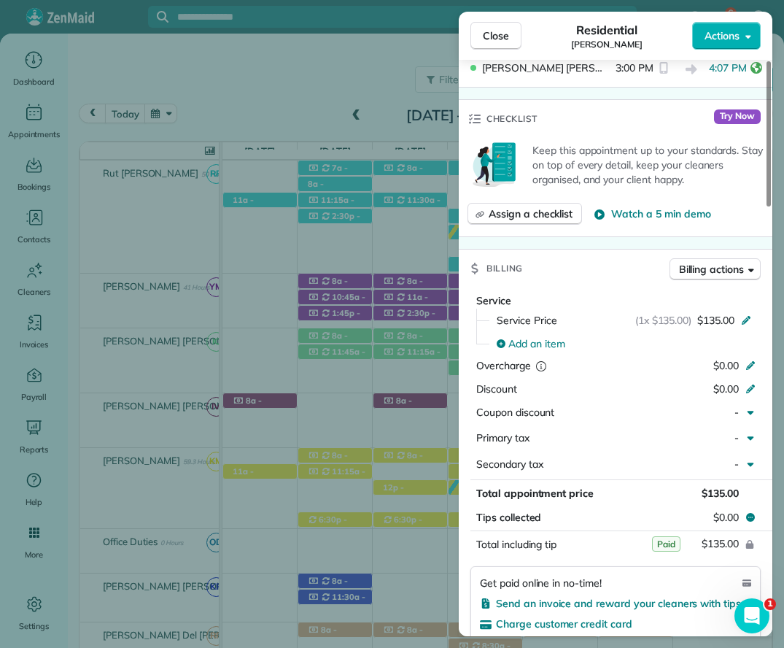
scroll to position [657, 0]
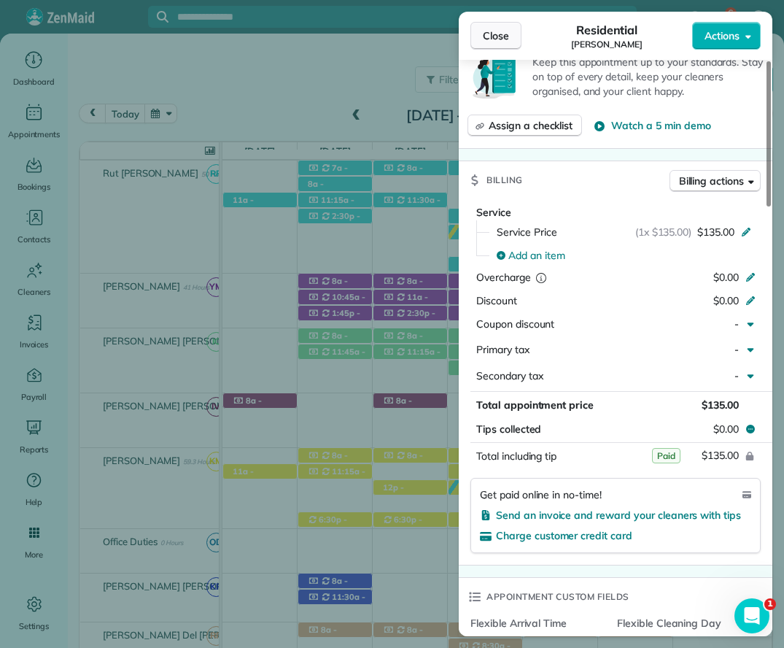
click at [504, 38] on span "Close" at bounding box center [496, 35] width 26 height 15
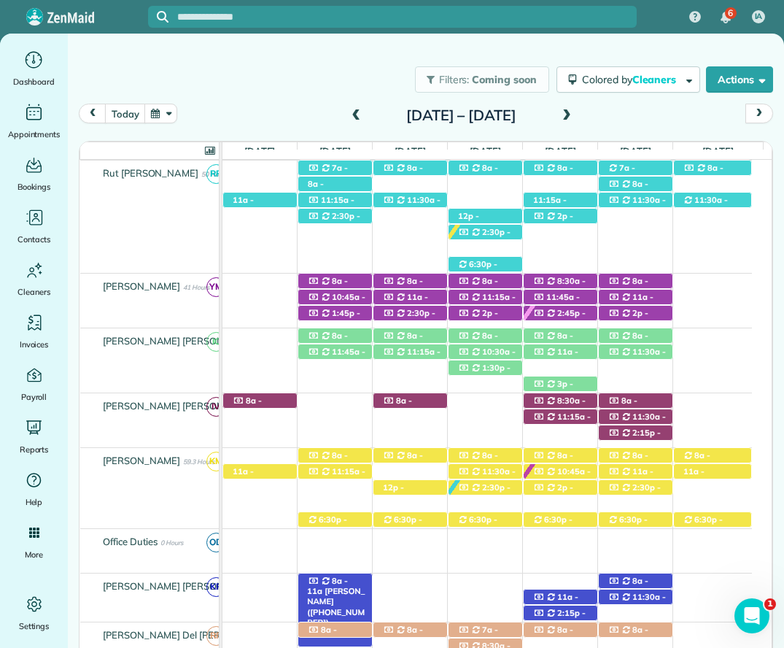
click at [320, 577] on div "8a - 11a Chris Altermatt (+17703632196) 110 Pecan Ave - Fairhope, AL, 36532" at bounding box center [335, 581] width 74 height 15
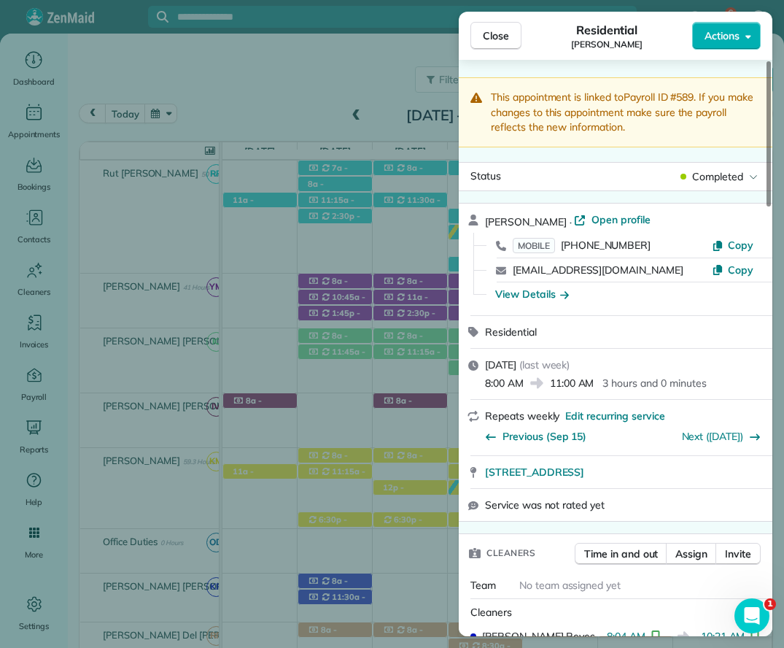
click at [705, 642] on div "Close Residential Chris Altermatt Actions This appointment is linked to Payroll…" at bounding box center [392, 324] width 784 height 648
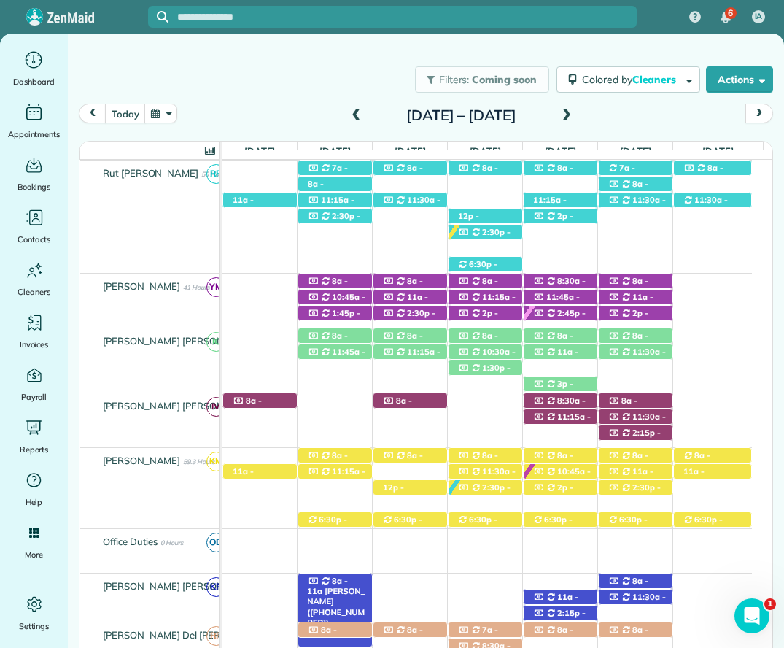
click at [344, 579] on span "8a - 11a" at bounding box center [327, 586] width 41 height 20
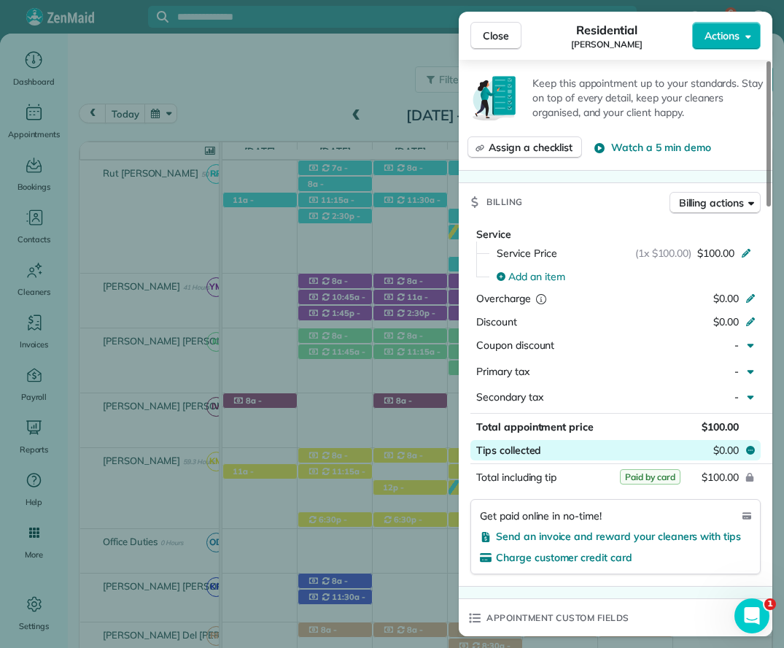
scroll to position [657, 0]
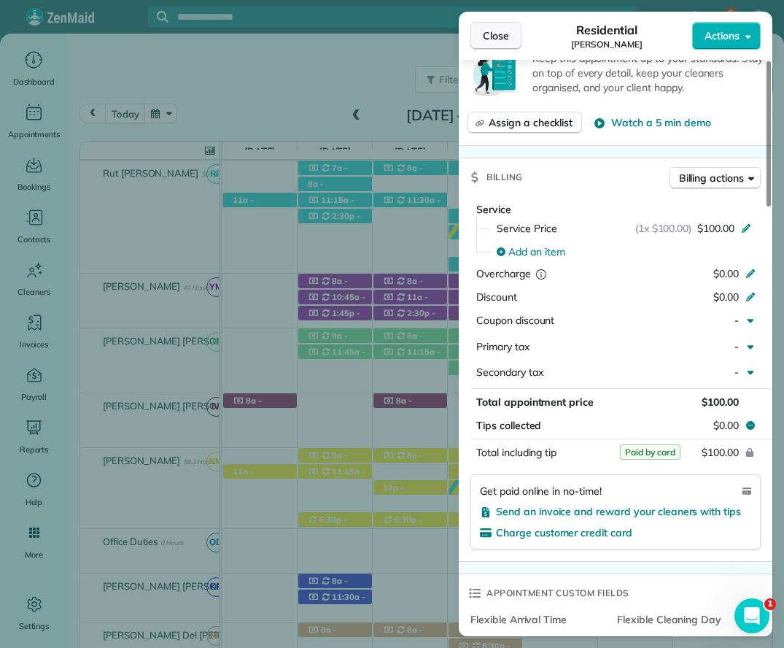
click at [490, 40] on span "Close" at bounding box center [496, 35] width 26 height 15
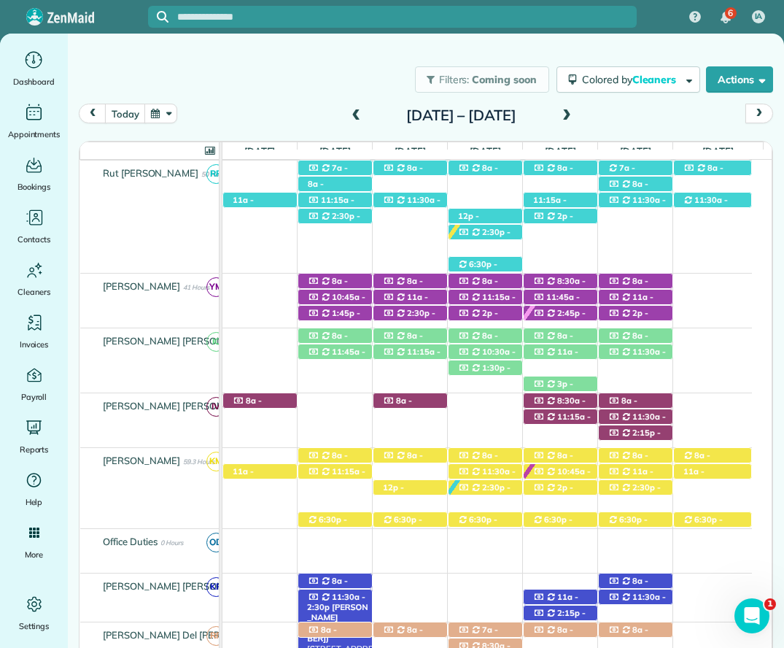
click at [330, 598] on span "11:30a - 2:30p" at bounding box center [336, 602] width 58 height 20
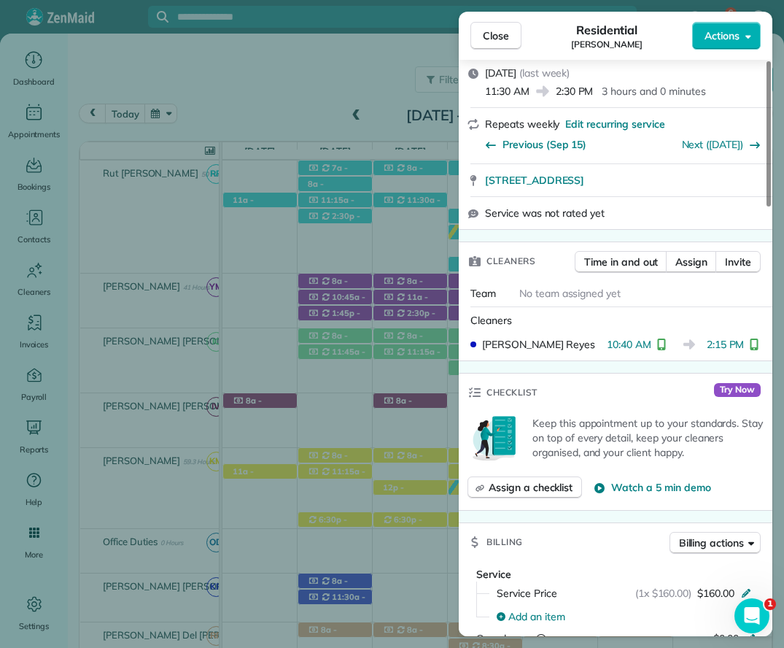
scroll to position [512, 0]
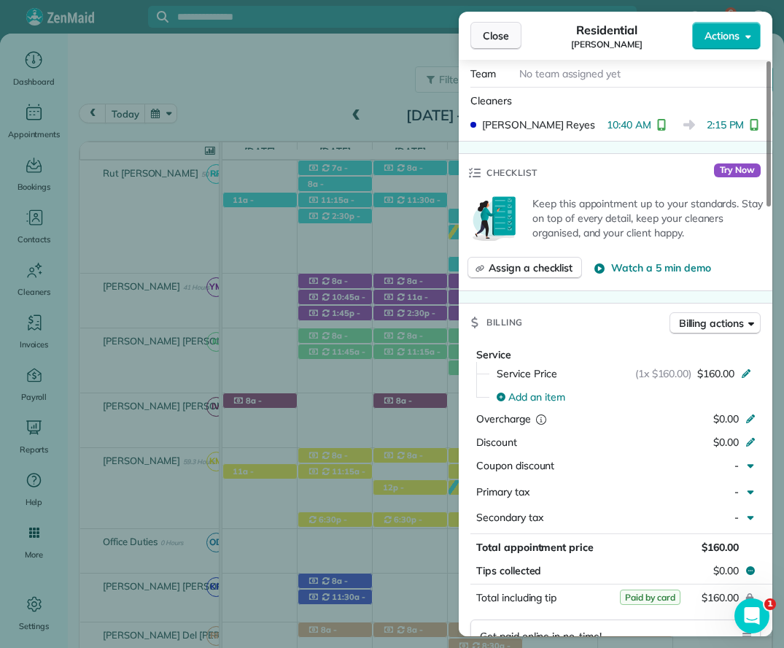
click at [512, 42] on button "Close" at bounding box center [496, 36] width 51 height 28
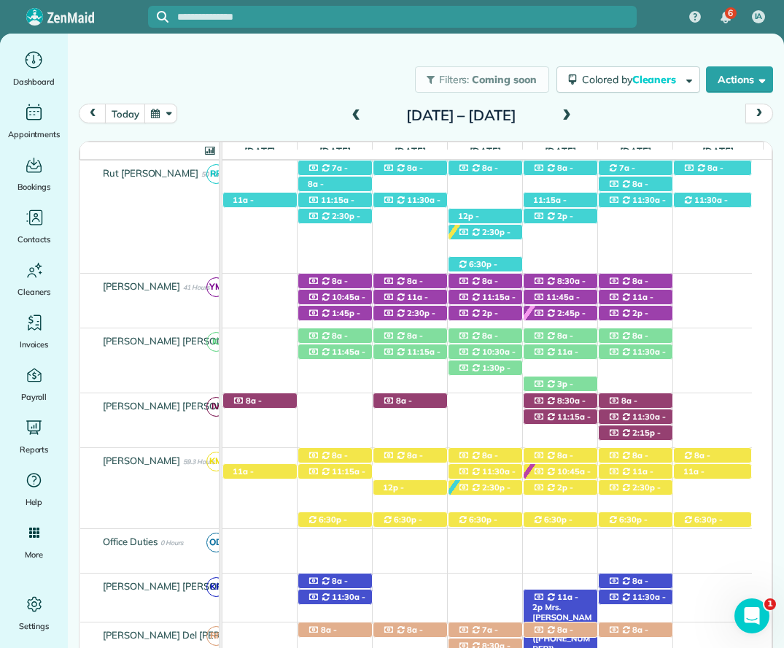
click at [568, 593] on span "11a - 2p" at bounding box center [556, 602] width 46 height 20
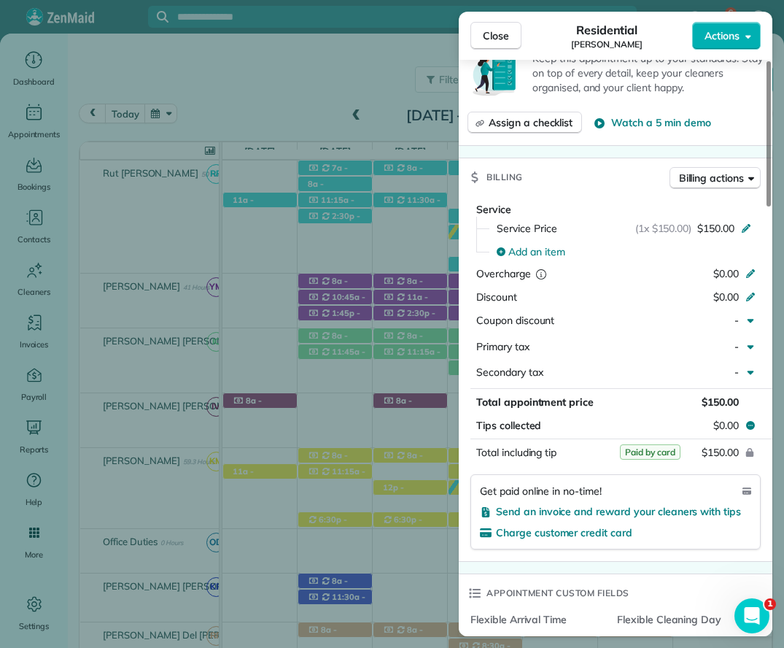
scroll to position [803, 0]
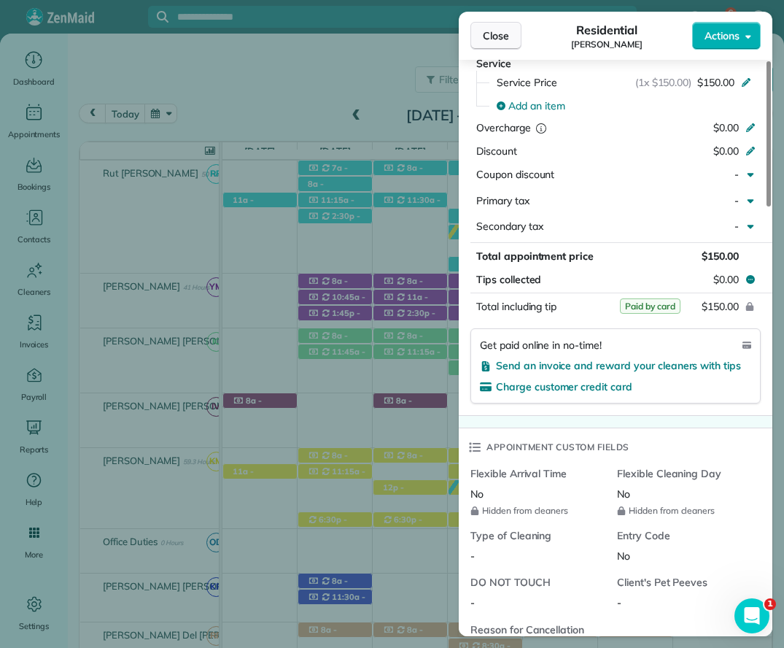
click at [504, 32] on span "Close" at bounding box center [496, 35] width 26 height 15
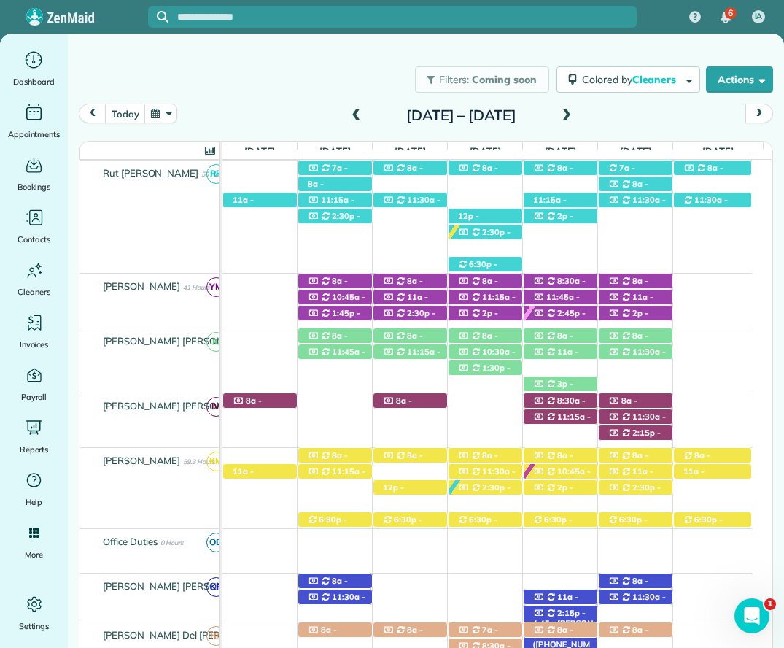
click at [577, 614] on span "2:15p - 4:45p" at bounding box center [559, 618] width 53 height 20
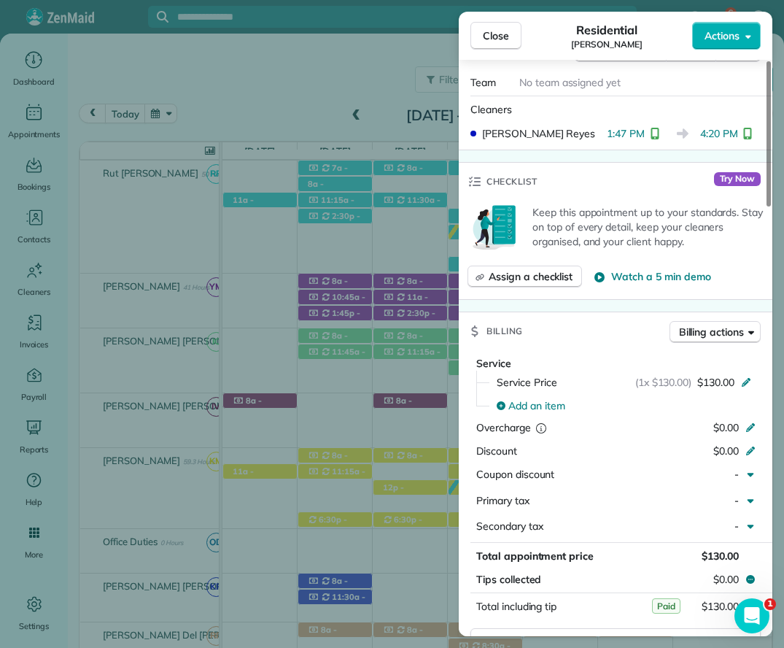
scroll to position [511, 0]
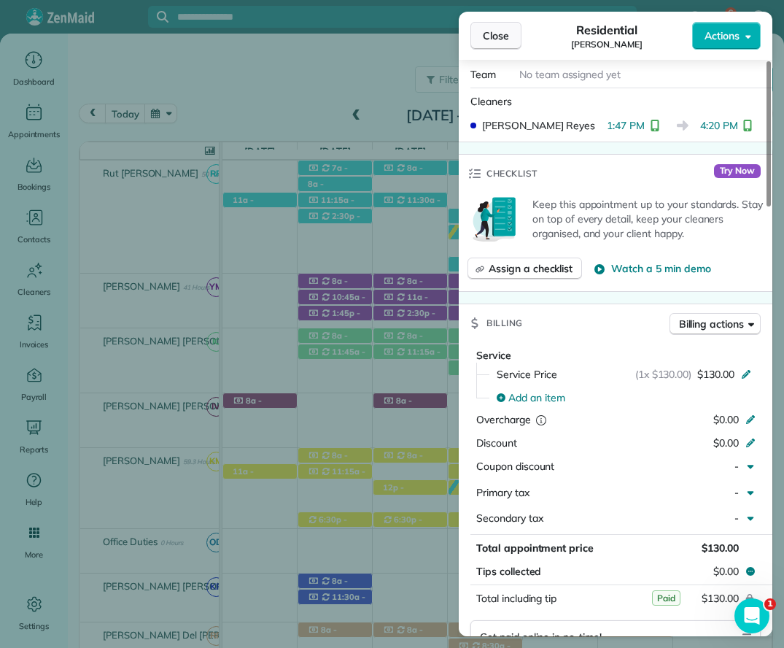
click at [493, 32] on span "Close" at bounding box center [496, 35] width 26 height 15
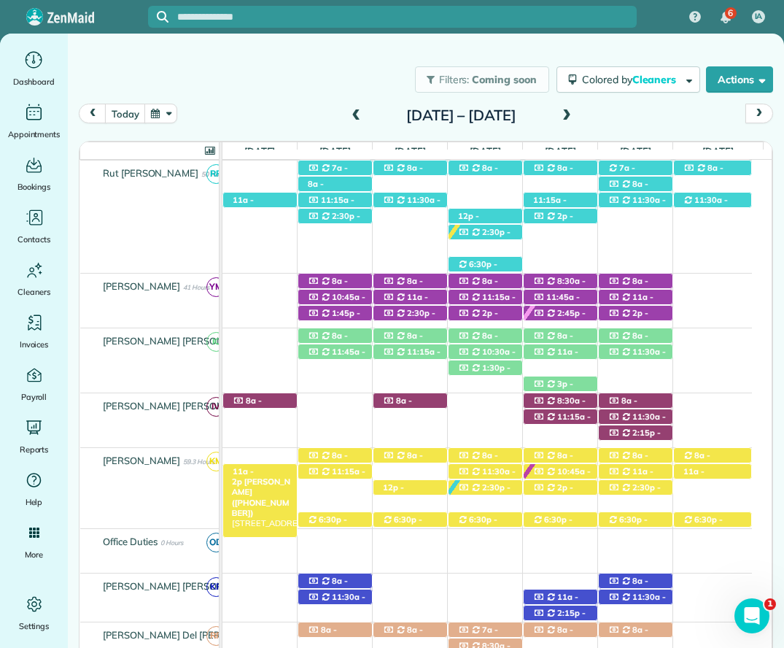
click at [259, 477] on span "[PERSON_NAME] ([PHONE_NUMBER])" at bounding box center [261, 498] width 58 height 42
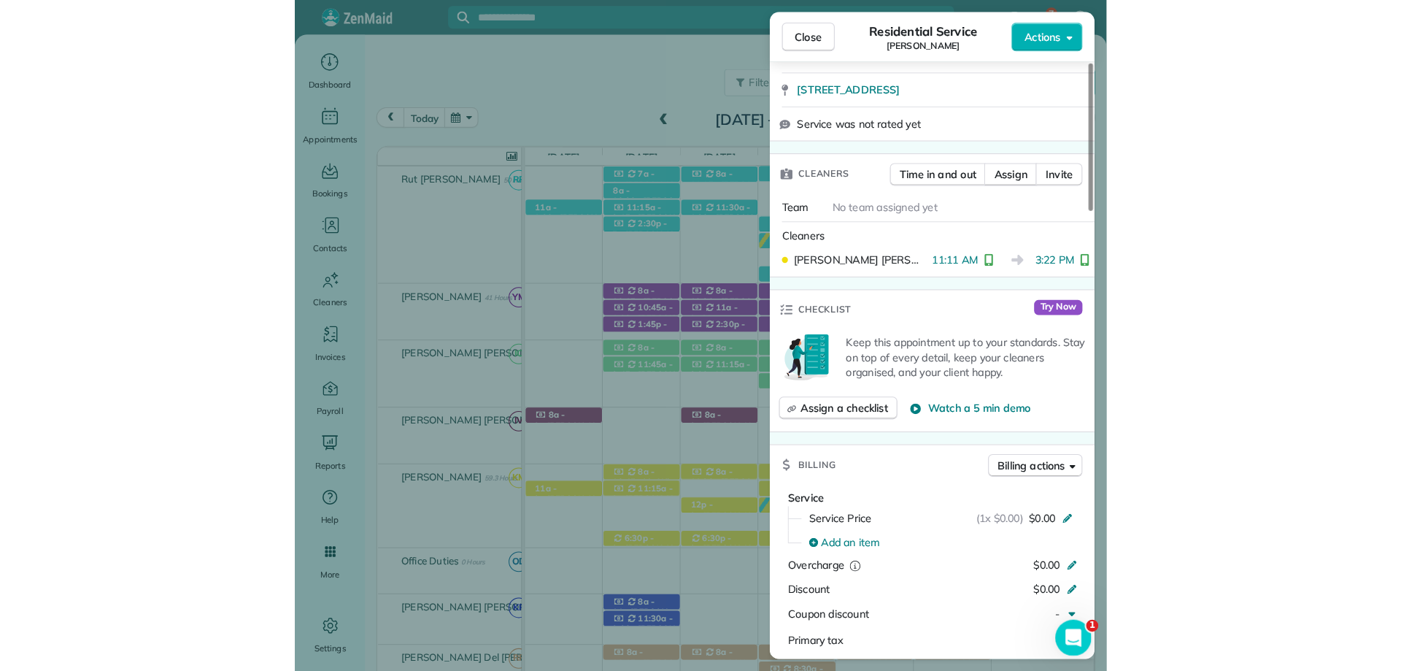
scroll to position [364, 0]
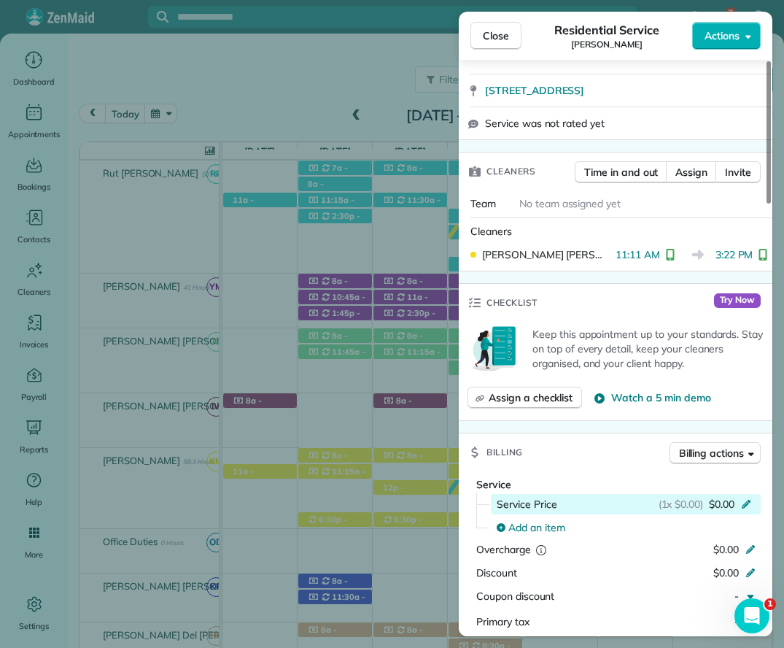
click at [747, 501] on icon at bounding box center [747, 503] width 12 height 12
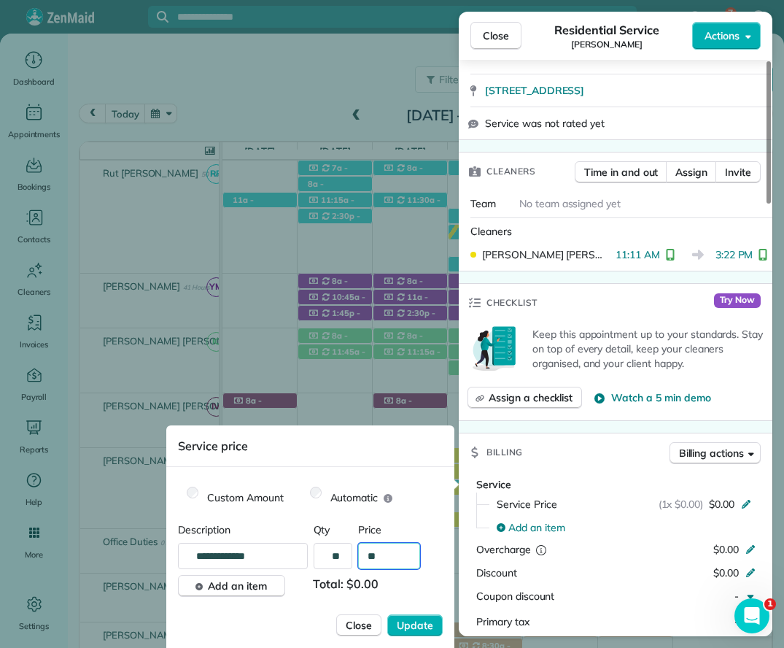
click at [393, 566] on input "**" at bounding box center [389, 556] width 62 height 26
type input "****"
click at [418, 627] on span "Update" at bounding box center [415, 625] width 36 height 15
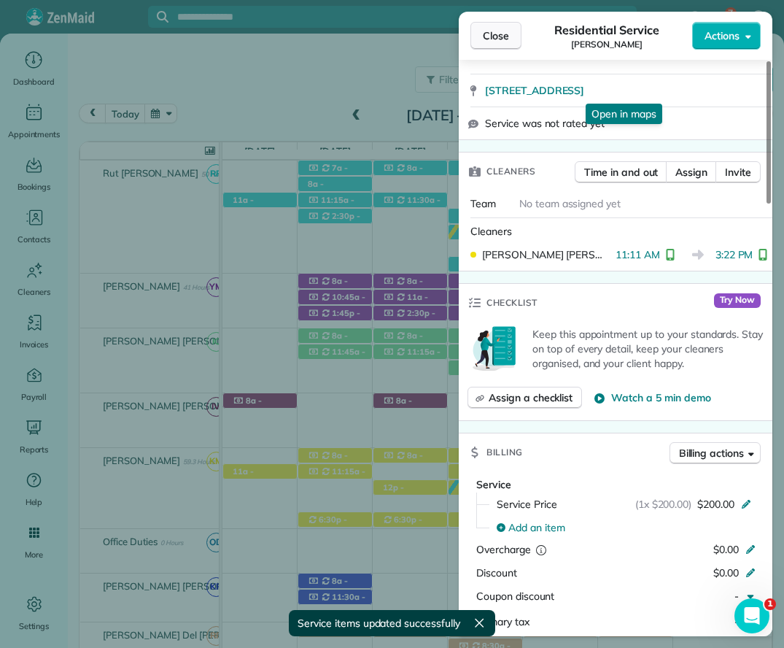
click at [504, 23] on button "Close" at bounding box center [496, 36] width 51 height 28
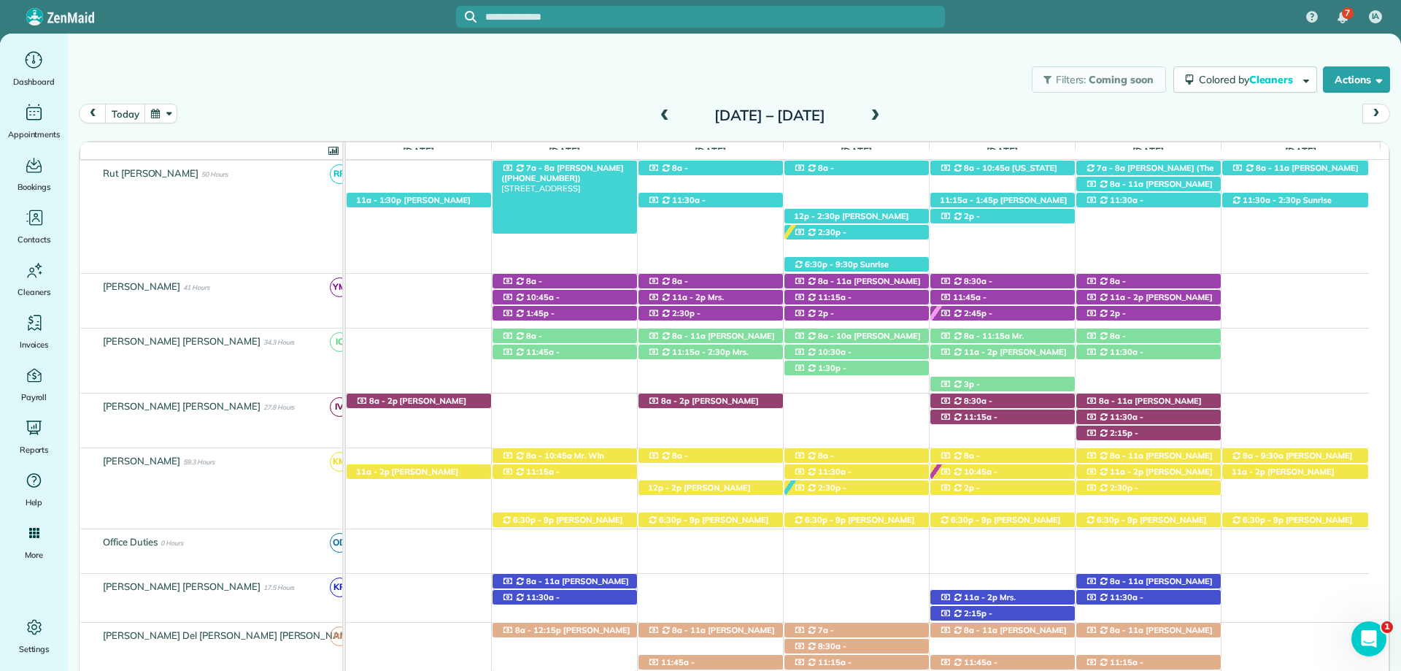
click at [587, 166] on span "[PERSON_NAME] ([PHONE_NUMBER])" at bounding box center [562, 173] width 122 height 20
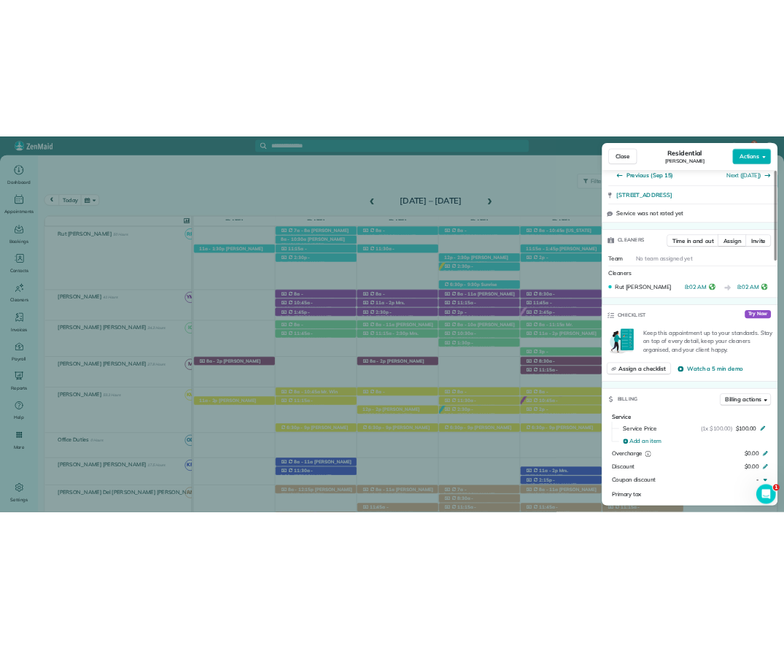
scroll to position [292, 0]
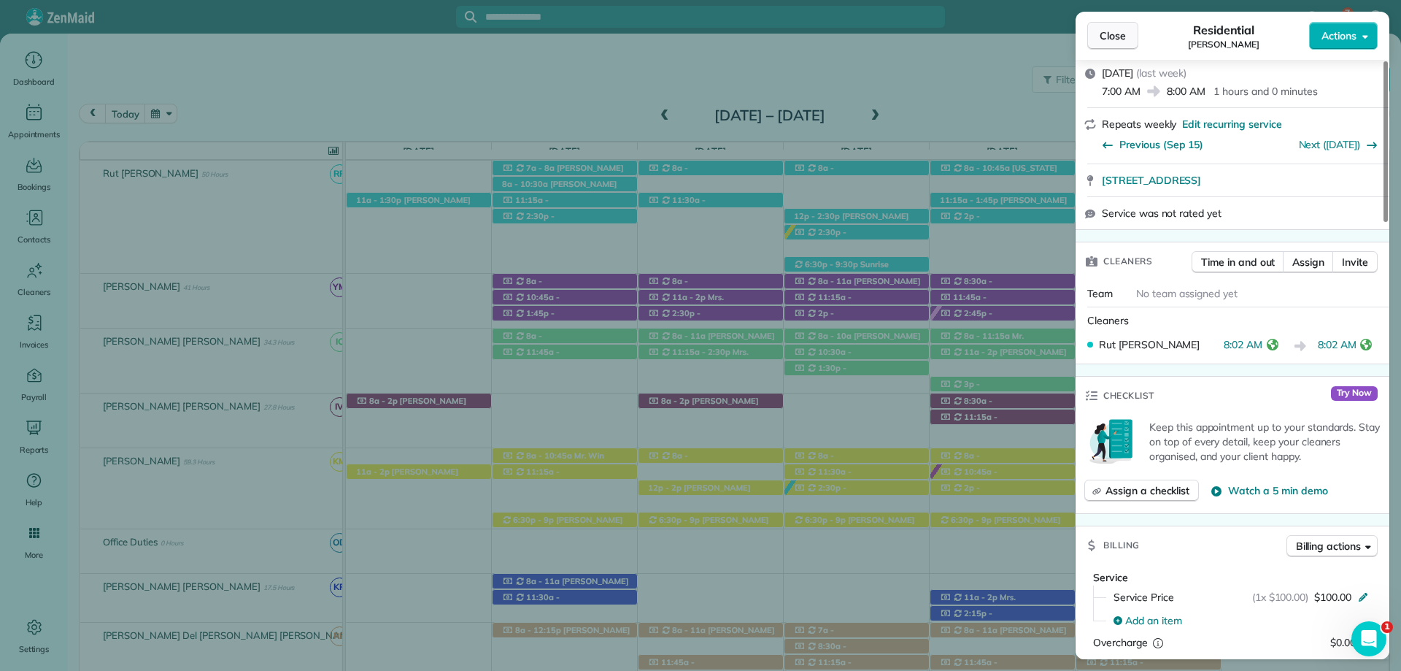
click at [1112, 37] on span "Close" at bounding box center [1113, 35] width 26 height 15
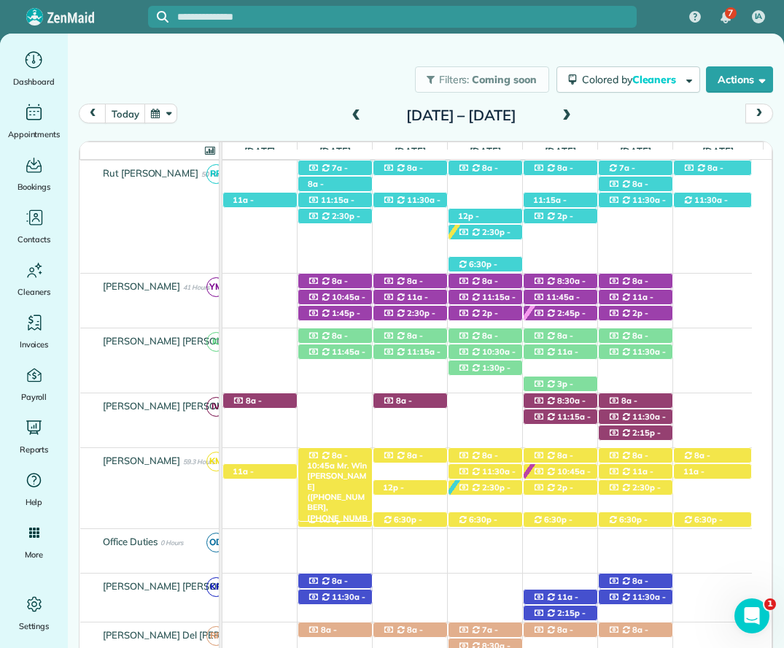
click at [339, 452] on span "8a - 10:45a" at bounding box center [327, 460] width 41 height 20
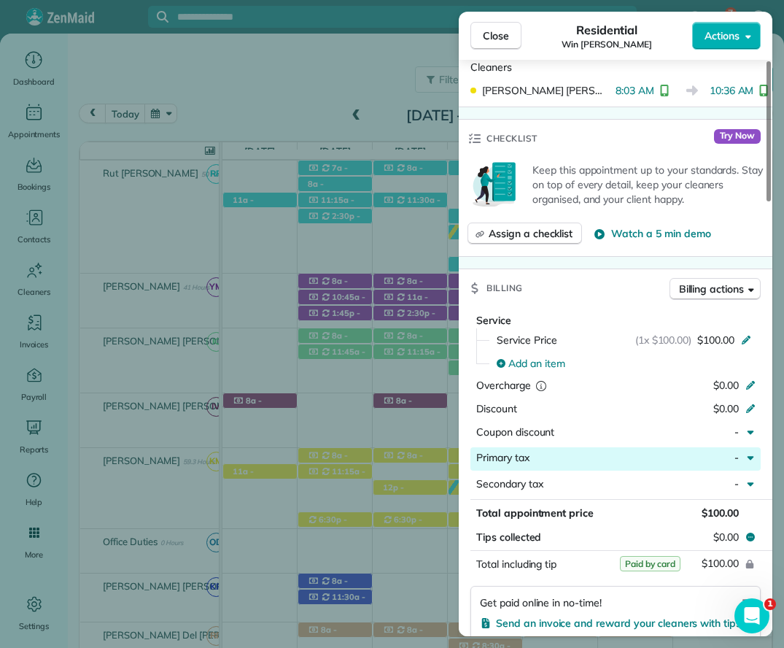
scroll to position [657, 0]
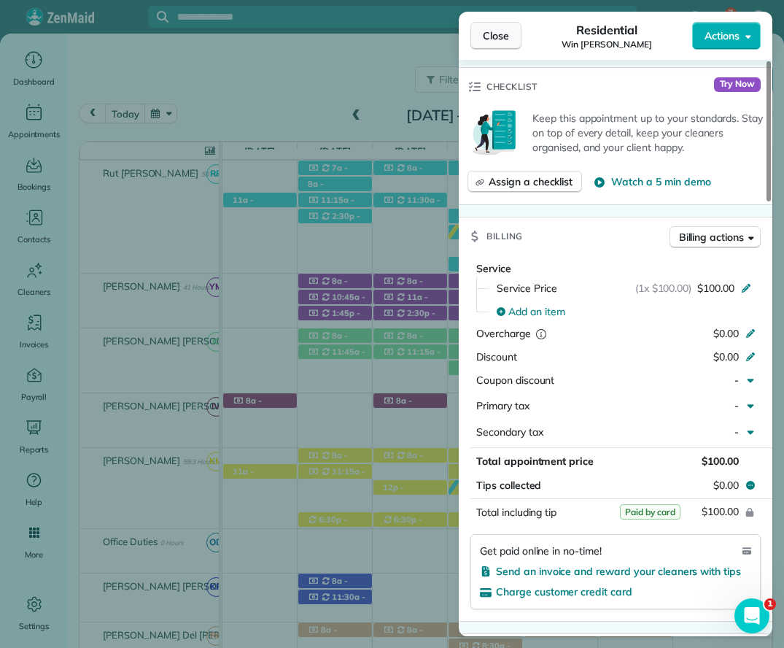
click at [508, 36] on span "Close" at bounding box center [496, 35] width 26 height 15
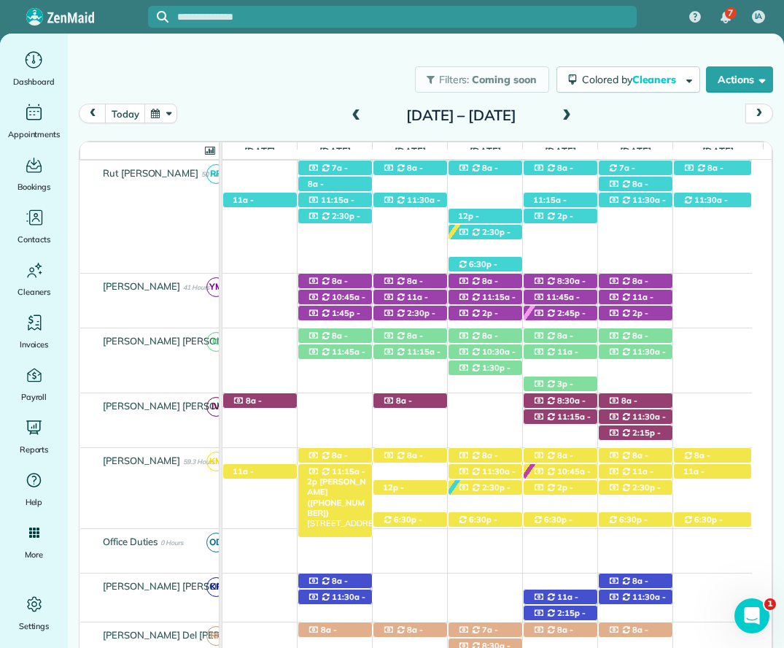
click at [334, 474] on span "11:15a - 2p" at bounding box center [336, 476] width 58 height 20
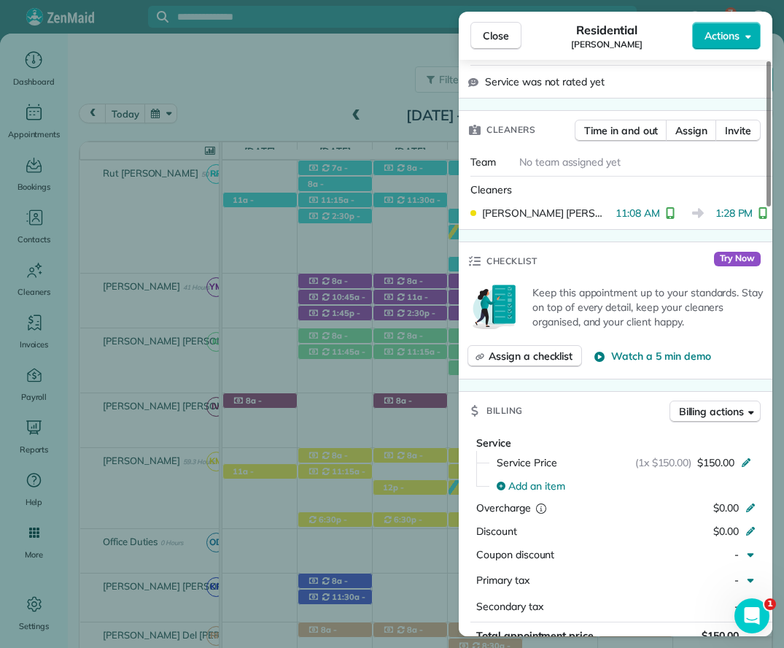
scroll to position [584, 0]
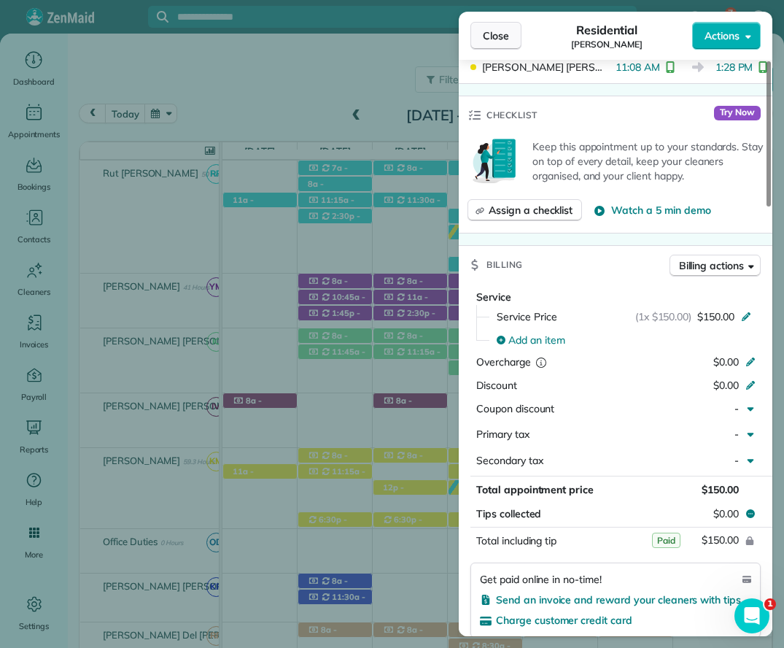
click at [484, 29] on span "Close" at bounding box center [496, 35] width 26 height 15
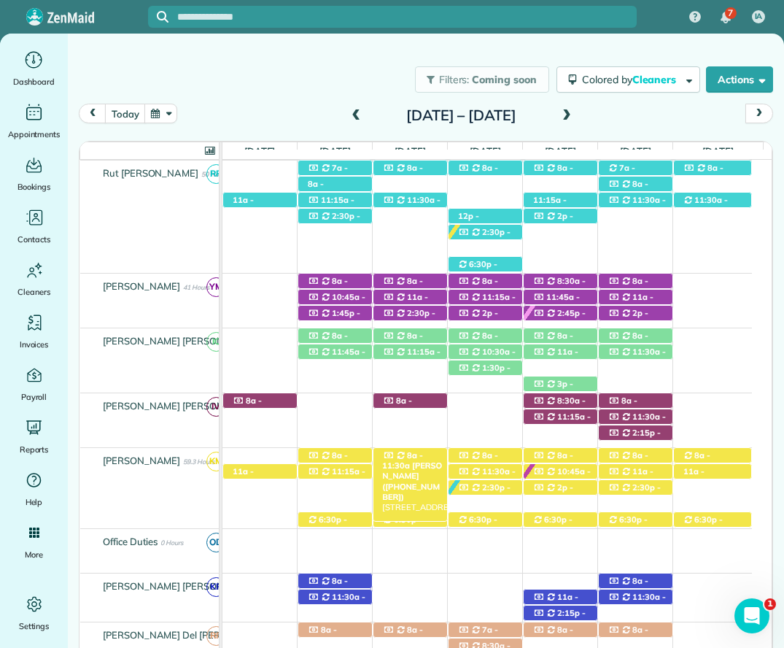
click at [417, 459] on span "8a - 11:30a" at bounding box center [402, 460] width 41 height 20
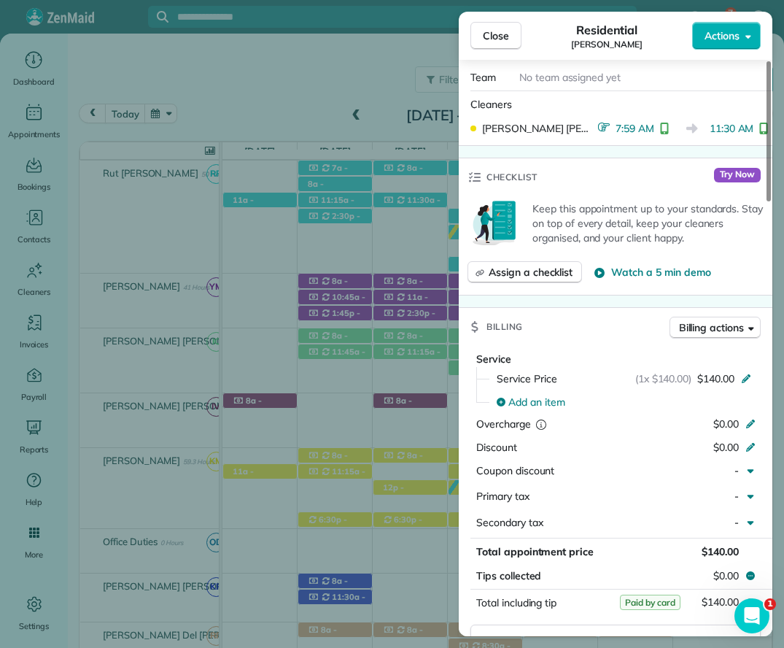
scroll to position [584, 0]
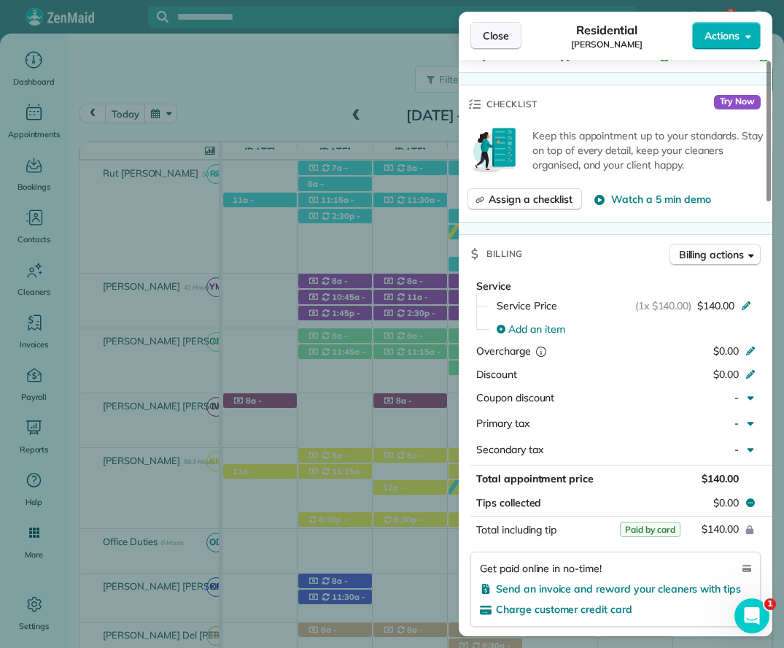
click at [499, 40] on span "Close" at bounding box center [496, 35] width 26 height 15
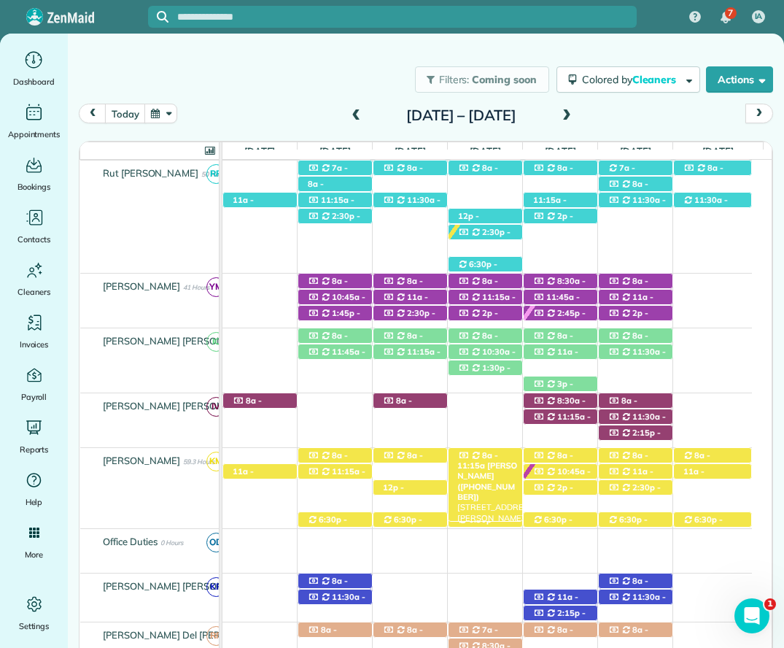
click at [496, 452] on div "8a - 11:15a Mrs. Alaina Ammons (+12513794599) 7297 Maureen Circle - Spanish For…" at bounding box center [486, 455] width 74 height 15
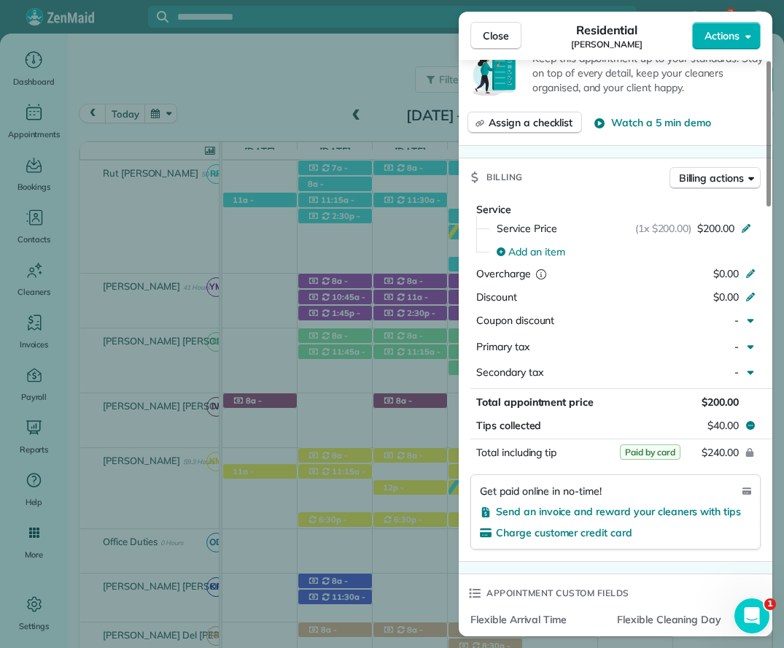
scroll to position [803, 0]
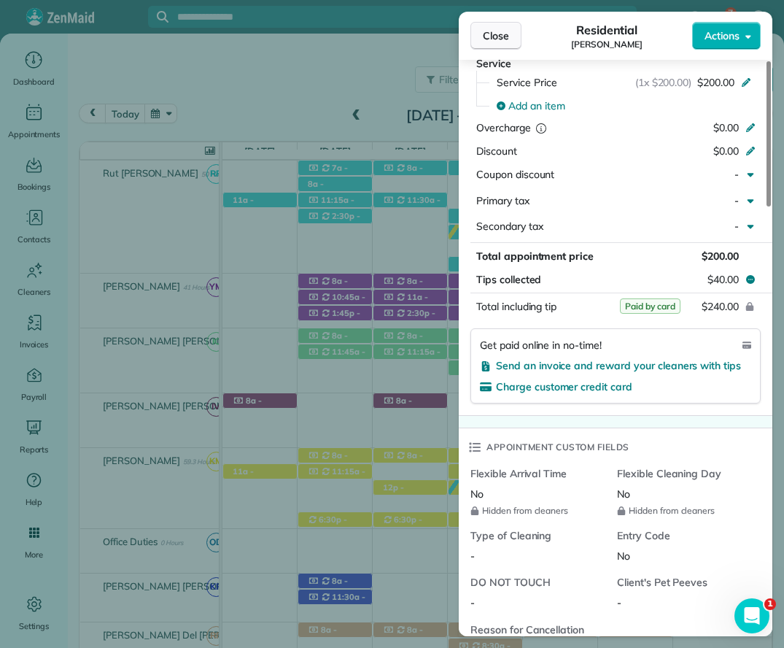
click at [498, 39] on span "Close" at bounding box center [496, 35] width 26 height 15
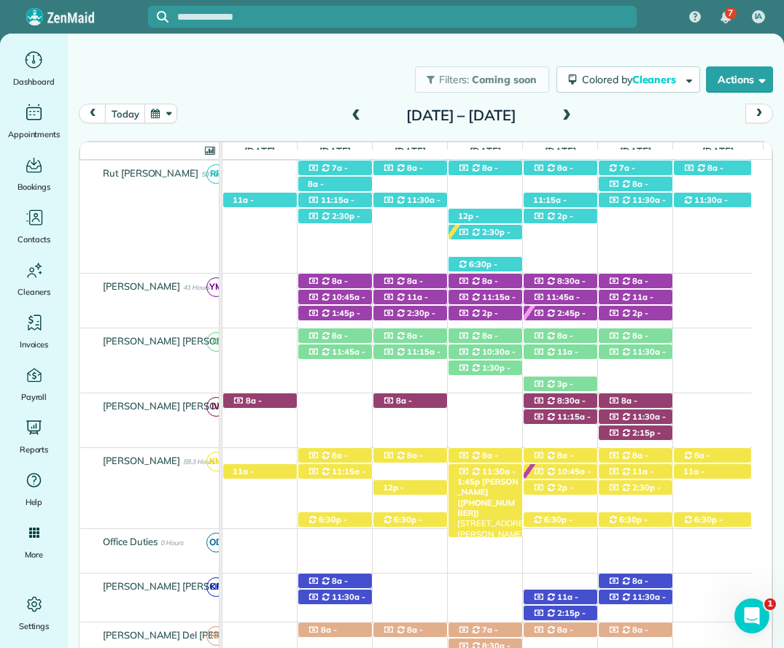
click at [503, 477] on span "11:30a - 1:45p" at bounding box center [487, 476] width 58 height 20
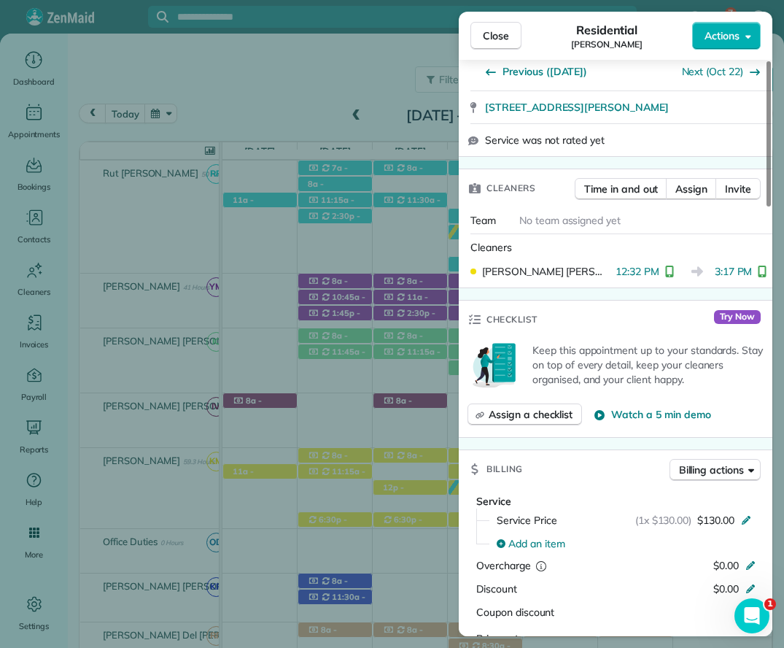
scroll to position [511, 0]
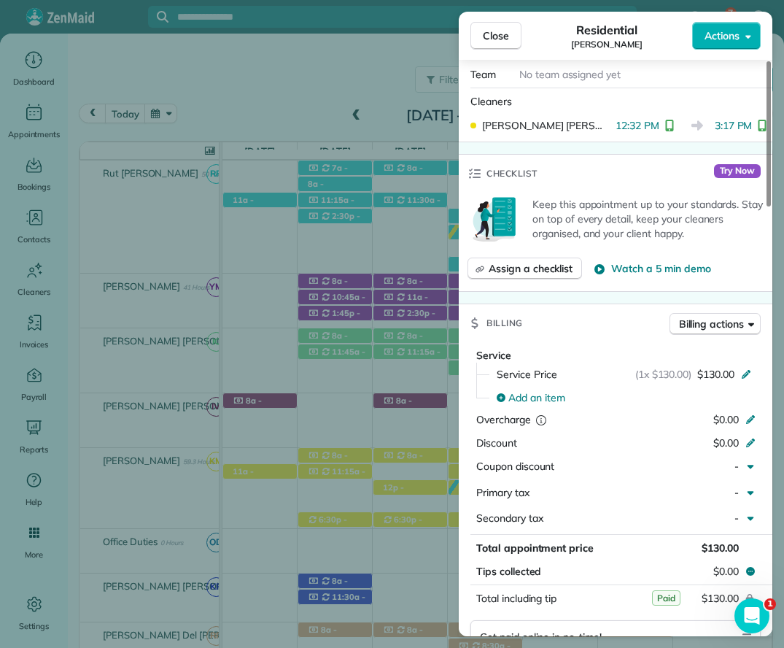
click at [496, 34] on span "Close" at bounding box center [496, 35] width 26 height 15
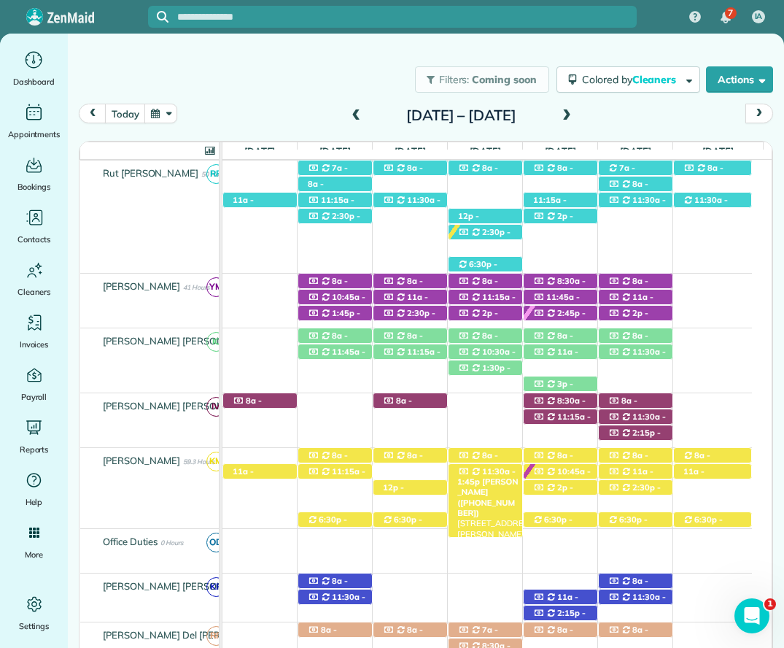
click at [503, 470] on span "11:30a - 1:45p" at bounding box center [487, 476] width 58 height 20
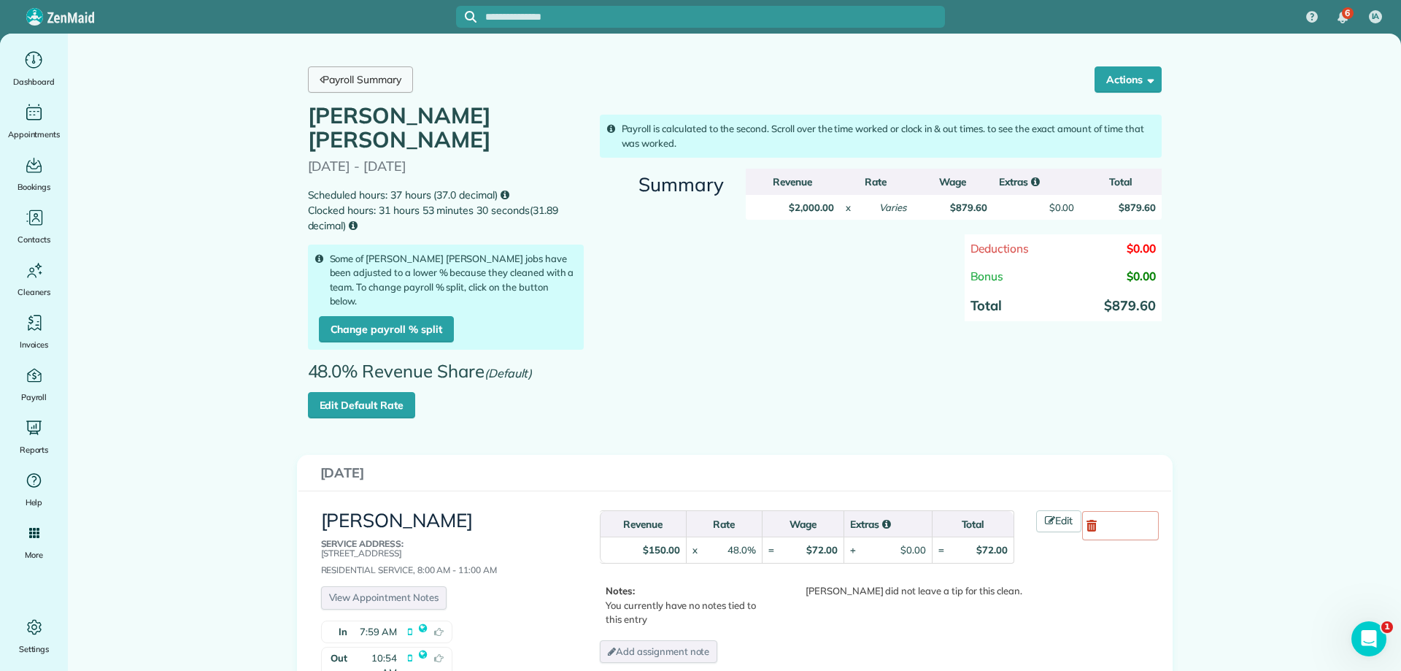
click at [335, 87] on link "Payroll Summary" at bounding box center [360, 79] width 105 height 26
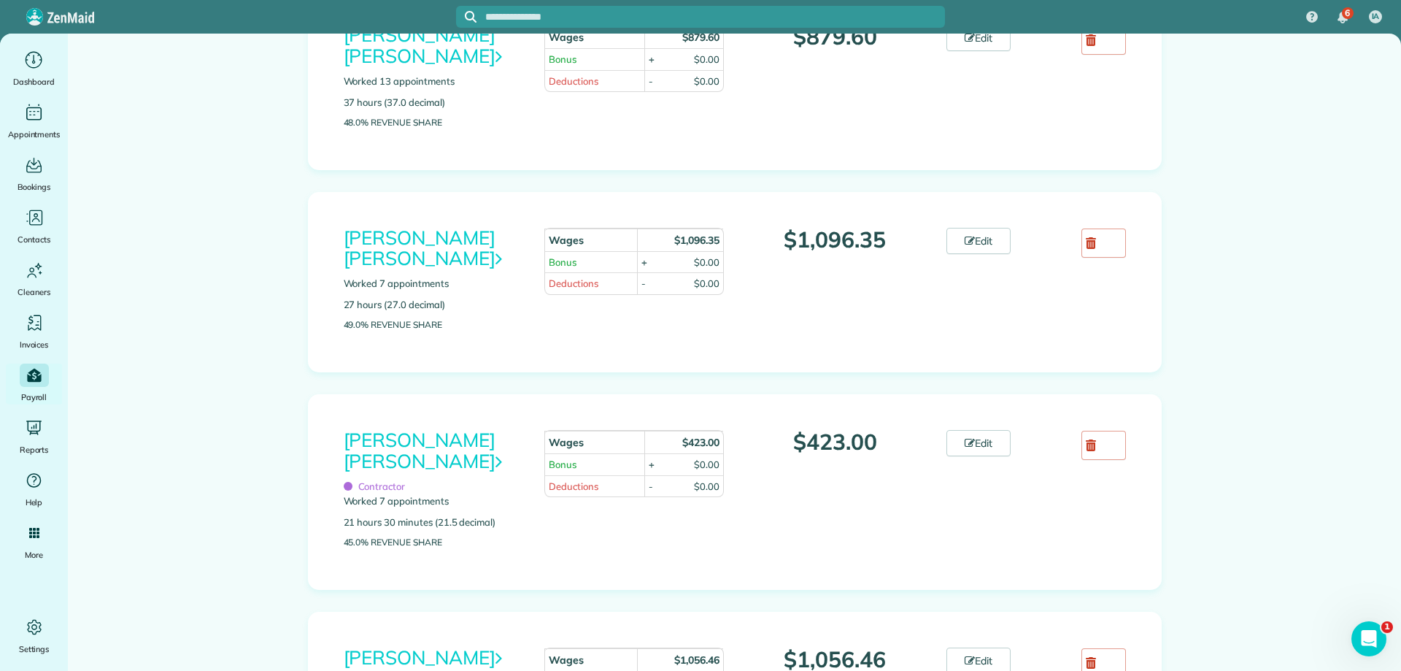
scroll to position [463, 0]
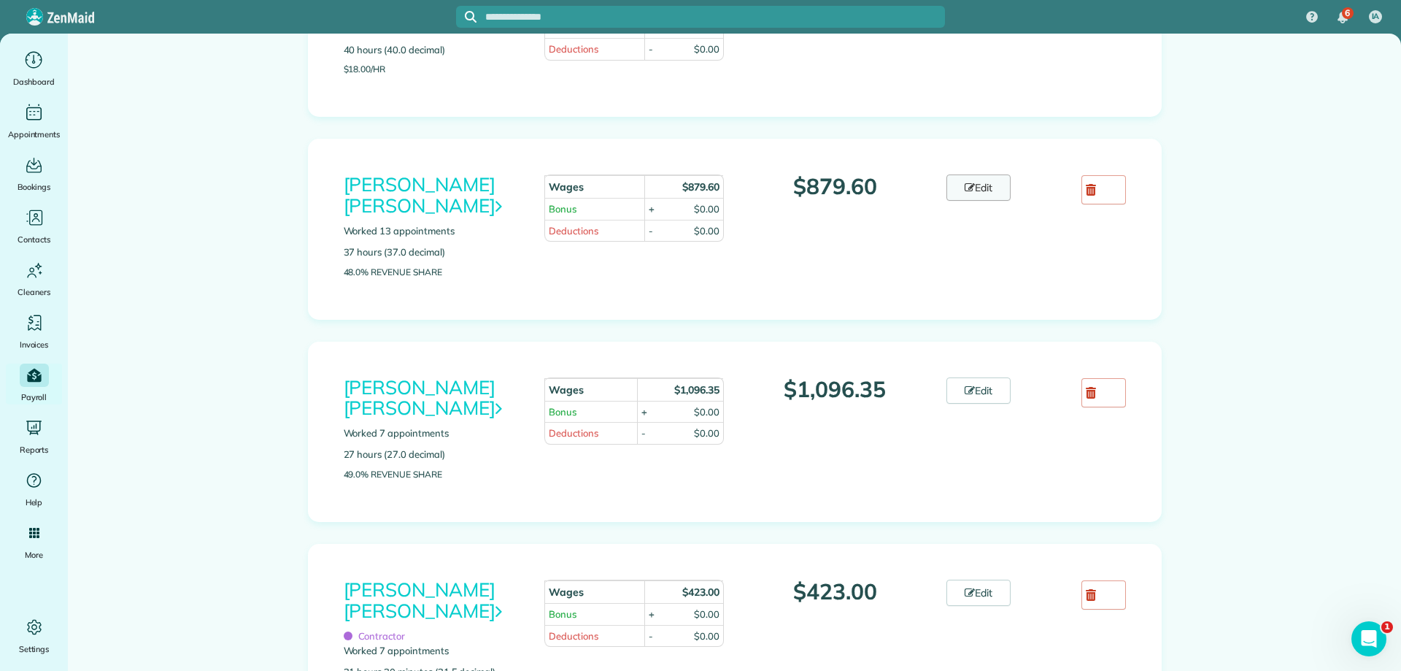
click at [985, 189] on link "Edit" at bounding box center [978, 187] width 64 height 26
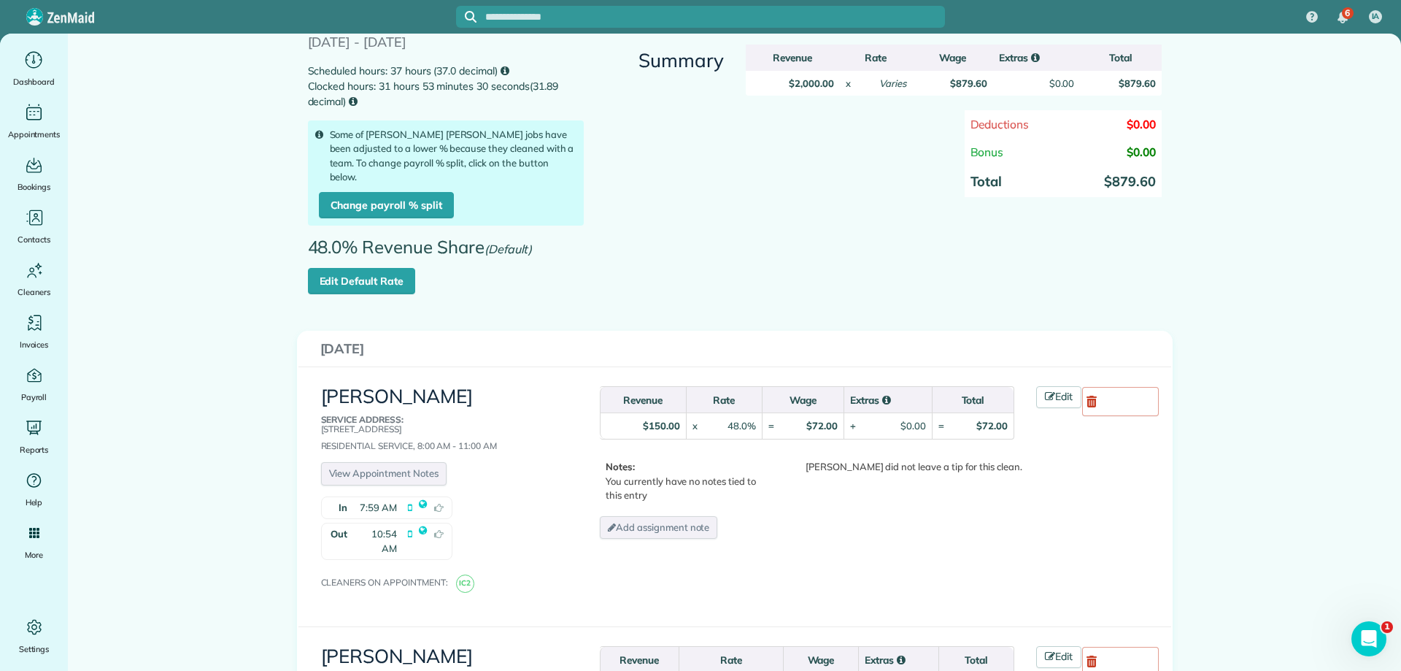
scroll to position [146, 0]
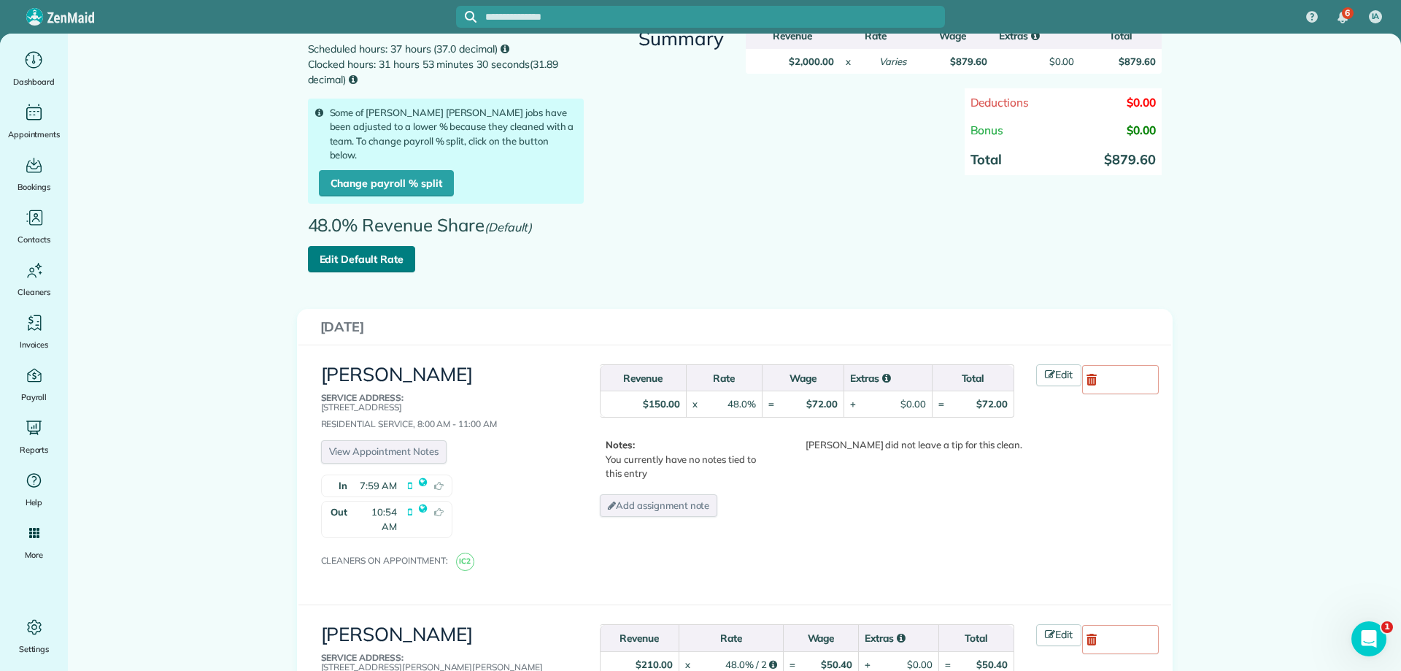
click at [366, 246] on link "Edit Default Rate" at bounding box center [361, 259] width 107 height 26
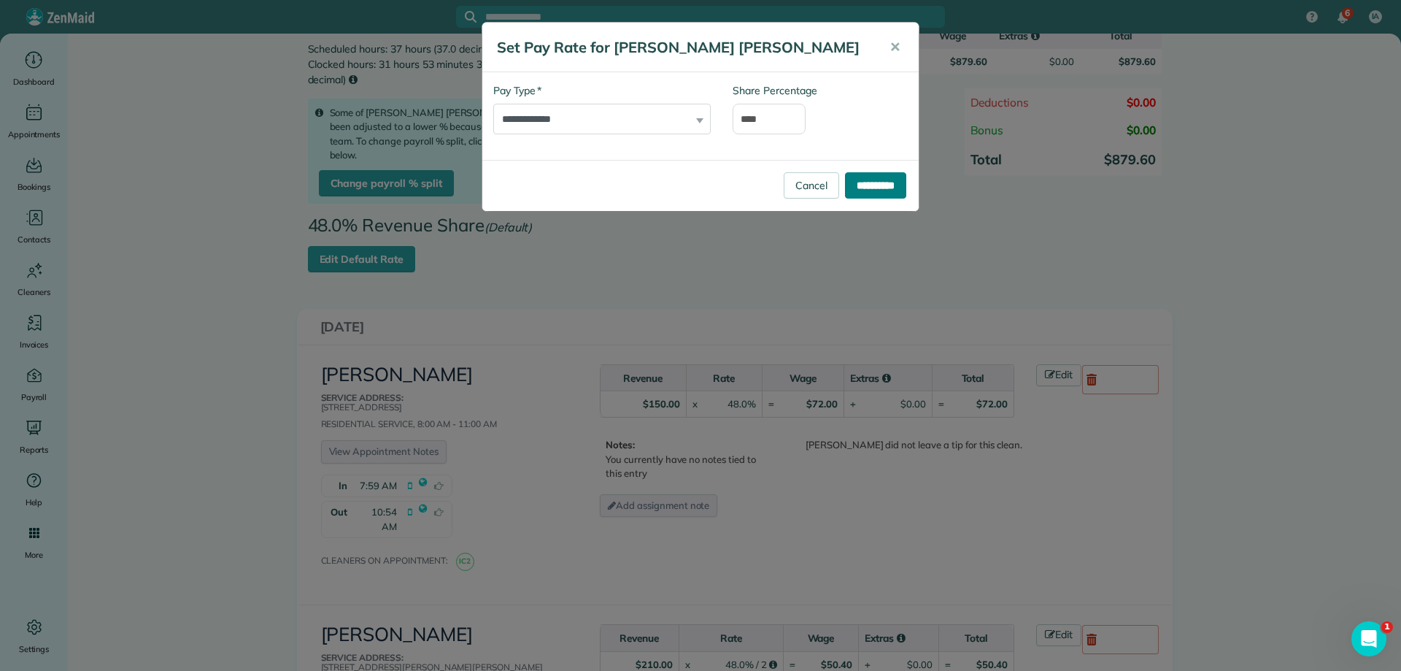
click at [857, 185] on input "**********" at bounding box center [875, 185] width 61 height 26
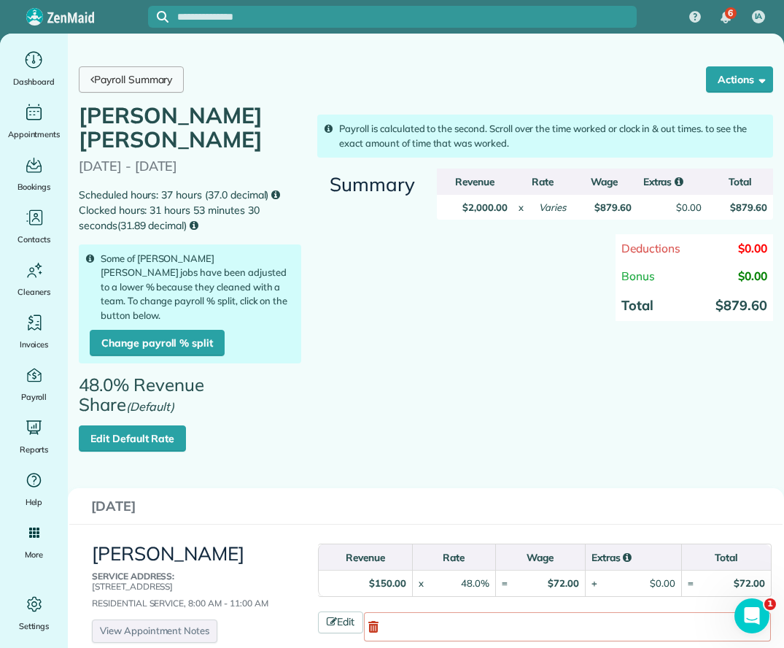
click at [116, 74] on link "Payroll Summary" at bounding box center [131, 79] width 105 height 26
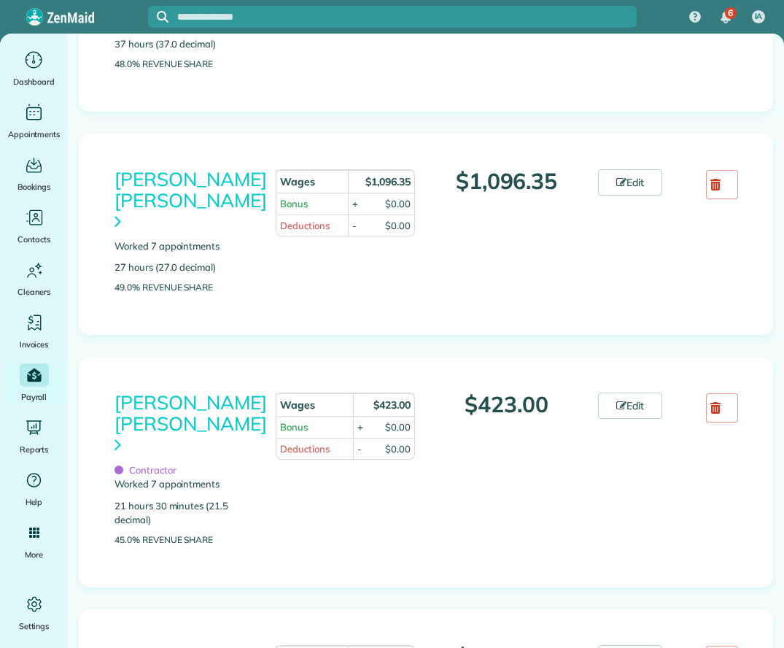
scroll to position [803, 0]
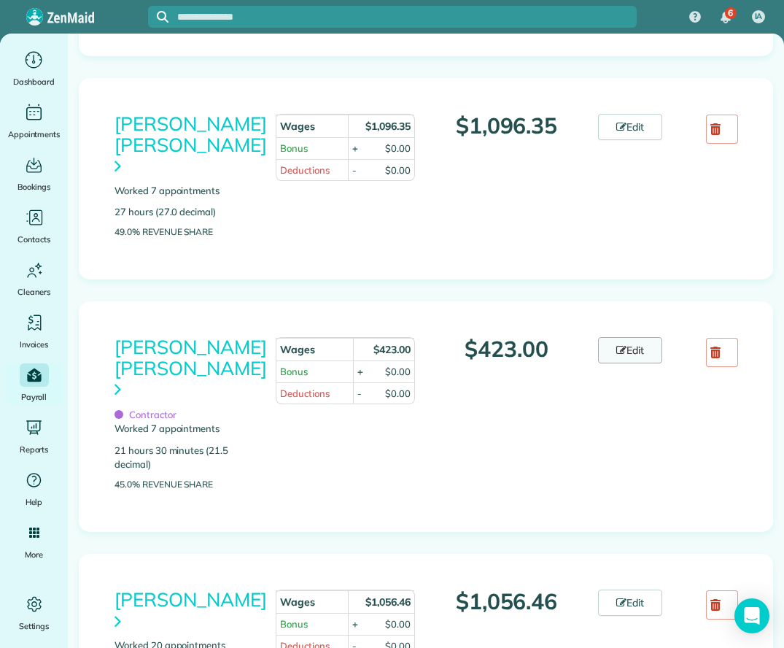
click at [620, 337] on link "Edit" at bounding box center [630, 350] width 64 height 26
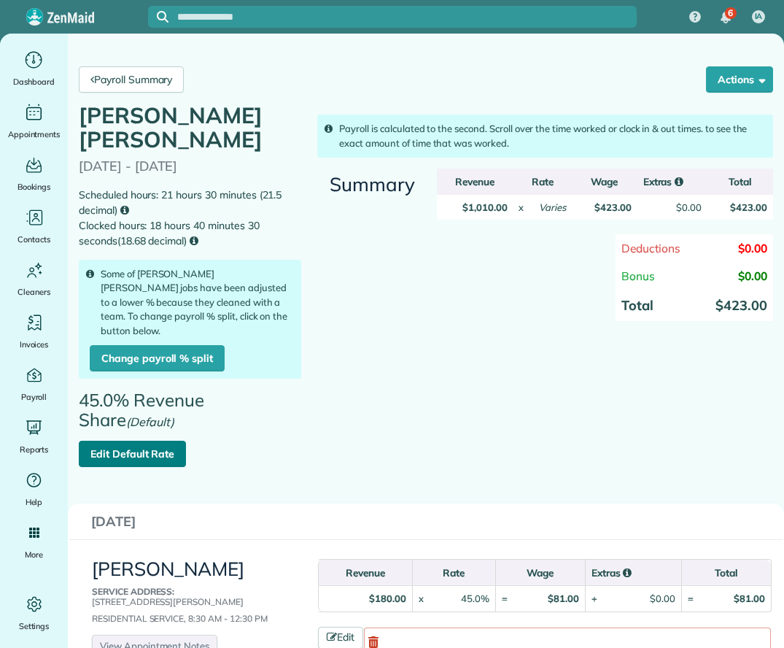
click at [145, 441] on link "Edit Default Rate" at bounding box center [132, 454] width 107 height 26
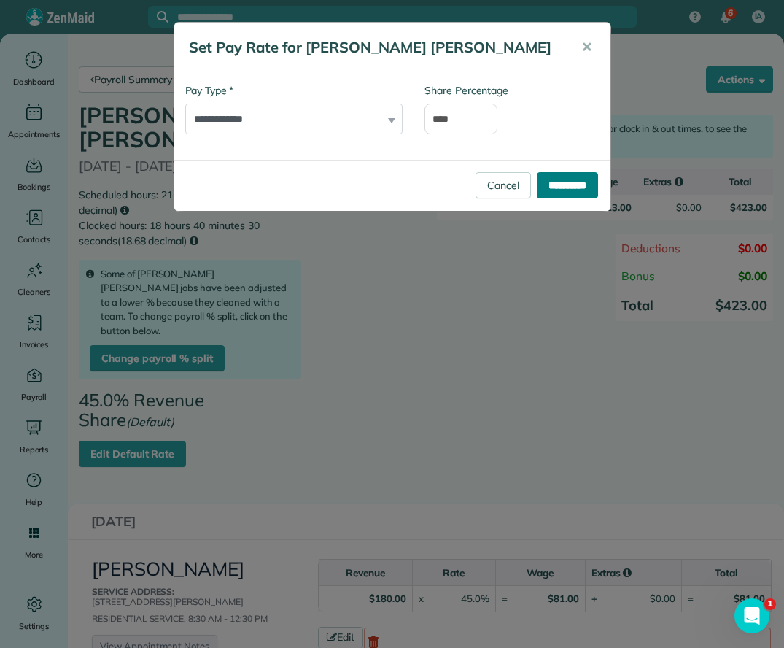
click at [567, 185] on input "**********" at bounding box center [567, 185] width 61 height 26
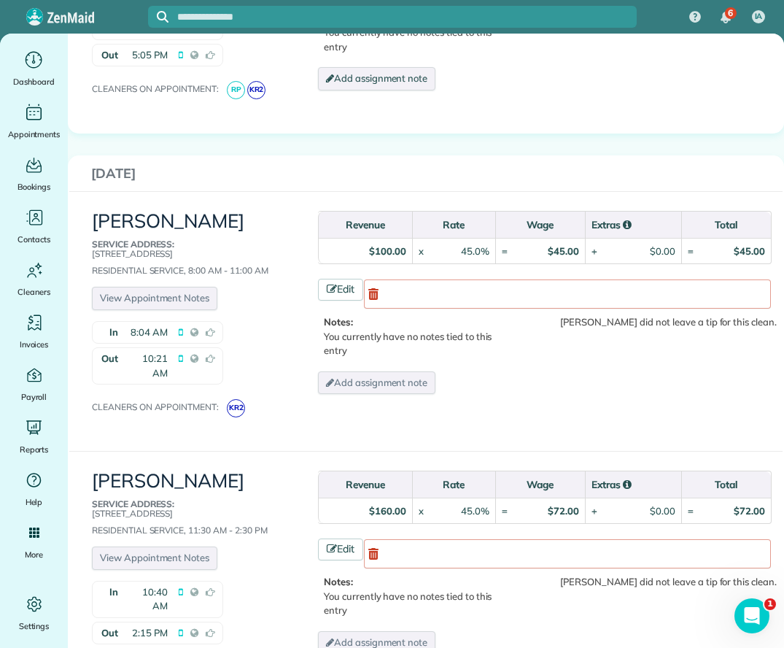
scroll to position [1241, 0]
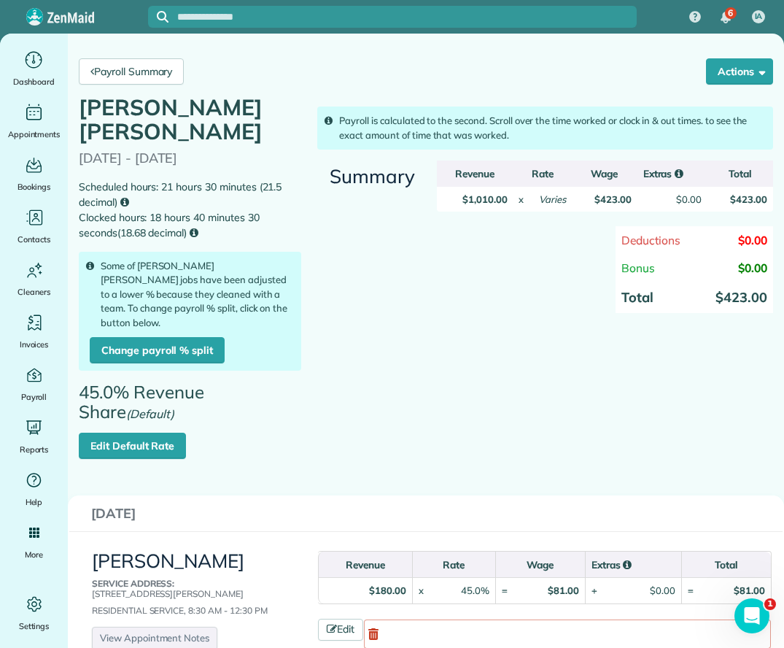
scroll to position [0, 0]
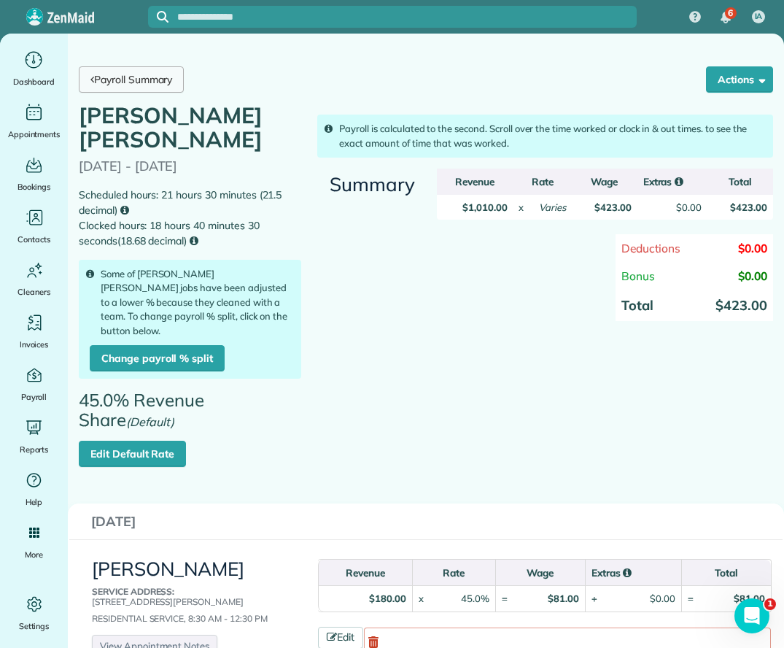
click at [135, 76] on link "Payroll Summary" at bounding box center [131, 79] width 105 height 26
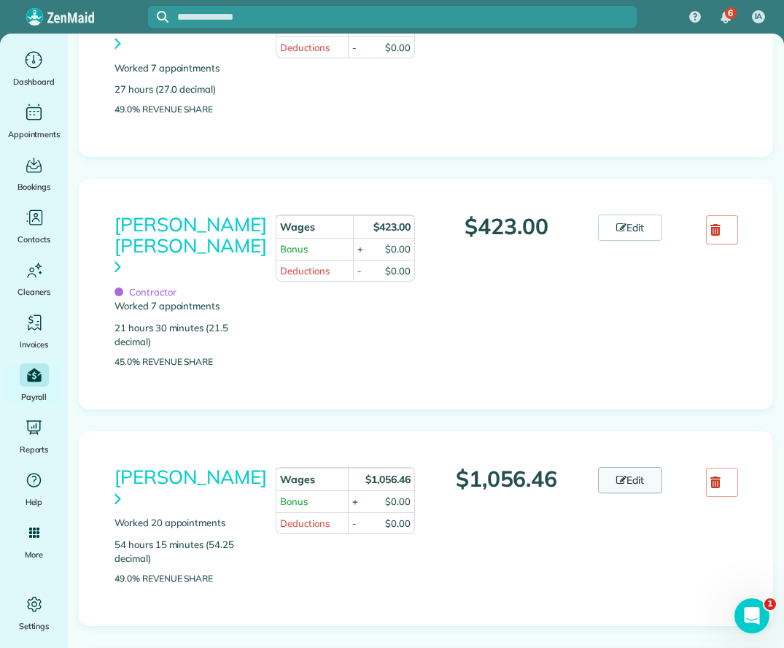
scroll to position [949, 0]
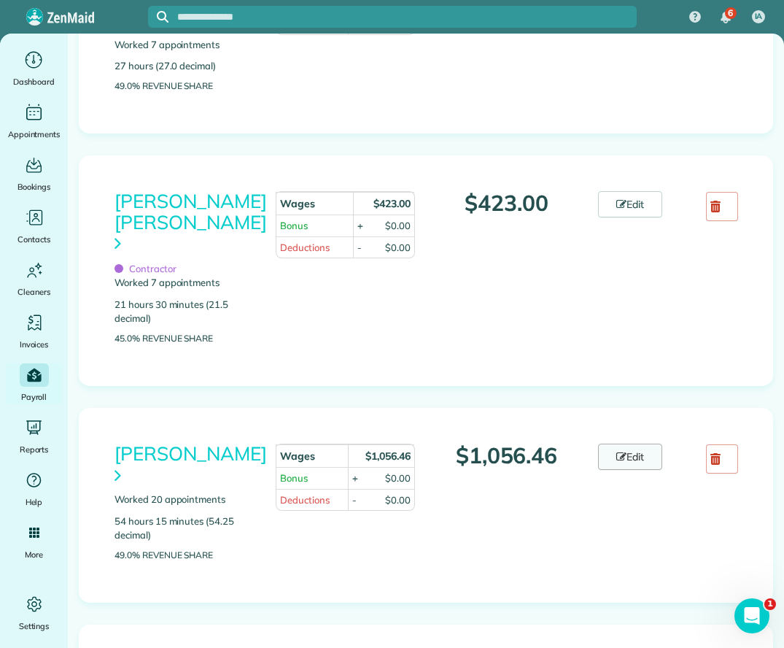
click at [617, 452] on icon at bounding box center [622, 457] width 10 height 10
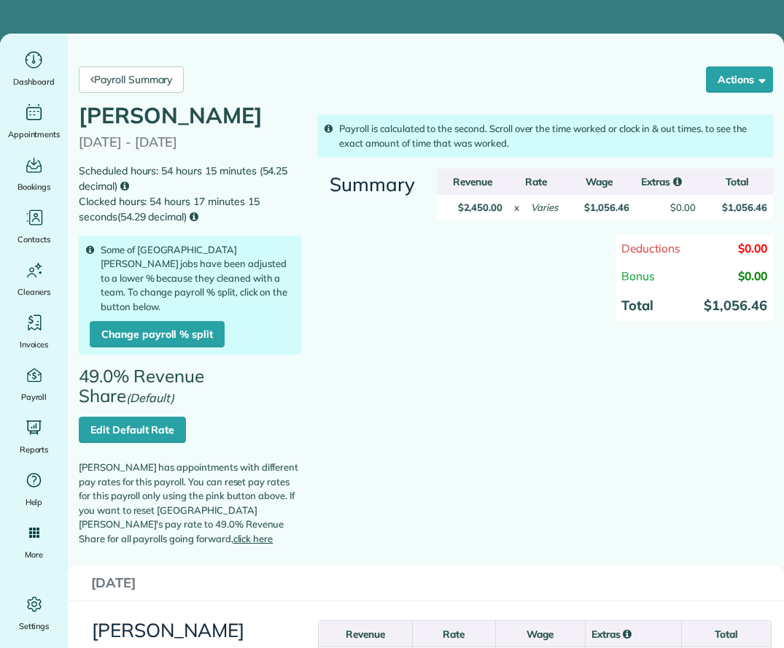
click at [170, 433] on link "Edit Default Rate" at bounding box center [132, 430] width 107 height 26
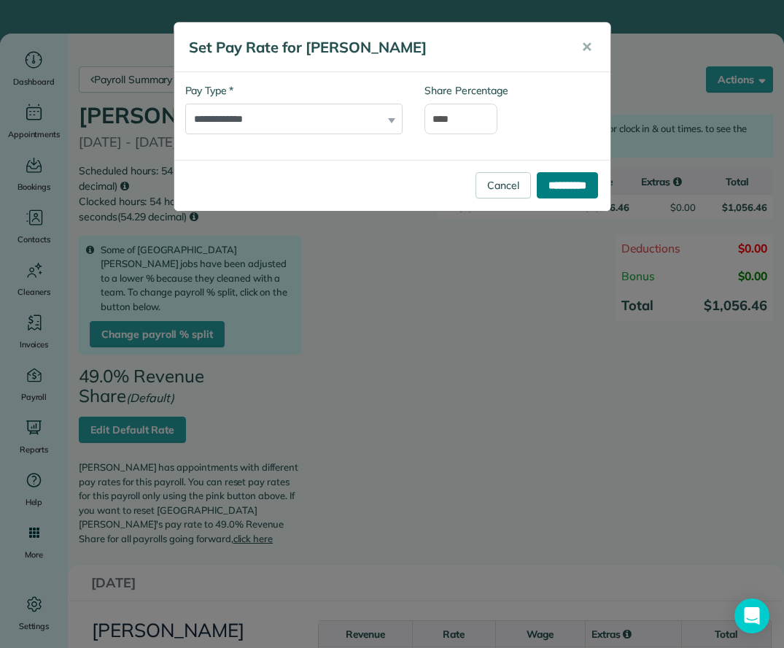
click at [574, 185] on input "**********" at bounding box center [567, 185] width 61 height 26
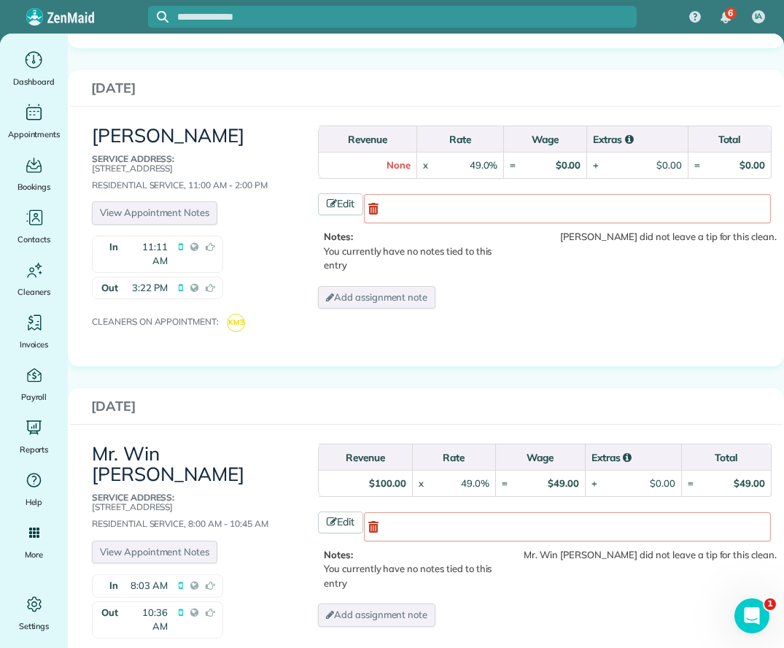
scroll to position [1824, 0]
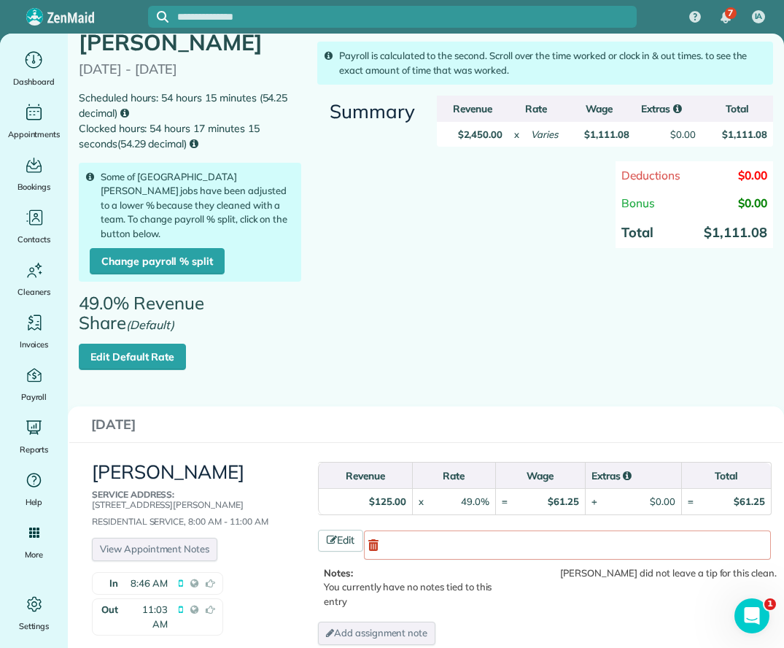
scroll to position [0, 0]
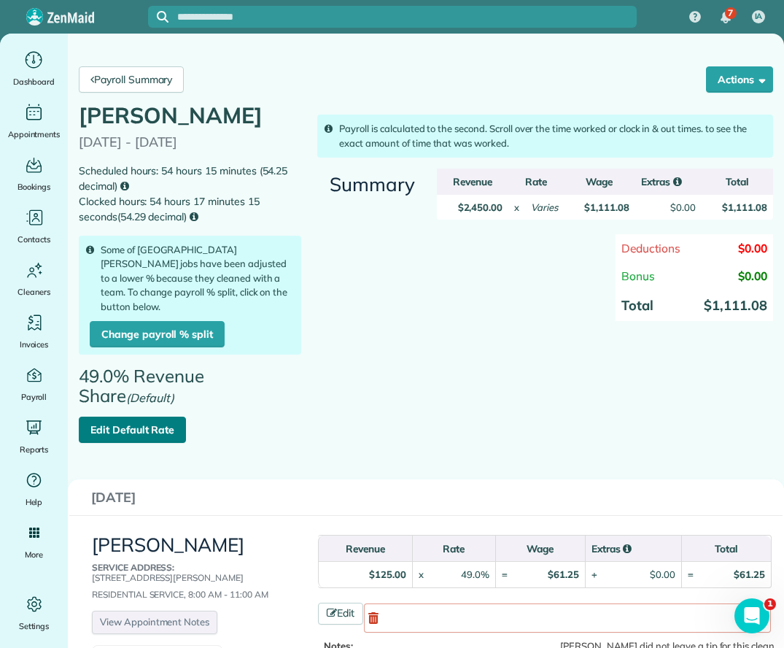
click at [138, 439] on link "Edit Default Rate" at bounding box center [132, 430] width 107 height 26
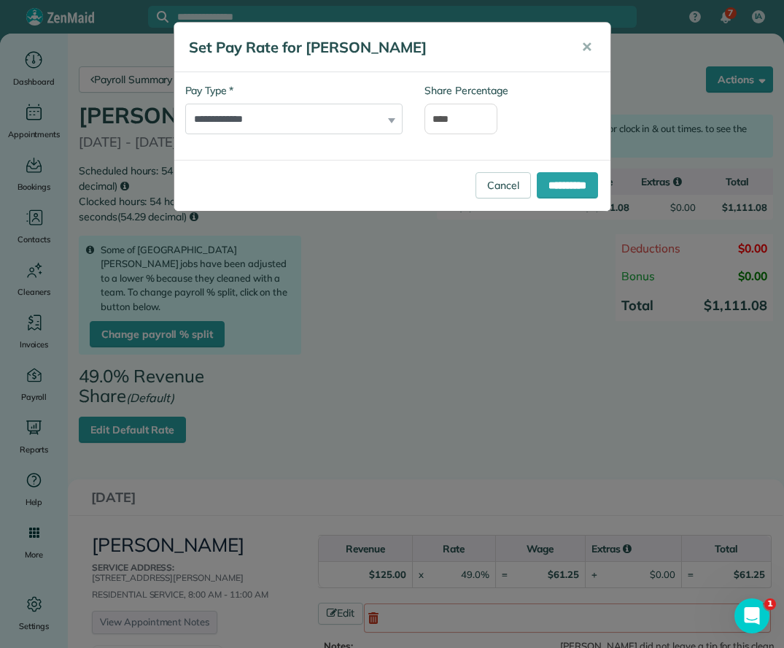
click at [582, 171] on div "**********" at bounding box center [392, 185] width 436 height 51
click at [575, 180] on input "**********" at bounding box center [567, 185] width 61 height 26
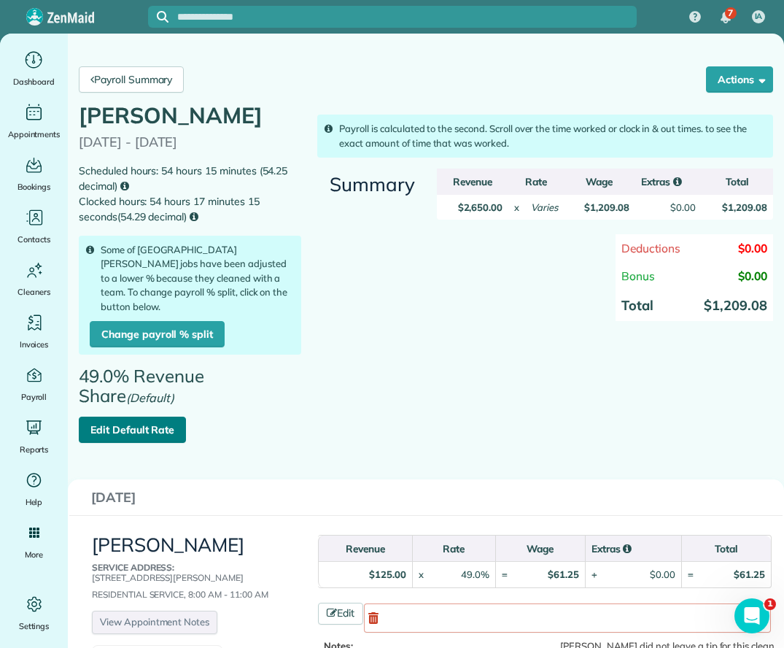
click at [142, 434] on link "Edit Default Rate" at bounding box center [132, 430] width 107 height 26
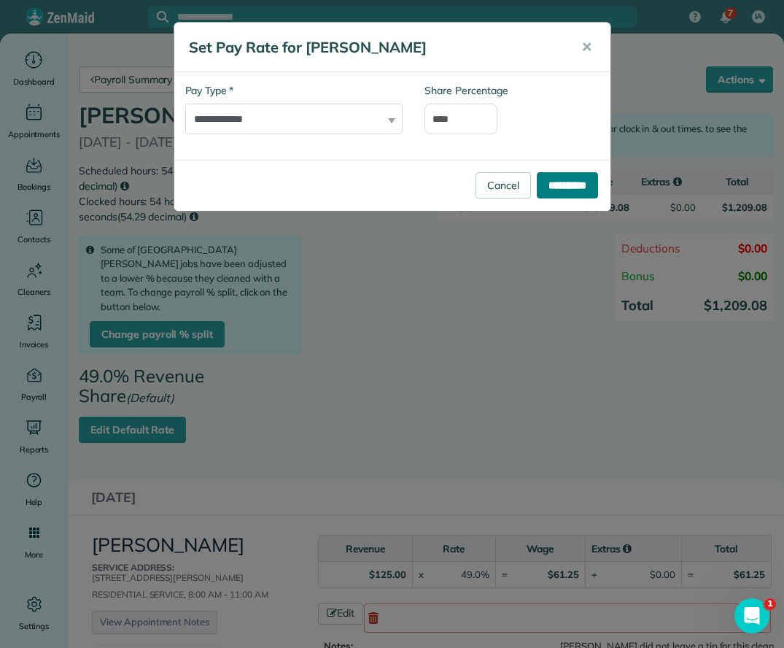
click at [537, 181] on input "**********" at bounding box center [567, 185] width 61 height 26
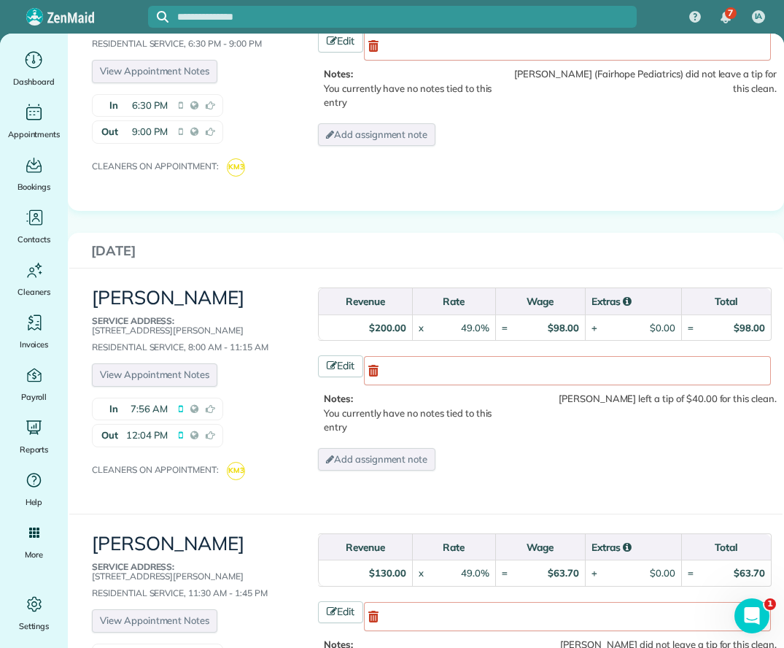
scroll to position [3722, 0]
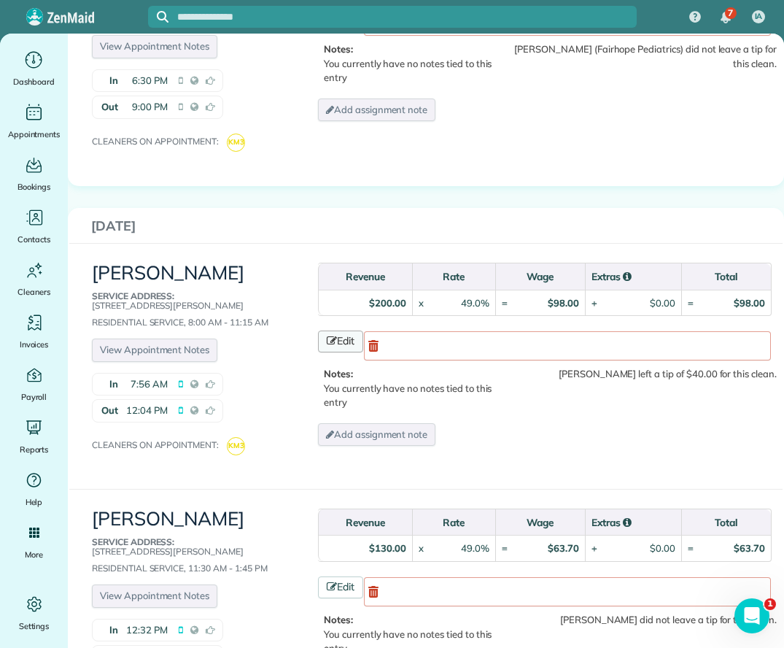
click at [336, 331] on link "Edit" at bounding box center [340, 342] width 45 height 22
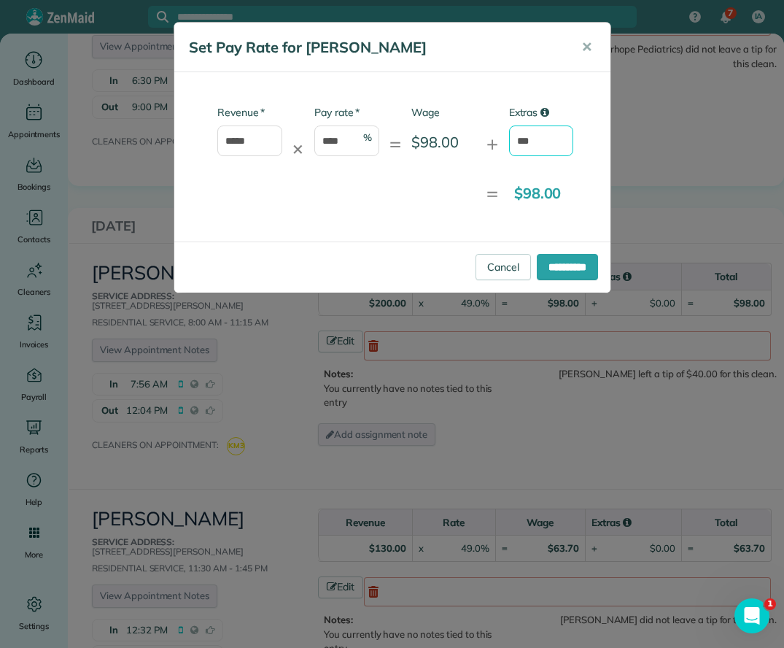
click at [544, 128] on input "***" at bounding box center [541, 141] width 65 height 31
type input "*"
type input "**"
click at [563, 265] on input "**********" at bounding box center [567, 267] width 61 height 26
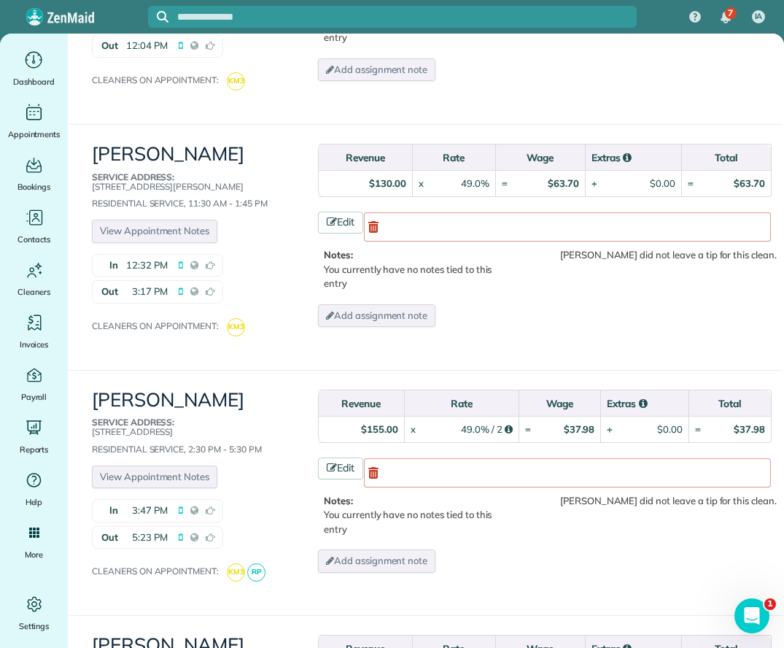
scroll to position [4160, 0]
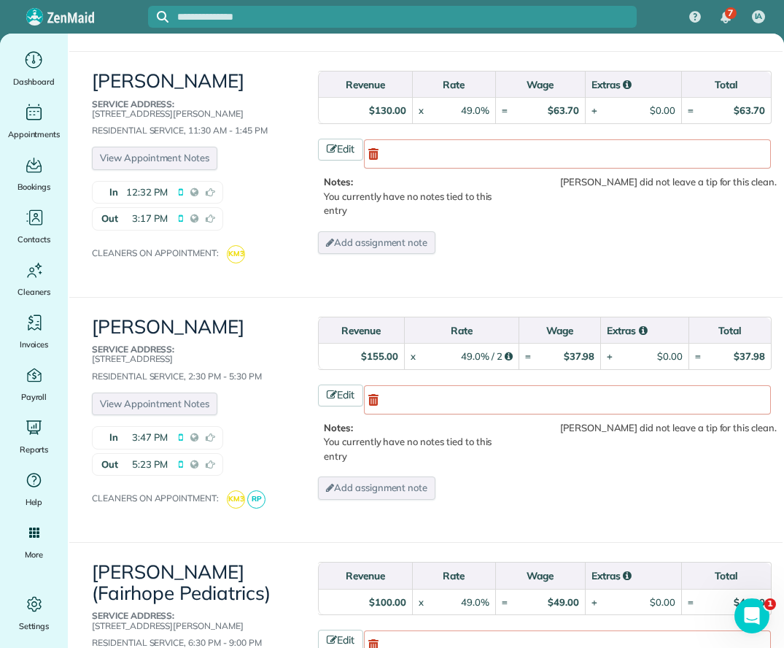
click at [118, 19] on div "7 IA" at bounding box center [392, 17] width 784 height 34
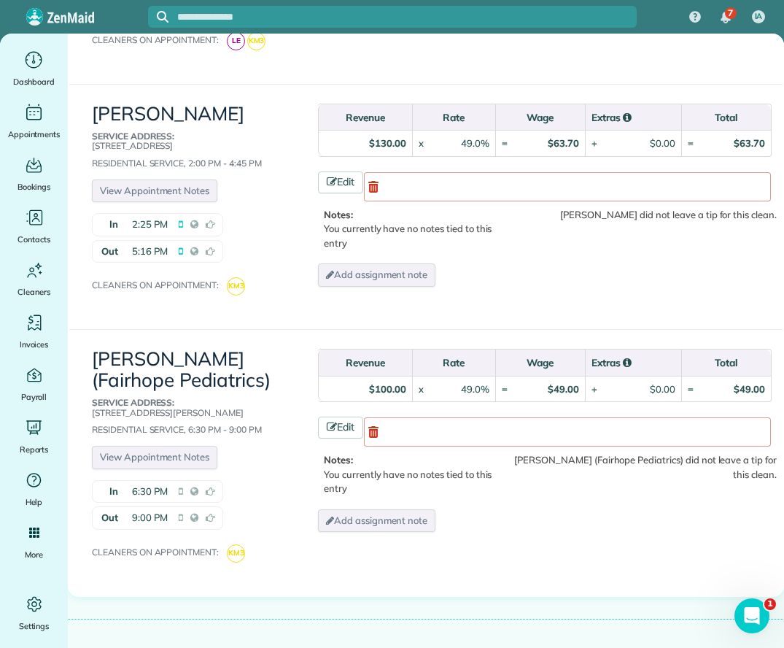
scroll to position [5390, 0]
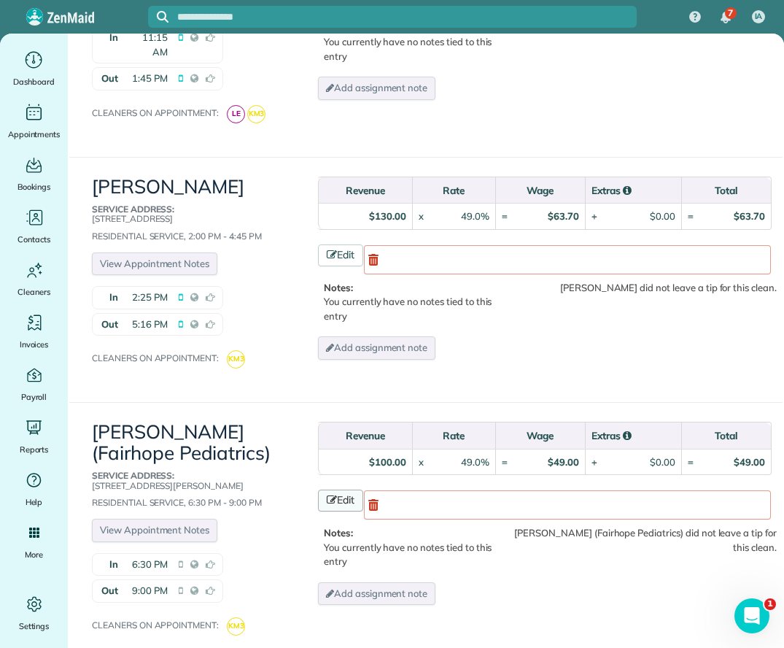
click at [336, 490] on link "Edit" at bounding box center [340, 501] width 45 height 22
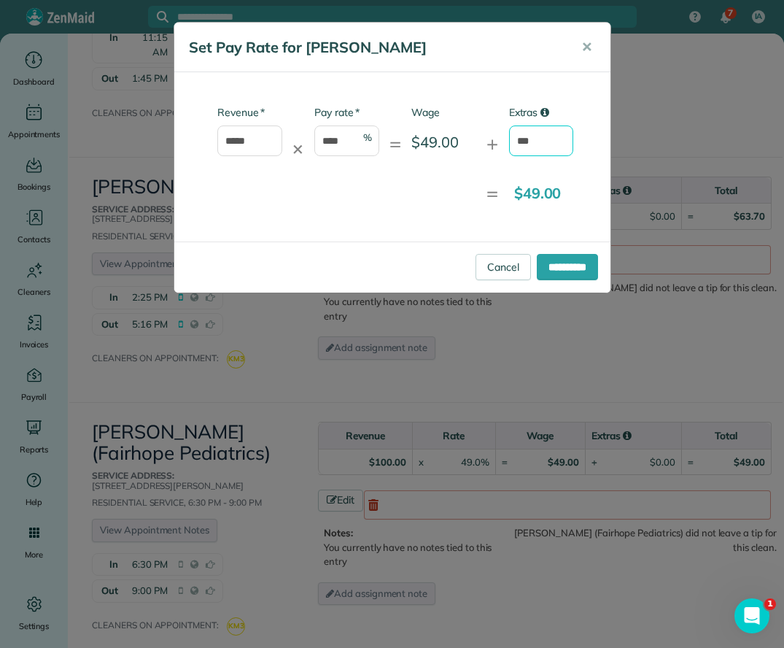
drag, startPoint x: 557, startPoint y: 146, endPoint x: 494, endPoint y: 147, distance: 62.8
click at [494, 147] on div "* Revenue ***** ✕ * Pay rate **** % = Wage $49.00 + Extras ***" at bounding box center [379, 138] width 389 height 66
type input "****"
click at [564, 269] on input "**********" at bounding box center [567, 267] width 61 height 26
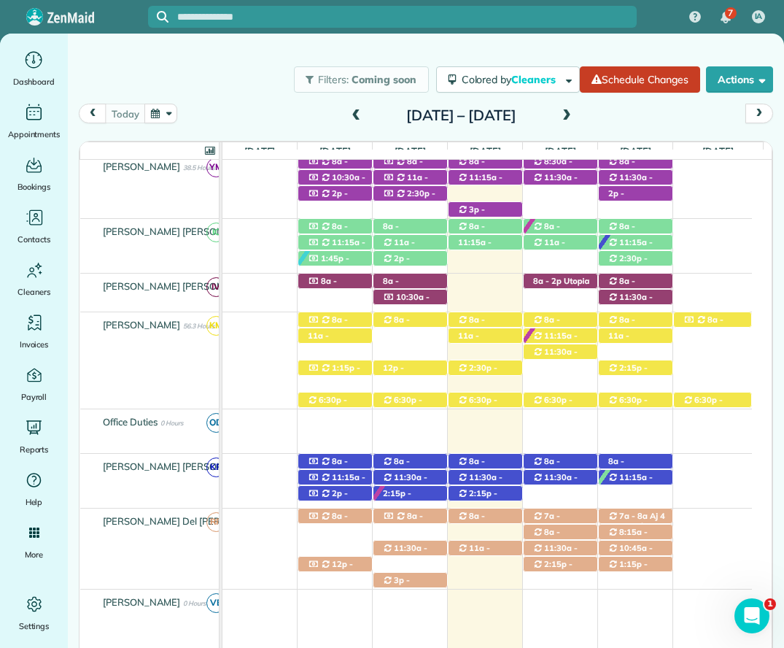
scroll to position [252, 0]
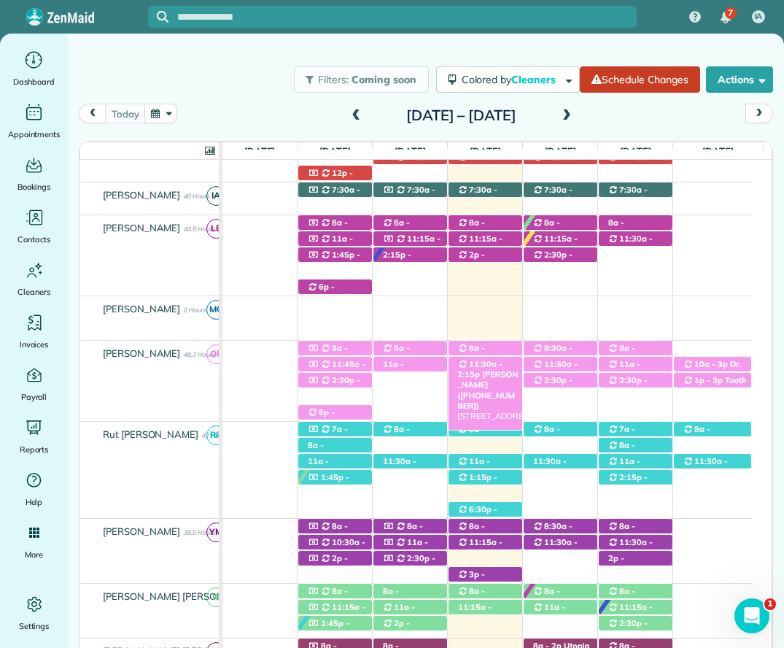
click at [508, 363] on div "11:30a - 2:15p [PERSON_NAME] ([PHONE_NUMBER]) 10662 Cashiers Court - [GEOGRAPHI…" at bounding box center [486, 364] width 74 height 15
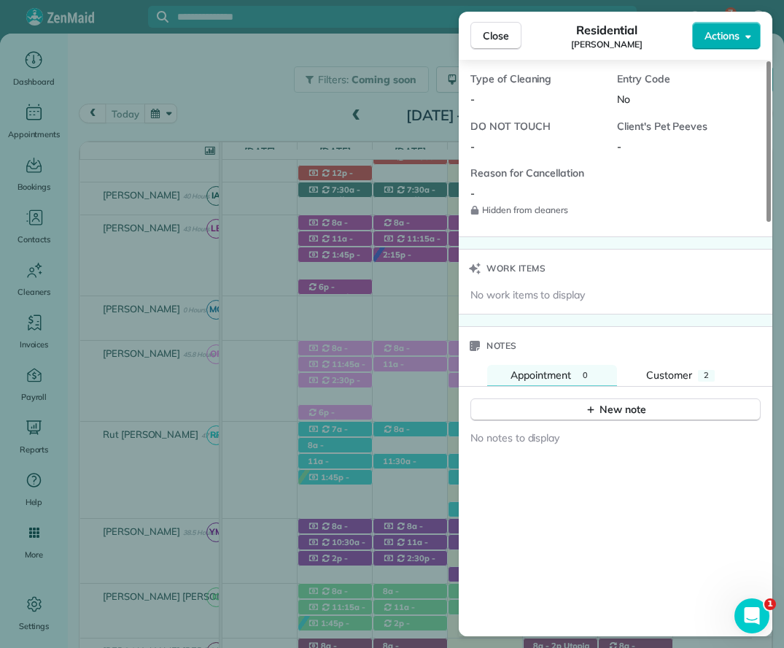
scroll to position [1241, 0]
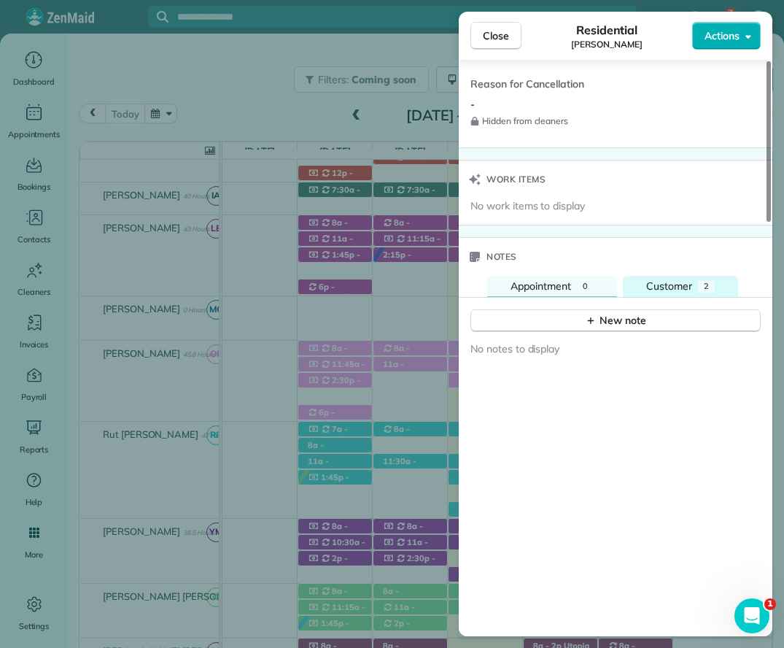
click at [679, 292] on span "Customer" at bounding box center [670, 285] width 46 height 13
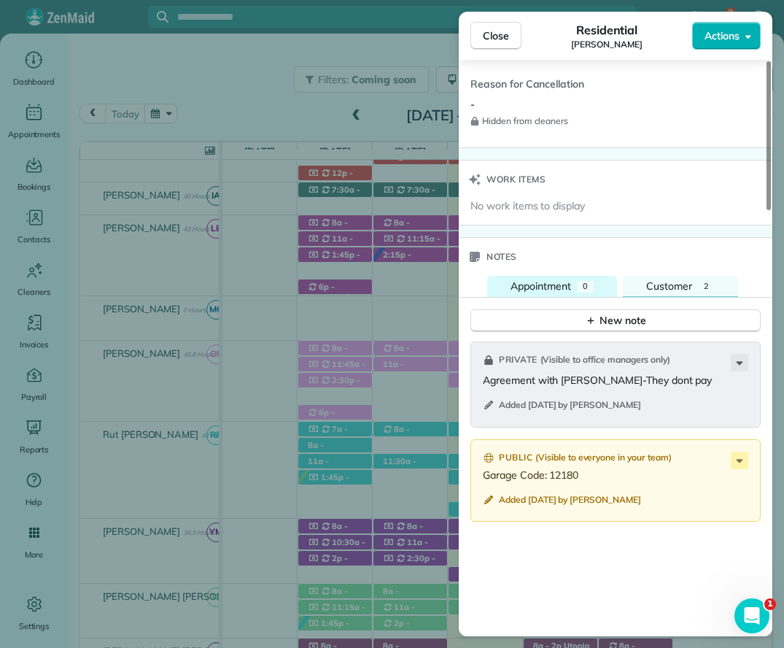
click at [546, 279] on div "Appointment" at bounding box center [541, 287] width 61 height 16
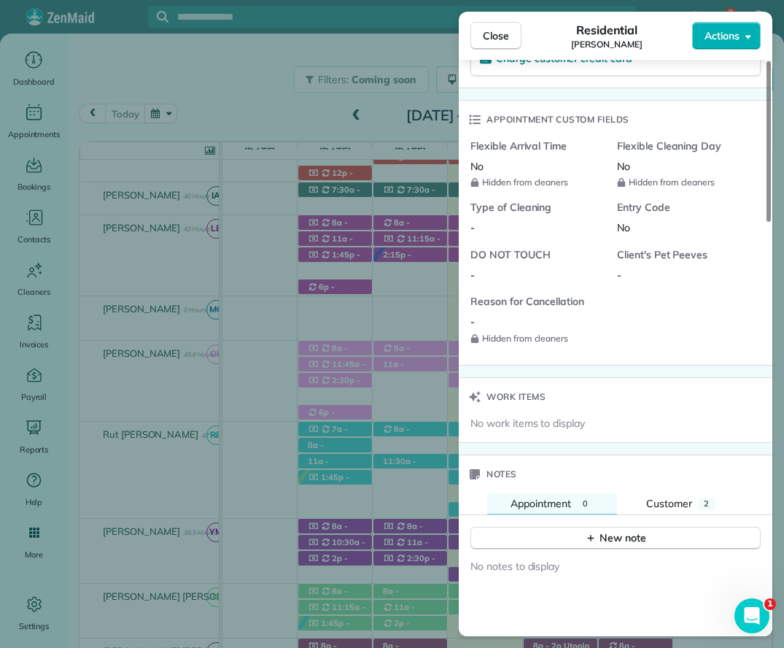
scroll to position [1097, 0]
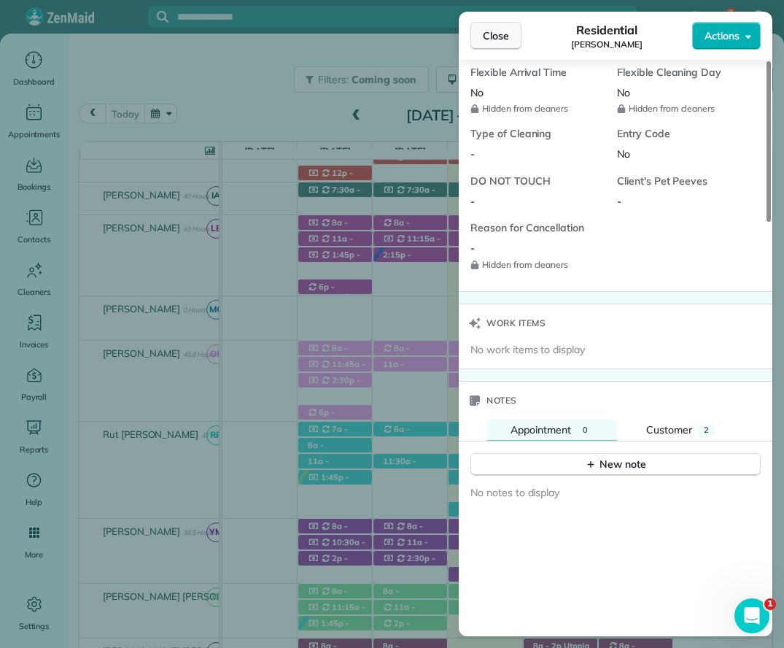
click at [498, 28] on button "Close" at bounding box center [496, 36] width 51 height 28
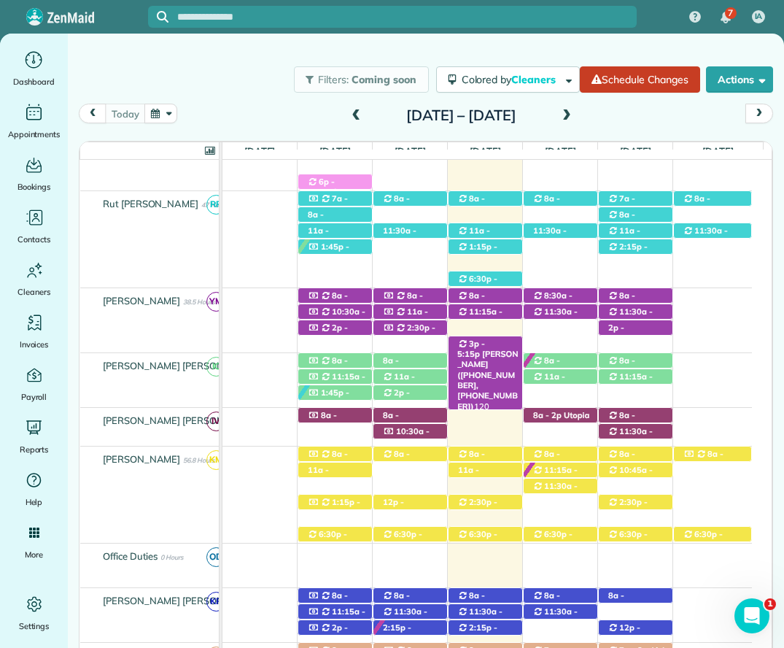
scroll to position [690, 0]
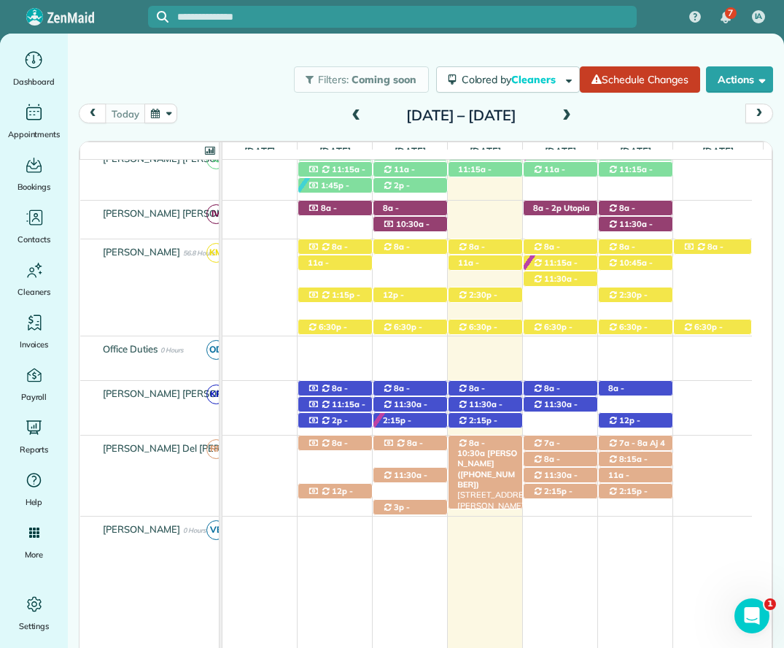
click at [483, 442] on div "8a - 10:30a [PERSON_NAME] ([PHONE_NUMBER]) 28483 [PERSON_NAME][GEOGRAPHIC_DATA]" at bounding box center [486, 443] width 74 height 15
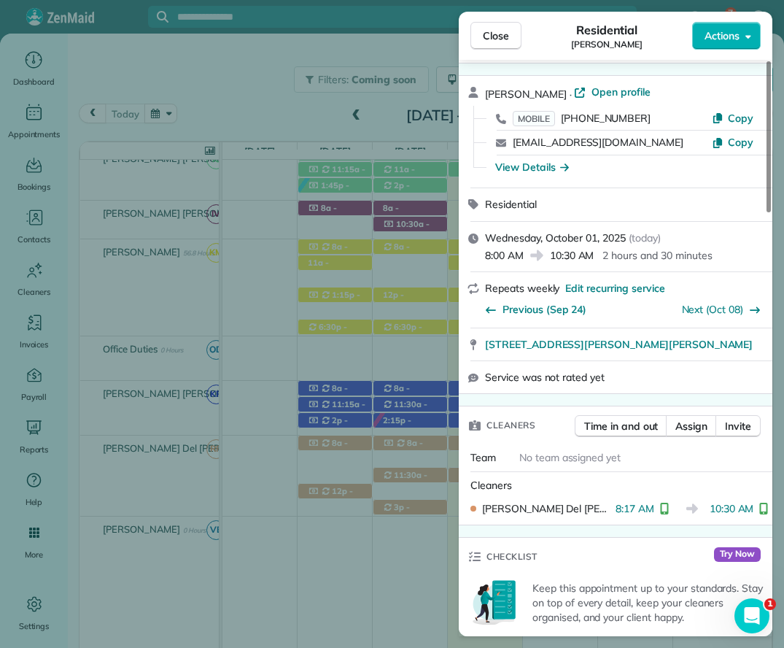
scroll to position [73, 0]
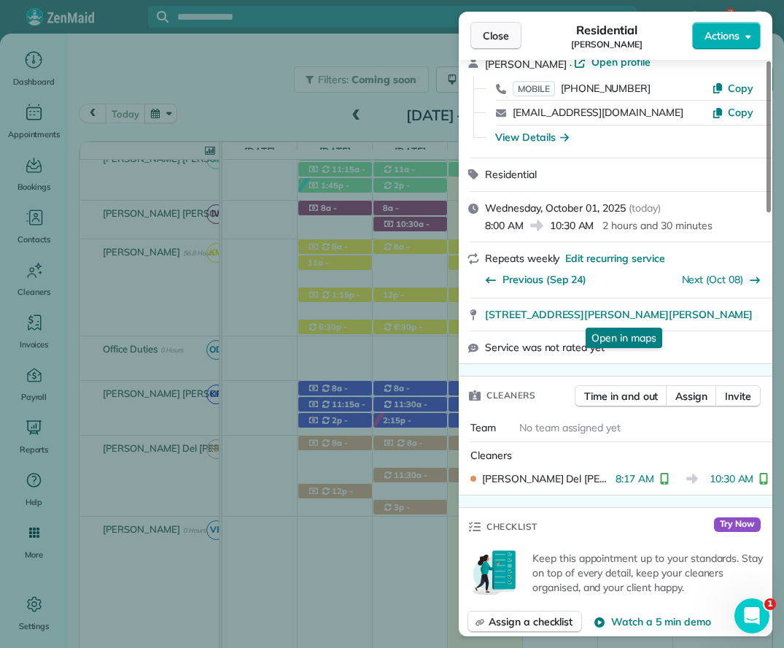
click at [491, 31] on span "Close" at bounding box center [496, 35] width 26 height 15
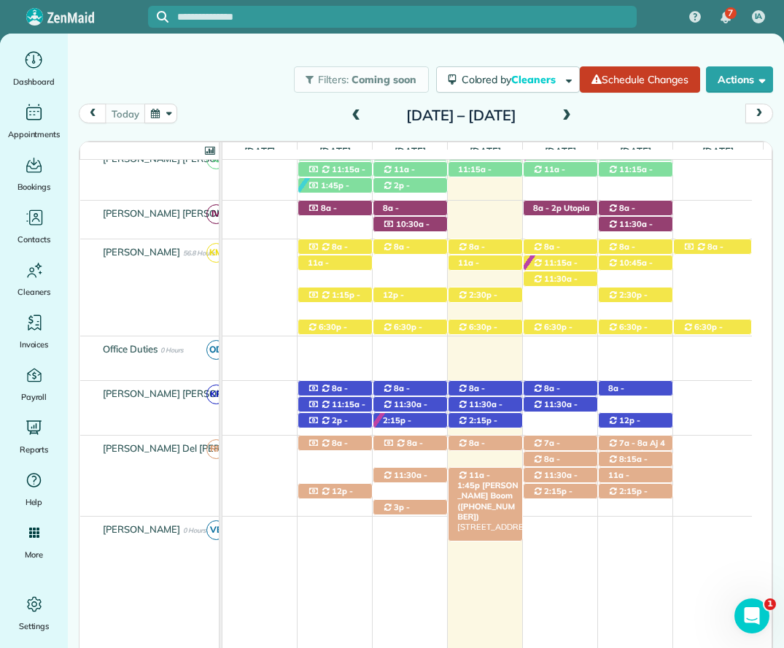
click at [500, 471] on div "11a - 1:45p [PERSON_NAME] Boom ([PHONE_NUMBER]) [STREET_ADDRESS]" at bounding box center [486, 475] width 74 height 15
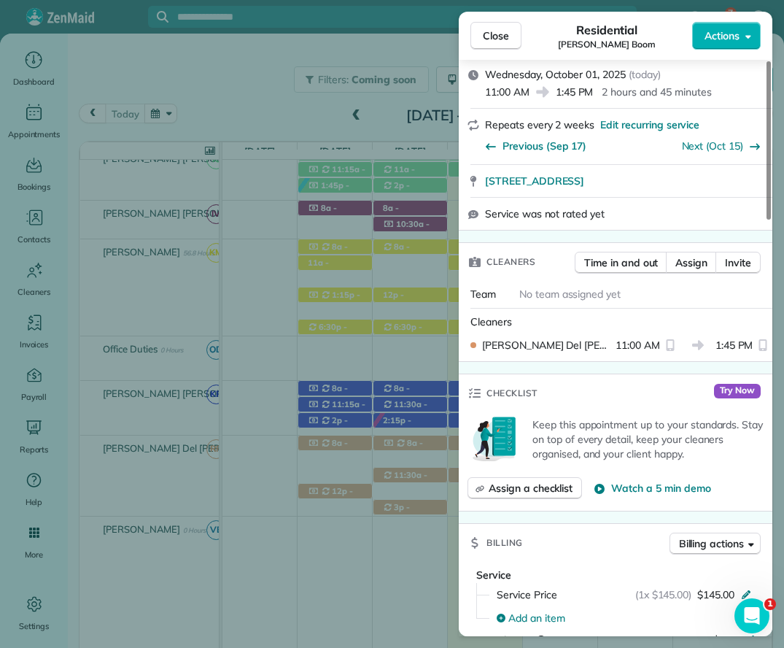
scroll to position [146, 0]
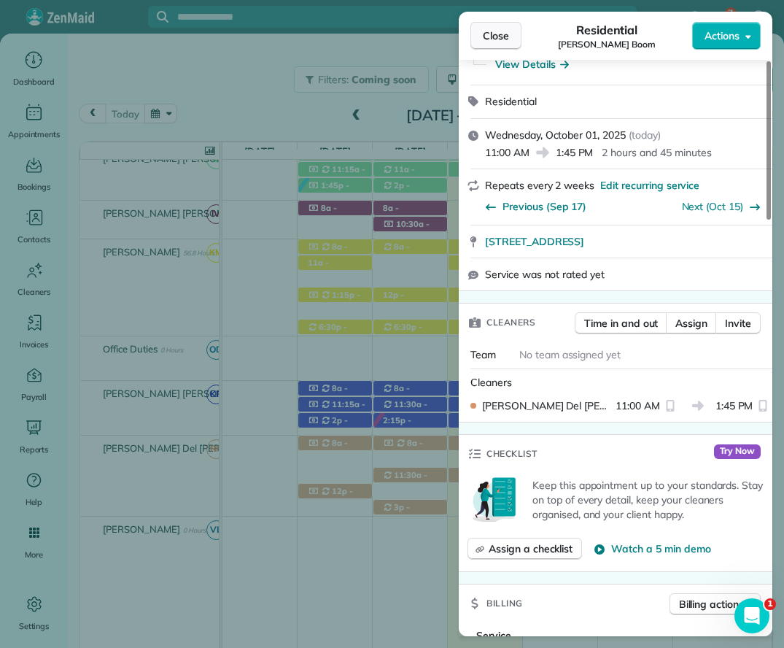
click at [493, 28] on span "Close" at bounding box center [496, 35] width 26 height 15
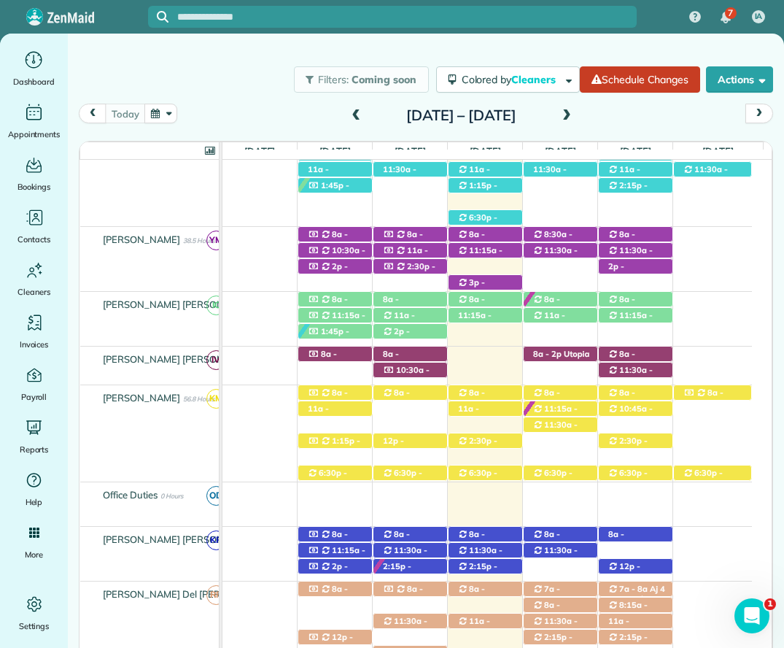
scroll to position [398, 0]
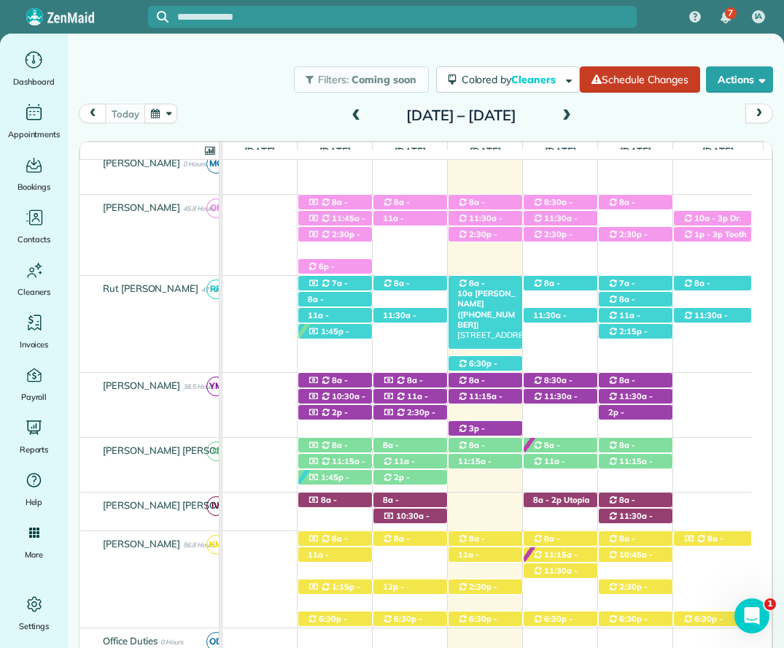
click at [478, 282] on span "8a - 10a" at bounding box center [472, 288] width 28 height 20
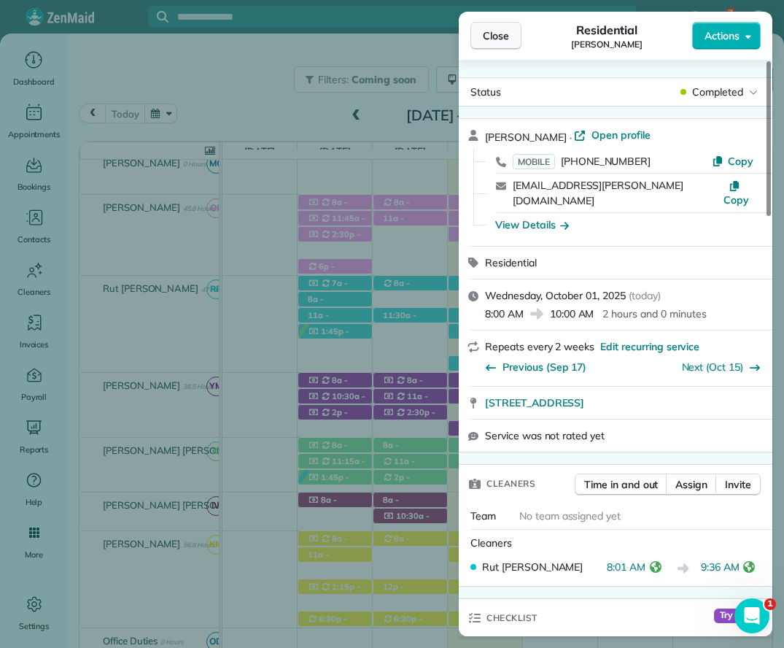
click at [496, 34] on span "Close" at bounding box center [496, 35] width 26 height 15
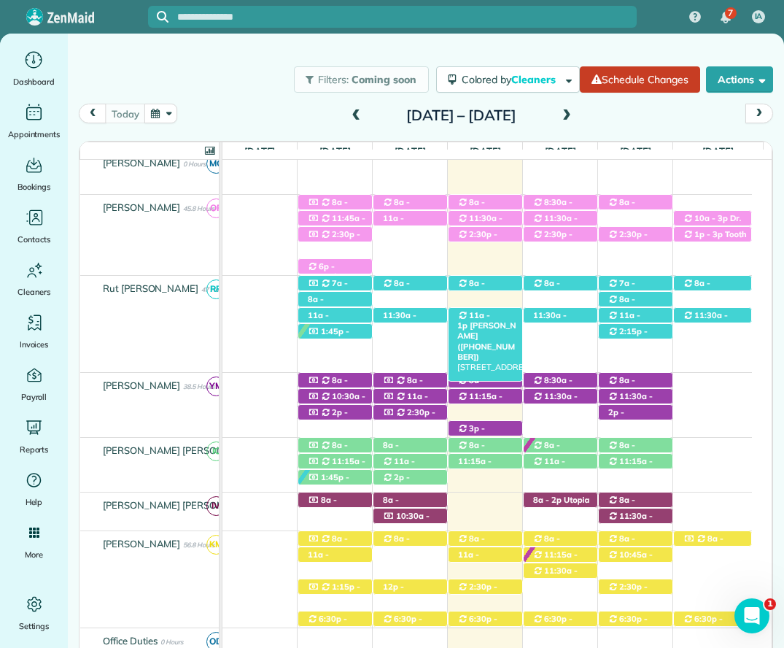
click at [480, 315] on span "11a - 1p" at bounding box center [474, 320] width 33 height 20
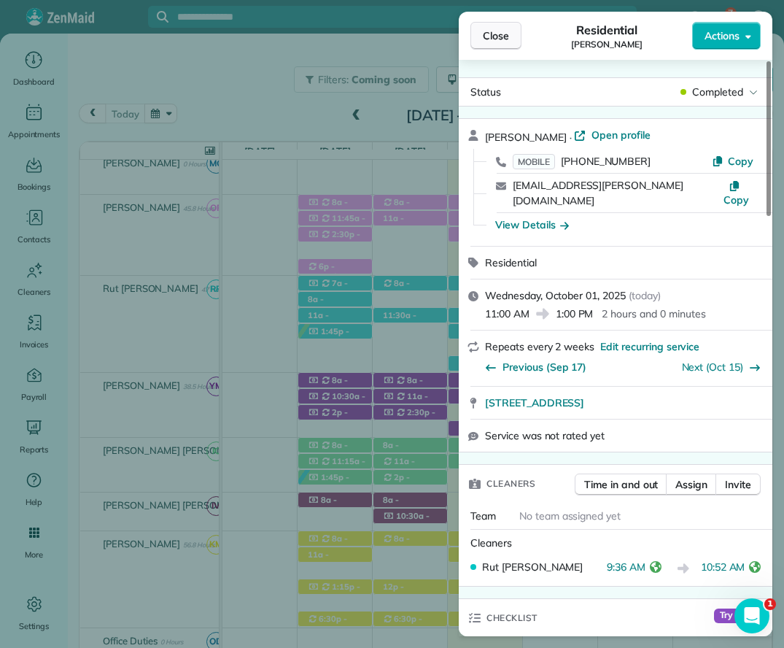
click at [494, 34] on span "Close" at bounding box center [496, 35] width 26 height 15
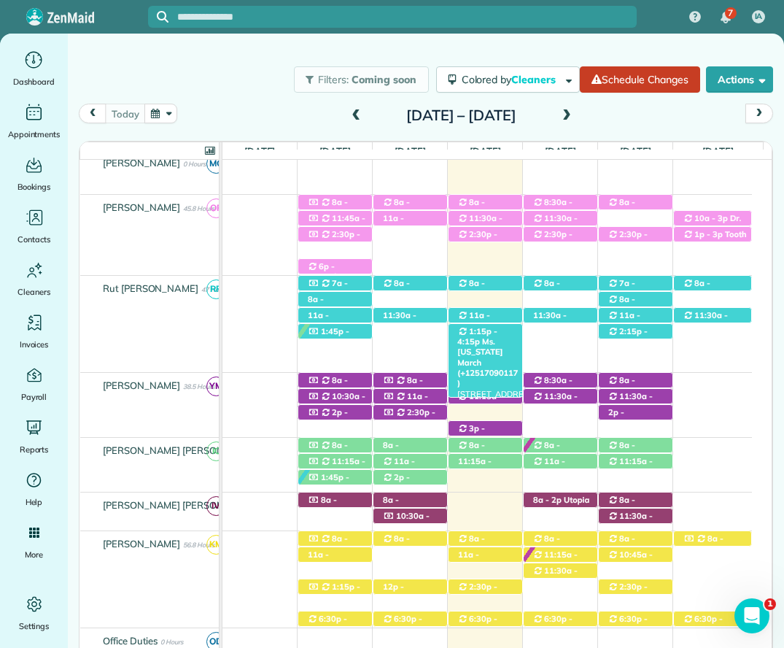
click at [485, 333] on span "1:15p - 4:15p" at bounding box center [478, 336] width 40 height 20
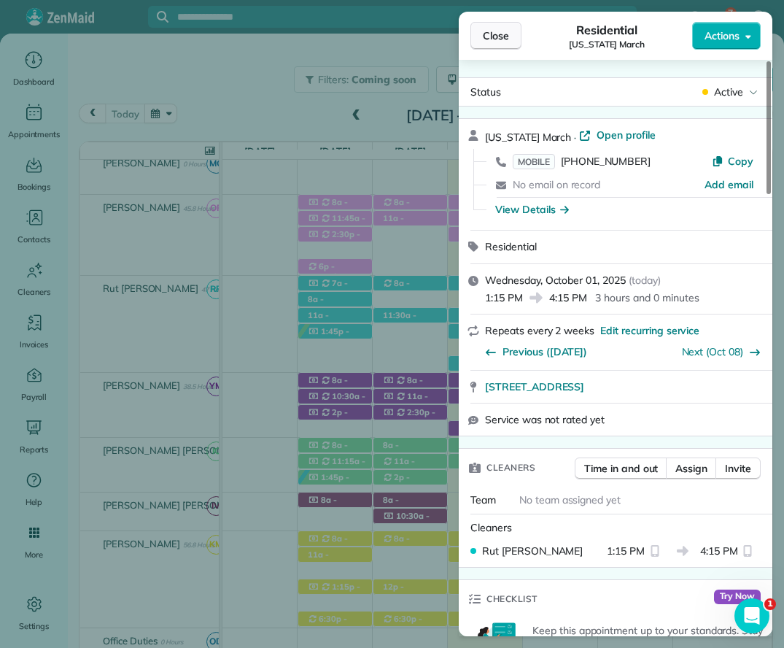
click at [489, 30] on span "Close" at bounding box center [496, 35] width 26 height 15
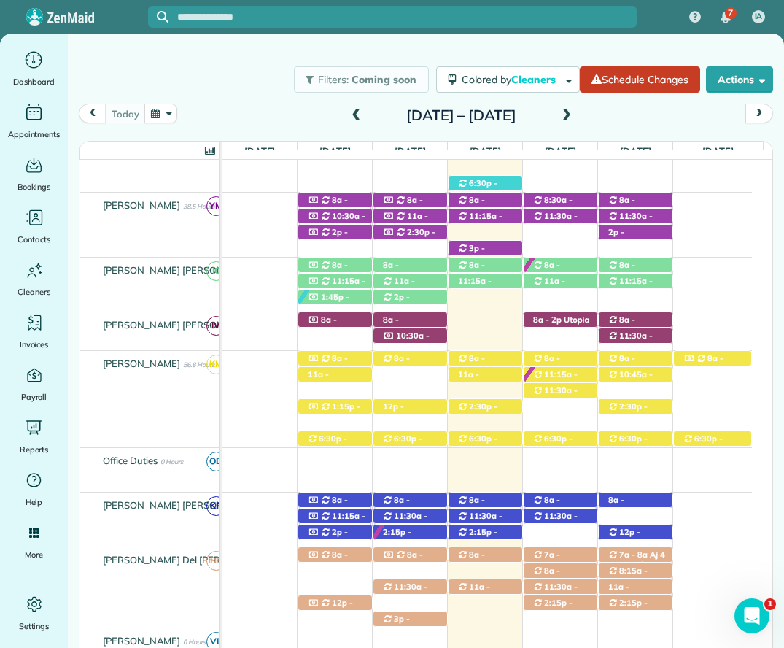
scroll to position [690, 0]
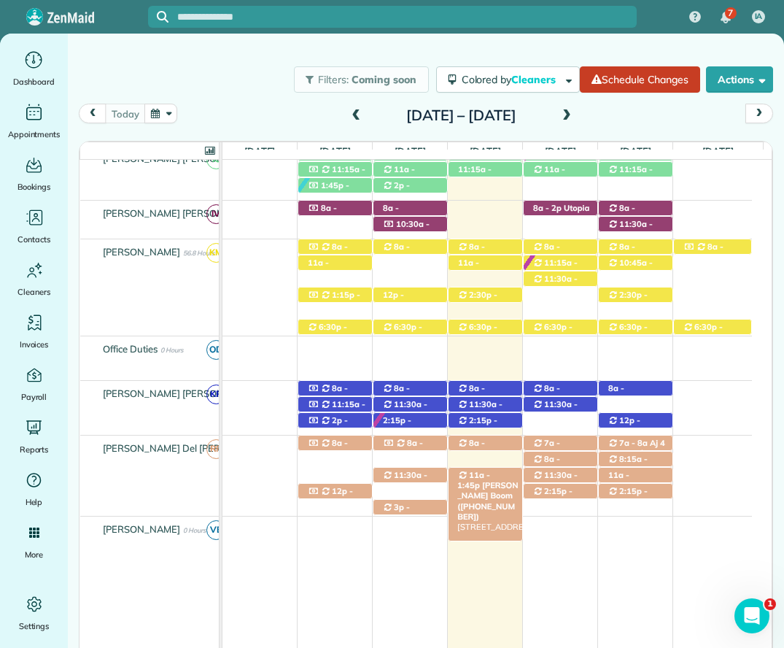
click at [496, 481] on div "11a - 1:45p [PERSON_NAME] Boom ([PHONE_NUMBER]) [STREET_ADDRESS]" at bounding box center [486, 475] width 74 height 15
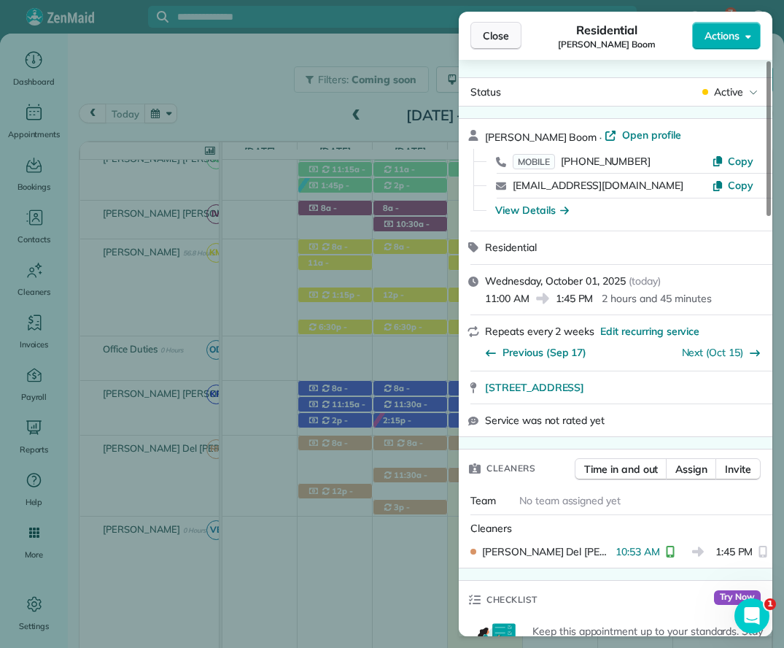
click at [503, 41] on span "Close" at bounding box center [496, 35] width 26 height 15
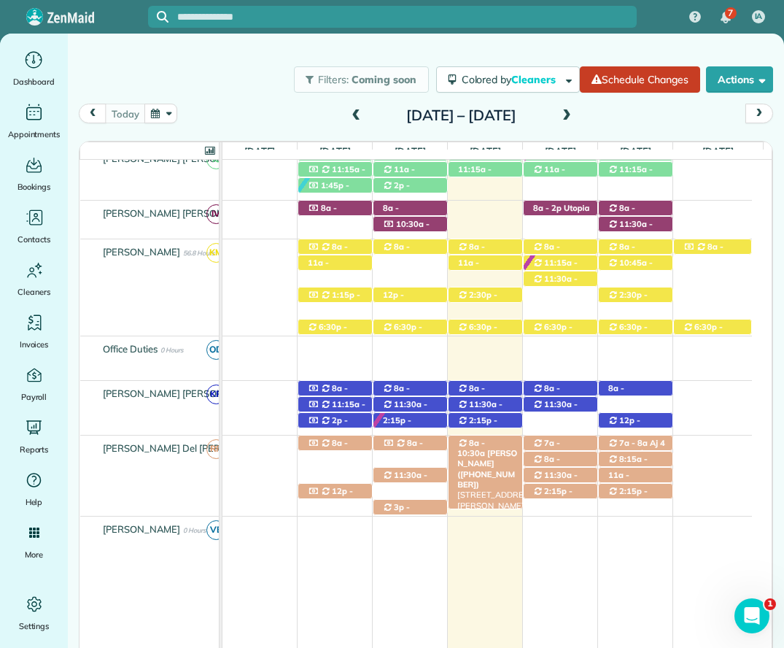
click at [503, 441] on div "8a - 10:30a [PERSON_NAME] ([PHONE_NUMBER]) 28483 [PERSON_NAME][GEOGRAPHIC_DATA]" at bounding box center [486, 443] width 74 height 15
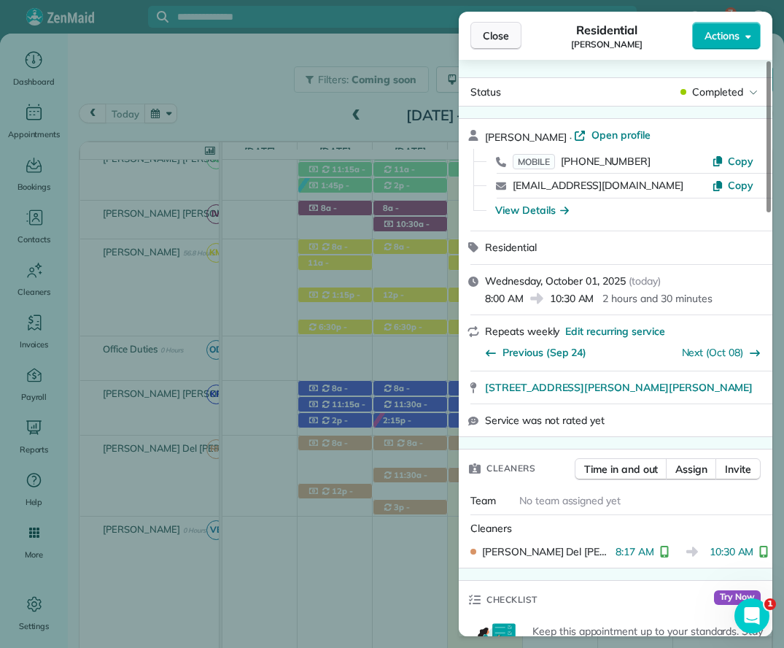
click at [495, 41] on span "Close" at bounding box center [496, 35] width 26 height 15
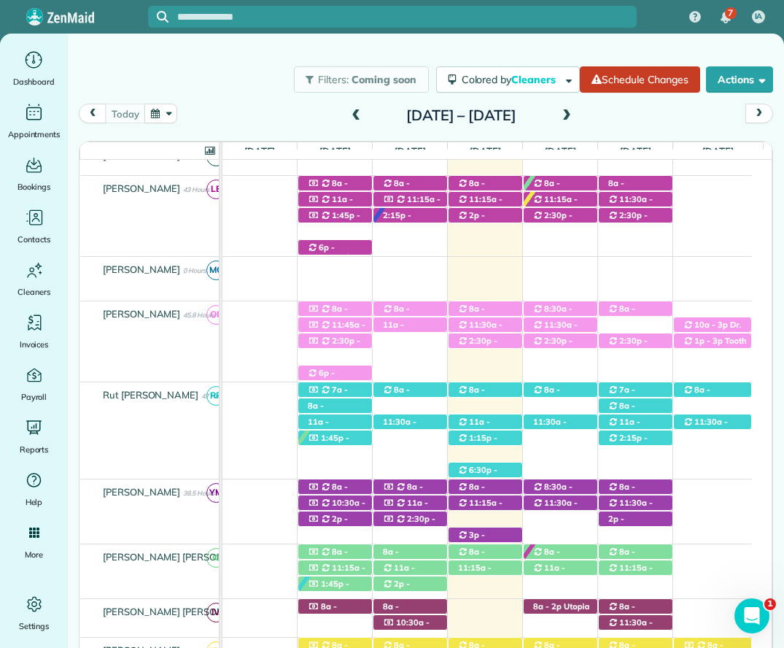
click at [119, 43] on div "Filters: Coming soon Colored by Cleaners Color by Cleaner Color by Team Color b…" at bounding box center [426, 341] width 717 height 614
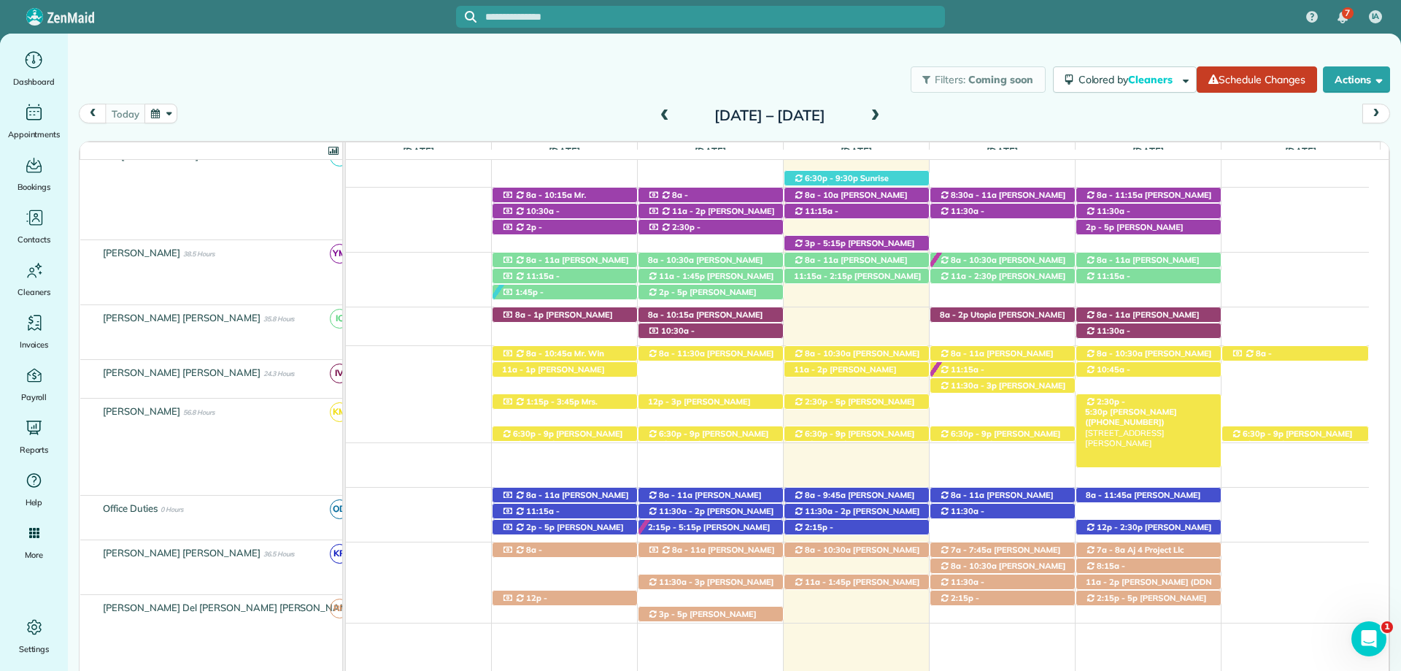
scroll to position [584, 0]
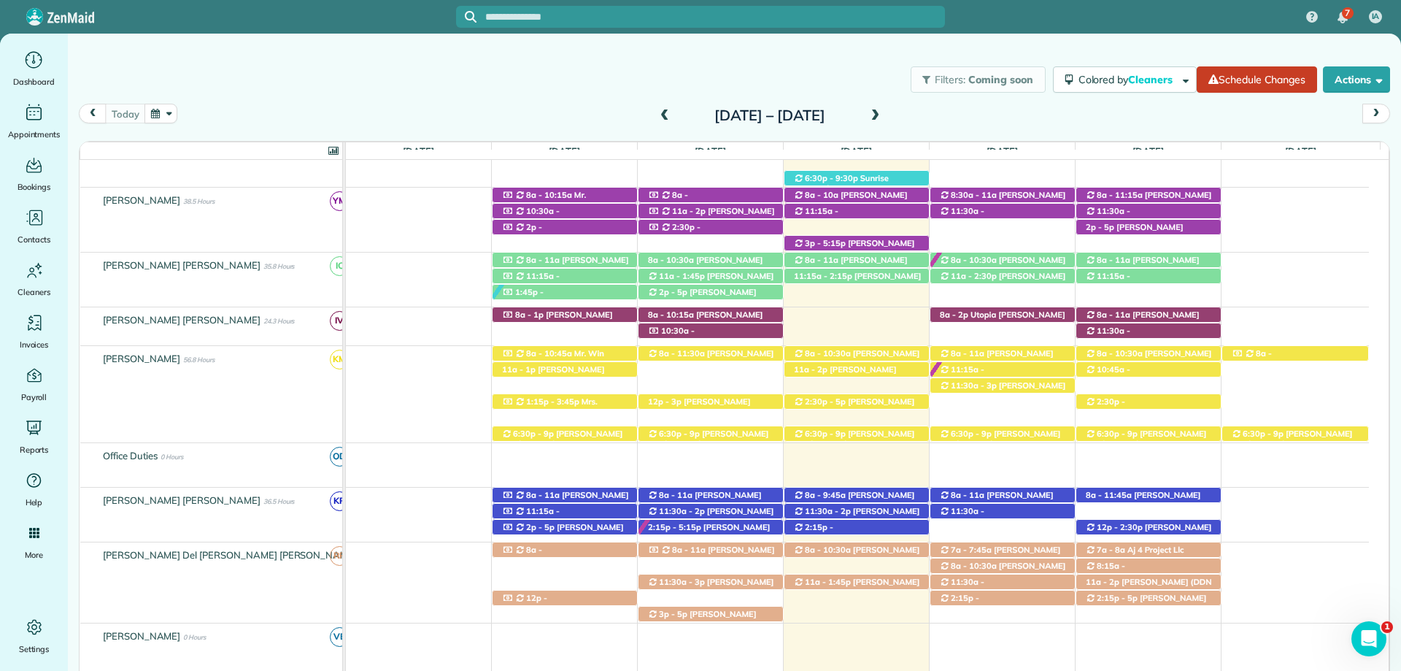
click at [784, 117] on span at bounding box center [875, 115] width 16 height 13
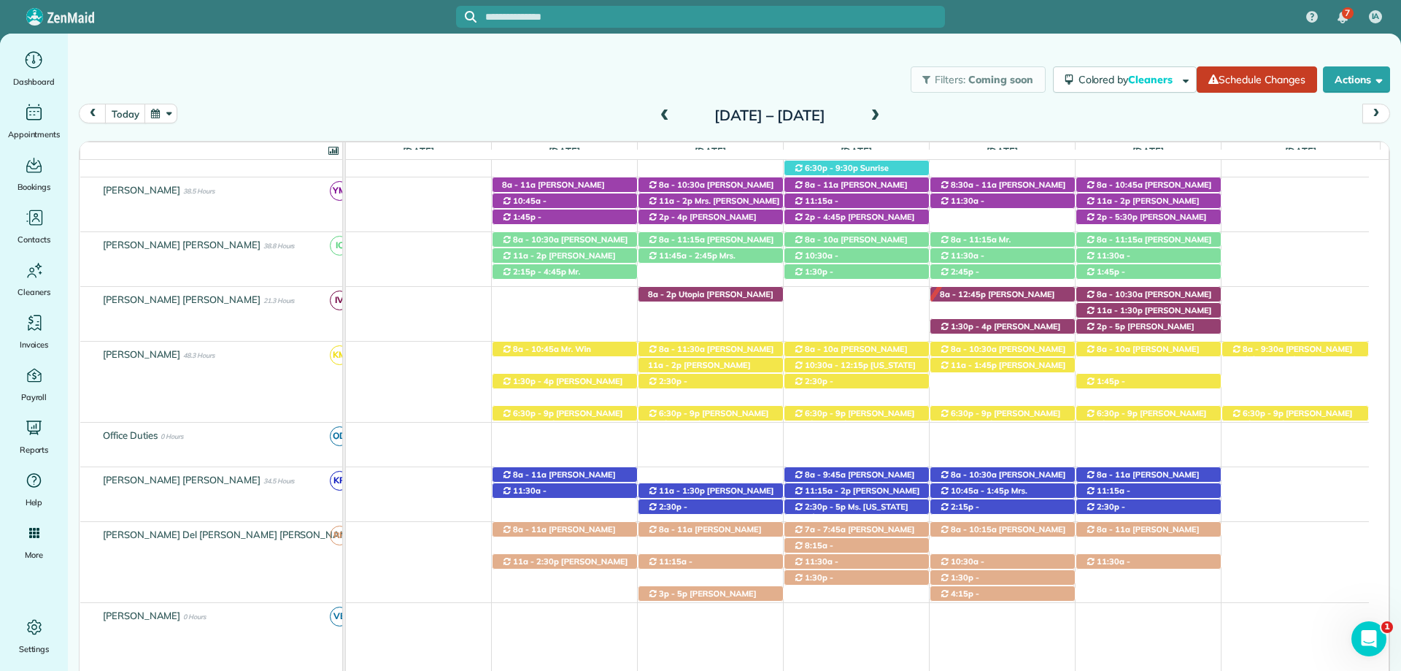
scroll to position [467, 0]
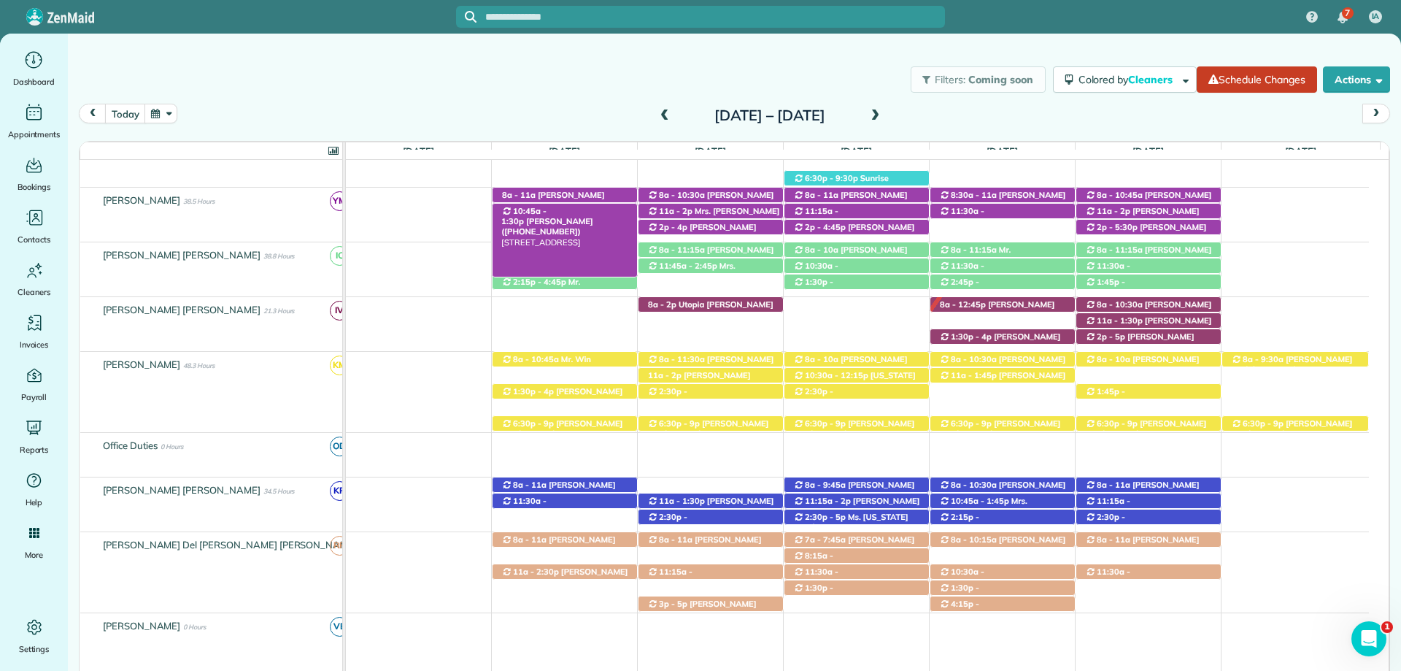
click at [593, 216] on span "[PERSON_NAME] ([PHONE_NUMBER])" at bounding box center [546, 226] width 91 height 20
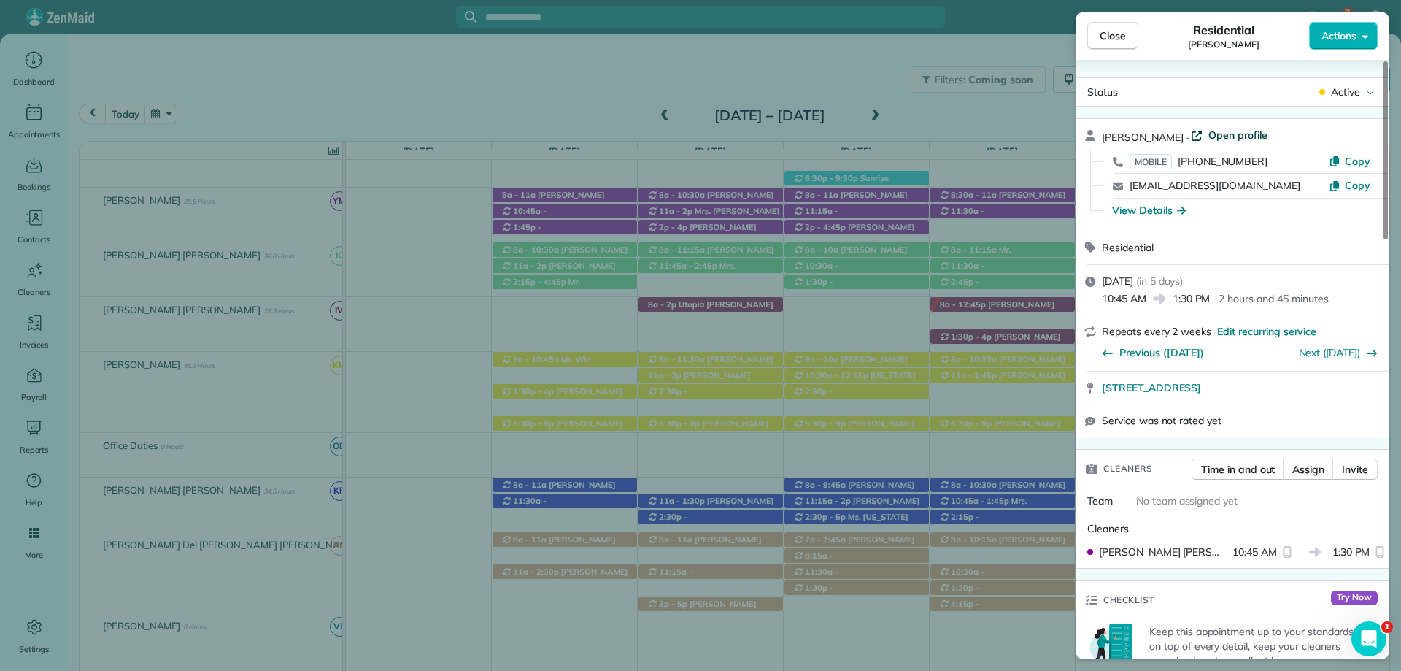
click at [784, 134] on span "Open profile" at bounding box center [1237, 135] width 59 height 15
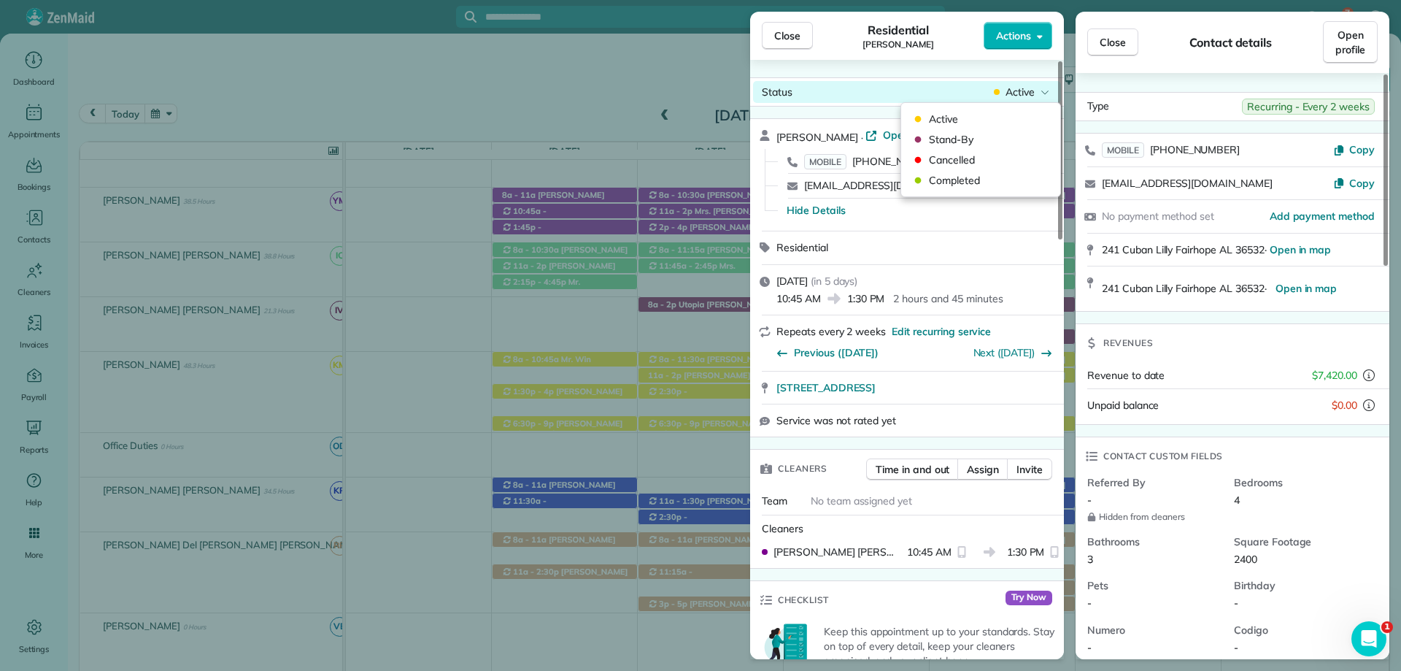
click at [784, 82] on div "Status Active" at bounding box center [907, 92] width 308 height 22
click at [784, 158] on span "Cancelled" at bounding box center [990, 160] width 123 height 15
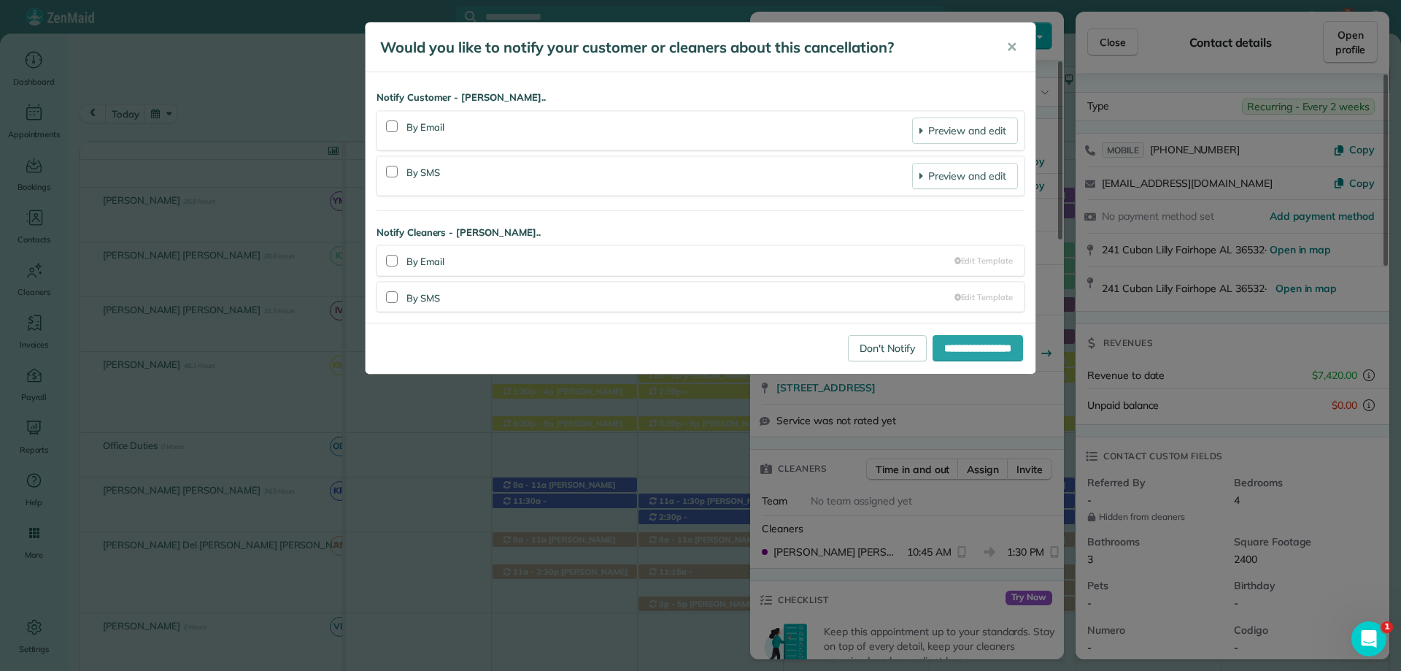
drag, startPoint x: 391, startPoint y: 123, endPoint x: 388, endPoint y: 158, distance: 35.1
click at [390, 123] on div at bounding box center [392, 126] width 12 height 12
click at [388, 166] on div at bounding box center [392, 172] width 12 height 12
click at [390, 265] on div at bounding box center [392, 261] width 12 height 12
click at [395, 300] on div at bounding box center [392, 297] width 12 height 12
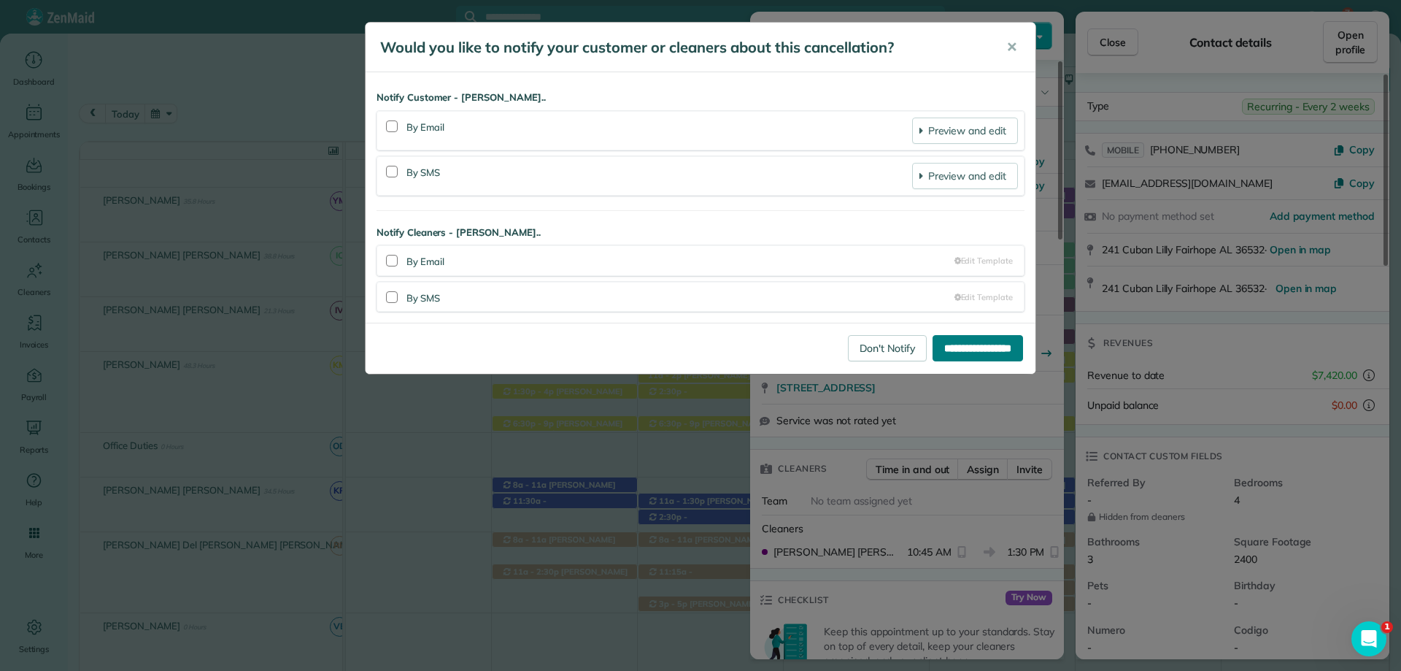
click at [784, 342] on input "**********" at bounding box center [978, 348] width 90 height 26
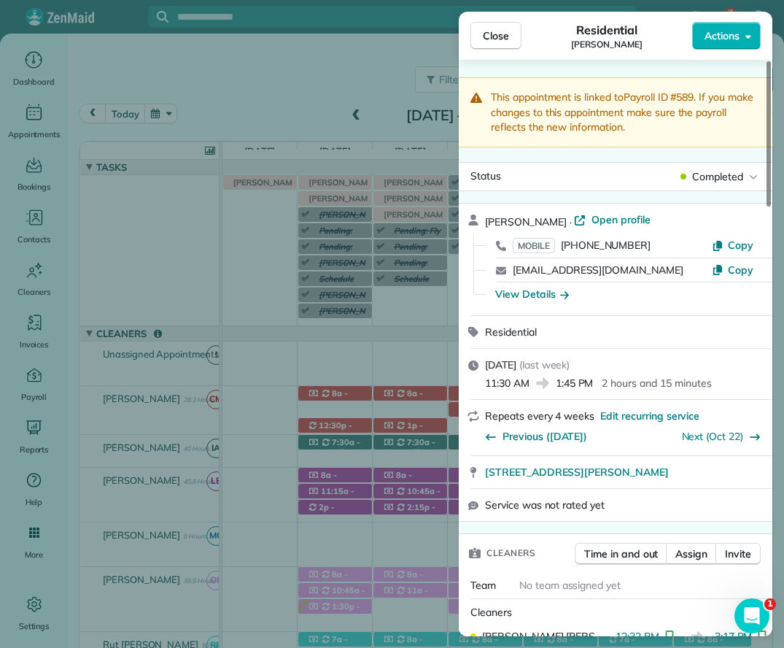
scroll to position [471, 0]
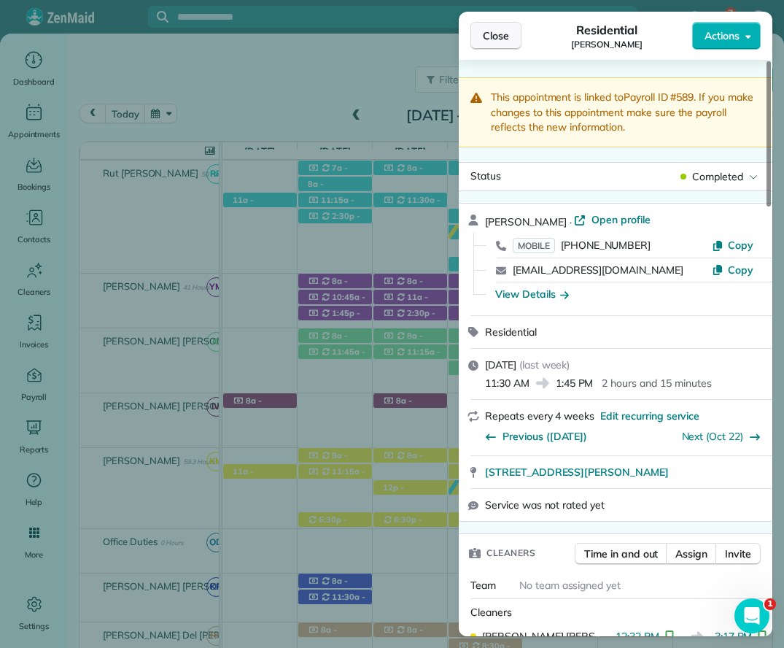
click at [495, 36] on span "Close" at bounding box center [496, 35] width 26 height 15
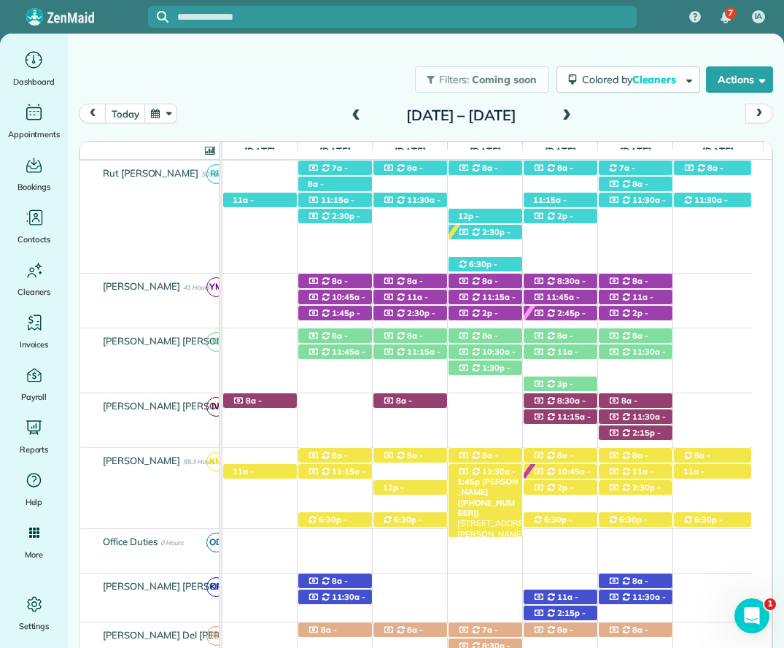
click at [484, 473] on span "11:30a - 1:45p" at bounding box center [487, 476] width 58 height 20
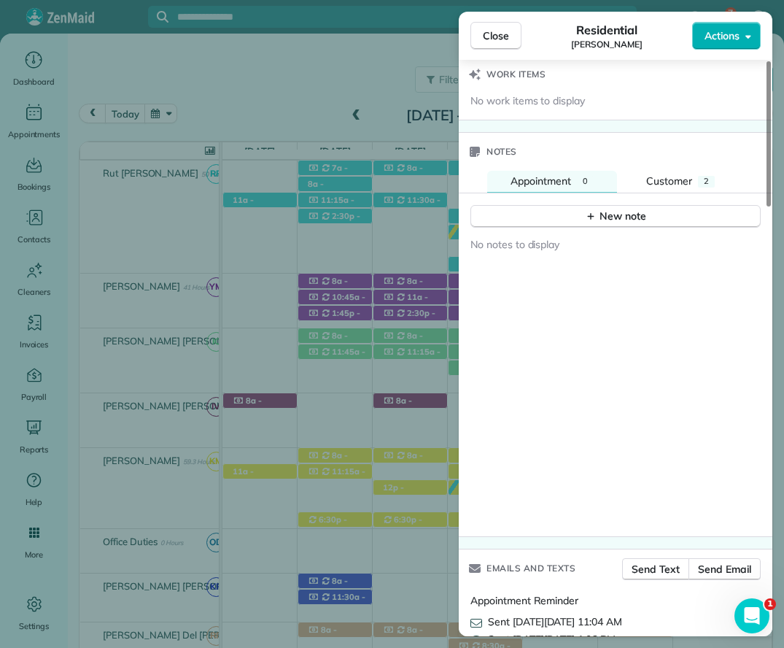
scroll to position [1460, 0]
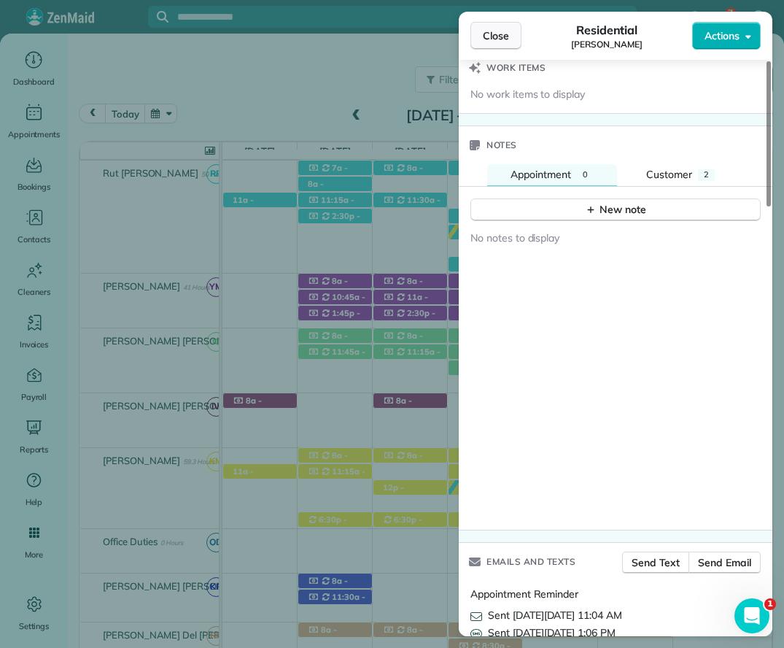
click at [494, 33] on span "Close" at bounding box center [496, 35] width 26 height 15
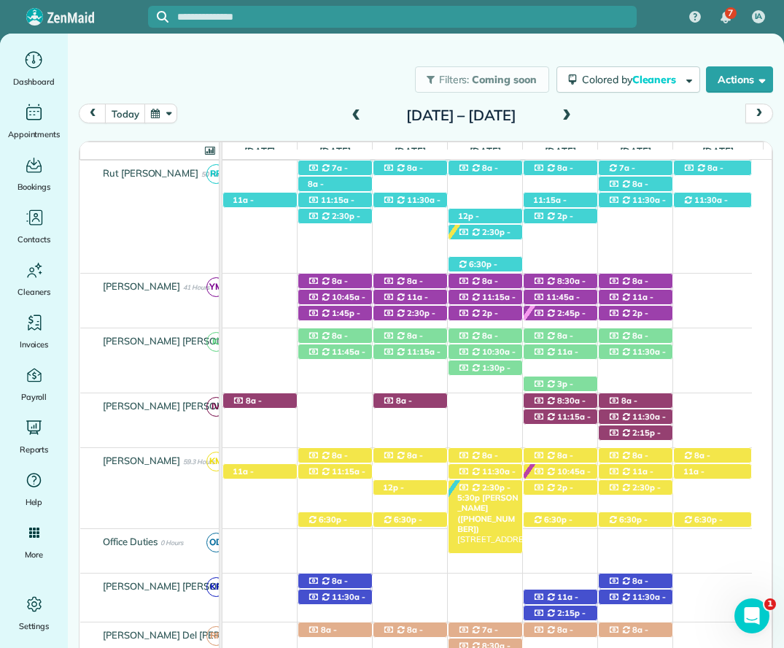
click at [477, 492] on icon at bounding box center [476, 488] width 7 height 8
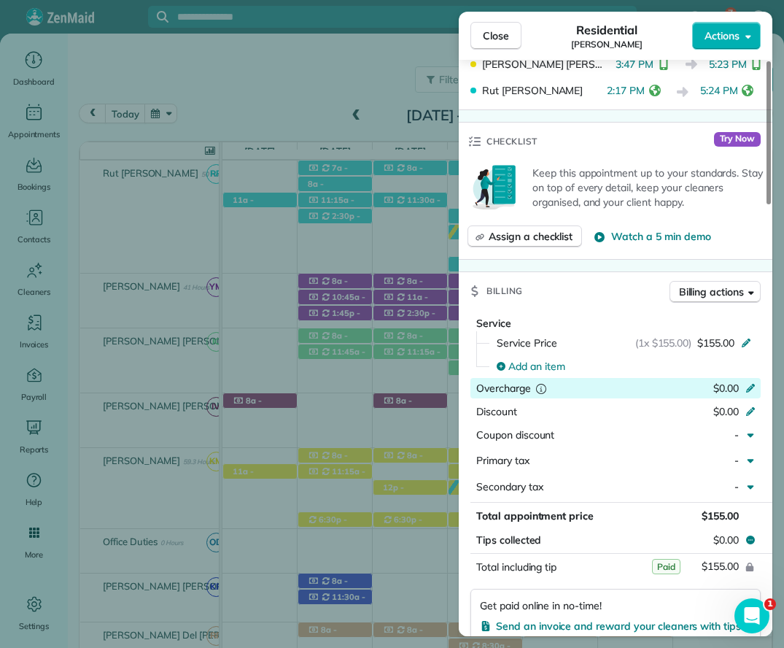
scroll to position [584, 0]
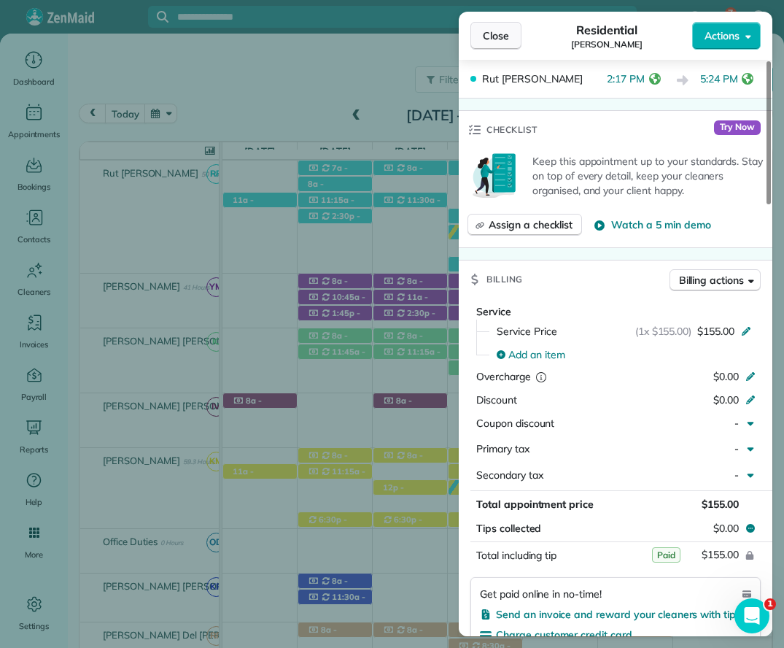
click at [494, 39] on span "Close" at bounding box center [496, 35] width 26 height 15
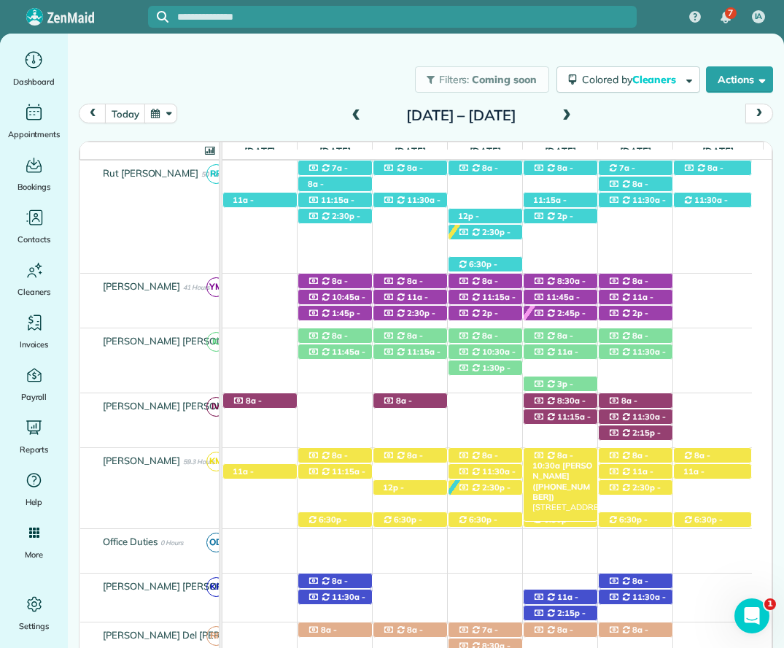
click at [556, 458] on span "8a - 10:30a" at bounding box center [553, 460] width 41 height 20
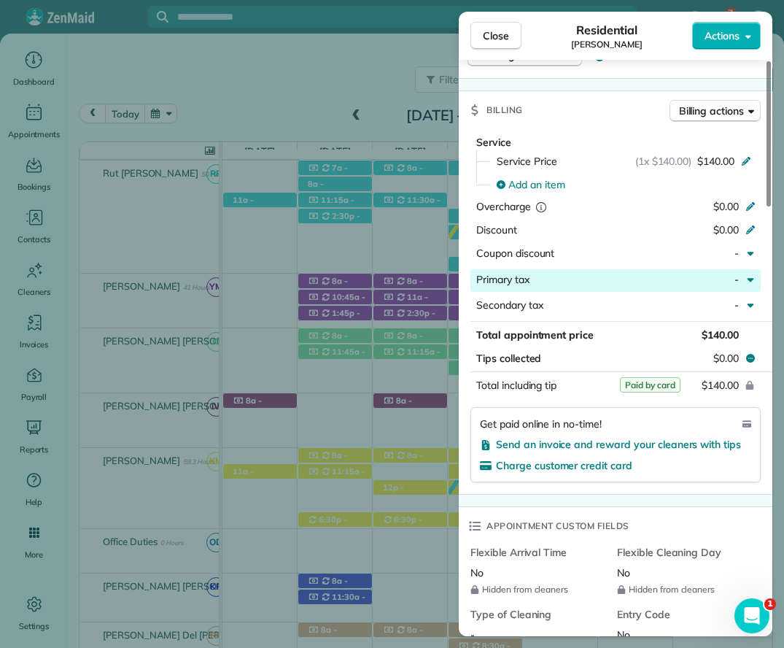
scroll to position [730, 0]
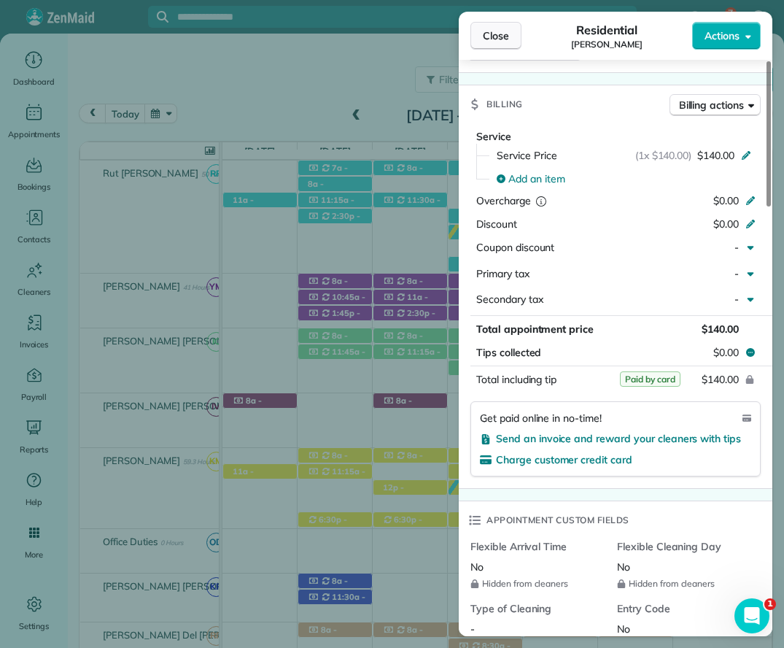
click at [488, 22] on button "Close" at bounding box center [496, 36] width 51 height 28
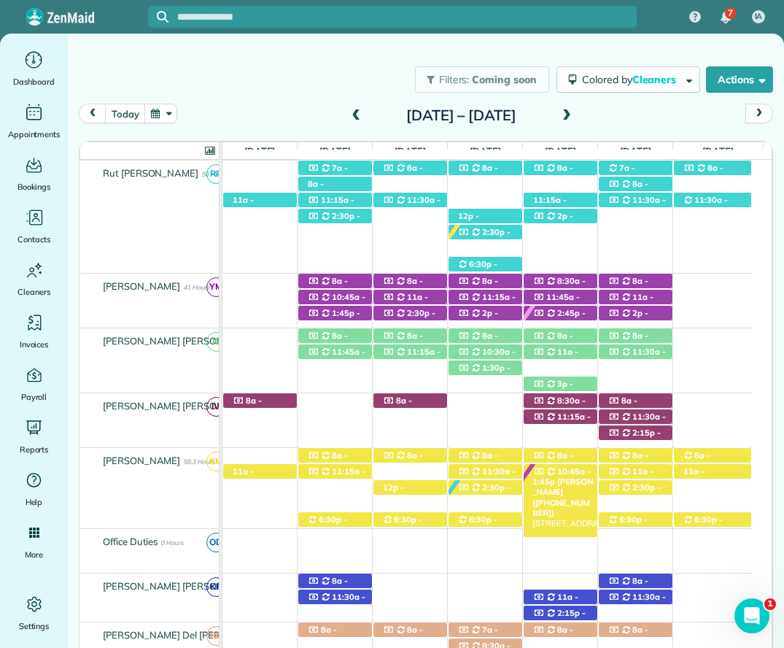
click at [577, 469] on span "10:45a - 1:45p" at bounding box center [562, 476] width 58 height 20
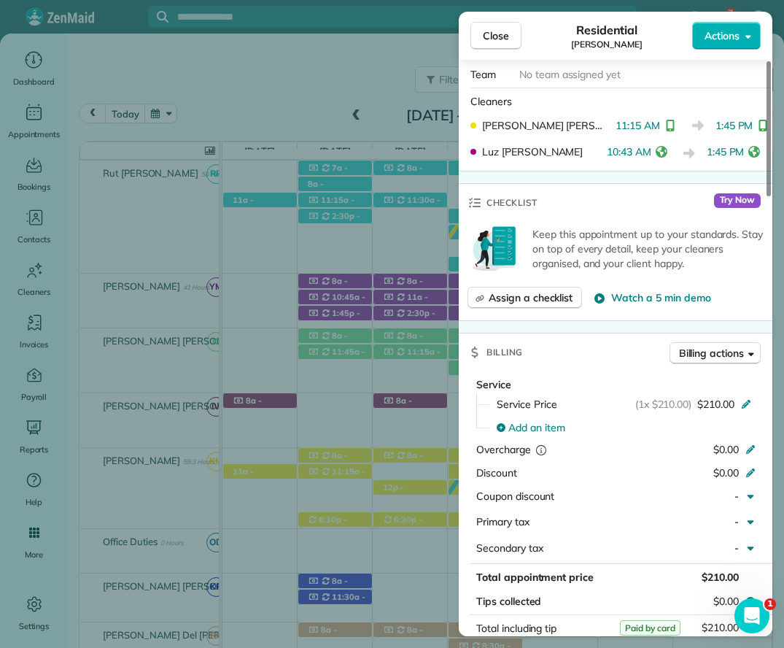
scroll to position [584, 0]
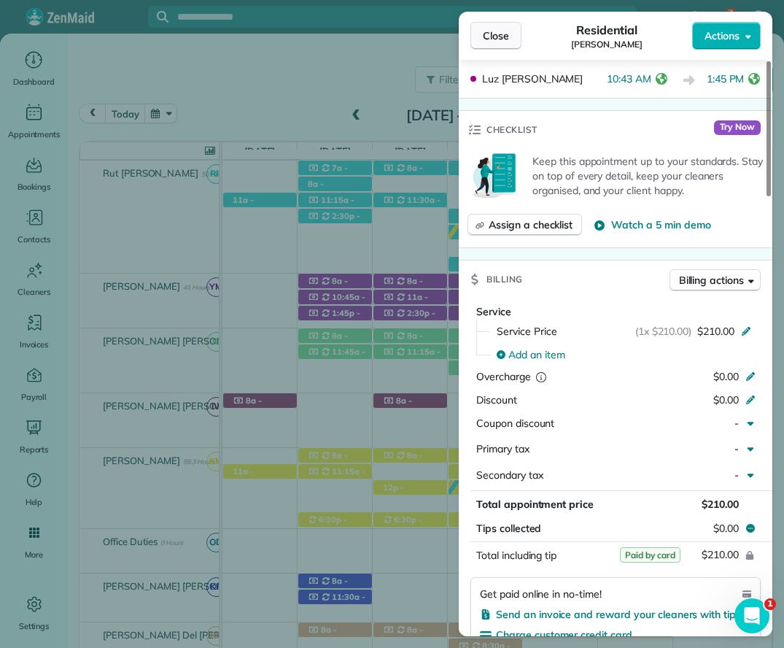
click at [494, 33] on span "Close" at bounding box center [496, 35] width 26 height 15
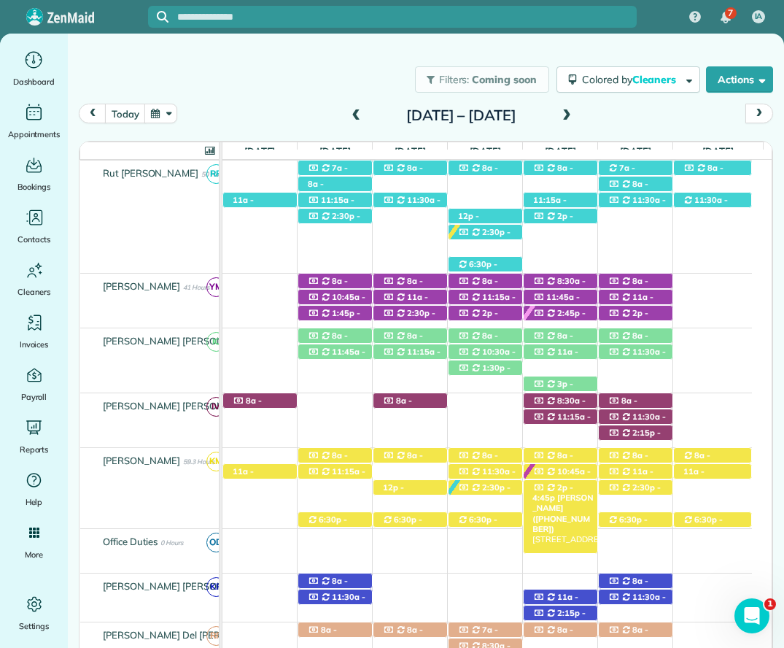
click at [565, 493] on span "2p - 4:45p" at bounding box center [553, 492] width 41 height 20
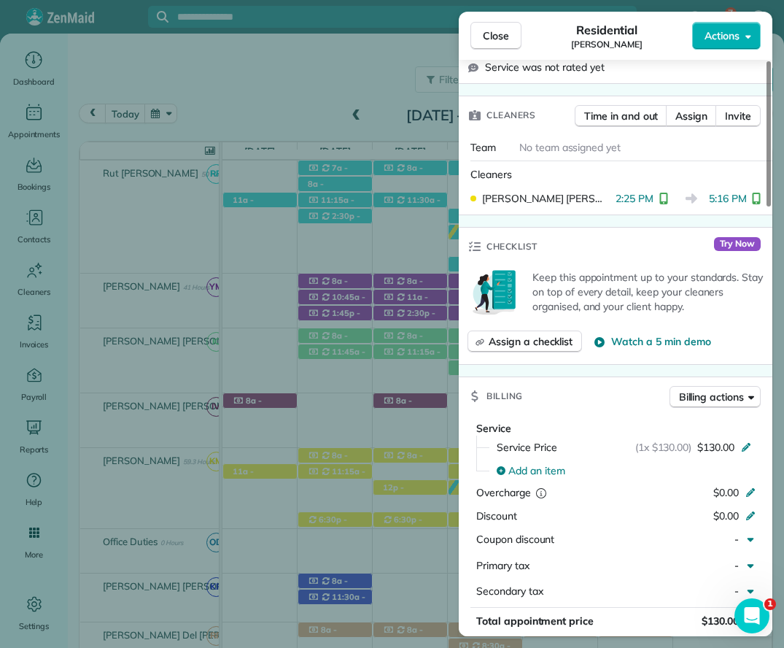
scroll to position [511, 0]
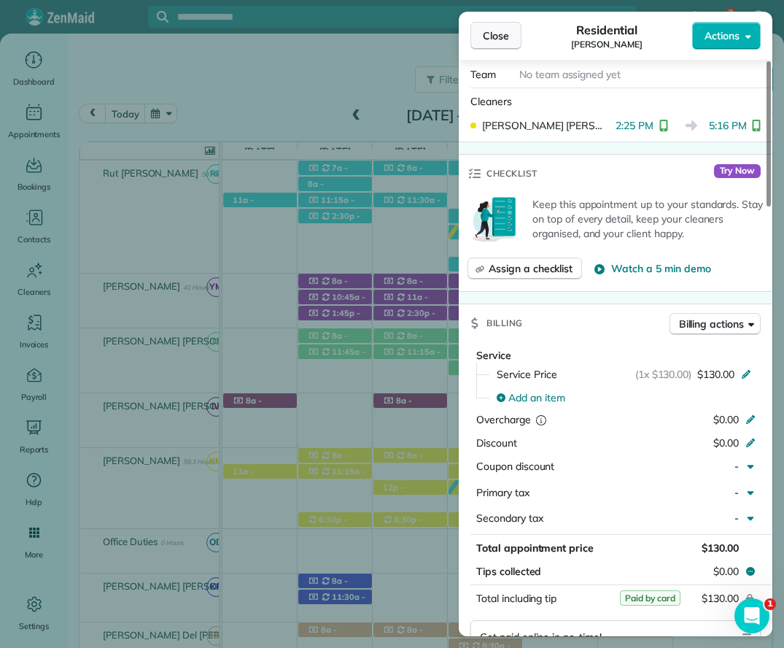
click at [484, 42] on span "Close" at bounding box center [496, 35] width 26 height 15
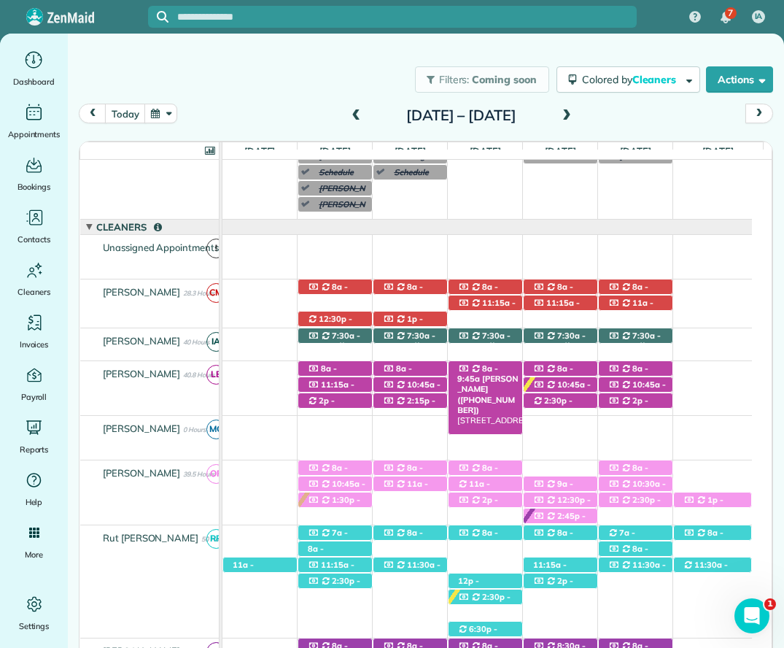
scroll to position [180, 0]
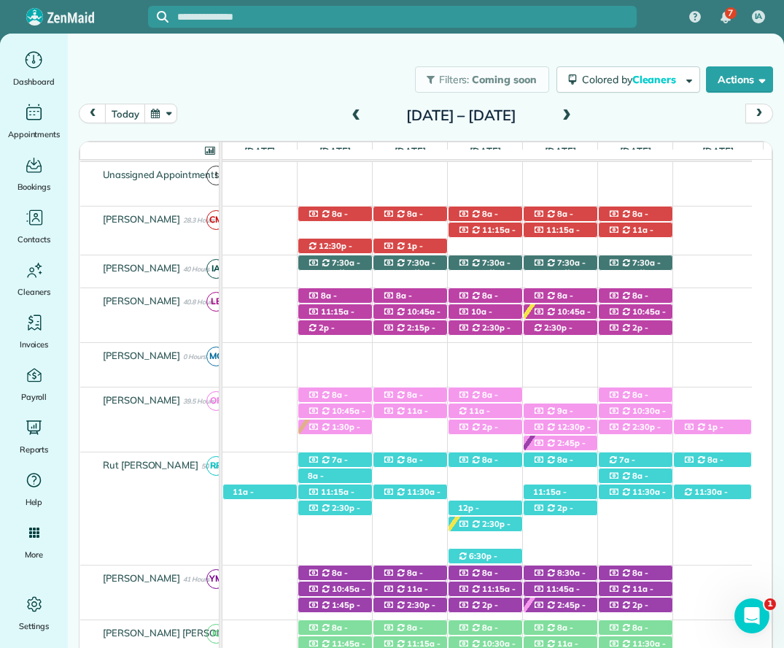
click at [338, 398] on span "8a - 10:30a" at bounding box center [327, 400] width 41 height 20
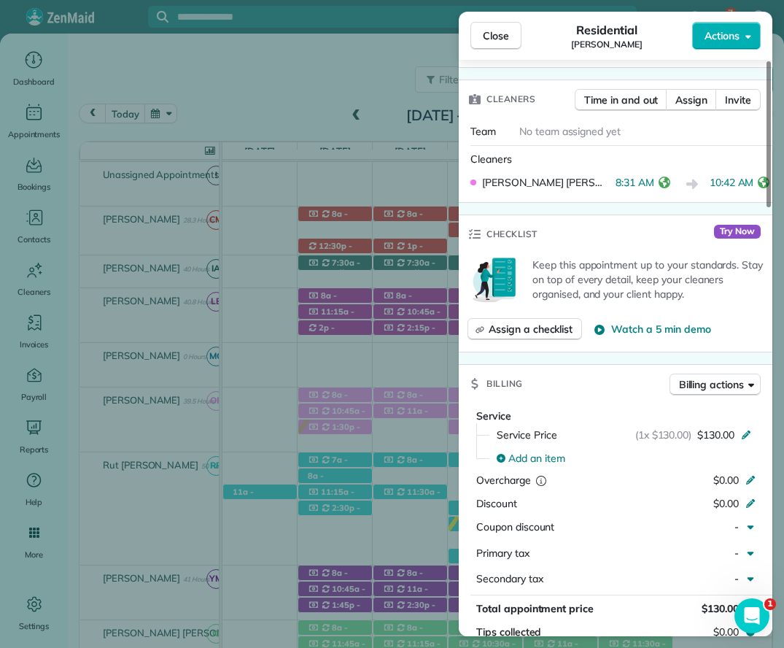
scroll to position [658, 0]
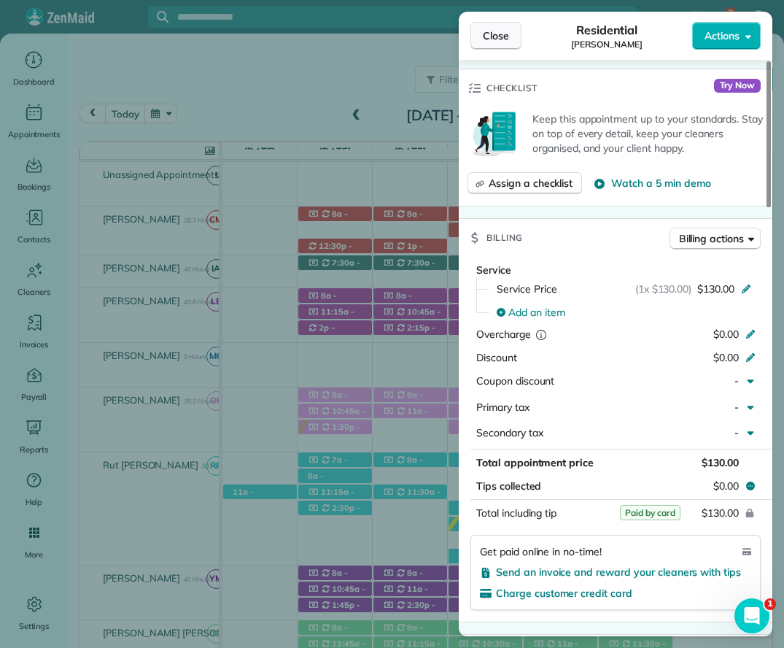
click at [508, 32] on span "Close" at bounding box center [496, 35] width 26 height 15
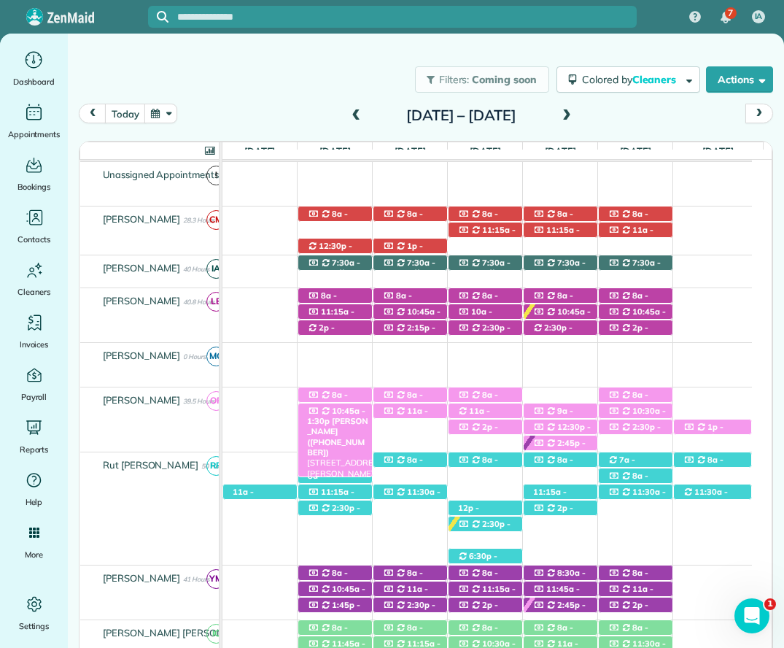
click at [355, 412] on span "10:45a - 1:30p" at bounding box center [336, 416] width 58 height 20
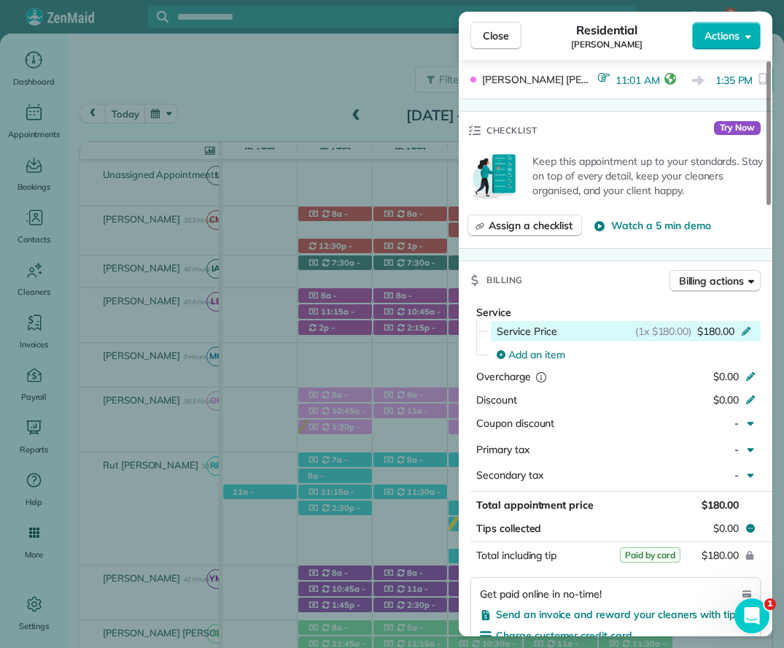
scroll to position [584, 0]
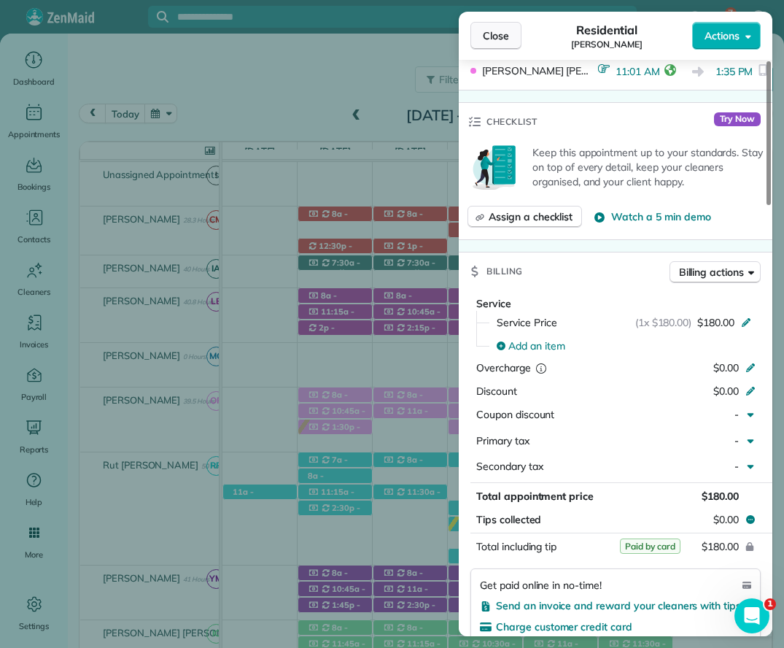
click at [503, 34] on span "Close" at bounding box center [496, 35] width 26 height 15
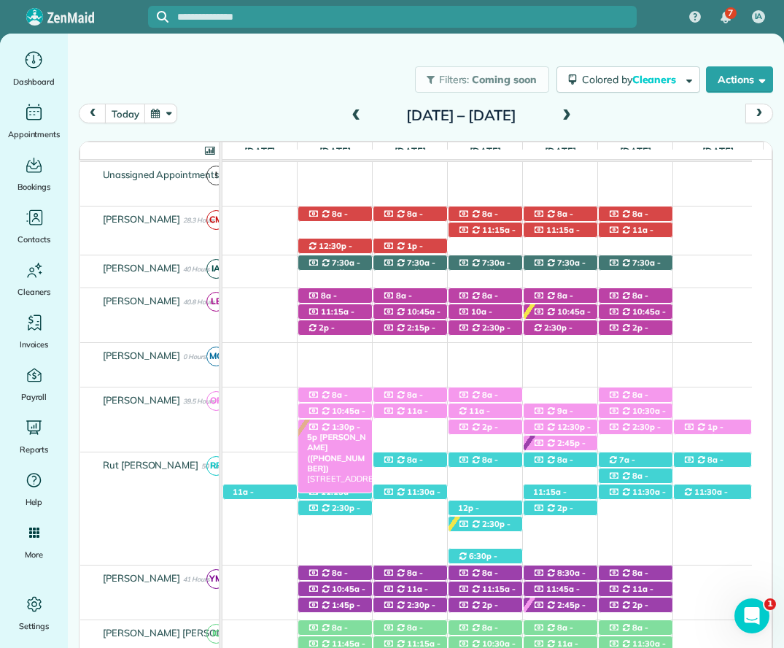
click at [325, 429] on icon at bounding box center [326, 427] width 7 height 8
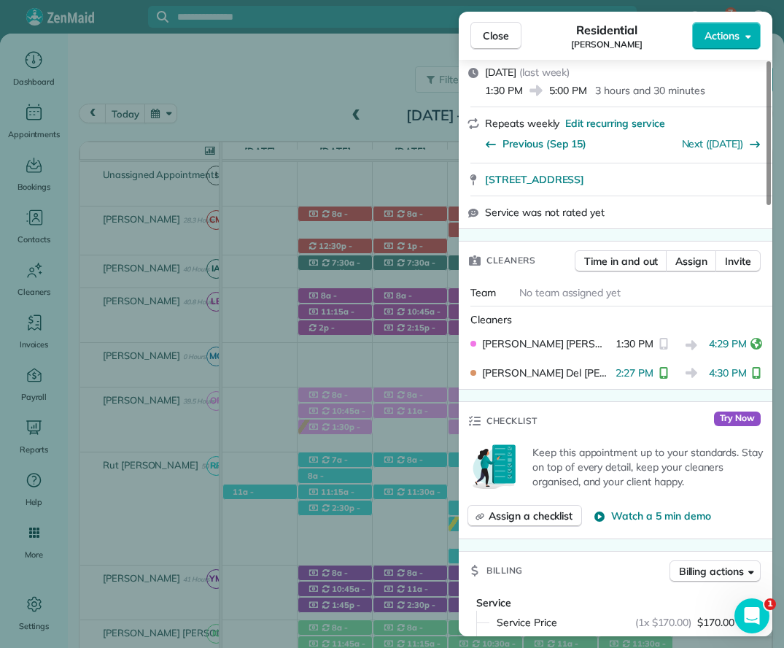
scroll to position [584, 0]
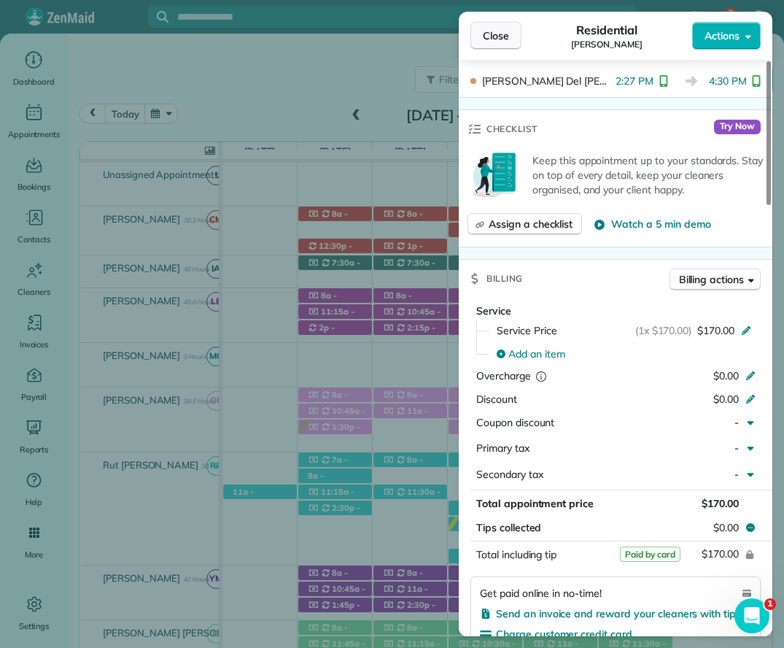
click at [492, 39] on span "Close" at bounding box center [496, 35] width 26 height 15
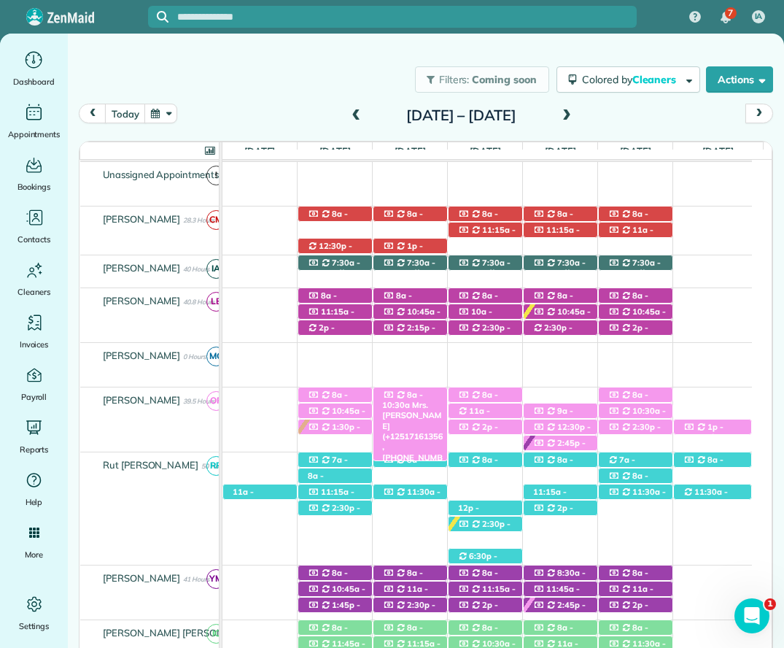
click at [406, 395] on span "8a - 10:30a" at bounding box center [402, 400] width 41 height 20
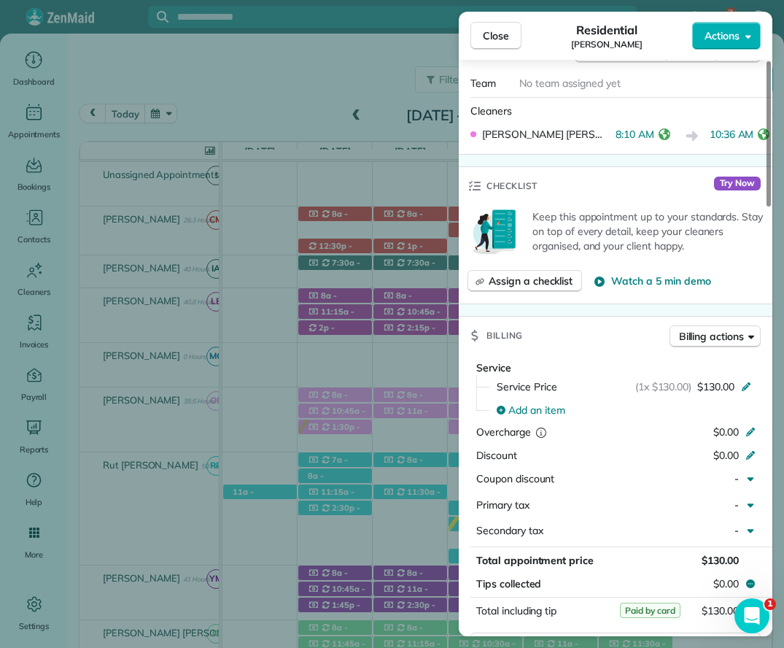
scroll to position [584, 0]
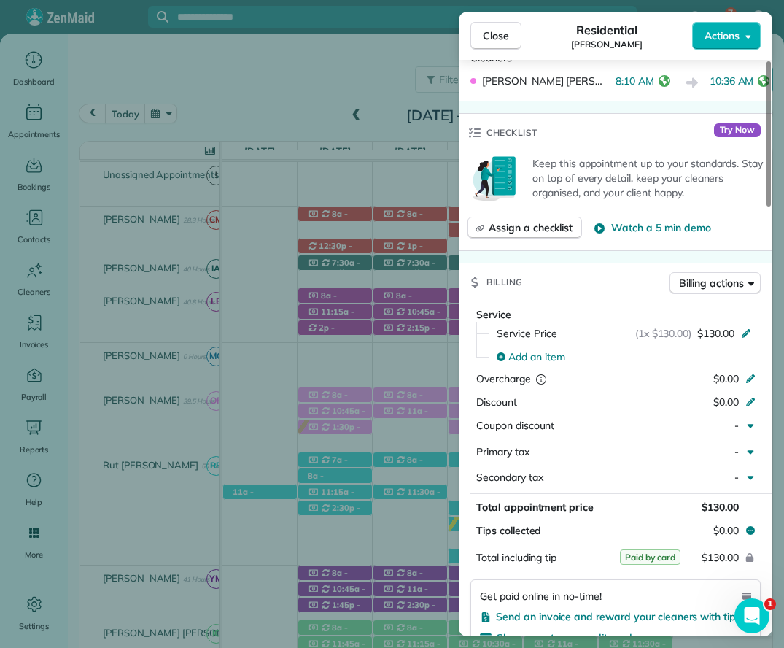
click at [505, 37] on span "Close" at bounding box center [496, 35] width 26 height 15
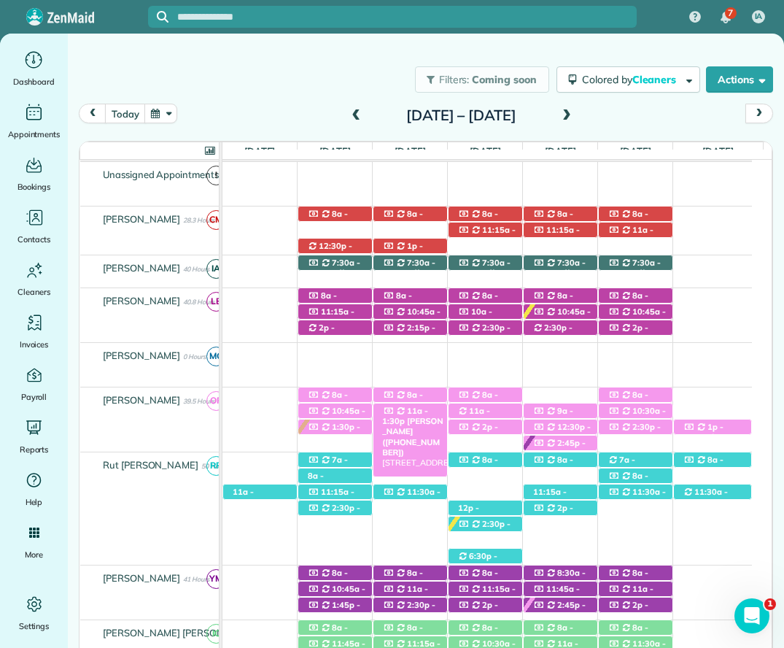
click at [421, 417] on span "Robin Reed (+12515080013)" at bounding box center [412, 437] width 61 height 42
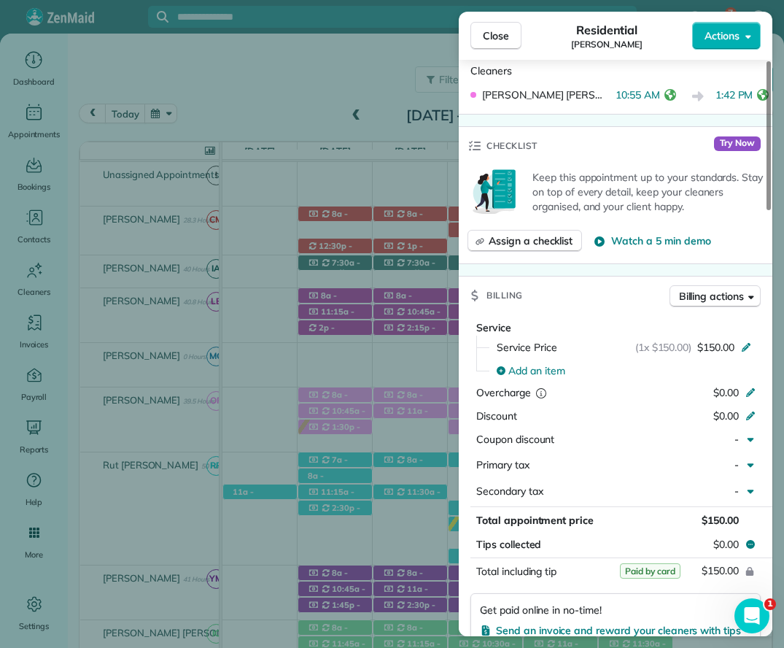
scroll to position [584, 0]
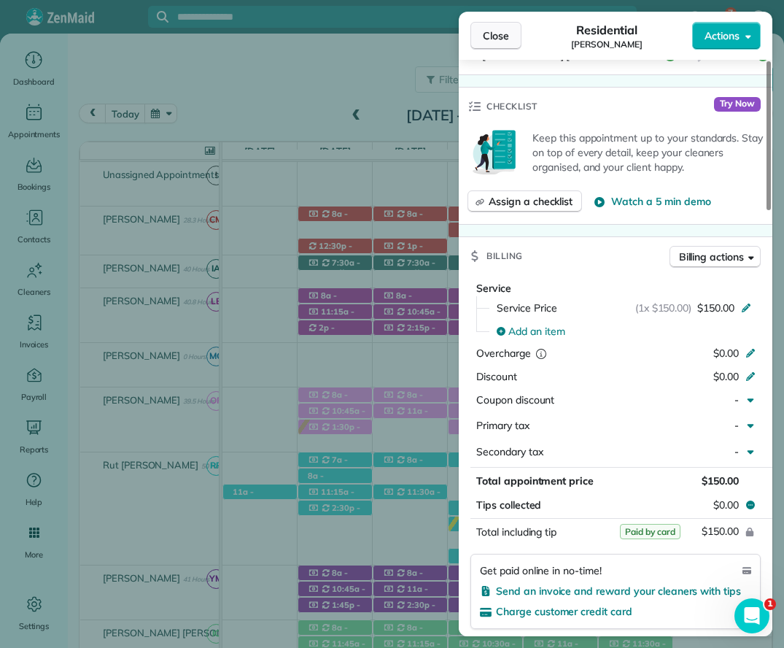
click at [504, 28] on span "Close" at bounding box center [496, 35] width 26 height 15
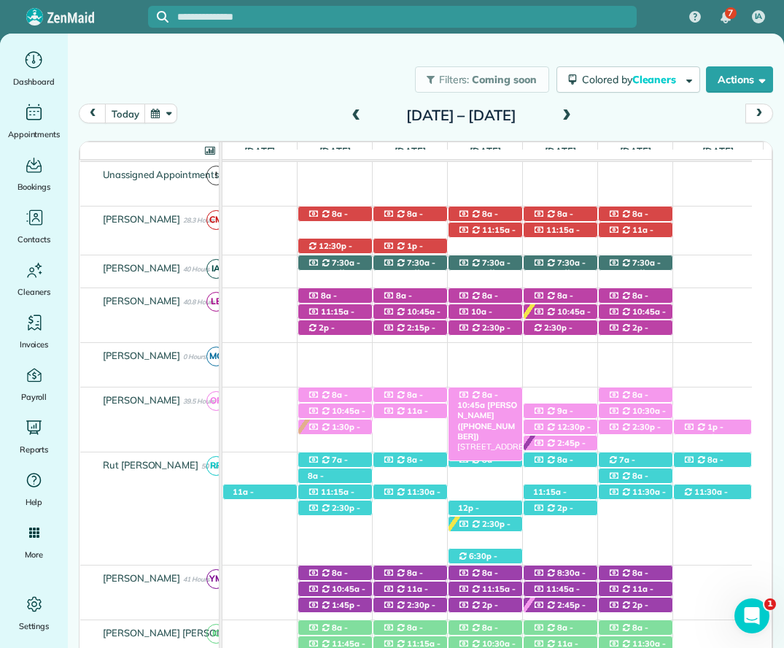
click at [478, 390] on div "8a - 10:45a Jennifer Allbritian (+12515999764) 9722 Cobham Park Drive - Daphne,…" at bounding box center [486, 394] width 74 height 15
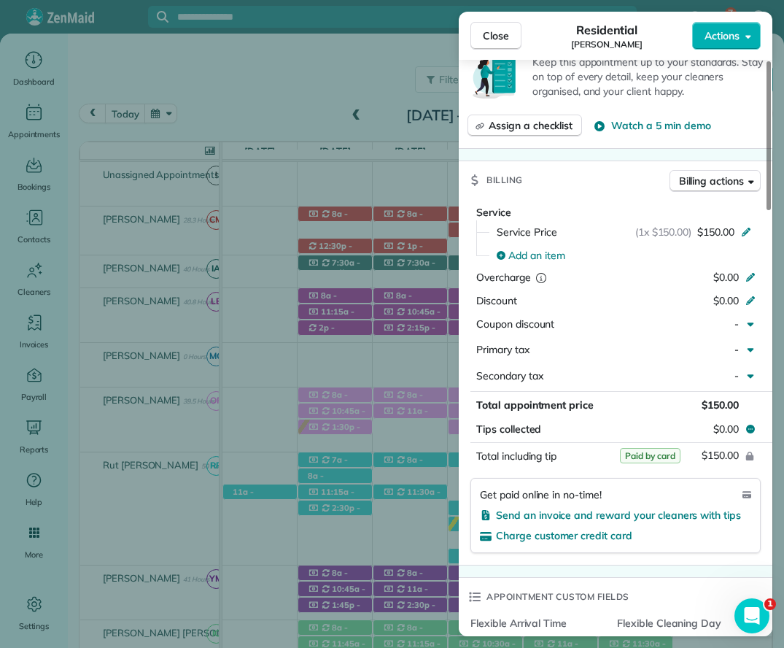
scroll to position [803, 0]
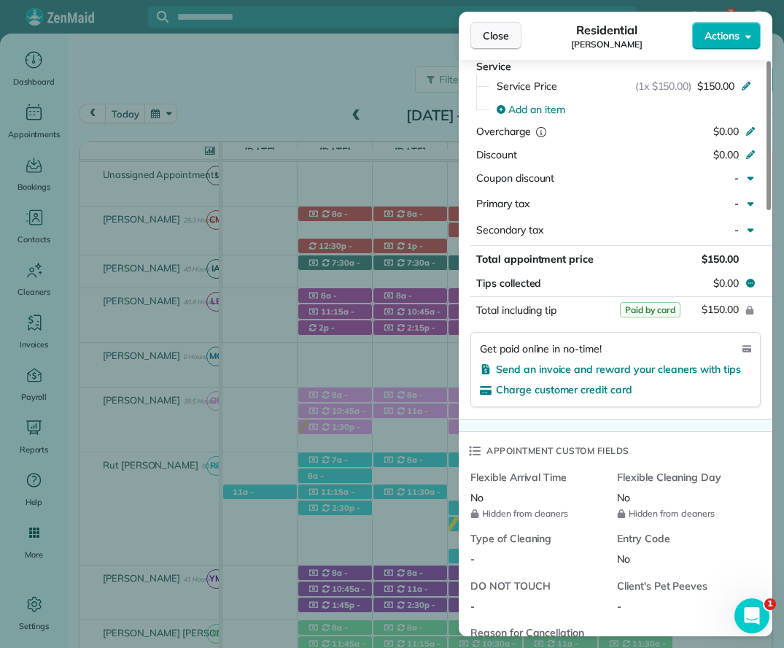
click at [507, 31] on span "Close" at bounding box center [496, 35] width 26 height 15
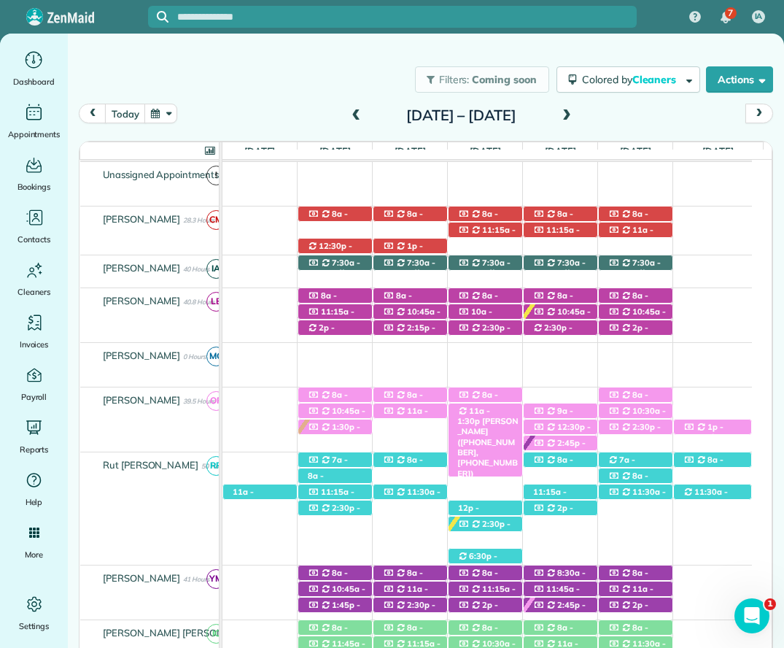
click at [506, 411] on div "11a - 1:30p Mrs. Taylor Richerson (+12519671026, +12514231095) 405 Village Driv…" at bounding box center [486, 411] width 74 height 15
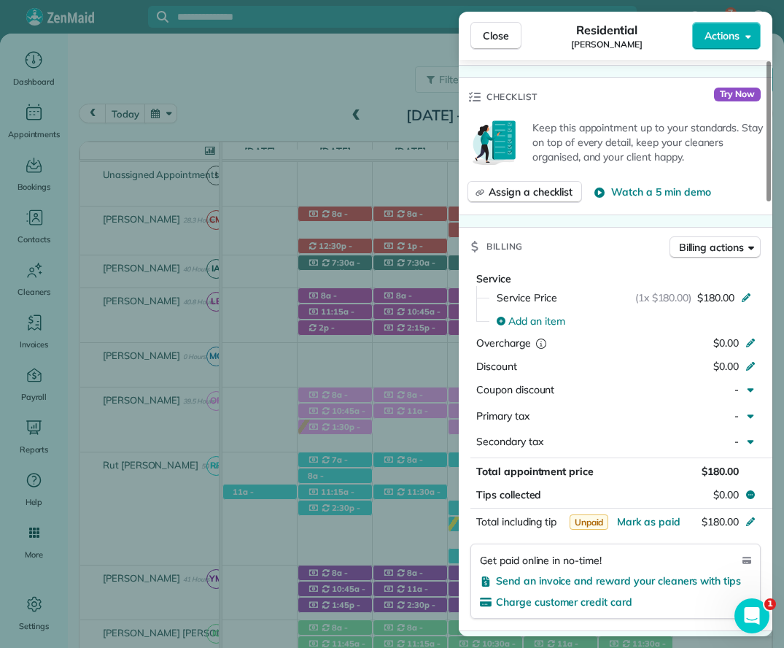
scroll to position [803, 0]
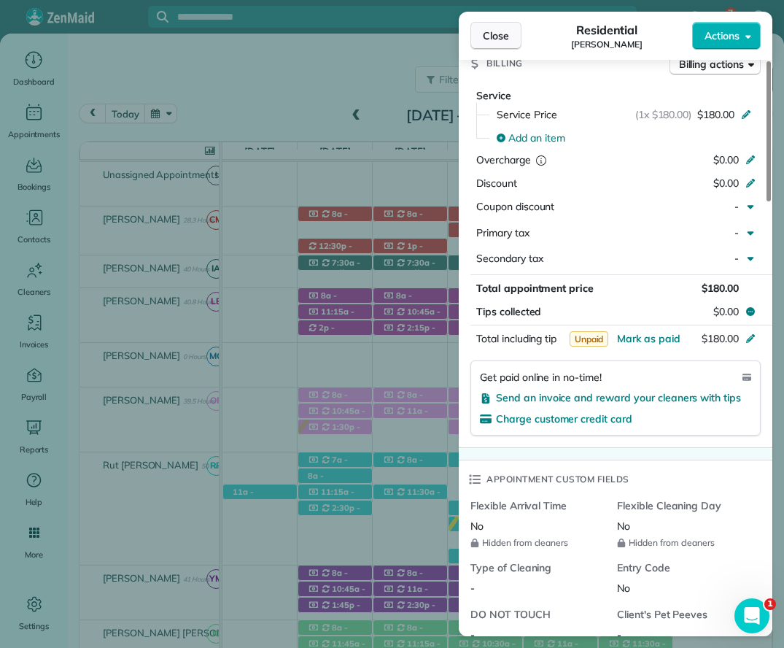
click at [485, 40] on span "Close" at bounding box center [496, 35] width 26 height 15
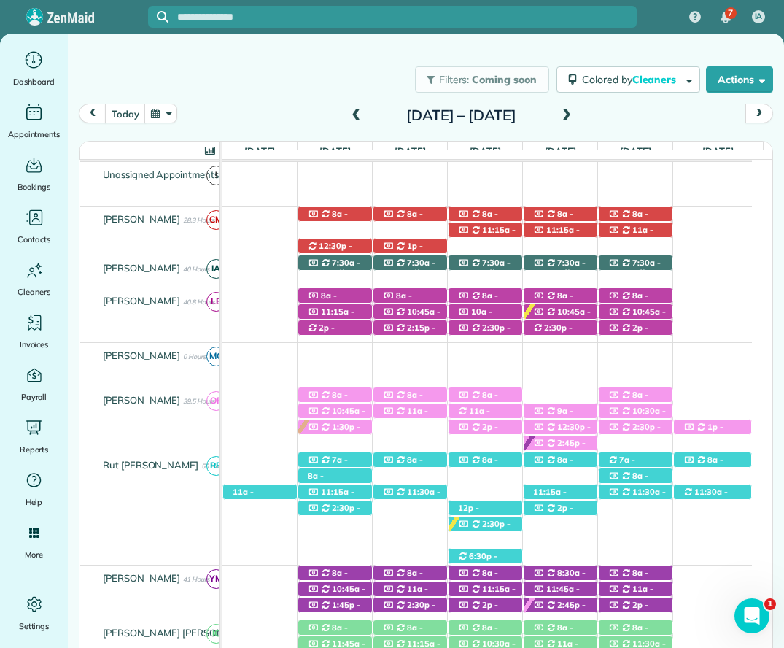
click at [508, 425] on div "2p - 4p Denise Breakfield (+12515914337) 358 Hemlock Drive - Fairhope, AL, 36532" at bounding box center [486, 427] width 74 height 15
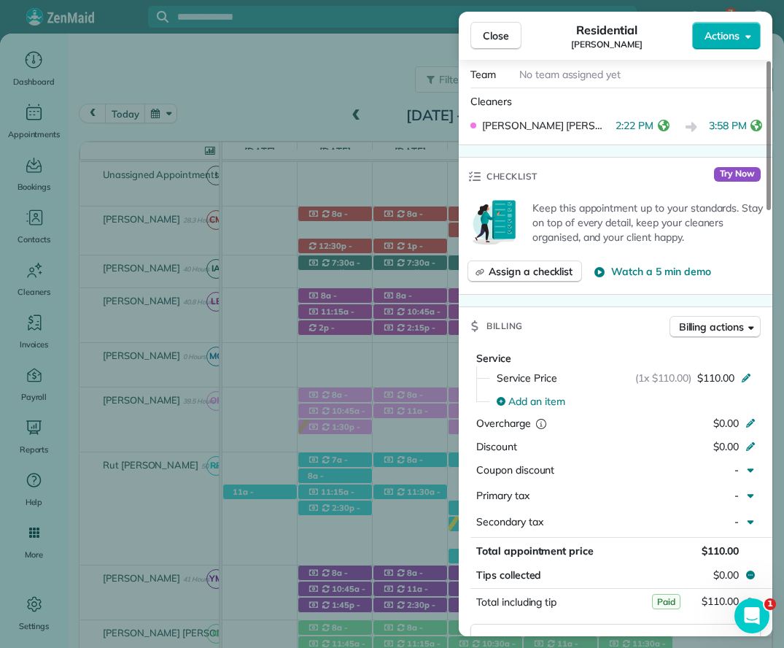
scroll to position [584, 0]
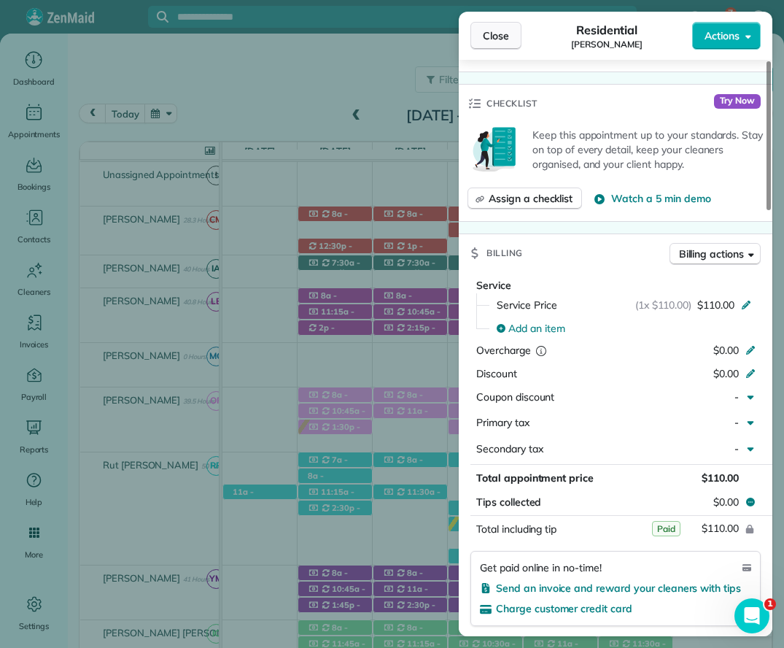
click at [507, 36] on span "Close" at bounding box center [496, 35] width 26 height 15
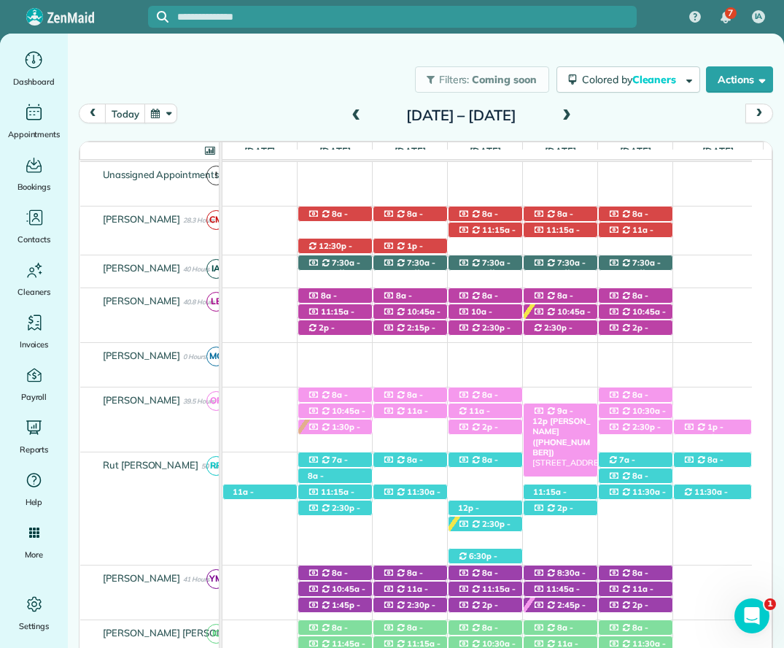
click at [570, 414] on span "9a - 12p" at bounding box center [553, 416] width 41 height 20
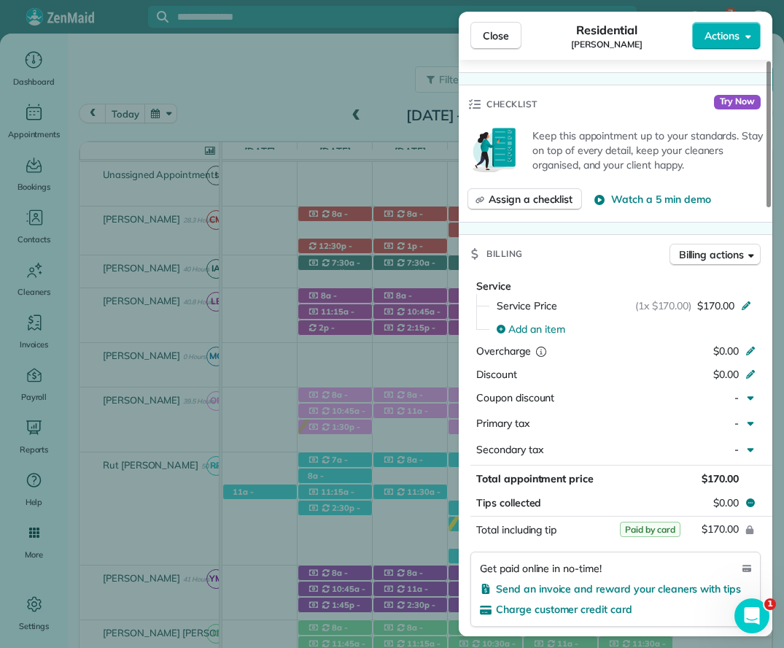
scroll to position [657, 0]
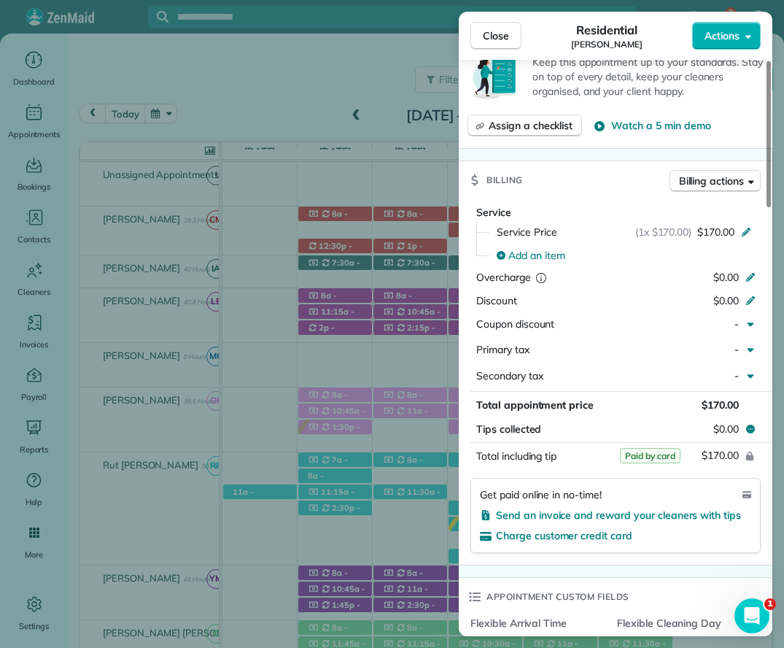
click at [494, 32] on span "Close" at bounding box center [496, 35] width 26 height 15
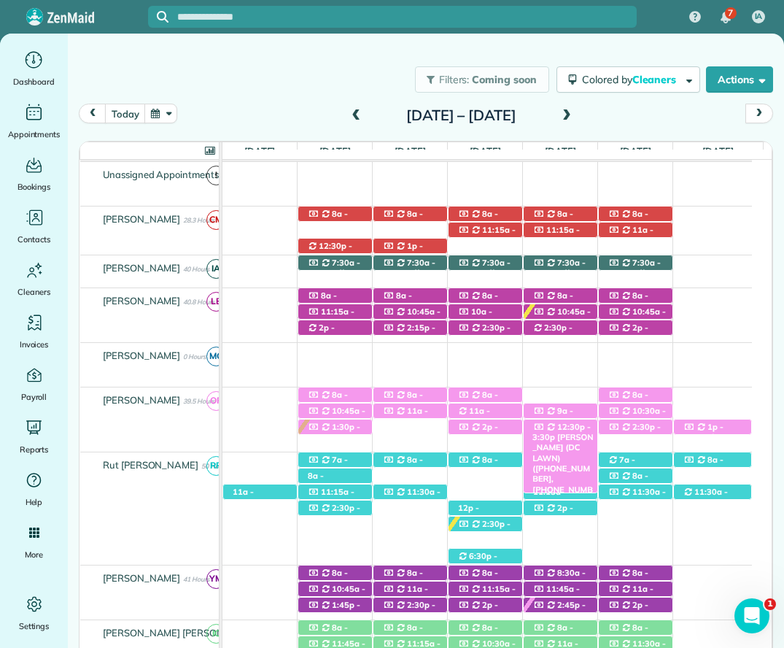
click at [558, 429] on span "12:30p - 3:30p" at bounding box center [562, 432] width 58 height 20
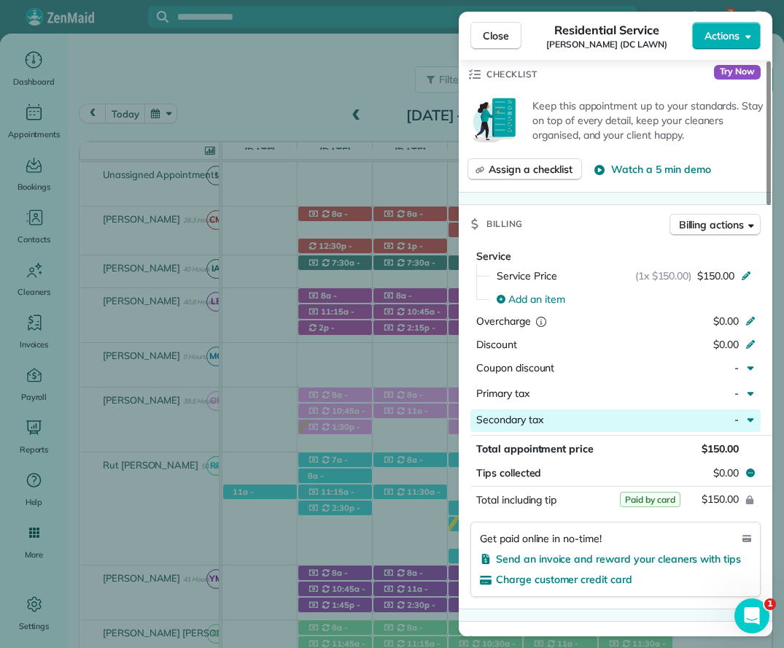
scroll to position [657, 0]
click at [490, 41] on span "Close" at bounding box center [496, 35] width 26 height 15
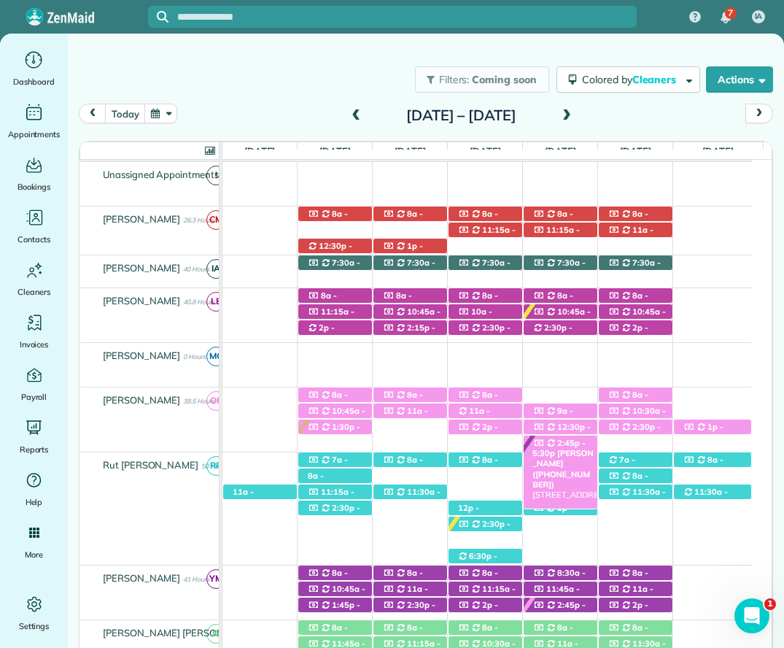
click at [570, 445] on span "2:45p - 5:30p" at bounding box center [559, 448] width 53 height 20
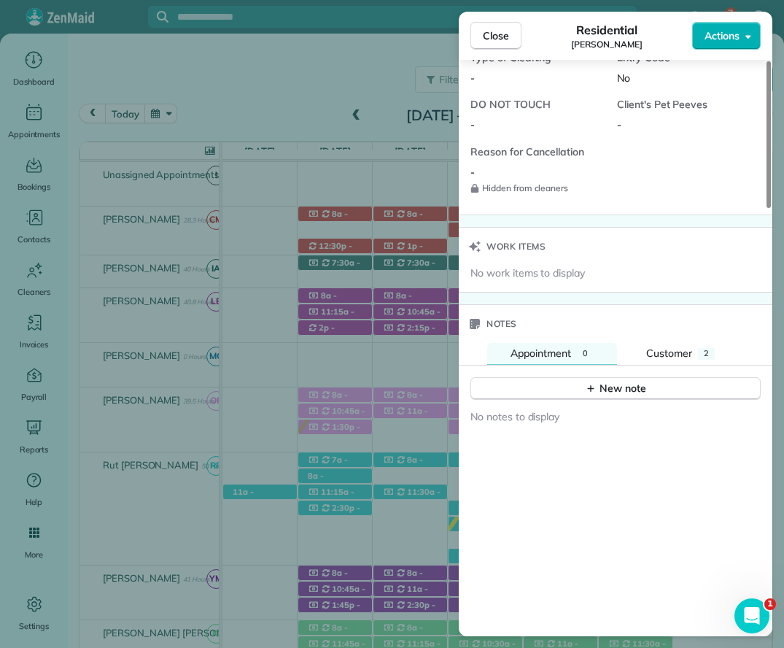
scroll to position [1387, 0]
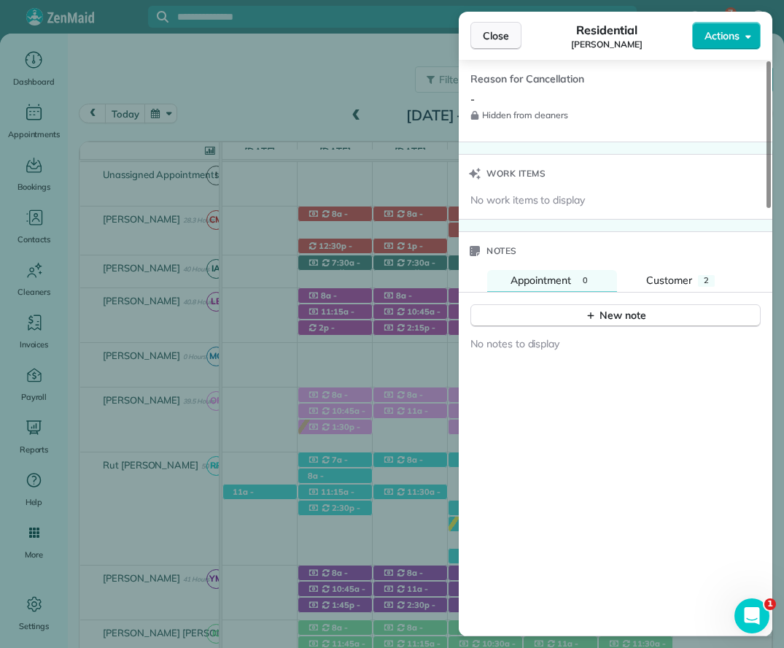
click at [501, 36] on span "Close" at bounding box center [496, 35] width 26 height 15
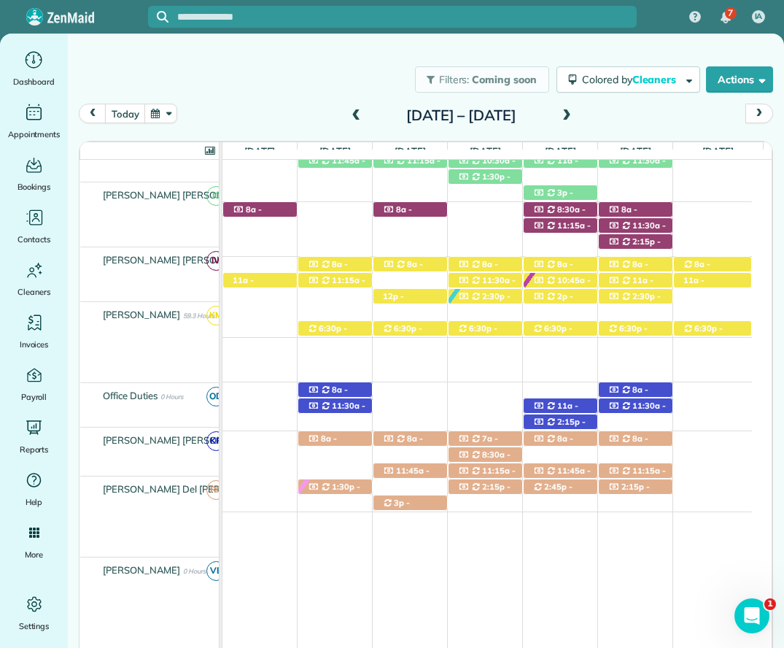
scroll to position [690, 0]
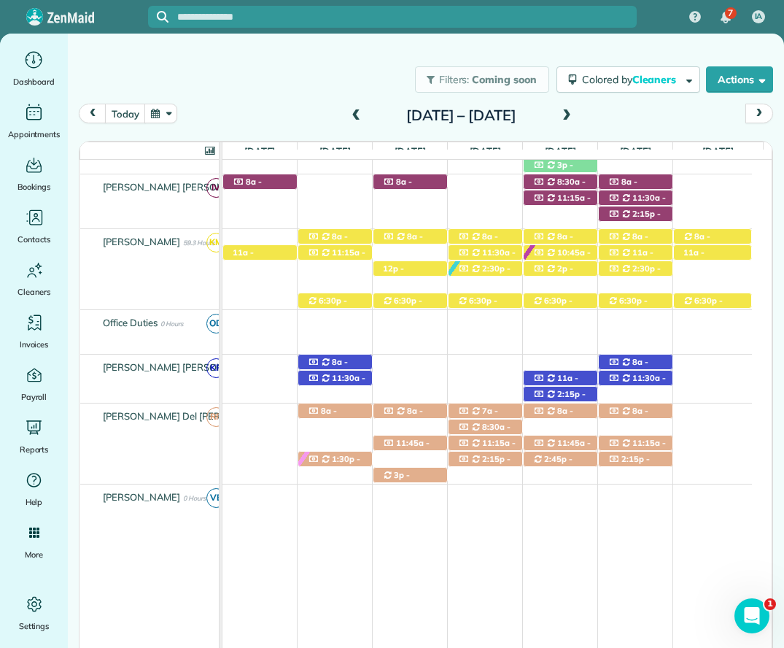
click at [337, 409] on div "8a - 12:15p Heather Grooms (+12515004321) 8729 Calverton Street - Foley, AL, 36…" at bounding box center [335, 411] width 74 height 15
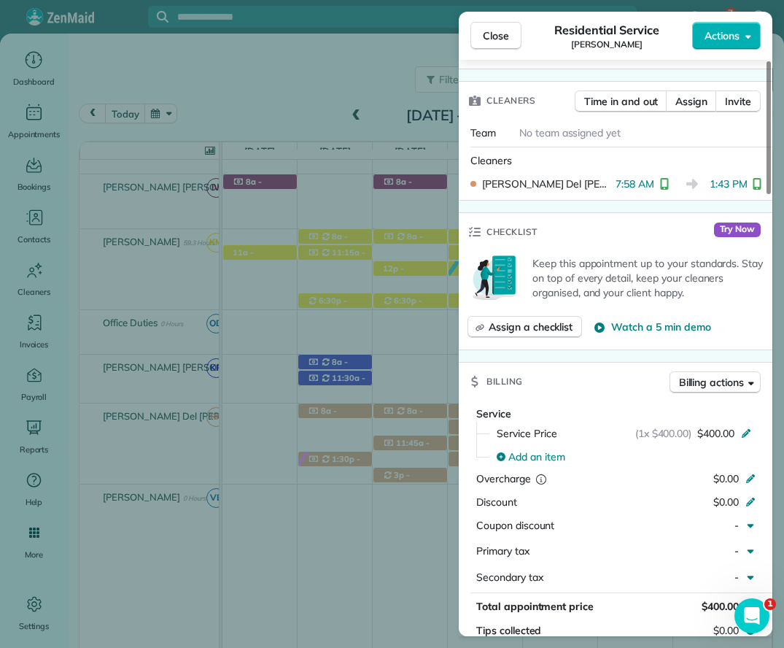
scroll to position [511, 0]
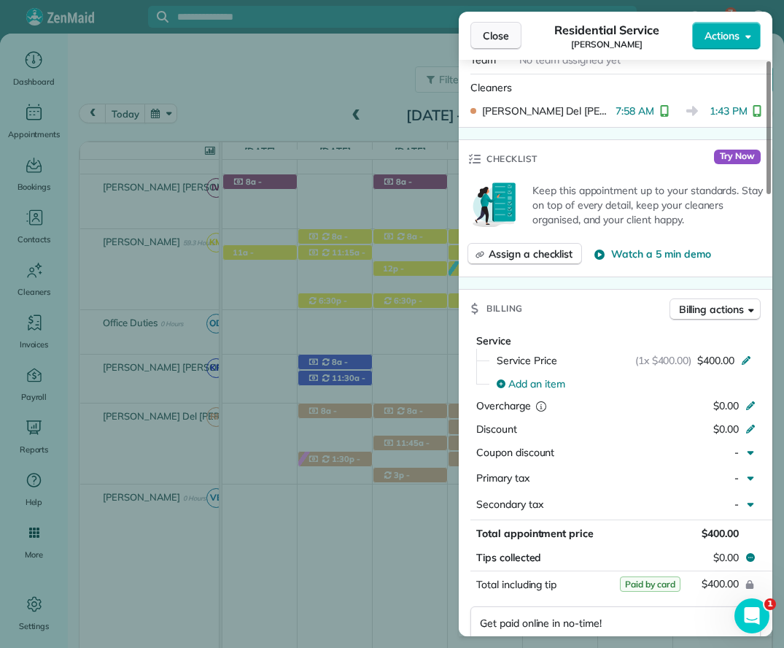
click at [496, 40] on span "Close" at bounding box center [496, 35] width 26 height 15
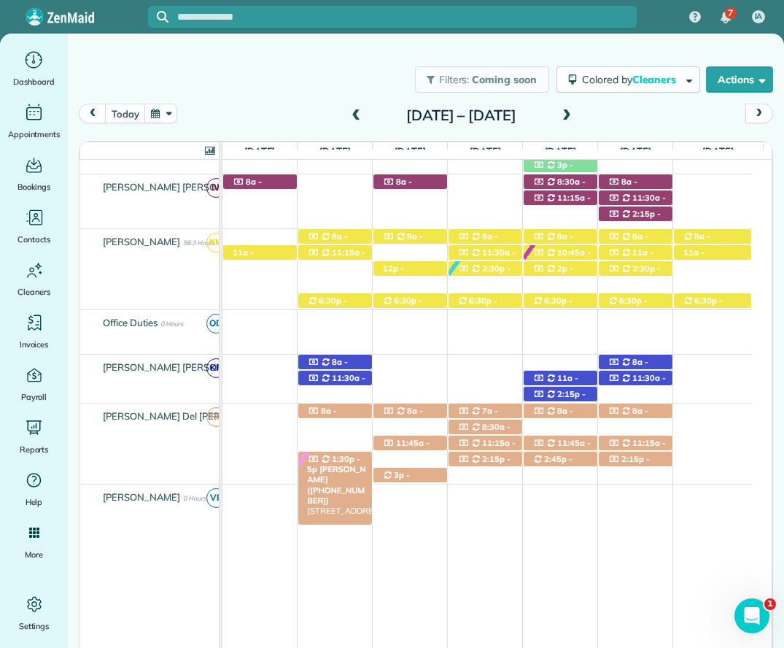
click at [324, 463] on icon at bounding box center [326, 459] width 7 height 8
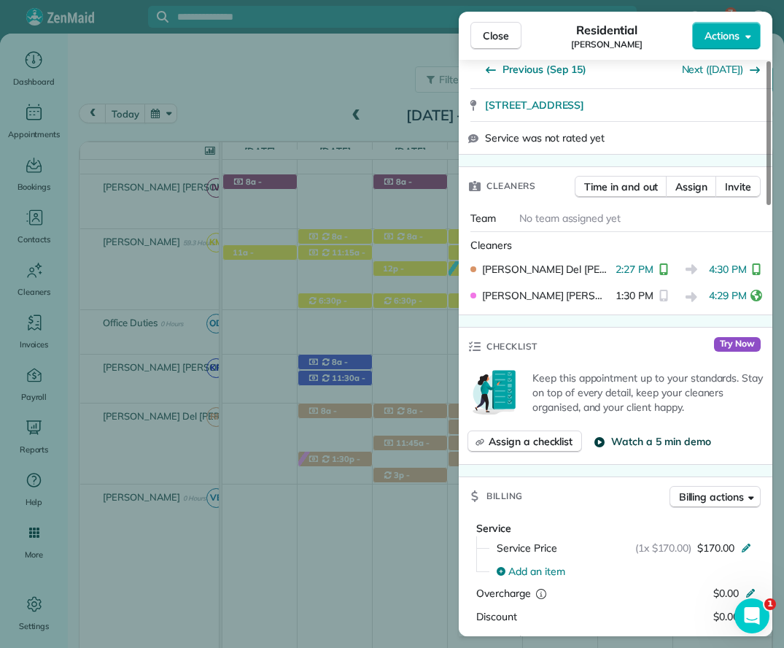
scroll to position [439, 0]
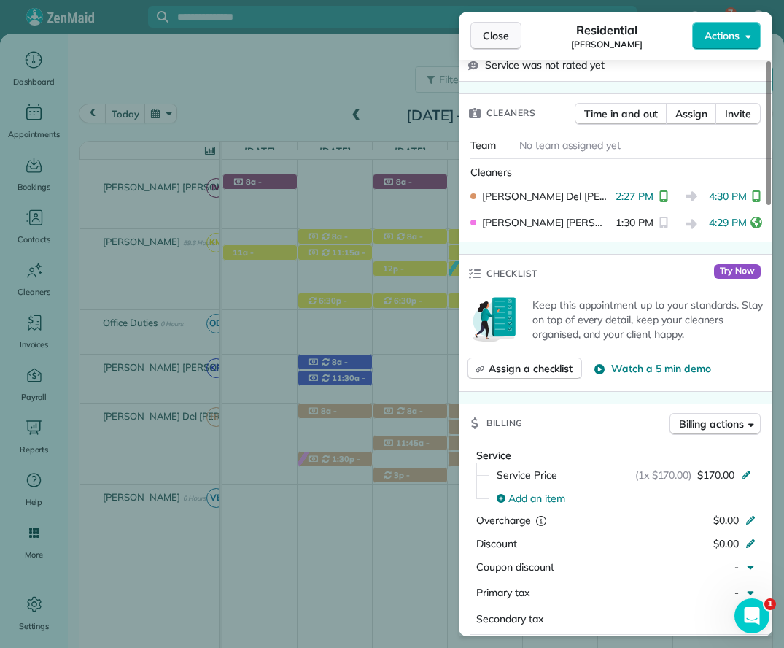
click at [498, 43] on button "Close" at bounding box center [496, 36] width 51 height 28
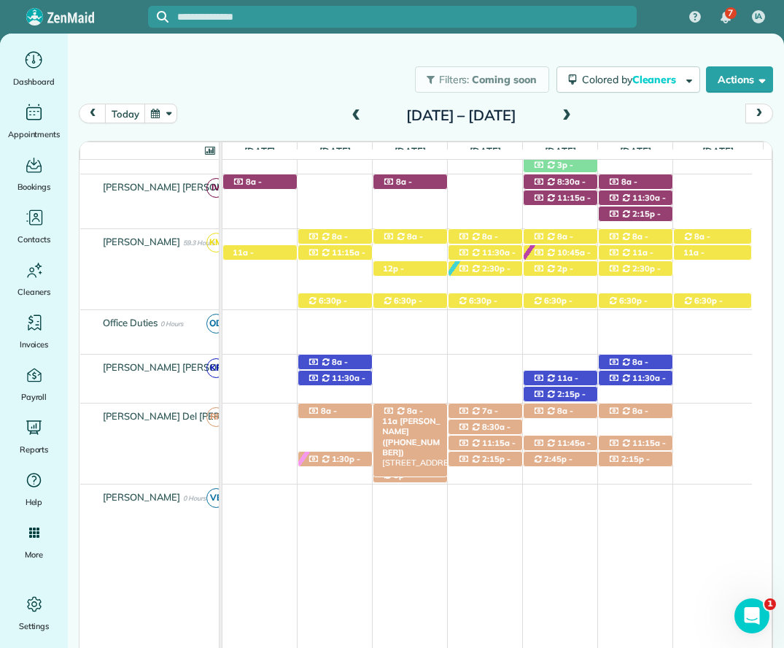
click at [393, 406] on div "8a - 11a Mrs. Phyllis Hood (+12514215132) 200 North Bayview Street - Fairhope, …" at bounding box center [411, 411] width 74 height 15
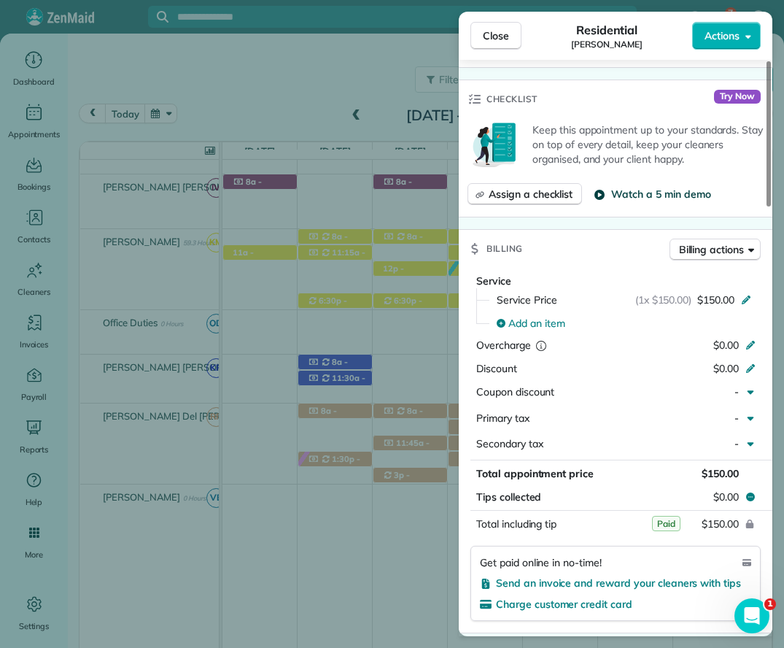
scroll to position [657, 0]
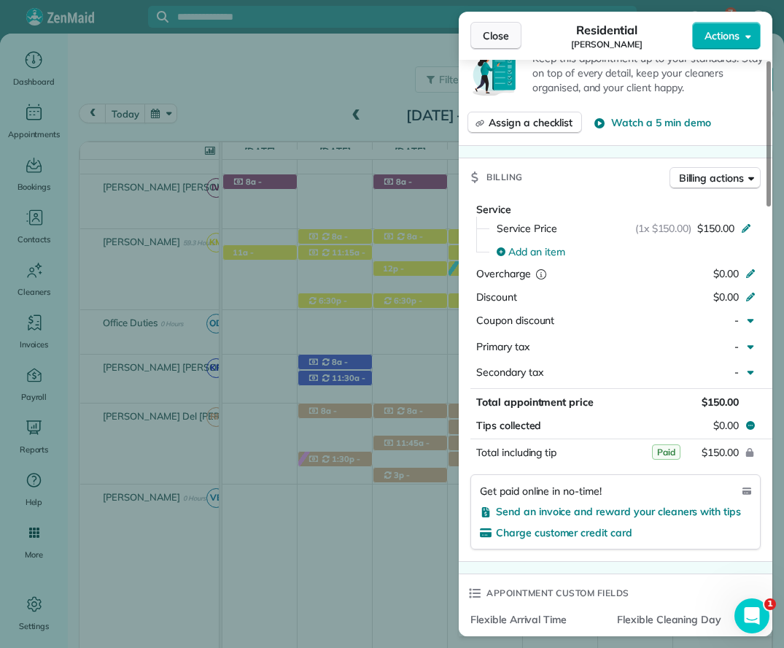
click at [495, 31] on span "Close" at bounding box center [496, 35] width 26 height 15
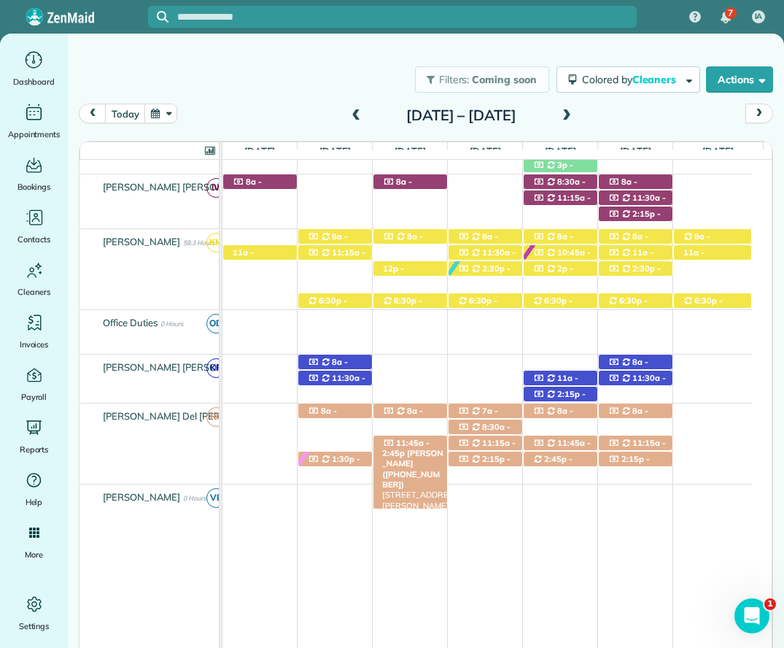
click at [418, 441] on span "11:45a - 2:45p" at bounding box center [405, 448] width 47 height 20
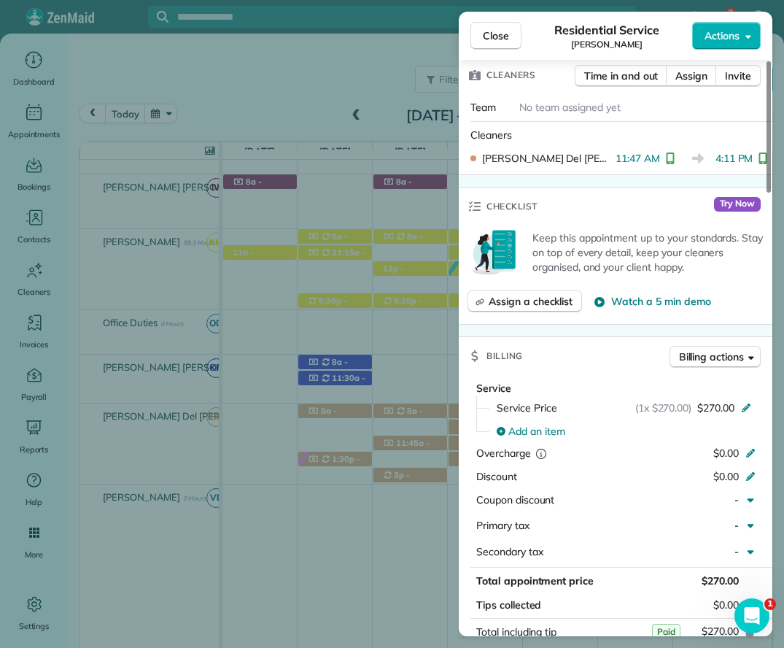
scroll to position [578, 0]
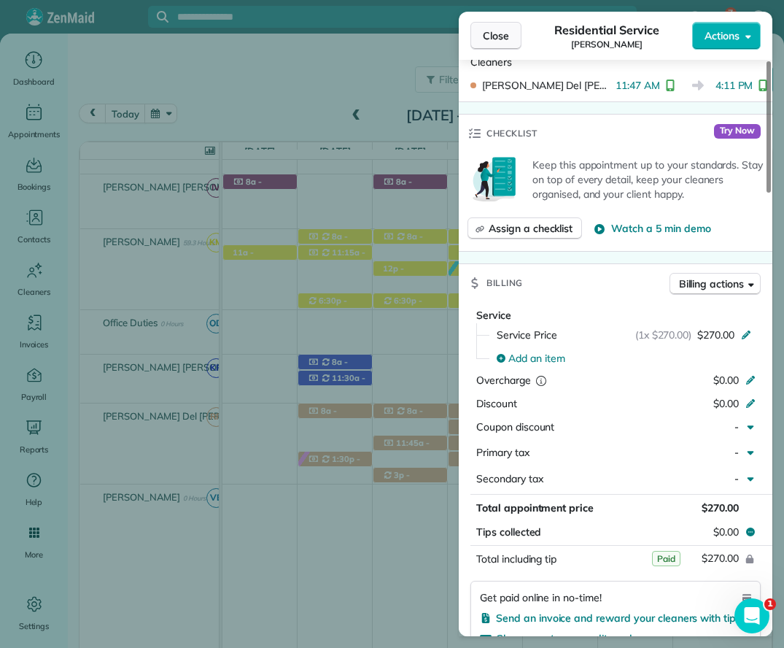
click at [500, 26] on button "Close" at bounding box center [496, 36] width 51 height 28
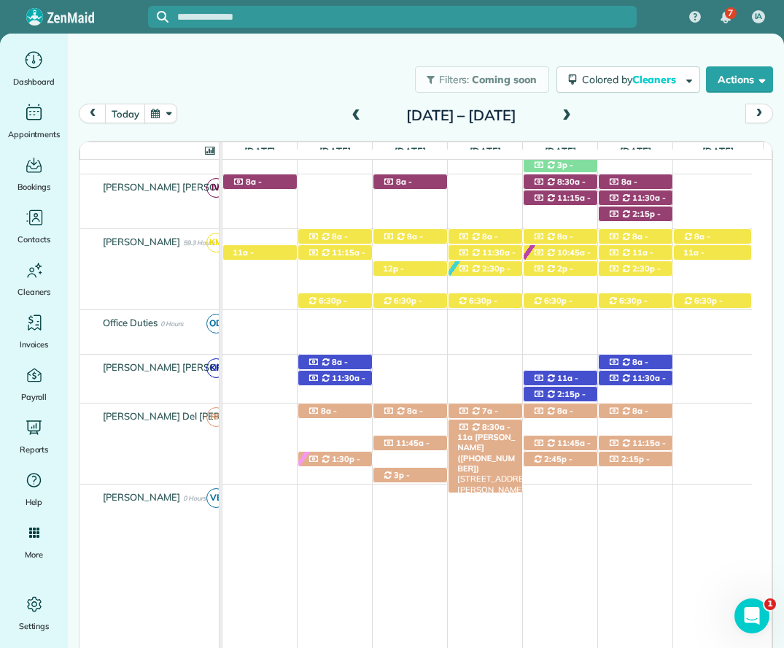
click at [504, 427] on span "8:30a - 11a" at bounding box center [484, 432] width 53 height 20
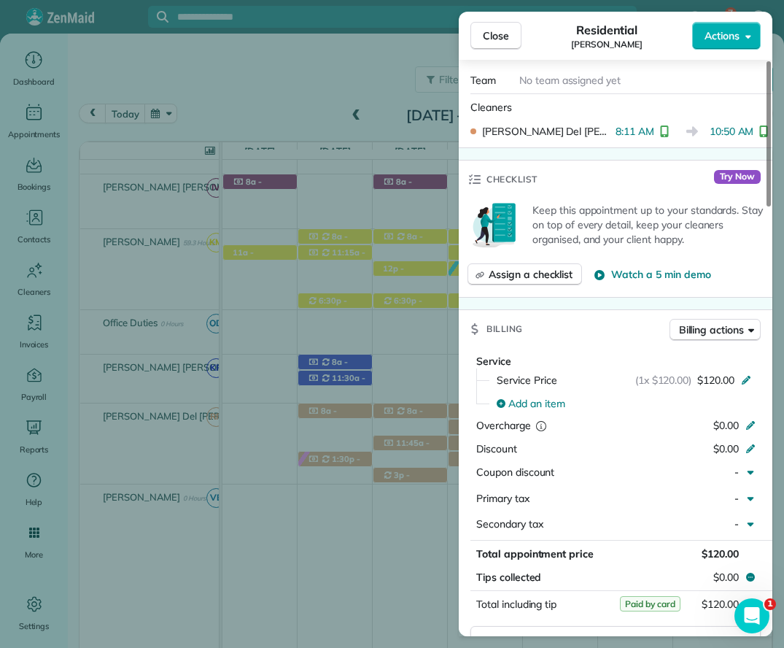
scroll to position [511, 0]
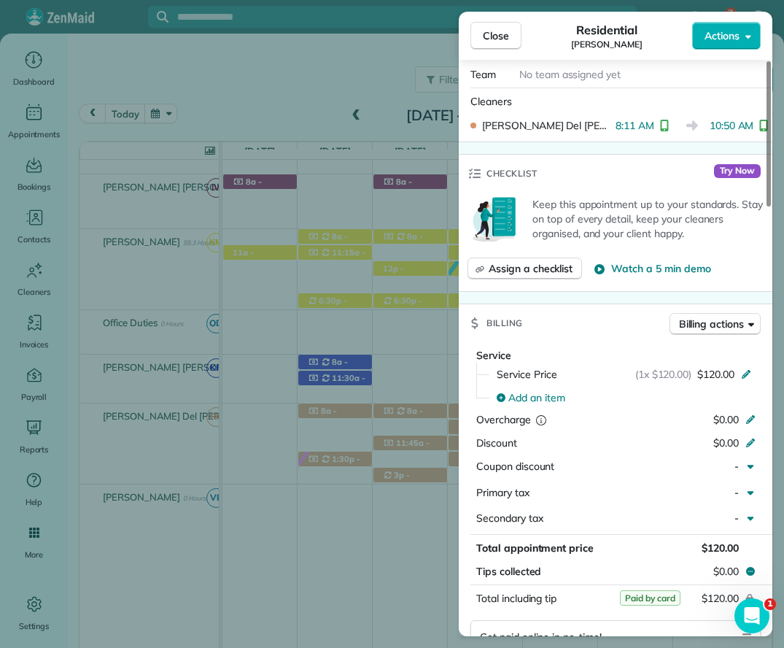
click at [501, 40] on span "Close" at bounding box center [496, 35] width 26 height 15
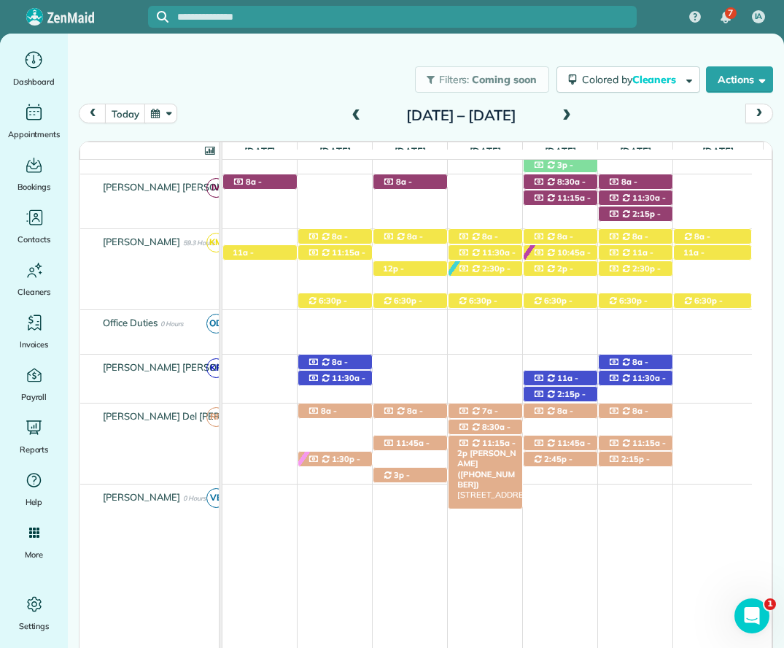
click at [496, 444] on span "11:15a - 2p" at bounding box center [487, 448] width 58 height 20
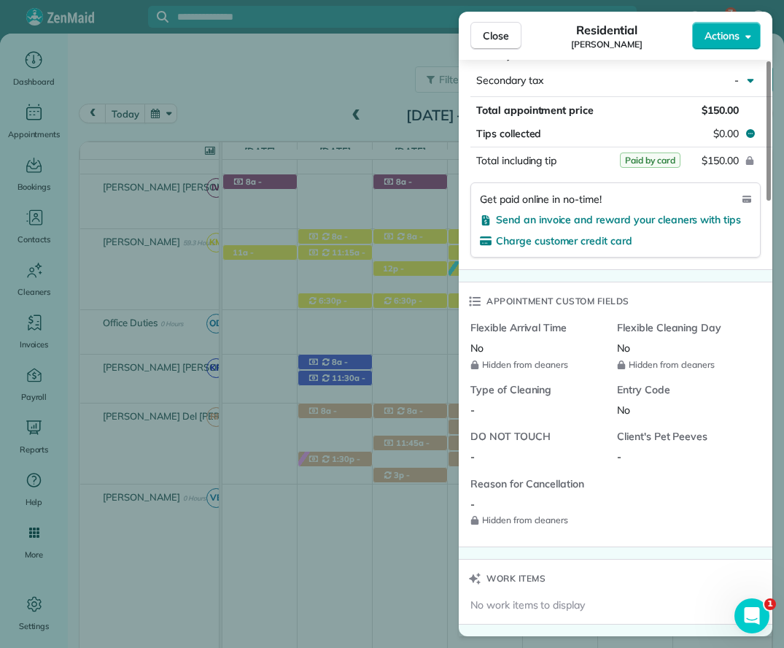
scroll to position [933, 0]
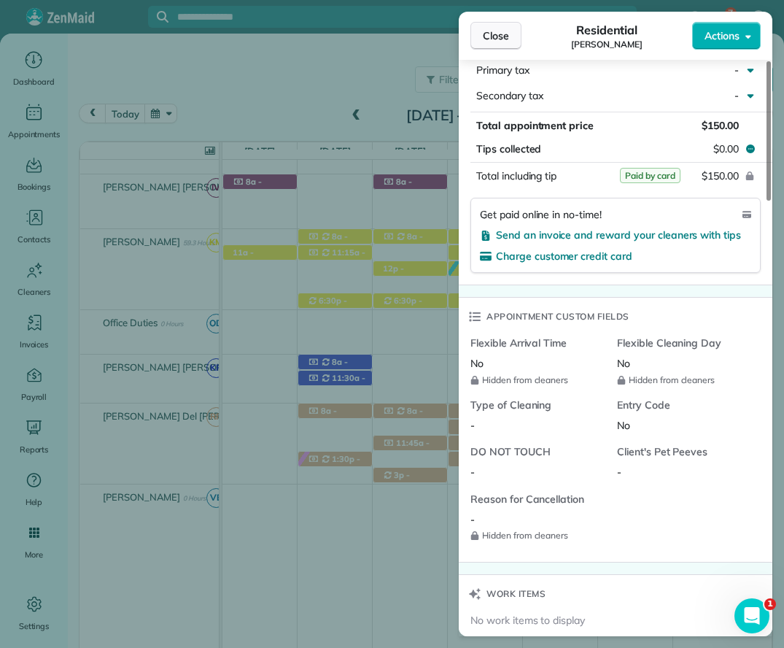
click at [504, 30] on span "Close" at bounding box center [496, 35] width 26 height 15
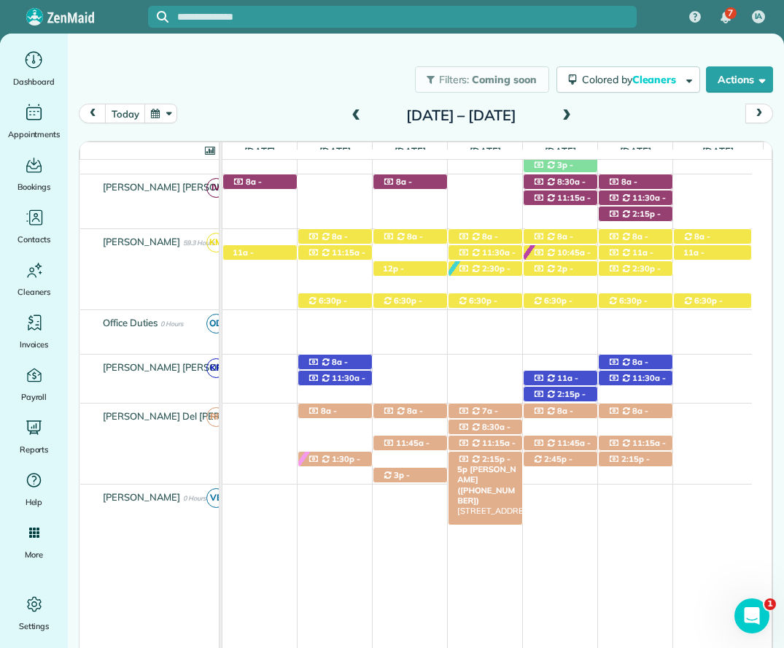
click at [488, 460] on span "2:15p - 5p" at bounding box center [484, 464] width 53 height 20
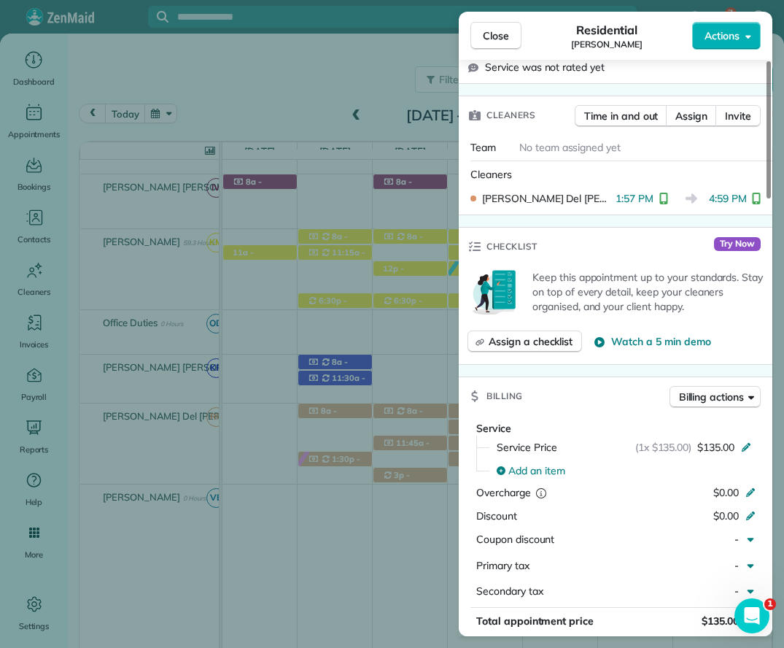
scroll to position [730, 0]
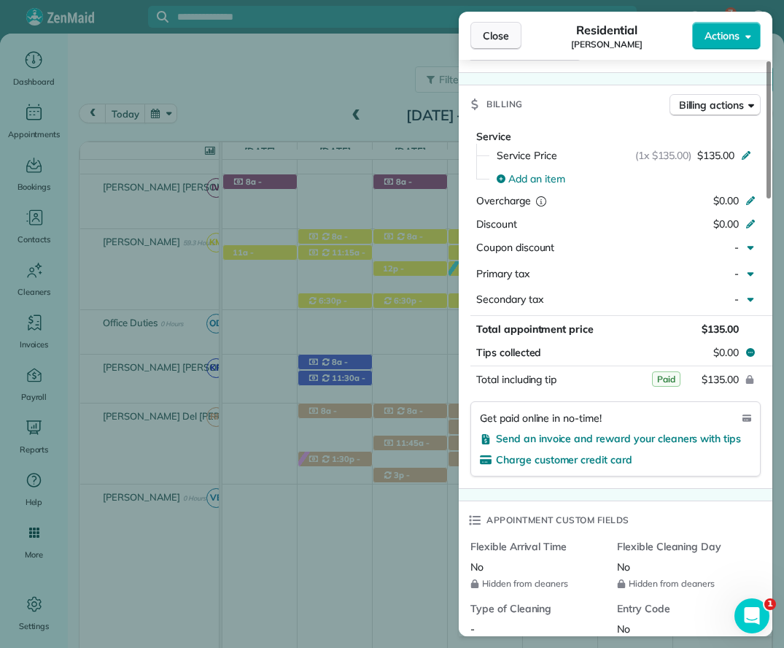
click at [489, 35] on span "Close" at bounding box center [496, 35] width 26 height 15
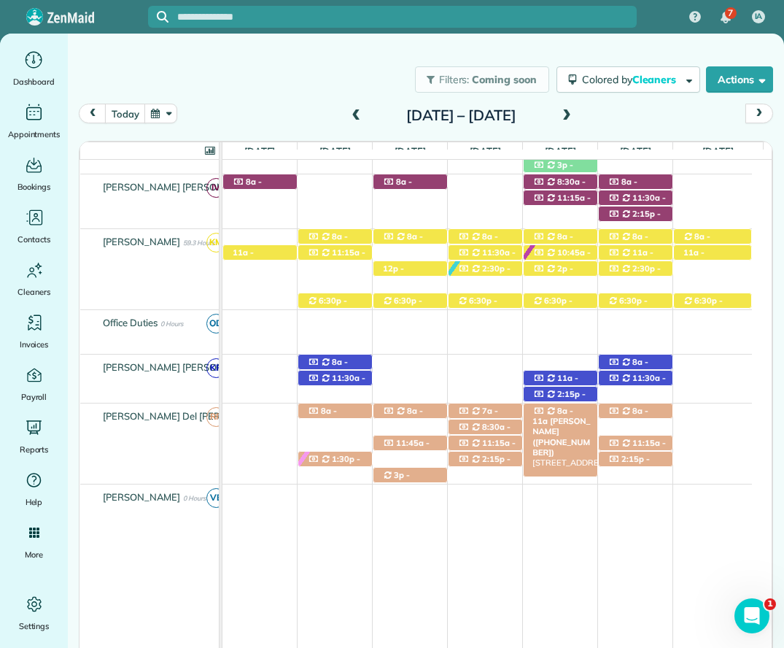
click at [571, 412] on div "8a - 11a Lindsey VonCannon (+17065374780) 606 Pensacola Avenue - Fairhope, AL, …" at bounding box center [561, 411] width 74 height 15
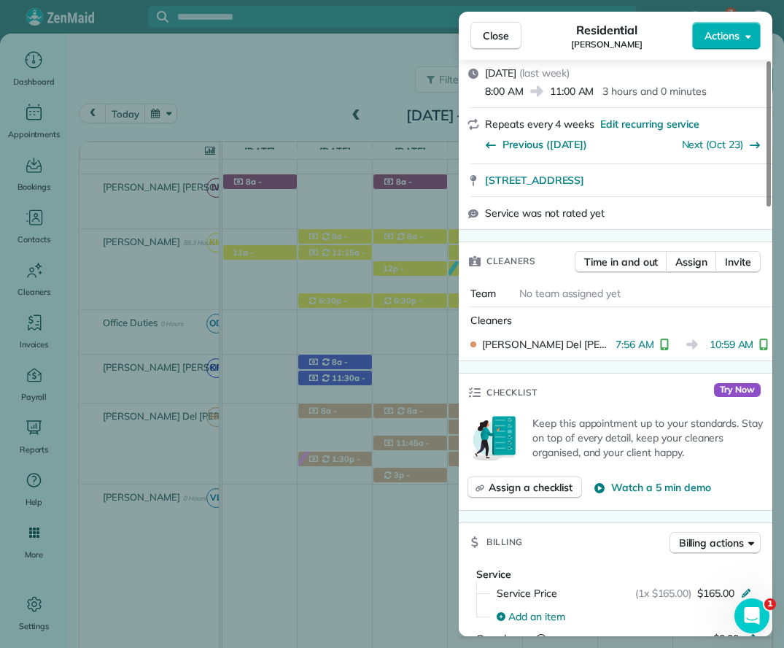
scroll to position [584, 0]
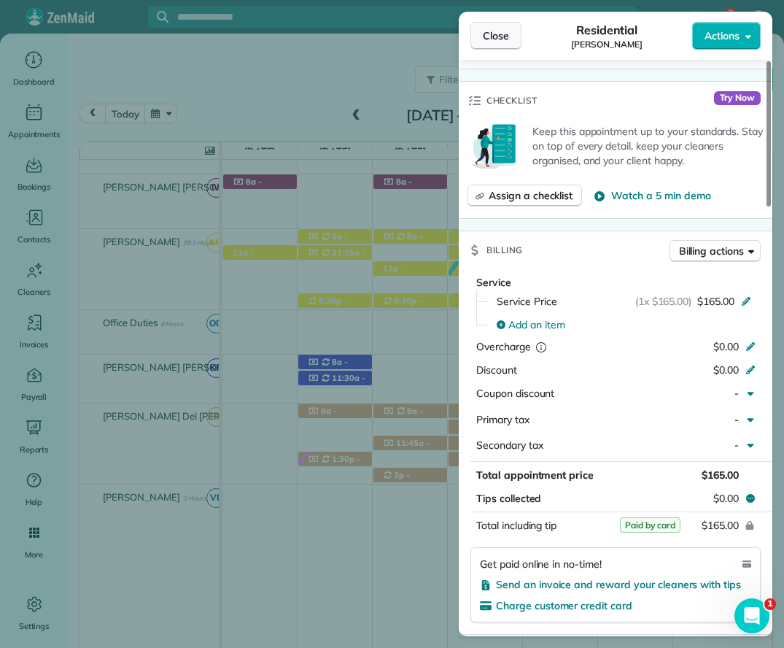
click at [476, 23] on button "Close" at bounding box center [496, 36] width 51 height 28
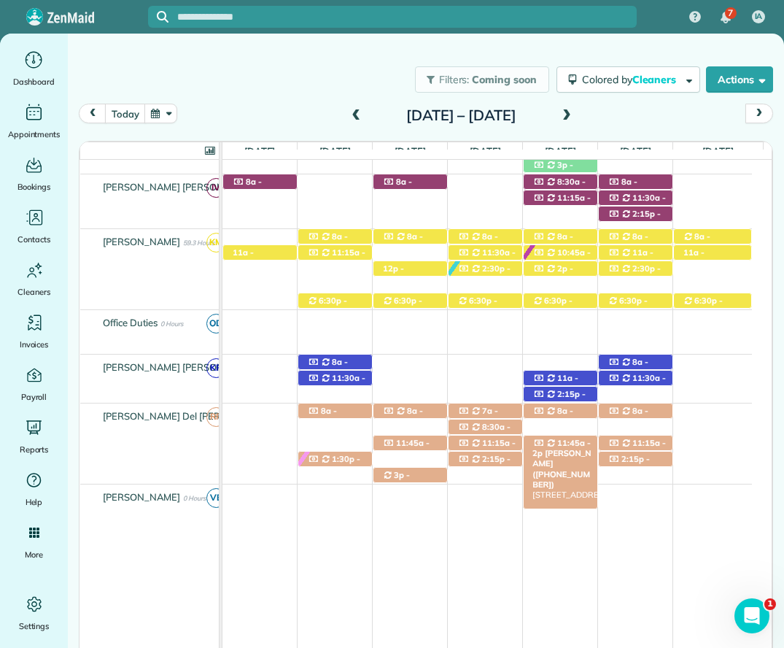
click at [568, 442] on span "11:45a - 2p" at bounding box center [562, 448] width 58 height 20
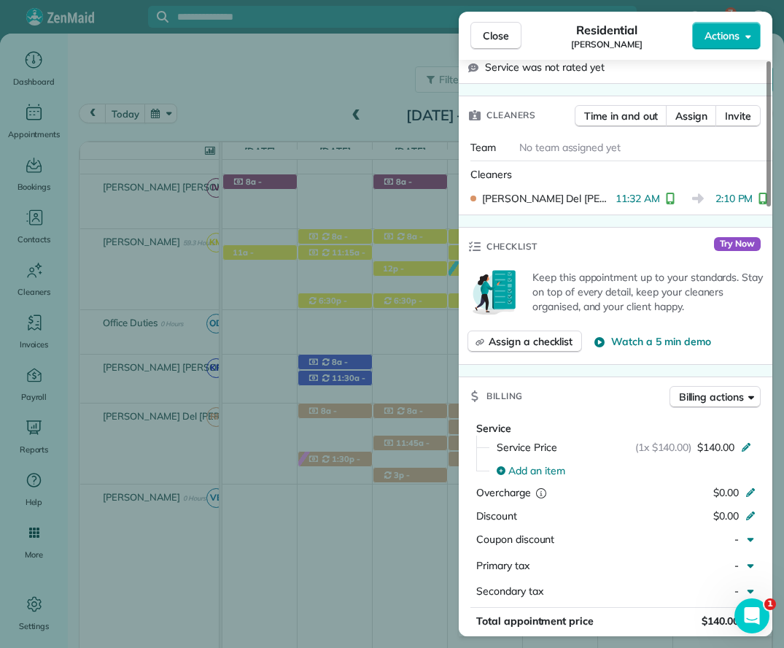
scroll to position [584, 0]
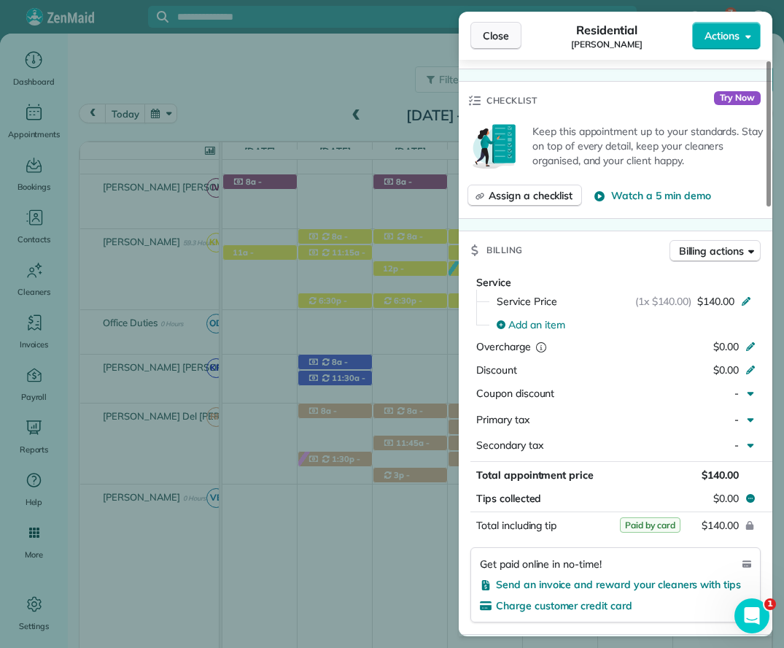
click at [494, 36] on span "Close" at bounding box center [496, 35] width 26 height 15
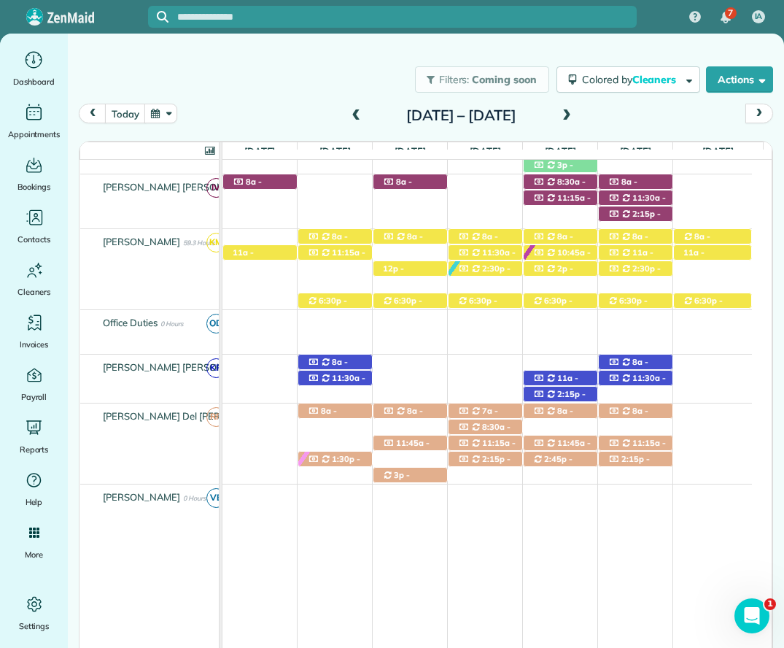
click at [569, 459] on span "2:45p - 5:30p" at bounding box center [553, 464] width 40 height 20
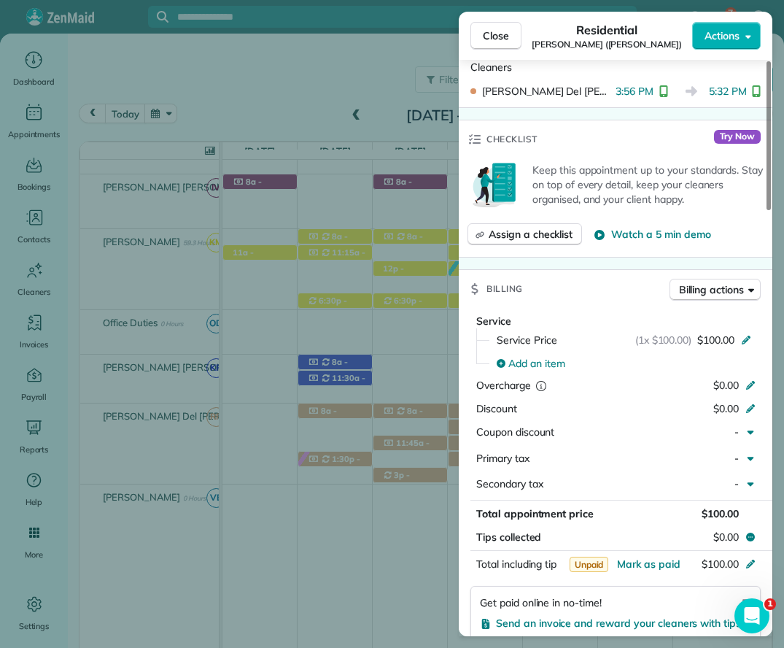
scroll to position [584, 0]
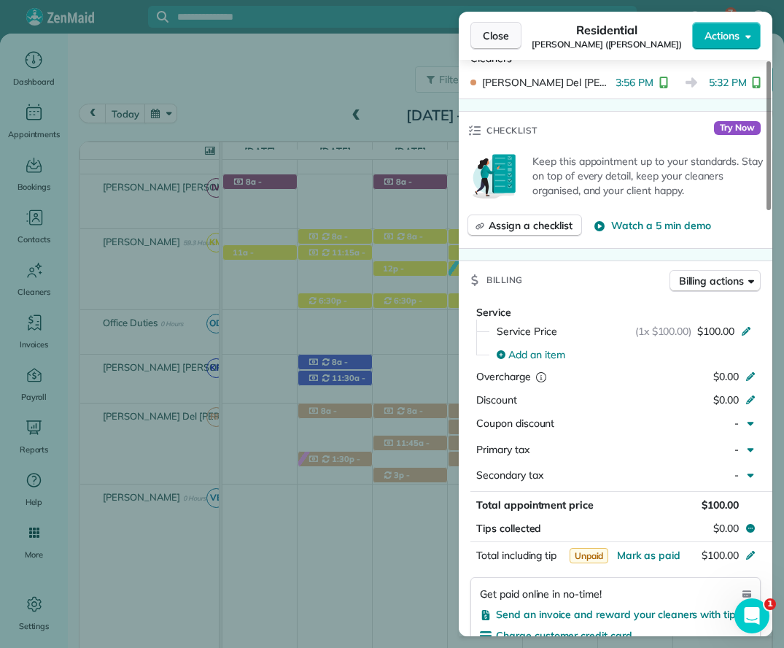
click at [488, 28] on span "Close" at bounding box center [496, 35] width 26 height 15
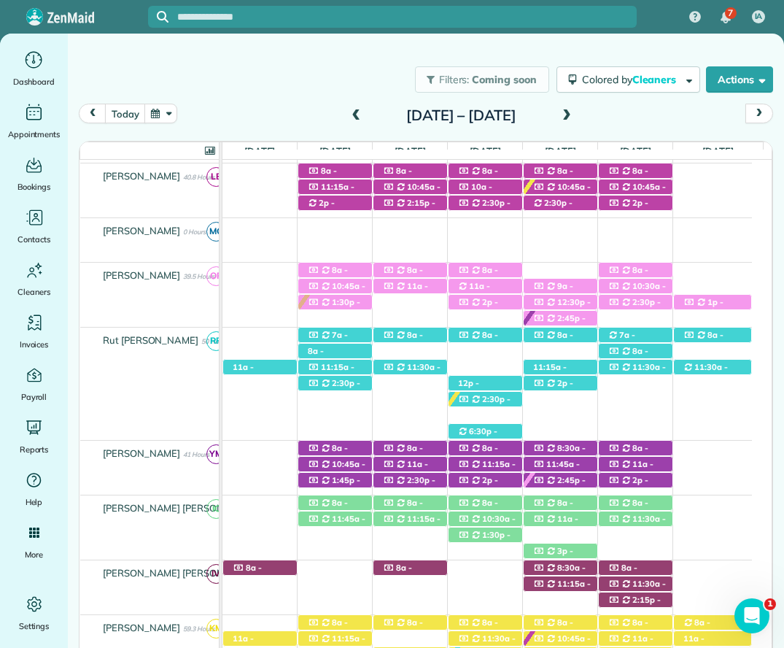
scroll to position [398, 0]
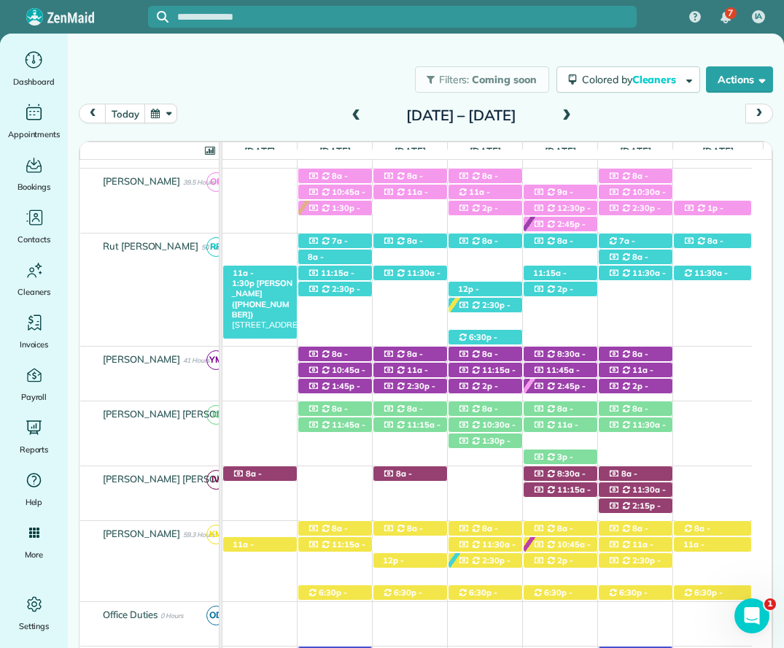
click at [261, 274] on div "11a - 1:30p Caroline Cochran (+13107956822) 20 Fig Avenue unit B - Fairhope, AL…" at bounding box center [260, 273] width 74 height 15
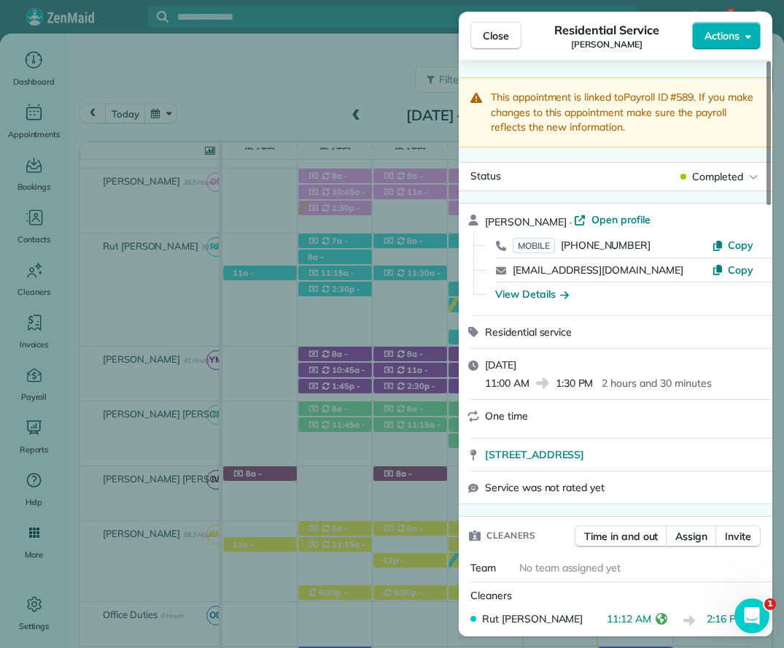
scroll to position [730, 0]
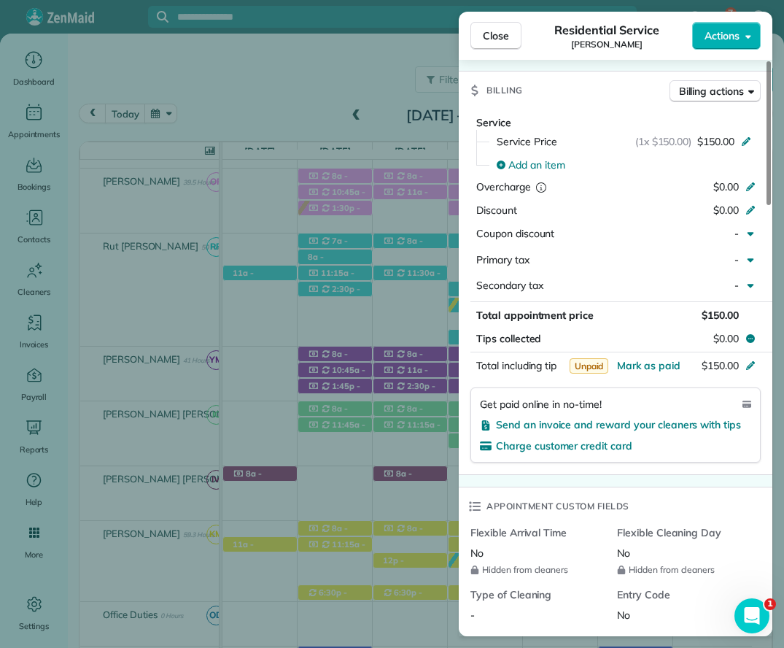
click at [507, 30] on span "Close" at bounding box center [496, 35] width 26 height 15
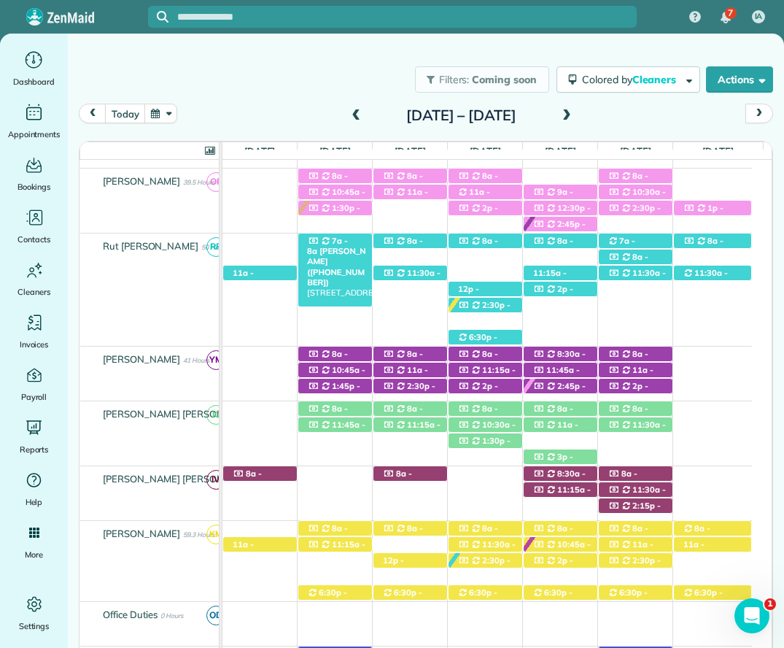
click at [341, 240] on span "7a - 8a" at bounding box center [327, 246] width 41 height 20
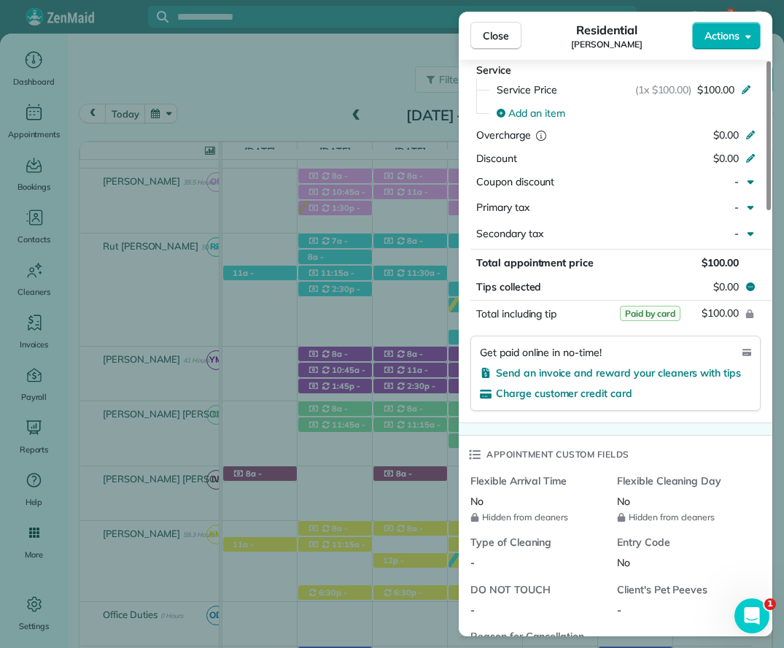
scroll to position [803, 0]
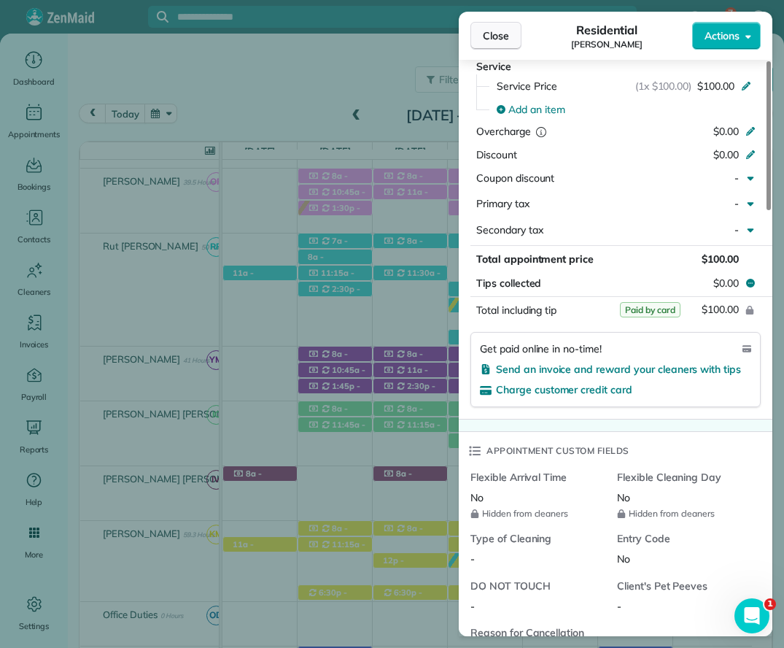
click at [504, 39] on span "Close" at bounding box center [496, 35] width 26 height 15
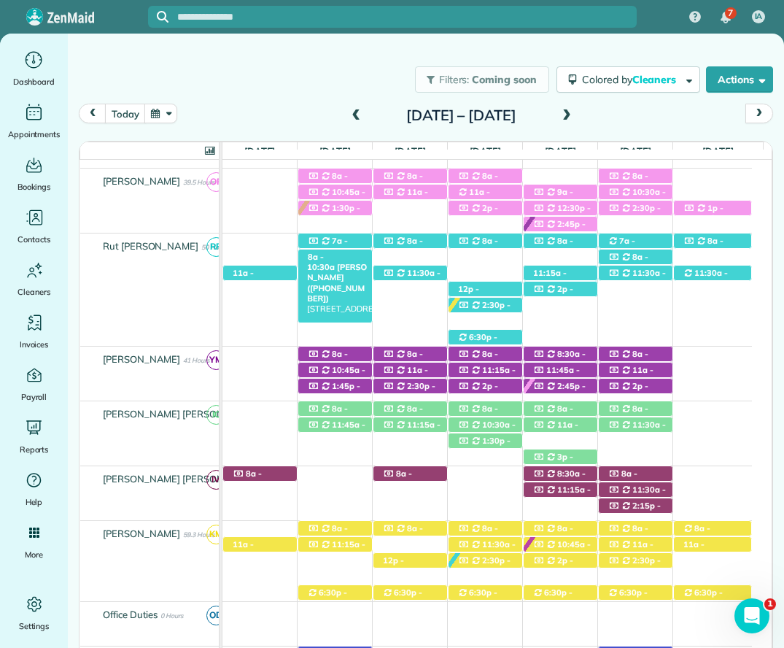
click at [332, 255] on div "8a - 10:30a Caroline Cochran (+13107956822) 20 Suite Ave Suite A - Fairhope, AL…" at bounding box center [335, 257] width 74 height 15
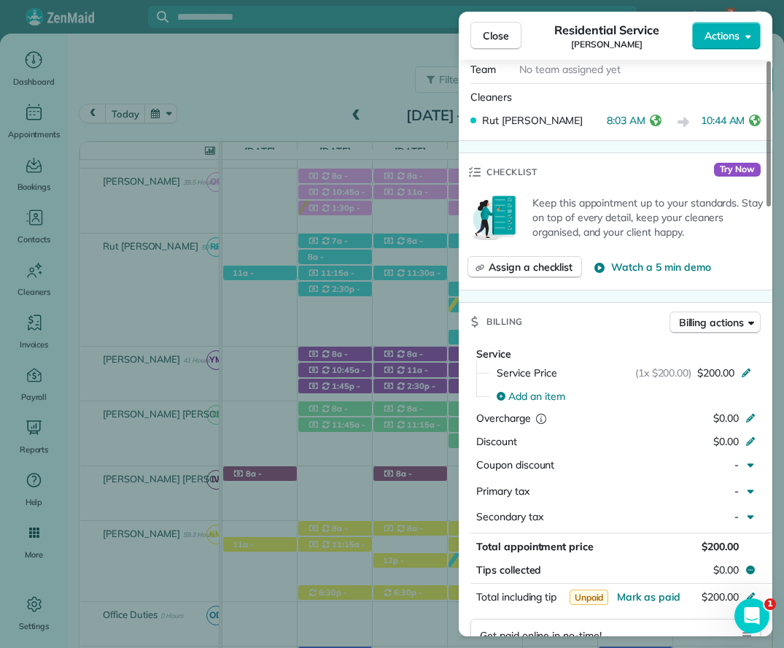
scroll to position [511, 0]
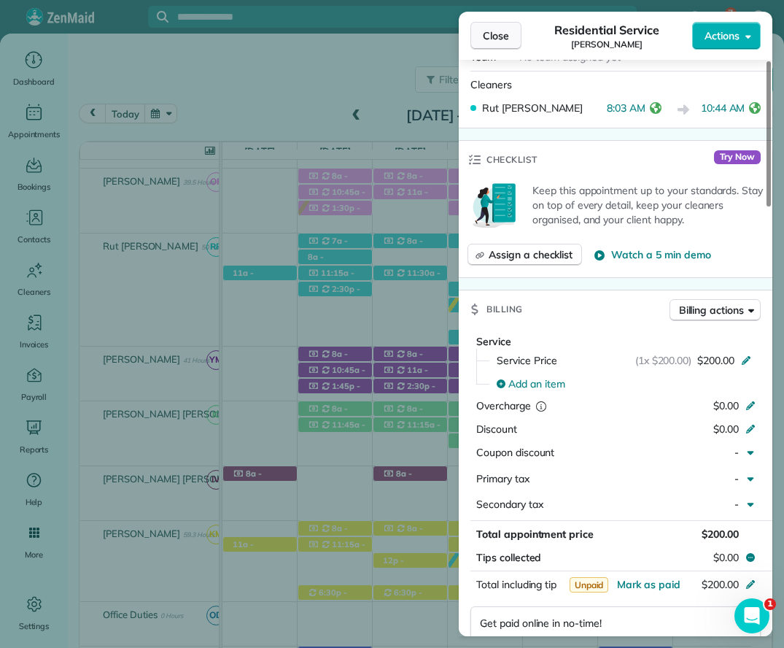
click at [501, 37] on span "Close" at bounding box center [496, 35] width 26 height 15
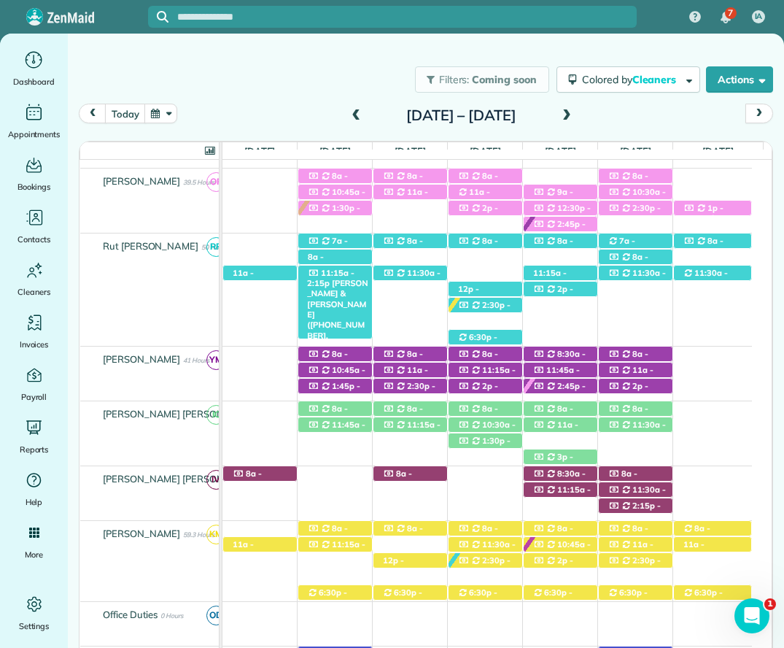
click at [347, 269] on div "11:15a - 2:15p Nina & Mike McBride (+12514220691, +12519791165) 22937 McPhillip…" at bounding box center [335, 273] width 74 height 15
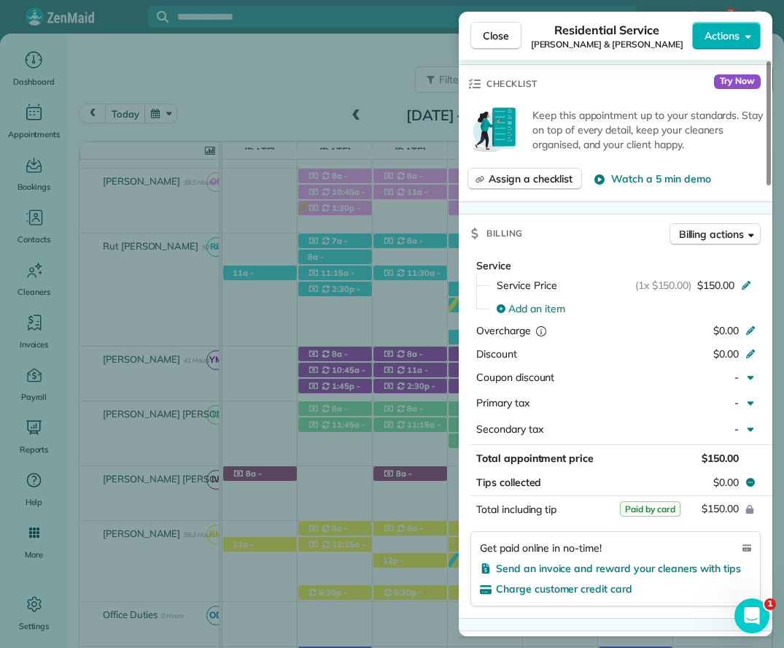
scroll to position [730, 0]
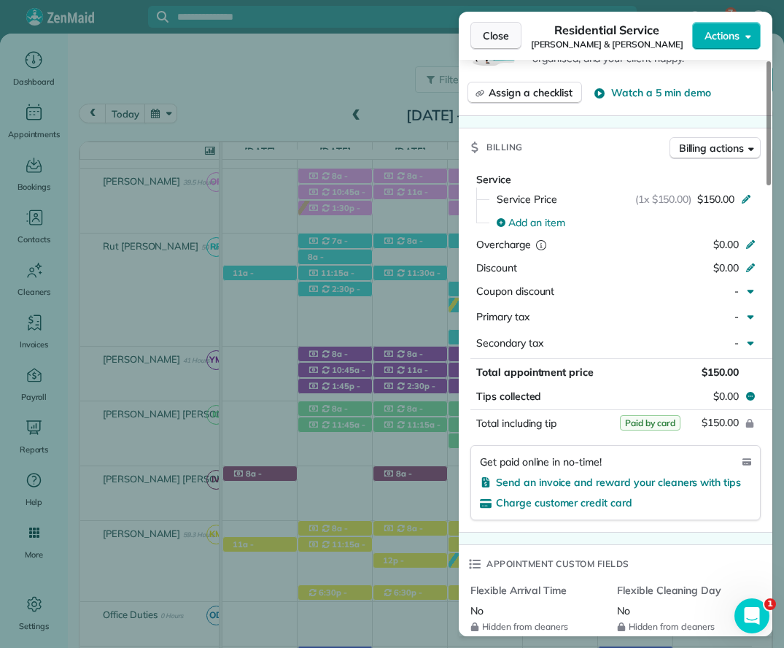
click at [490, 37] on span "Close" at bounding box center [496, 35] width 26 height 15
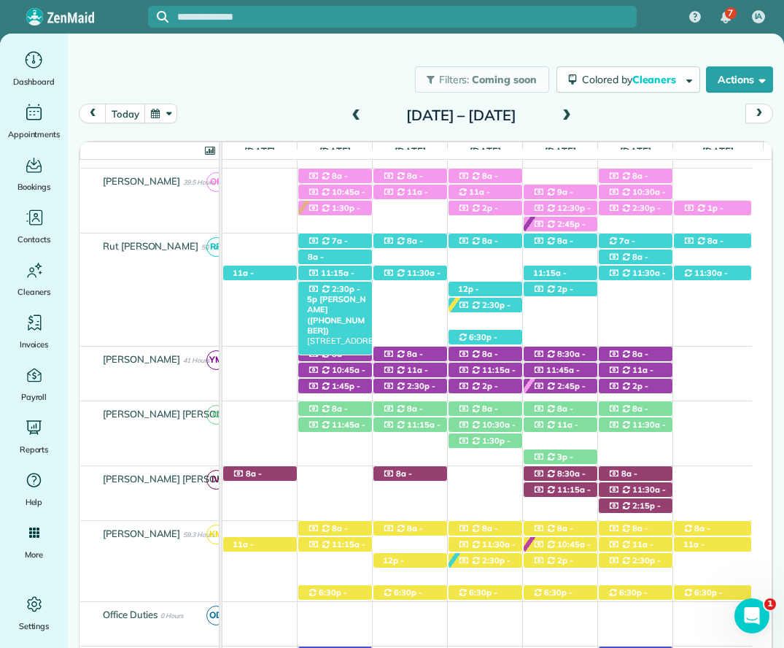
click at [347, 291] on span "2:30p - 5p" at bounding box center [333, 294] width 53 height 20
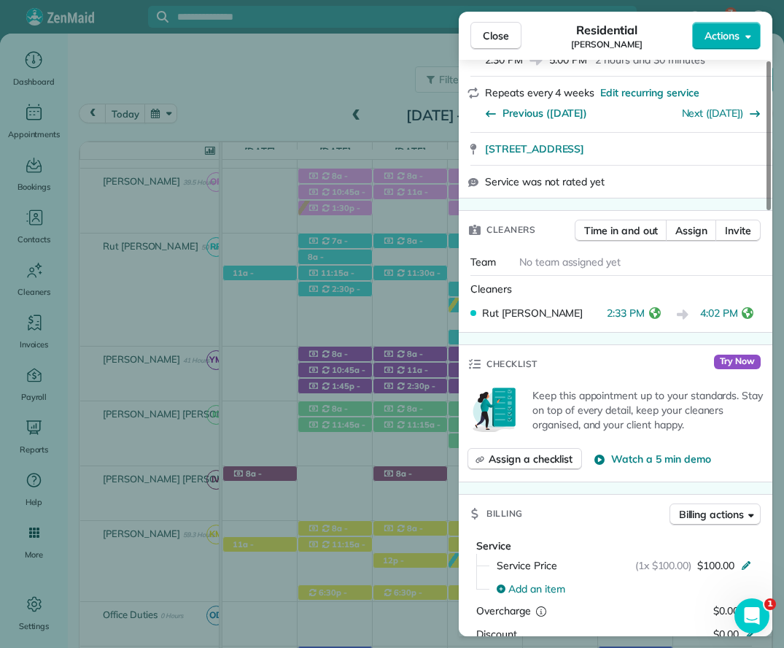
scroll to position [469, 0]
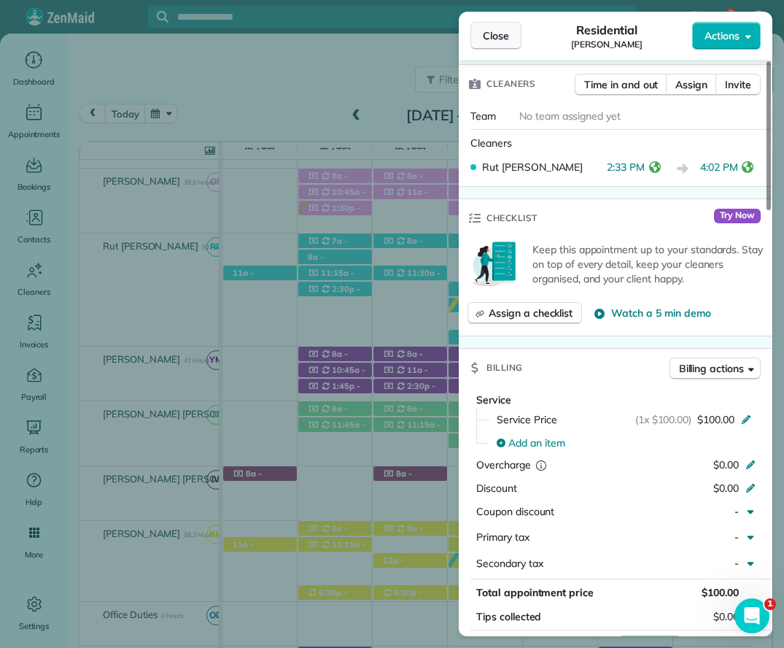
click at [493, 38] on span "Close" at bounding box center [496, 35] width 26 height 15
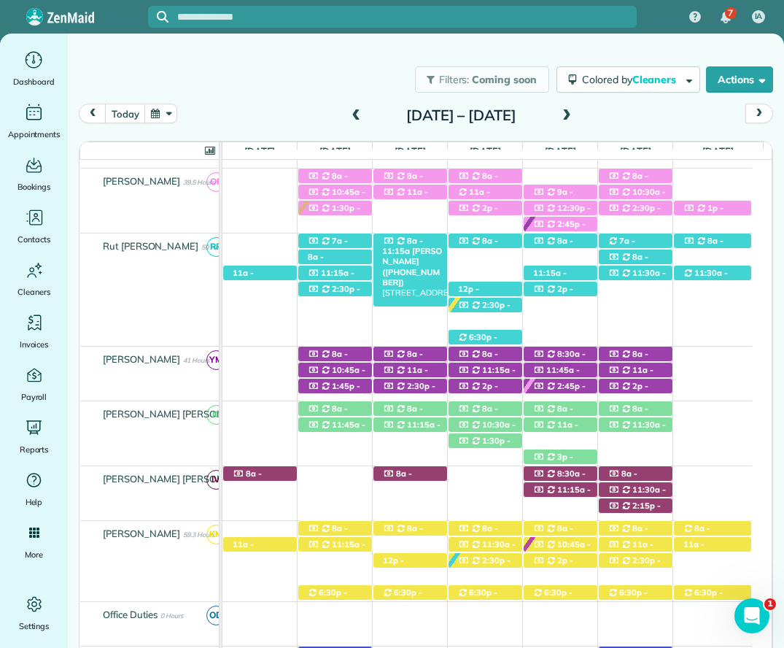
click at [409, 244] on span "8a - 11:15a" at bounding box center [402, 246] width 41 height 20
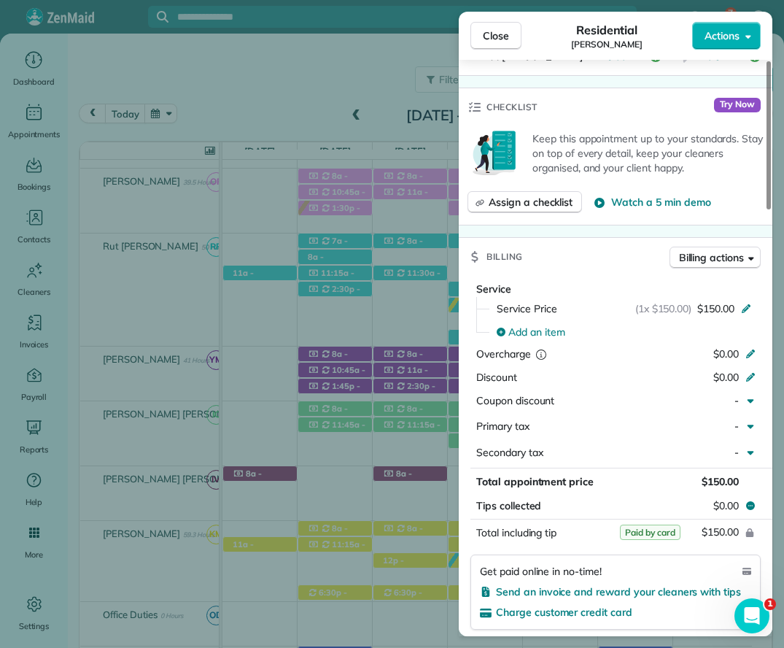
scroll to position [657, 0]
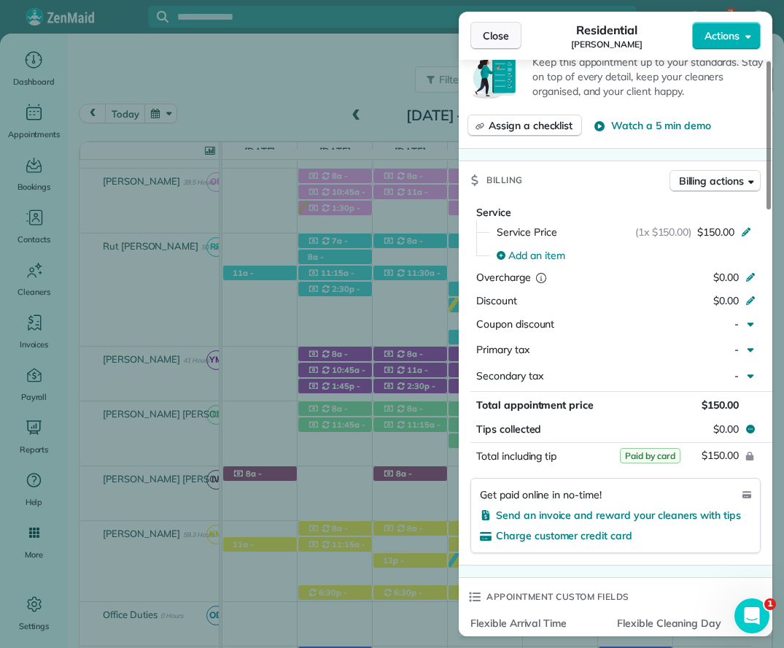
click at [497, 36] on span "Close" at bounding box center [496, 35] width 26 height 15
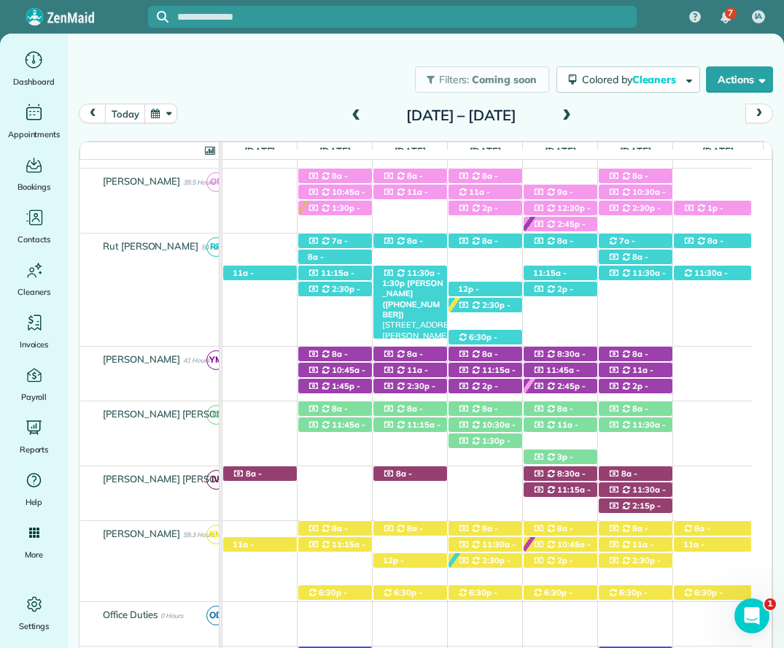
click at [423, 269] on div "11:30a - 1:30p Cathy Saddoris (+16306421506) 23937 Montrose Woods Dr - Fairhope…" at bounding box center [411, 273] width 74 height 15
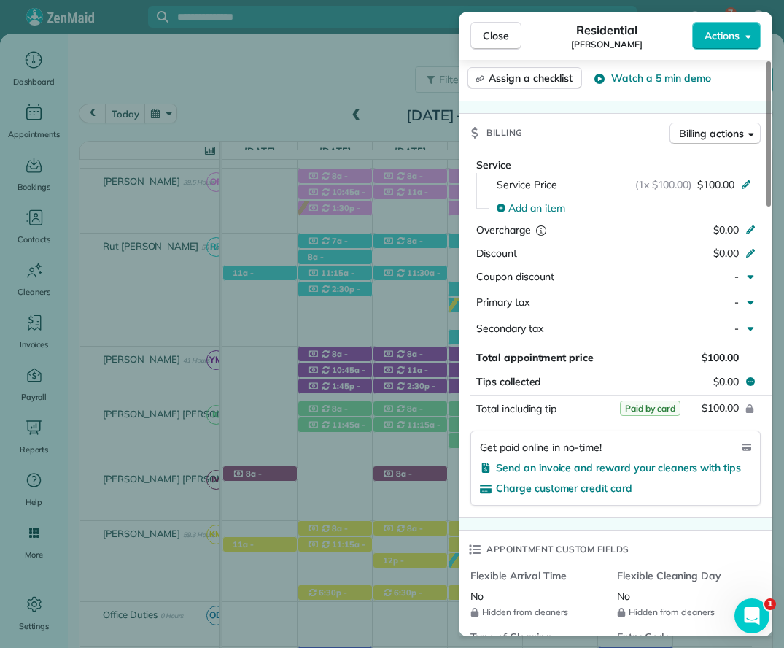
scroll to position [730, 0]
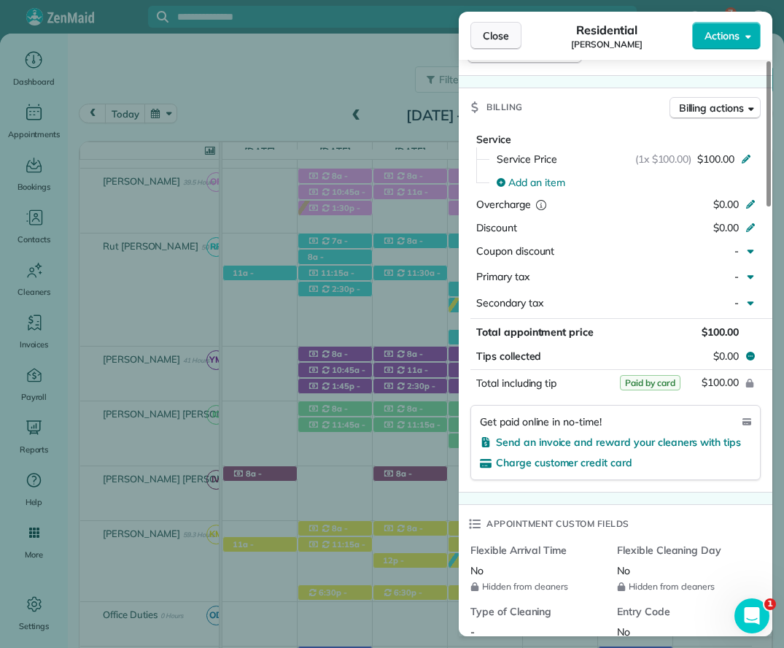
click at [502, 30] on span "Close" at bounding box center [496, 35] width 26 height 15
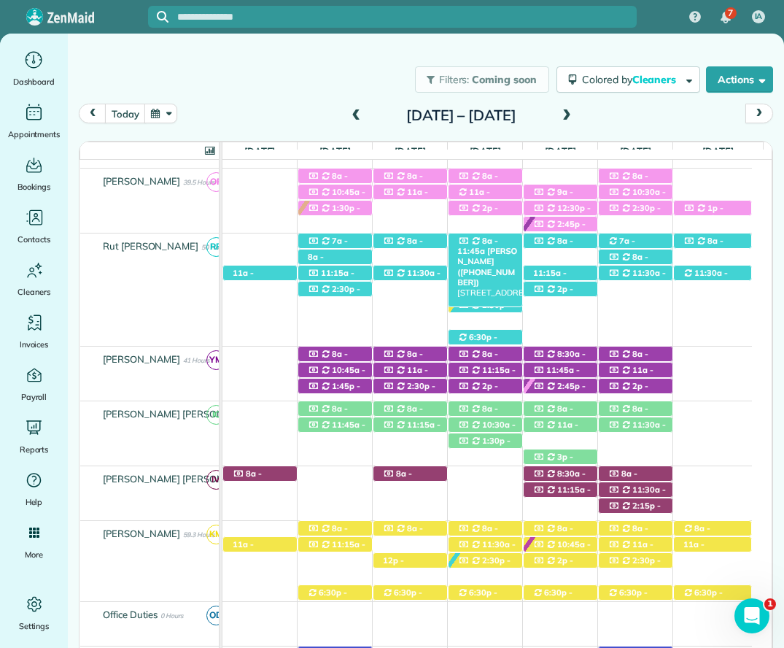
click at [481, 239] on span "8a - 11:45a" at bounding box center [478, 246] width 41 height 20
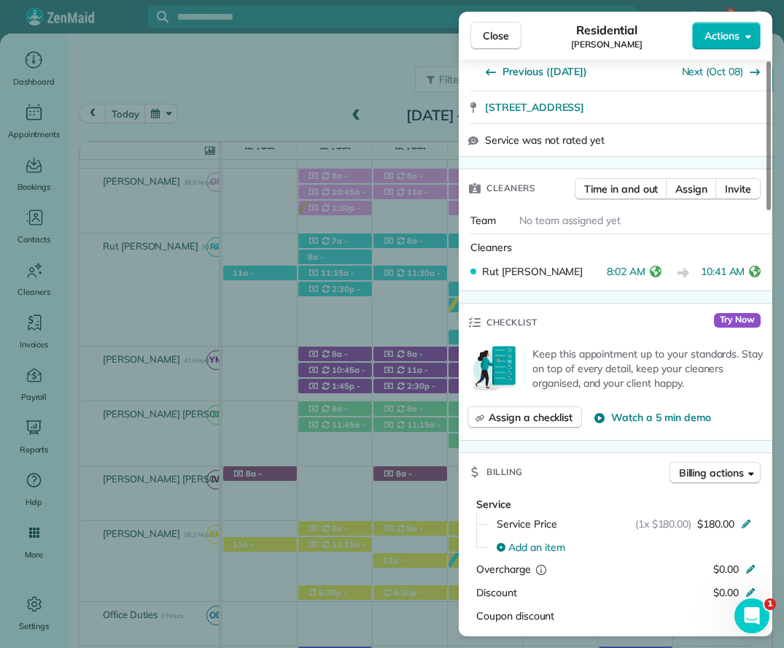
scroll to position [292, 0]
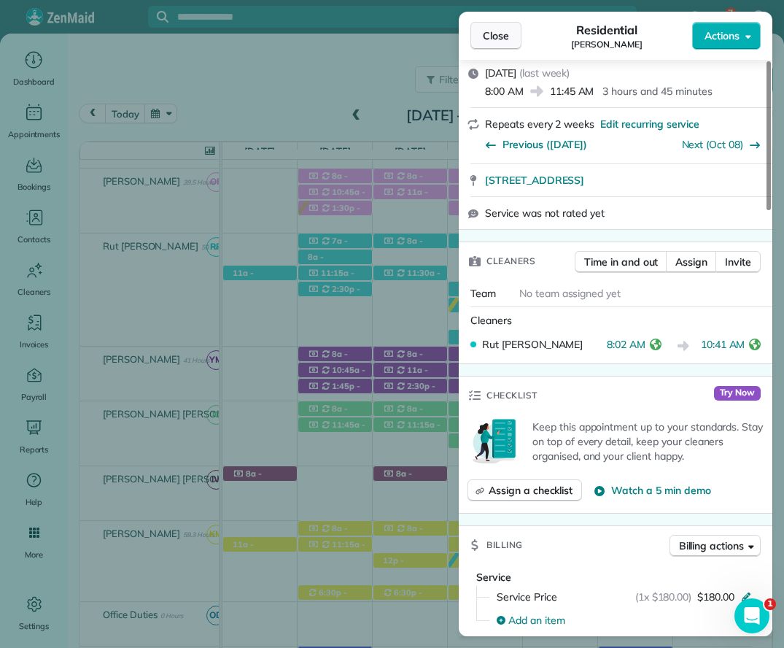
click at [501, 36] on span "Close" at bounding box center [496, 35] width 26 height 15
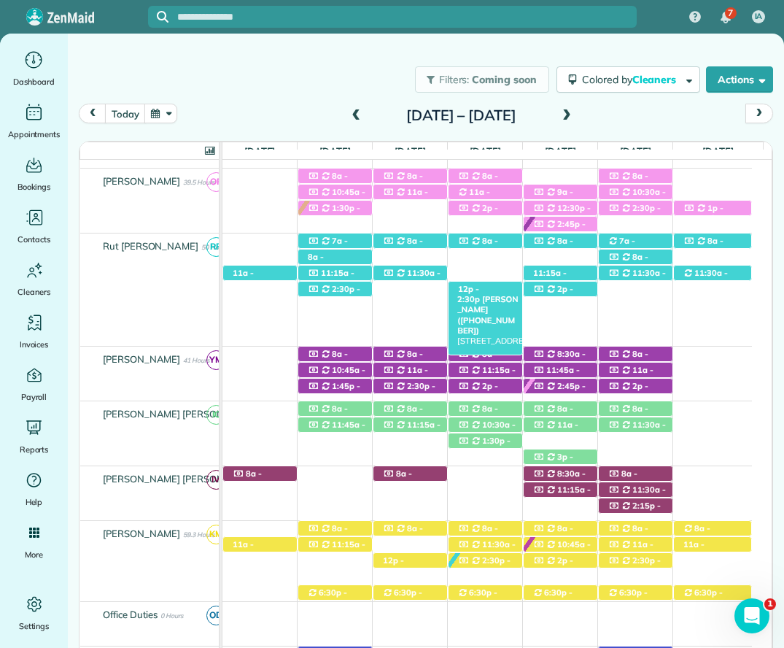
click at [491, 288] on div "12p - 2:30p Caroline Cochran (+13107956822) 20 Fig Avenue unit B - Fairhope, AL…" at bounding box center [486, 289] width 74 height 15
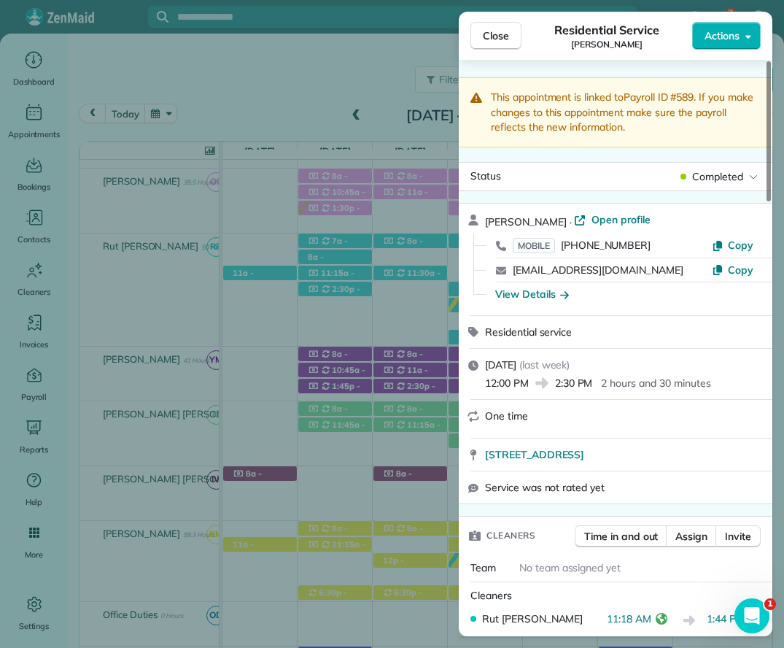
scroll to position [584, 0]
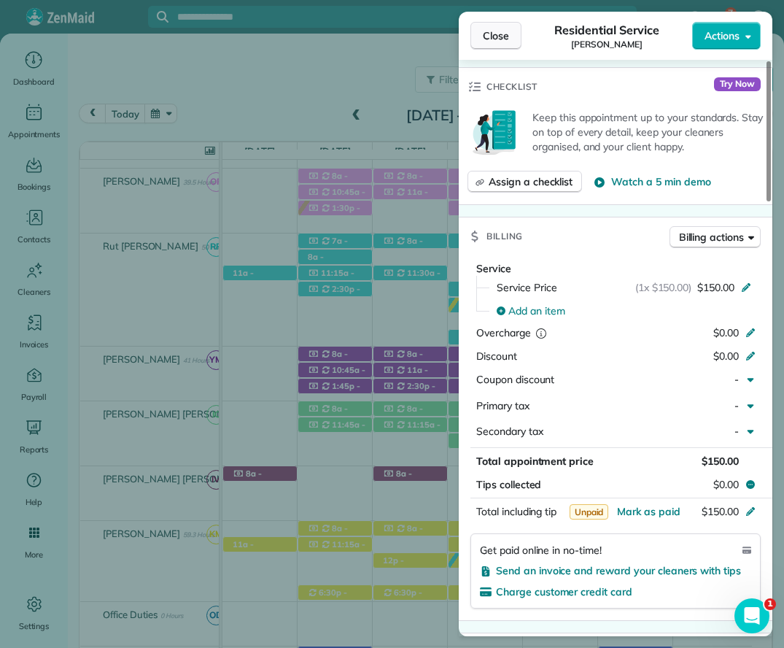
click at [507, 36] on span "Close" at bounding box center [496, 35] width 26 height 15
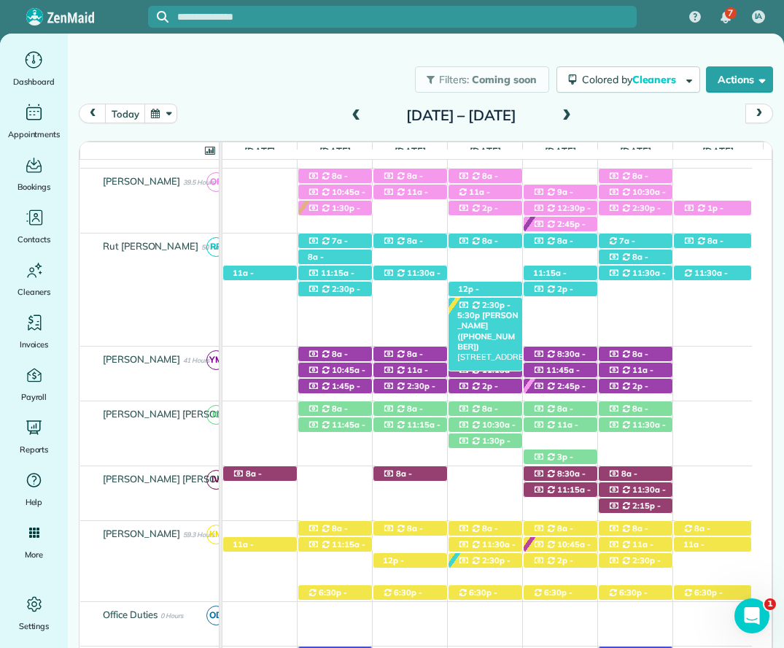
click at [476, 303] on icon at bounding box center [476, 305] width 7 height 8
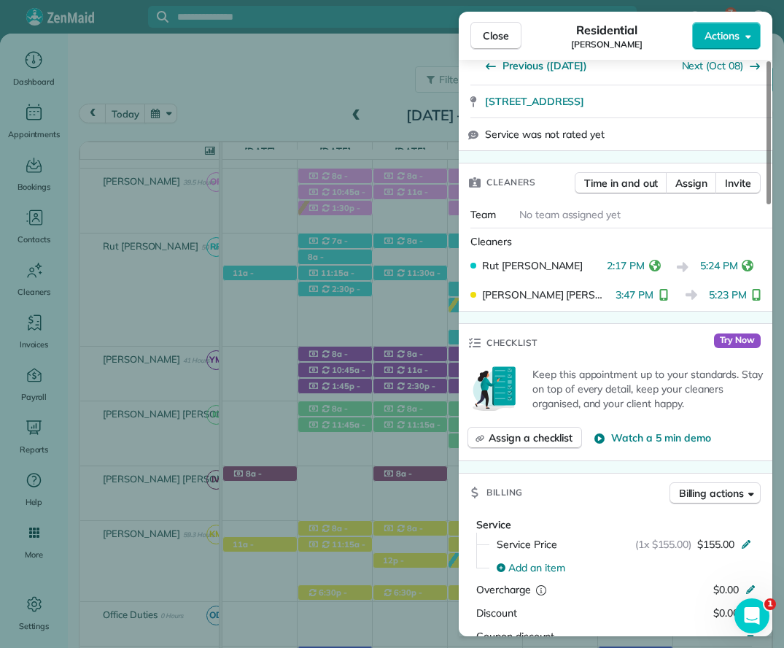
scroll to position [383, 0]
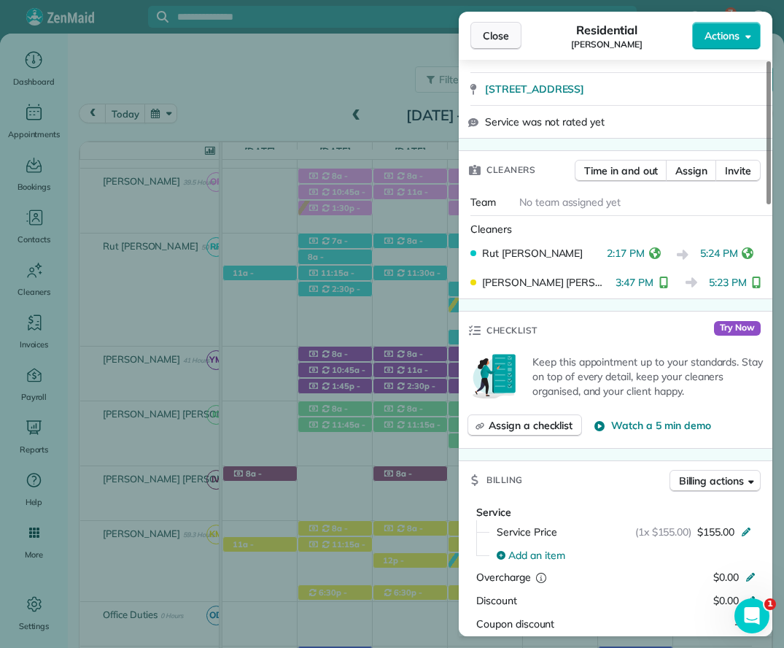
click at [508, 32] on span "Close" at bounding box center [496, 35] width 26 height 15
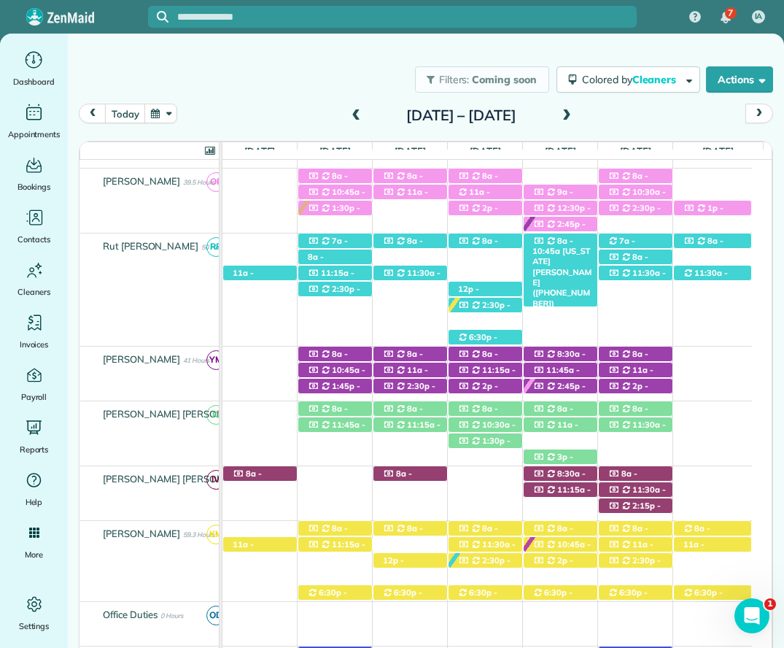
click at [566, 241] on span "8a - 10:45a" at bounding box center [553, 246] width 41 height 20
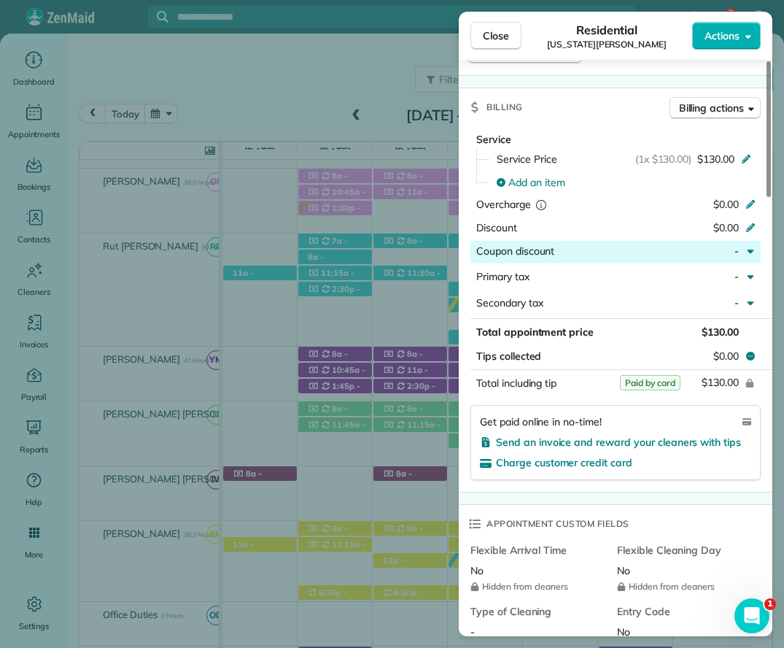
scroll to position [657, 0]
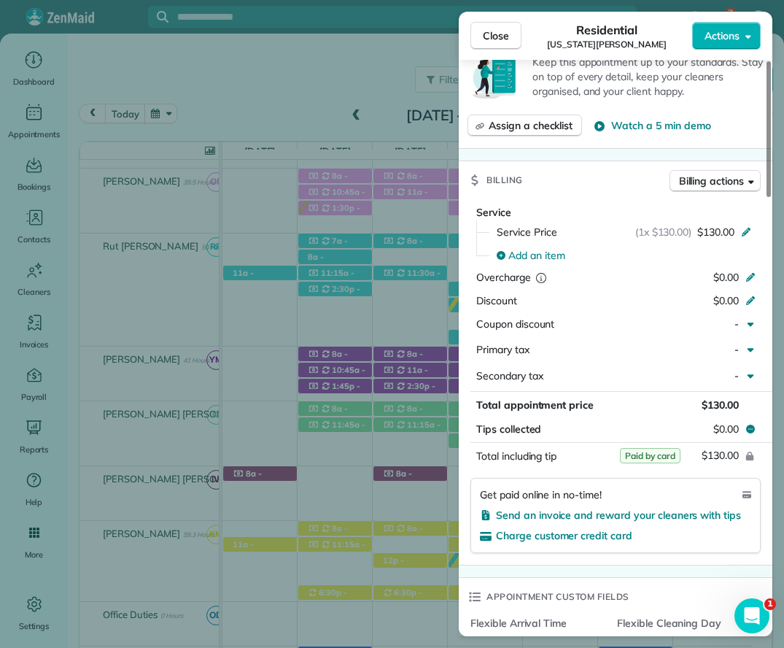
drag, startPoint x: 357, startPoint y: 61, endPoint x: 368, endPoint y: 82, distance: 24.5
click at [357, 61] on div "Close Residential Virginia Seebrat Actions This appointment is linked to Payrol…" at bounding box center [392, 324] width 784 height 648
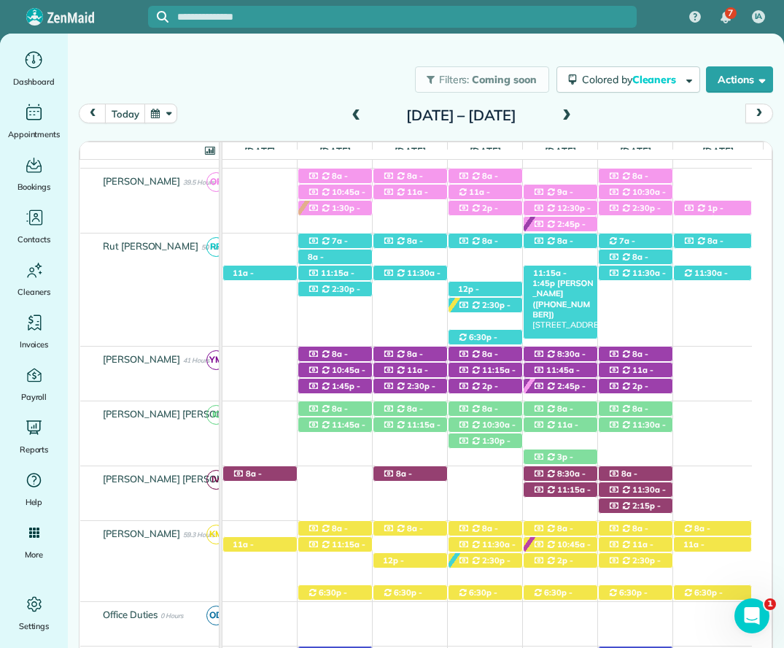
click at [555, 274] on span "11:15a - 1:45p" at bounding box center [550, 278] width 34 height 20
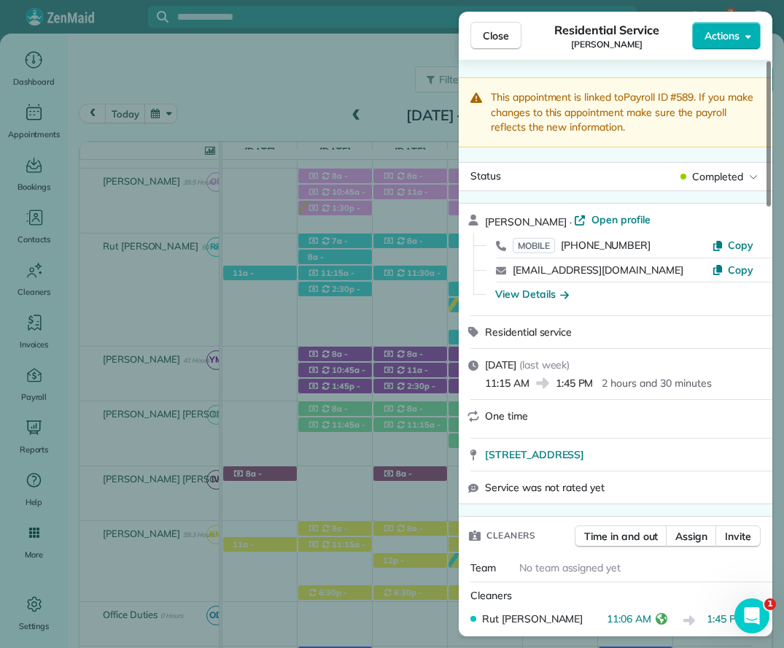
scroll to position [511, 0]
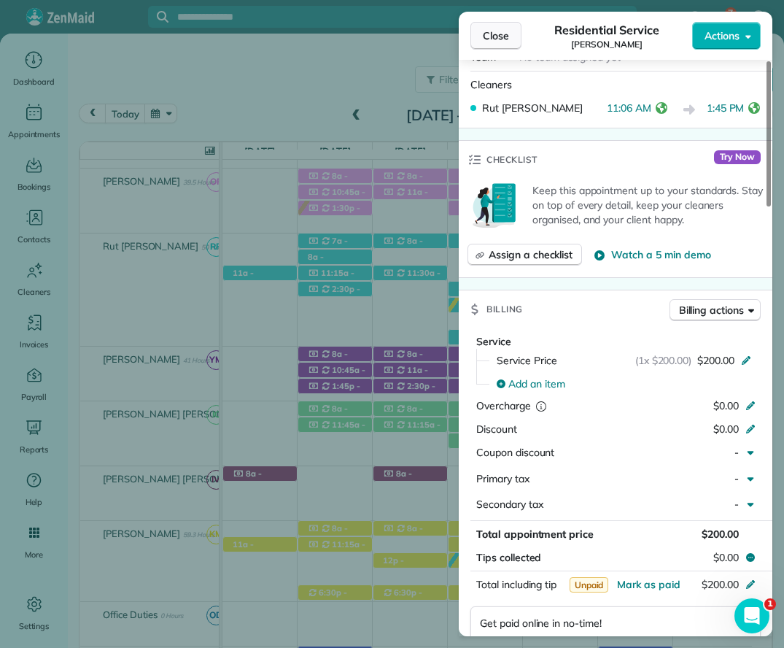
click at [494, 38] on span "Close" at bounding box center [496, 35] width 26 height 15
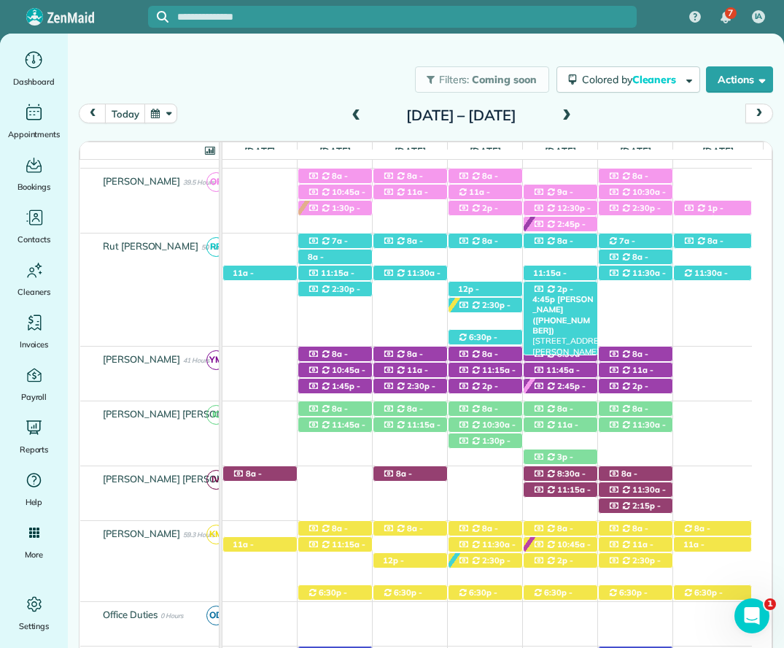
click at [569, 290] on span "2p - 4:45p" at bounding box center [553, 294] width 41 height 20
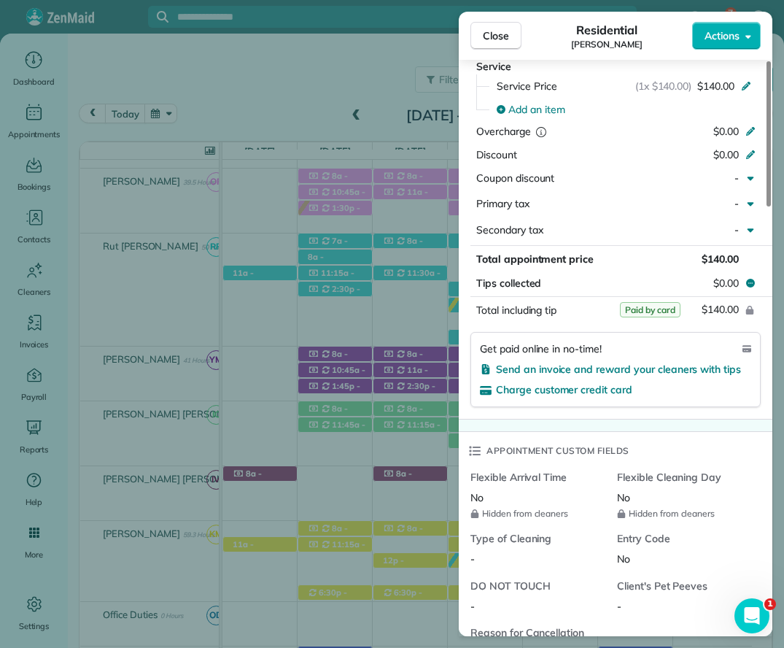
scroll to position [803, 0]
click at [501, 34] on span "Close" at bounding box center [496, 35] width 26 height 15
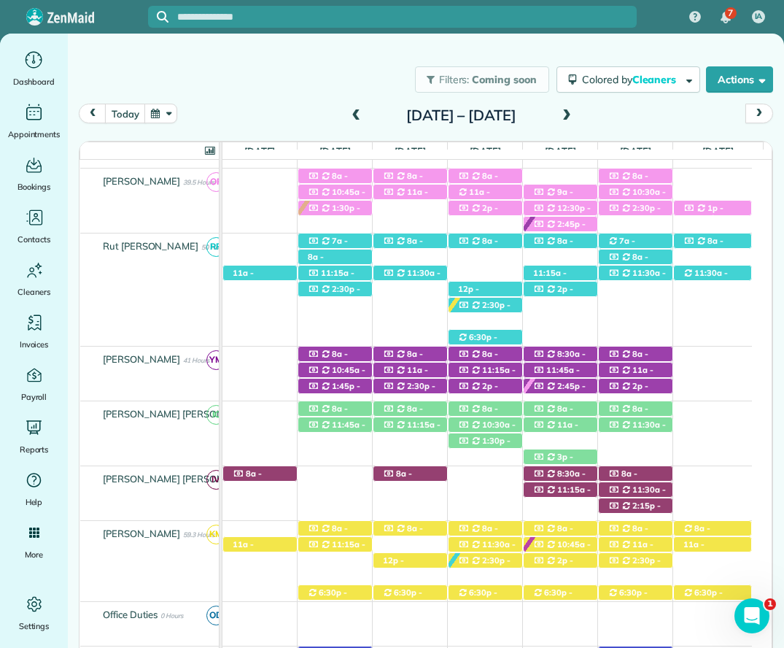
drag, startPoint x: 345, startPoint y: 348, endPoint x: 349, endPoint y: 338, distance: 10.8
click at [345, 348] on div "8a - 10:15a NIck Hooper (+15032781618) 10366 Ruffian Route - Daphne, AL, 36526" at bounding box center [335, 354] width 74 height 15
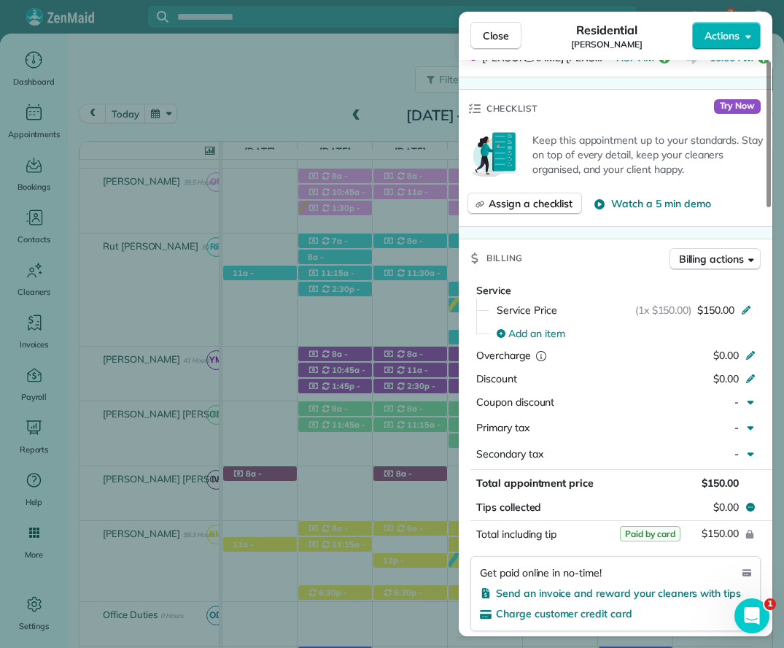
scroll to position [584, 0]
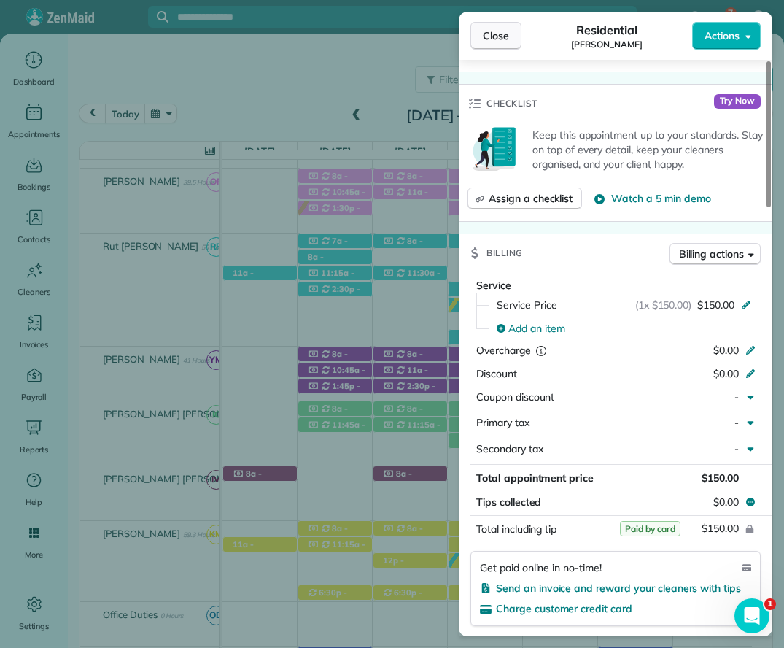
click at [507, 29] on span "Close" at bounding box center [496, 35] width 26 height 15
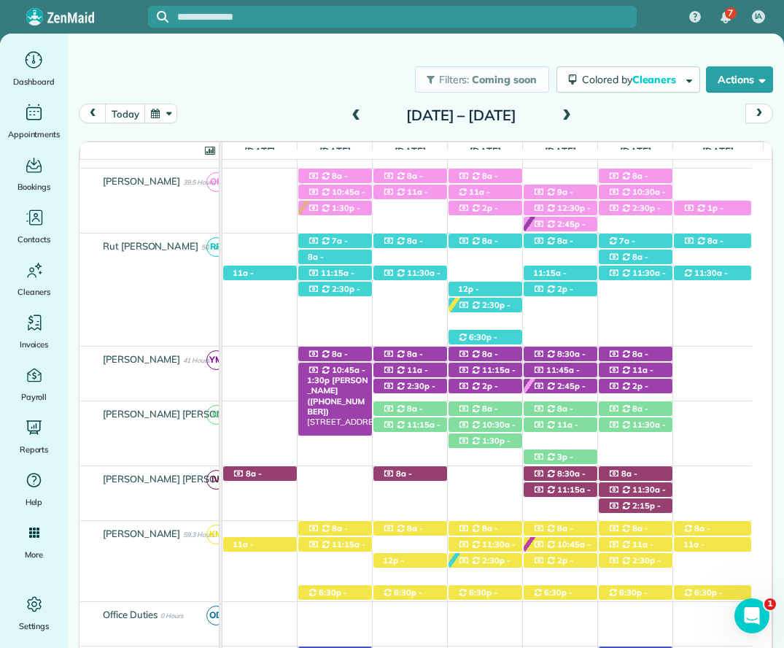
click at [353, 368] on span "10:45a - 1:30p" at bounding box center [336, 375] width 58 height 20
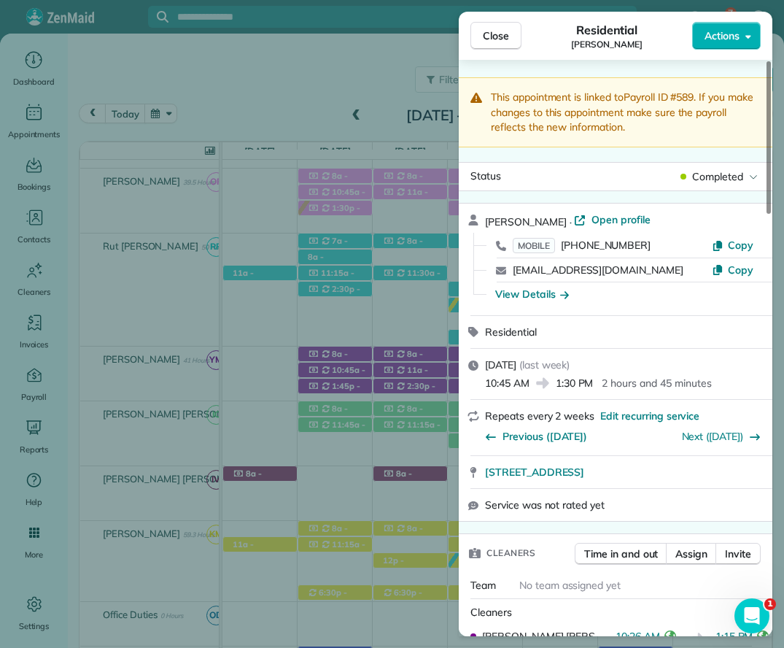
scroll to position [730, 0]
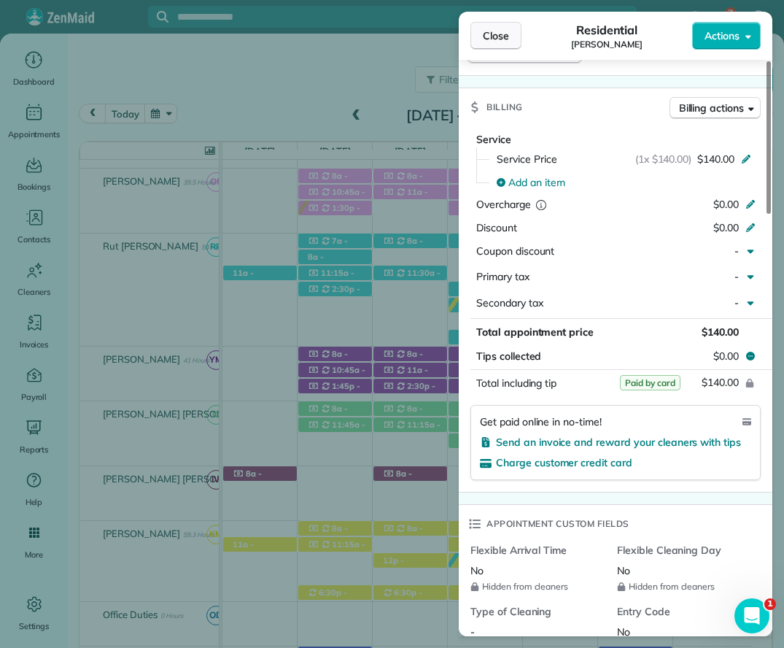
click at [497, 38] on span "Close" at bounding box center [496, 35] width 26 height 15
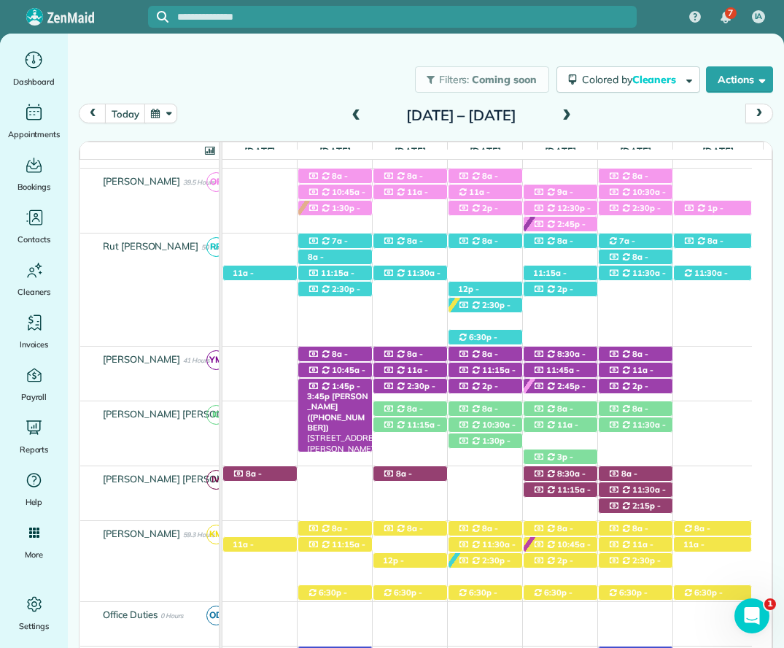
click at [347, 382] on span "1:45p - 3:45p" at bounding box center [333, 391] width 53 height 20
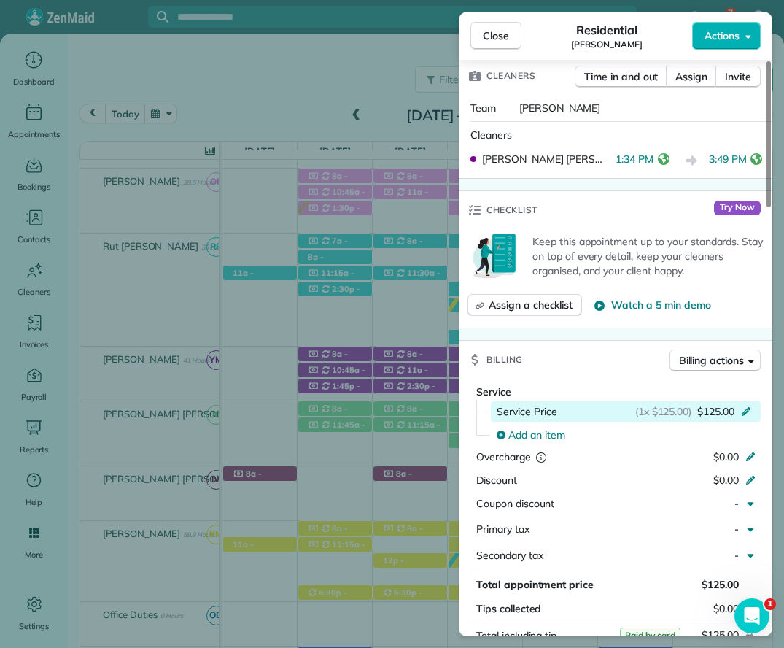
scroll to position [511, 0]
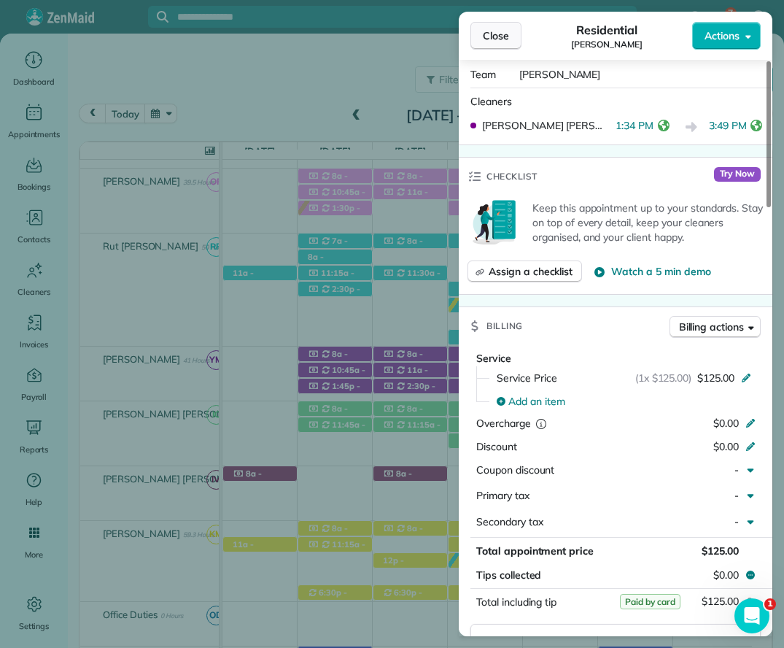
click at [496, 36] on span "Close" at bounding box center [496, 35] width 26 height 15
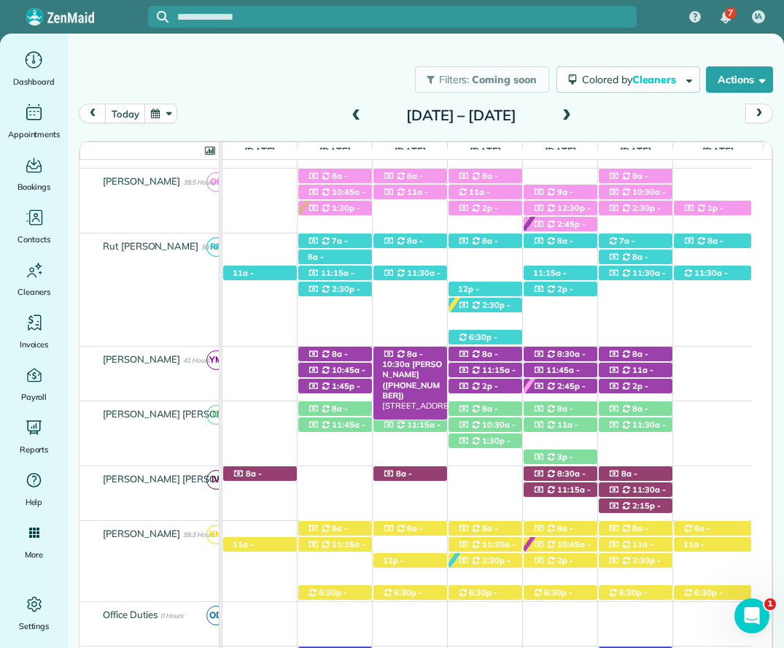
click at [421, 354] on div "8a - 10:30a Mrs. Jennie Breslin (+12516057767) 100 Blue Island Street - Fairhop…" at bounding box center [411, 354] width 74 height 15
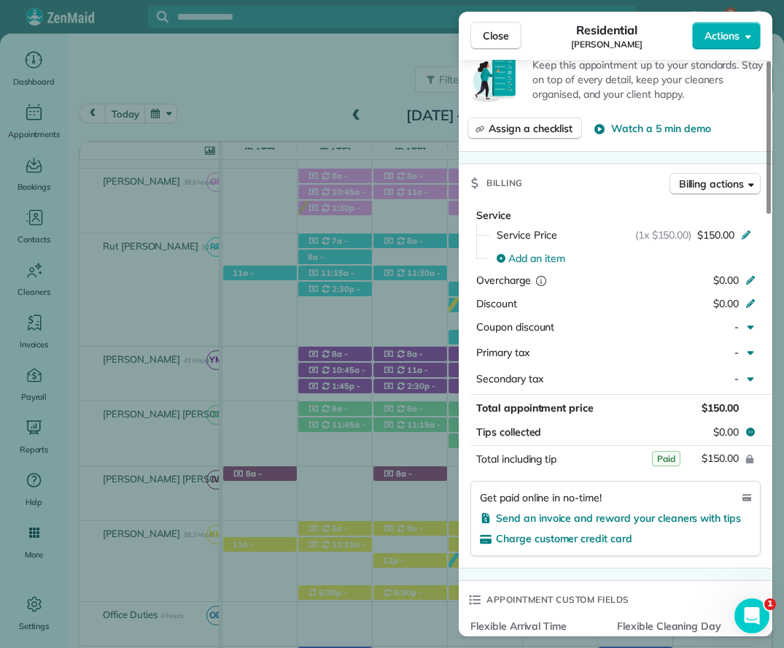
scroll to position [657, 0]
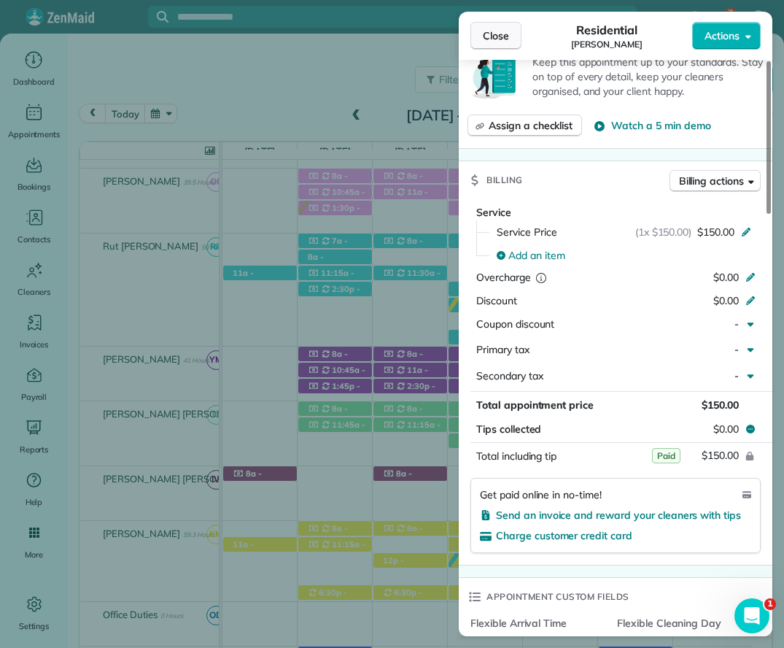
click at [493, 34] on span "Close" at bounding box center [496, 35] width 26 height 15
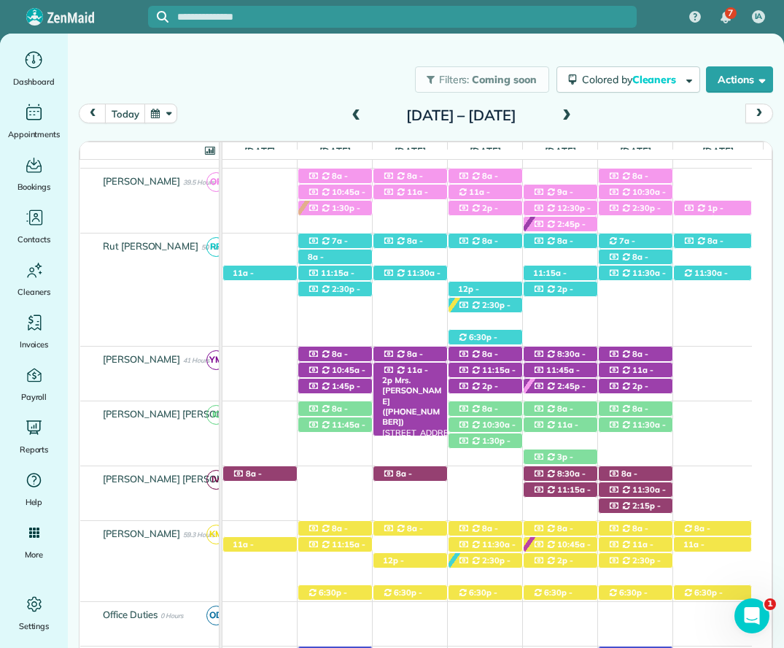
click at [429, 369] on div "11a - 2p Mrs. Kayla Roof (+18587754179) 773 Winesap Drive - Fairhope, AL, 36532" at bounding box center [411, 370] width 74 height 15
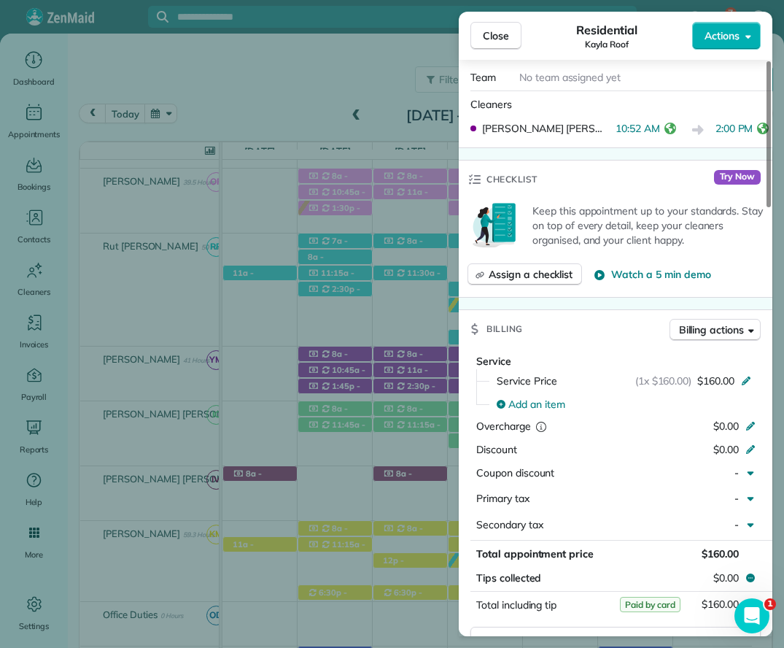
scroll to position [584, 0]
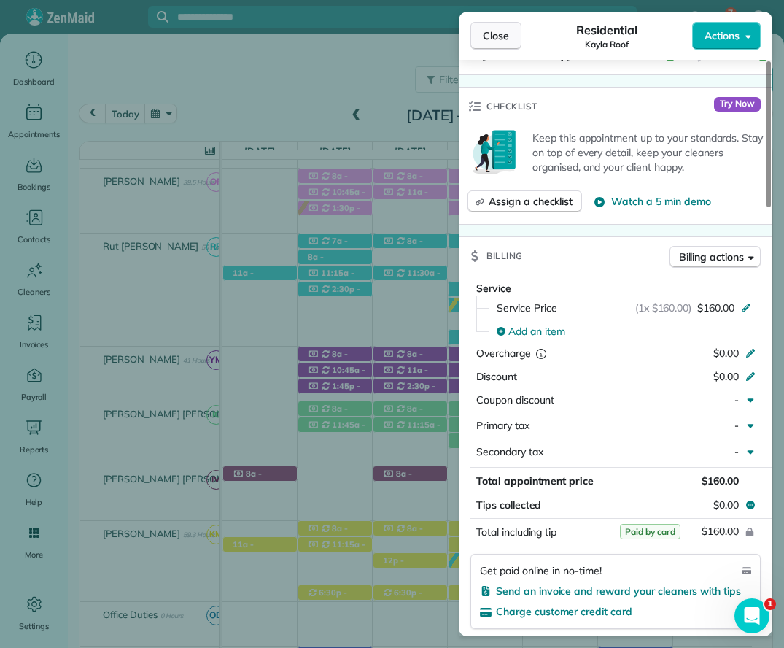
click at [491, 32] on span "Close" at bounding box center [496, 35] width 26 height 15
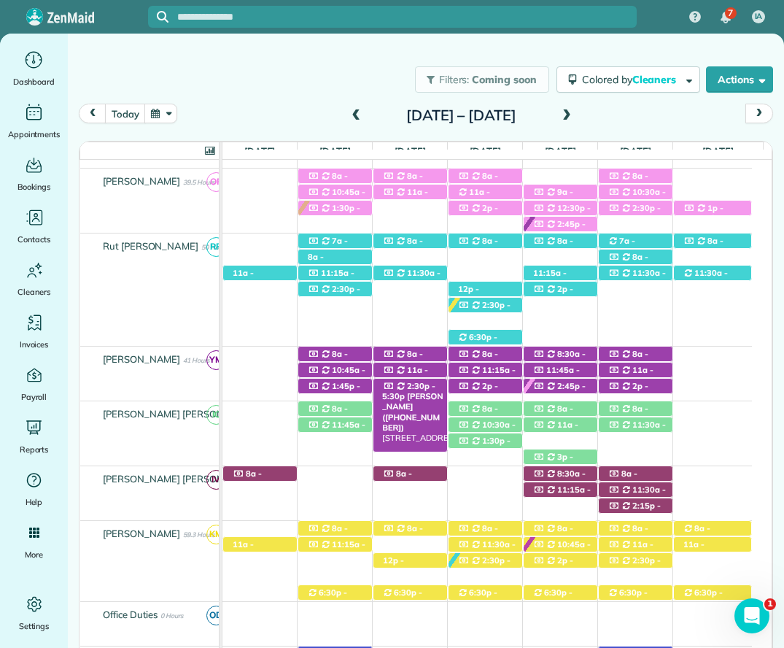
click at [408, 382] on span "2:30p - 5:30p" at bounding box center [408, 391] width 53 height 20
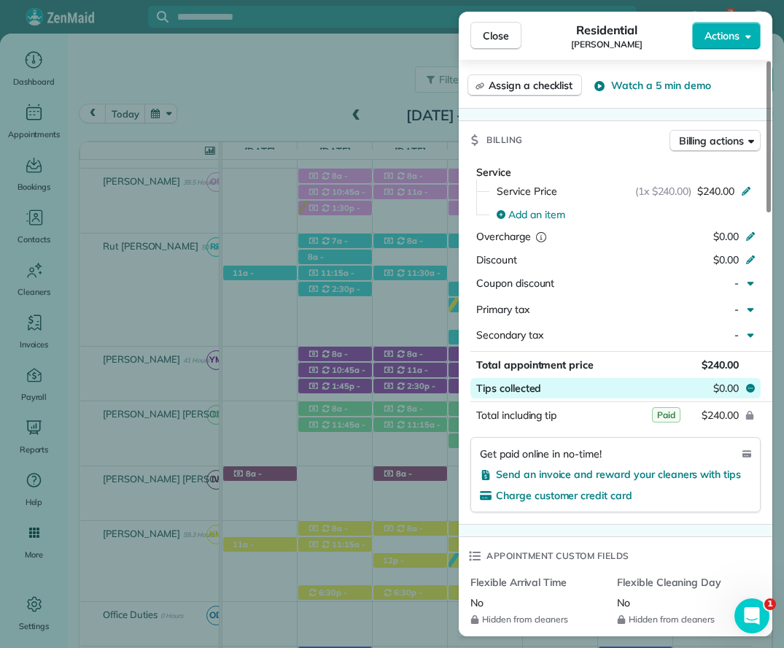
scroll to position [730, 0]
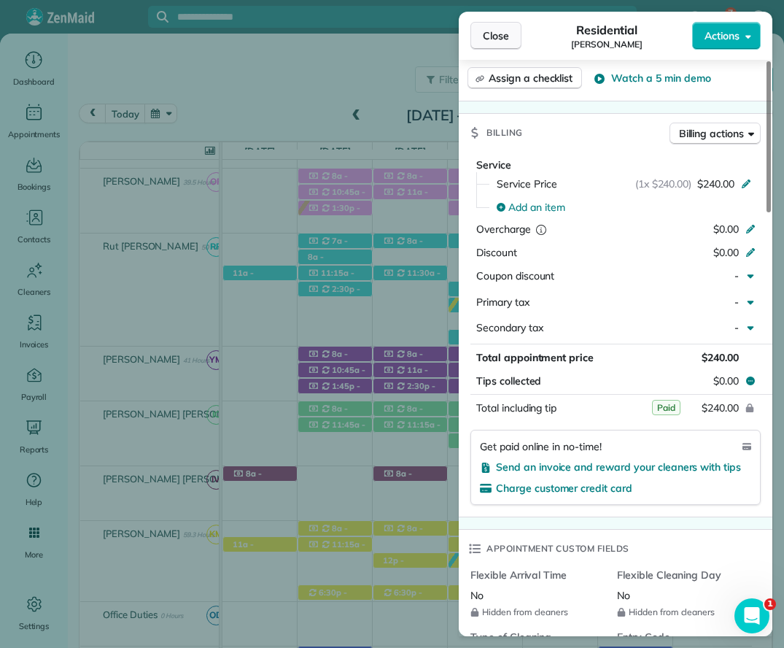
click at [494, 35] on span "Close" at bounding box center [496, 35] width 26 height 15
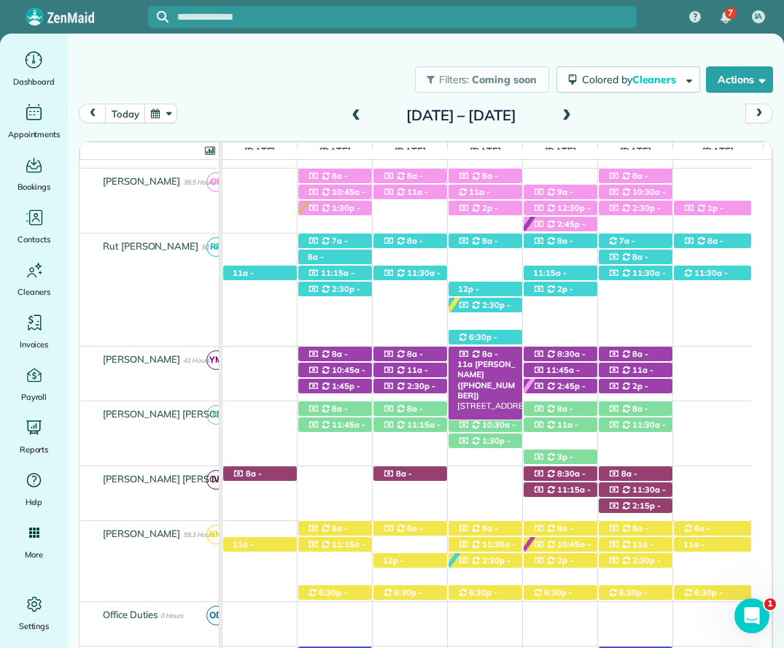
click at [505, 351] on div "8a - 11a Mrs. Morgen Gillis (+18609925695) 6291 Pine Grove Drive - Point Clear,…" at bounding box center [486, 354] width 74 height 15
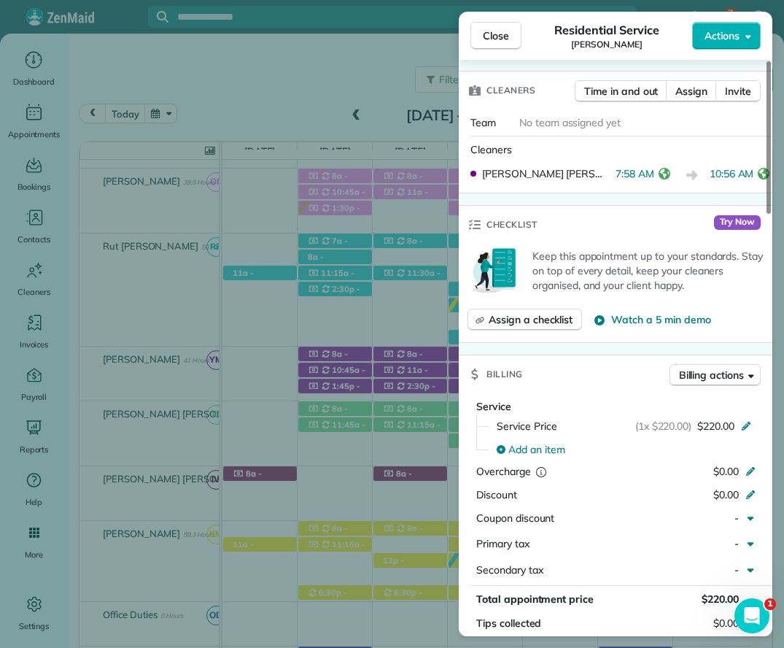
scroll to position [584, 0]
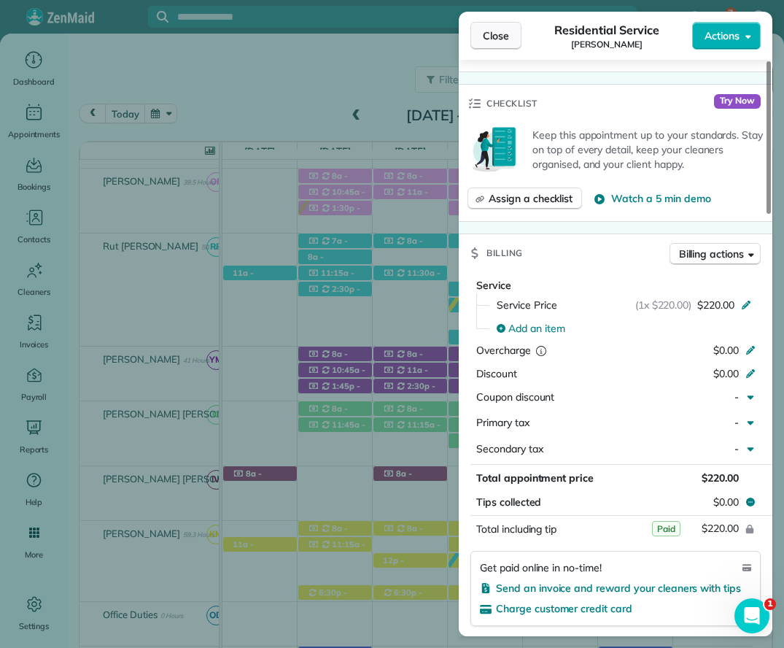
click at [504, 35] on span "Close" at bounding box center [496, 35] width 26 height 15
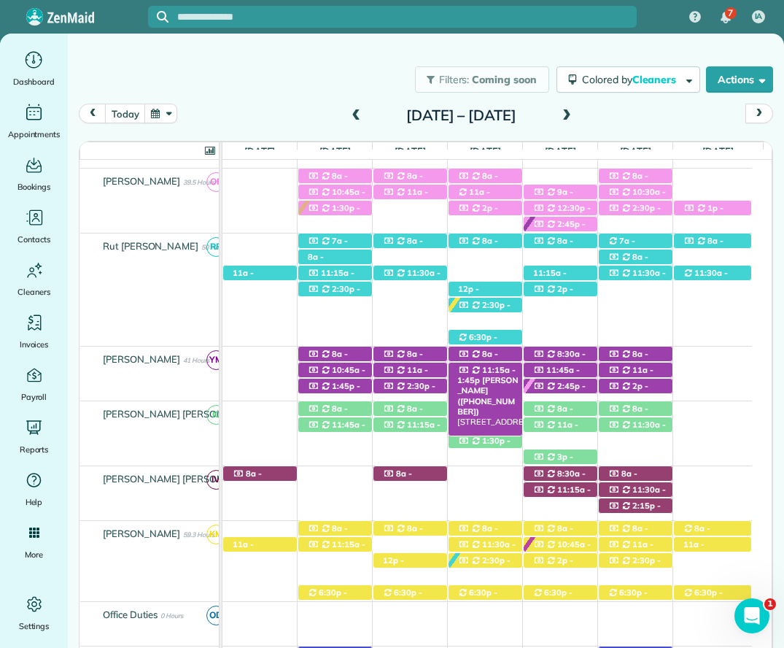
click at [493, 369] on span "11:15a - 1:45p" at bounding box center [487, 375] width 58 height 20
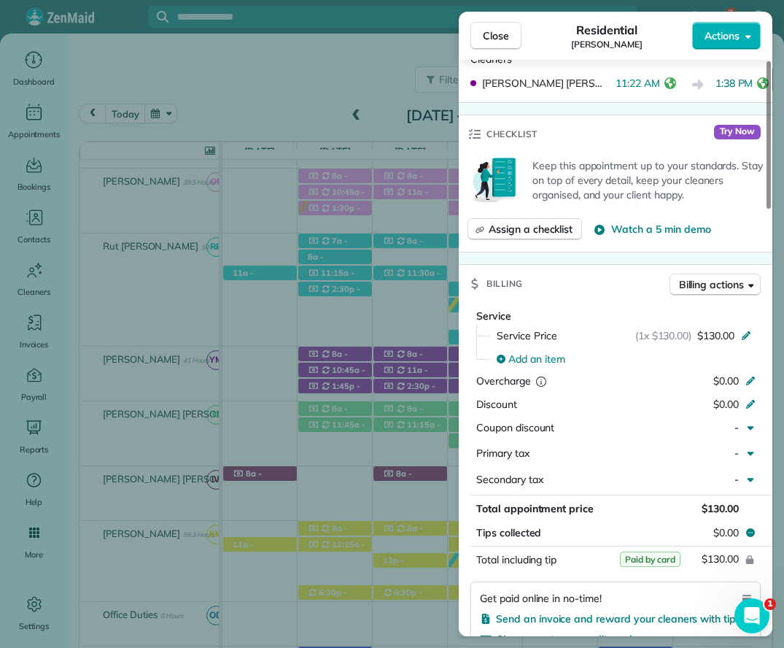
scroll to position [585, 0]
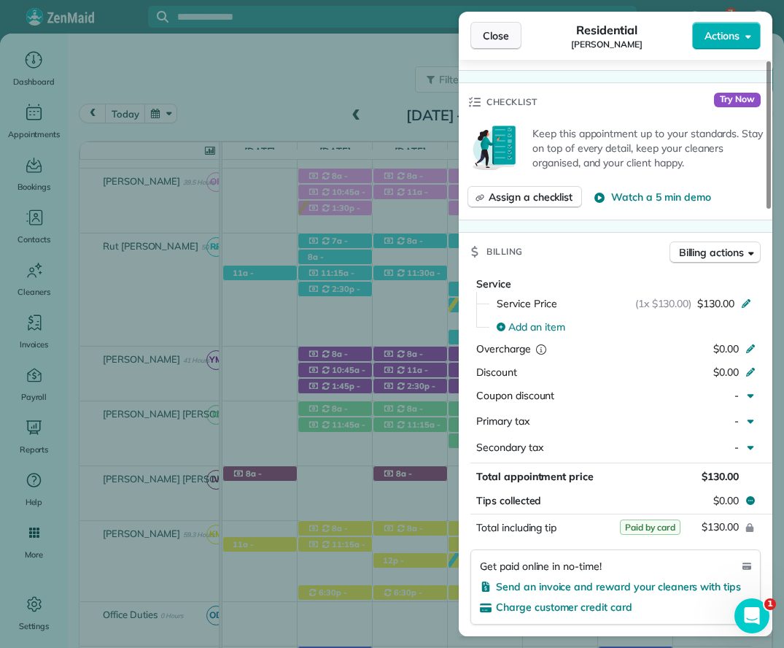
click at [479, 29] on button "Close" at bounding box center [496, 36] width 51 height 28
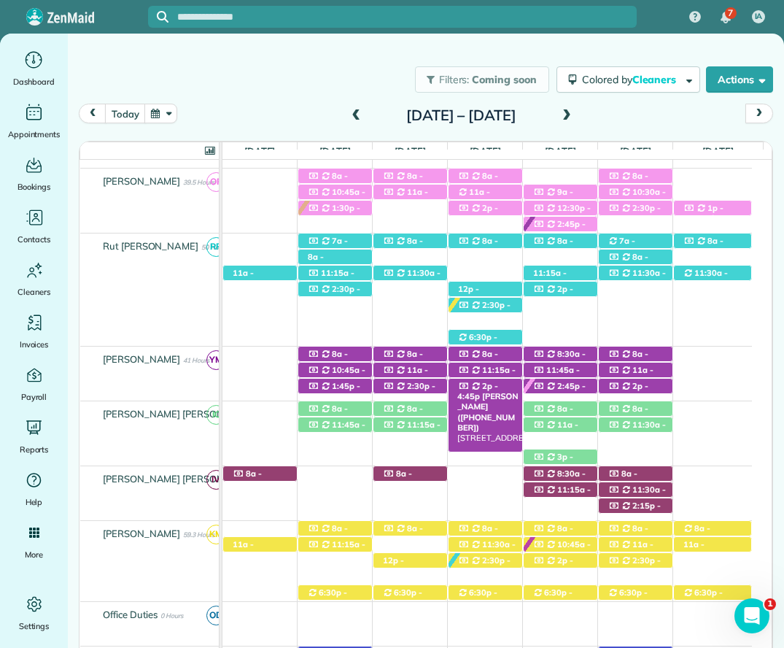
click at [501, 382] on div "2p - 4:45p Dana Pridgen (+12518025295) 240 Cuban Lily Drive - Fairhope, AL, 365…" at bounding box center [486, 386] width 74 height 15
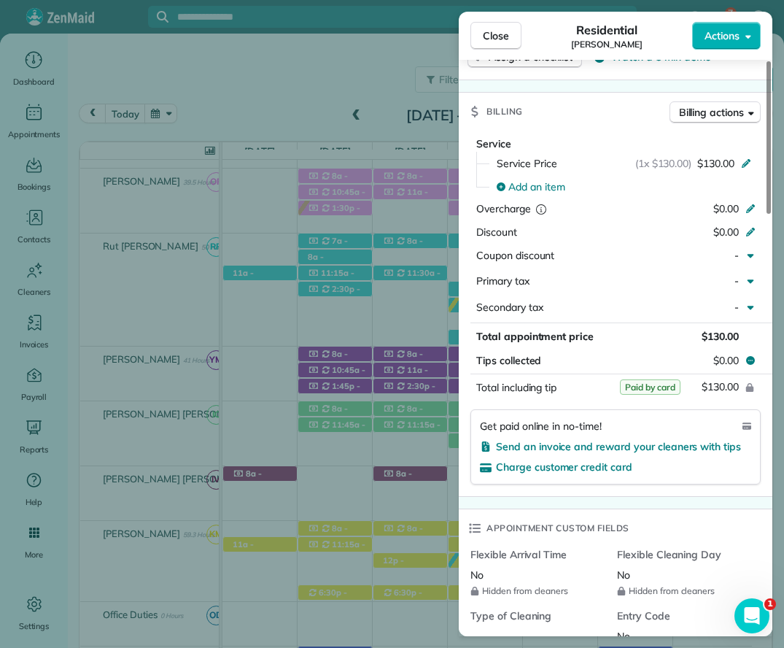
scroll to position [730, 0]
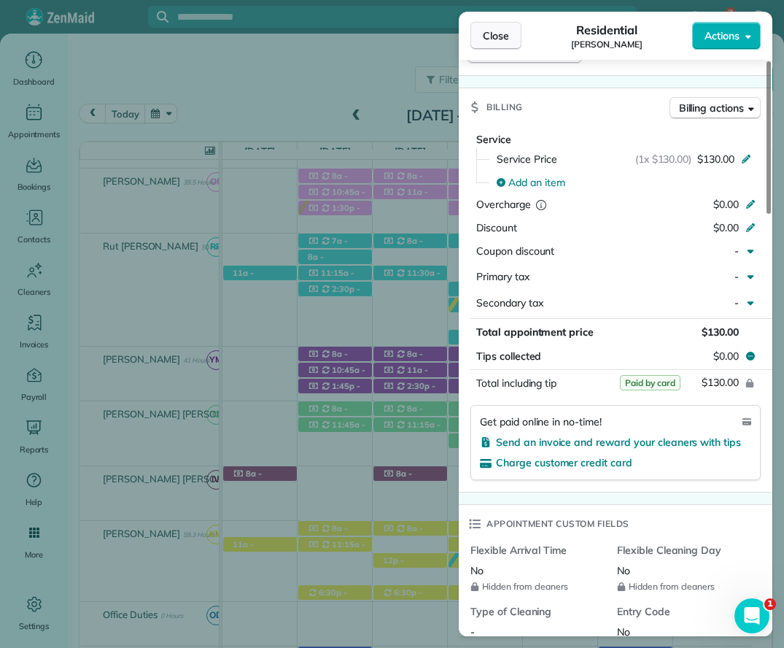
click at [490, 33] on span "Close" at bounding box center [496, 35] width 26 height 15
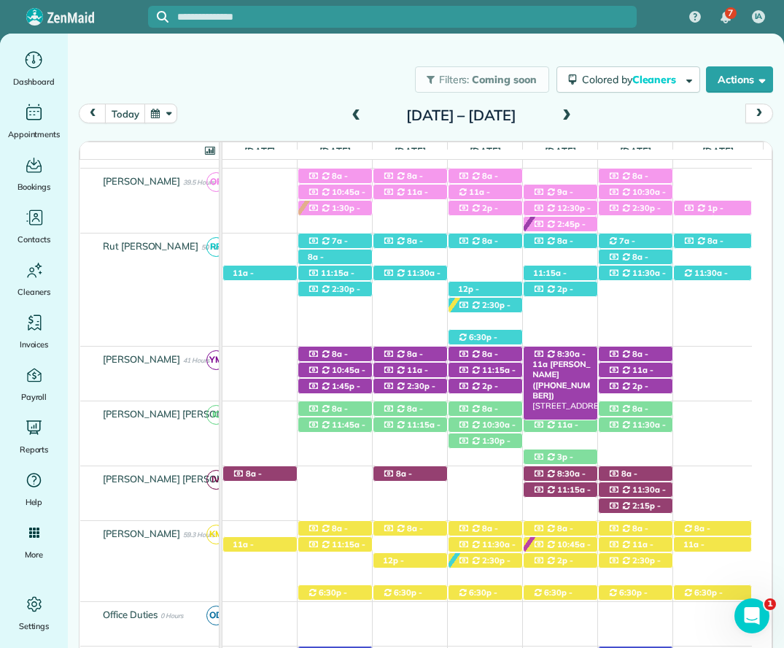
click at [574, 350] on div "8:30a - 11a Kim Lancaster (+12516893602) 33143 Boardwalk Dr - Spanish Fort, AL,…" at bounding box center [561, 354] width 74 height 15
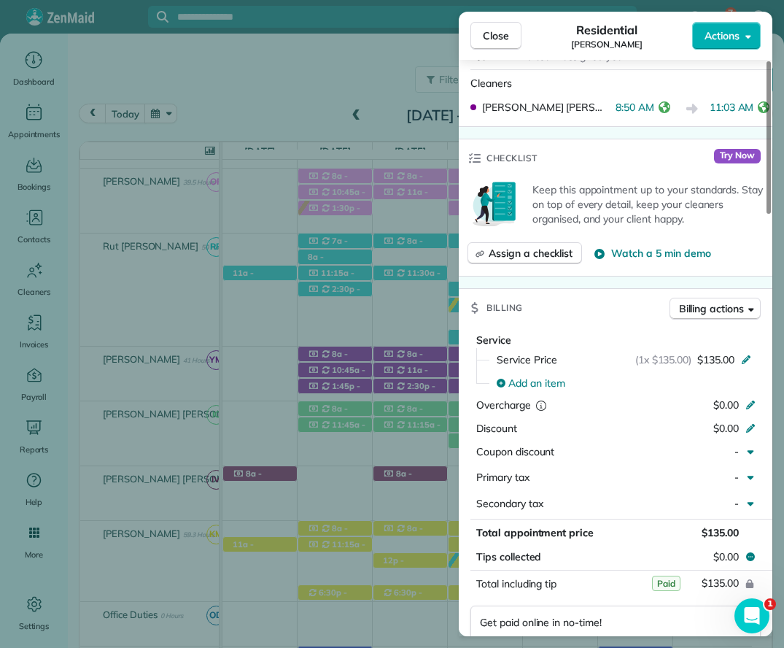
scroll to position [658, 0]
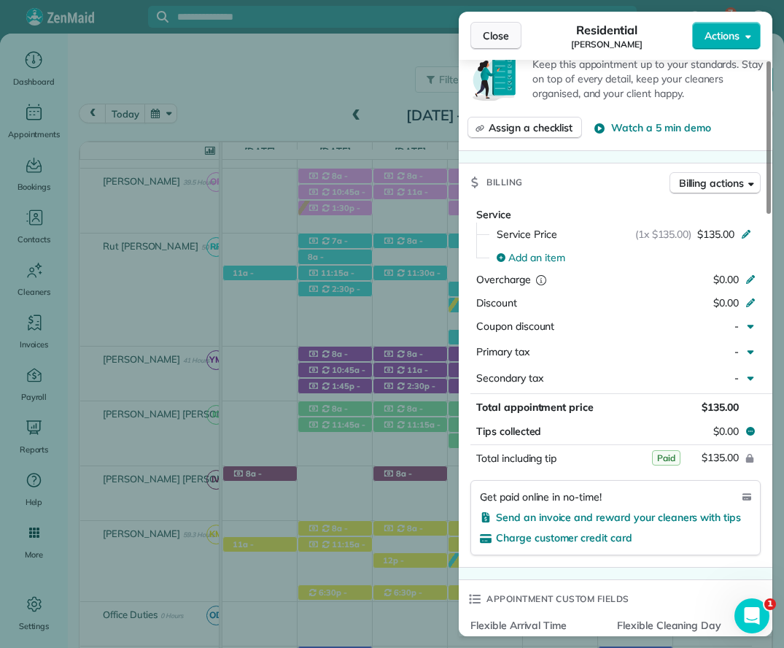
click at [504, 34] on span "Close" at bounding box center [496, 35] width 26 height 15
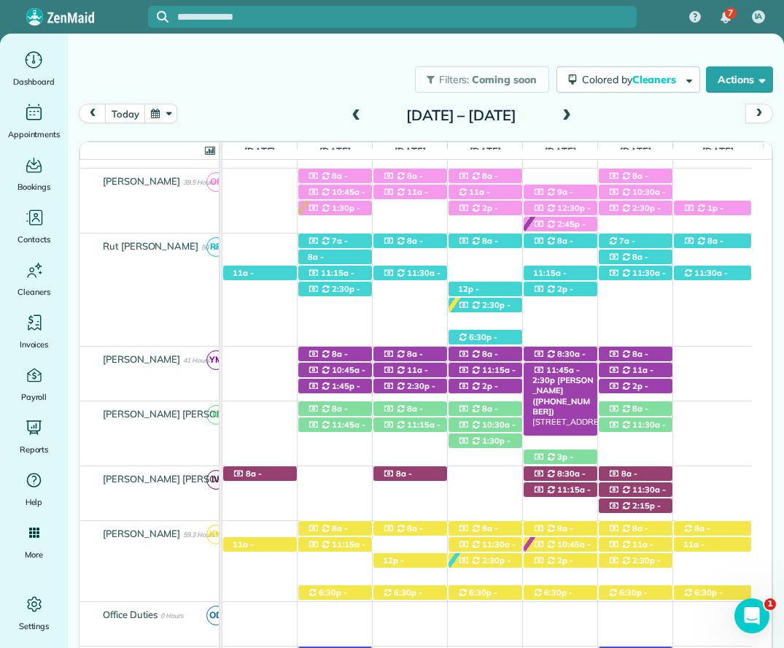
click at [582, 371] on div "11:45a - 2:30p Mrs. Robin Brudi (+12053355134) 12545 County Road 1 - Fairhope, …" at bounding box center [561, 370] width 74 height 15
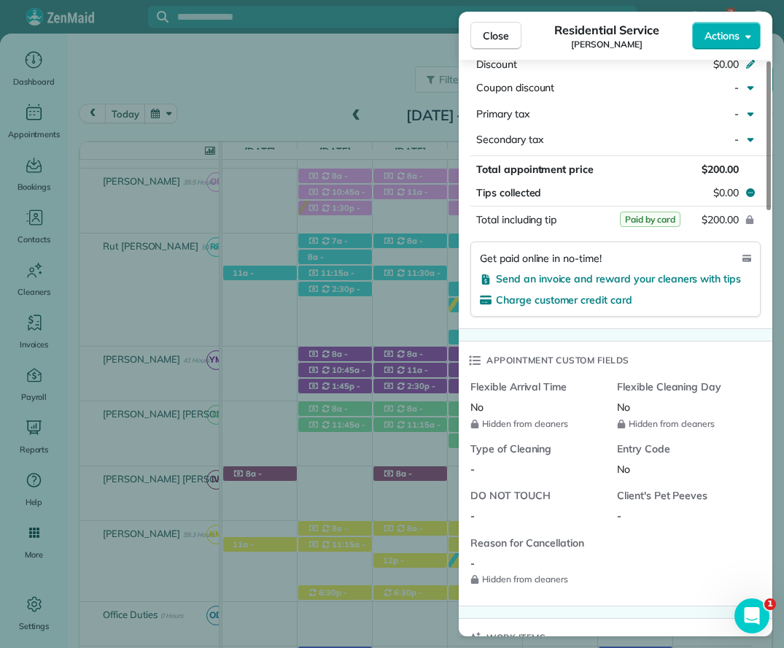
scroll to position [879, 0]
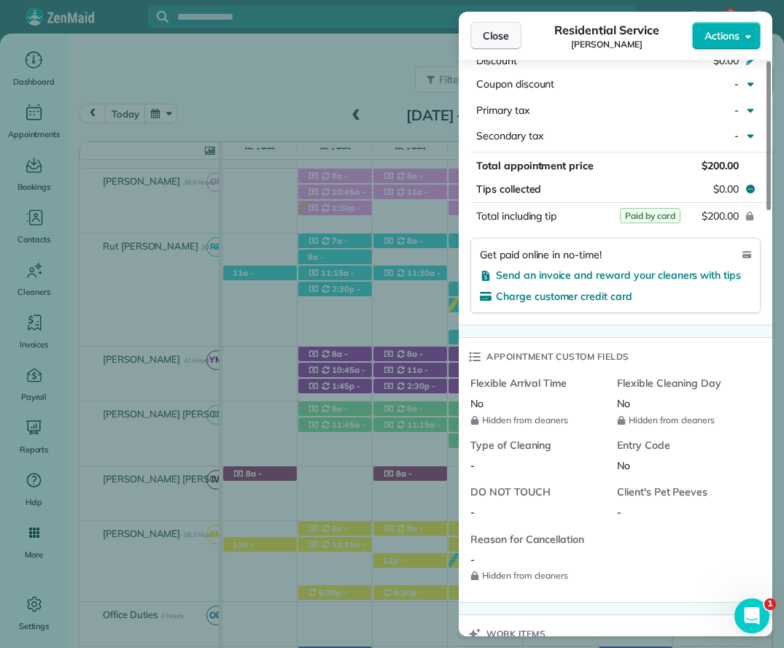
click at [489, 35] on span "Close" at bounding box center [496, 35] width 26 height 15
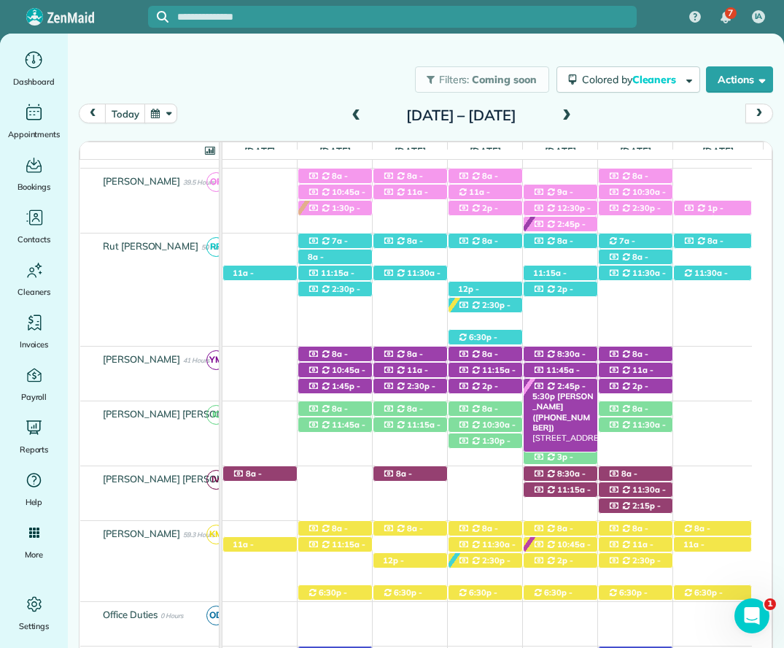
click at [568, 392] on span "2:45p - 5:30p" at bounding box center [559, 391] width 53 height 20
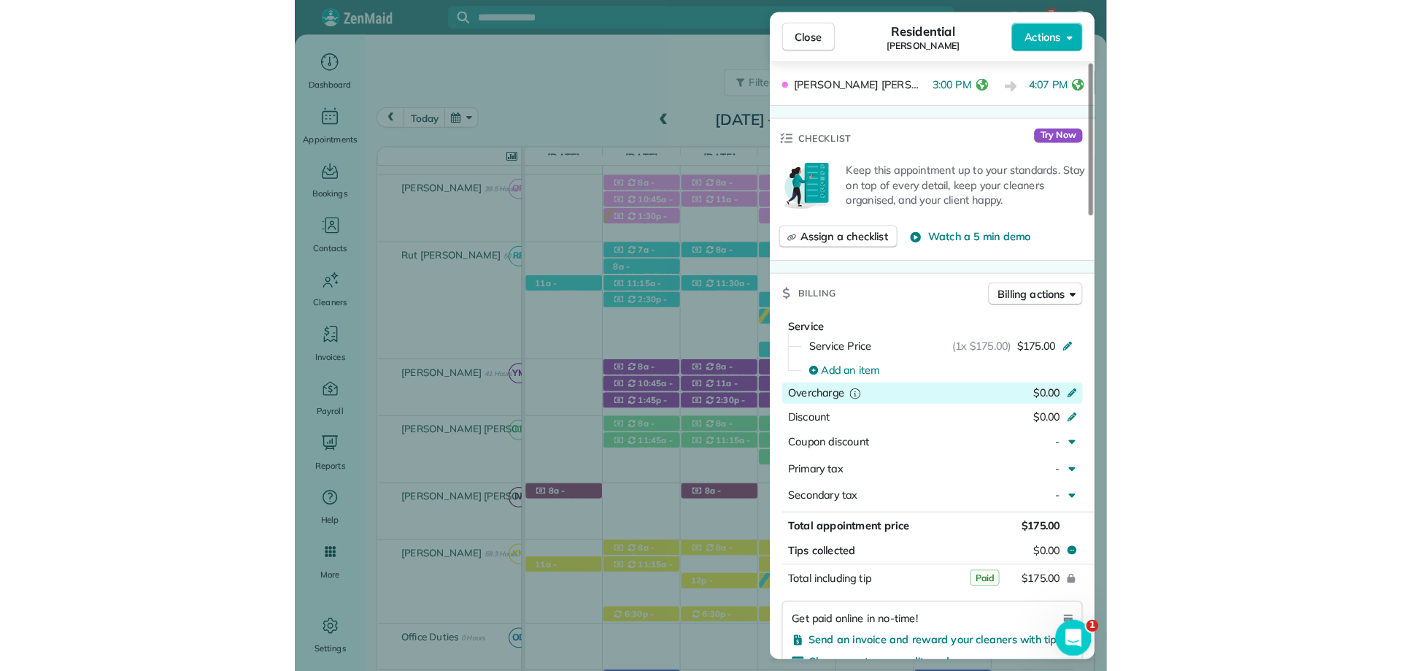
scroll to position [658, 0]
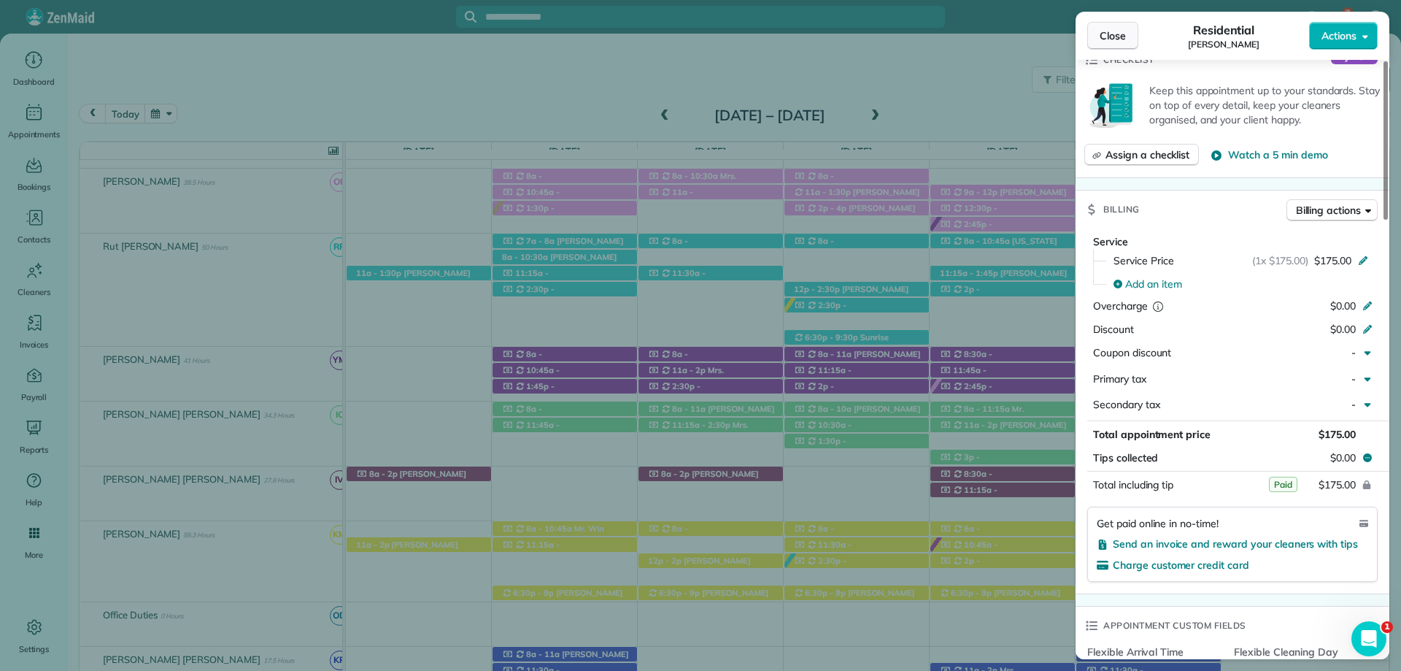
click at [784, 33] on span "Close" at bounding box center [1113, 35] width 26 height 15
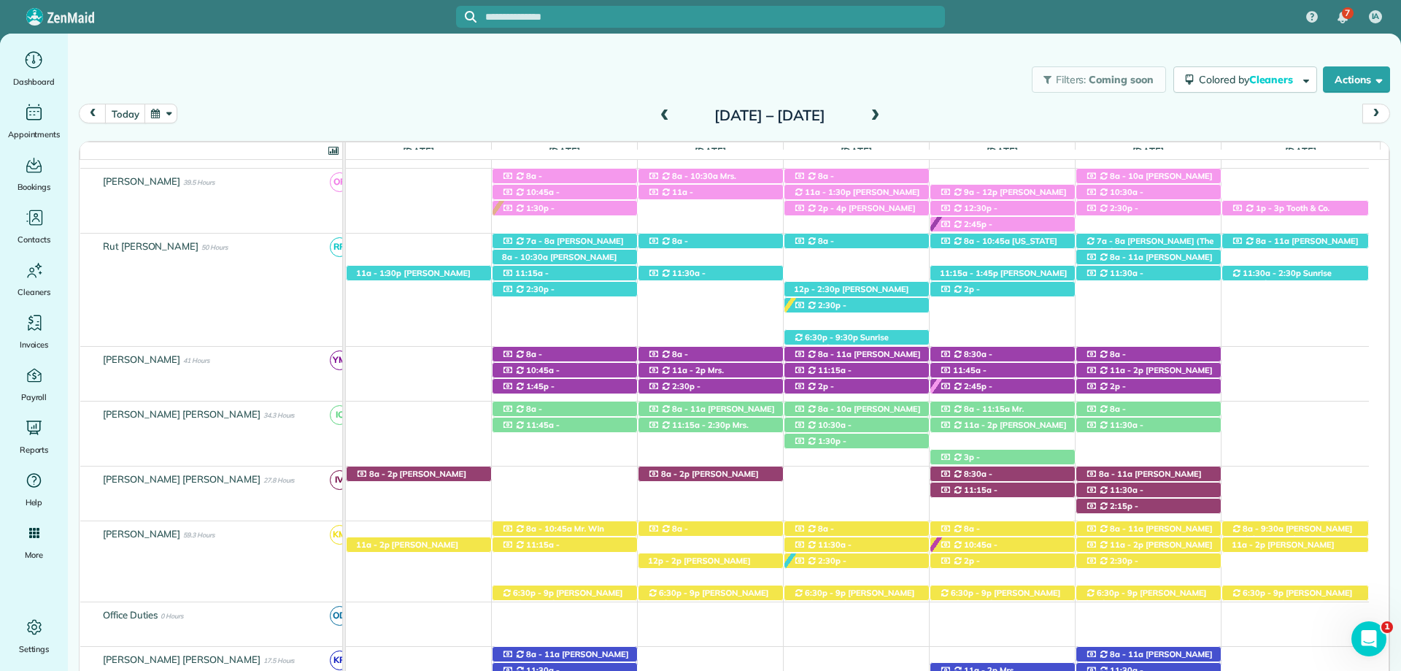
click at [657, 121] on span at bounding box center [665, 115] width 16 height 13
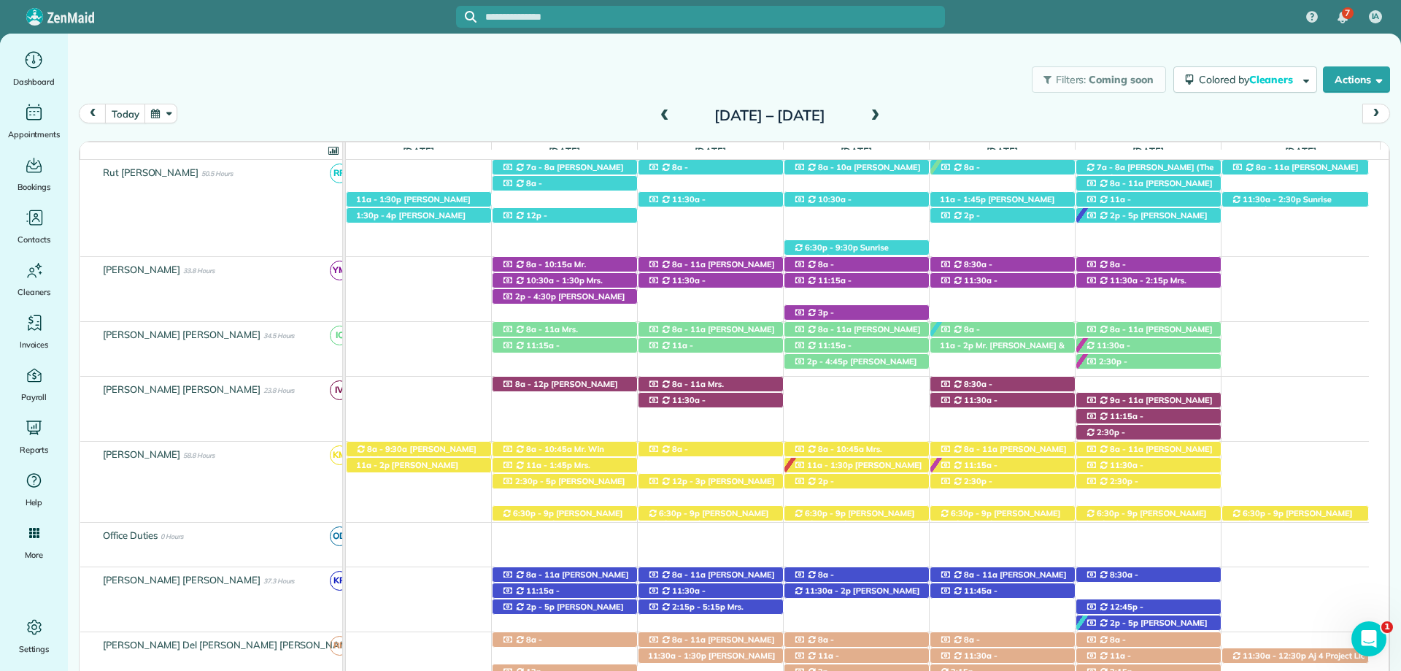
scroll to position [496, 0]
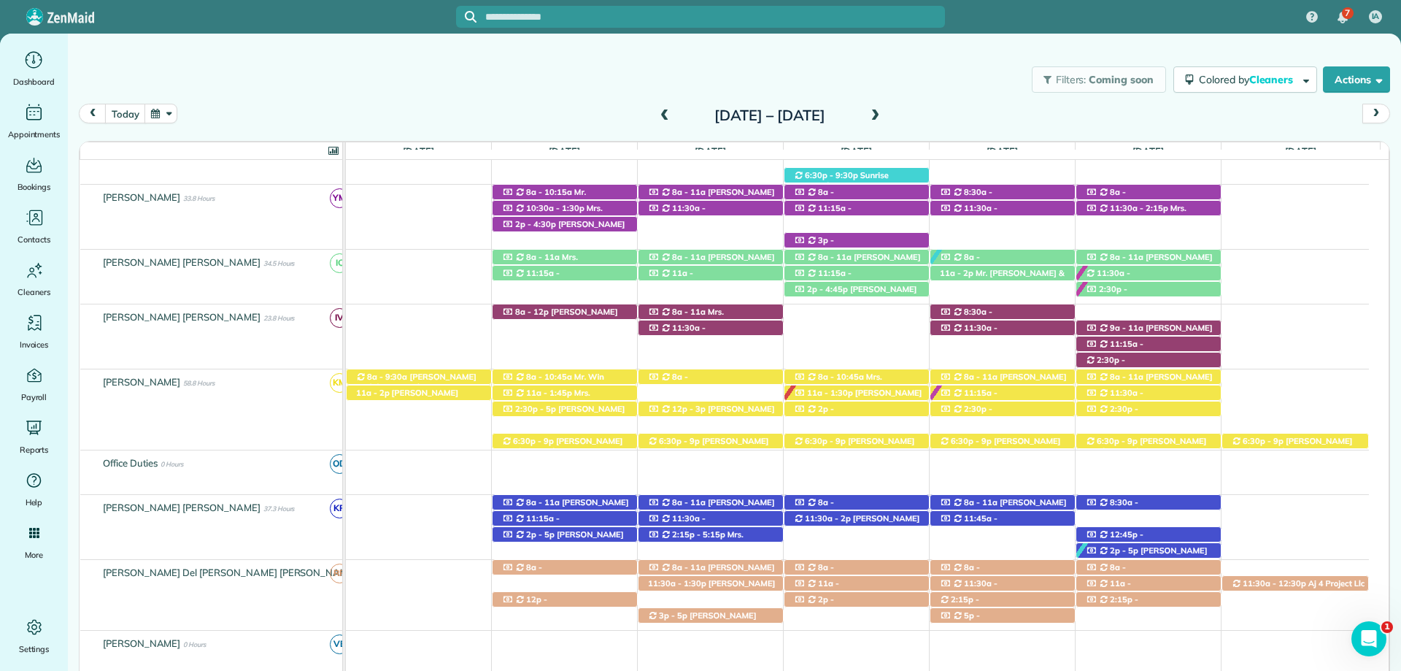
click at [657, 114] on span at bounding box center [665, 115] width 16 height 13
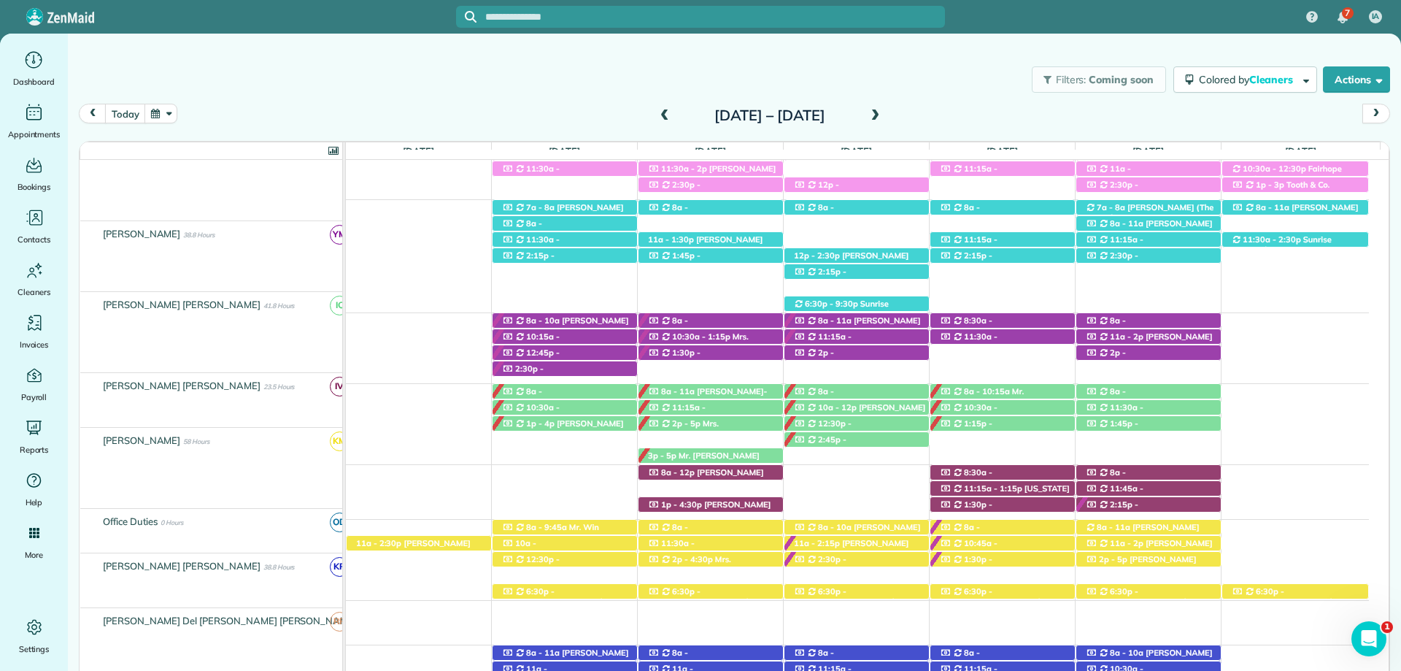
scroll to position [524, 0]
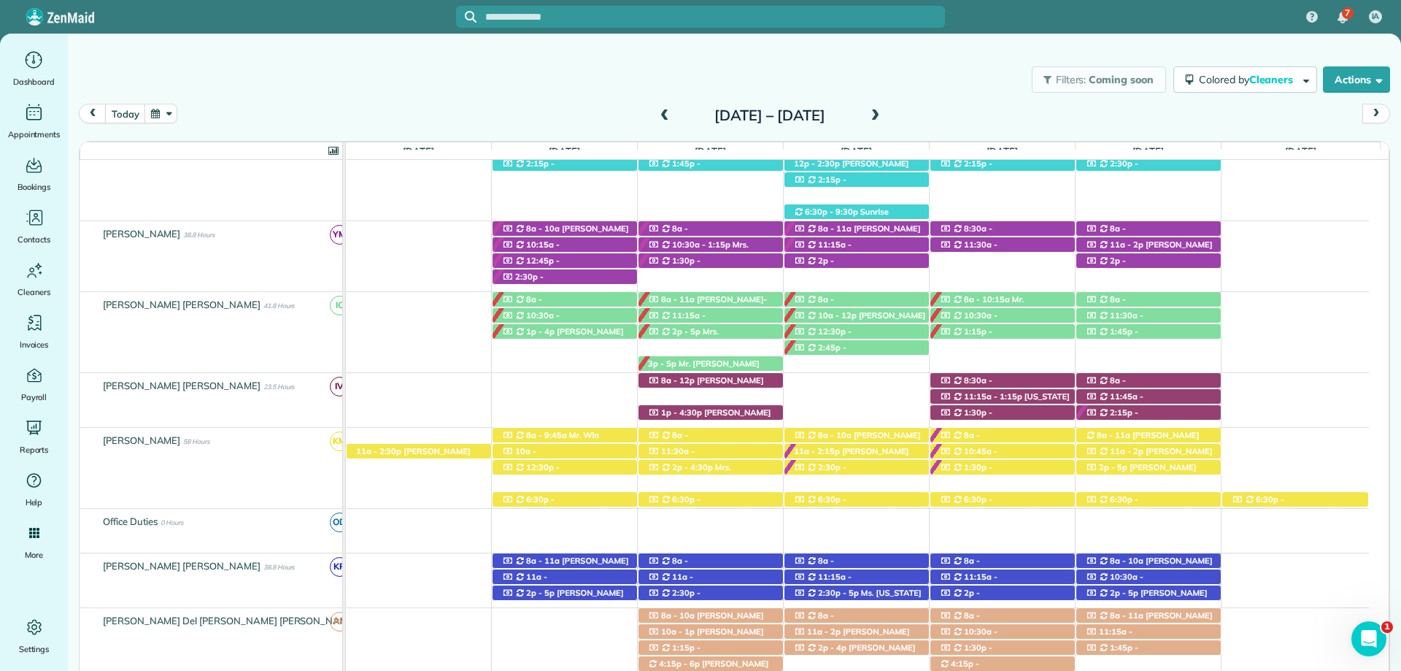
click at [657, 111] on span at bounding box center [665, 115] width 16 height 13
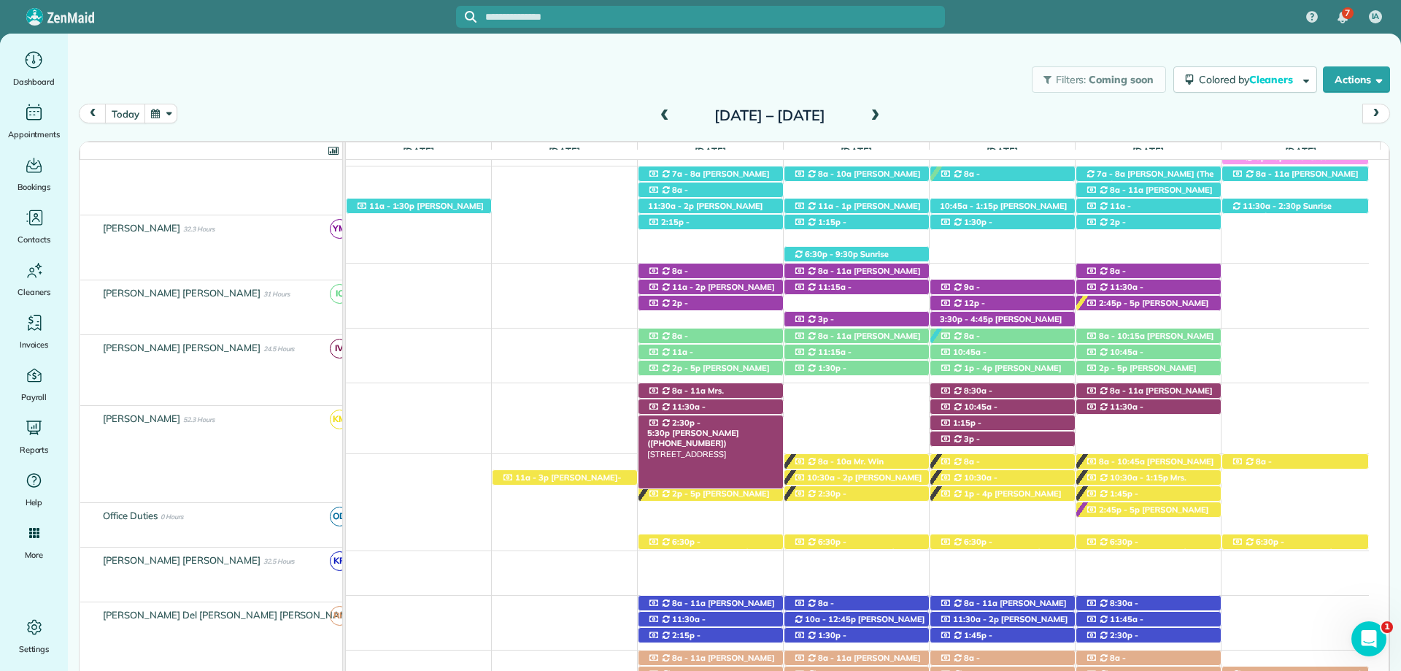
scroll to position [508, 0]
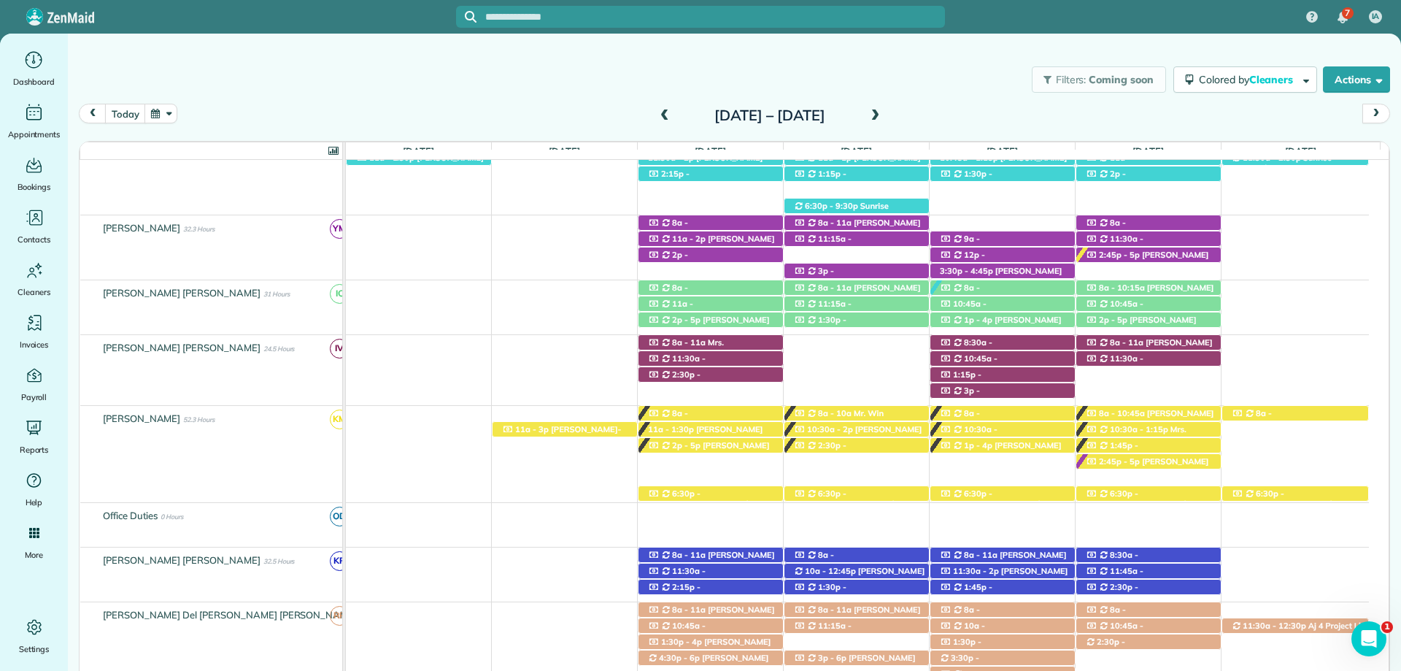
click at [784, 109] on span at bounding box center [875, 115] width 16 height 13
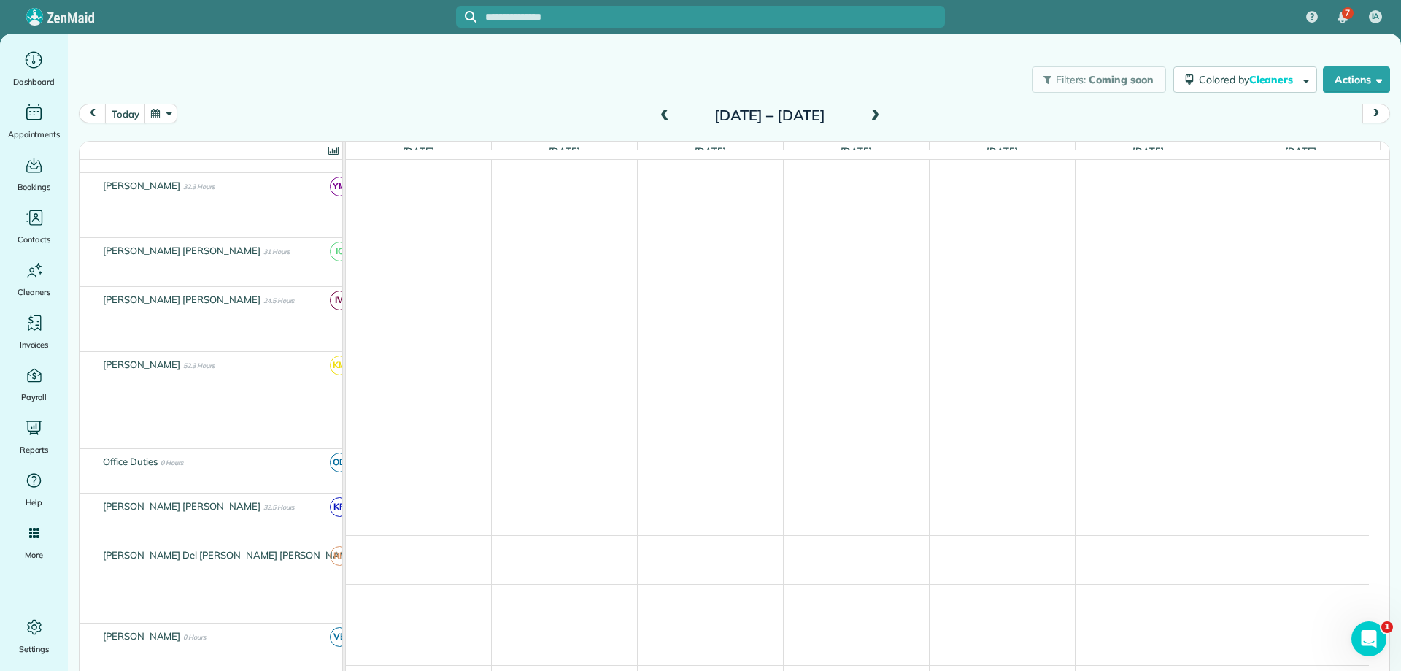
scroll to position [466, 0]
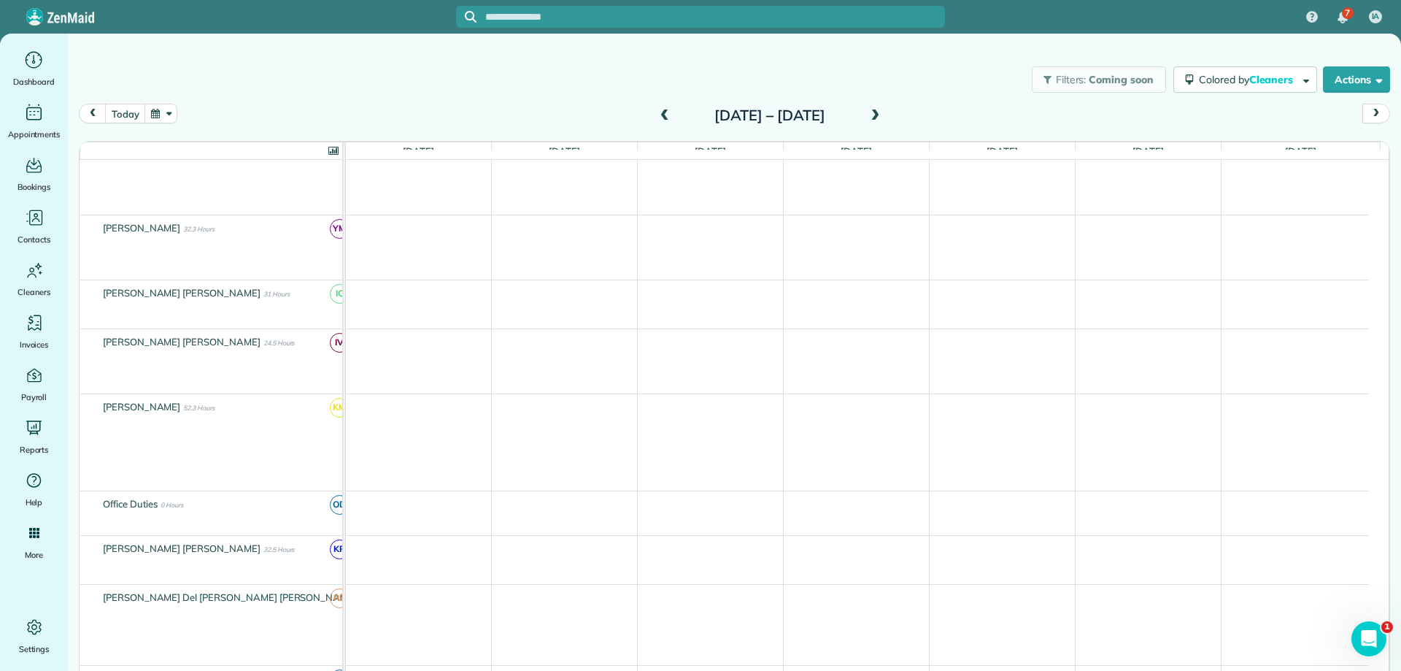
click at [784, 111] on span at bounding box center [875, 115] width 16 height 13
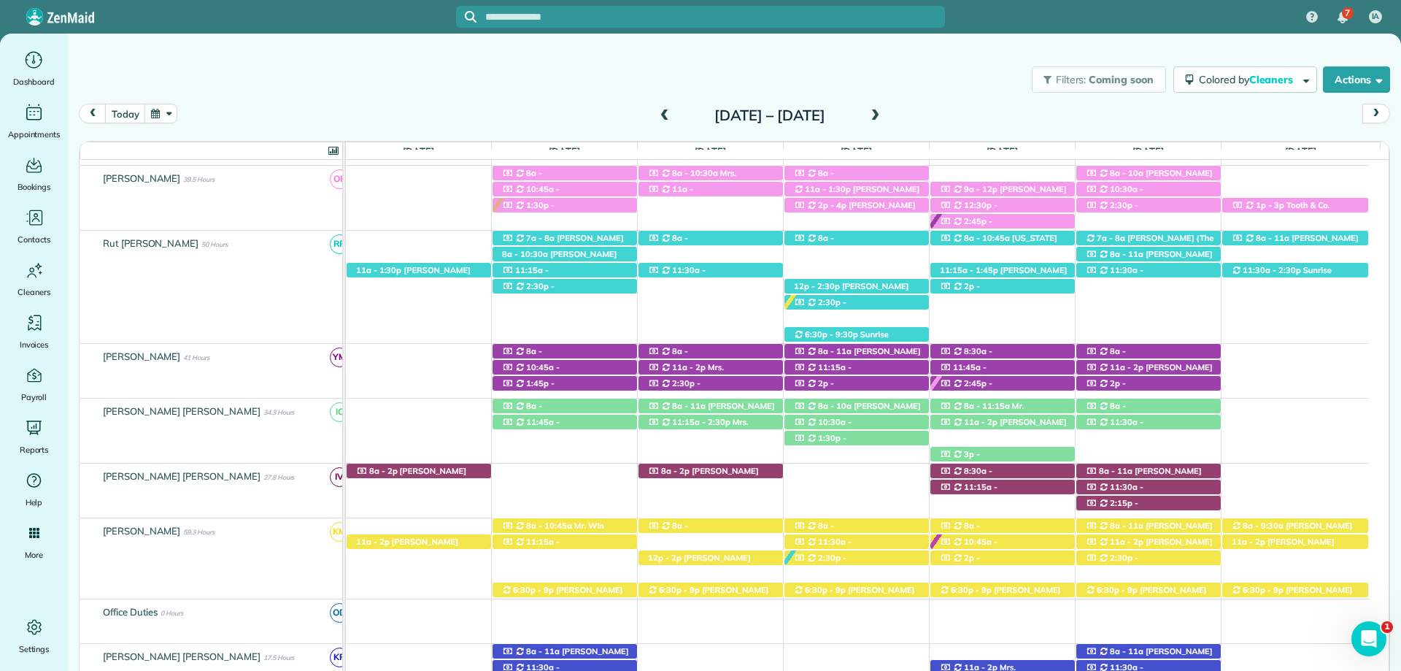
scroll to position [514, 0]
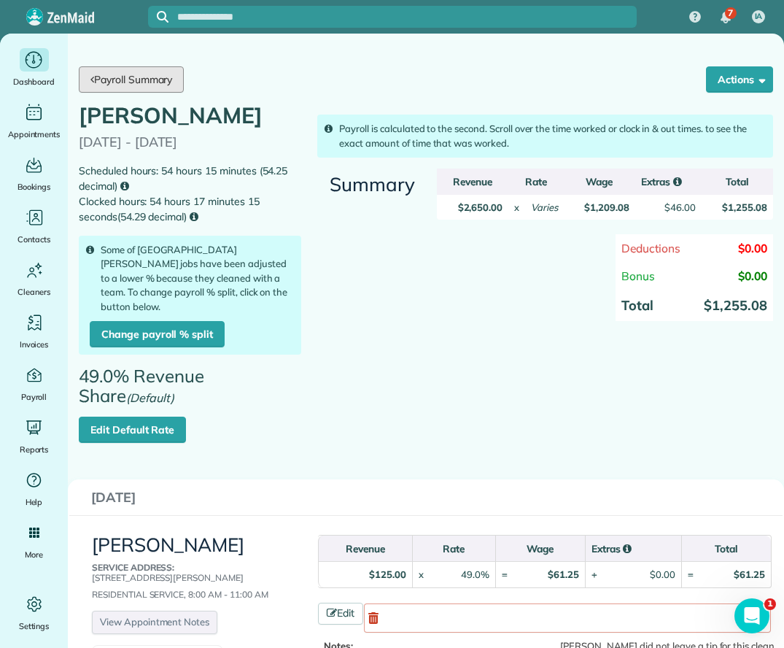
click at [164, 82] on link "Payroll Summary" at bounding box center [131, 79] width 105 height 26
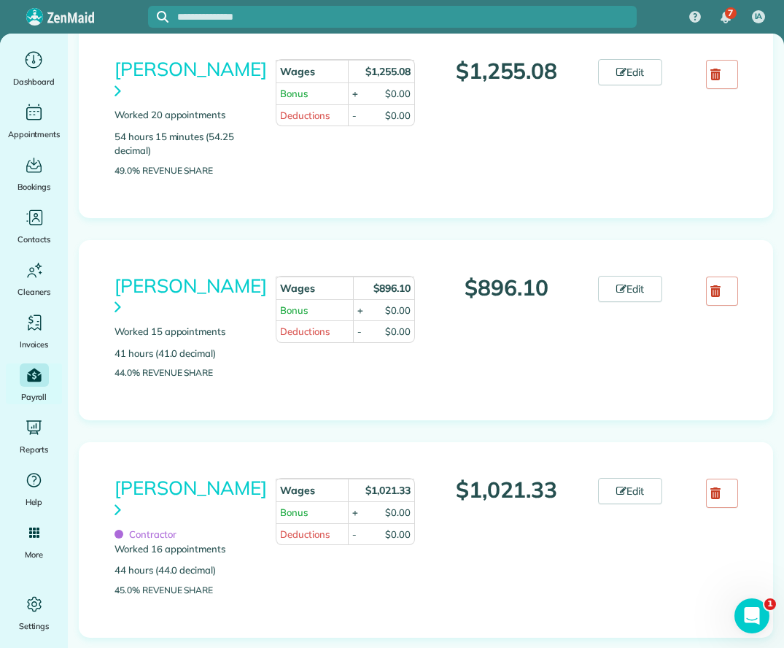
scroll to position [1387, 0]
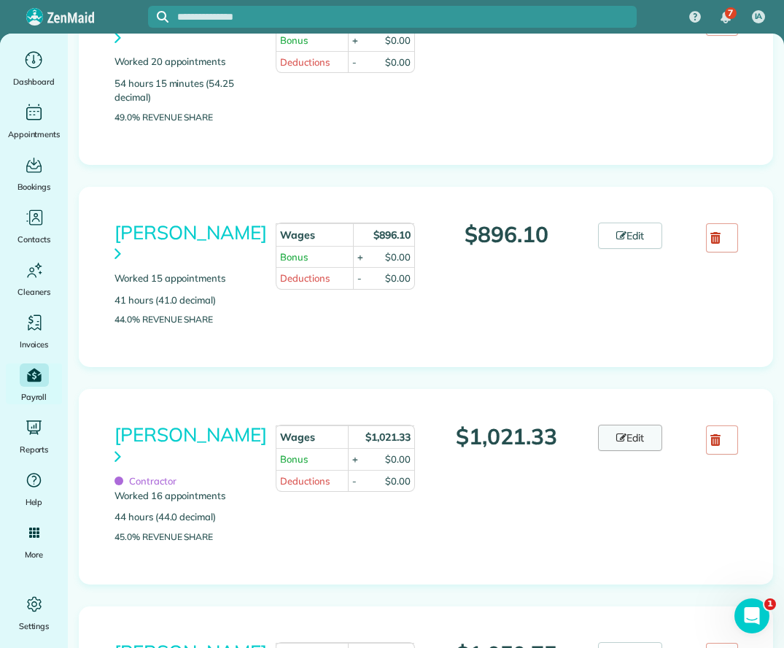
click at [604, 425] on link "Edit" at bounding box center [630, 438] width 64 height 26
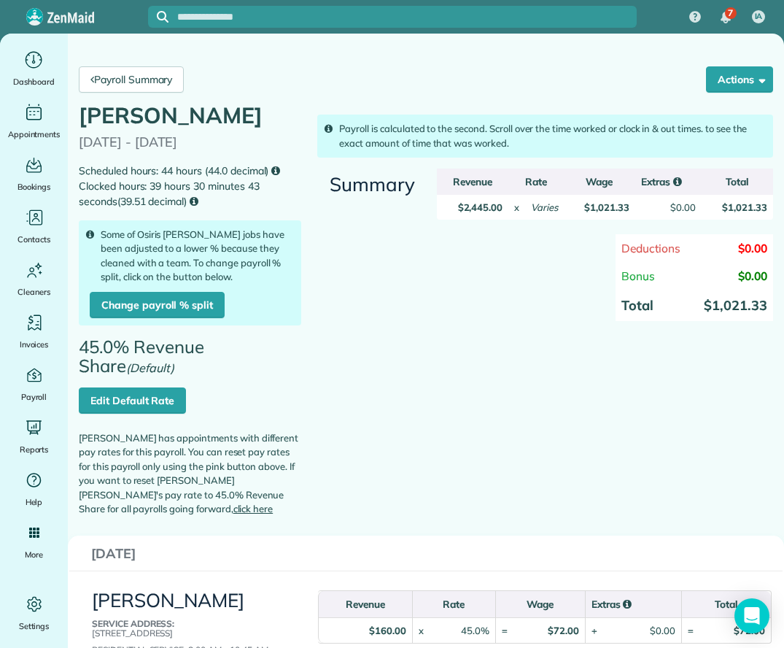
scroll to position [73, 0]
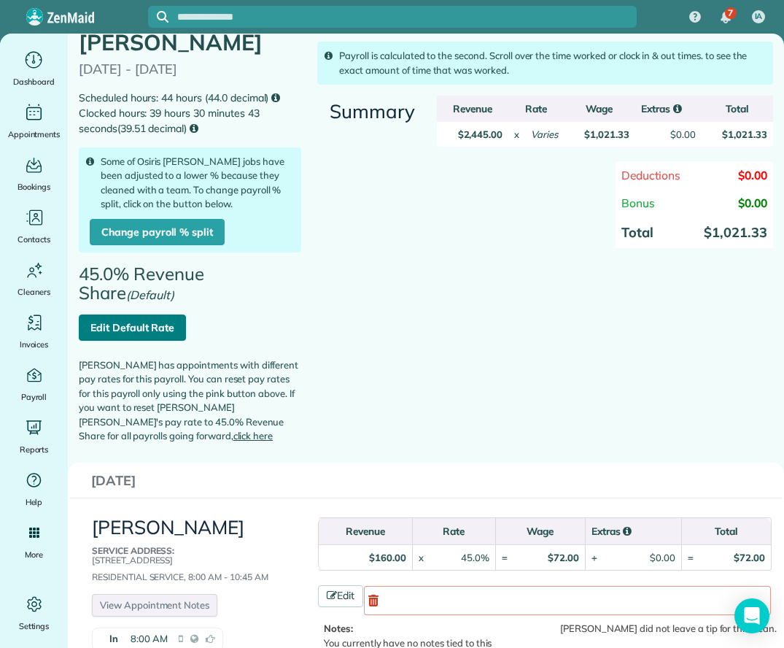
click at [142, 341] on link "Edit Default Rate" at bounding box center [132, 328] width 107 height 26
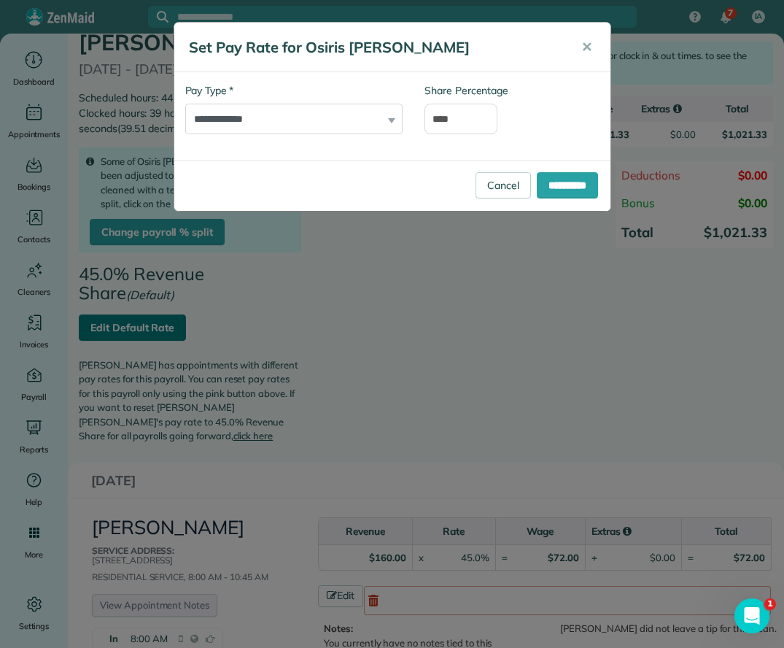
scroll to position [0, 0]
click at [542, 172] on input "**********" at bounding box center [567, 185] width 61 height 26
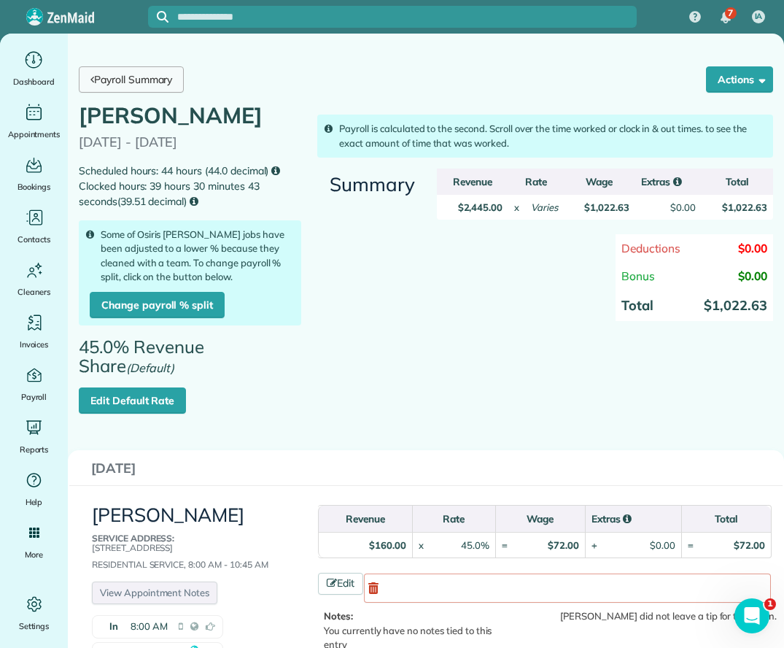
click at [115, 77] on link "Payroll Summary" at bounding box center [131, 79] width 105 height 26
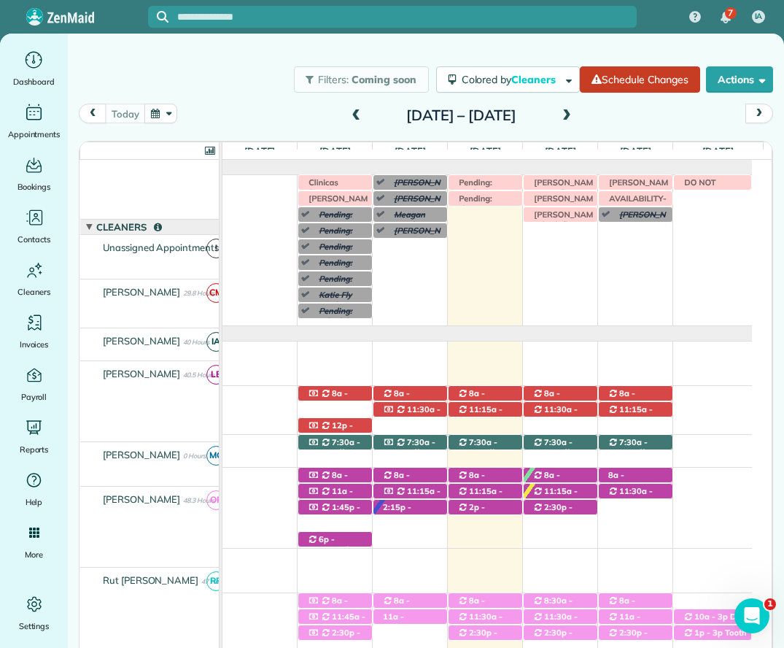
scroll to position [107, 0]
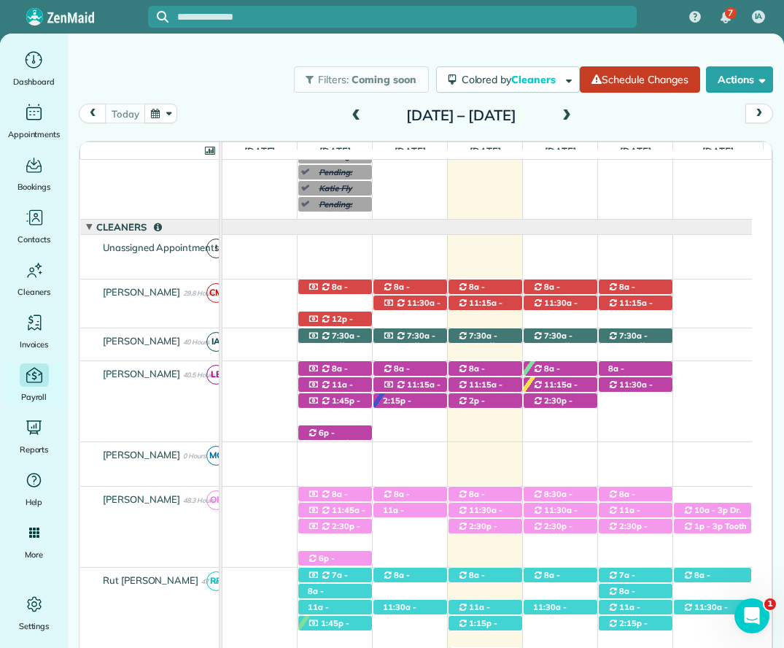
click at [38, 374] on icon "Main" at bounding box center [34, 375] width 20 height 20
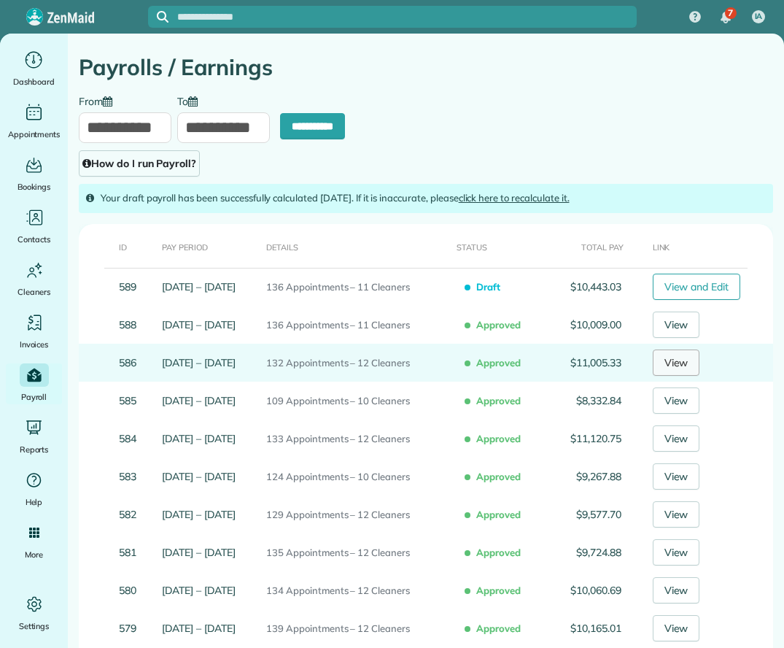
click at [672, 368] on link "View" at bounding box center [676, 363] width 47 height 26
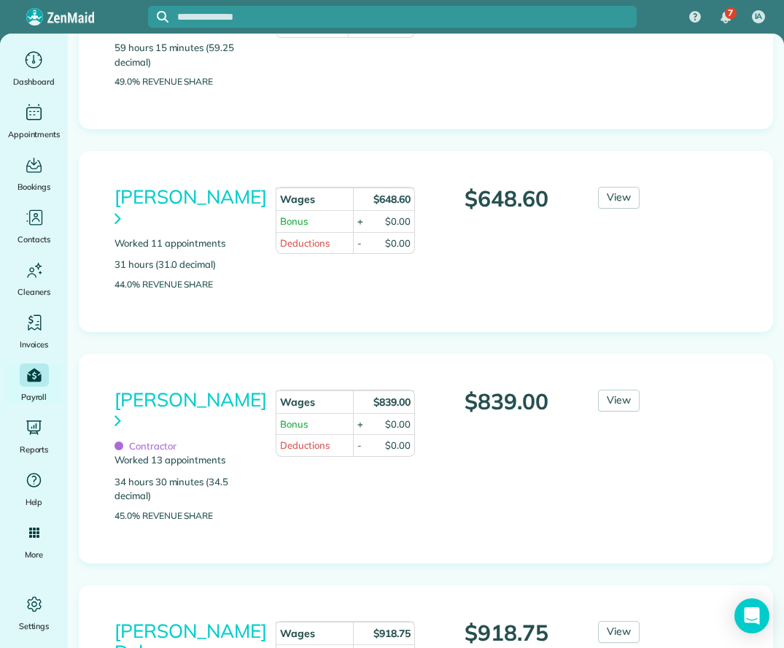
scroll to position [1532, 0]
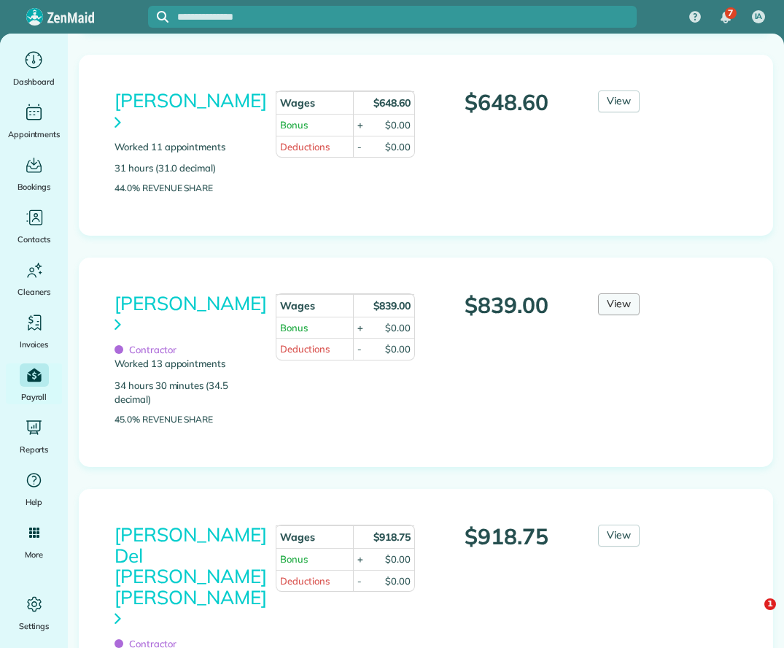
click at [613, 293] on link "View" at bounding box center [619, 304] width 42 height 22
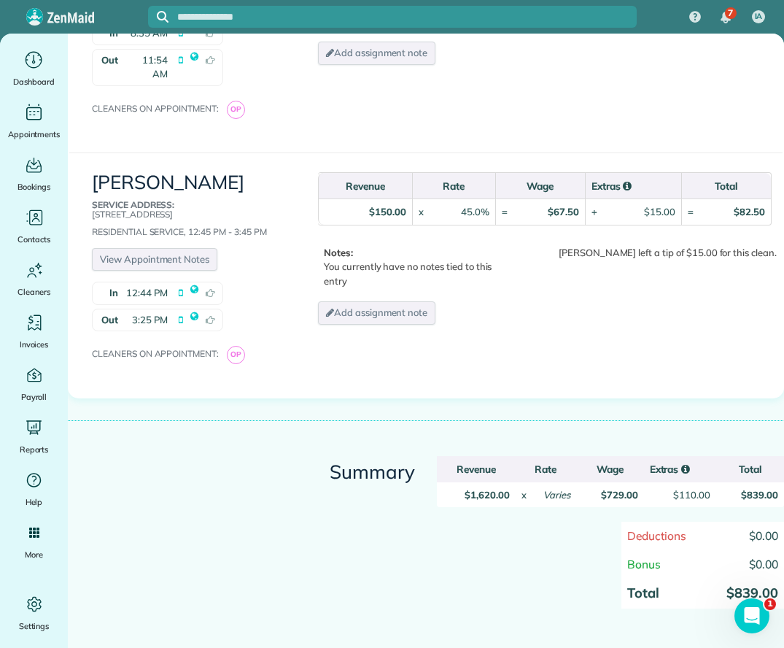
scroll to position [3617, 0]
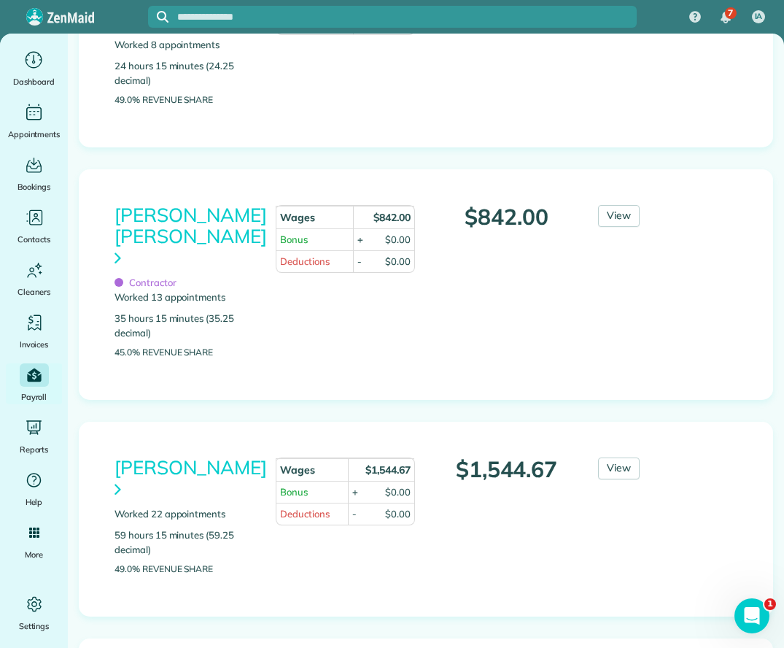
scroll to position [1022, 0]
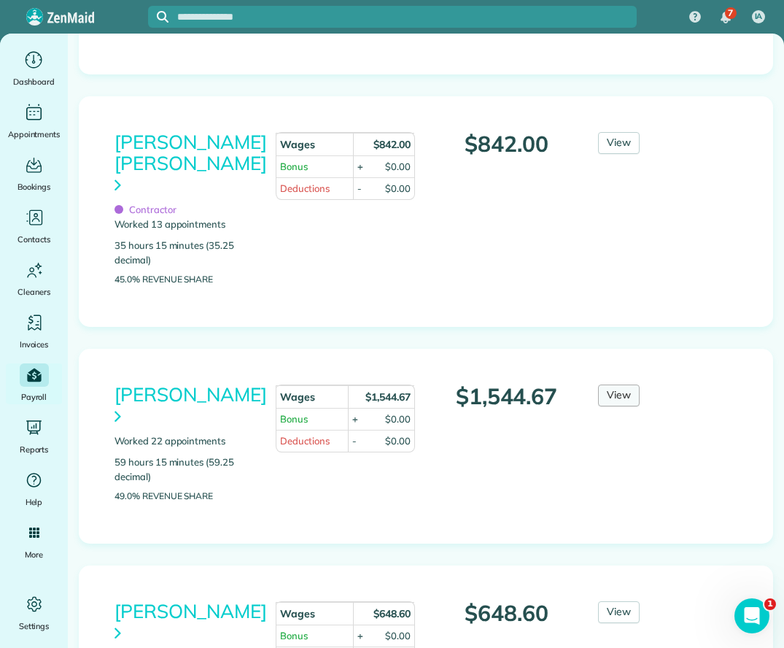
click at [617, 385] on link "View" at bounding box center [619, 396] width 42 height 22
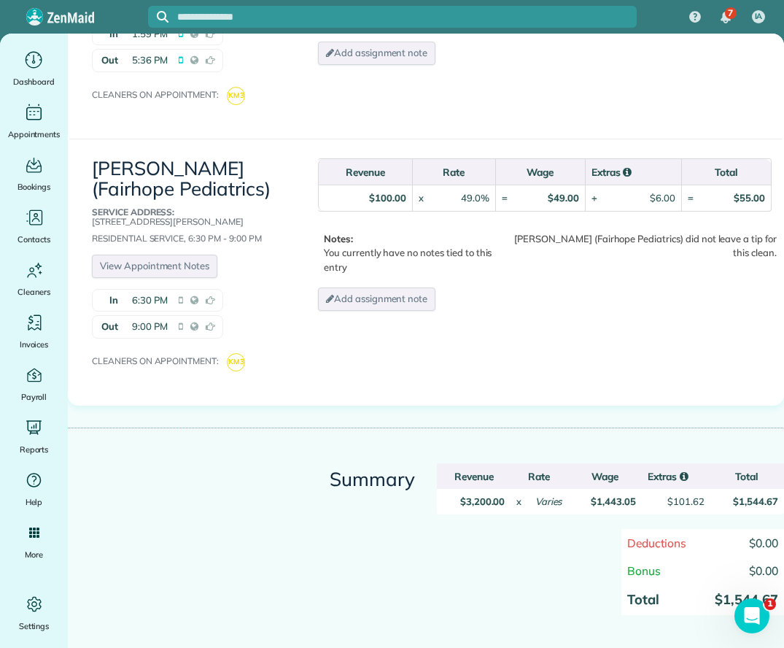
scroll to position [6037, 0]
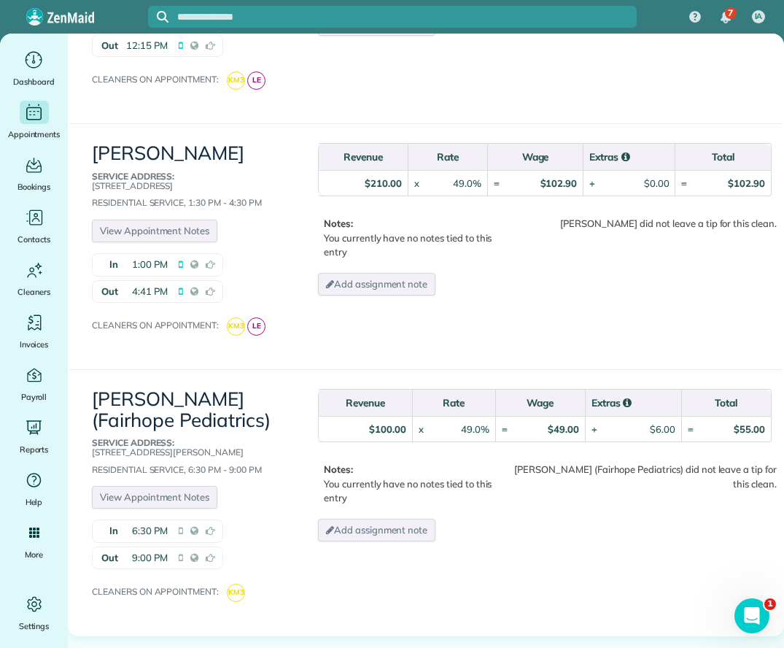
scroll to position [6330, 0]
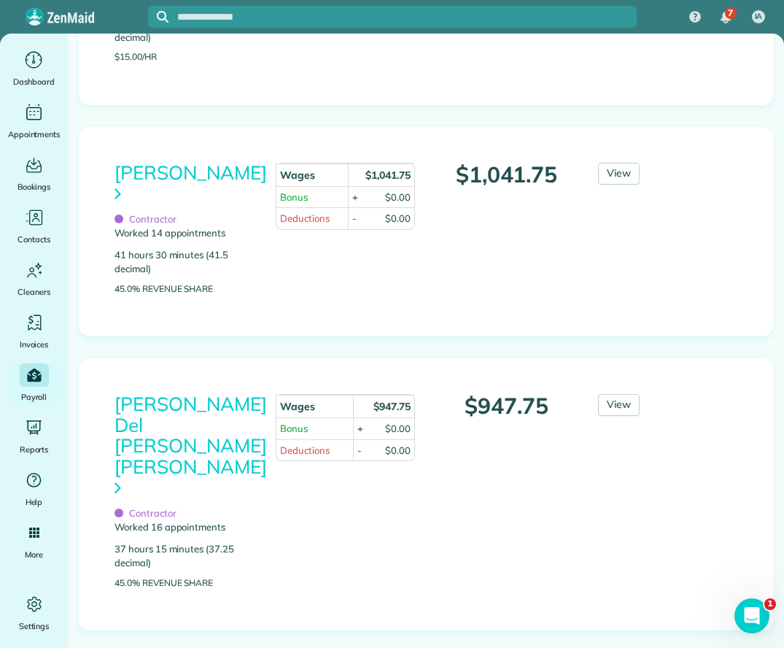
scroll to position [1897, 0]
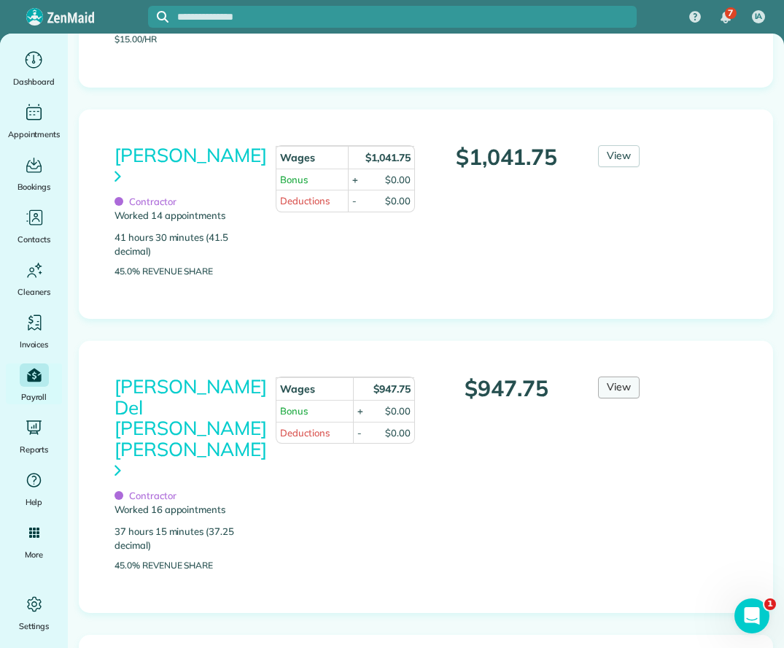
click at [611, 377] on link "View" at bounding box center [619, 388] width 42 height 22
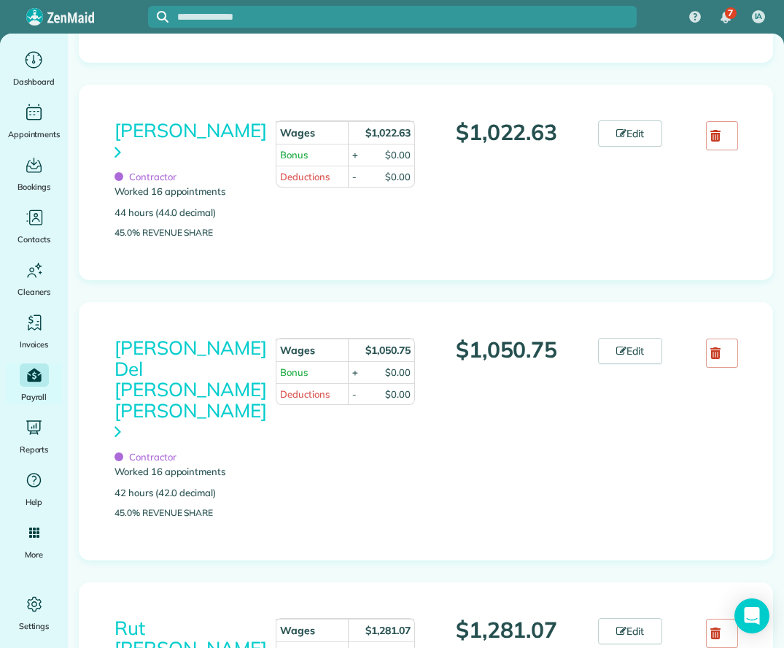
scroll to position [1824, 0]
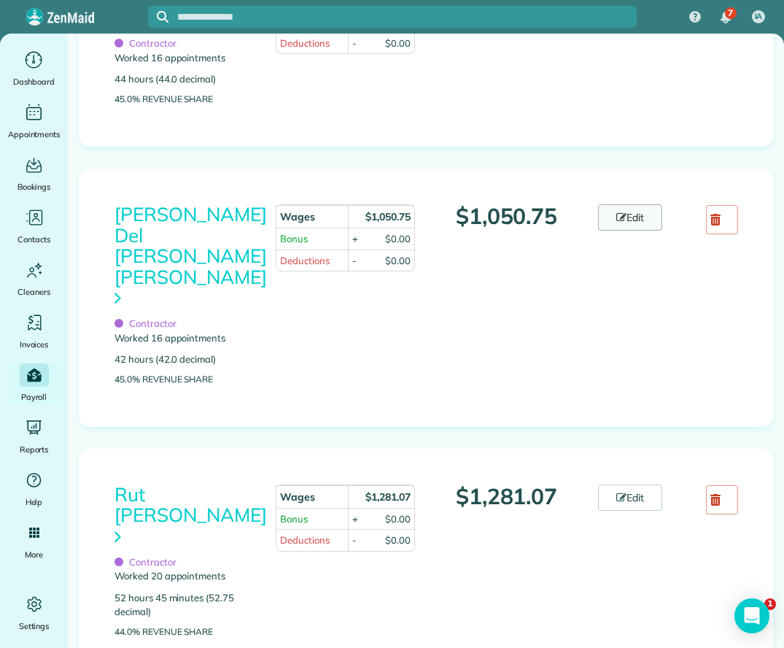
click at [617, 212] on icon at bounding box center [622, 217] width 10 height 10
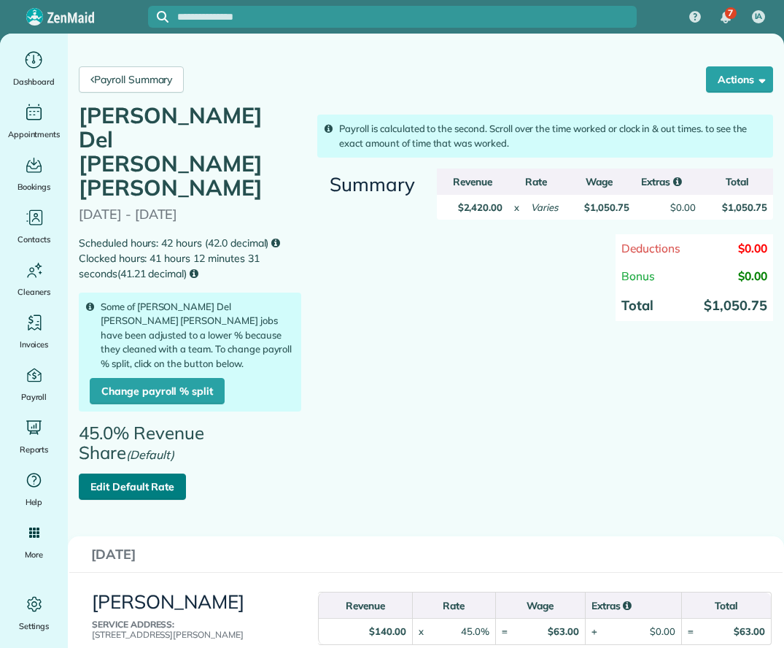
click at [160, 474] on link "Edit Default Rate" at bounding box center [132, 487] width 107 height 26
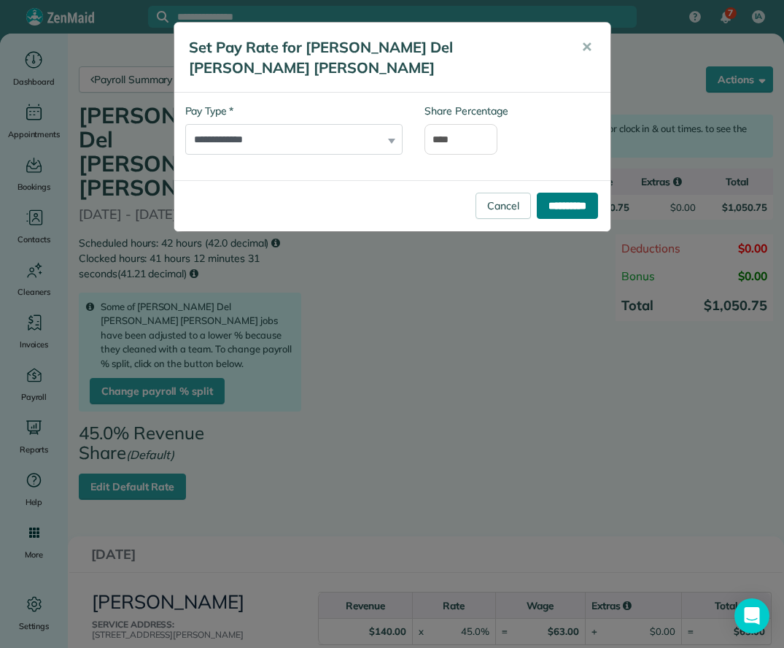
click at [572, 193] on input "**********" at bounding box center [567, 206] width 61 height 26
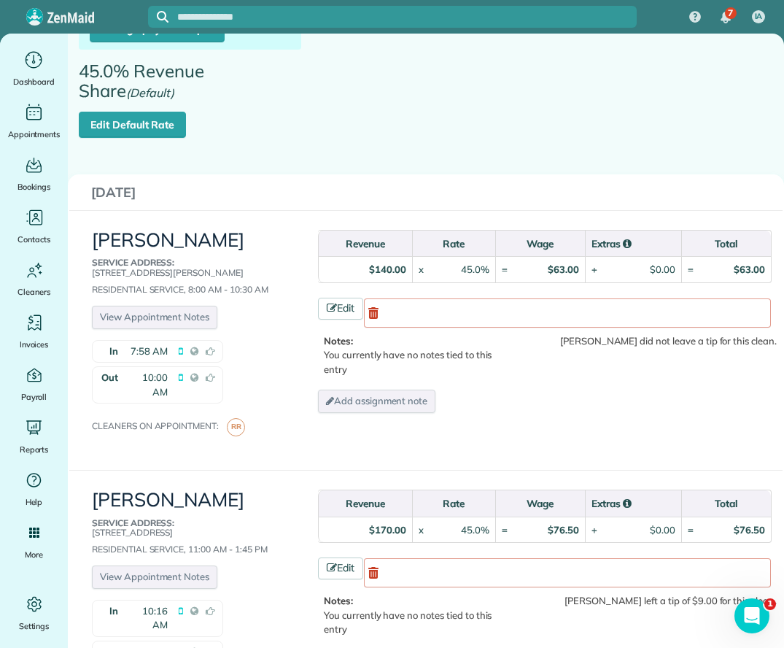
scroll to position [438, 0]
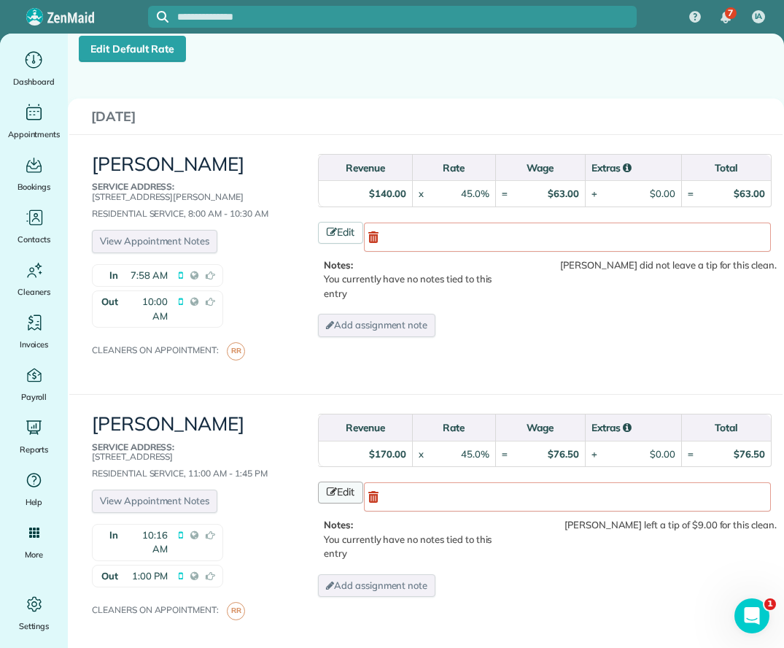
click at [332, 487] on icon at bounding box center [332, 492] width 10 height 10
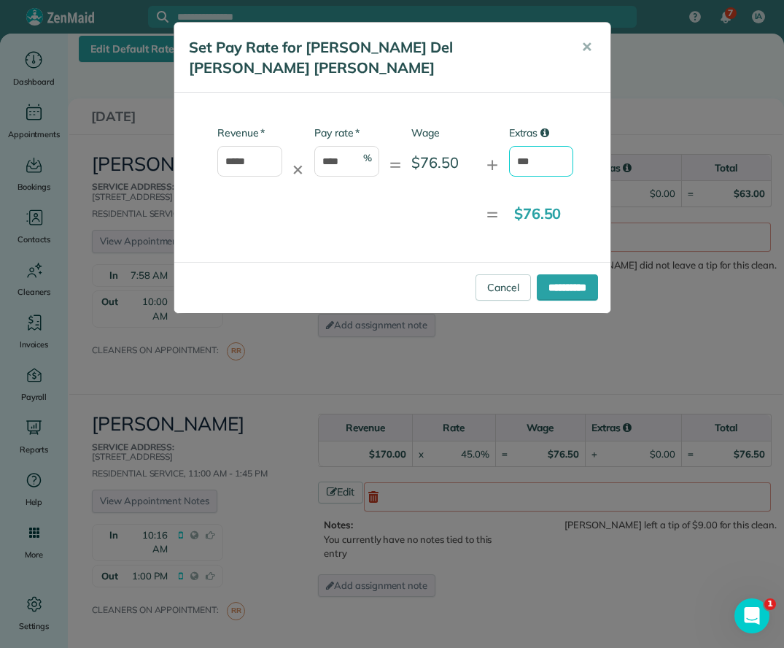
drag, startPoint x: 540, startPoint y: 146, endPoint x: 493, endPoint y: 146, distance: 47.4
click at [493, 146] on div "* Revenue ***** ✕ * Pay rate **** % = Wage $76.50 + Extras ***" at bounding box center [379, 159] width 389 height 66
type input "****"
click at [593, 274] on input "**********" at bounding box center [567, 287] width 61 height 26
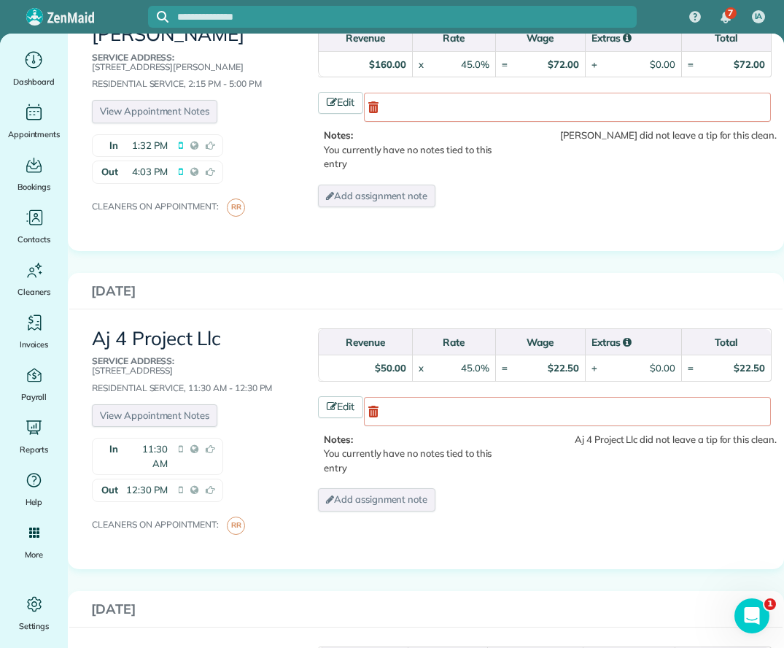
scroll to position [1071, 0]
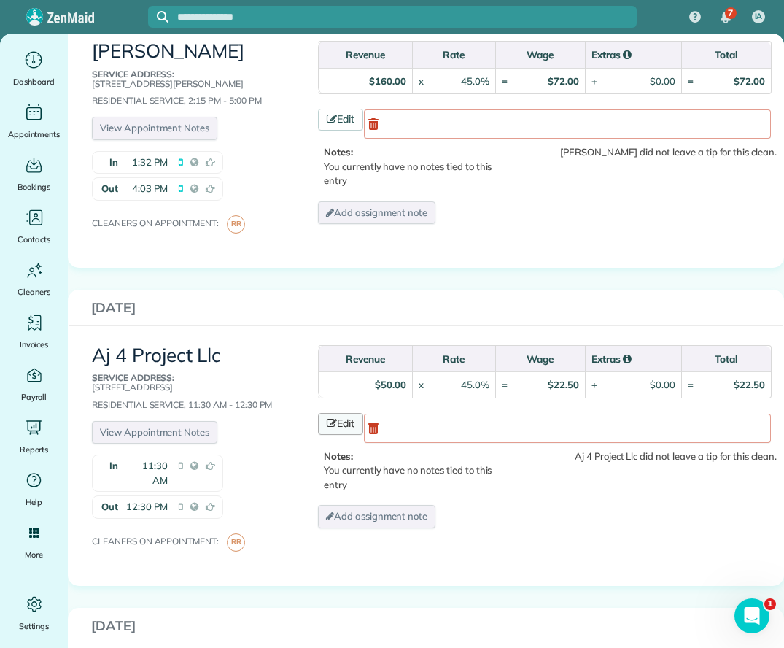
click at [335, 413] on link "Edit" at bounding box center [340, 424] width 45 height 22
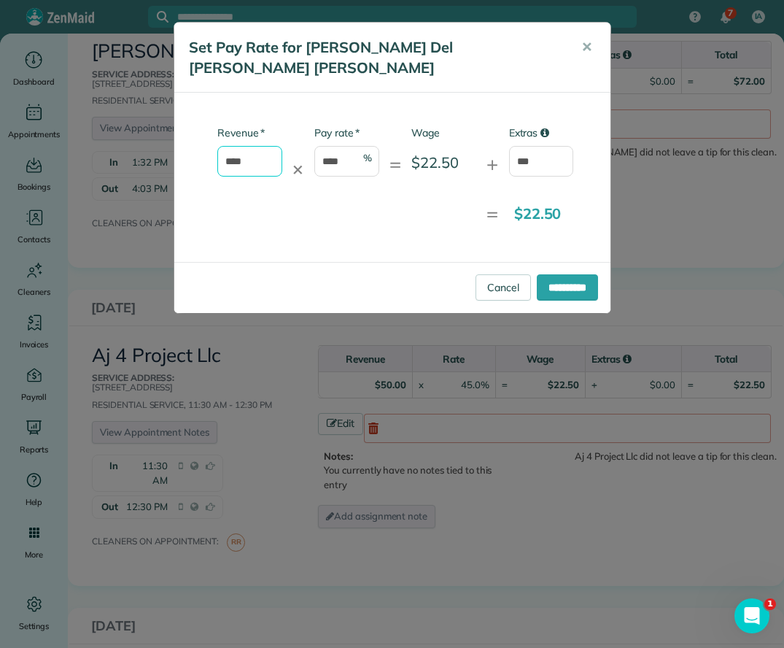
drag, startPoint x: 254, startPoint y: 144, endPoint x: 209, endPoint y: 144, distance: 44.5
click at [209, 144] on div "* Revenue **** ✕ * Pay rate **** % = Wage $22.50 + Extras ***" at bounding box center [379, 159] width 389 height 66
type input "***"
click at [540, 146] on input "***" at bounding box center [541, 161] width 65 height 31
drag, startPoint x: 546, startPoint y: 140, endPoint x: 463, endPoint y: 140, distance: 83.2
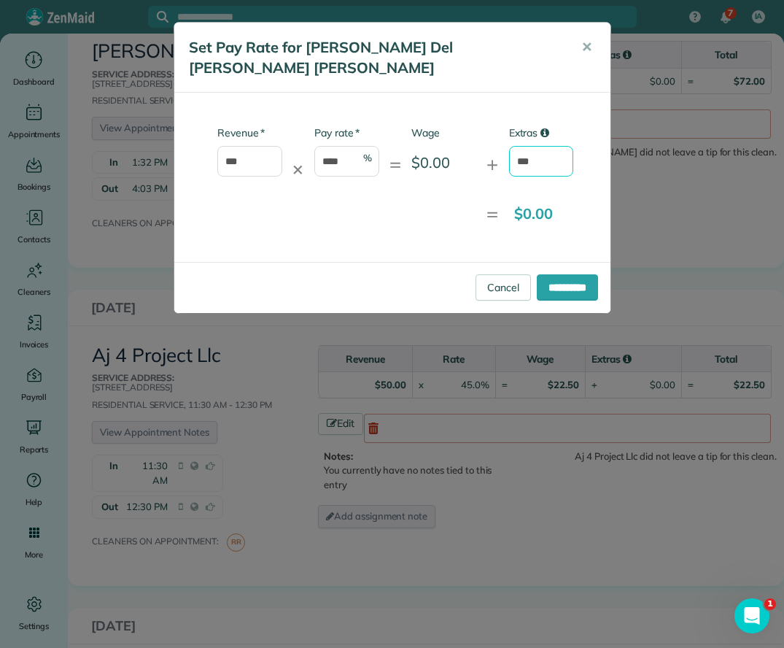
click at [469, 140] on div "* Revenue *** ✕ * Pay rate **** % = Wage $0.00 + Extras ***" at bounding box center [379, 159] width 389 height 66
type input "****"
click at [544, 274] on input "**********" at bounding box center [567, 287] width 61 height 26
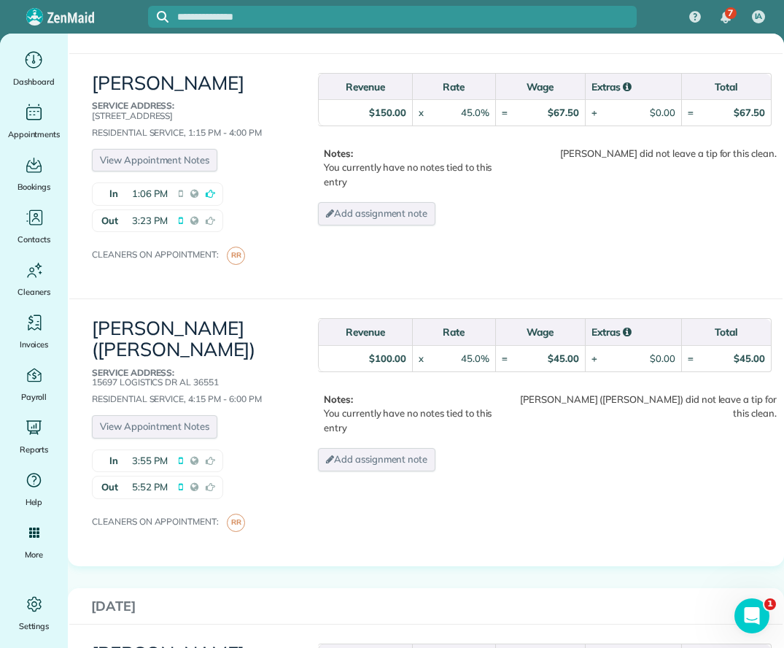
scroll to position [2116, 0]
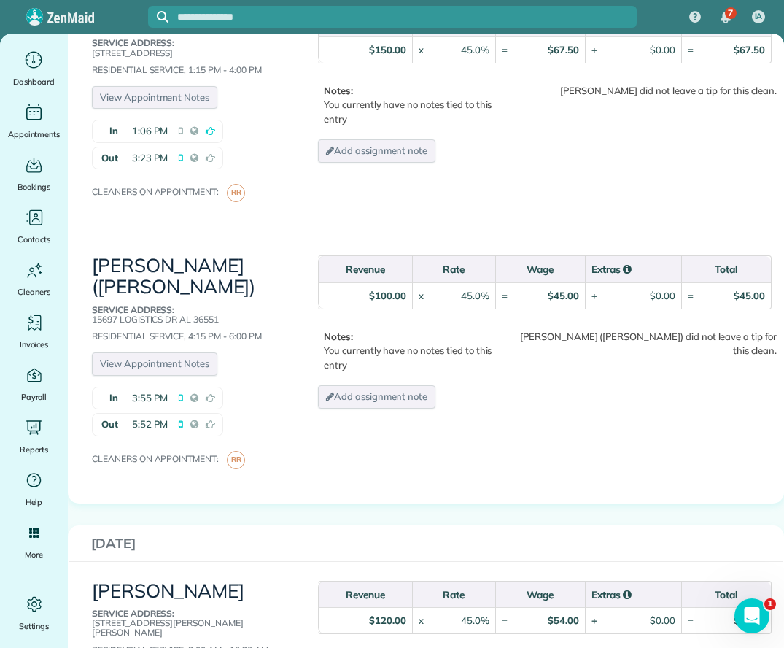
click at [554, 330] on div "Notes: You currently have no notes tied to this entry [PERSON_NAME] ([PERSON_NA…" at bounding box center [545, 355] width 464 height 50
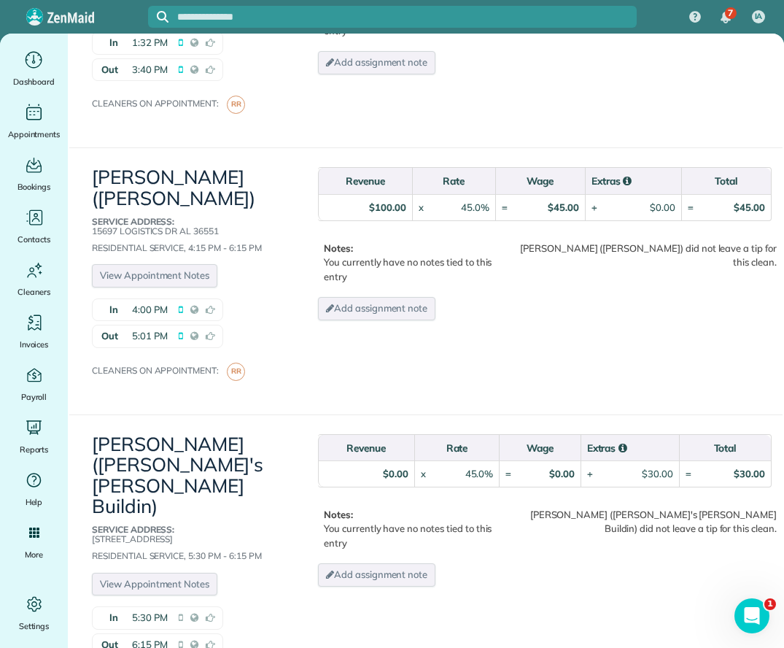
scroll to position [4233, 0]
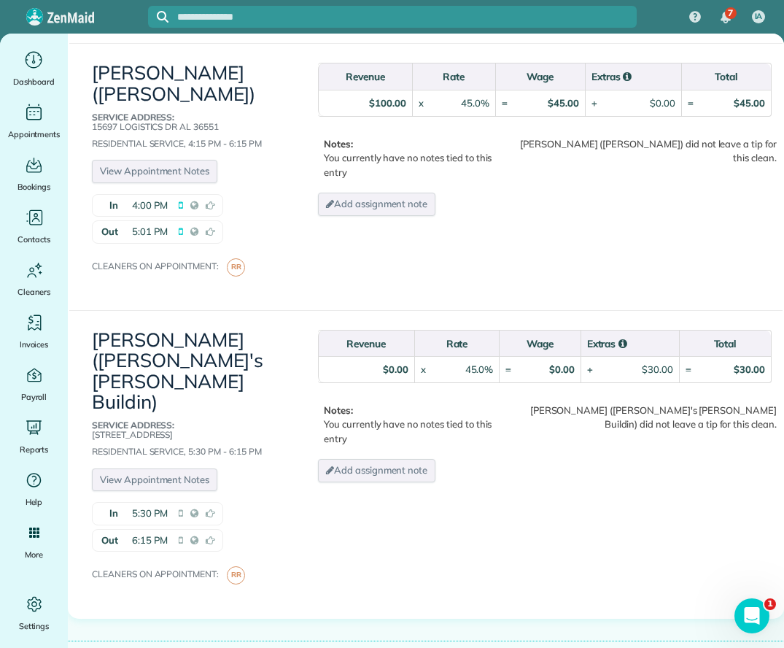
click at [510, 401] on div "[PERSON_NAME] ([PERSON_NAME]'s [PERSON_NAME] Buildin) Service Address: [STREET_…" at bounding box center [426, 464] width 714 height 293
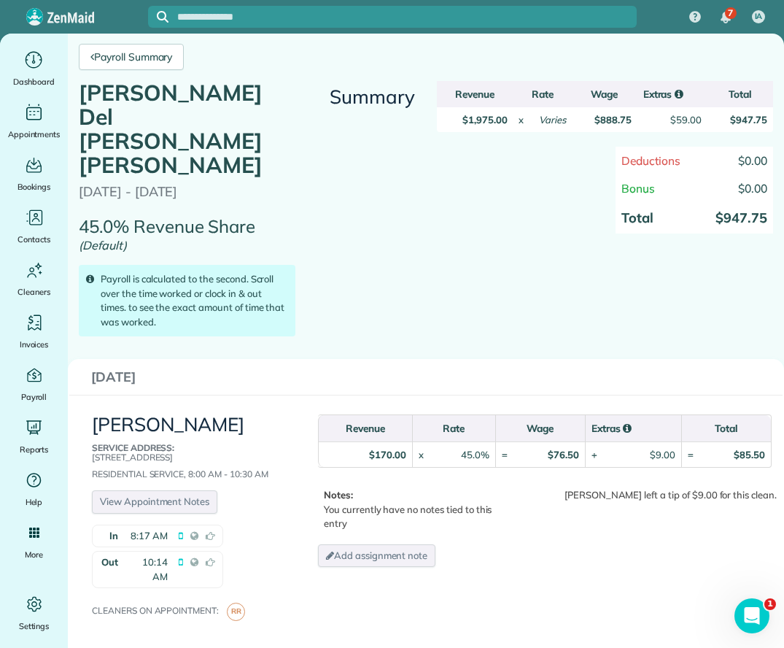
scroll to position [0, 0]
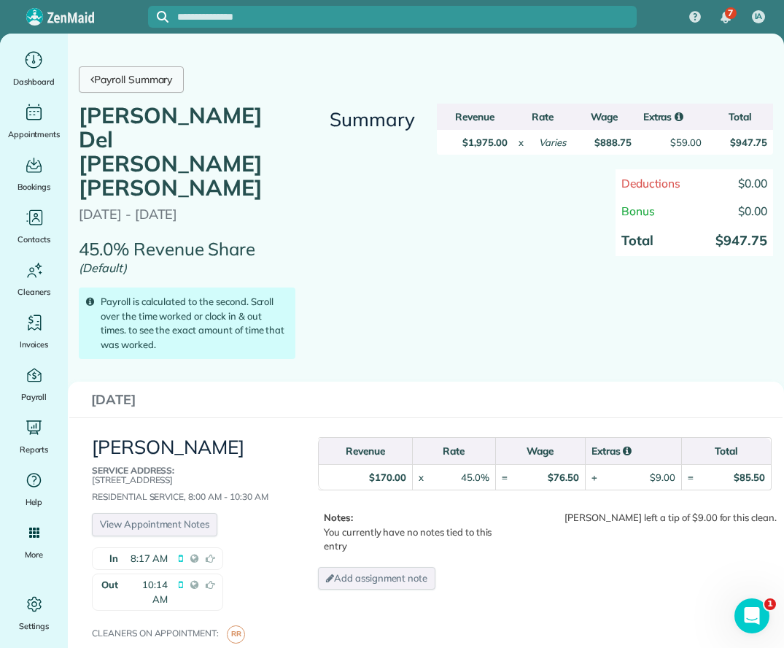
click at [135, 87] on link "Payroll Summary" at bounding box center [131, 79] width 105 height 26
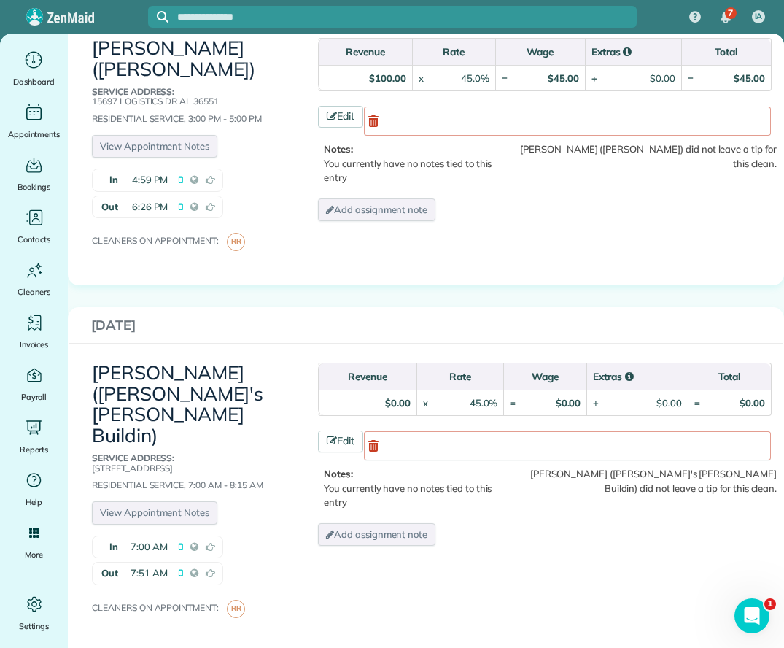
scroll to position [2773, 0]
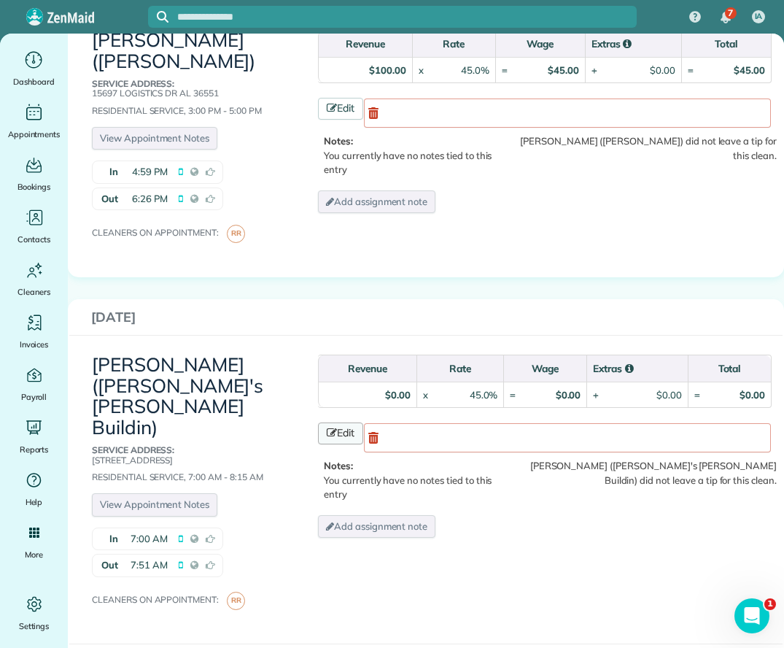
click at [323, 423] on link "Edit" at bounding box center [340, 434] width 45 height 22
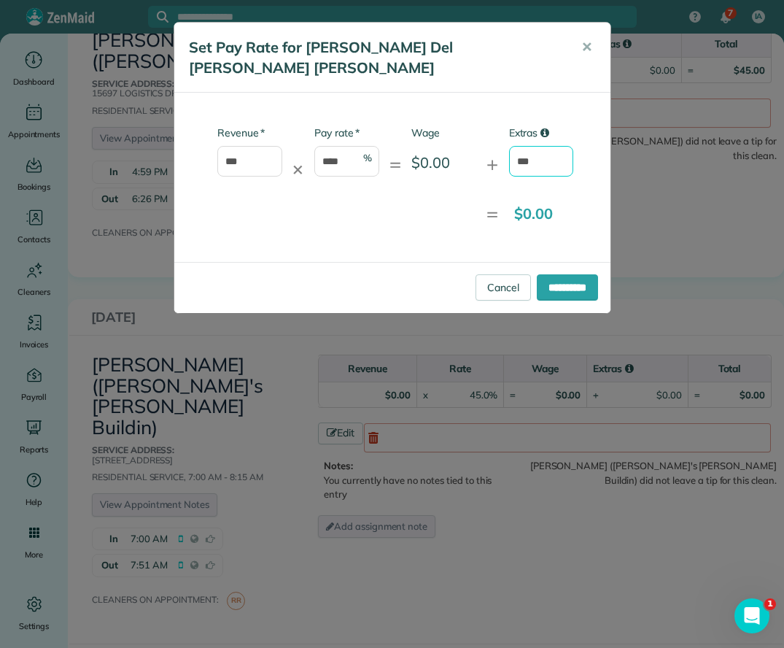
drag, startPoint x: 531, startPoint y: 131, endPoint x: 508, endPoint y: 136, distance: 23.4
click at [508, 136] on div "* Revenue *** ✕ * Pay rate **** % = Wage $0.00 + Extras ***" at bounding box center [379, 159] width 389 height 66
type input "**"
click at [566, 274] on input "**********" at bounding box center [567, 287] width 61 height 26
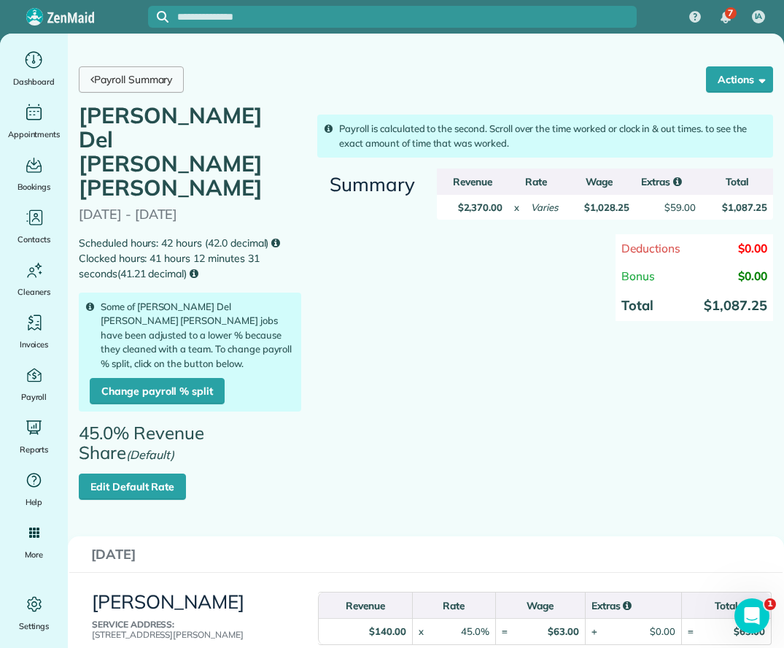
click at [117, 85] on link "Payroll Summary" at bounding box center [131, 79] width 105 height 26
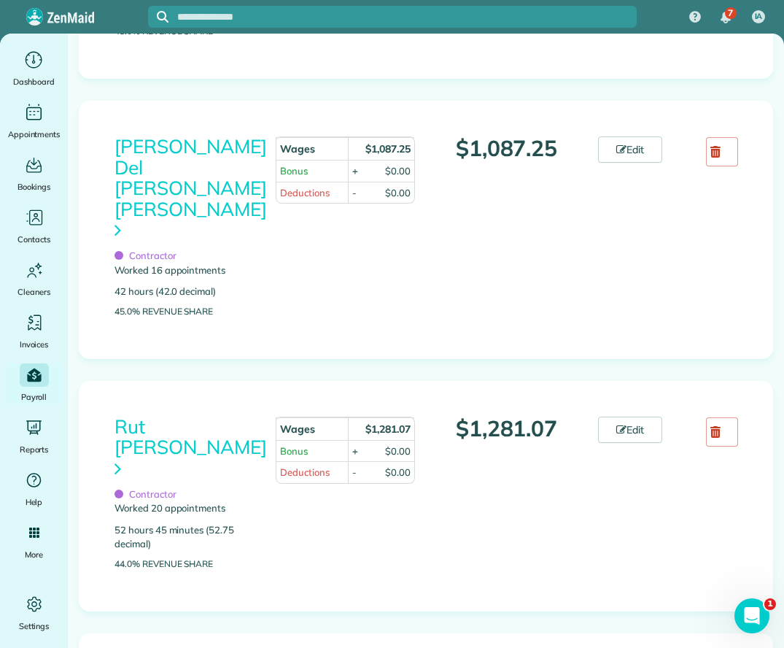
scroll to position [1970, 0]
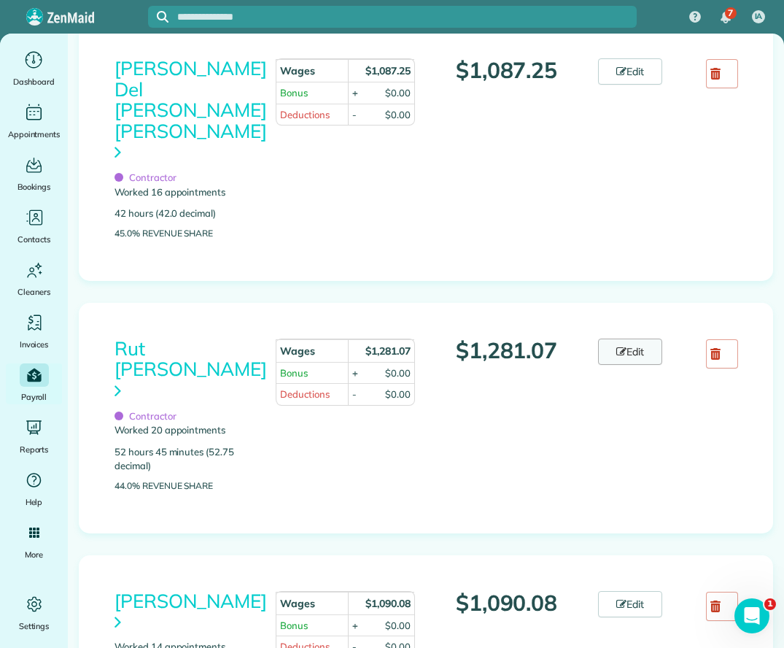
click at [617, 347] on icon at bounding box center [622, 352] width 10 height 10
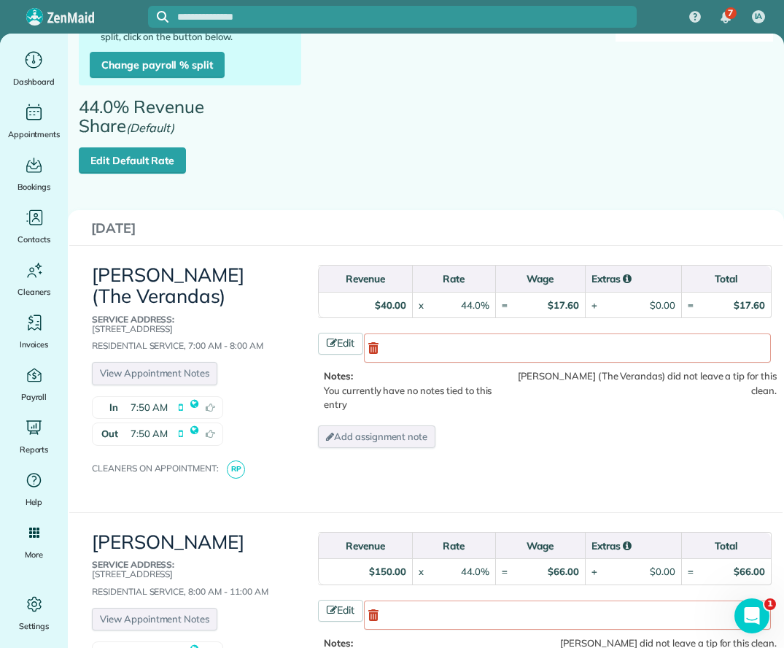
scroll to position [292, 0]
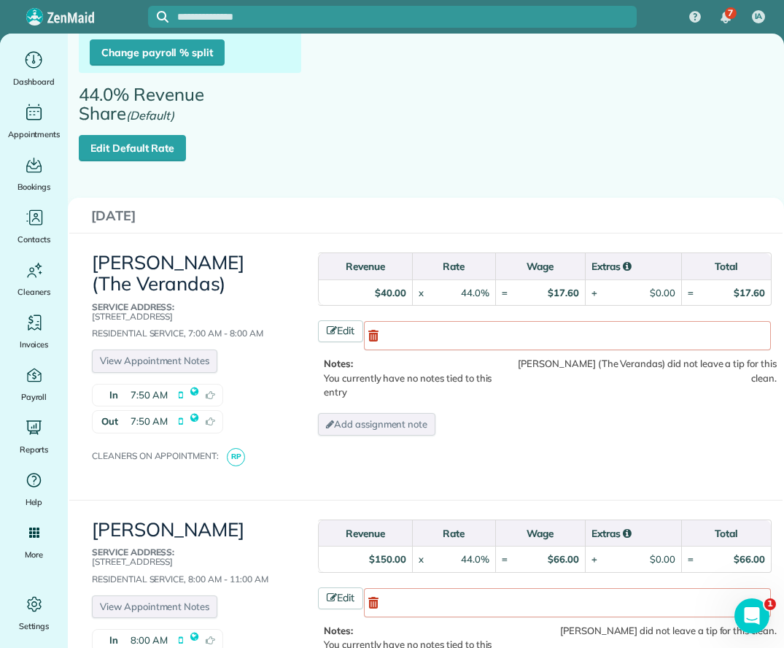
click at [341, 320] on link "Edit" at bounding box center [340, 331] width 45 height 22
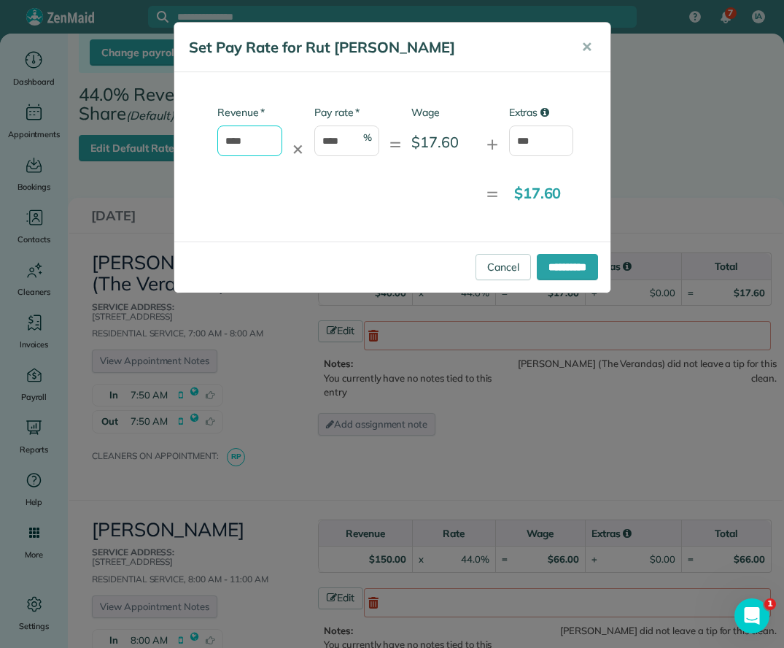
drag, startPoint x: 244, startPoint y: 142, endPoint x: 206, endPoint y: 142, distance: 38.7
click at [206, 142] on div "* Revenue **** ✕ * Pay rate **** % = Wage $17.60 + Extras ***" at bounding box center [379, 138] width 389 height 66
type input "***"
drag, startPoint x: 544, startPoint y: 140, endPoint x: 506, endPoint y: 140, distance: 38.7
click at [506, 140] on div "* Revenue *** ✕ * Pay rate **** % = Wage $0.00 + Extras ***" at bounding box center [379, 138] width 389 height 66
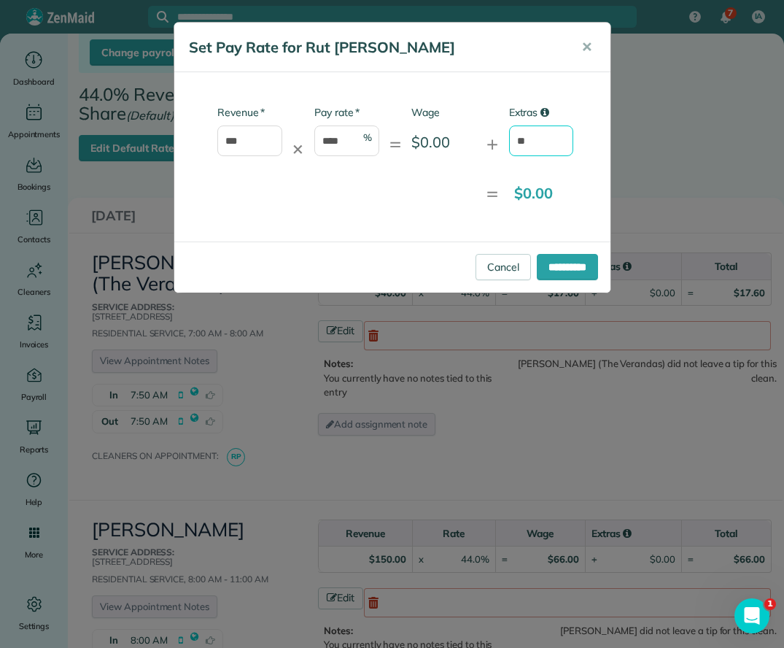
type input "****"
click at [547, 273] on input "**********" at bounding box center [567, 267] width 61 height 26
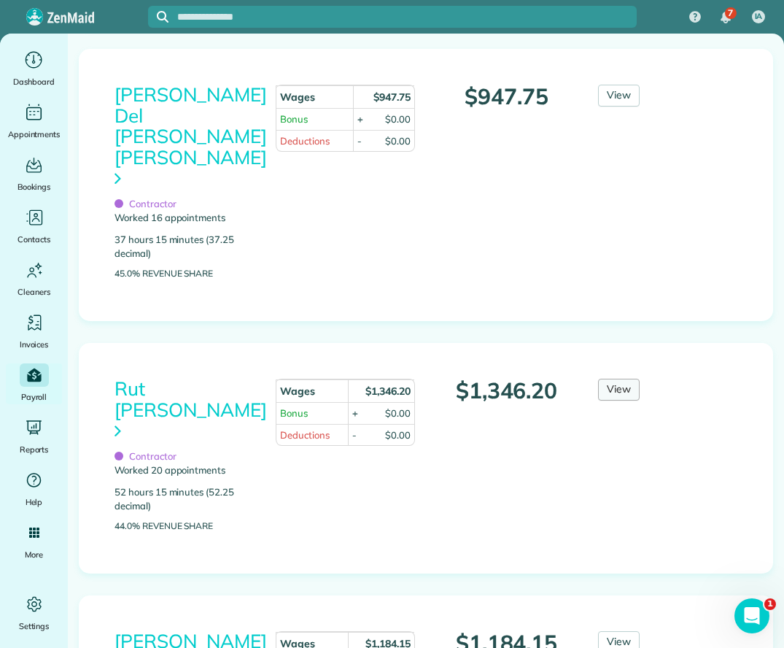
click at [625, 379] on link "View" at bounding box center [619, 390] width 42 height 22
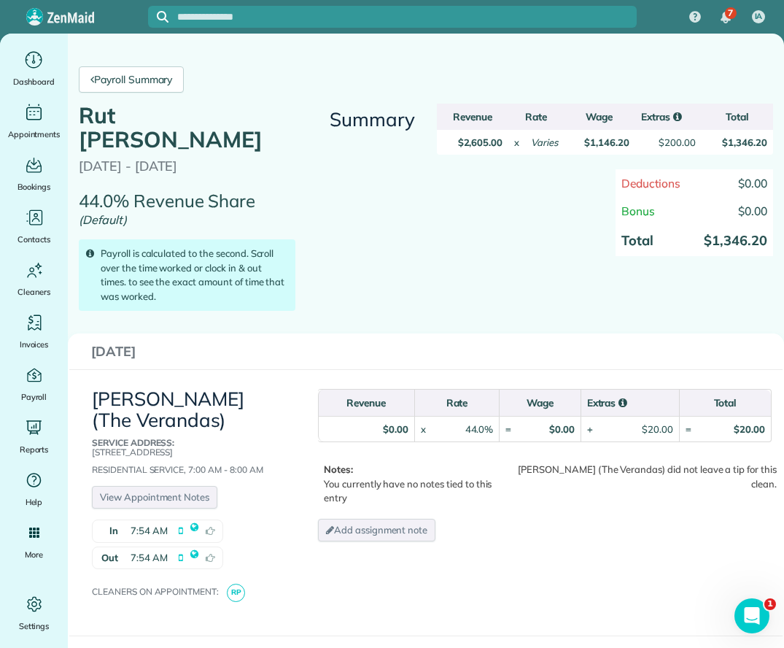
click at [493, 266] on div "Deductions $0.00 Bonus $0.00 Total $1,346.20" at bounding box center [605, 219] width 358 height 101
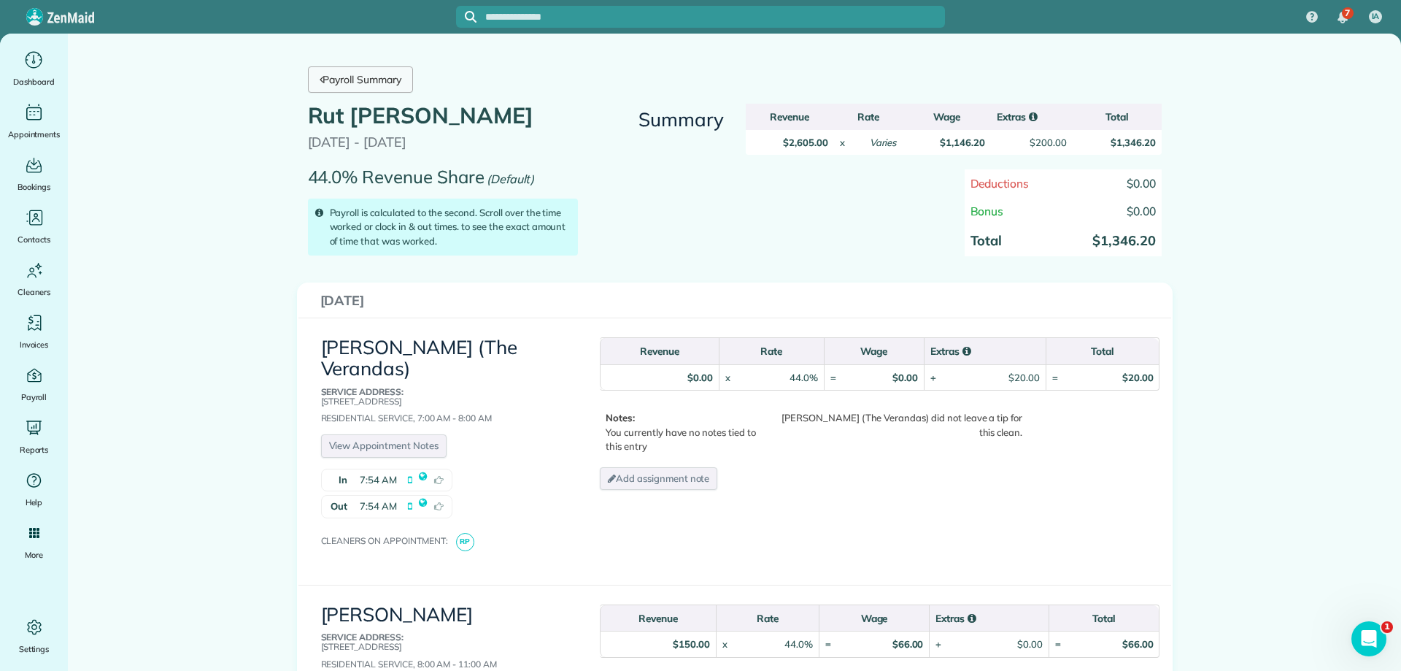
click at [339, 79] on link "Payroll Summary" at bounding box center [360, 79] width 105 height 26
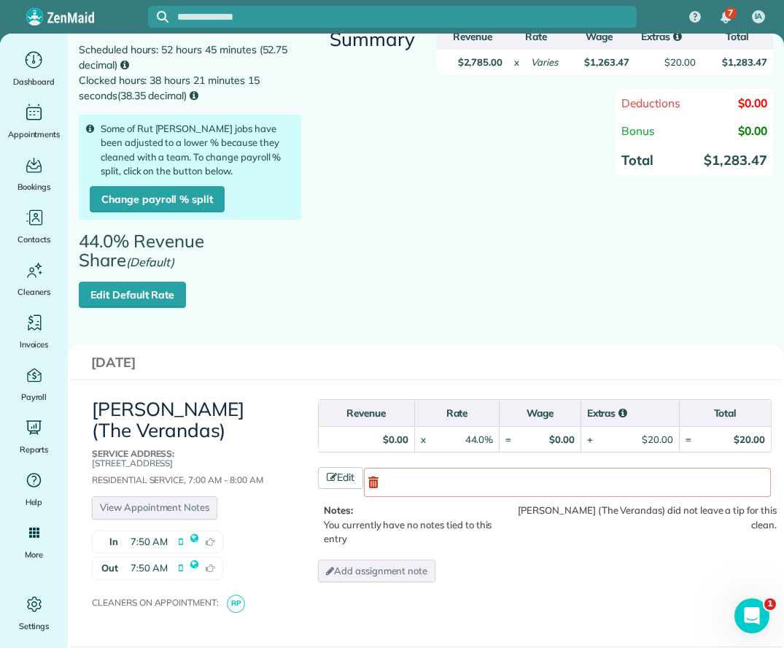
scroll to position [146, 0]
click at [144, 281] on link "Edit Default Rate" at bounding box center [132, 294] width 107 height 26
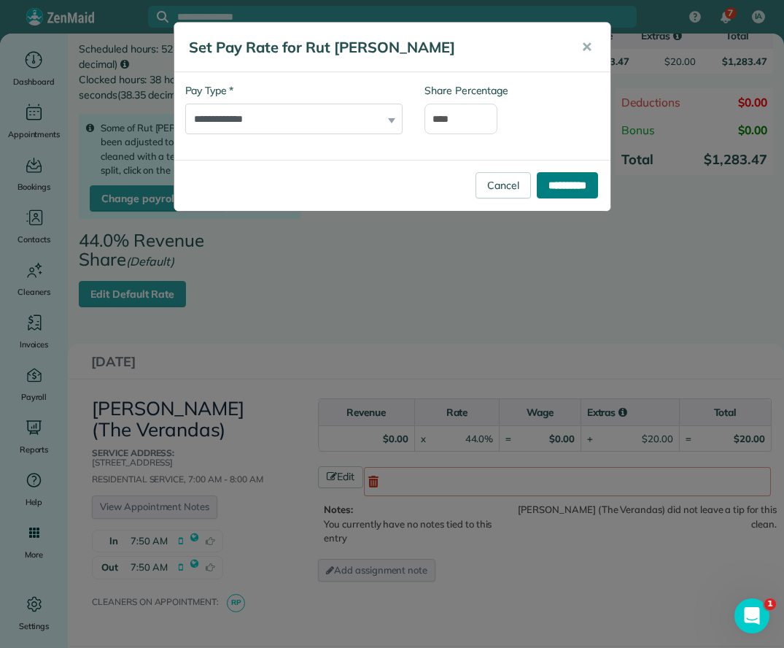
click at [584, 189] on input "**********" at bounding box center [567, 185] width 61 height 26
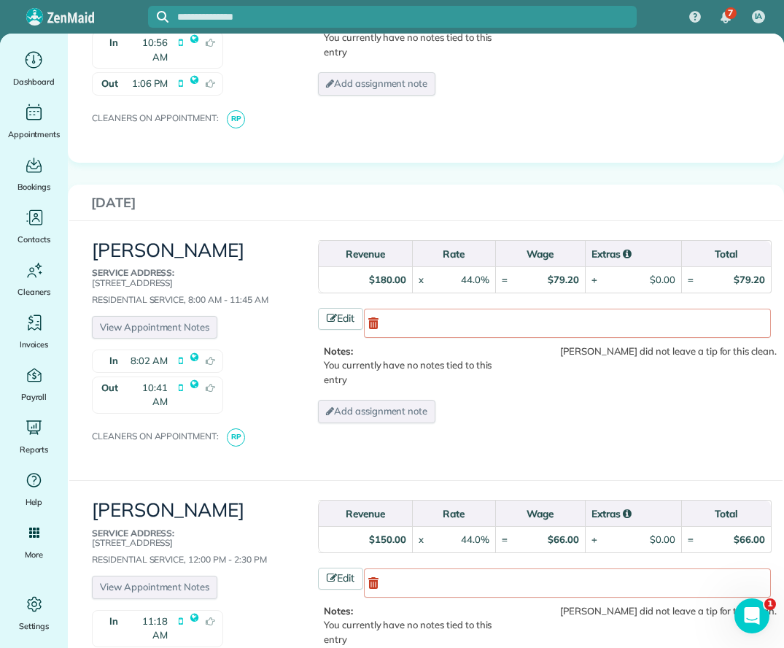
scroll to position [4014, 0]
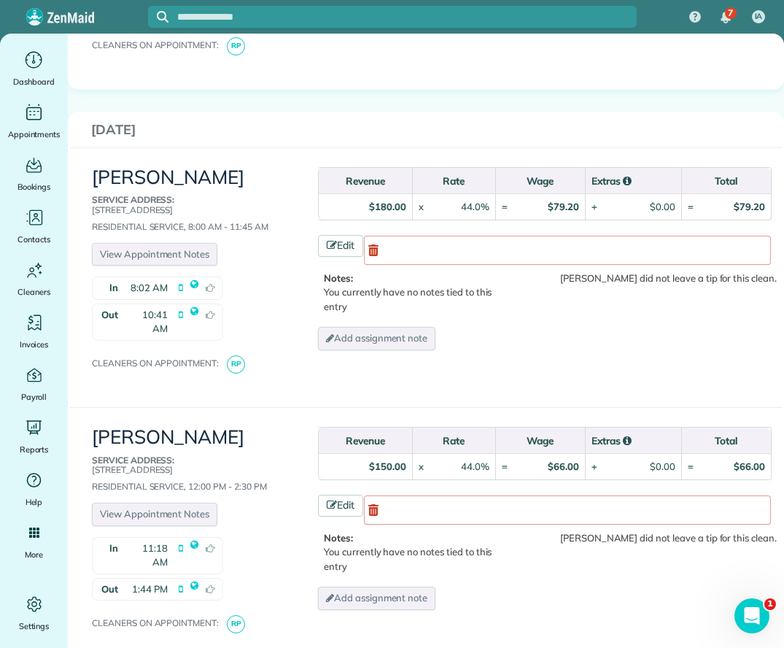
click at [290, 155] on div "[PERSON_NAME] Service Address: [STREET_ADDRESS] Residential Service, 8:00 AM - …" at bounding box center [188, 277] width 216 height 244
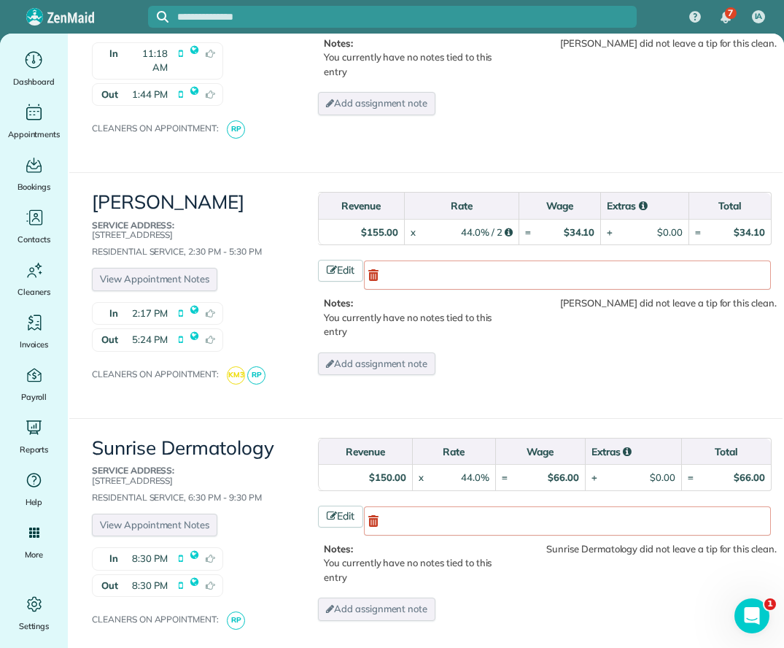
scroll to position [4597, 0]
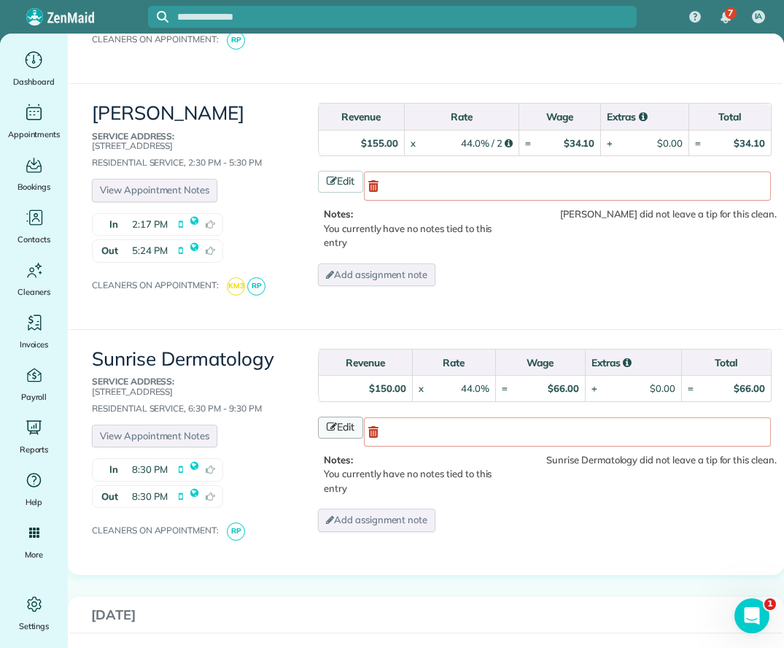
click at [341, 417] on link "Edit" at bounding box center [340, 428] width 45 height 22
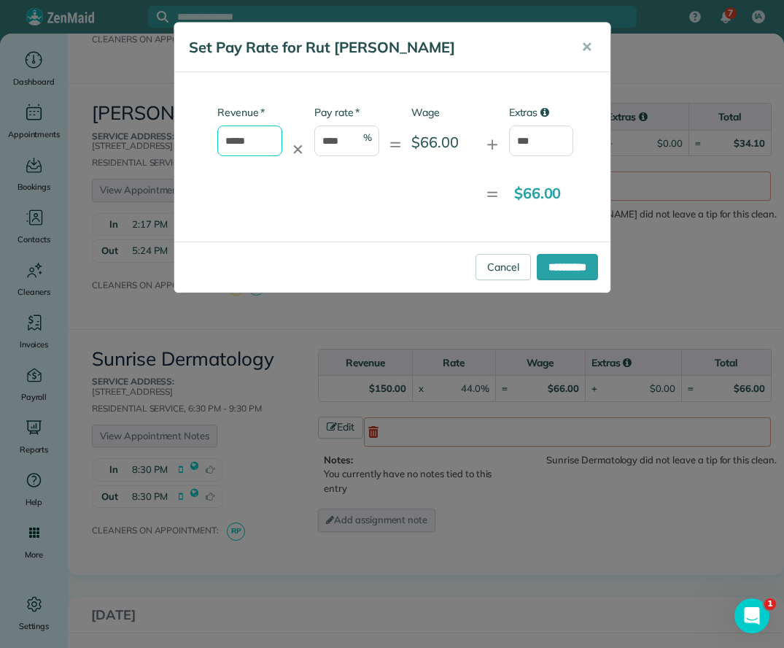
drag, startPoint x: 269, startPoint y: 142, endPoint x: 171, endPoint y: 142, distance: 97.8
click at [171, 142] on div "**********" at bounding box center [392, 324] width 784 height 648
type input "*"
click at [539, 142] on input "***" at bounding box center [541, 141] width 65 height 31
type input "*"
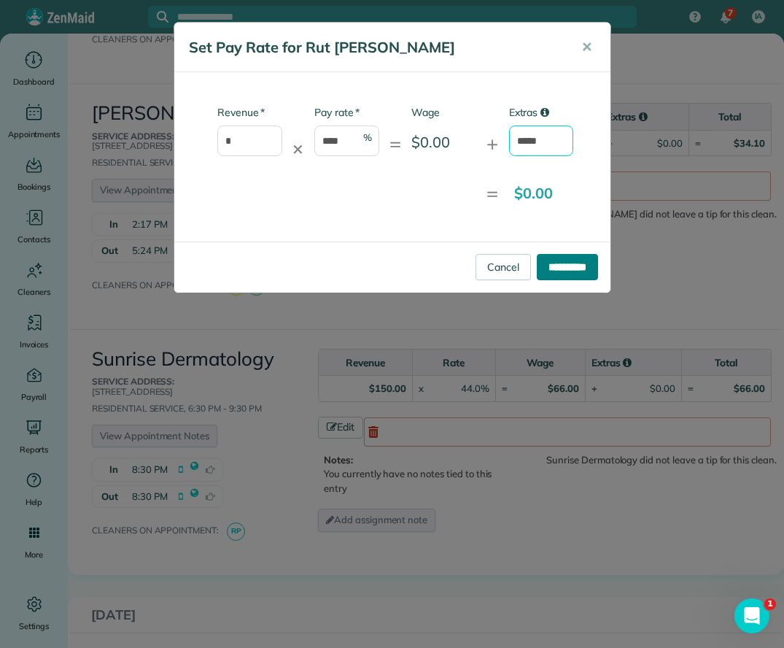
type input "*****"
click at [563, 262] on input "**********" at bounding box center [567, 267] width 61 height 26
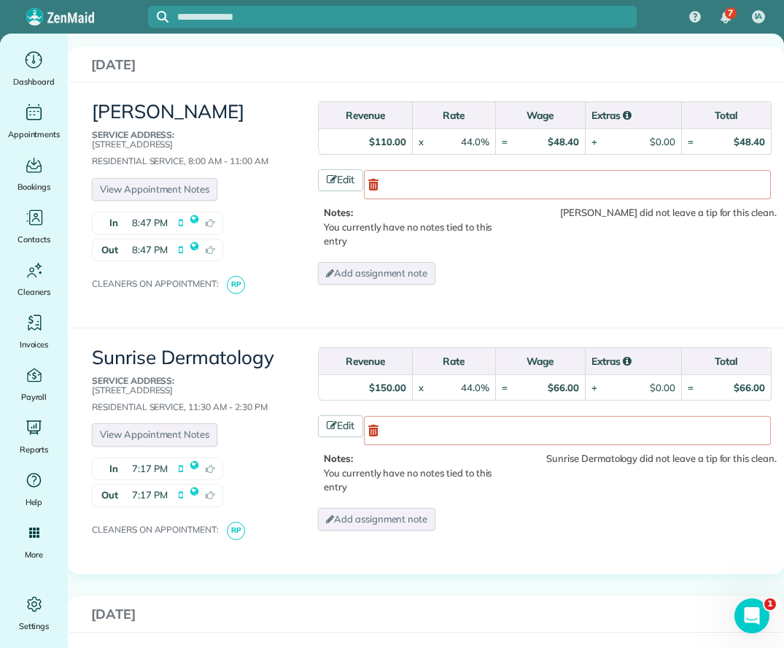
scroll to position [1532, 0]
click at [336, 416] on link "Edit" at bounding box center [340, 427] width 45 height 22
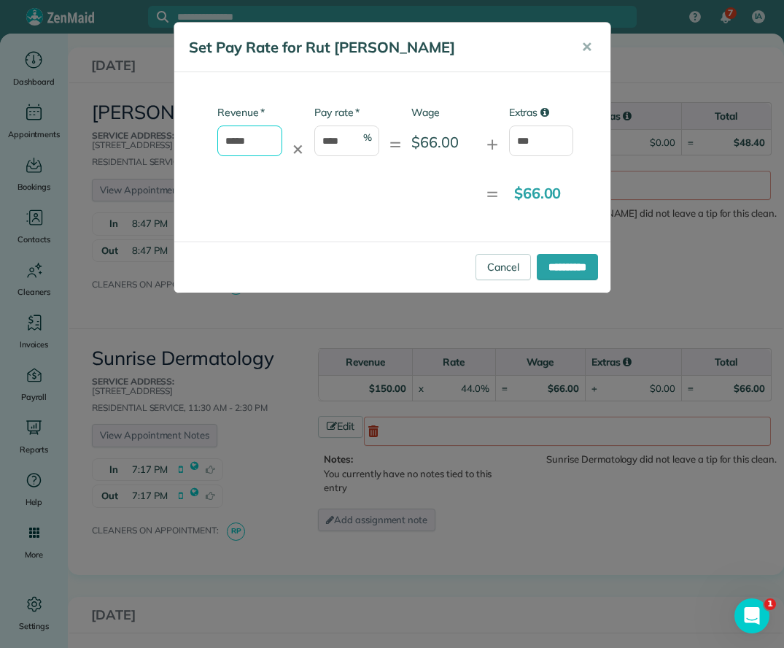
drag, startPoint x: 256, startPoint y: 141, endPoint x: 181, endPoint y: 141, distance: 75.2
click at [187, 141] on div "* Revenue ***** ✕ * Pay rate **** % = Wage $66.00 + Extras ***" at bounding box center [379, 138] width 389 height 66
type input "*"
drag, startPoint x: 514, startPoint y: 136, endPoint x: 397, endPoint y: 137, distance: 116.8
click at [399, 137] on div "* Revenue * ✕ * Pay rate **** % = Wage $0.00 + Extras ***" at bounding box center [379, 138] width 389 height 66
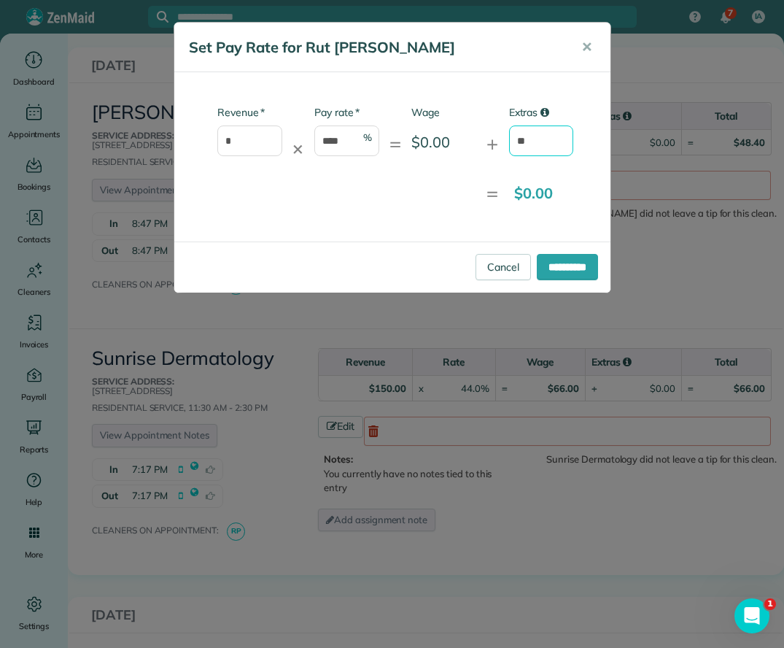
type input "*****"
click at [552, 267] on input "**********" at bounding box center [567, 267] width 61 height 26
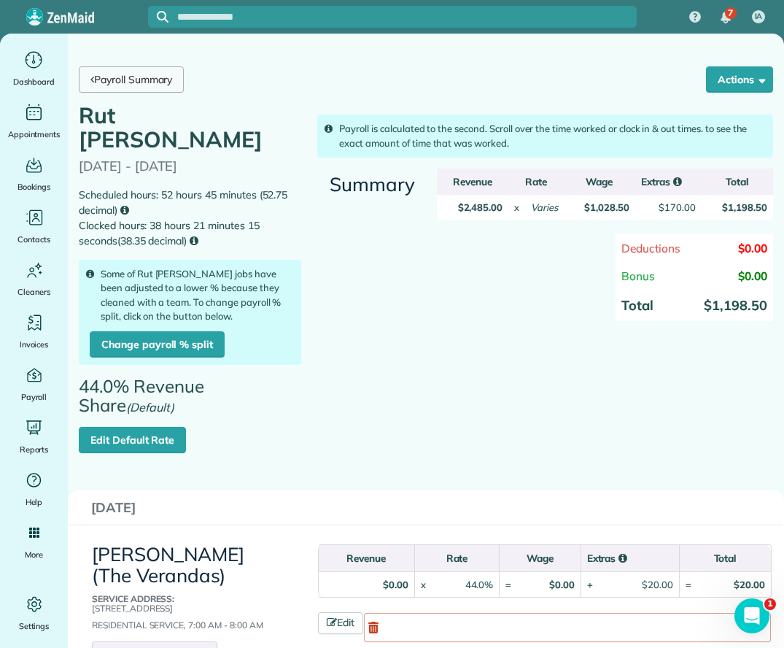
click at [161, 90] on link "Payroll Summary" at bounding box center [131, 79] width 105 height 26
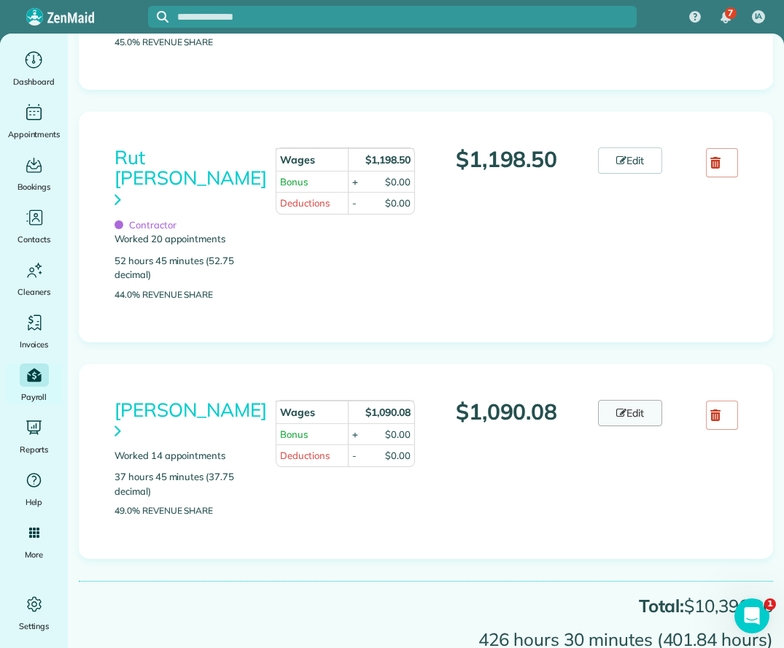
click at [639, 400] on link "Edit" at bounding box center [630, 413] width 64 height 26
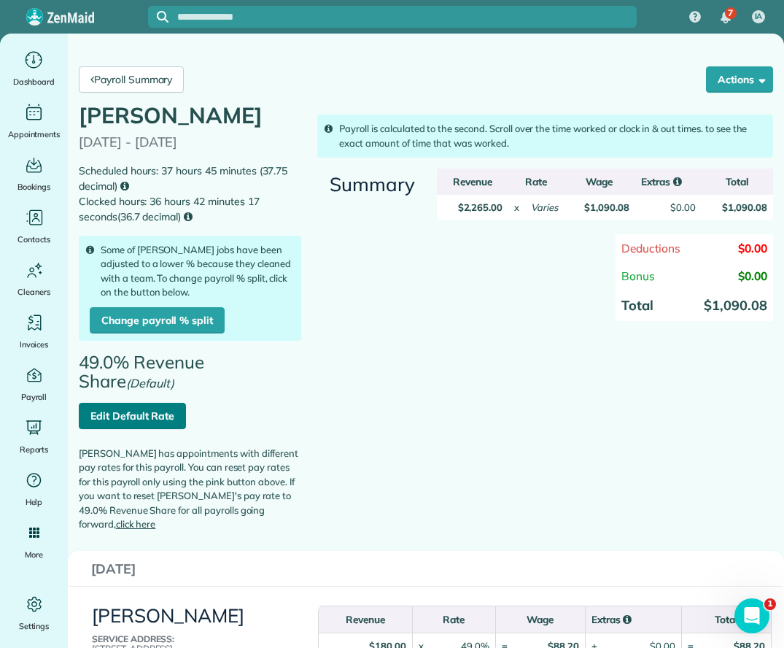
click at [142, 409] on link "Edit Default Rate" at bounding box center [132, 416] width 107 height 26
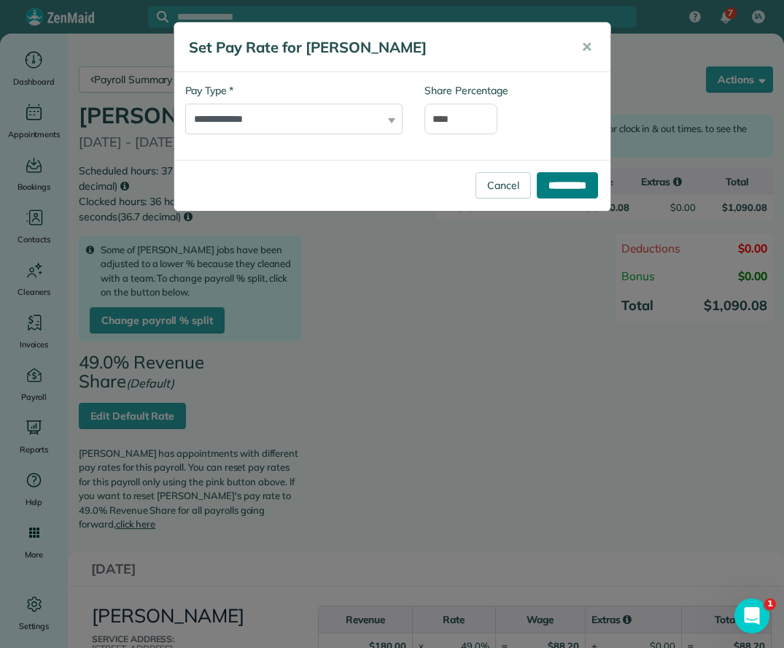
click at [564, 186] on input "**********" at bounding box center [567, 185] width 61 height 26
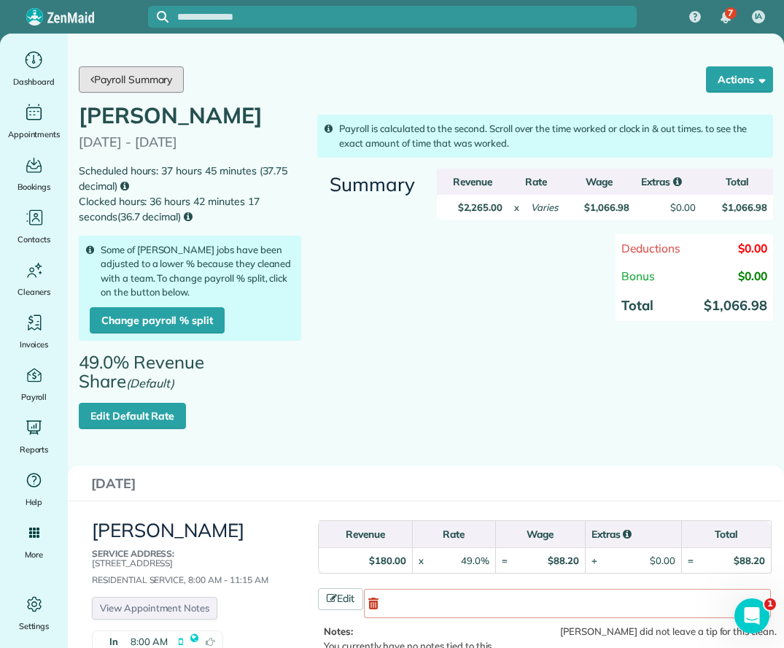
drag, startPoint x: 164, startPoint y: 84, endPoint x: 4, endPoint y: 26, distance: 169.9
click at [164, 83] on link "Payroll Summary" at bounding box center [131, 79] width 105 height 26
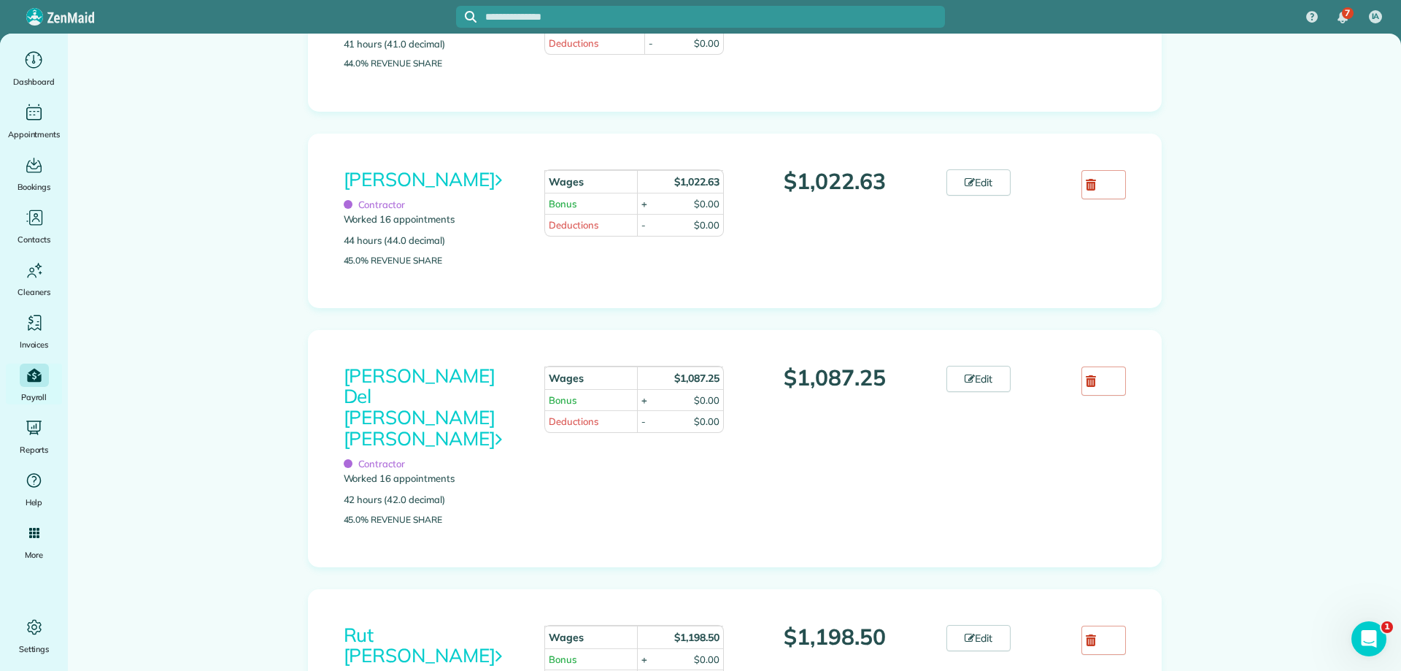
scroll to position [1460, 0]
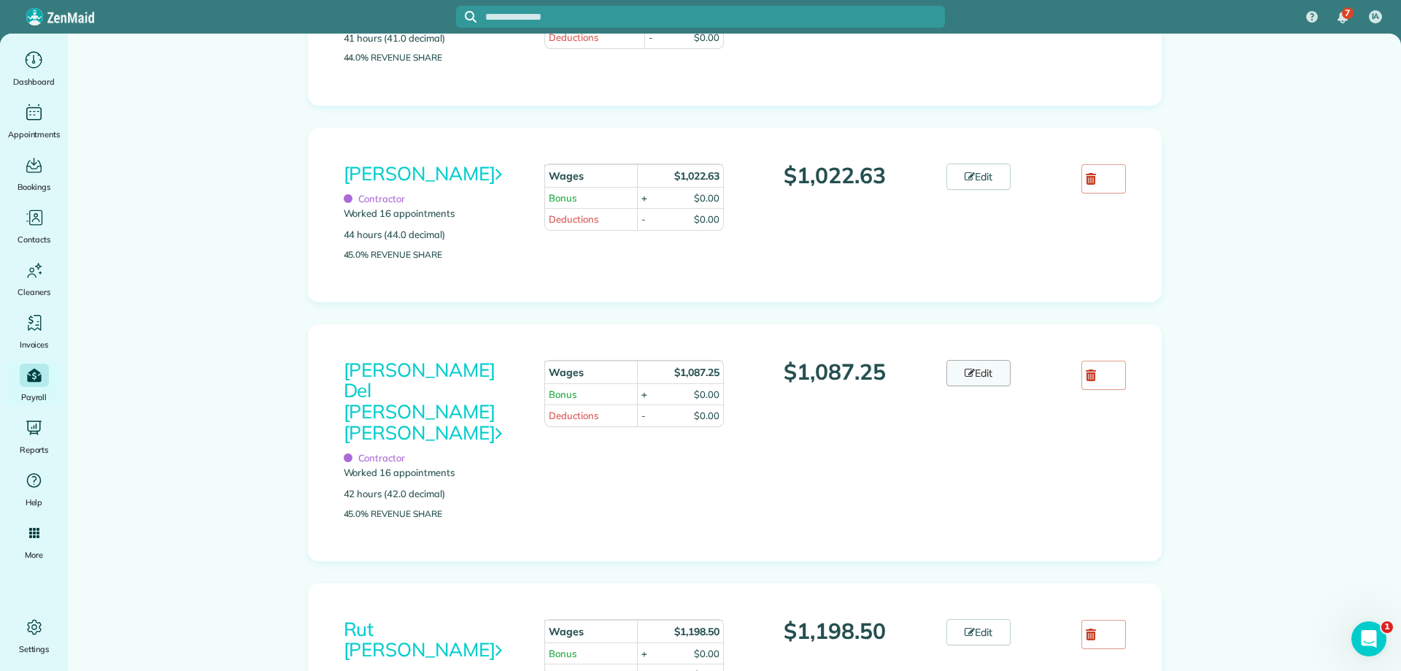
click at [784, 378] on icon at bounding box center [970, 373] width 10 height 10
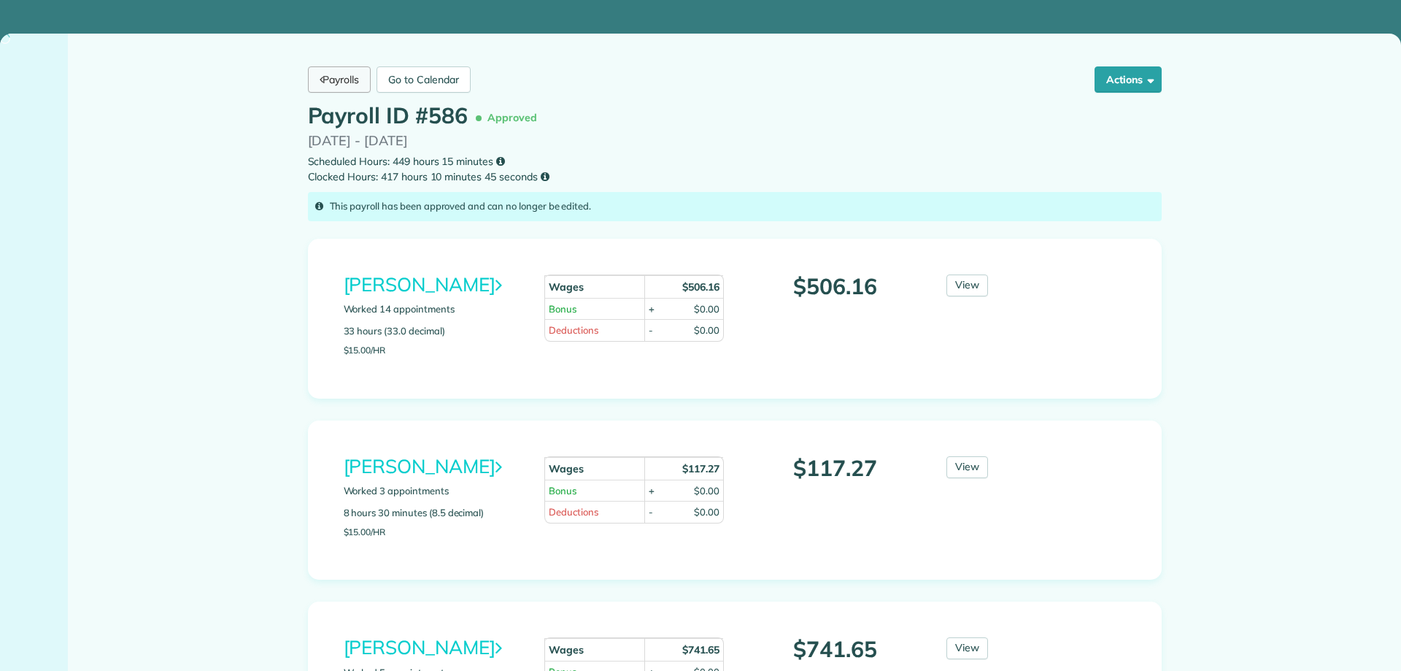
click at [343, 85] on link "Payrolls" at bounding box center [339, 79] width 63 height 26
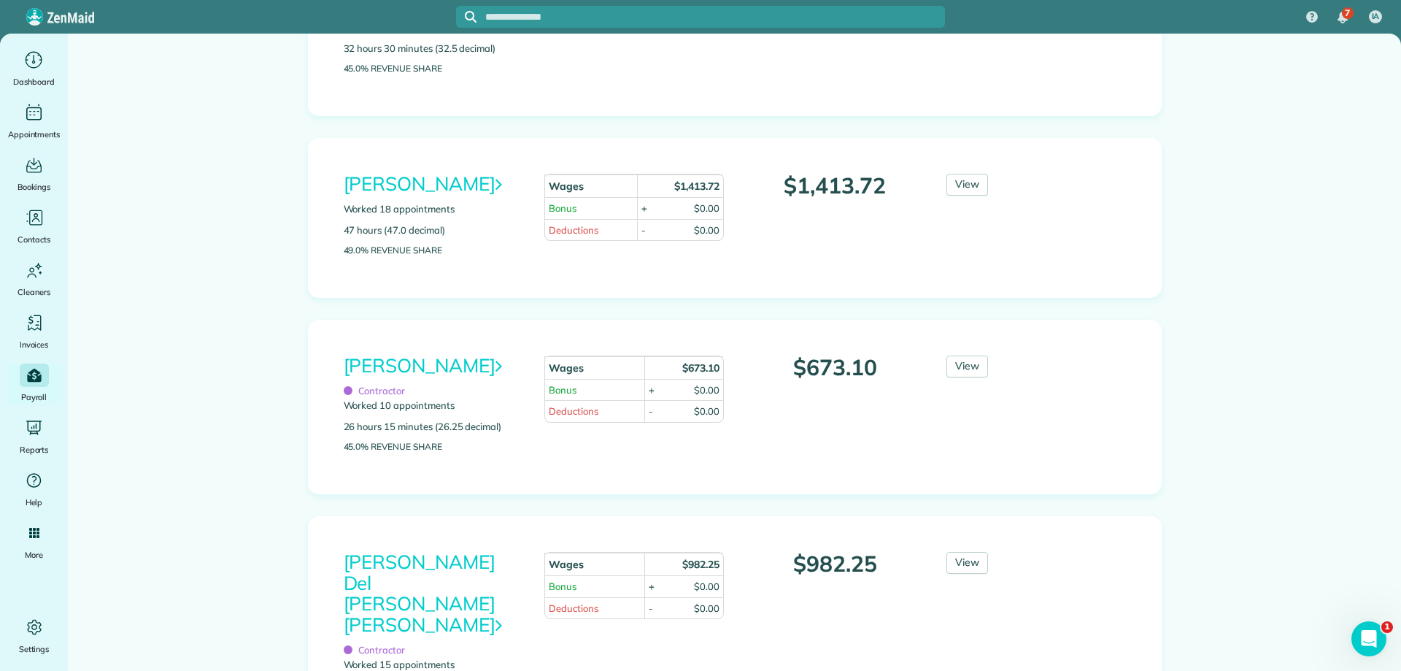
scroll to position [1053, 0]
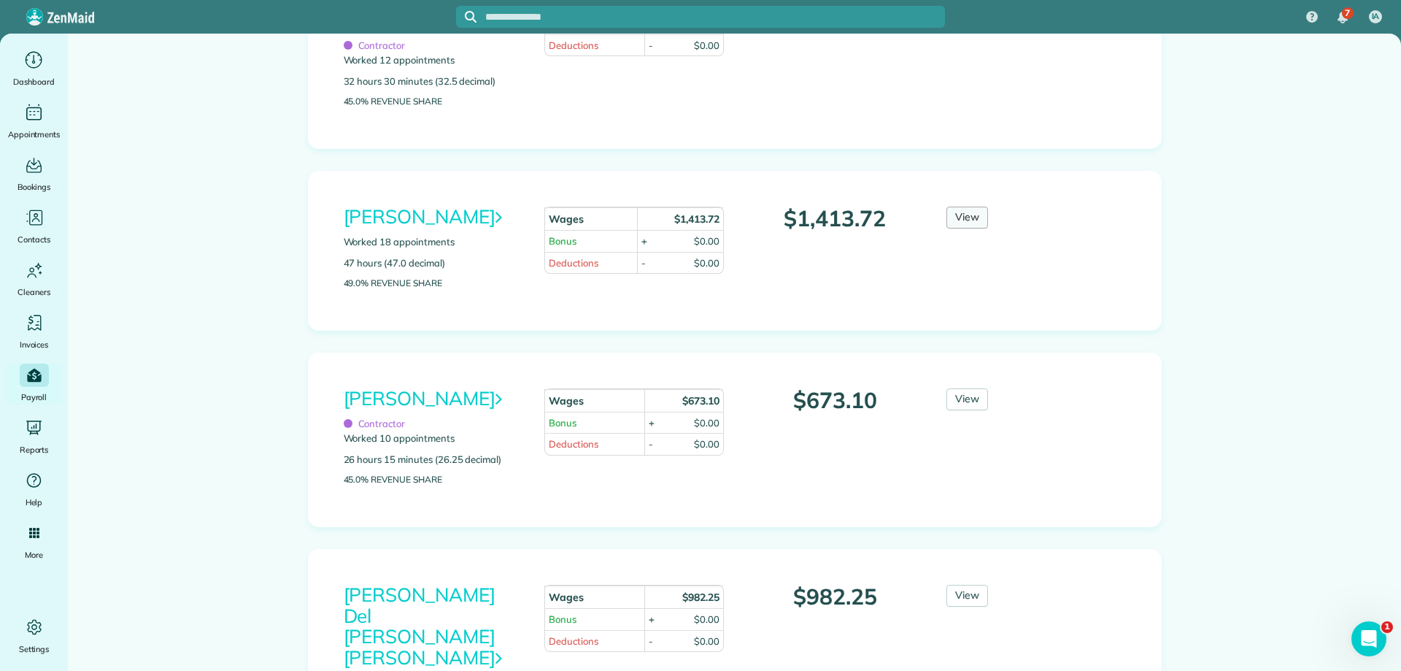
click at [958, 220] on link "View" at bounding box center [967, 218] width 42 height 22
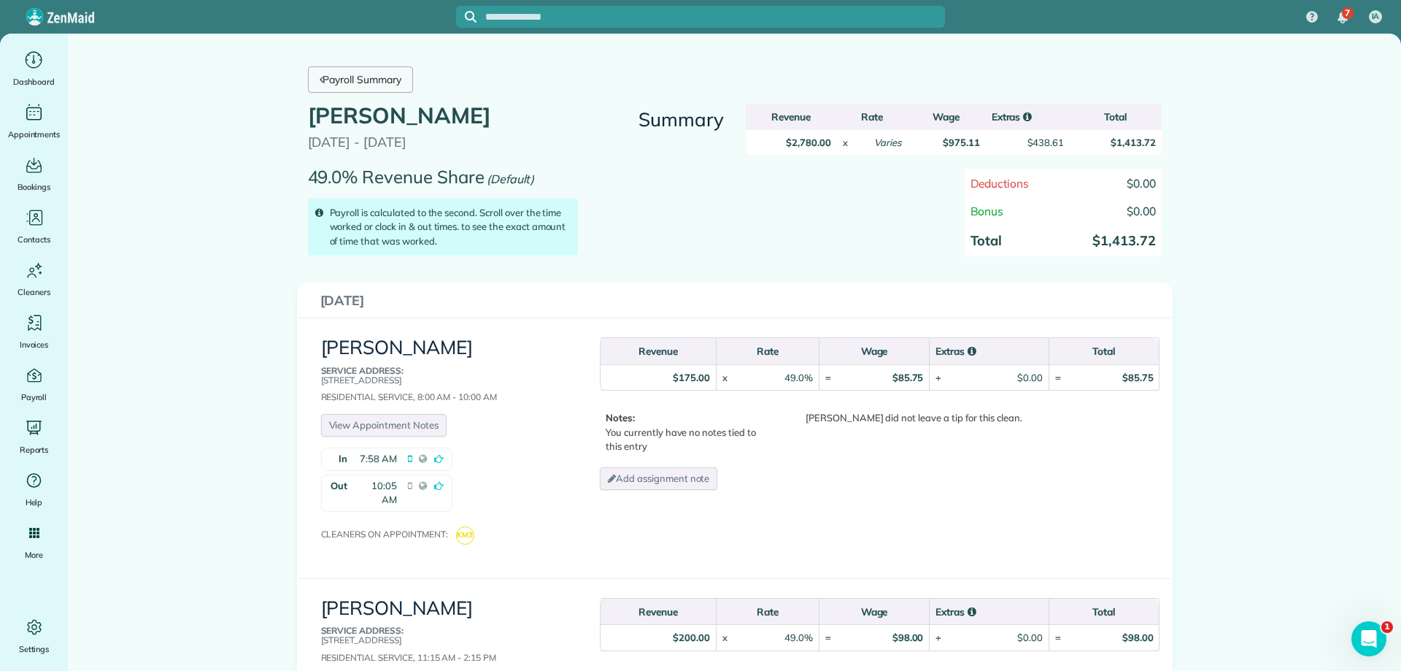
click at [377, 76] on link "Payroll Summary" at bounding box center [360, 79] width 105 height 26
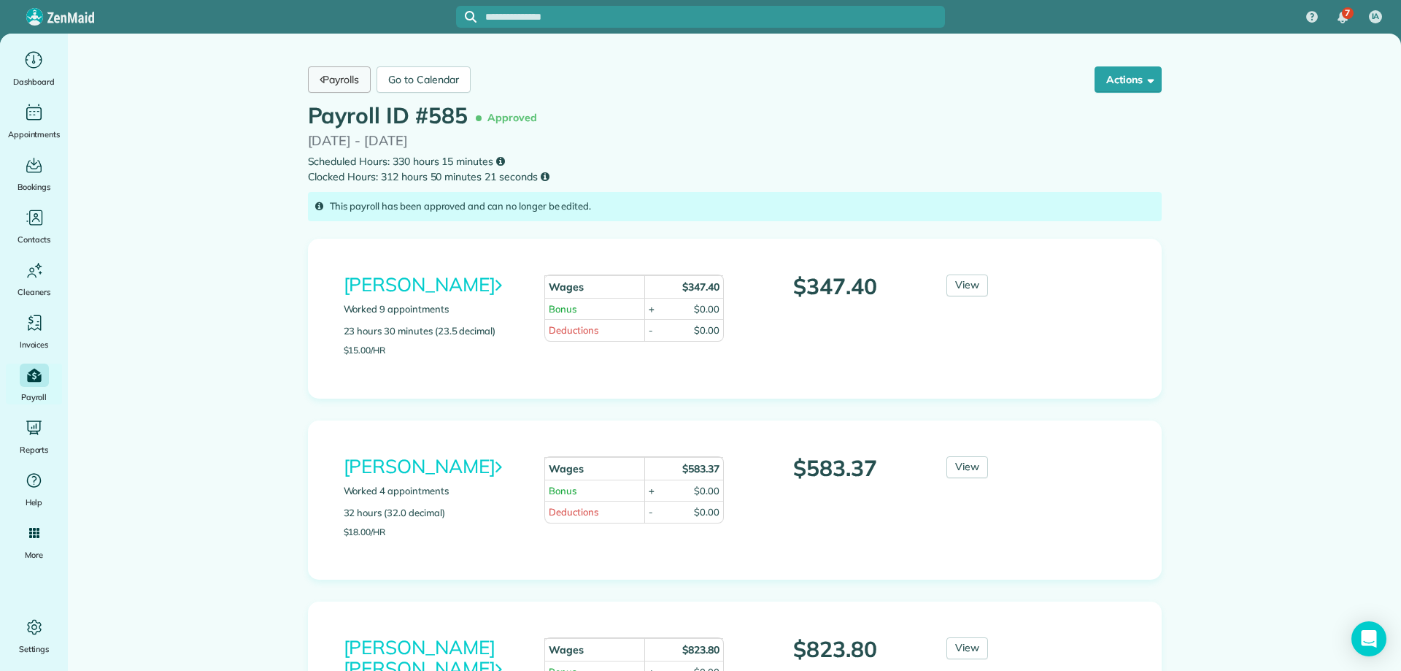
click at [340, 75] on link "Payrolls" at bounding box center [339, 79] width 63 height 26
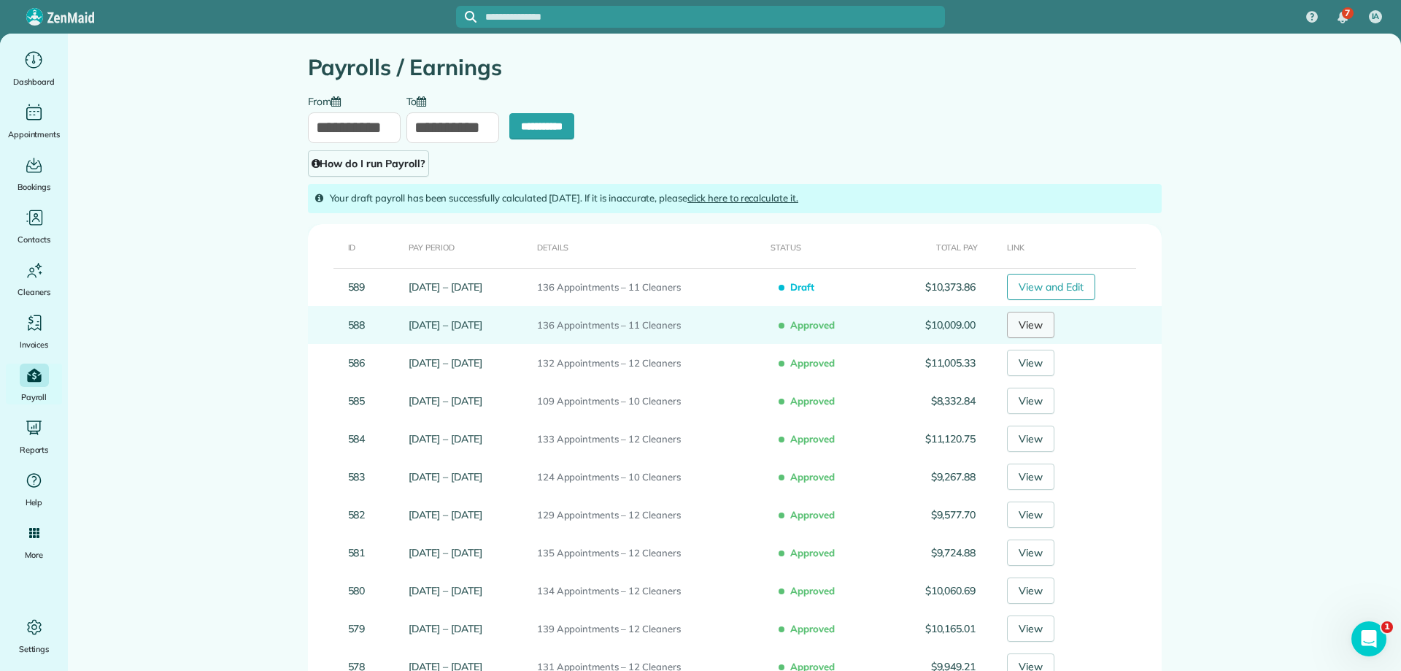
click at [1030, 325] on link "View" at bounding box center [1030, 325] width 47 height 26
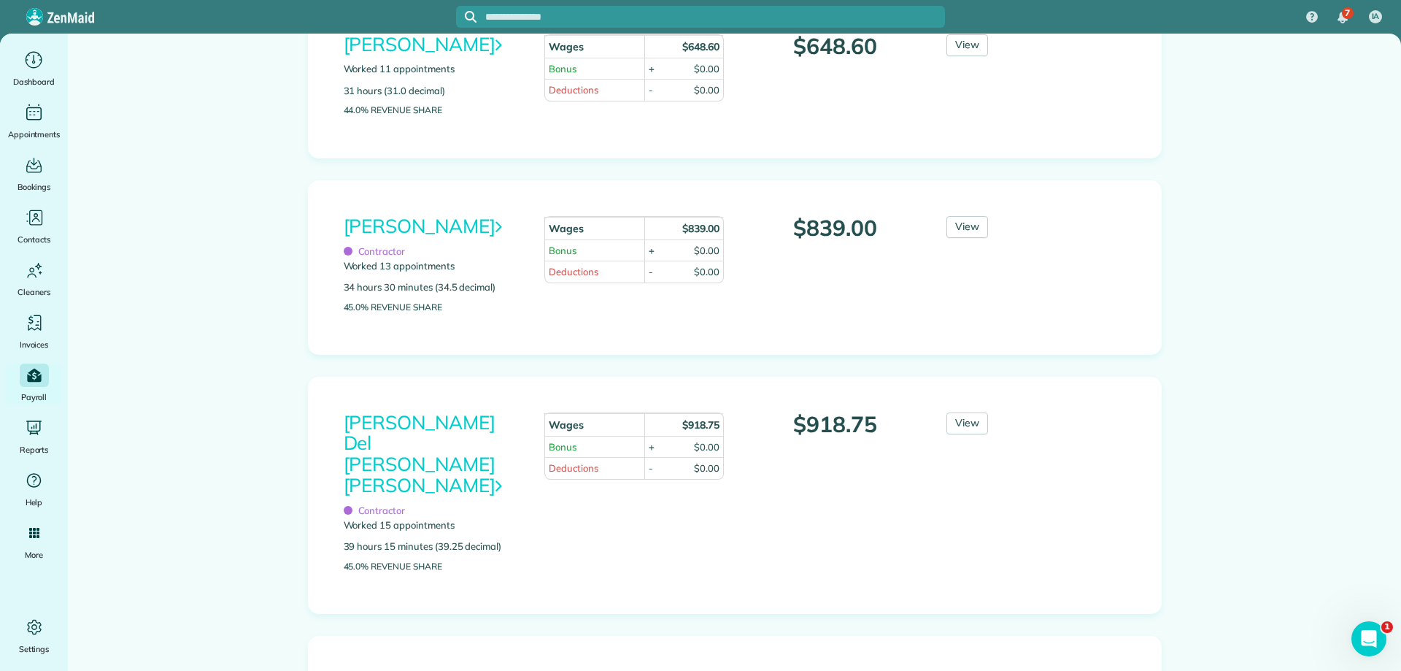
scroll to position [1532, 0]
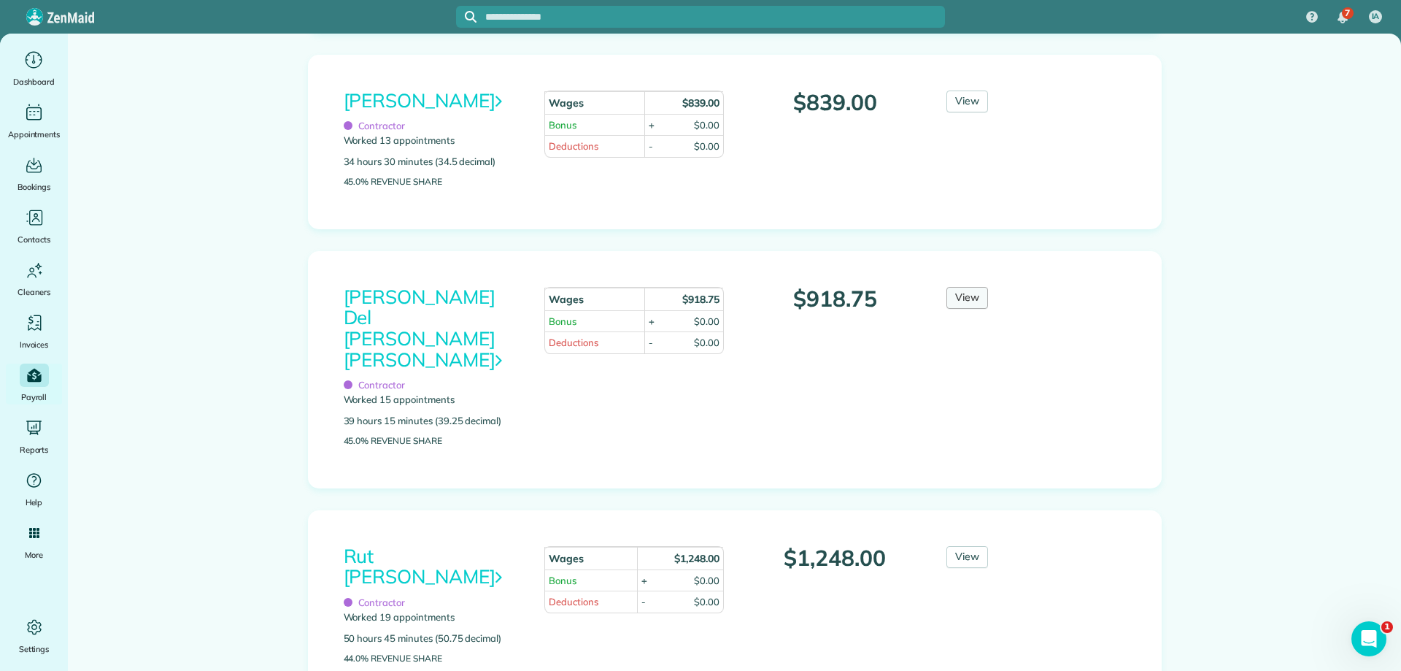
click at [958, 309] on link "View" at bounding box center [967, 298] width 42 height 22
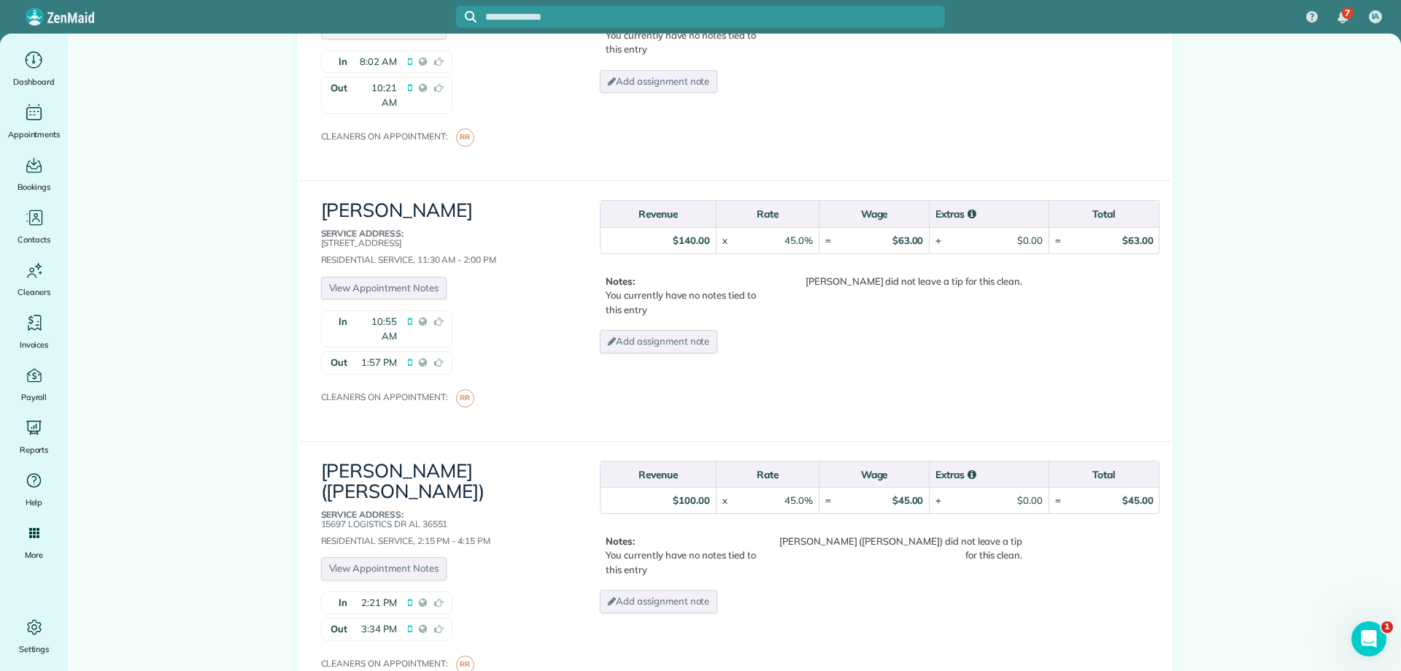
scroll to position [3417, 0]
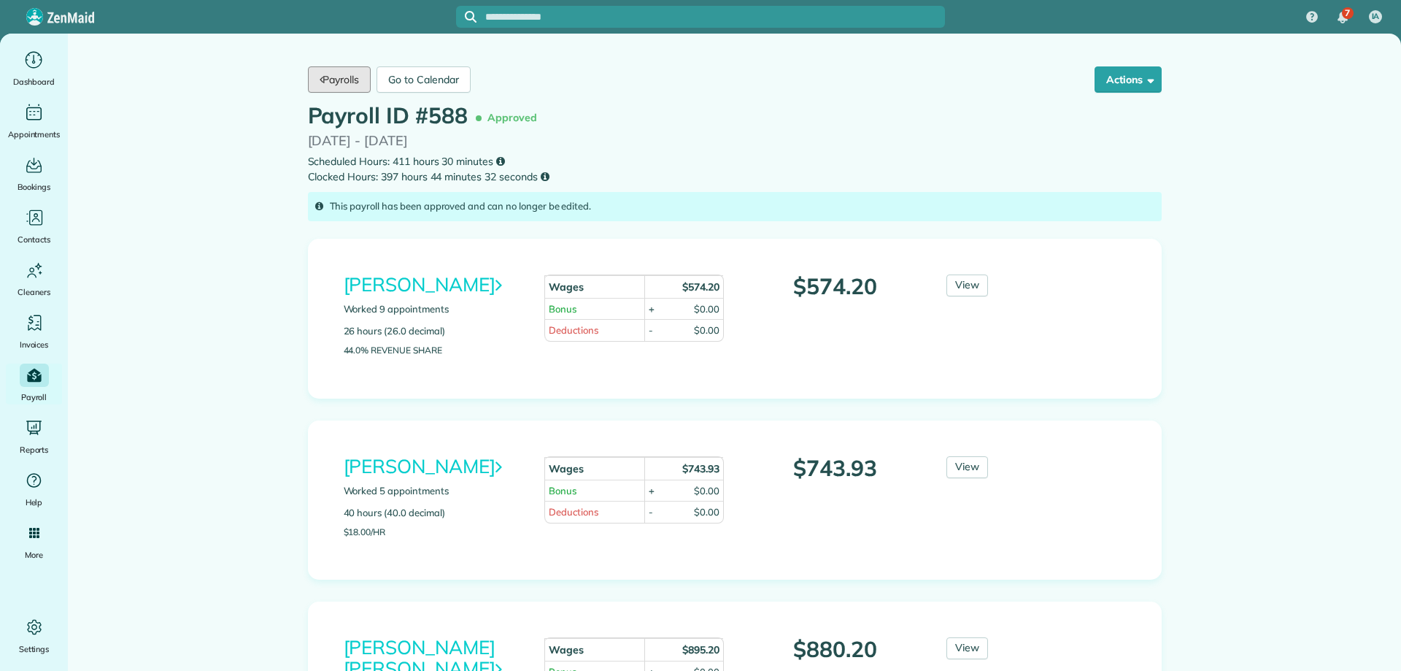
click at [339, 87] on link "Payrolls" at bounding box center [339, 79] width 63 height 26
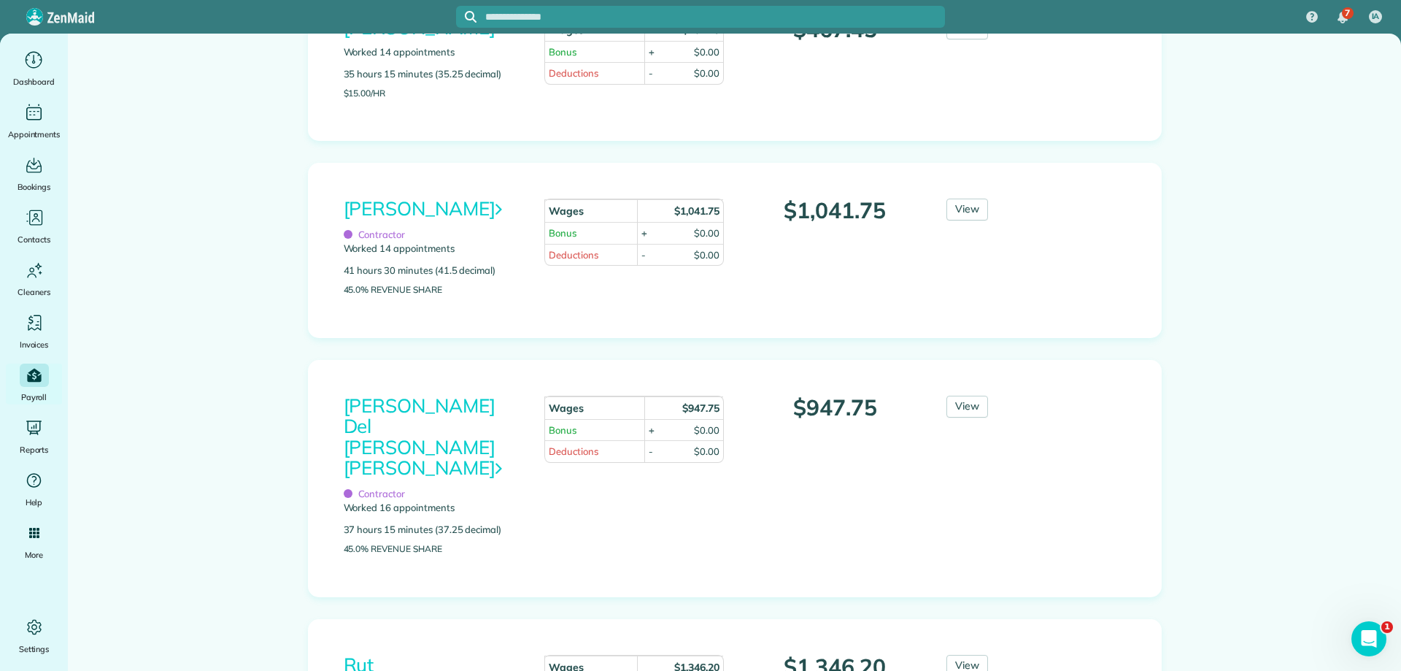
scroll to position [1751, 0]
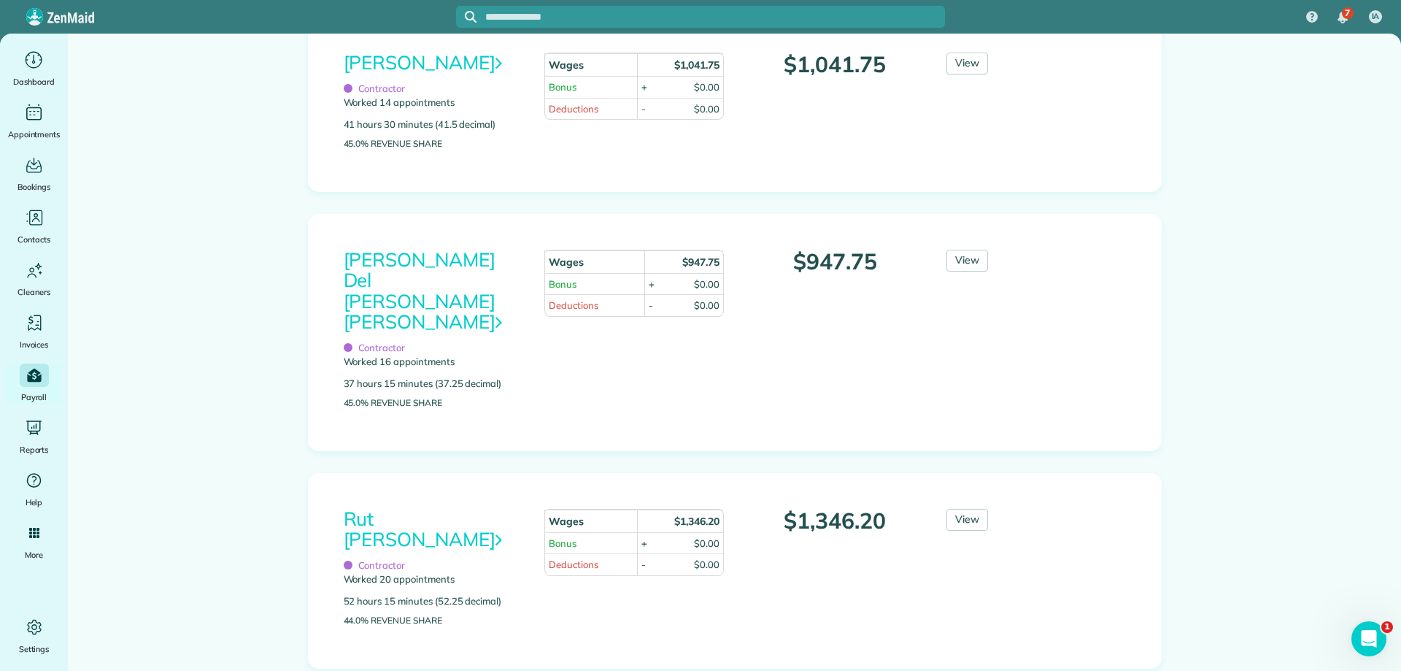
click at [948, 289] on div "[PERSON_NAME] Del [PERSON_NAME] [PERSON_NAME] Contractor Worked 16 appointments…" at bounding box center [735, 332] width 854 height 237
click at [963, 271] on link "View" at bounding box center [967, 261] width 42 height 22
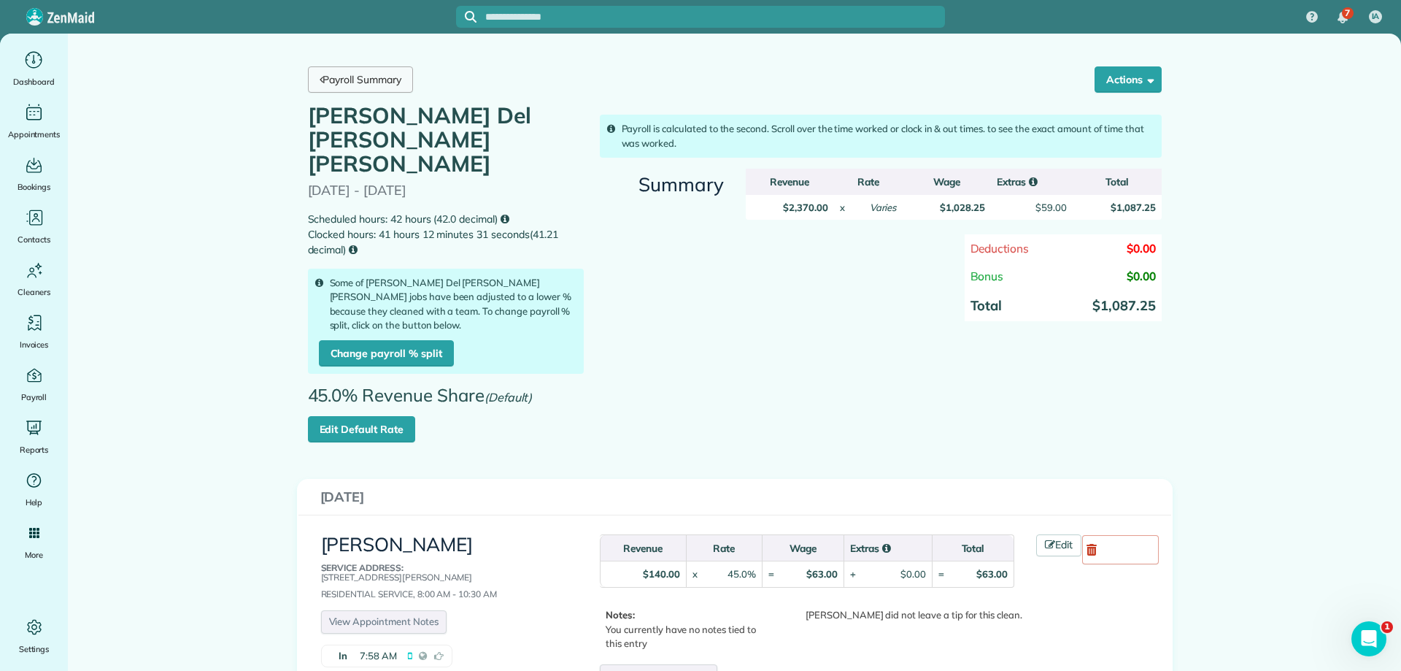
click at [373, 82] on link "Payroll Summary" at bounding box center [360, 79] width 105 height 26
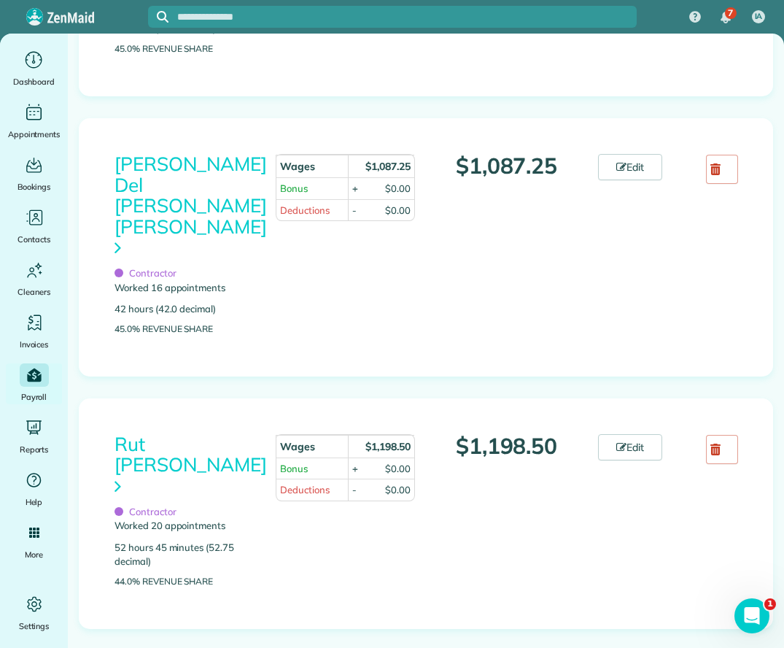
scroll to position [1897, 0]
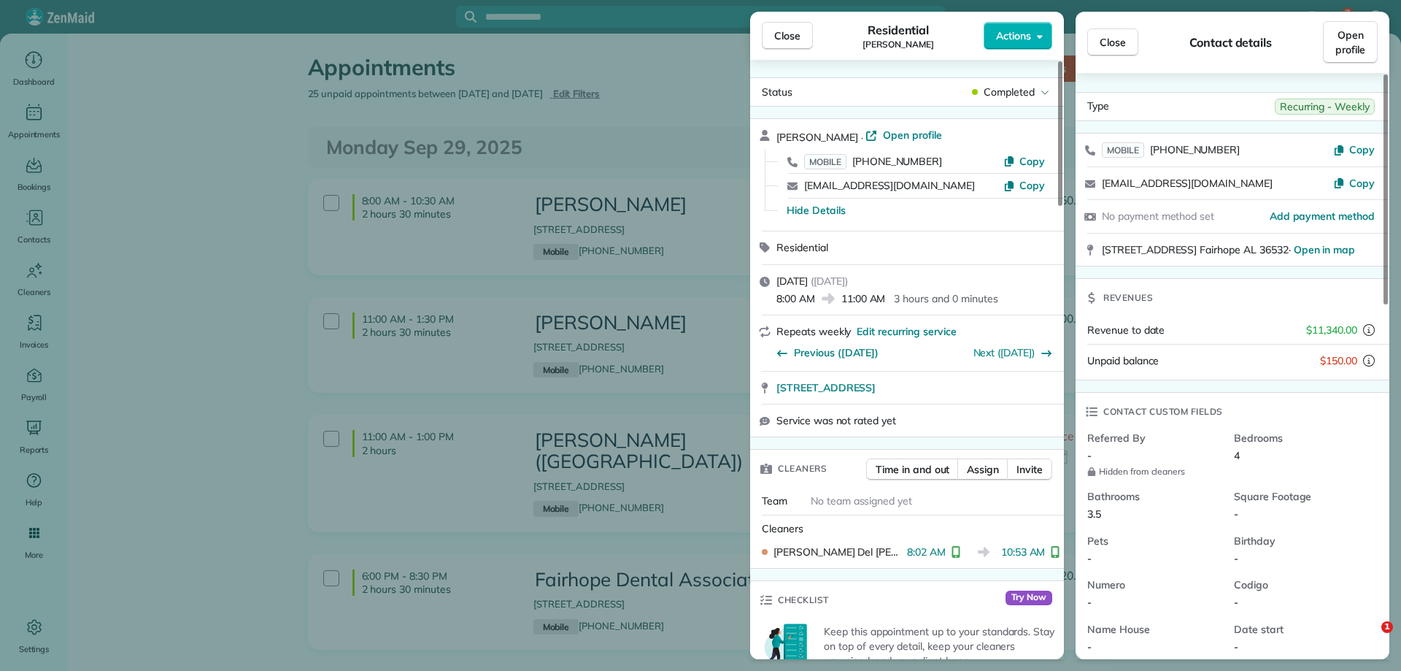
click at [773, 33] on button "Close" at bounding box center [787, 36] width 51 height 28
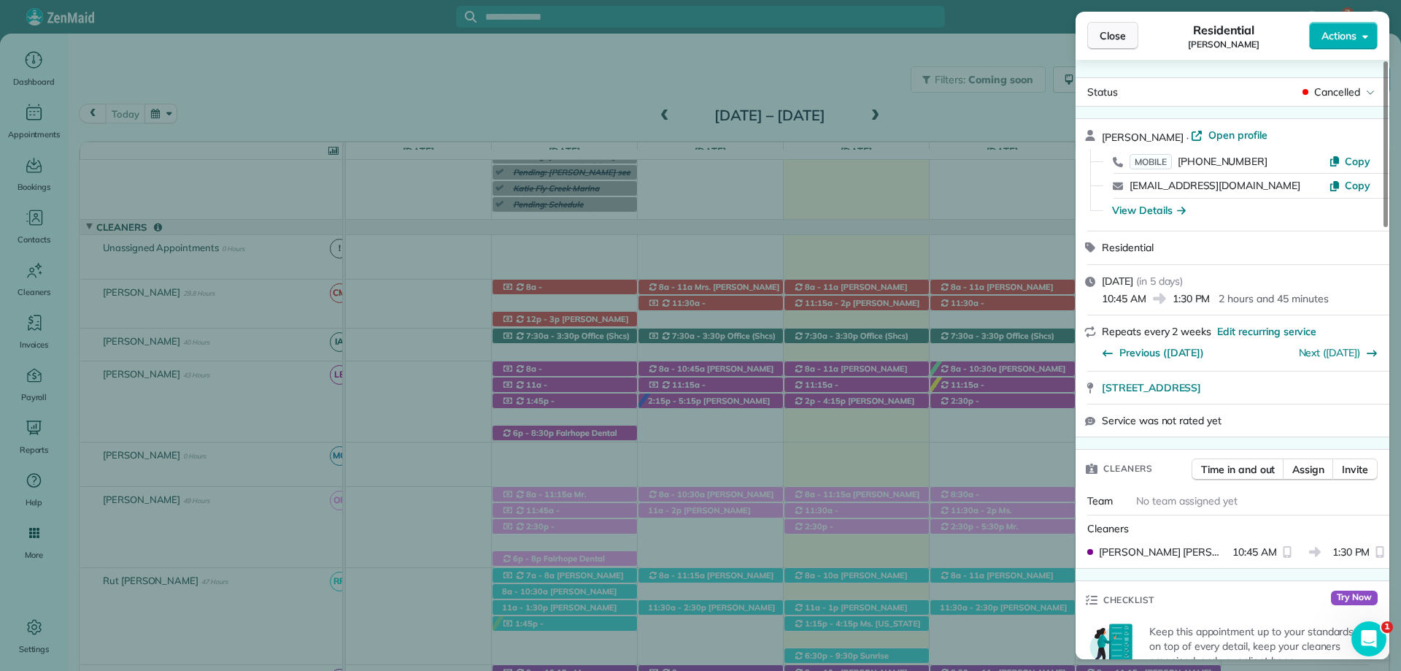
click at [1114, 30] on span "Close" at bounding box center [1113, 35] width 26 height 15
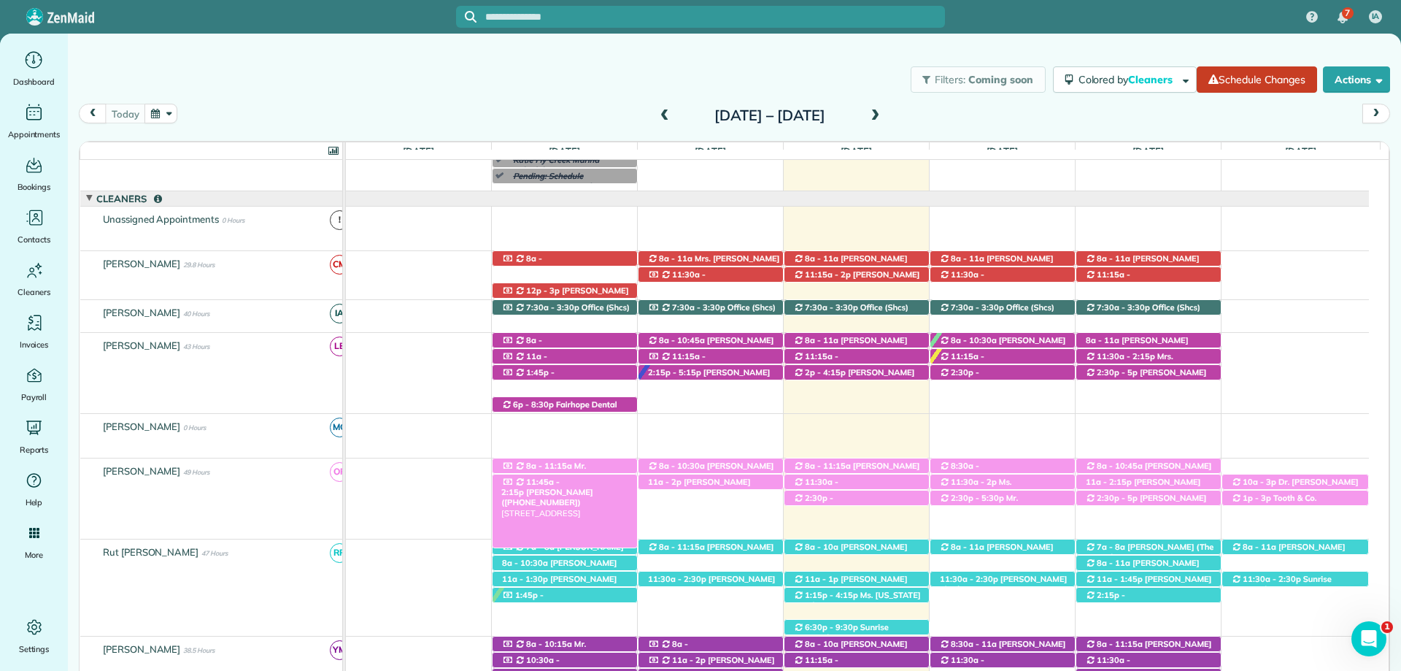
scroll to position [252, 0]
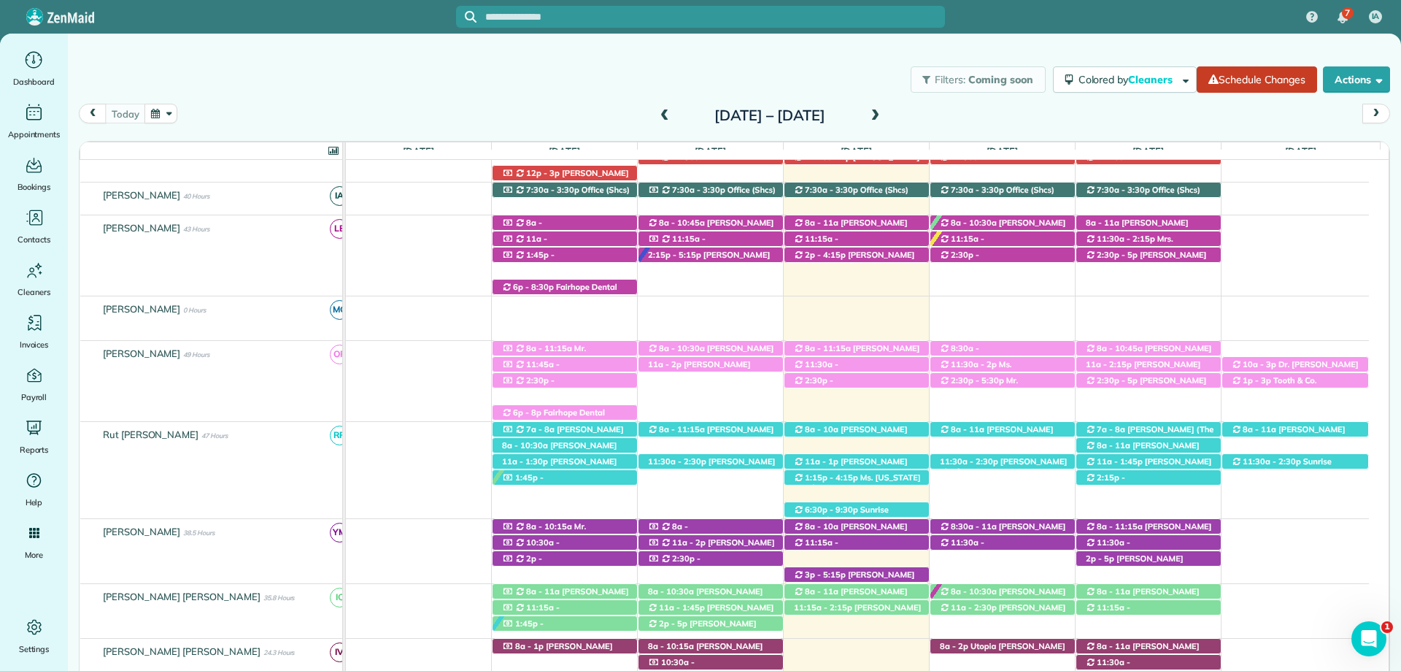
click at [883, 115] on span at bounding box center [875, 115] width 16 height 13
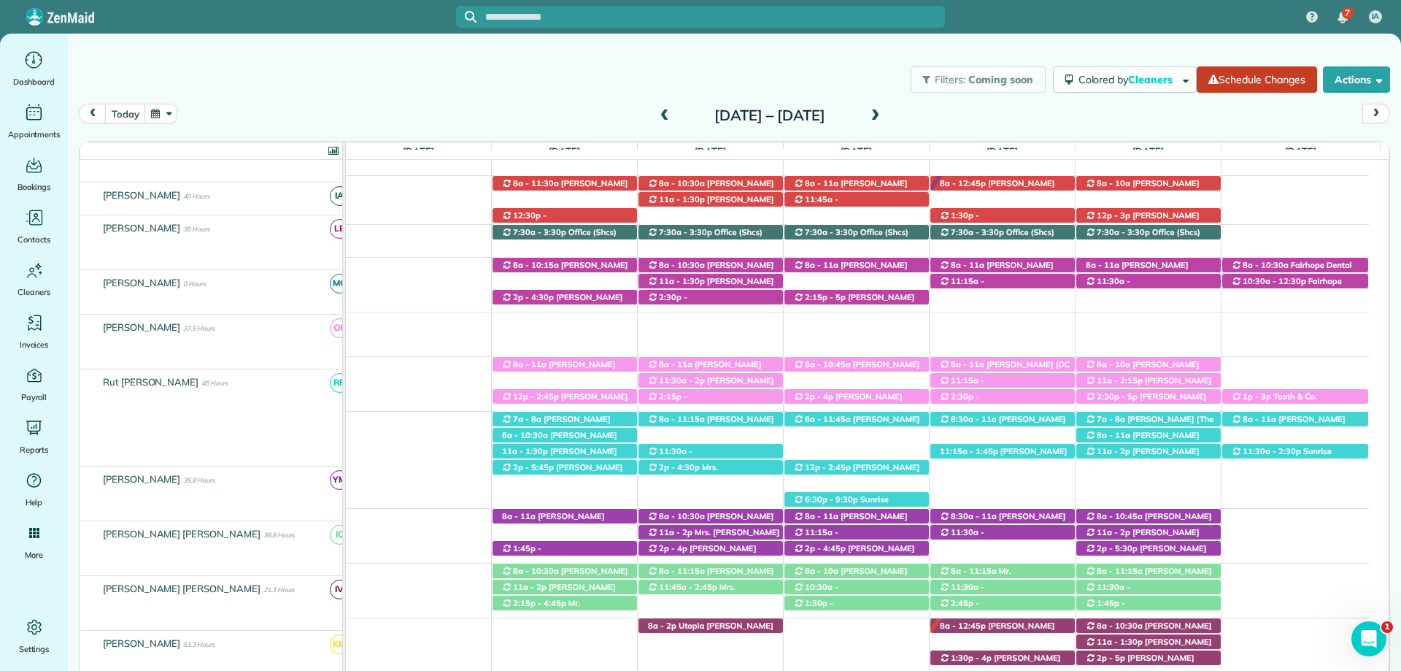
scroll to position [188, 0]
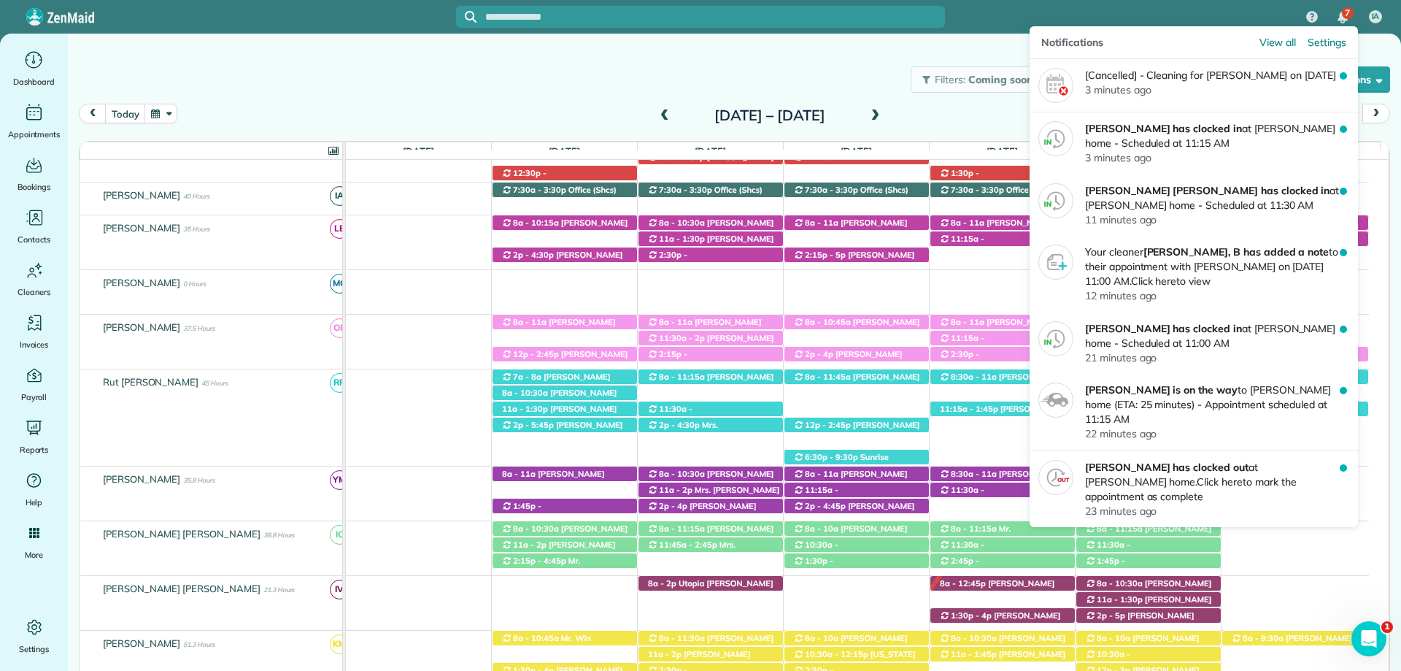
click at [1338, 9] on div "7" at bounding box center [1342, 17] width 31 height 32
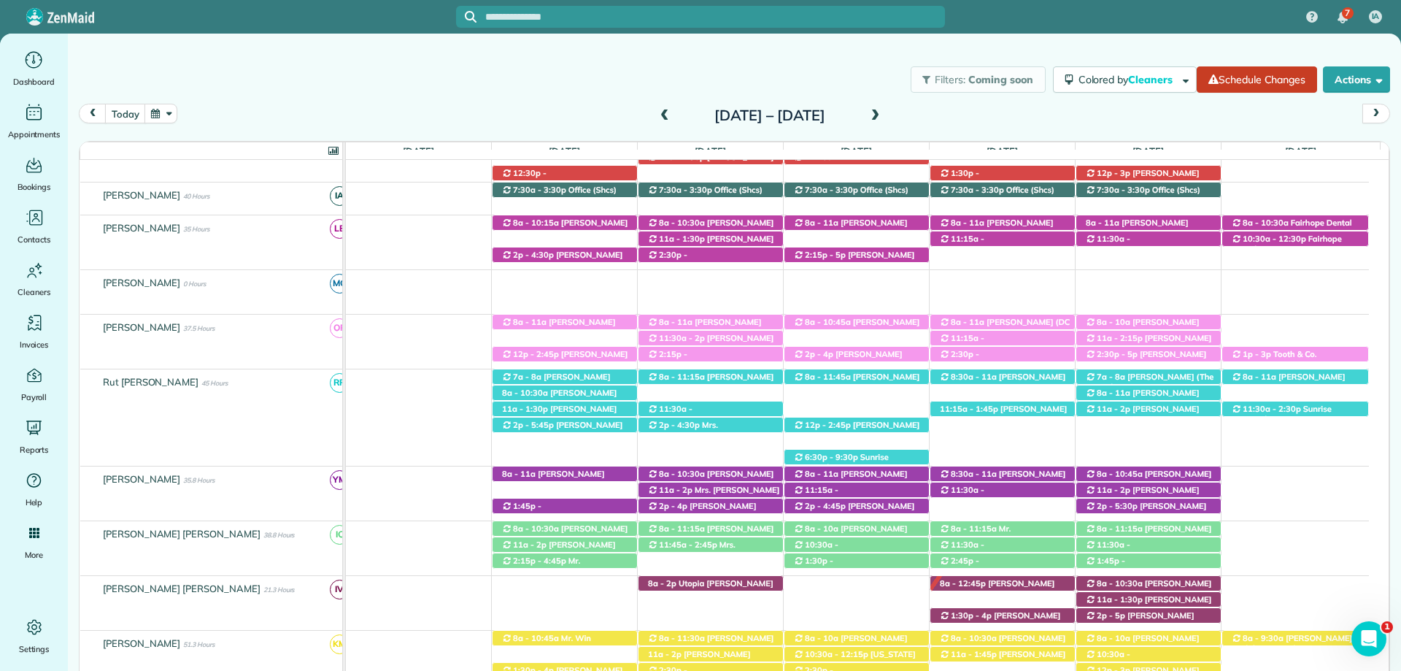
click at [765, 66] on div "Filters: Coming soon Colored by Cleaners Color by Cleaner Color by Team Color b…" at bounding box center [734, 79] width 1333 height 48
click at [441, 36] on div "Filters: Coming soon Colored by Cleaners Color by Cleaner Color by Team Color b…" at bounding box center [734, 352] width 1333 height 636
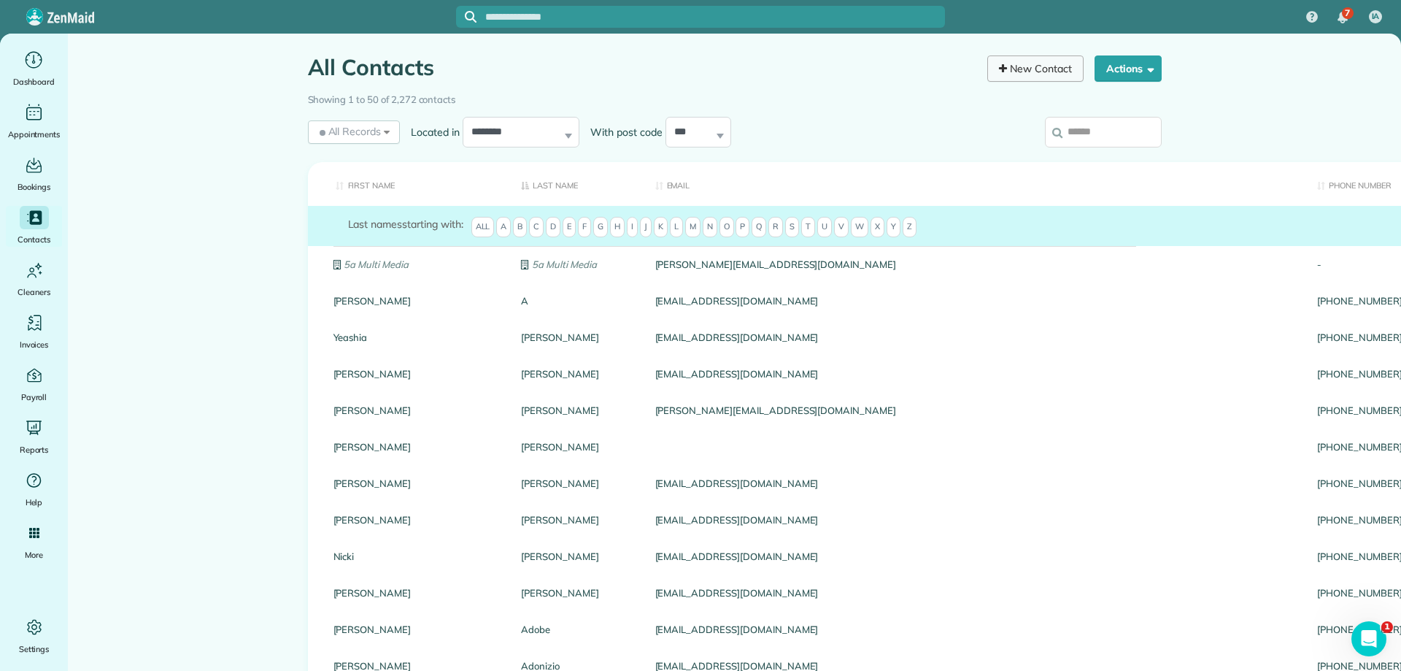
click at [1011, 78] on link "New Contact" at bounding box center [1035, 68] width 96 height 26
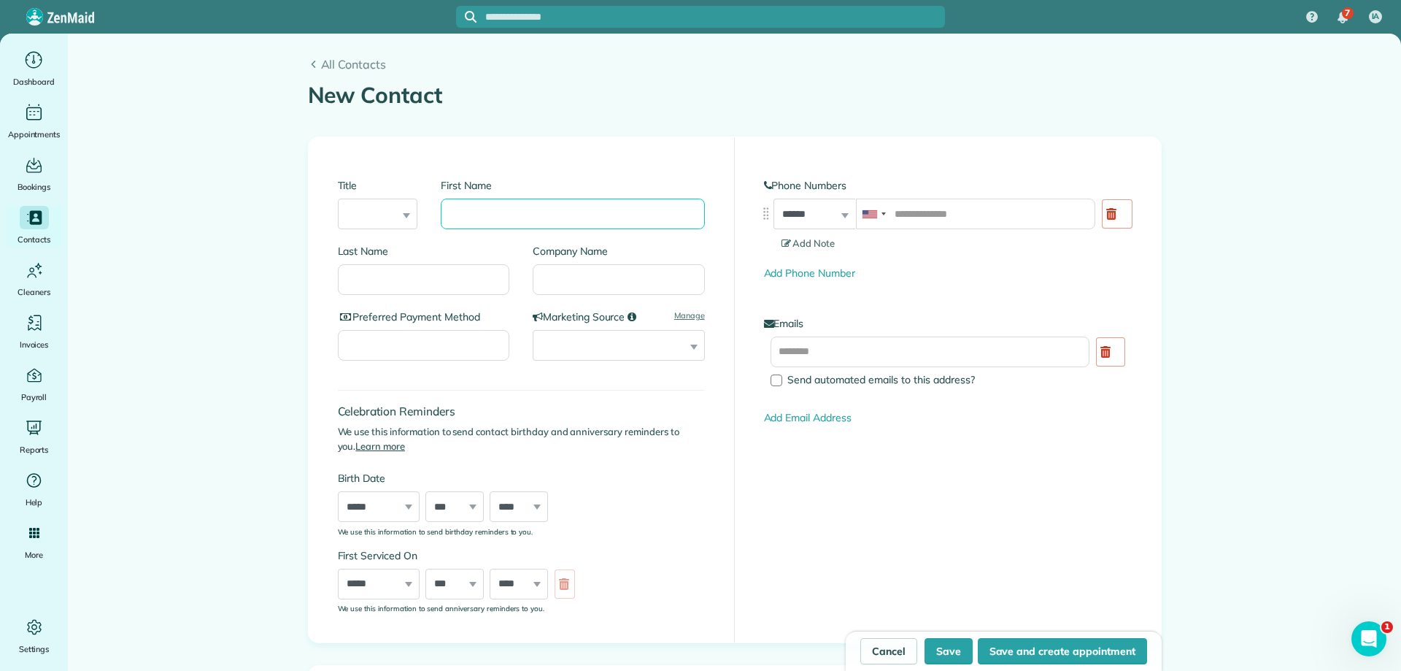
click at [550, 225] on input "First Name" at bounding box center [572, 213] width 263 height 31
click at [880, 345] on input "text" at bounding box center [931, 351] width 320 height 31
paste input "**********"
type input "**********"
click at [567, 220] on input "First Name" at bounding box center [572, 213] width 263 height 31
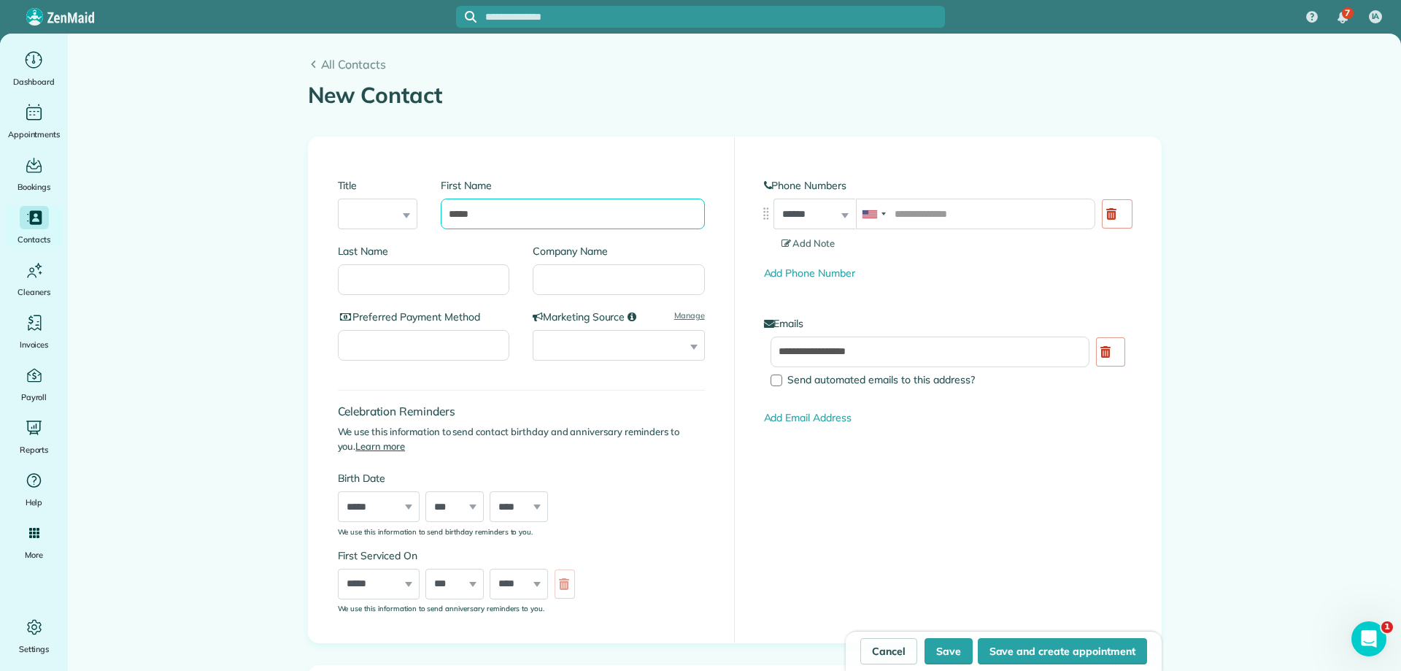
type input "*****"
click at [967, 212] on input "tel" at bounding box center [975, 213] width 239 height 31
paste input "**********"
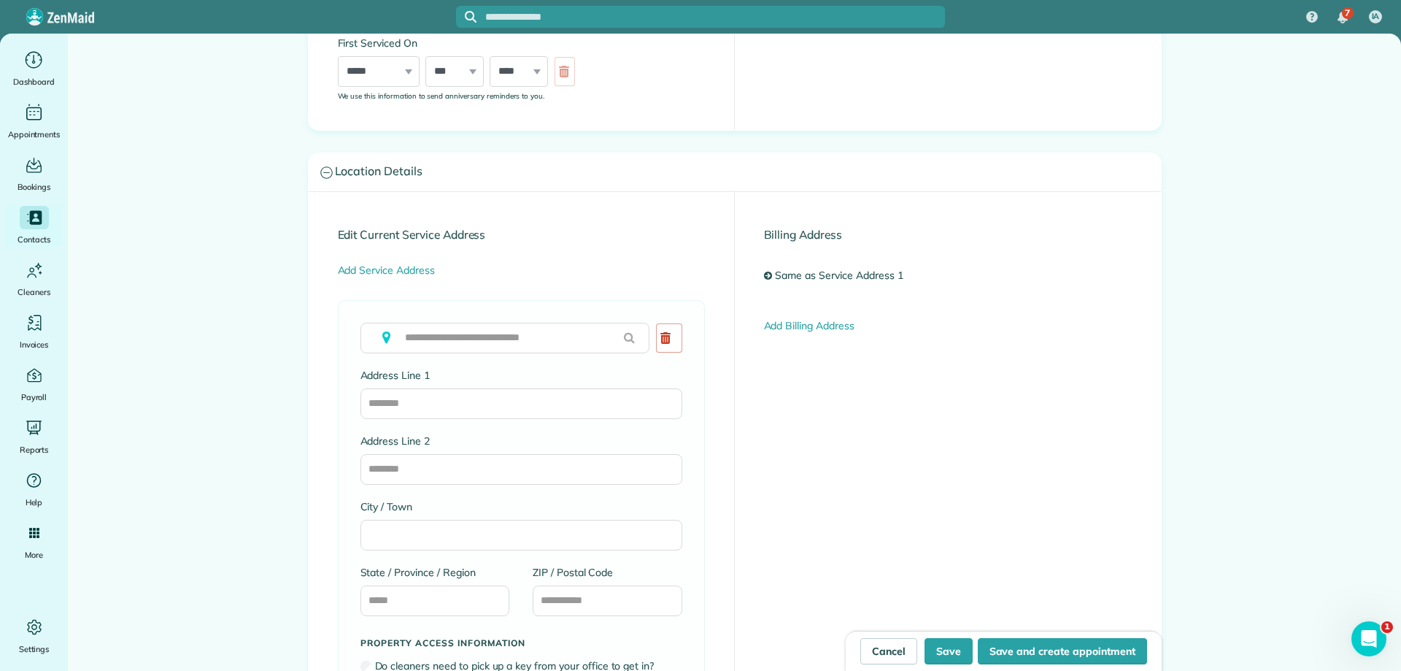
scroll to position [584, 0]
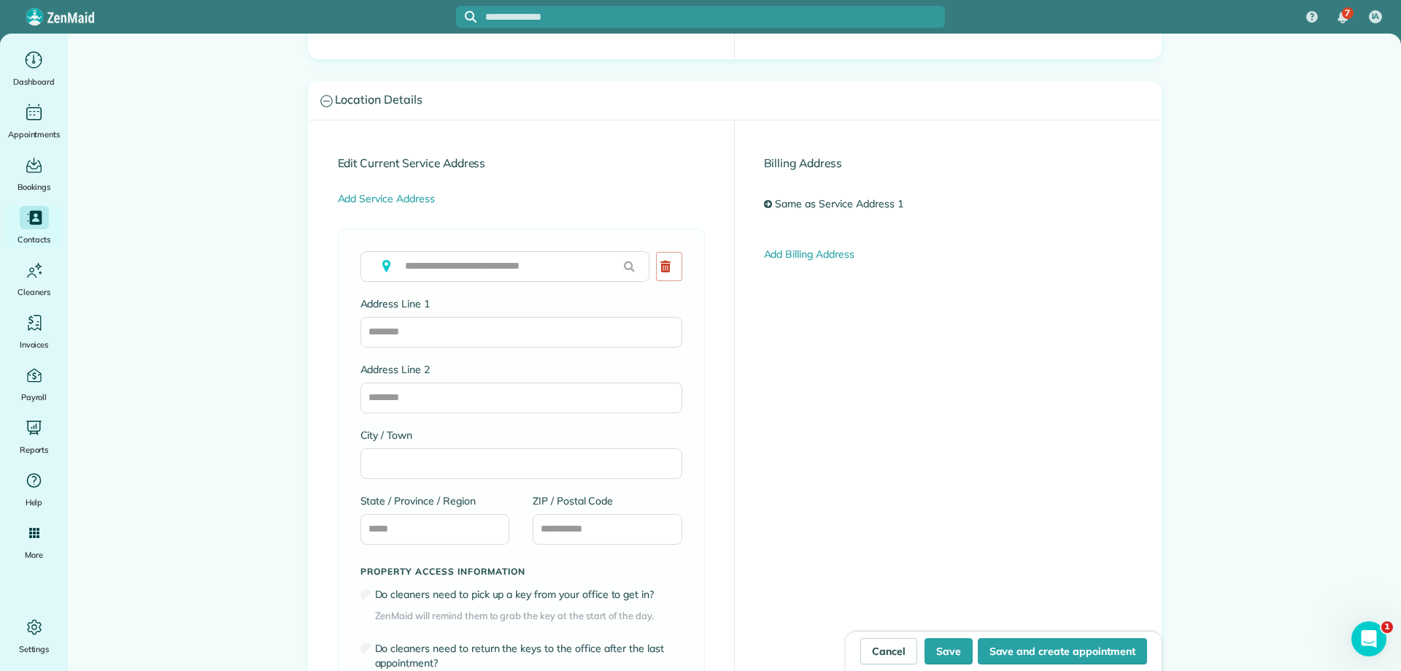
type input "**********"
click at [505, 328] on input "Address Line 1" at bounding box center [521, 332] width 322 height 31
click at [580, 525] on input "ZIP / Postal Code" at bounding box center [608, 529] width 150 height 31
paste input "*****"
type input "*****"
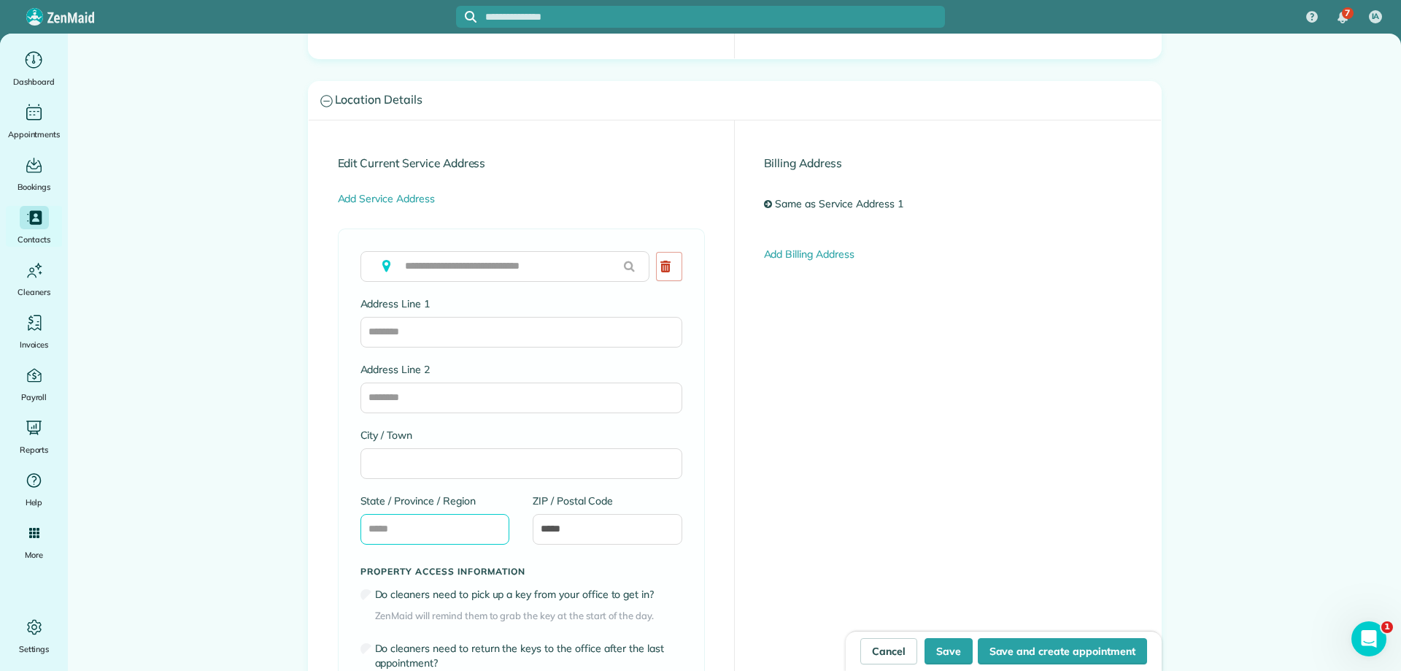
click at [423, 526] on input "State / Province / Region" at bounding box center [435, 529] width 150 height 31
type input "**"
click at [405, 473] on input "City / Town" at bounding box center [521, 463] width 322 height 31
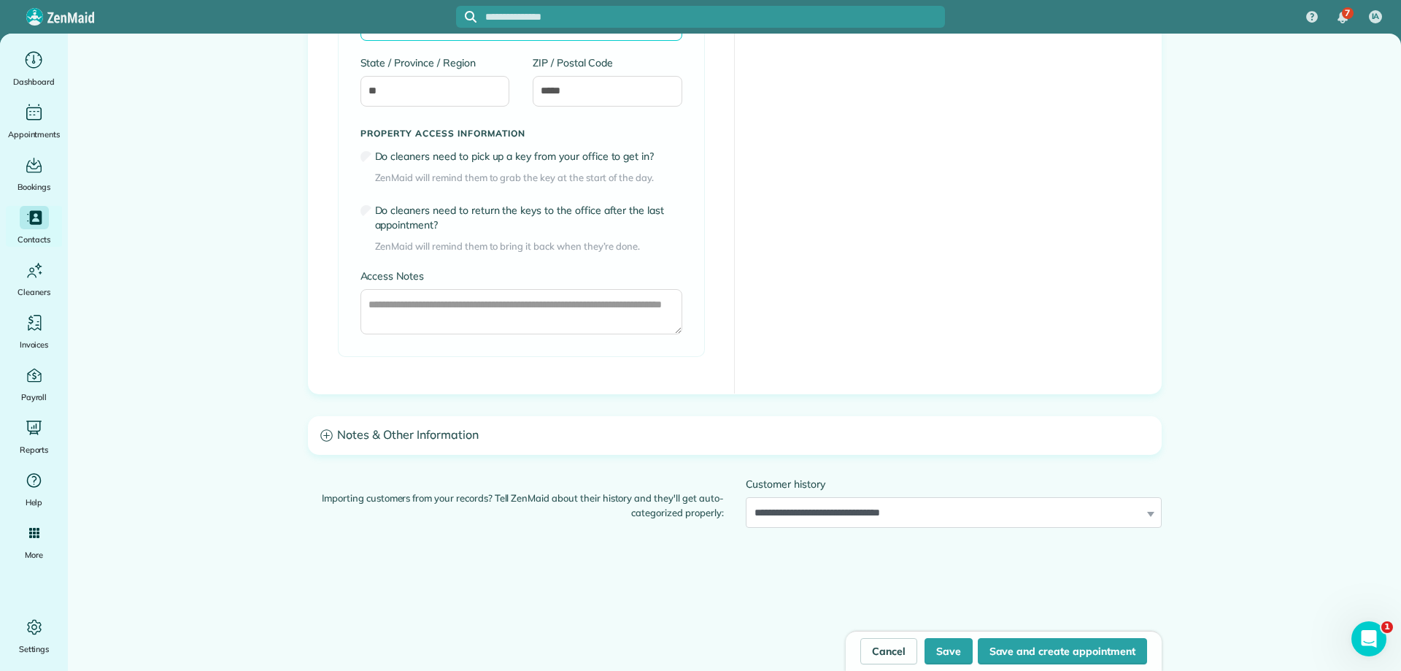
type input "********"
click at [468, 428] on h3 "Notes & Other Information" at bounding box center [735, 435] width 852 height 37
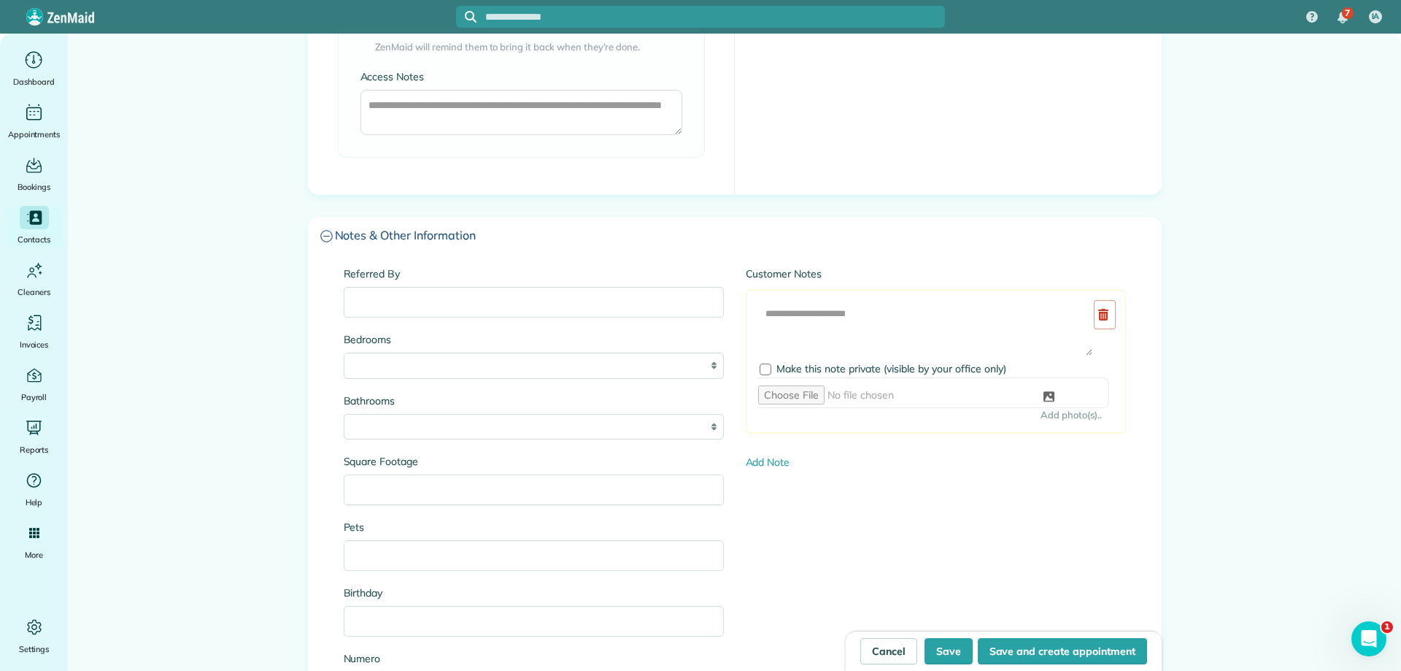
scroll to position [1241, 0]
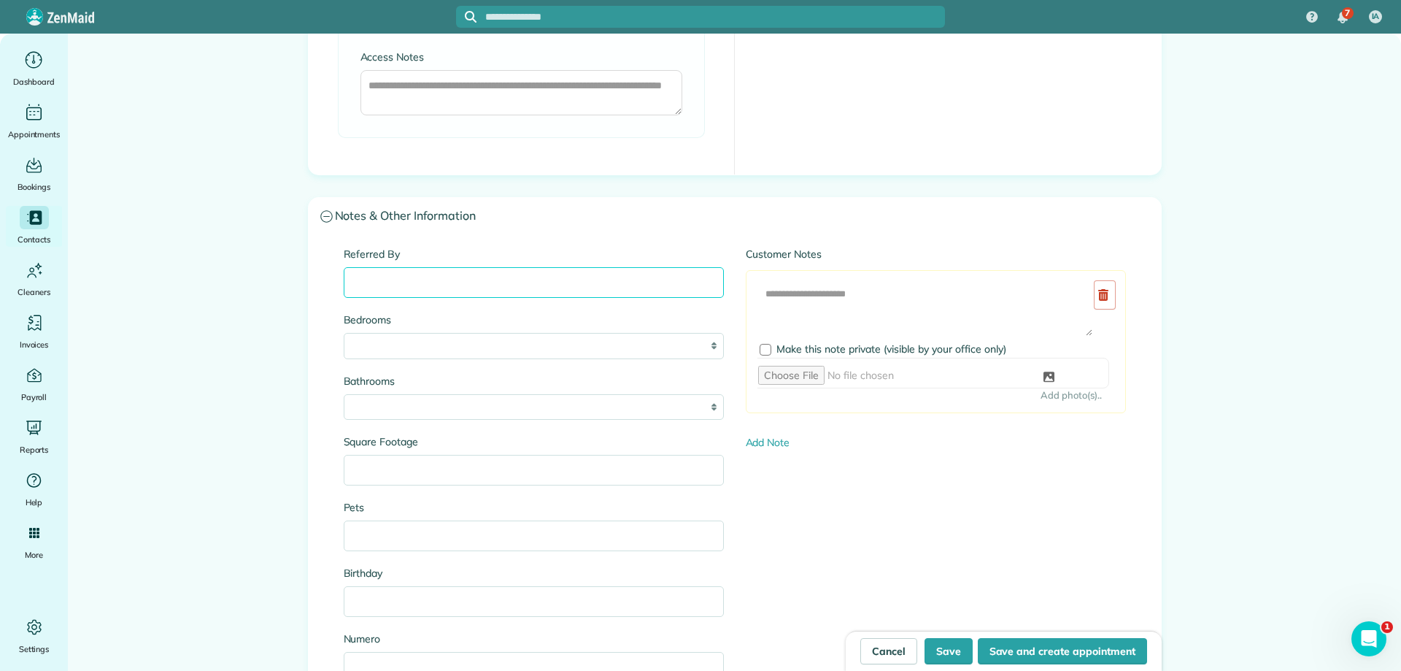
click at [587, 282] on input "Referred By" at bounding box center [534, 282] width 380 height 31
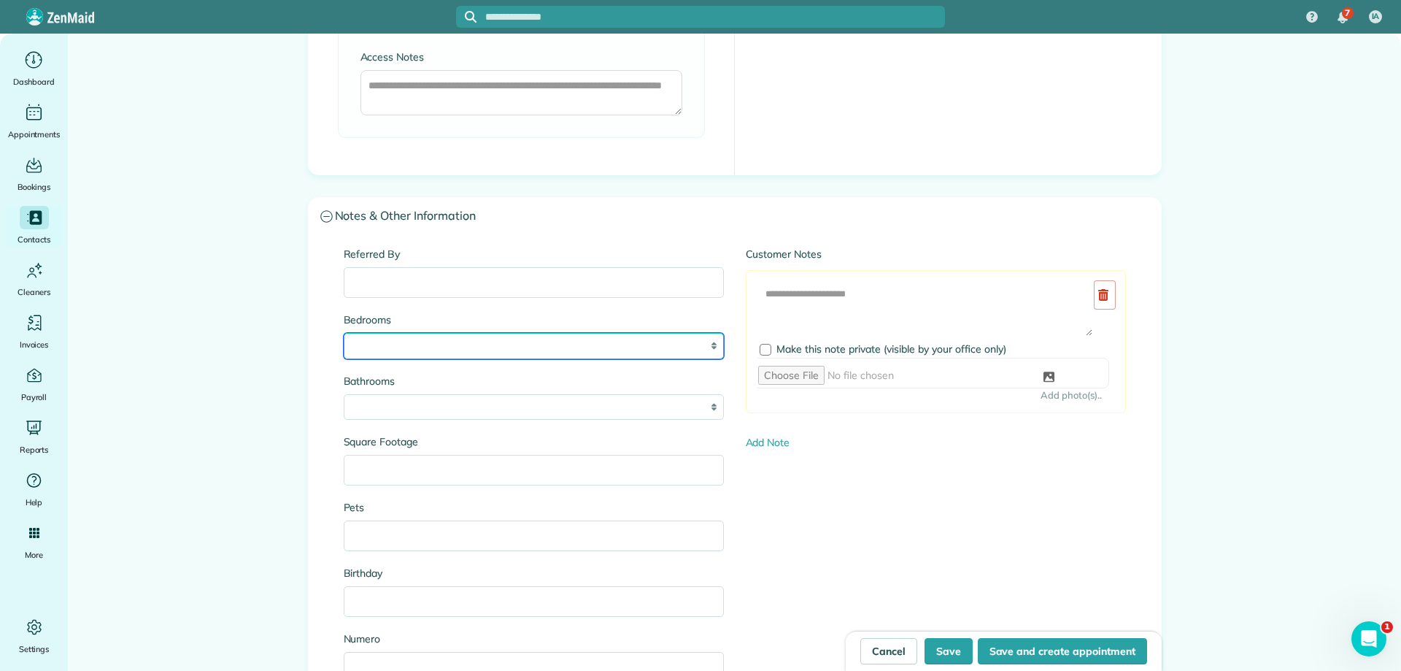
select select "*"
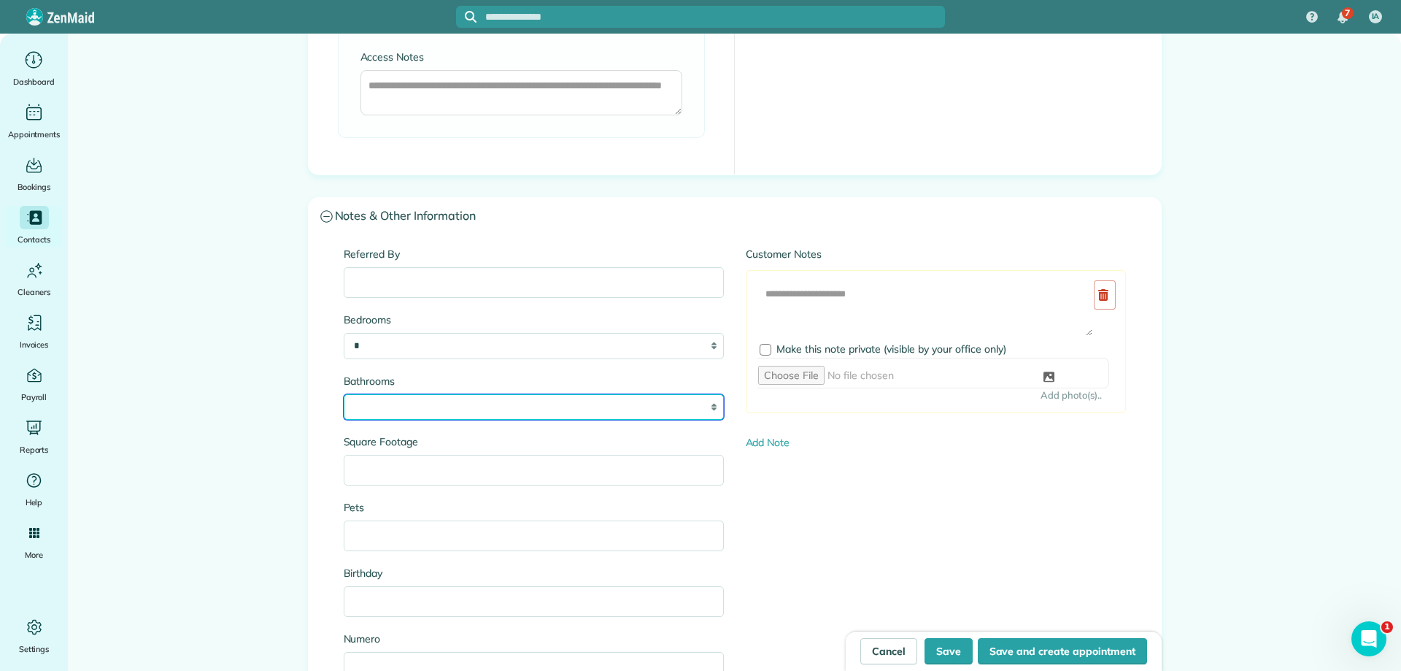
select select "*"
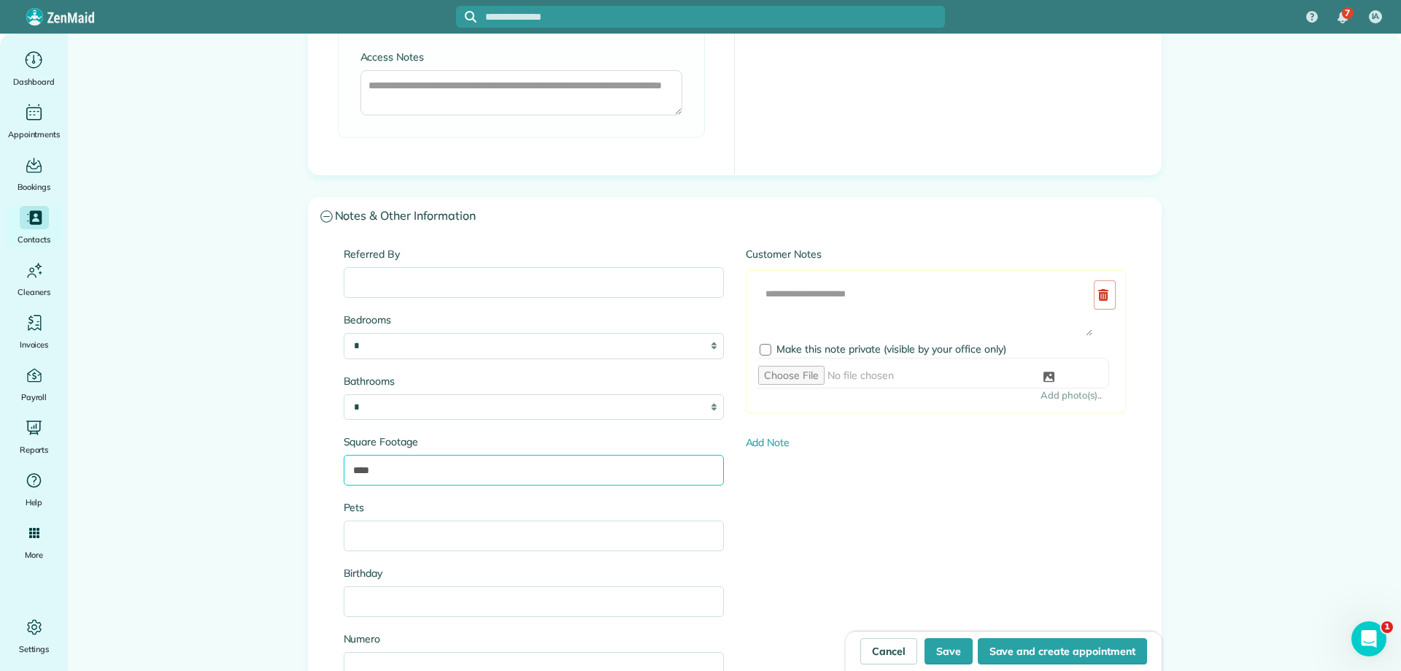
type input "****"
type input "*"
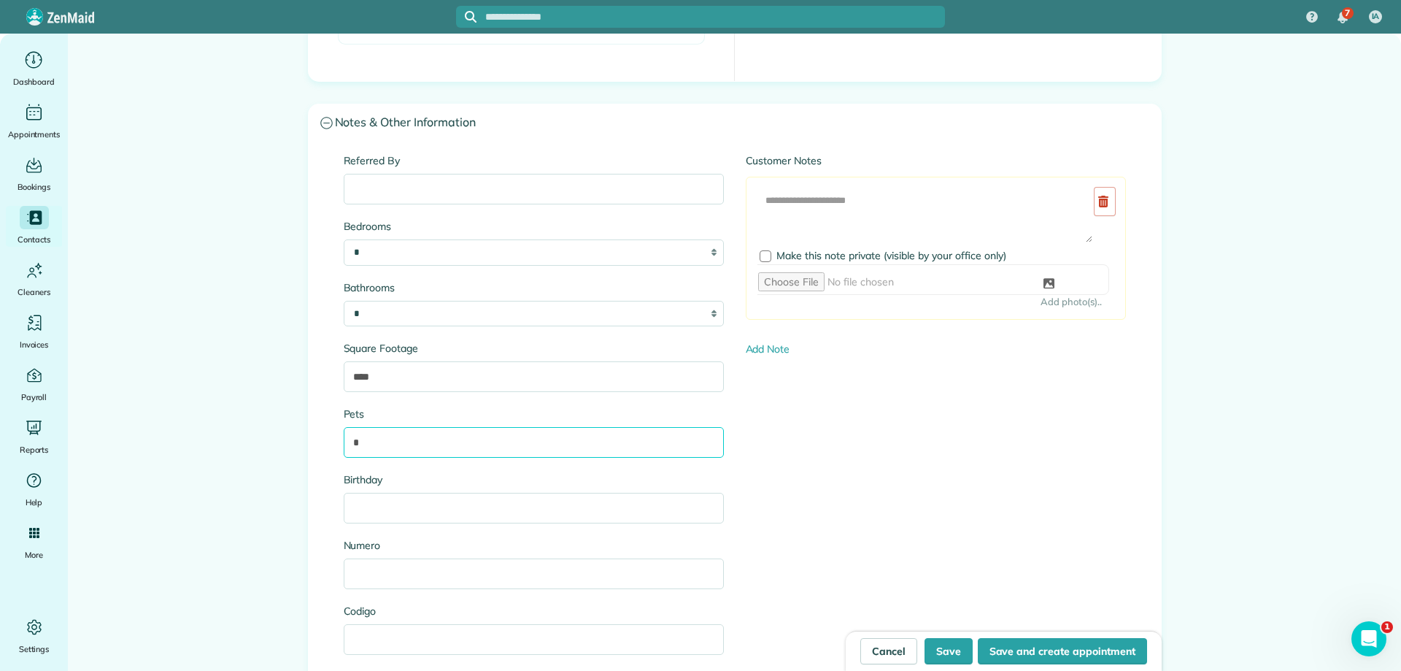
scroll to position [1314, 0]
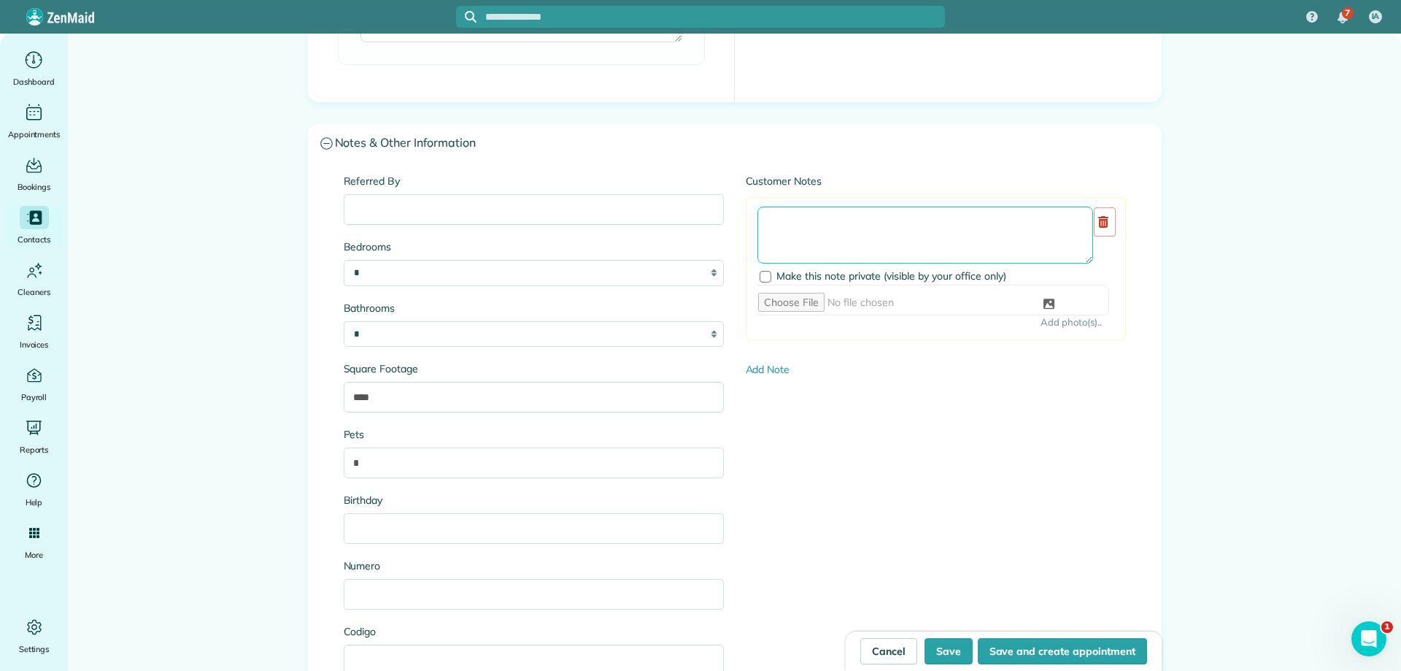
click at [807, 222] on textarea at bounding box center [925, 235] width 336 height 57
type textarea "**********"
click at [760, 277] on div at bounding box center [766, 277] width 12 height 12
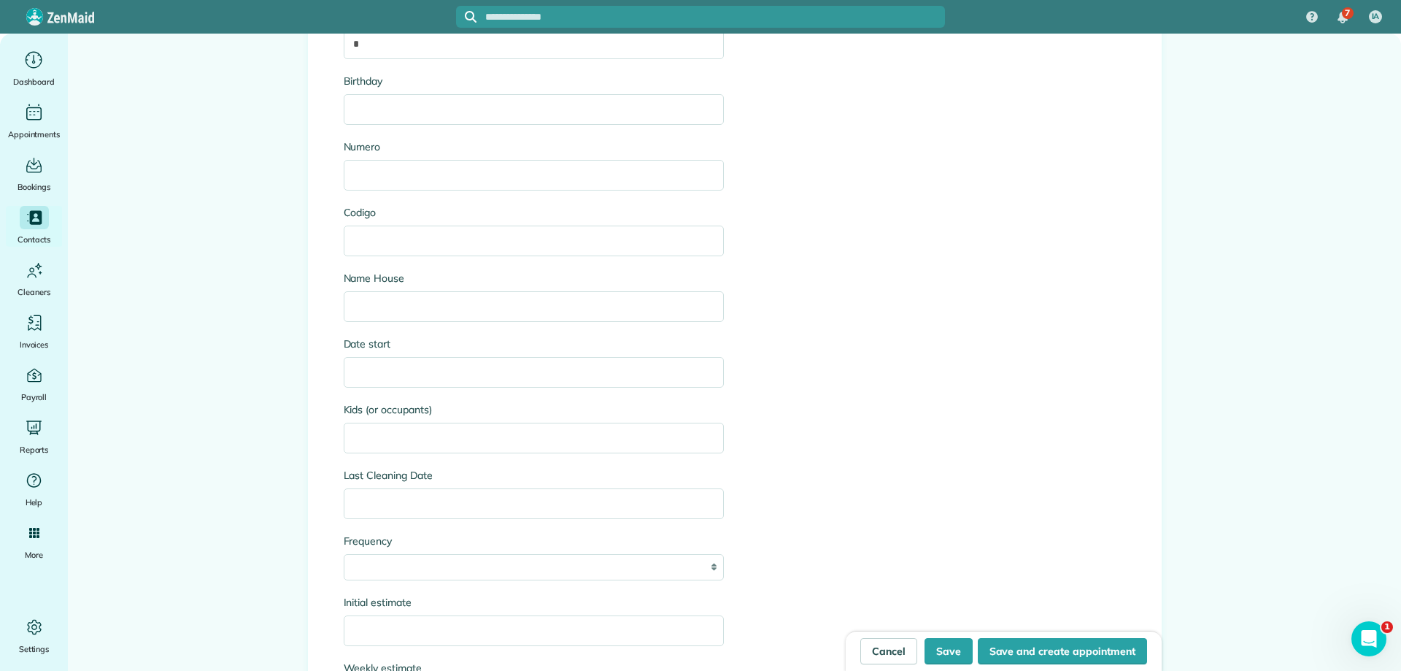
scroll to position [1751, 0]
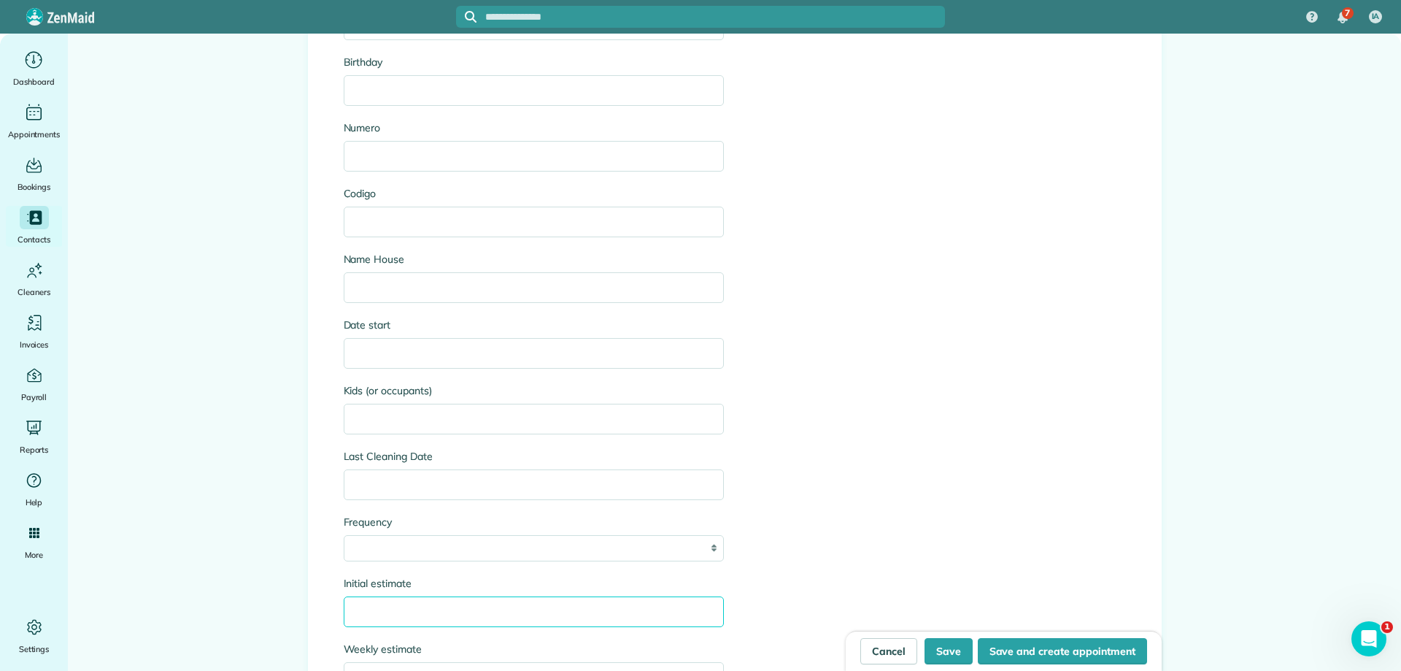
click at [379, 608] on input "Initial estimate" at bounding box center [534, 611] width 380 height 31
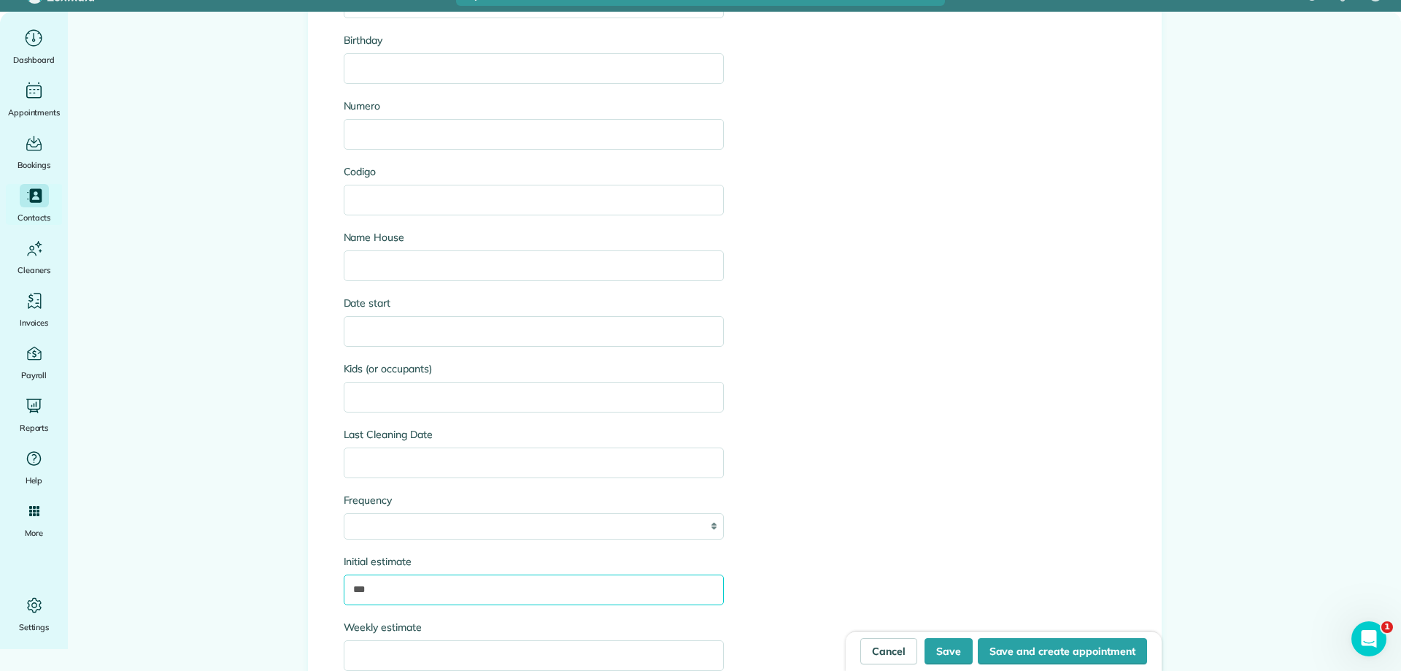
click at [469, 583] on input "***" at bounding box center [534, 589] width 380 height 31
type input "****"
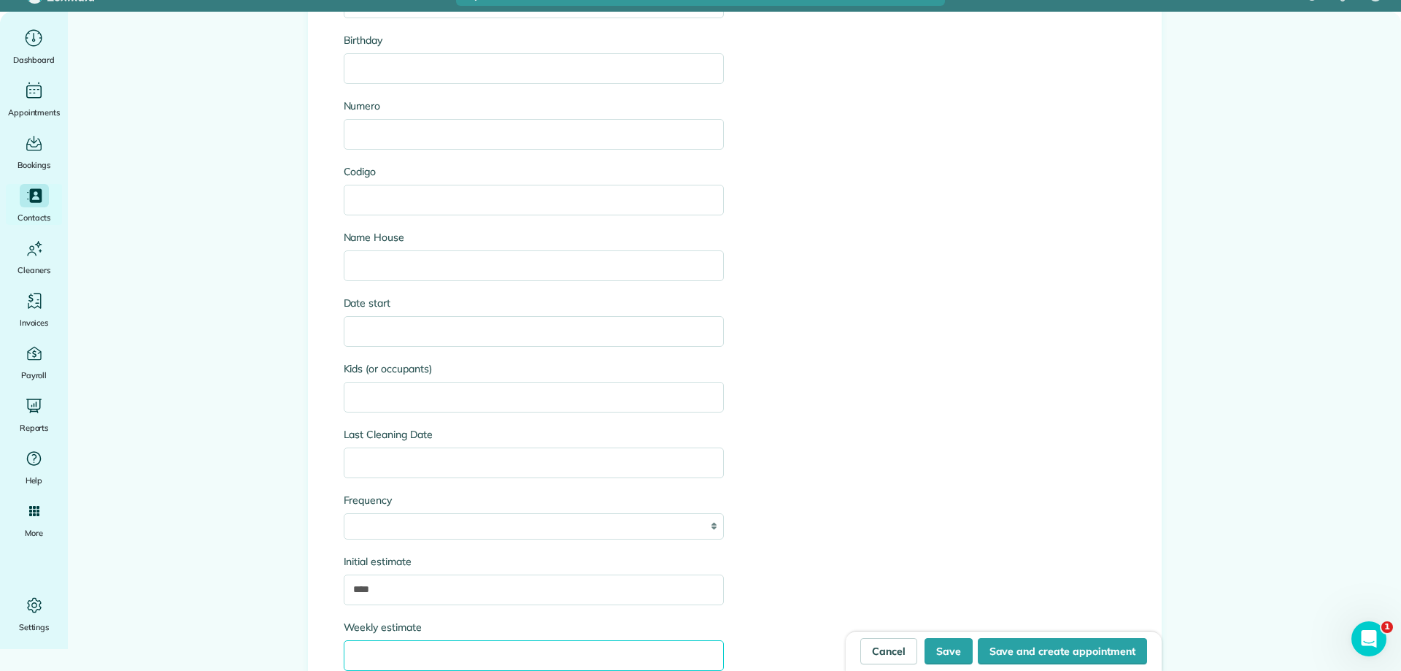
type input "*"
type input "****"
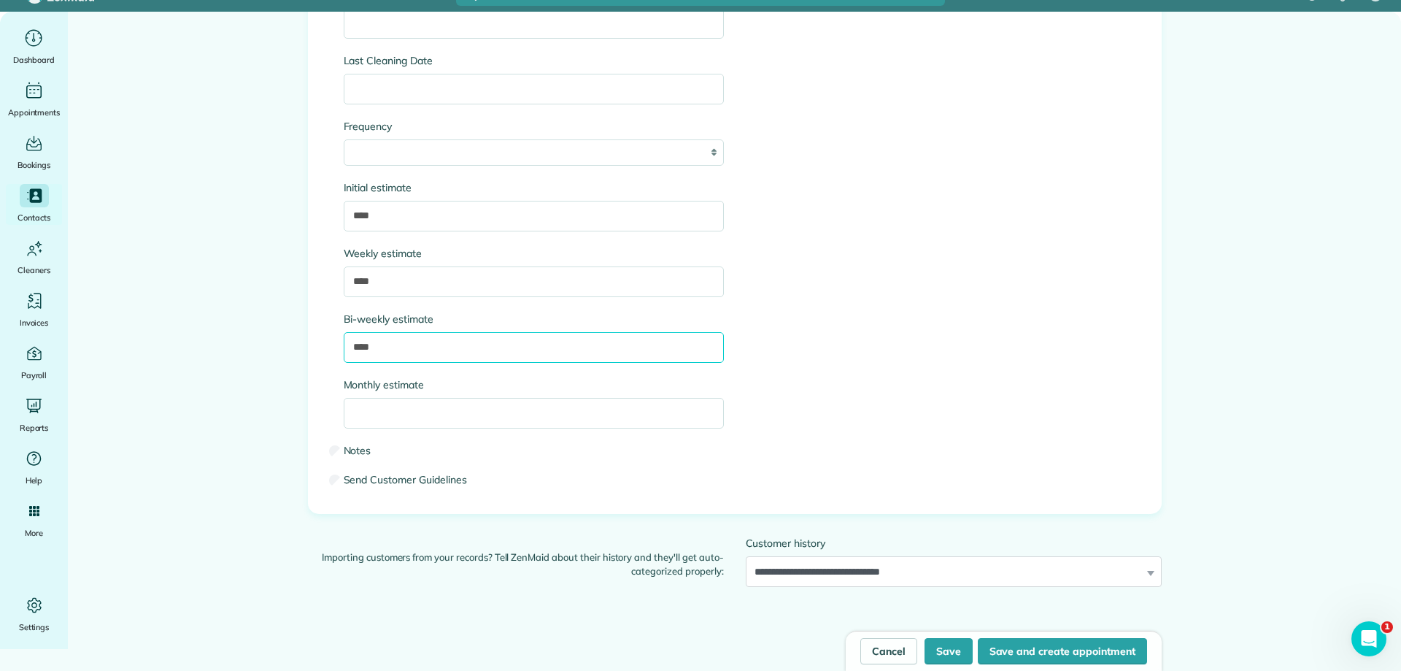
type input "****"
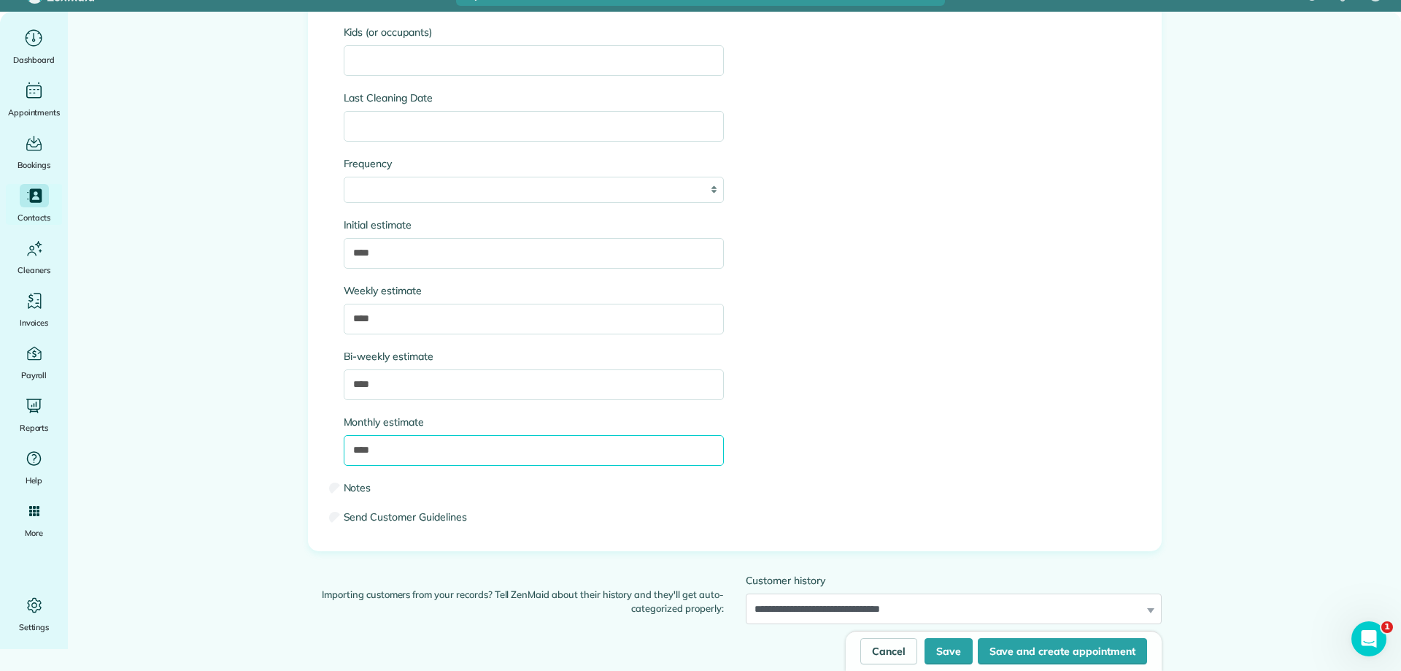
scroll to position [2052, 0]
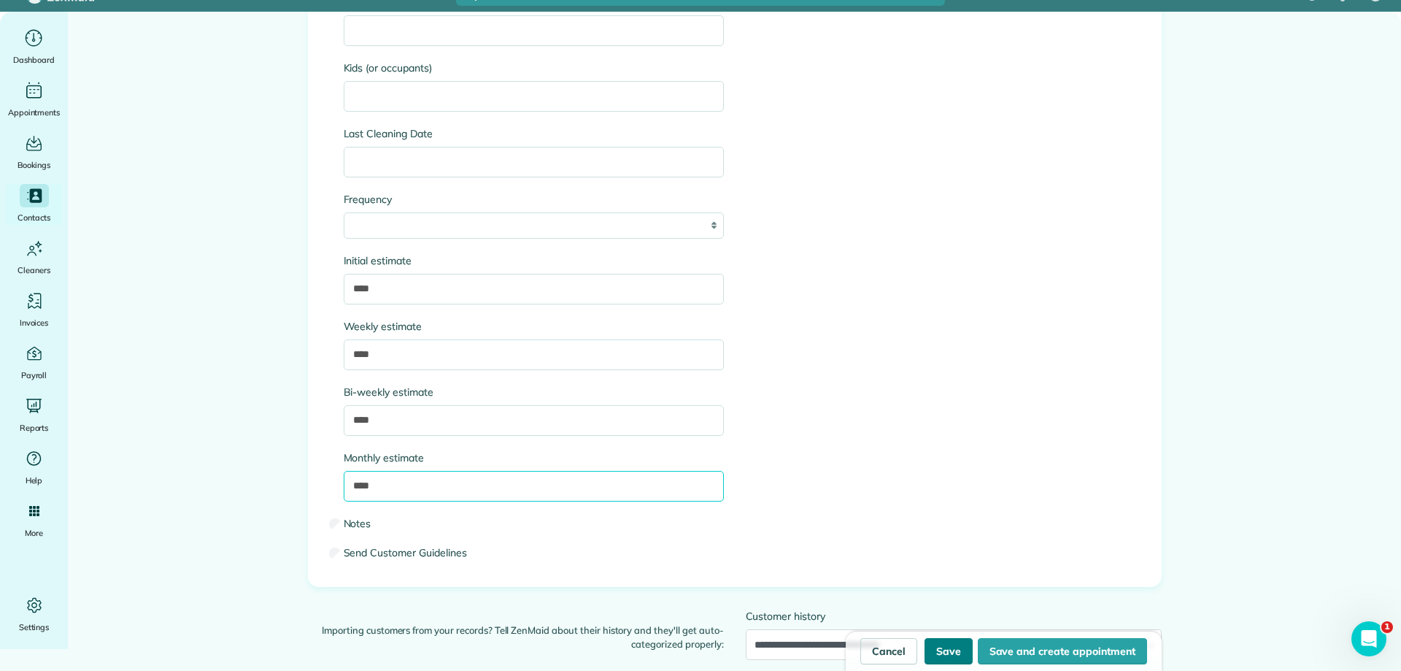
type input "****"
click at [953, 655] on button "Save" at bounding box center [949, 651] width 48 height 26
type input "**********"
